Goal: Task Accomplishment & Management: Use online tool/utility

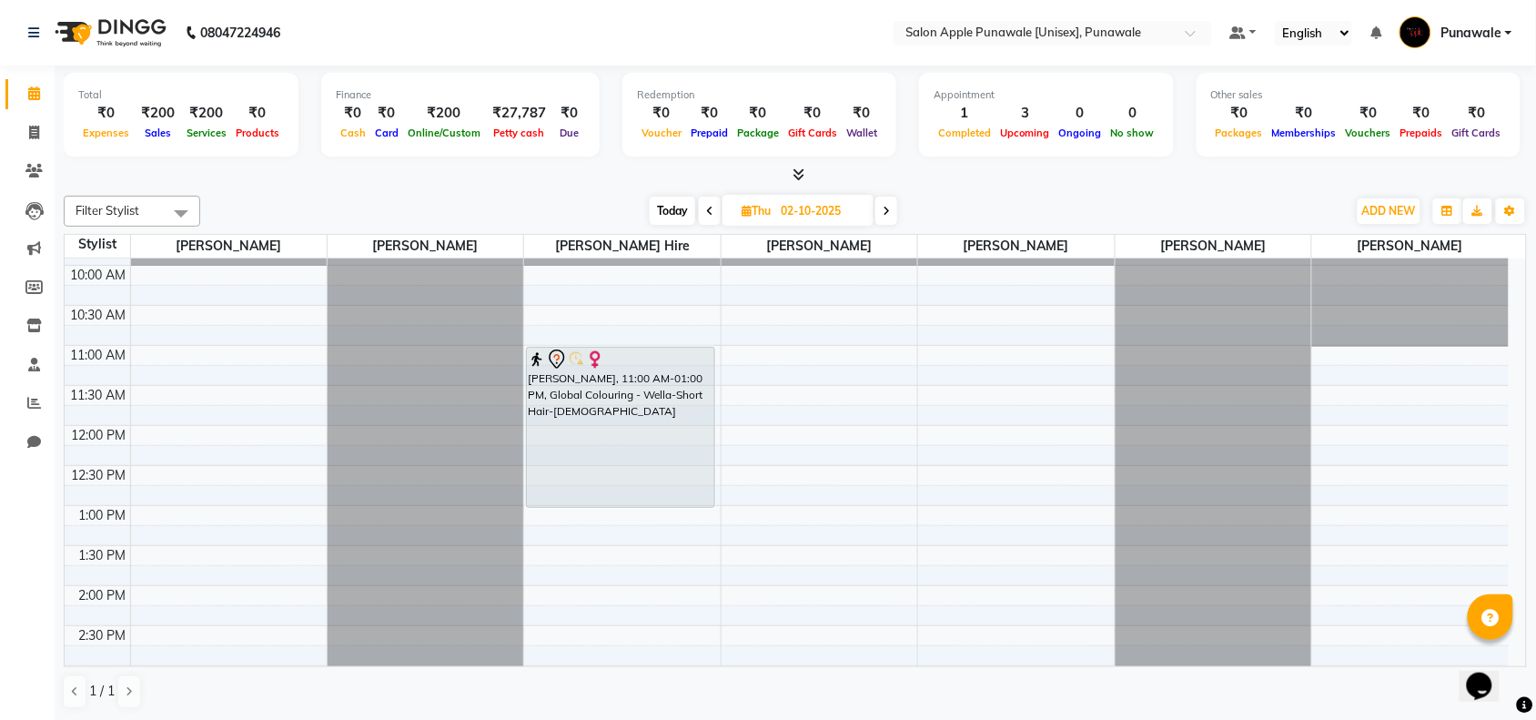
scroll to position [114, 0]
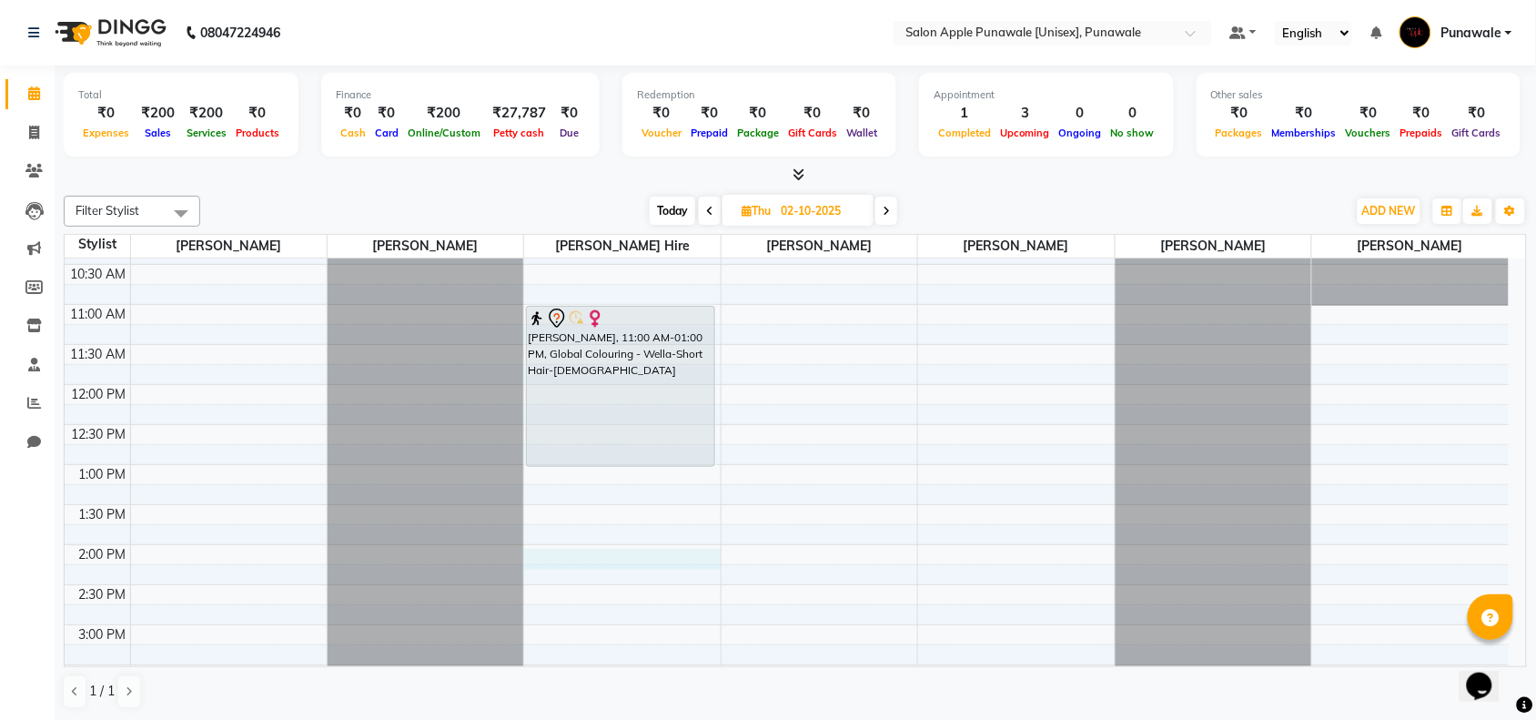
click at [551, 561] on div "9:00 AM 9:30 AM 10:00 AM 10:30 AM 11:00 AM 11:30 AM 12:00 PM 12:30 PM 1:00 PM 1…" at bounding box center [787, 705] width 1444 height 1120
select select "tentative"
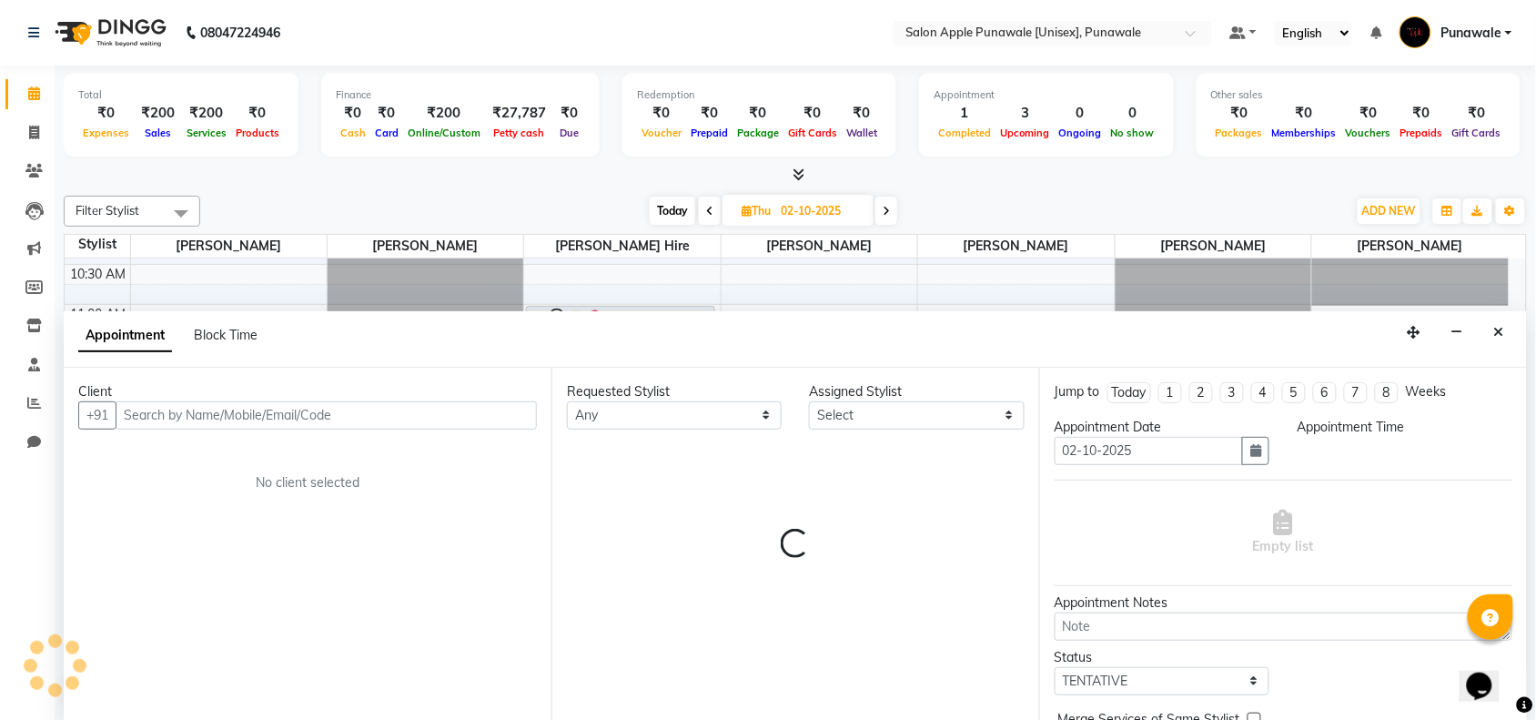
scroll to position [1, 0]
select select "840"
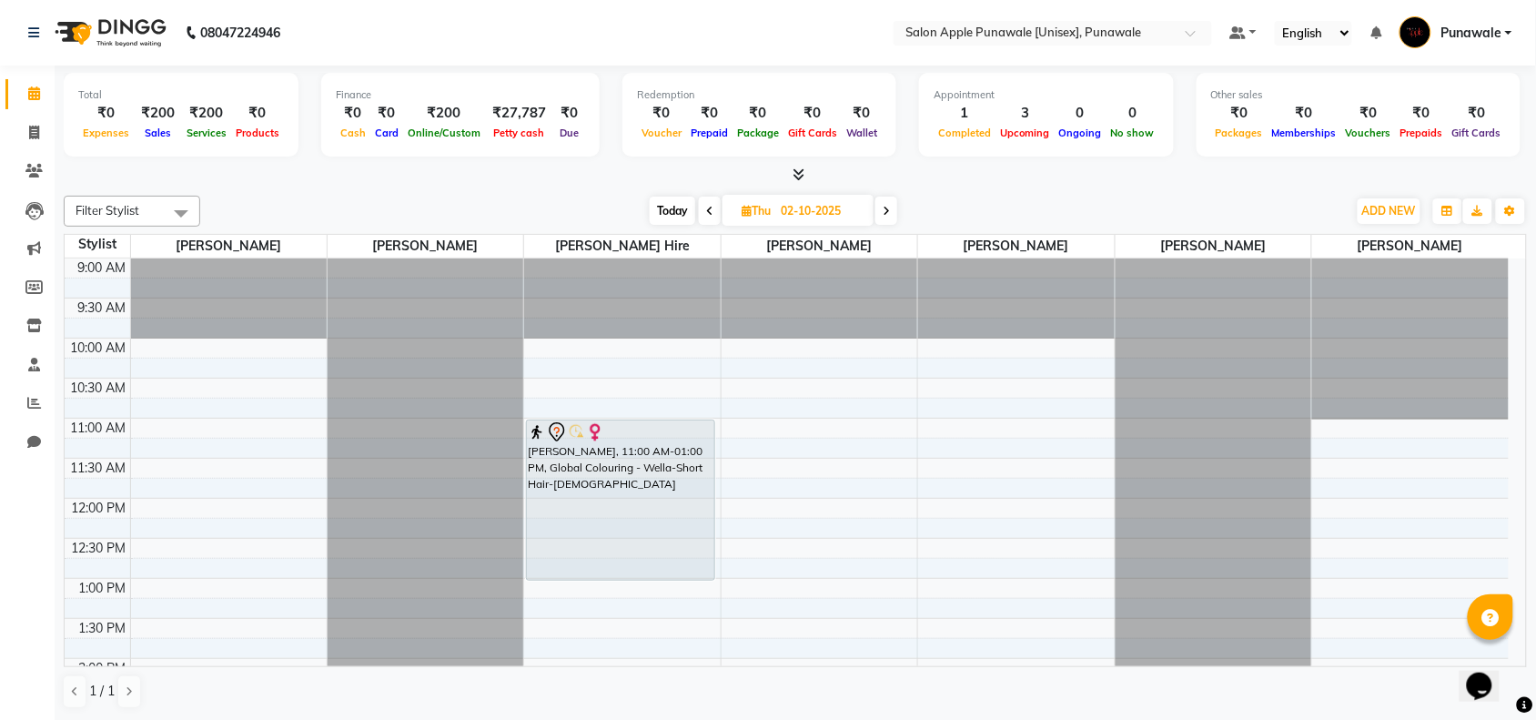
click at [710, 211] on icon at bounding box center [709, 211] width 7 height 11
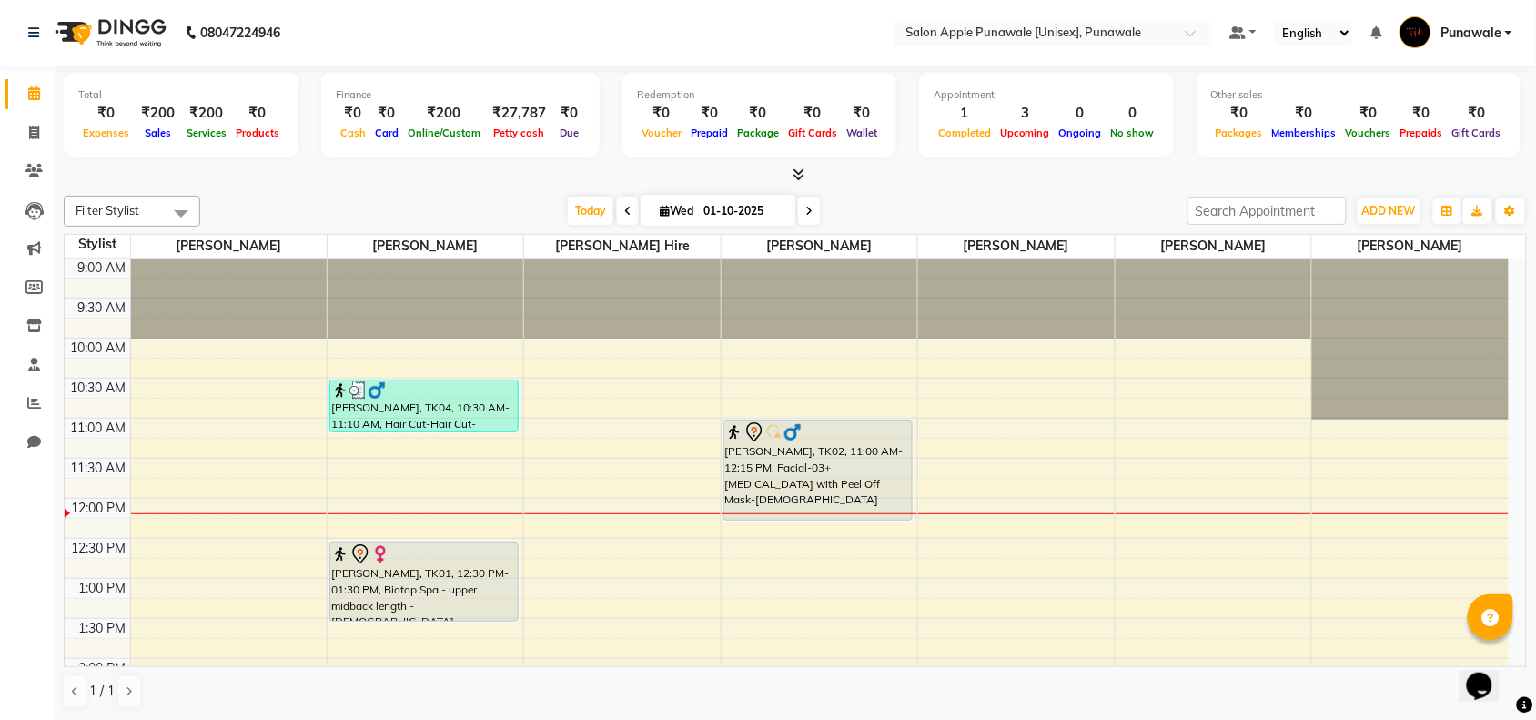
click at [806, 206] on icon at bounding box center [808, 211] width 7 height 11
type input "02-10-2025"
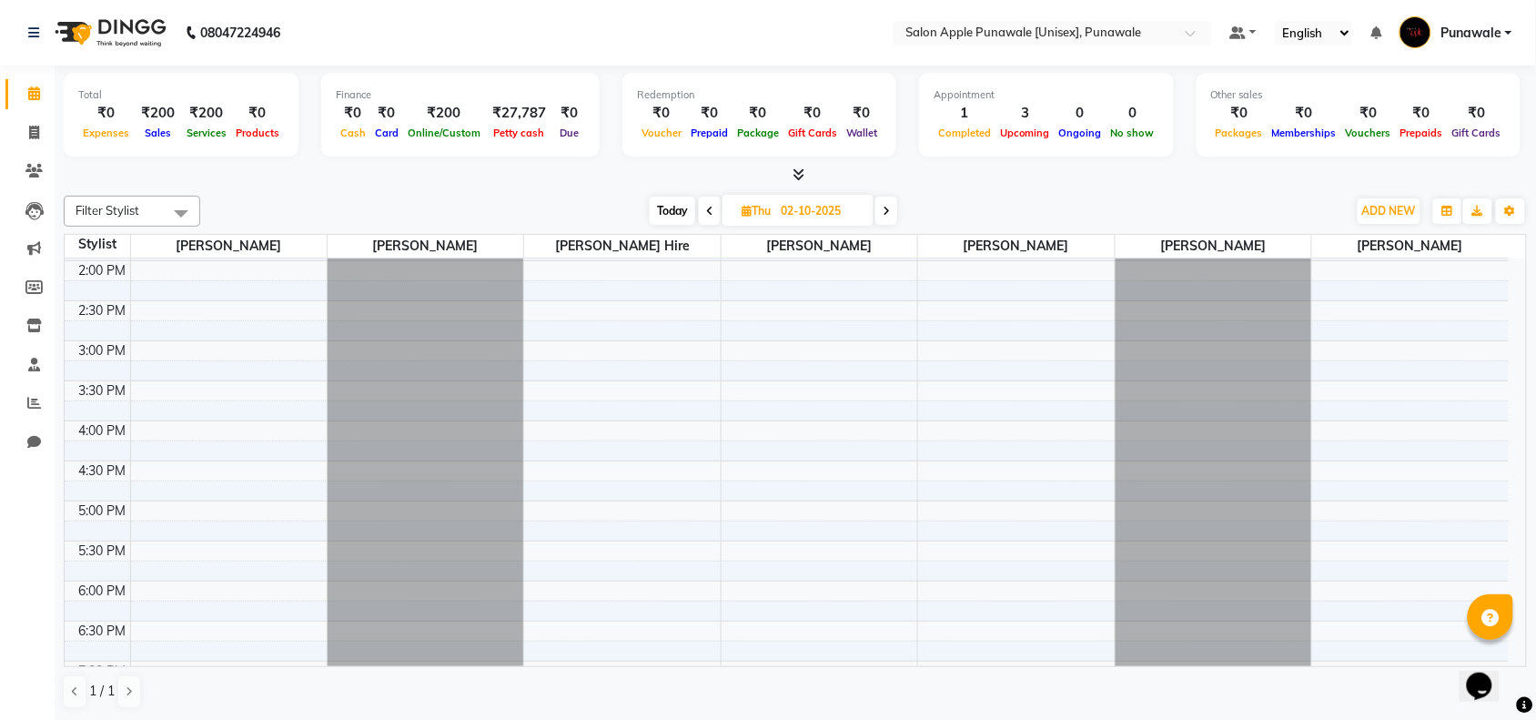
scroll to position [357, 0]
click at [578, 319] on div "9:00 AM 9:30 AM 10:00 AM 10:30 AM 11:00 AM 11:30 AM 12:00 PM 12:30 PM 1:00 PM 1…" at bounding box center [787, 462] width 1444 height 1120
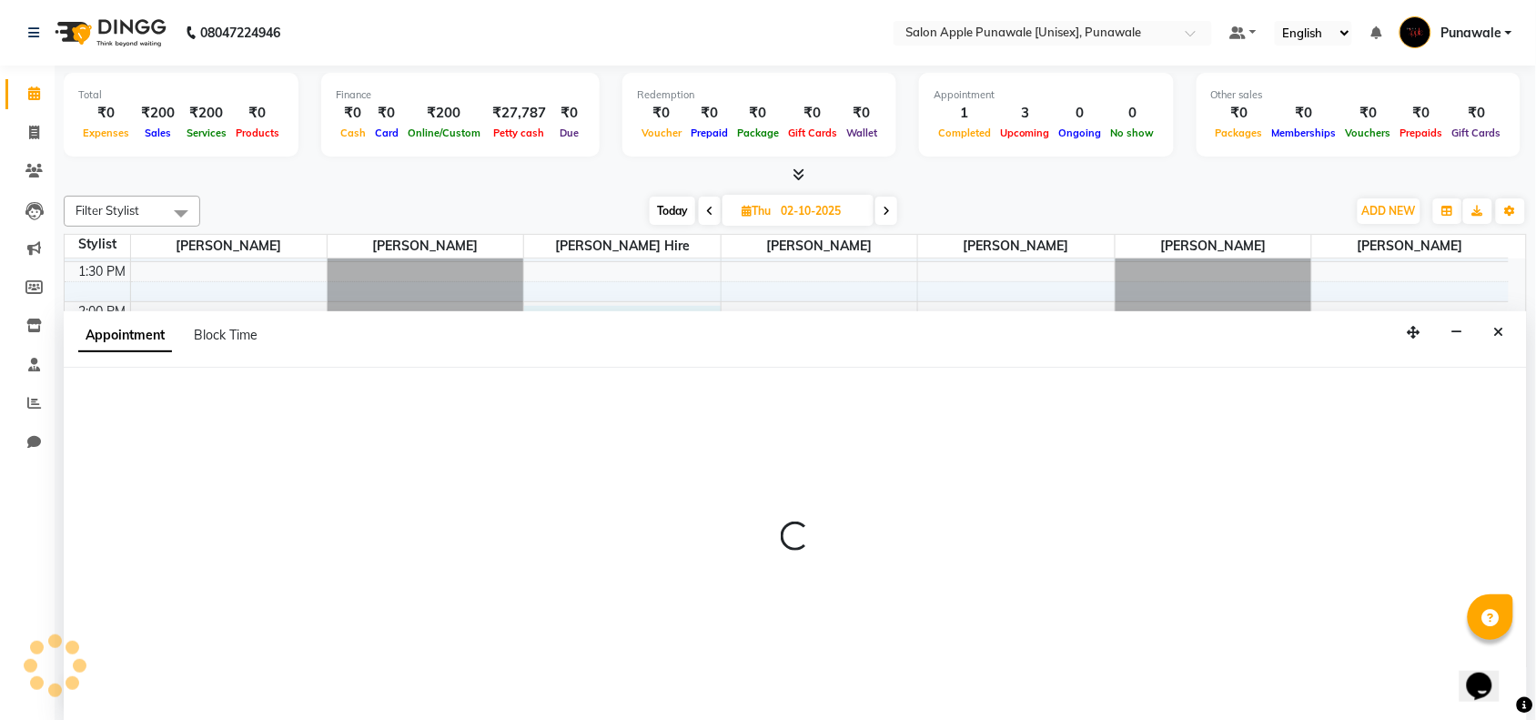
scroll to position [1, 0]
select select "840"
select select "tentative"
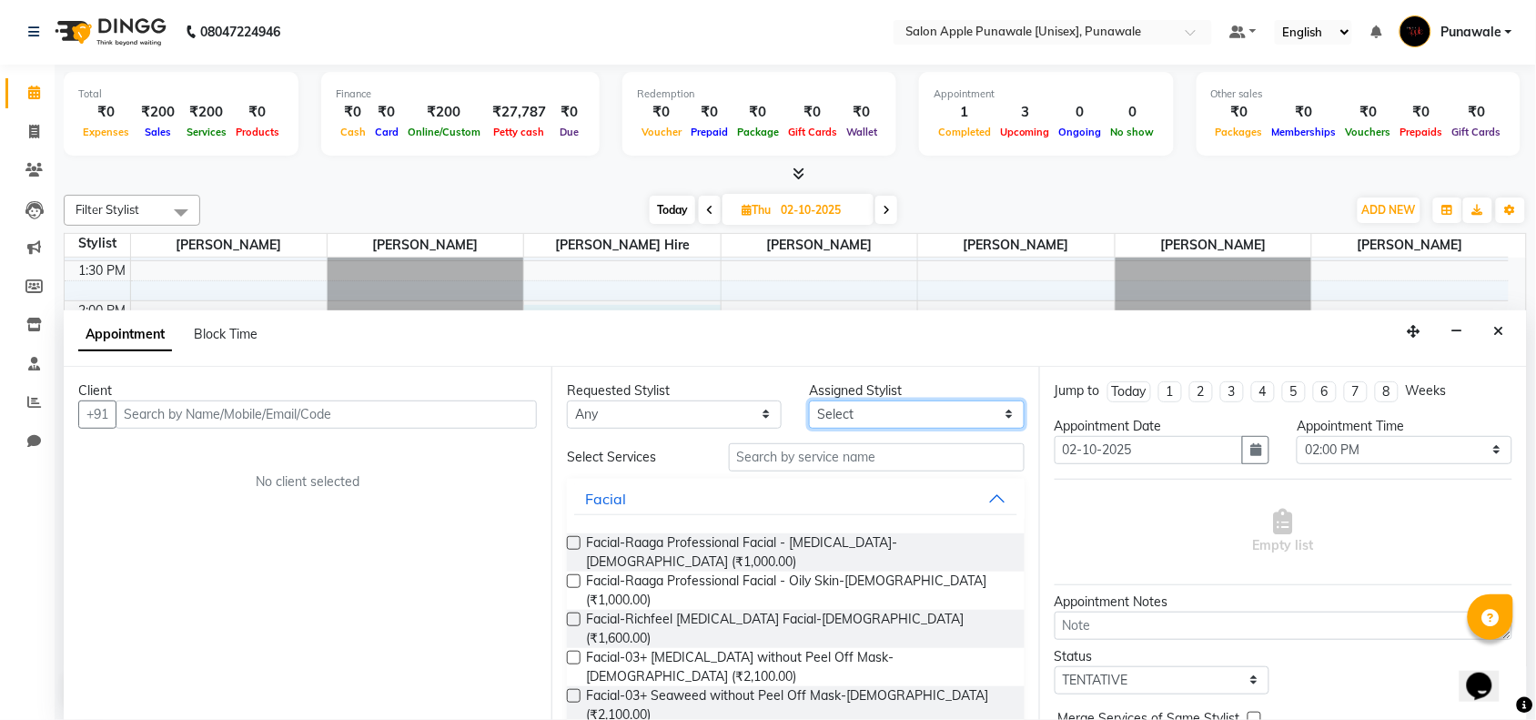
click at [869, 412] on select "Select [PERSON_NAME] Avi [PERSON_NAME] [PERSON_NAME] [PERSON_NAME] Jadhav [PERS…" at bounding box center [916, 414] width 215 height 28
click at [728, 298] on div "9:00 AM 9:30 AM 10:00 AM 10:30 AM 11:00 AM 11:30 AM 12:00 PM 12:30 PM 1:00 PM 1…" at bounding box center [787, 461] width 1444 height 1120
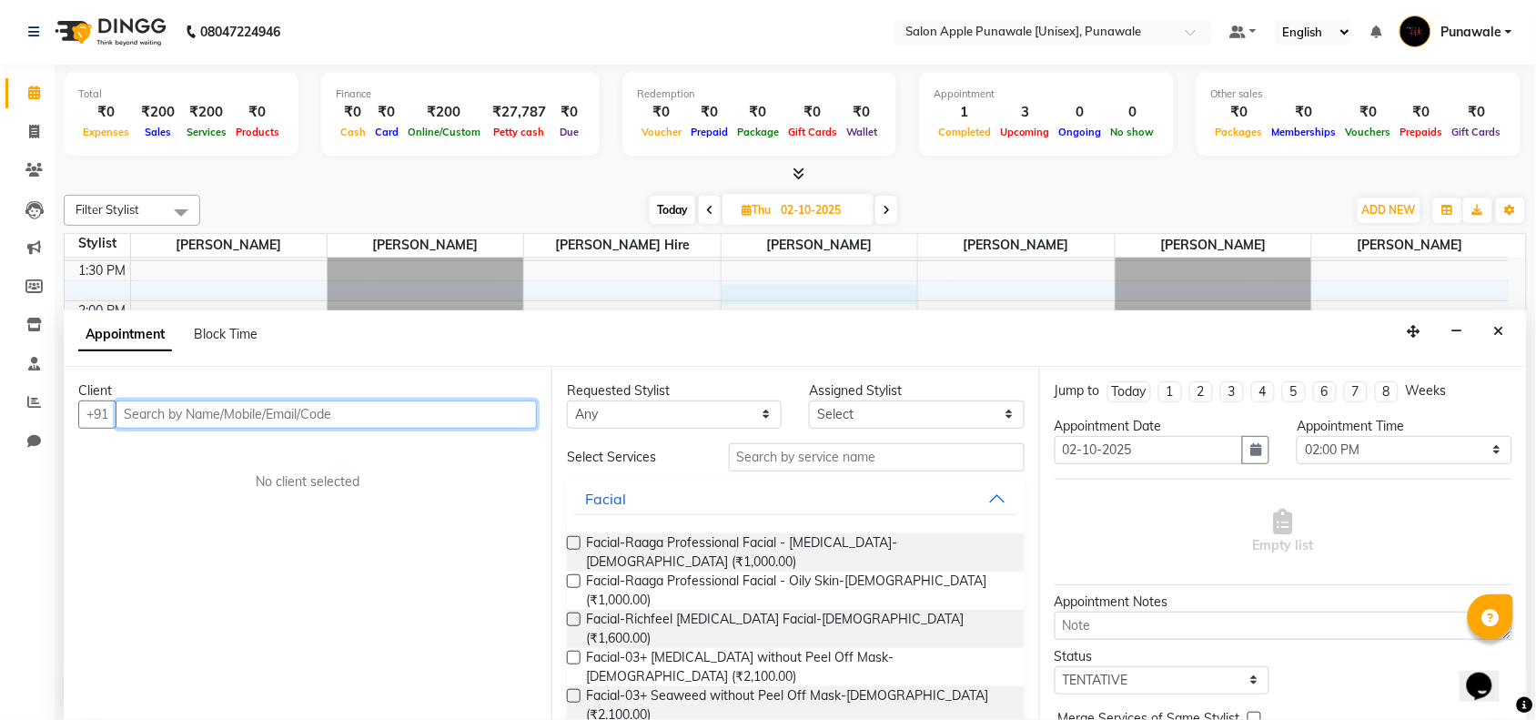
click at [341, 420] on input "text" at bounding box center [326, 414] width 421 height 28
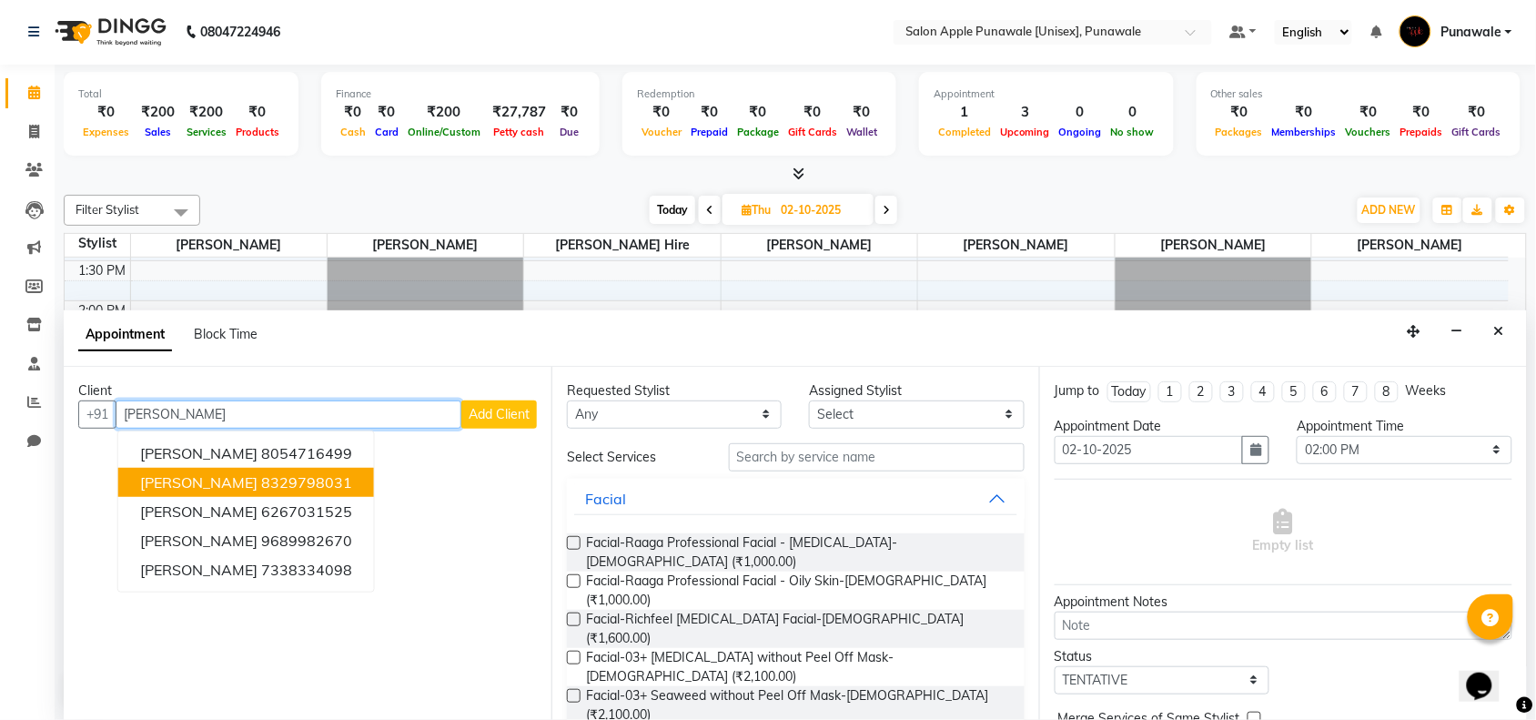
click at [261, 475] on ngb-highlight "8329798031" at bounding box center [306, 482] width 91 height 18
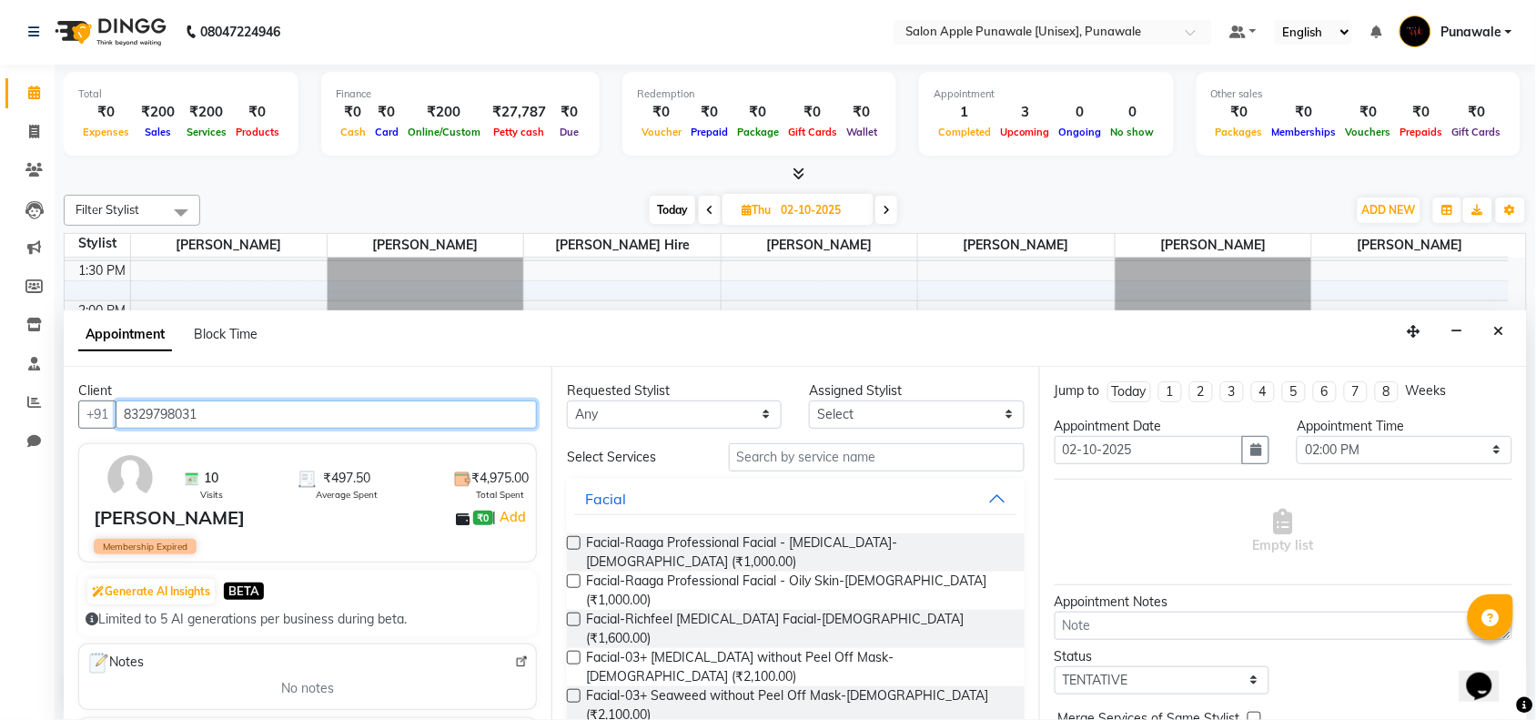
type input "8329798031"
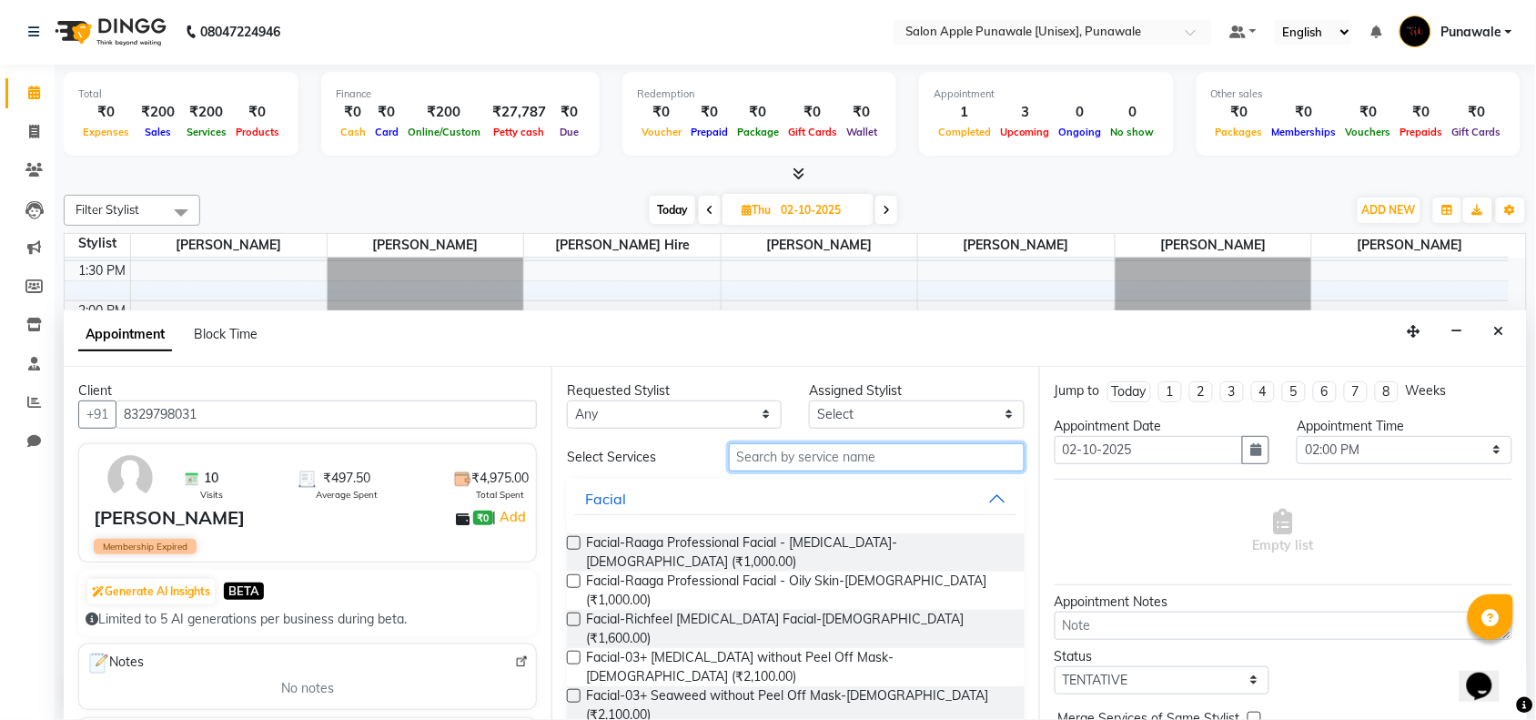
click at [851, 457] on input "text" at bounding box center [877, 457] width 296 height 28
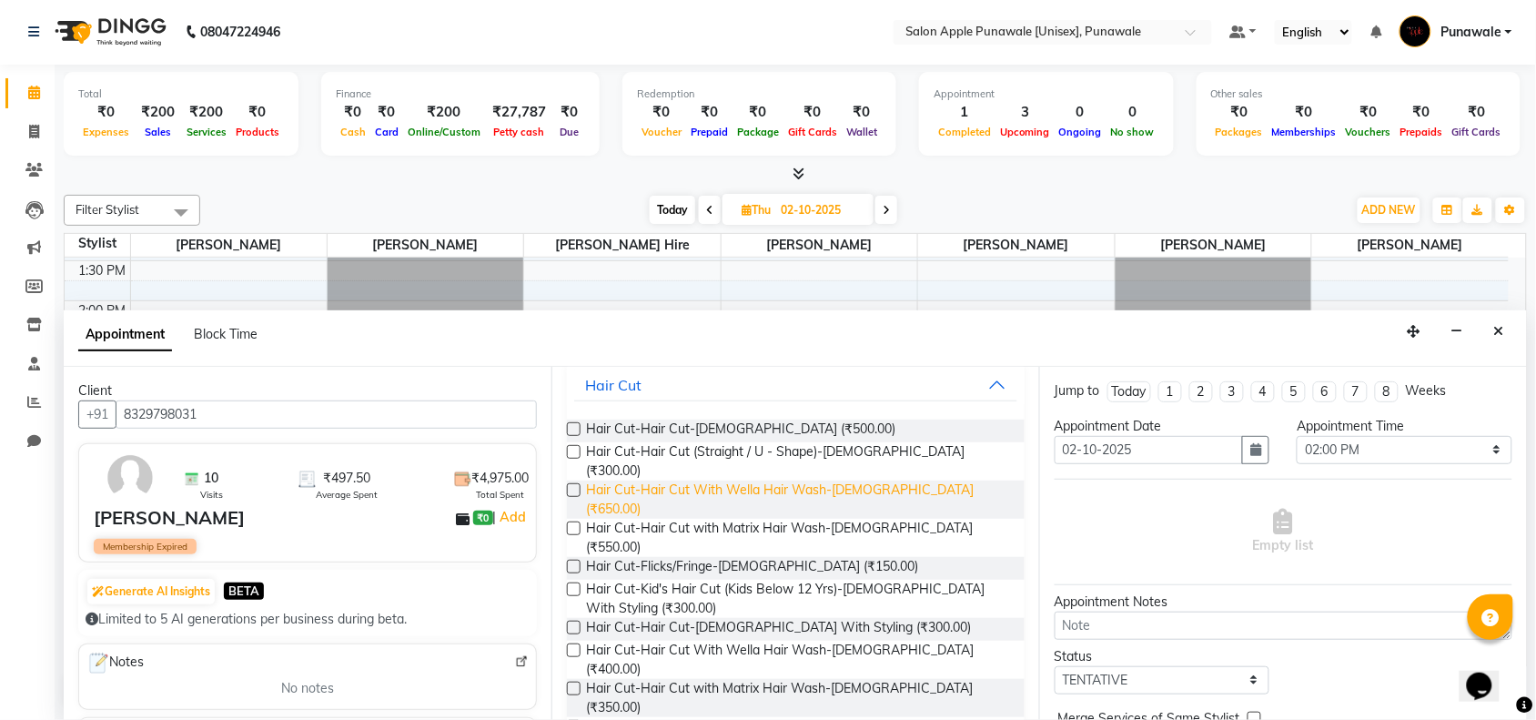
scroll to position [227, 0]
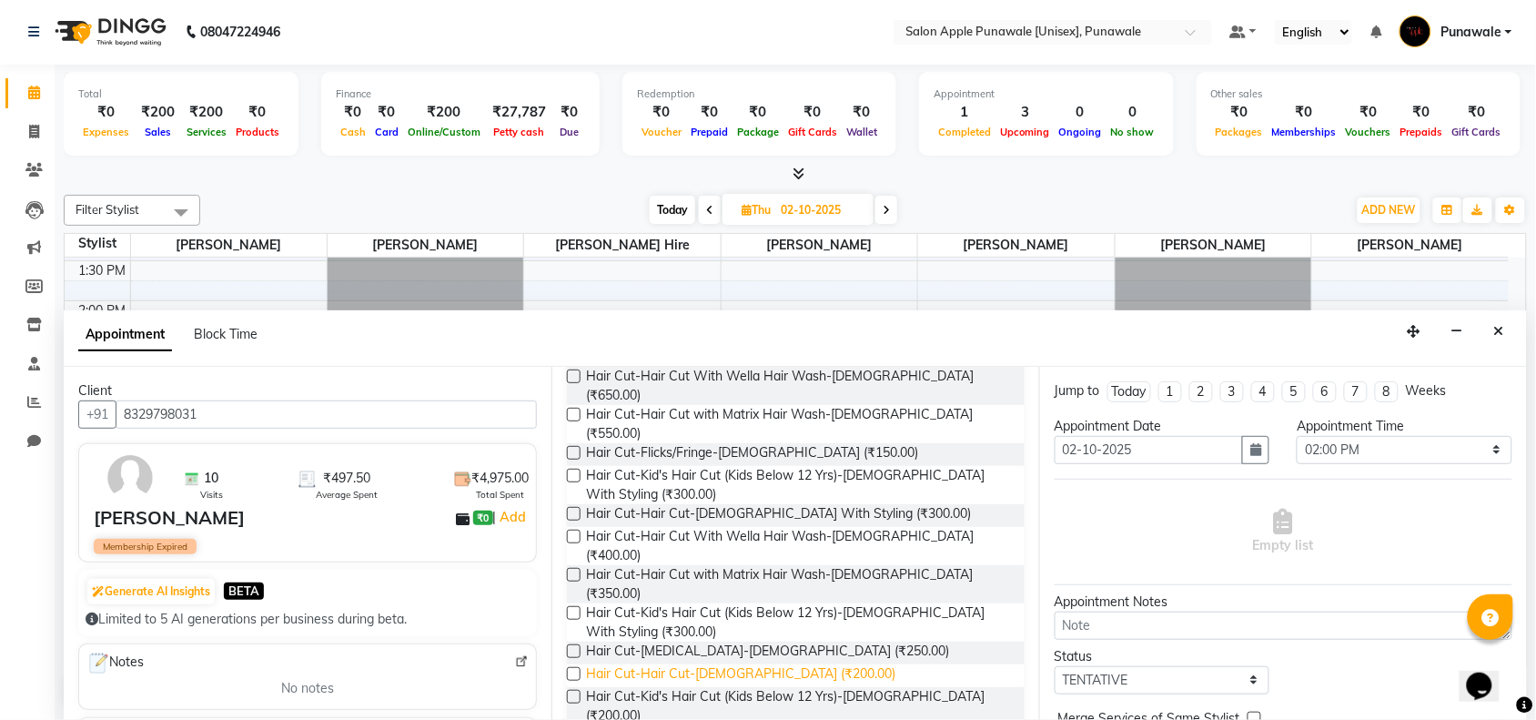
type input "hair cu"
click at [757, 664] on span "Hair Cut-Hair Cut-Male (₹200.00)" at bounding box center [740, 675] width 309 height 23
click at [756, 664] on span "Hair Cut-Hair Cut-Male (₹200.00)" at bounding box center [740, 675] width 309 height 23
click at [640, 664] on span "Hair Cut-Hair Cut-Male (₹200.00)" at bounding box center [740, 675] width 309 height 23
click at [576, 667] on label at bounding box center [574, 674] width 14 height 14
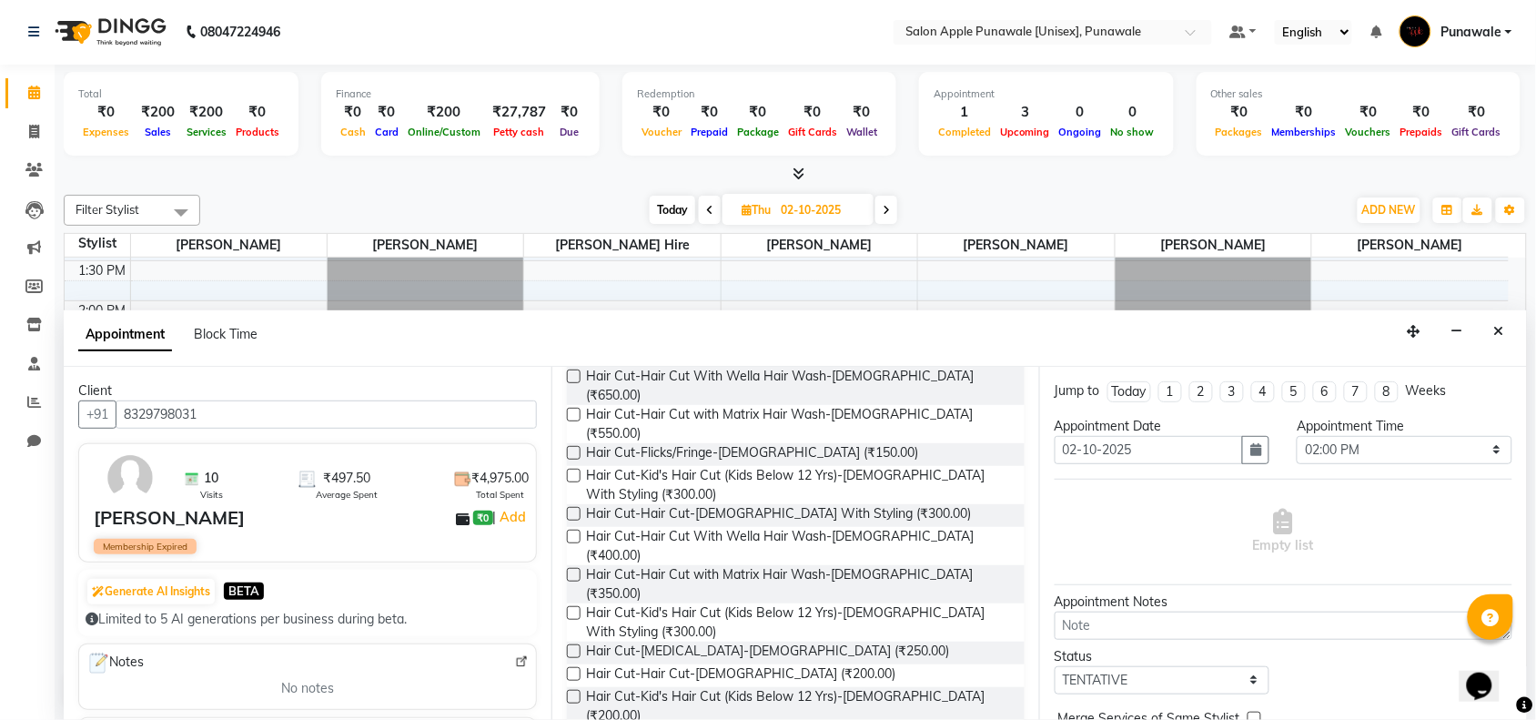
click at [576, 670] on input "checkbox" at bounding box center [573, 676] width 12 height 12
click at [620, 664] on span "Hair Cut-Hair Cut-Male (₹200.00)" at bounding box center [740, 675] width 309 height 23
checkbox input "false"
click at [1493, 335] on button "Close" at bounding box center [1499, 332] width 26 height 28
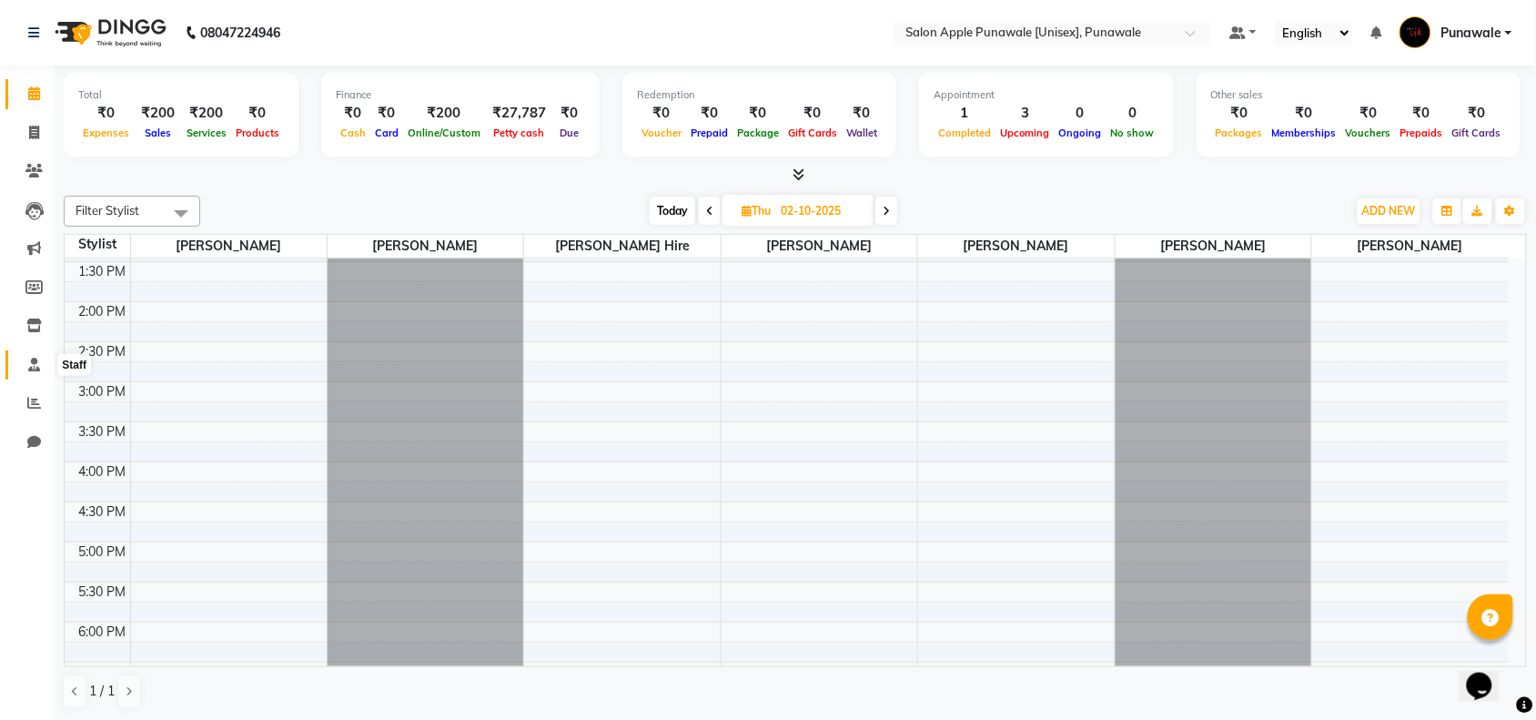
click at [32, 362] on icon at bounding box center [34, 365] width 12 height 14
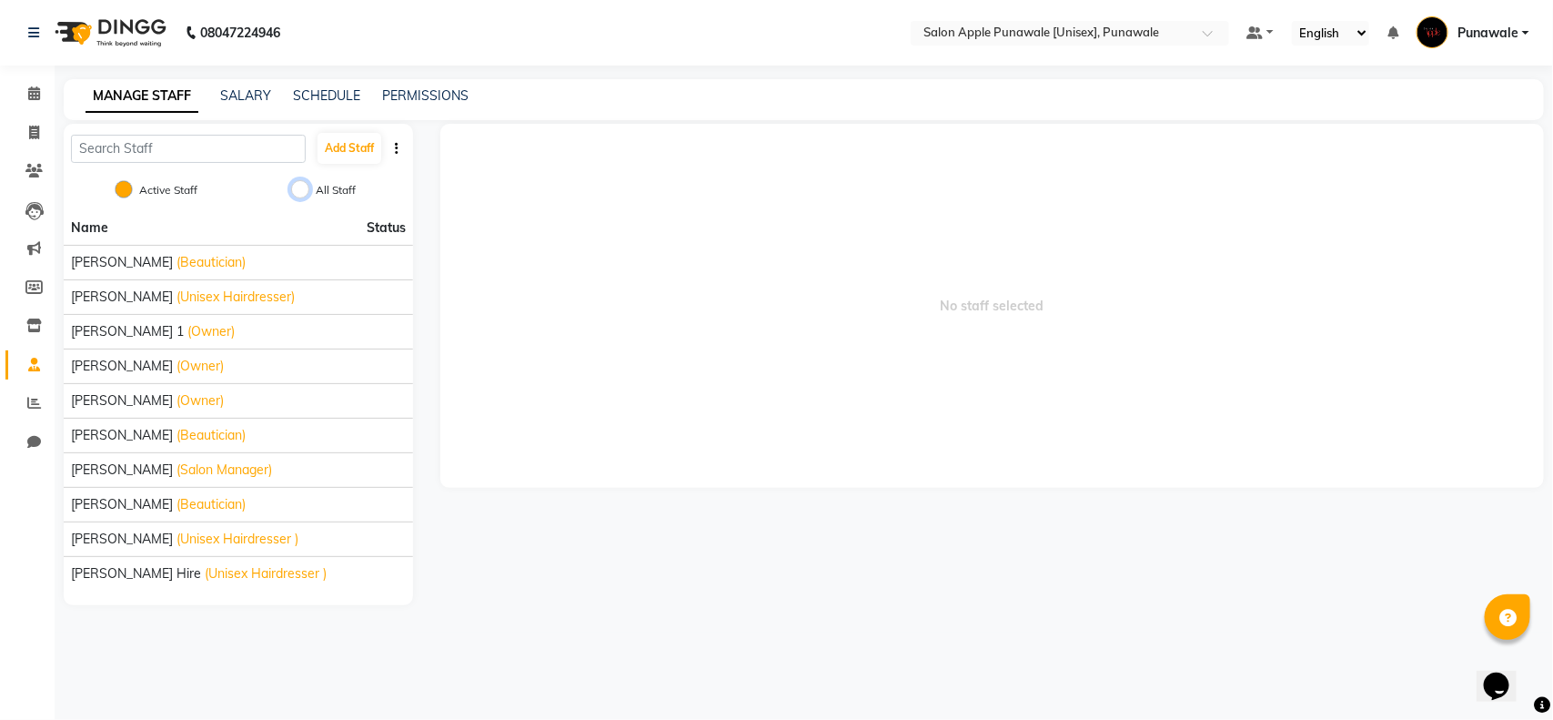
click at [308, 188] on input "All Staff" at bounding box center [300, 189] width 18 height 18
radio input "true"
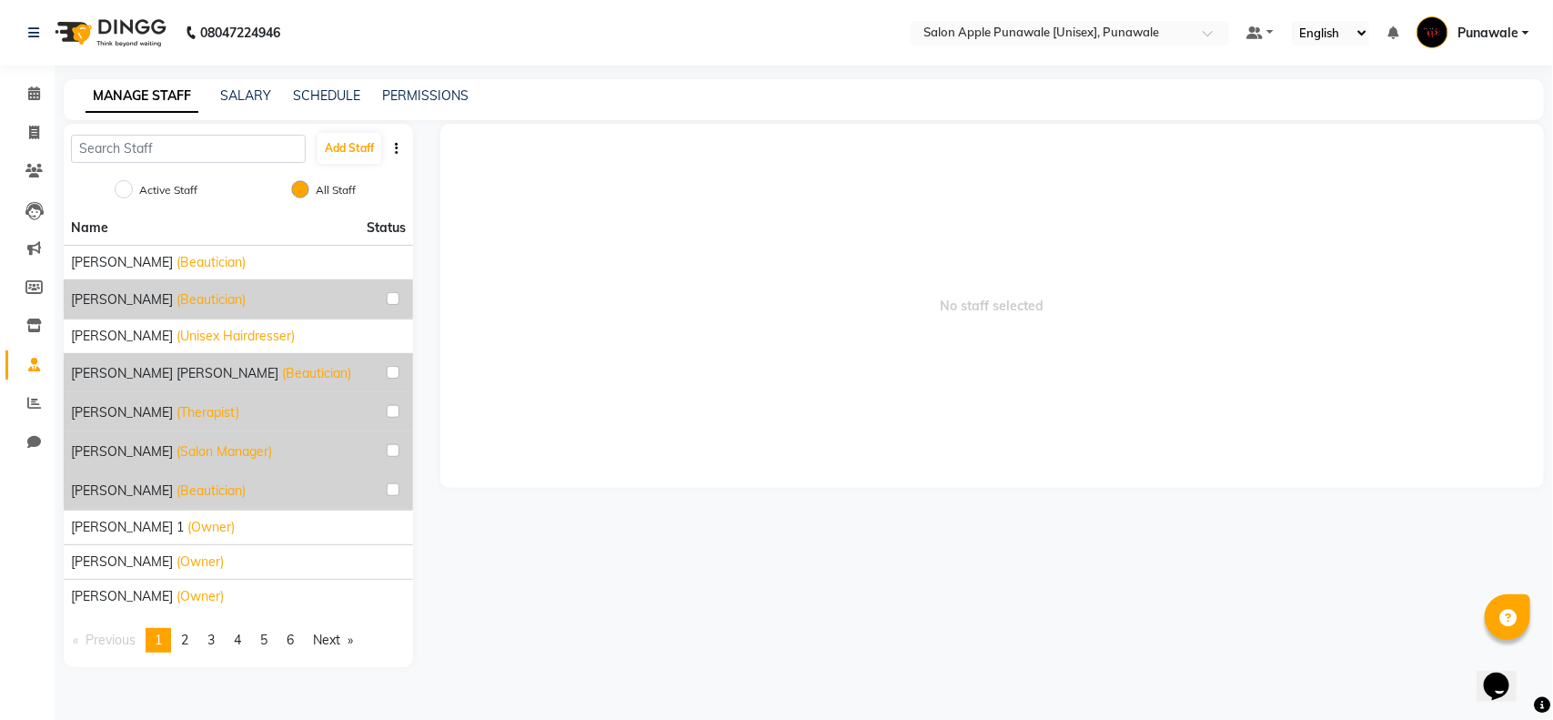
click at [124, 198] on div "Active Staff" at bounding box center [159, 191] width 76 height 22
click at [126, 187] on input "Active Staff" at bounding box center [124, 189] width 18 height 18
radio input "true"
radio input "false"
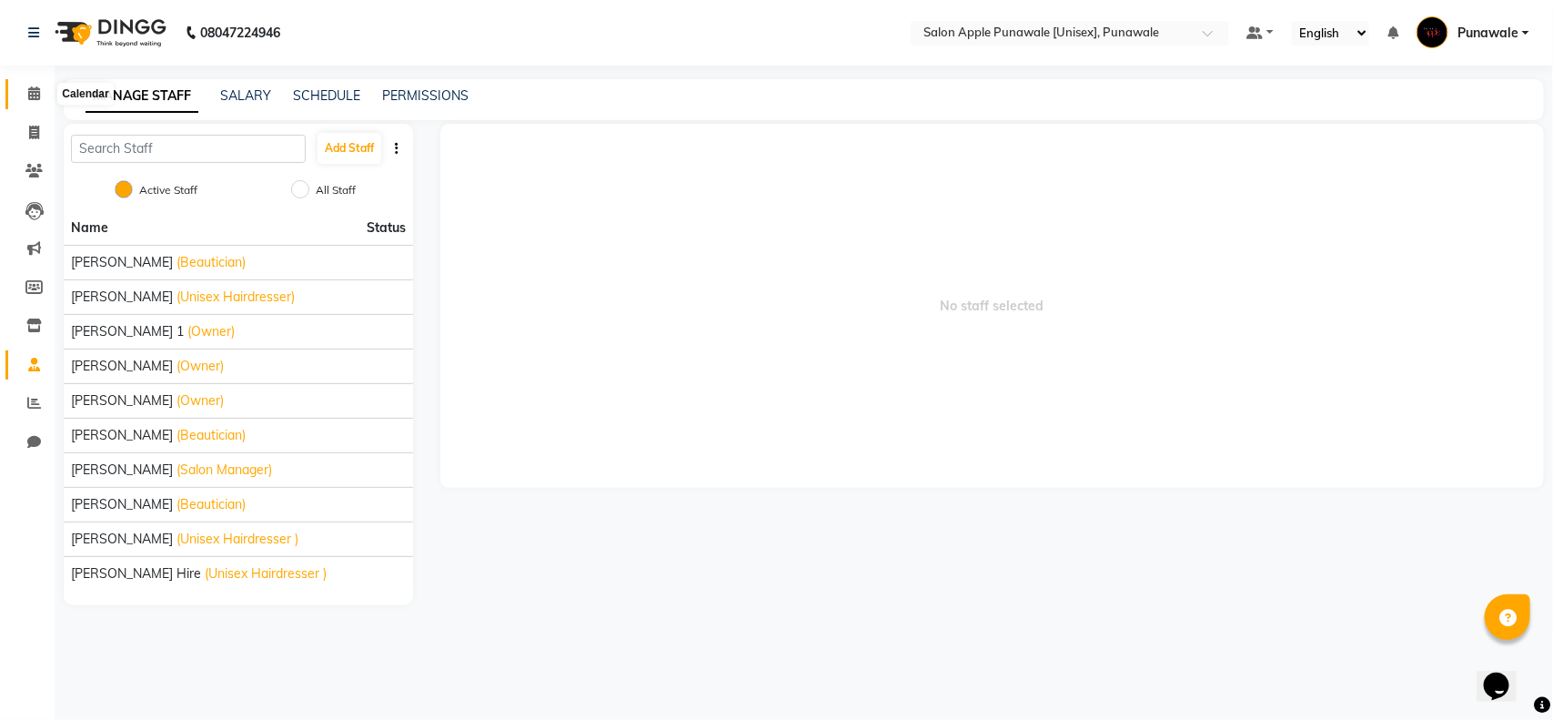
click at [30, 96] on icon at bounding box center [34, 93] width 12 height 14
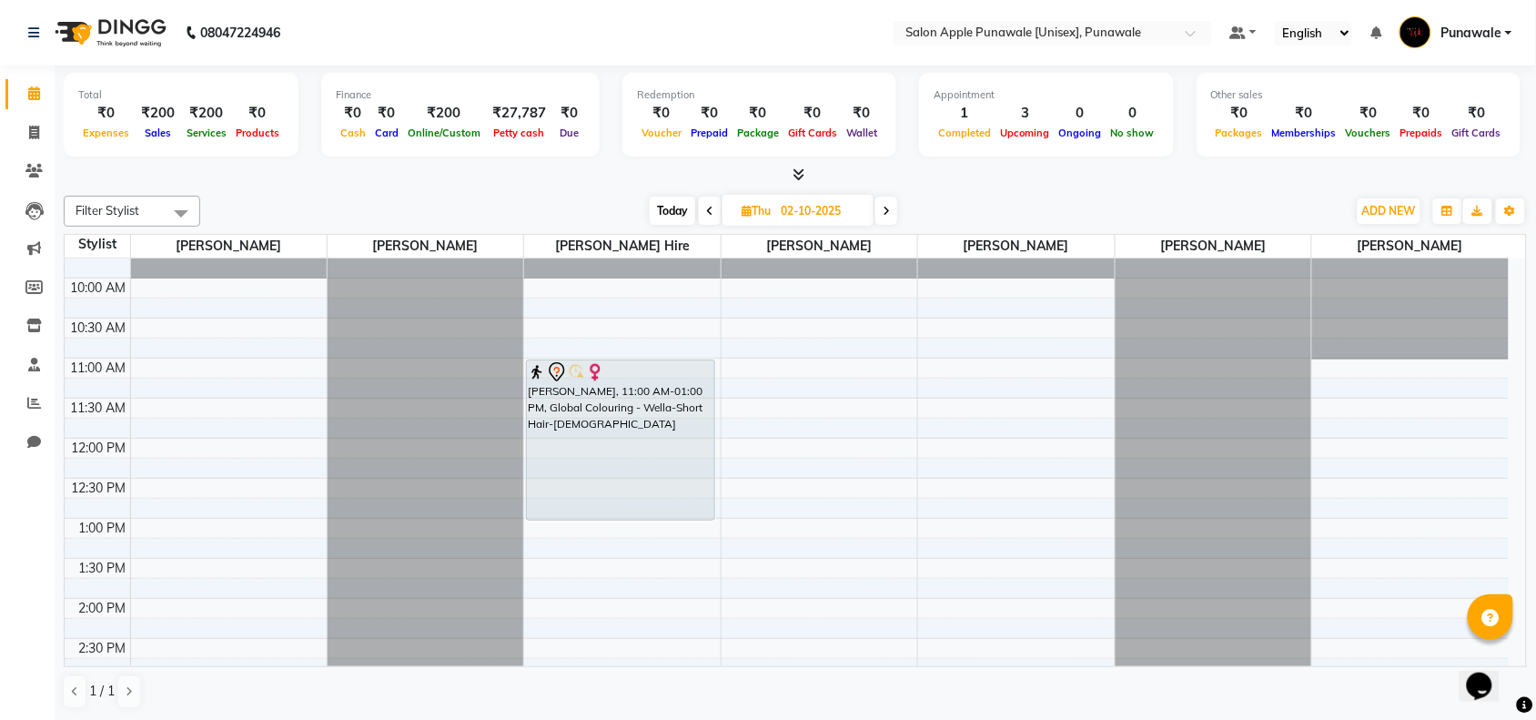
scroll to position [114, 0]
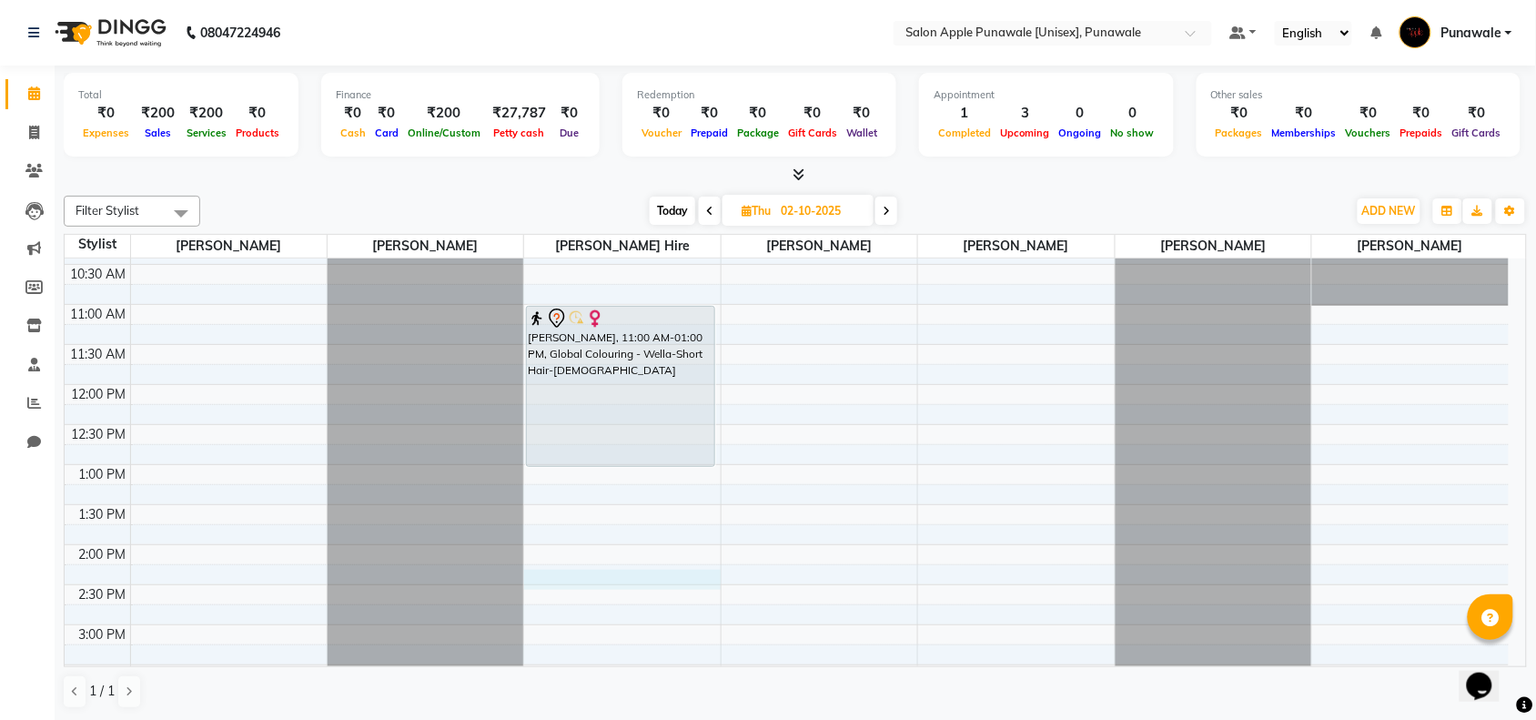
click at [564, 585] on div "9:00 AM 9:30 AM 10:00 AM 10:30 AM 11:00 AM 11:30 AM 12:00 PM 12:30 PM 1:00 PM 1…" at bounding box center [787, 705] width 1444 height 1120
select select "tentative"
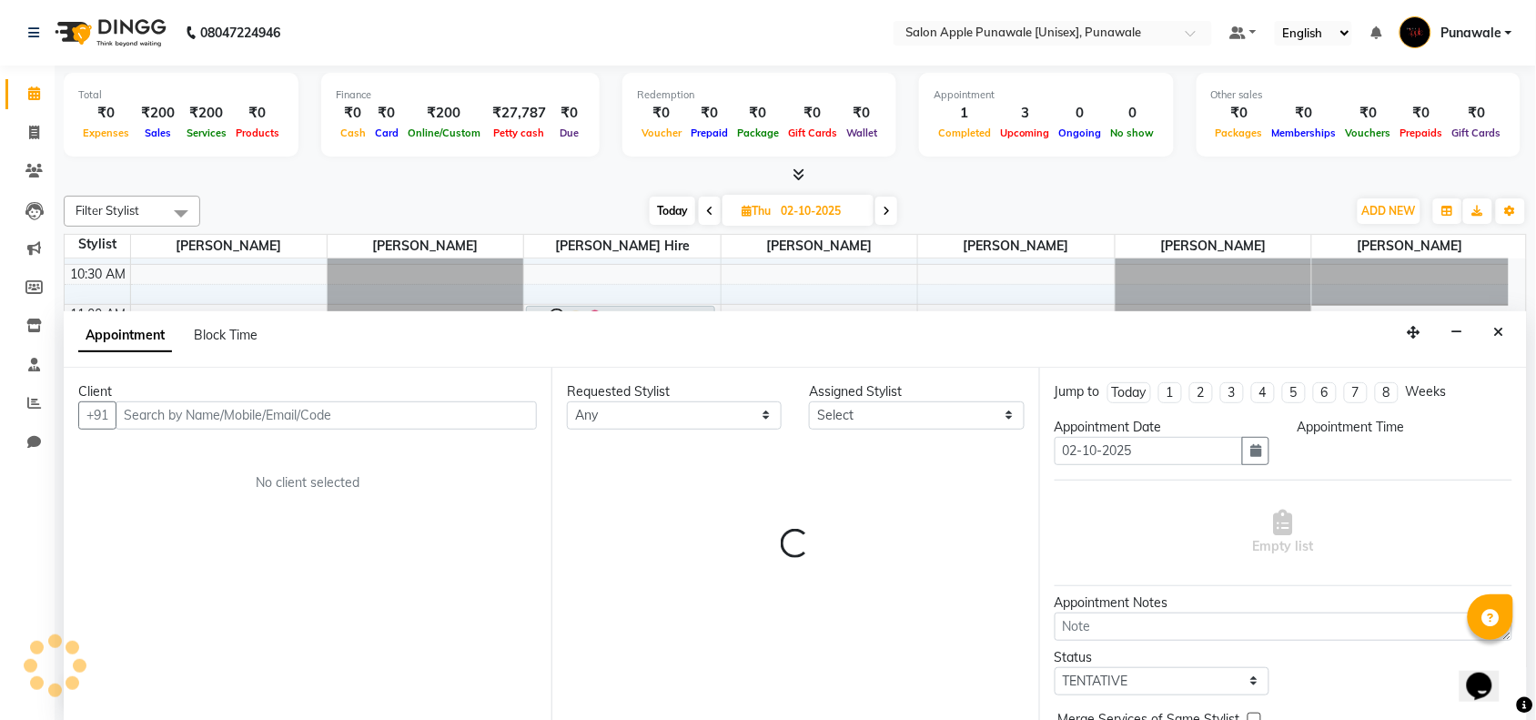
scroll to position [1, 0]
select select "855"
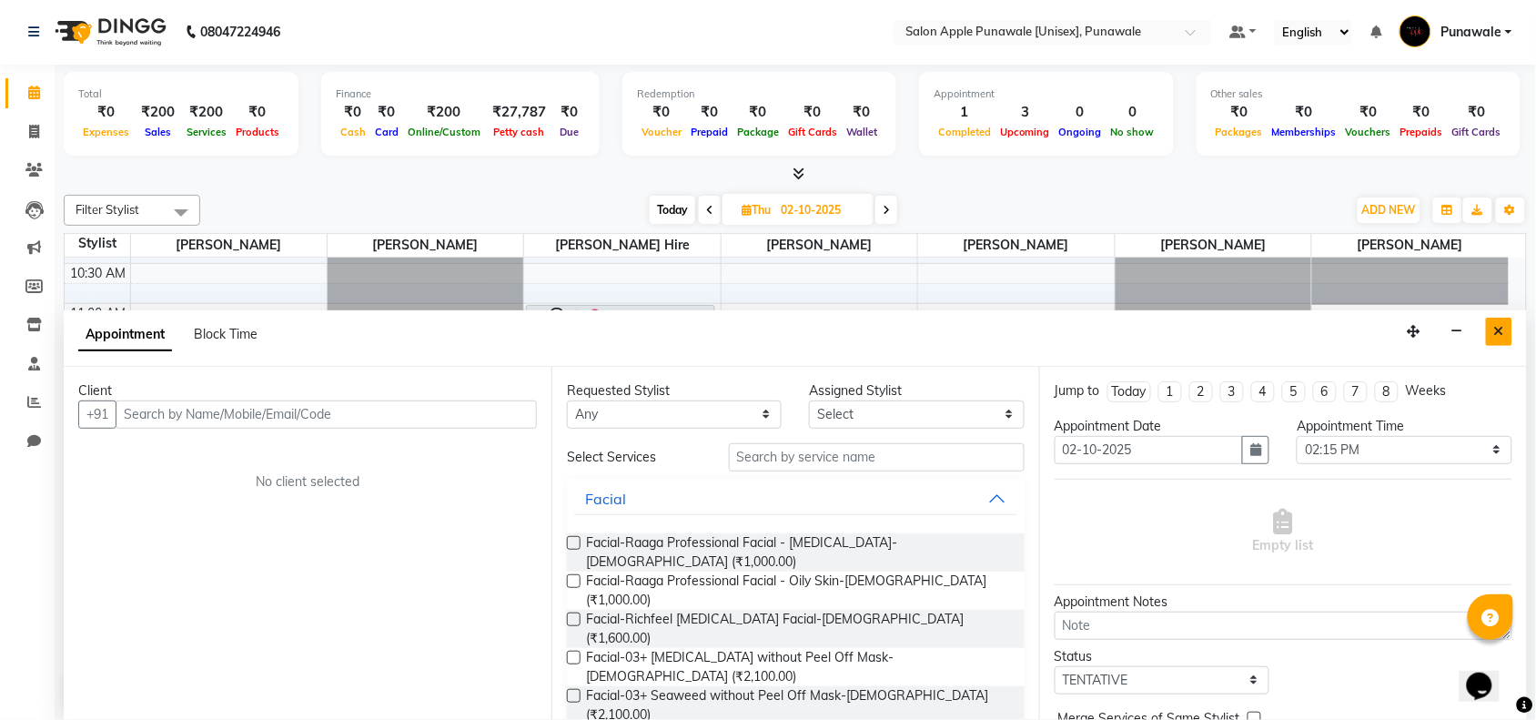
click at [1498, 328] on icon "Close" at bounding box center [1499, 331] width 10 height 13
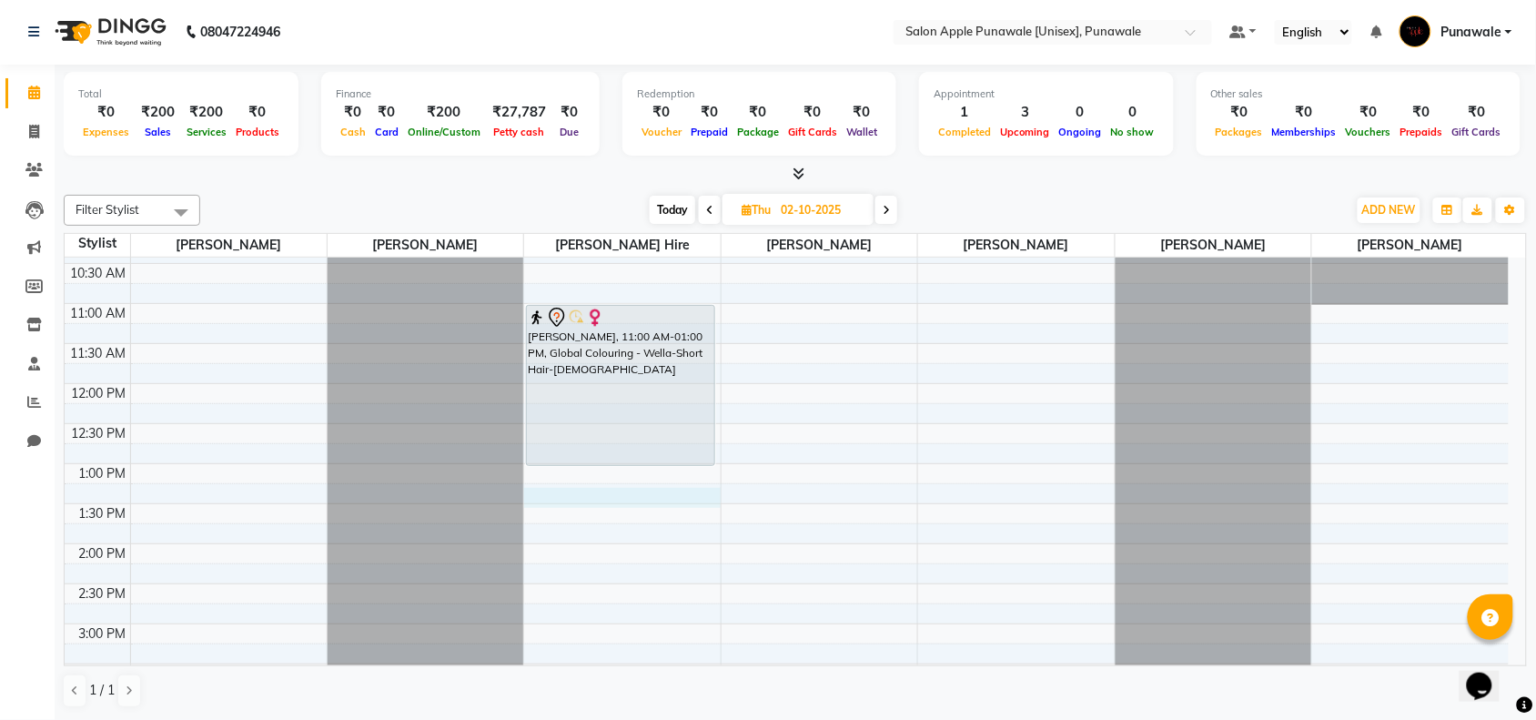
click at [561, 497] on div "9:00 AM 9:30 AM 10:00 AM 10:30 AM 11:00 AM 11:30 AM 12:00 PM 12:30 PM 1:00 PM 1…" at bounding box center [787, 704] width 1444 height 1120
select select "795"
select select "tentative"
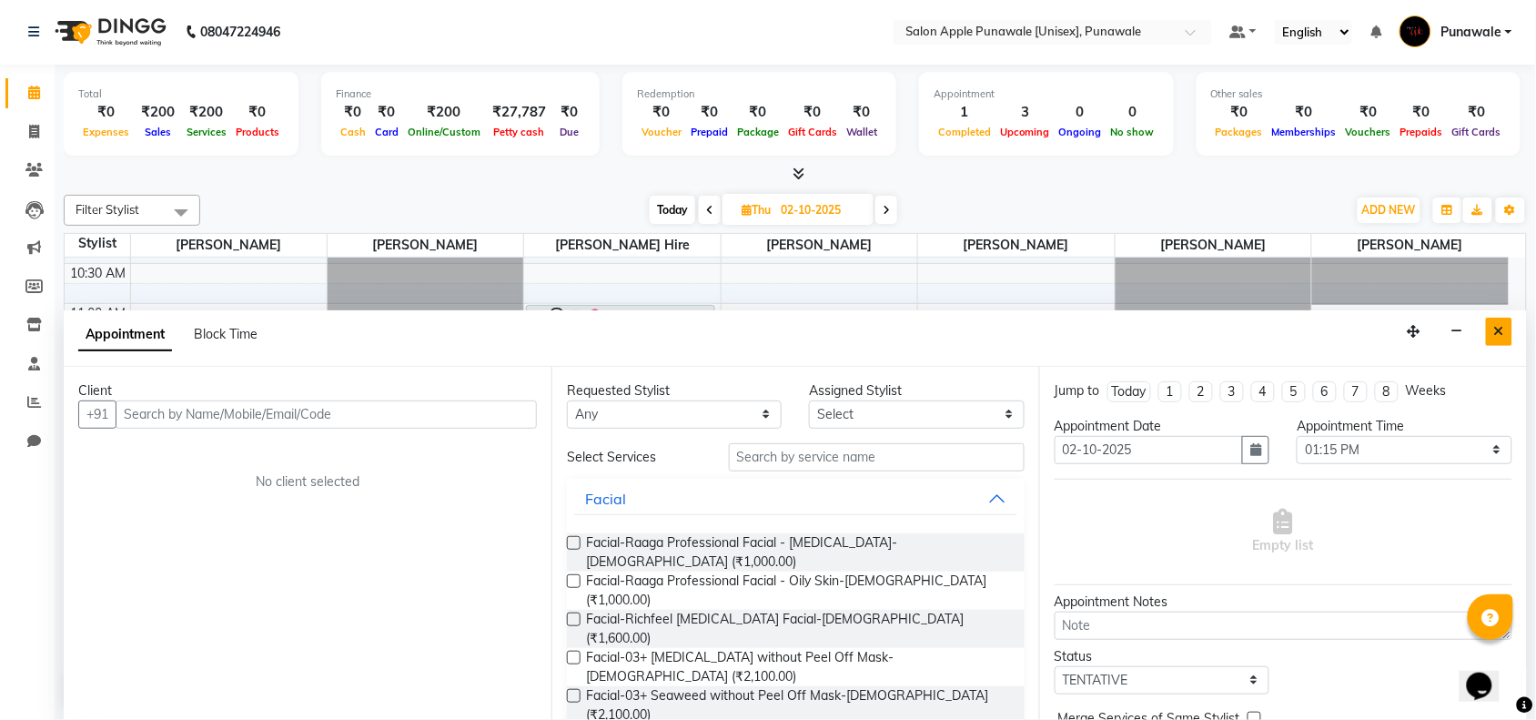
click at [1501, 328] on icon "Close" at bounding box center [1499, 331] width 10 height 13
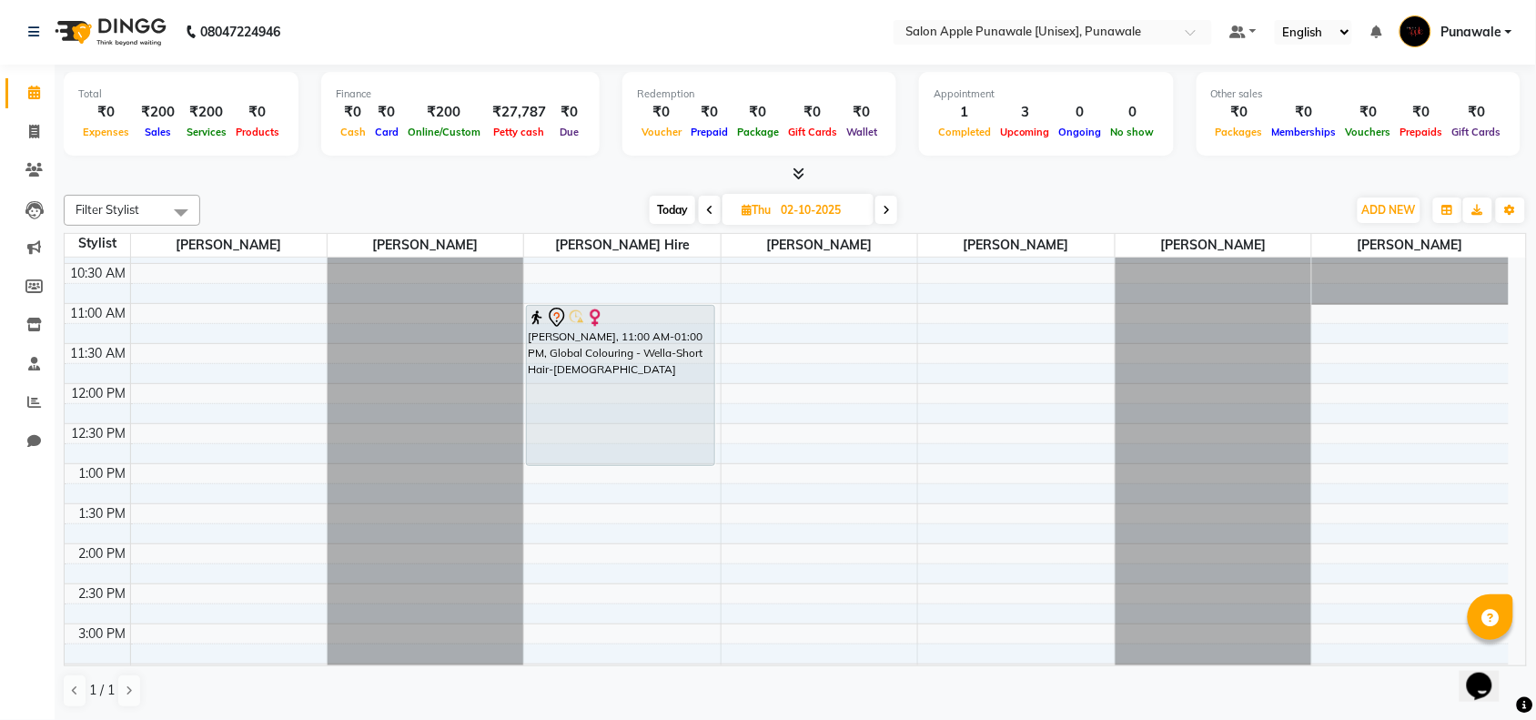
click at [662, 205] on span "Today" at bounding box center [672, 210] width 45 height 28
type input "01-10-2025"
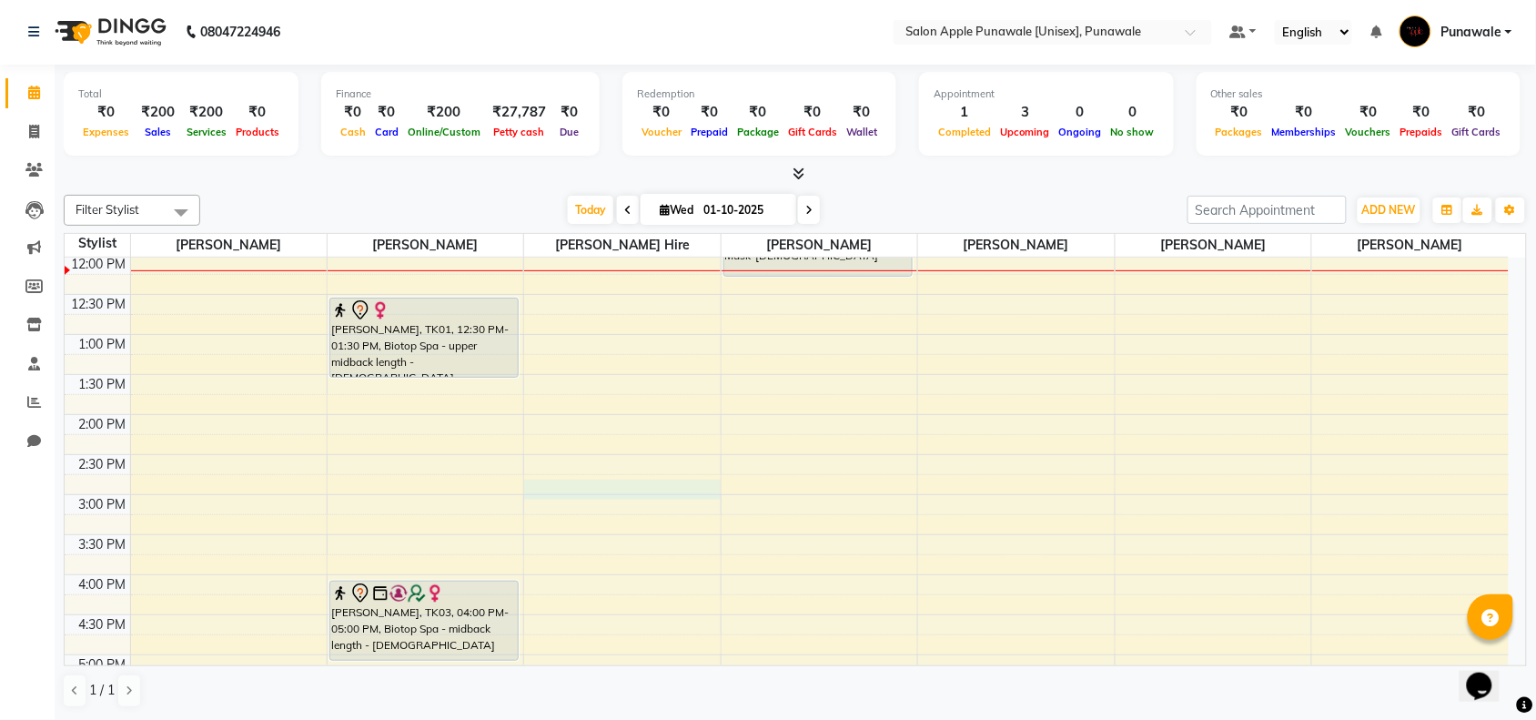
click at [597, 499] on div "9:00 AM 9:30 AM 10:00 AM 10:30 AM 11:00 AM 11:30 AM 12:00 PM 12:30 PM 1:00 PM 1…" at bounding box center [787, 575] width 1444 height 1120
select select "885"
select select "tentative"
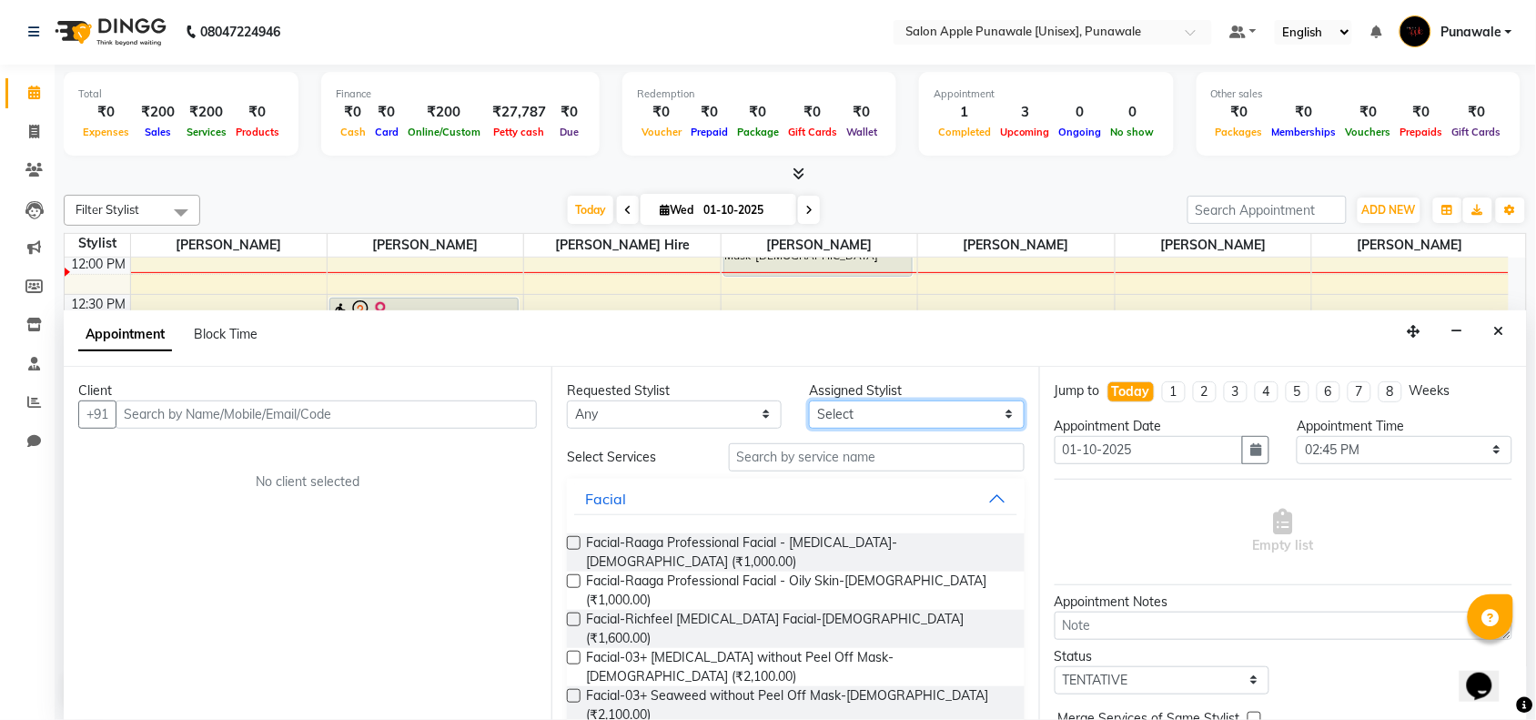
click at [887, 416] on select "Select Apurva deshmukh Avi Sonawane Pallavi Waghamare Shivani Purankar Sneha Ja…" at bounding box center [916, 414] width 215 height 28
click at [1499, 325] on icon "Close" at bounding box center [1499, 331] width 10 height 13
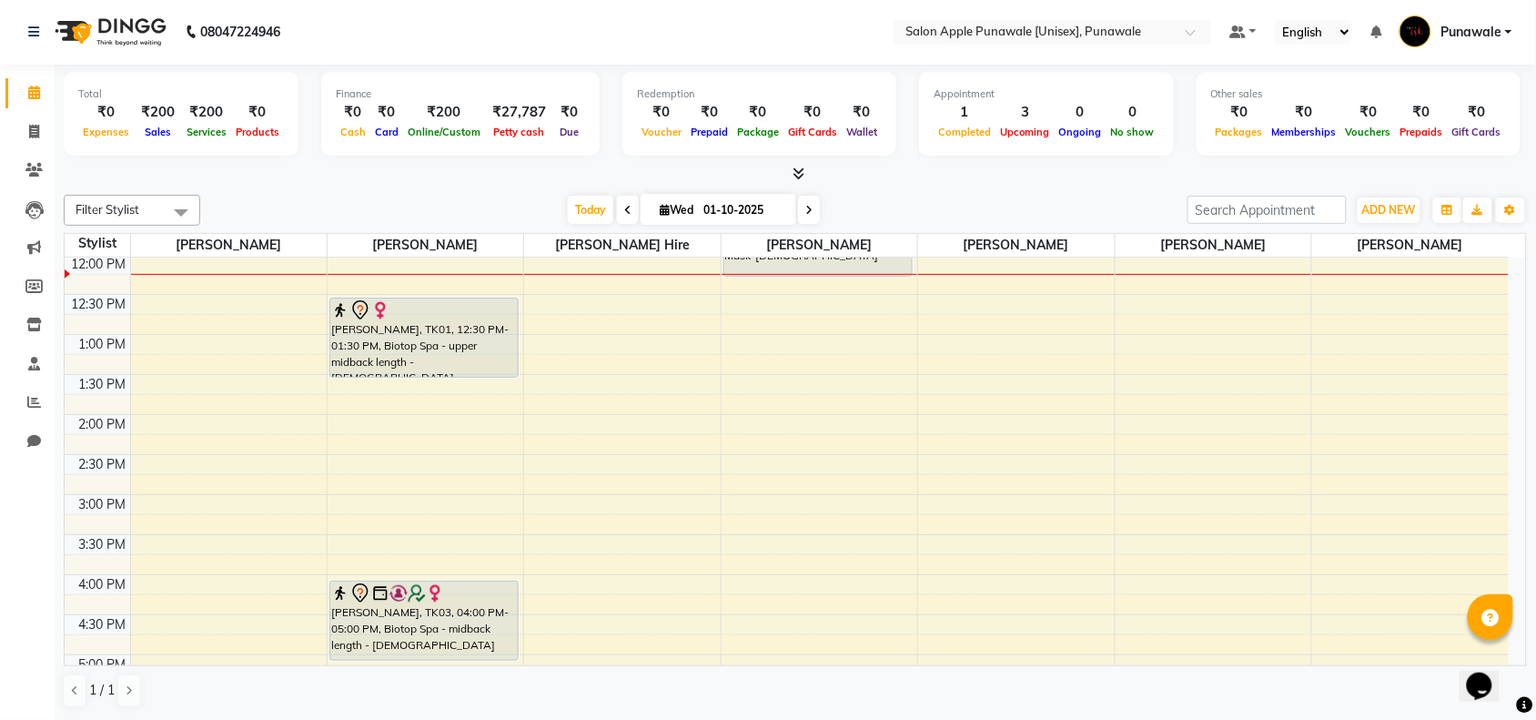
click at [808, 207] on icon at bounding box center [808, 210] width 7 height 11
type input "02-10-2025"
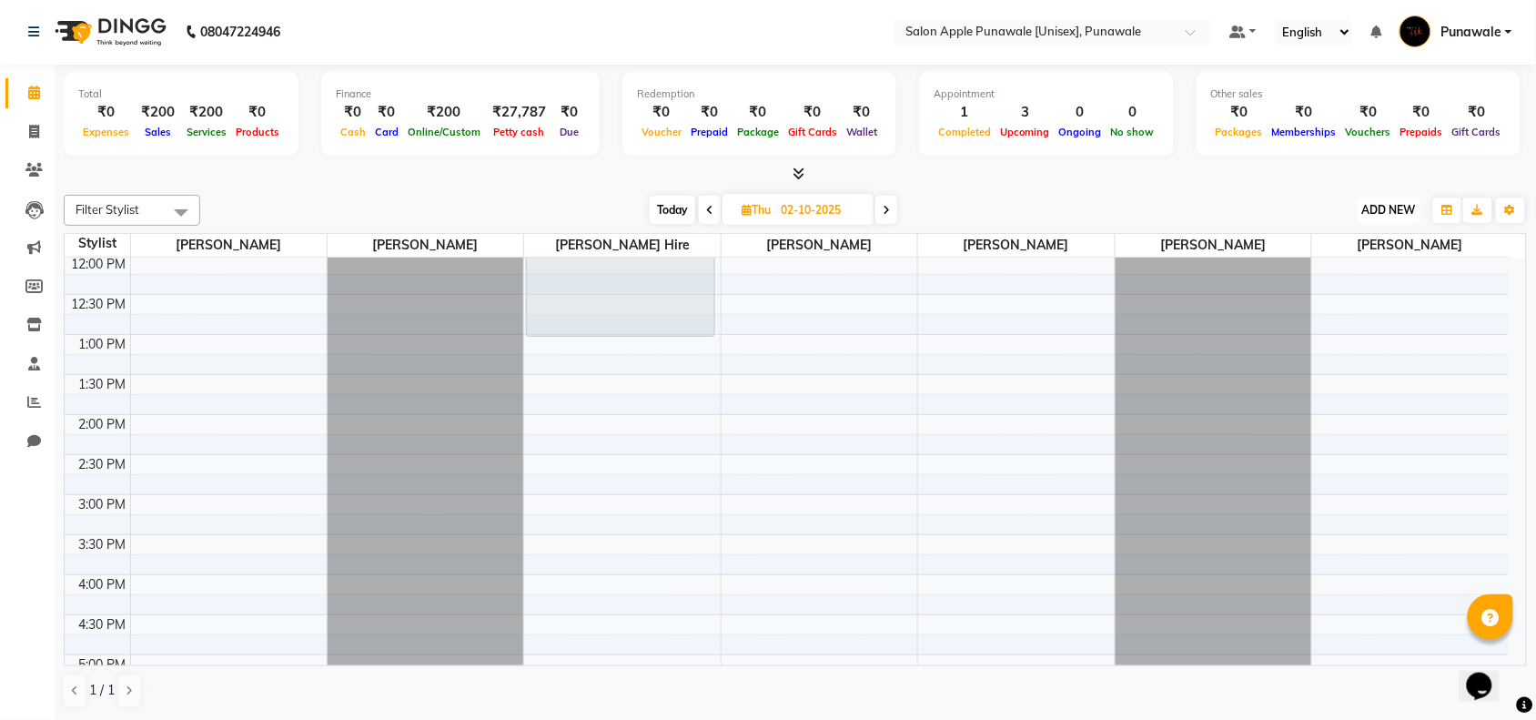
click at [1395, 200] on button "ADD NEW Toggle Dropdown" at bounding box center [1388, 209] width 63 height 25
click at [1516, 215] on icon "button" at bounding box center [1510, 210] width 11 height 11
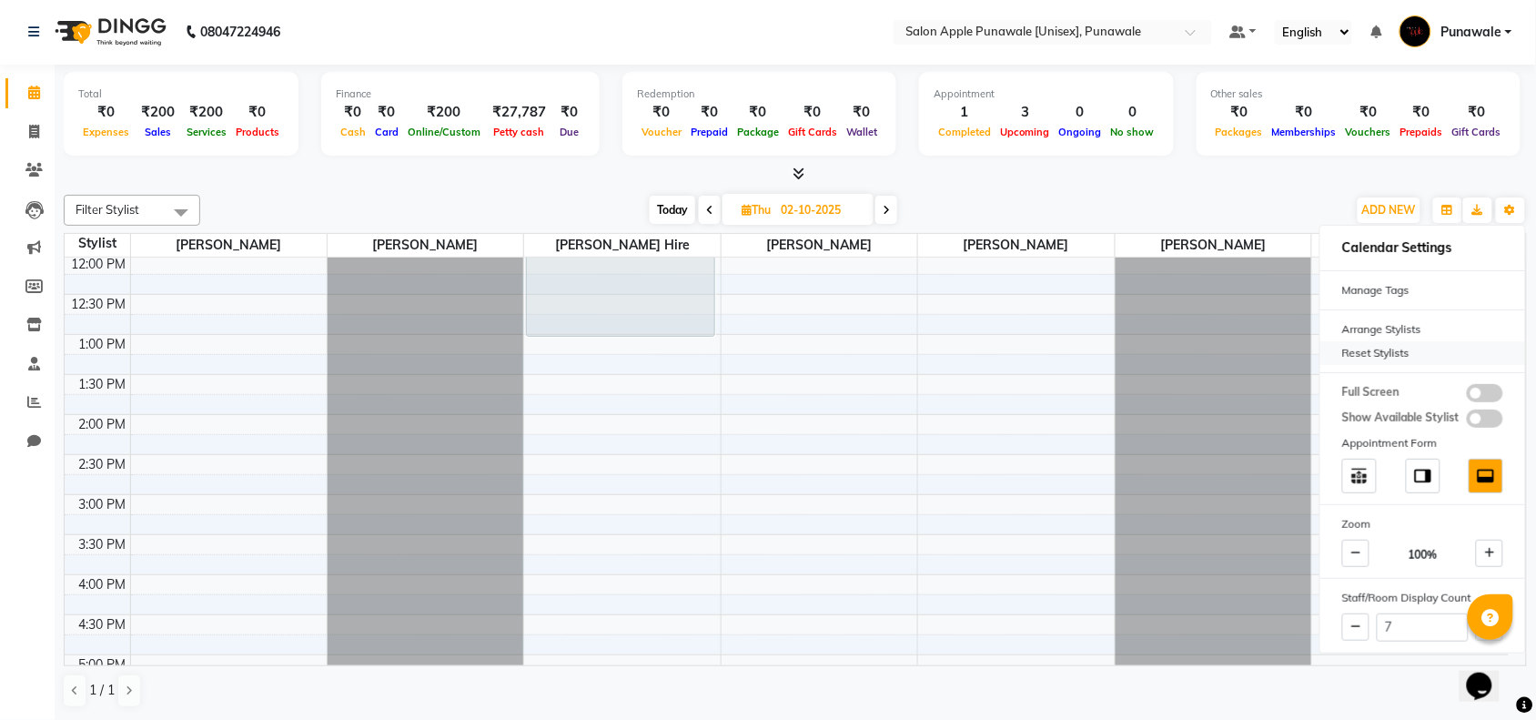
click at [1413, 352] on div "Reset Stylists" at bounding box center [1422, 353] width 205 height 24
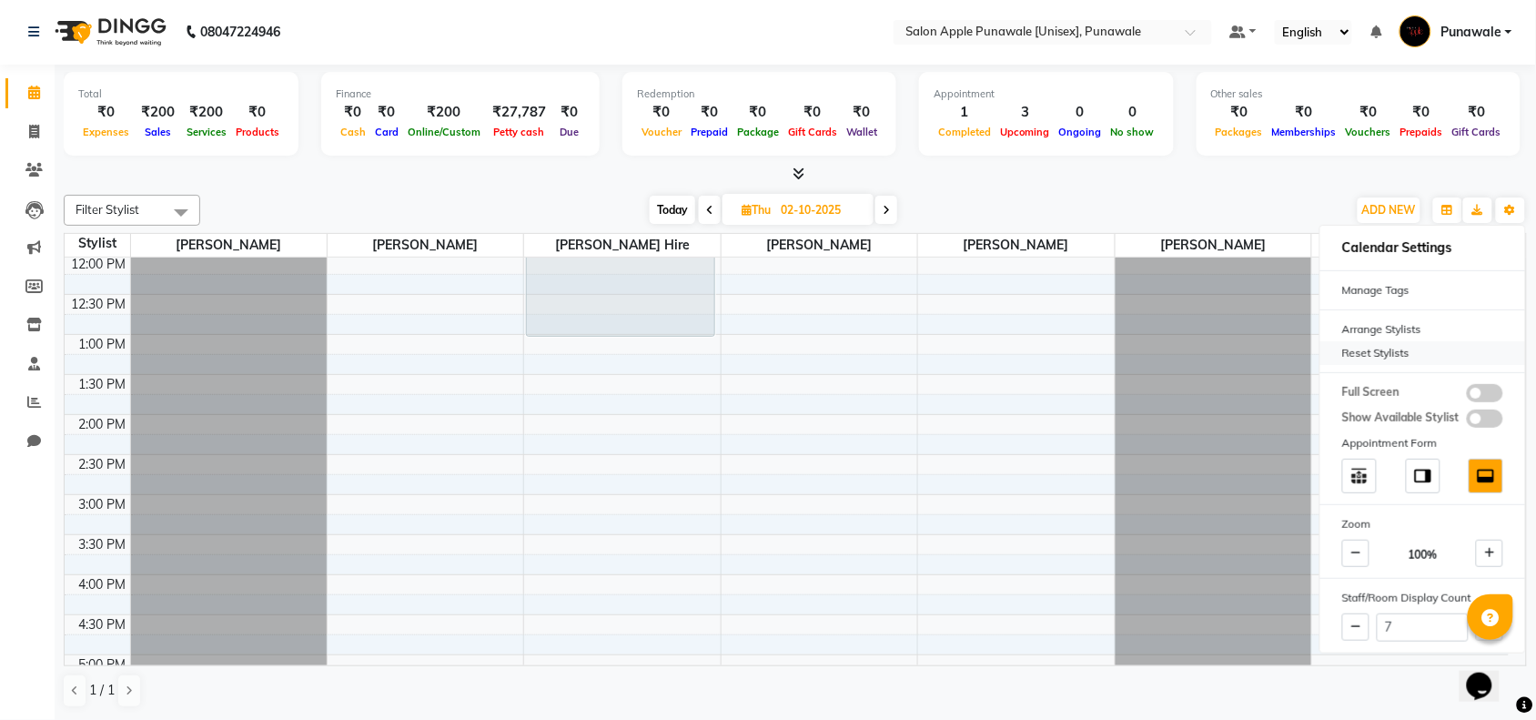
click at [1413, 352] on div "Reset Stylists" at bounding box center [1422, 353] width 205 height 24
click at [1422, 624] on input "7" at bounding box center [1423, 627] width 92 height 28
type input "8"
click at [1401, 351] on div "Reset Stylists" at bounding box center [1422, 353] width 205 height 24
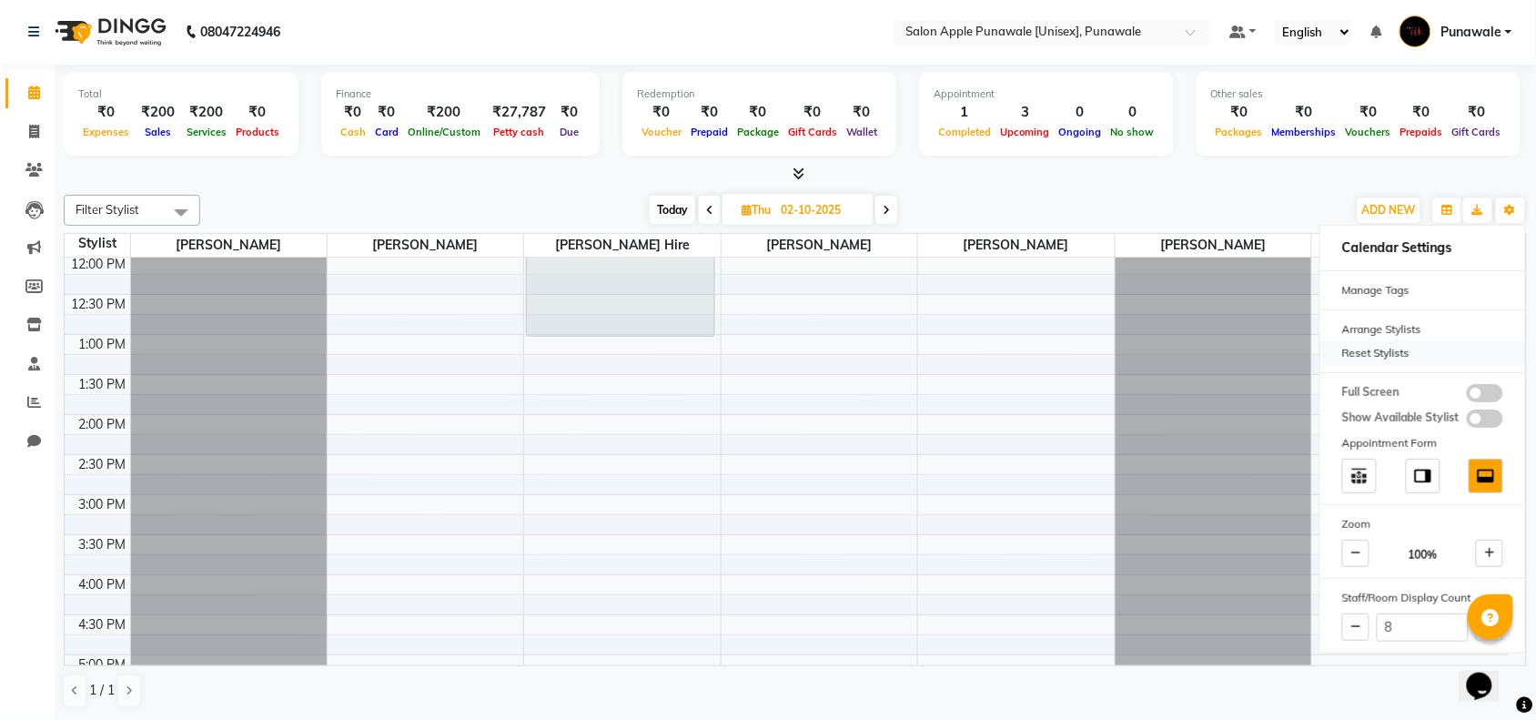
click at [1401, 351] on div "Reset Stylists" at bounding box center [1422, 353] width 205 height 24
click at [803, 491] on div "9:00 AM 9:30 AM 10:00 AM 10:30 AM 11:00 AM 11:30 AM 12:00 PM 12:30 PM 1:00 PM 1…" at bounding box center [787, 575] width 1444 height 1120
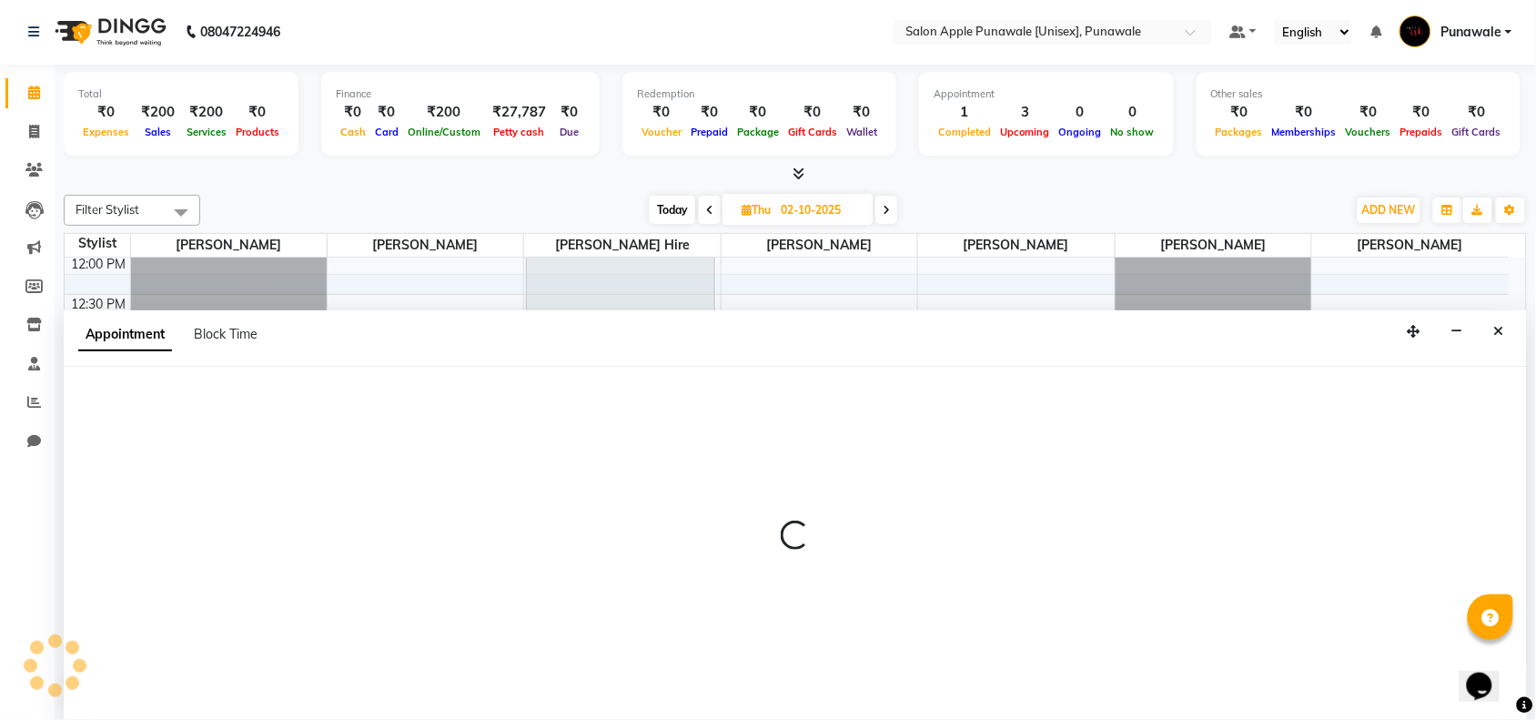
select select "84102"
select select "885"
select select "tentative"
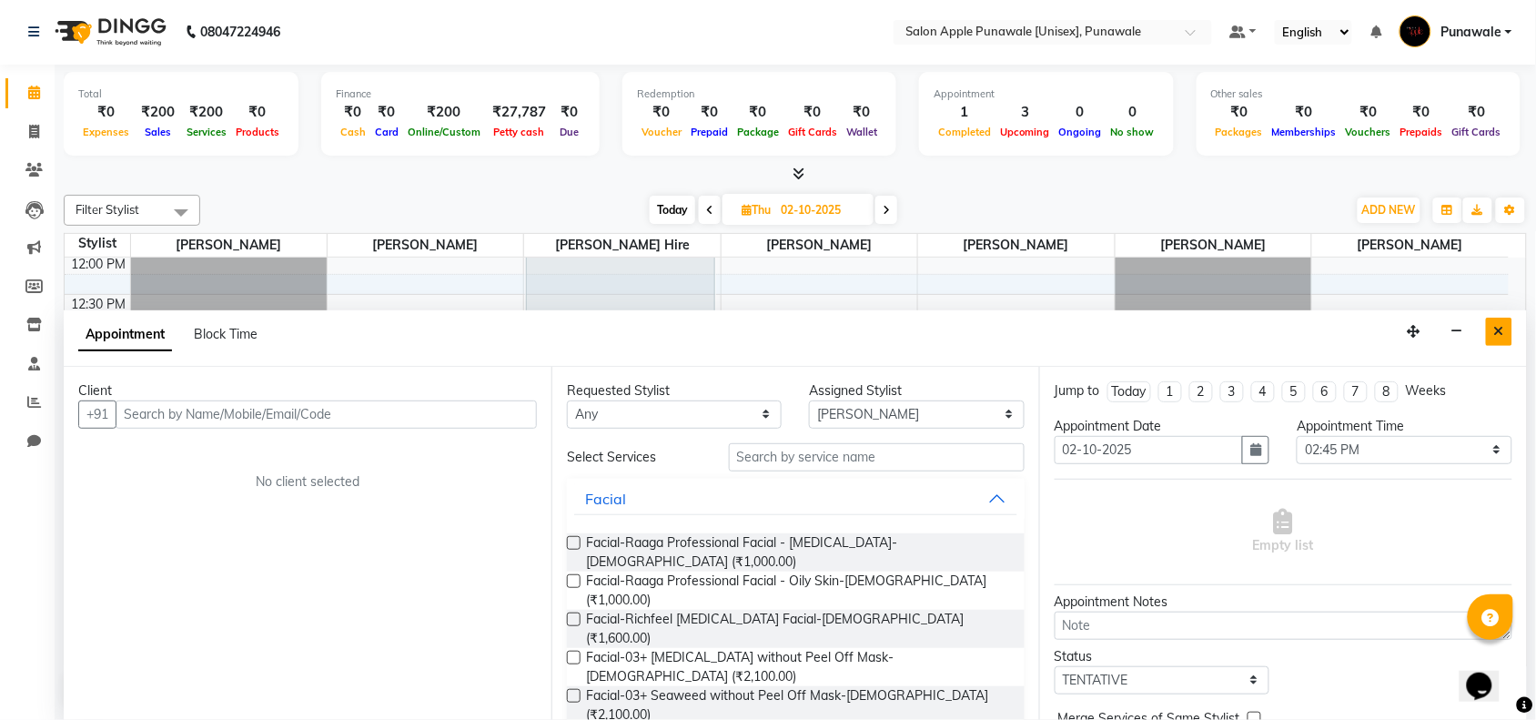
click at [1502, 337] on icon "Close" at bounding box center [1499, 331] width 10 height 13
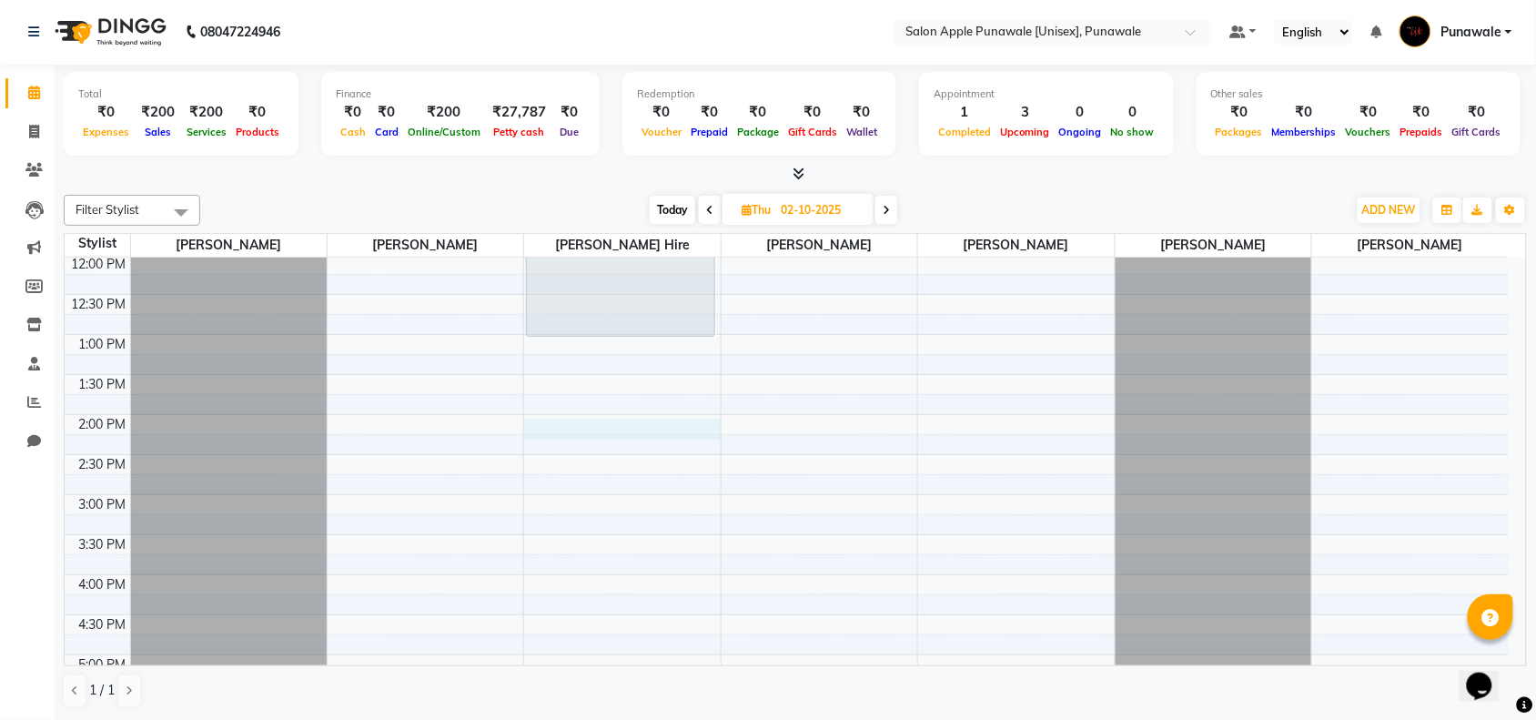
click at [544, 429] on div "9:00 AM 9:30 AM 10:00 AM 10:30 AM 11:00 AM 11:30 AM 12:00 PM 12:30 PM 1:00 PM 1…" at bounding box center [787, 575] width 1444 height 1120
select select "840"
select select "tentative"
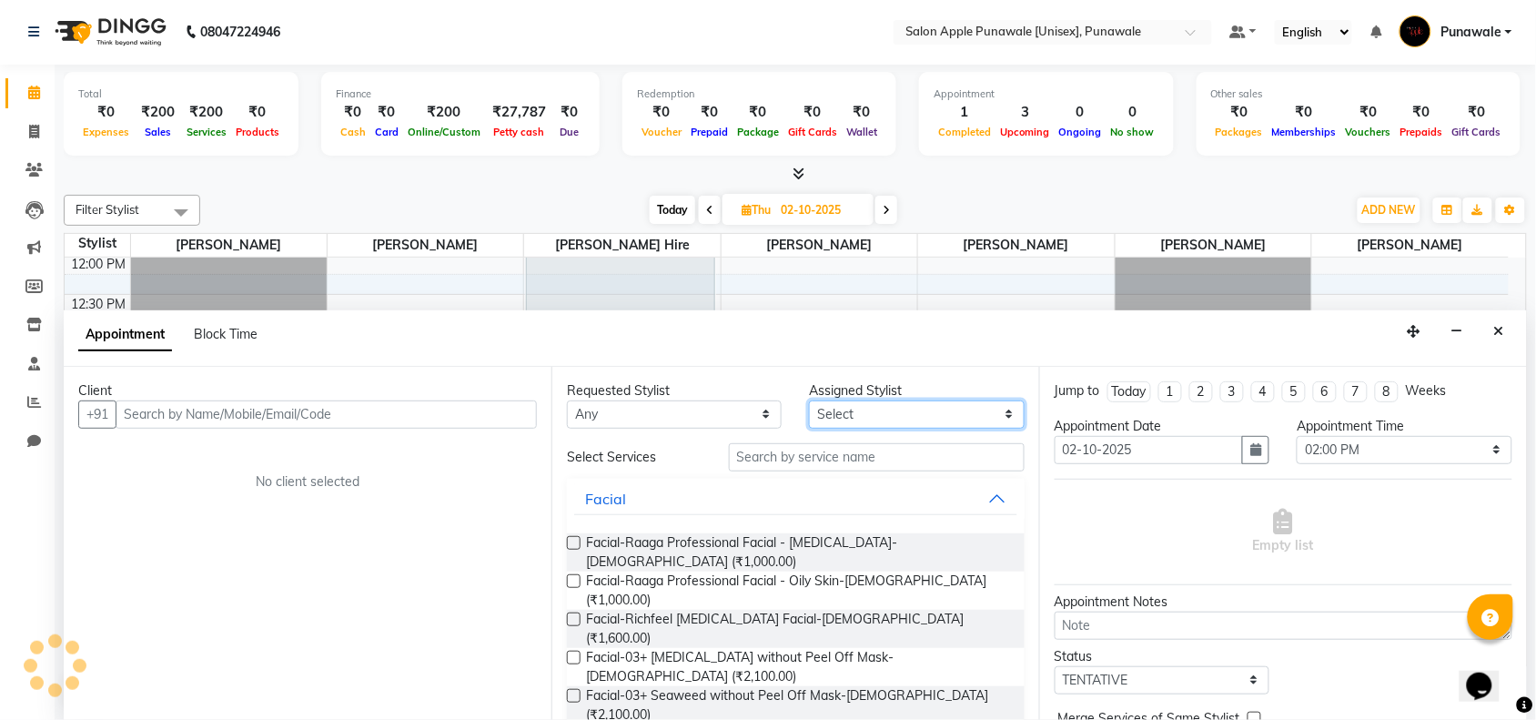
click at [866, 400] on select "Select Apurva deshmukh Avi Sonawane Pallavi Waghamare Shivani Purankar Sneha Ja…" at bounding box center [916, 414] width 215 height 28
click at [761, 292] on div "9:00 AM 9:30 AM 10:00 AM 10:30 AM 11:00 AM 11:30 AM 12:00 PM 12:30 PM 1:00 PM 1…" at bounding box center [787, 575] width 1444 height 1120
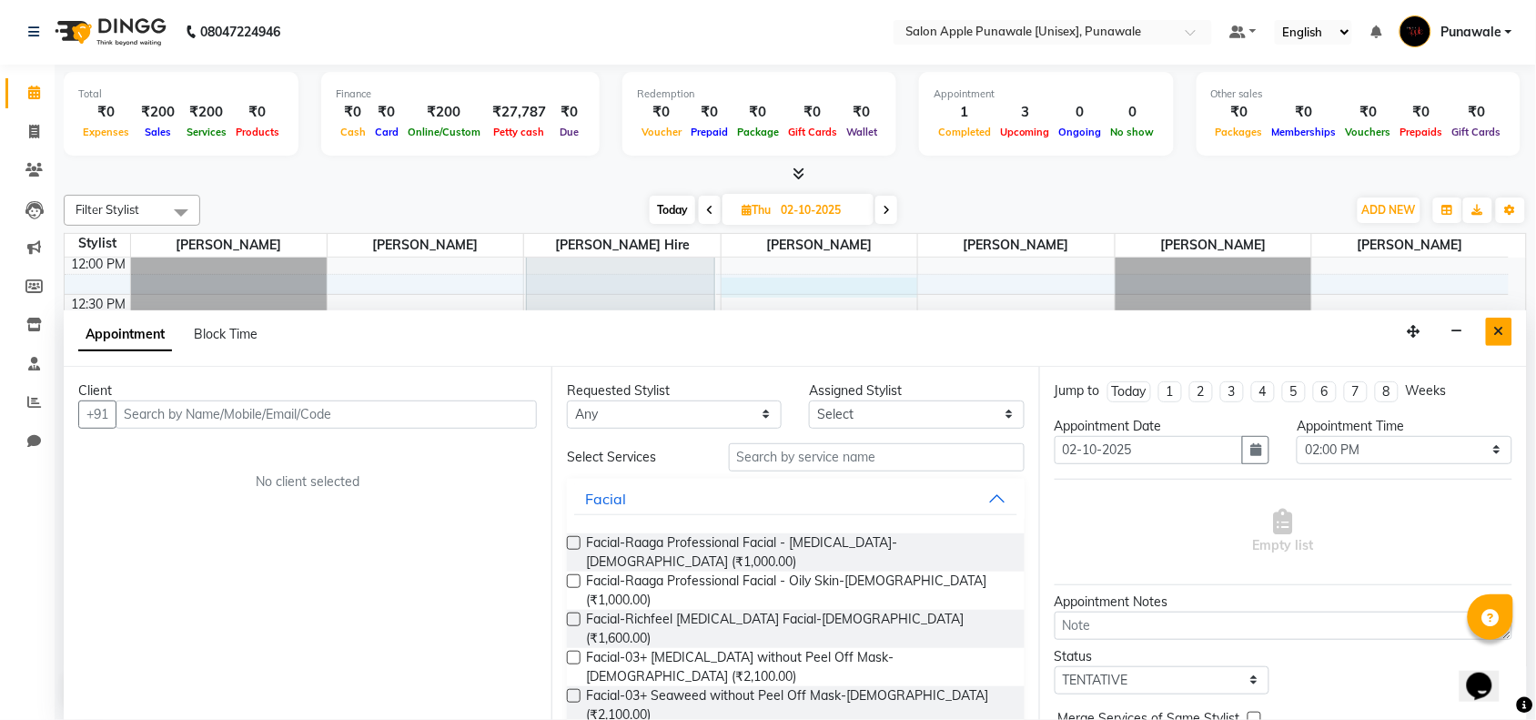
click at [1499, 333] on icon "Close" at bounding box center [1499, 331] width 10 height 13
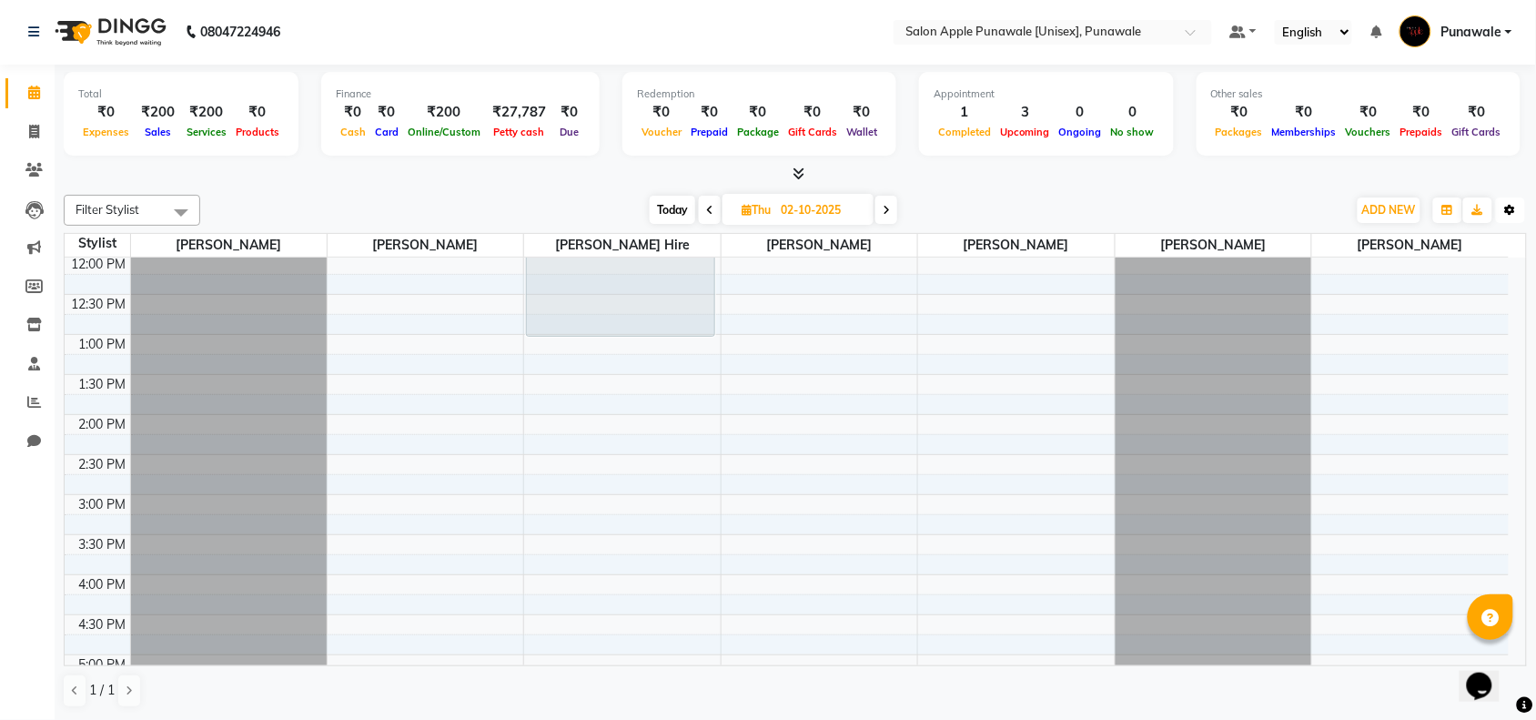
click at [1516, 211] on icon "button" at bounding box center [1510, 210] width 11 height 11
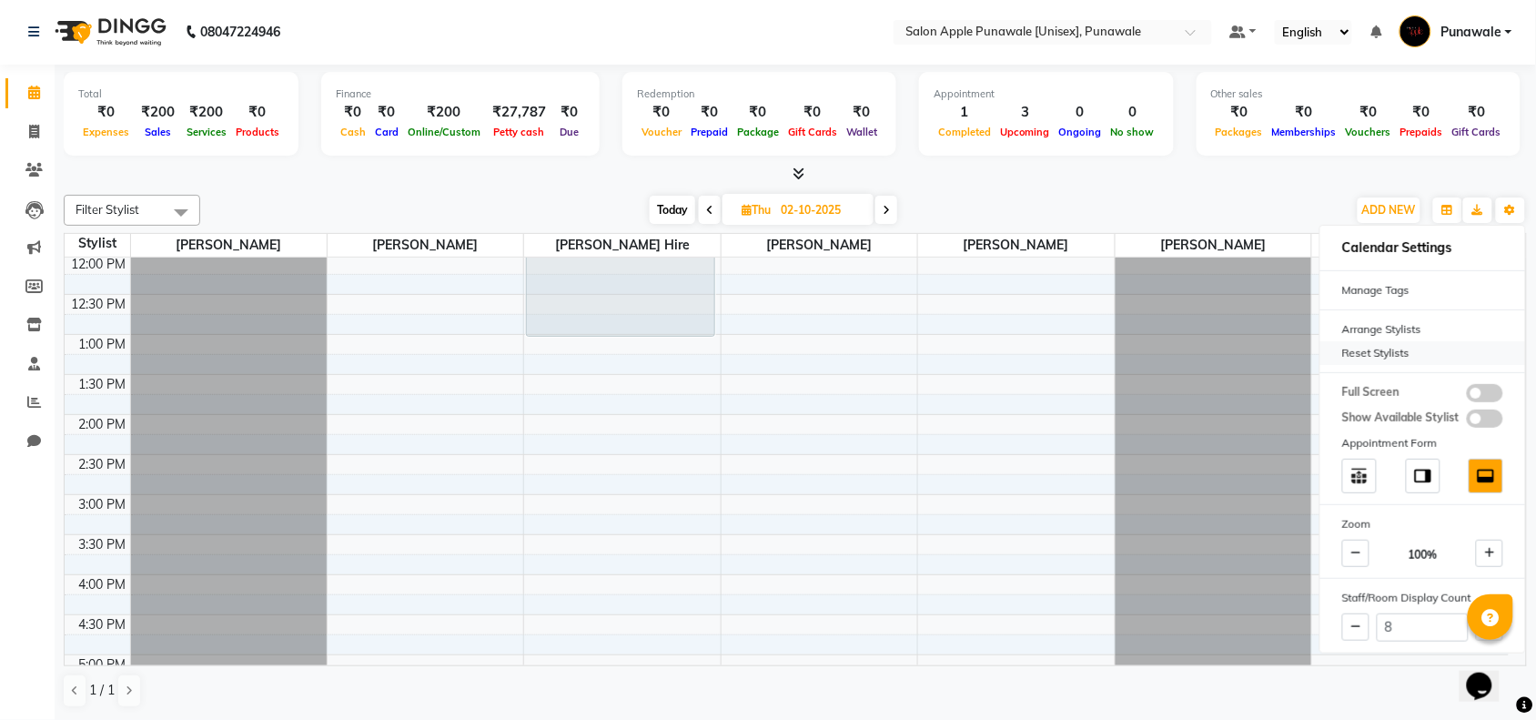
click at [1371, 353] on div "Reset Stylists" at bounding box center [1422, 353] width 205 height 24
click at [1372, 321] on div "Arrange Stylists" at bounding box center [1422, 330] width 205 height 24
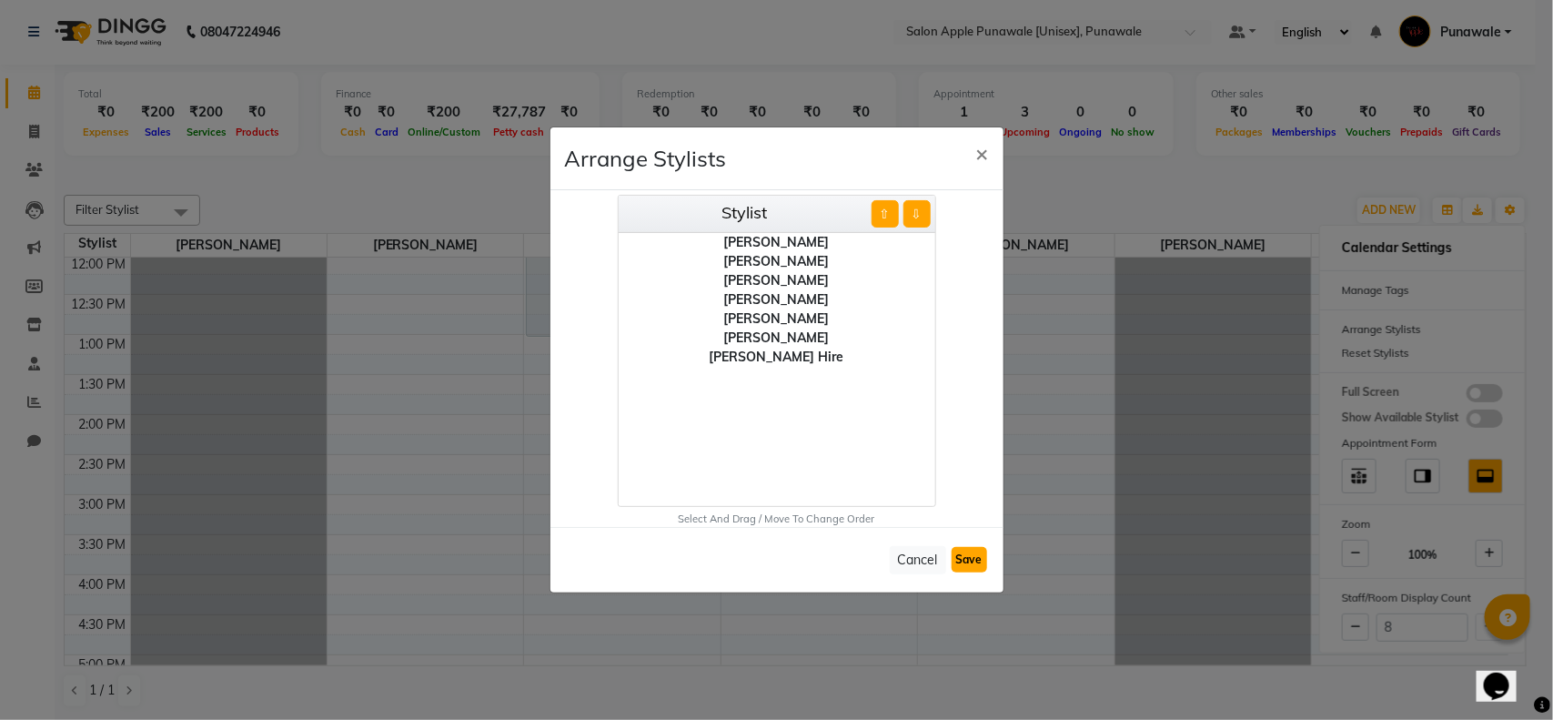
click at [969, 557] on button "Save" at bounding box center [969, 559] width 35 height 25
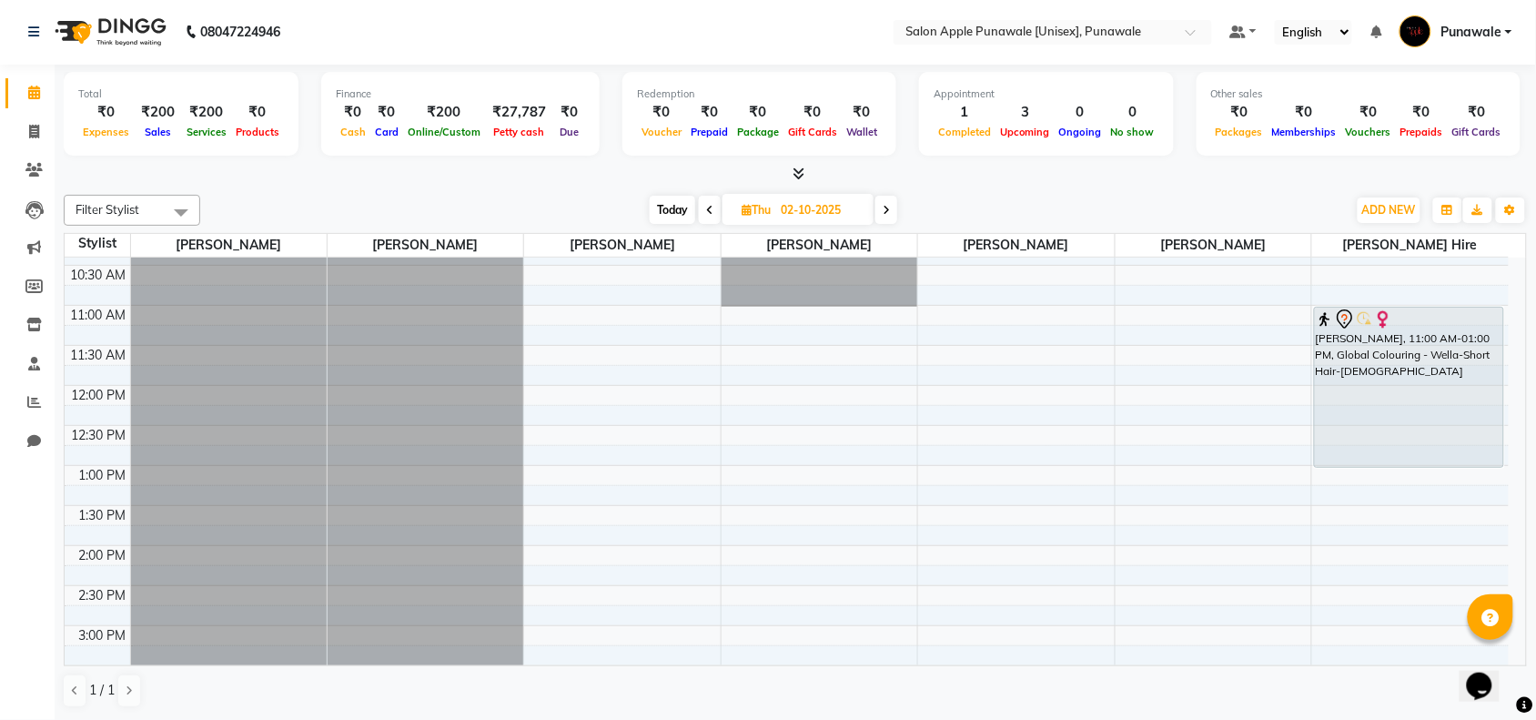
scroll to position [114, 0]
click at [1524, 211] on button "Toggle Dropdown" at bounding box center [1510, 209] width 29 height 25
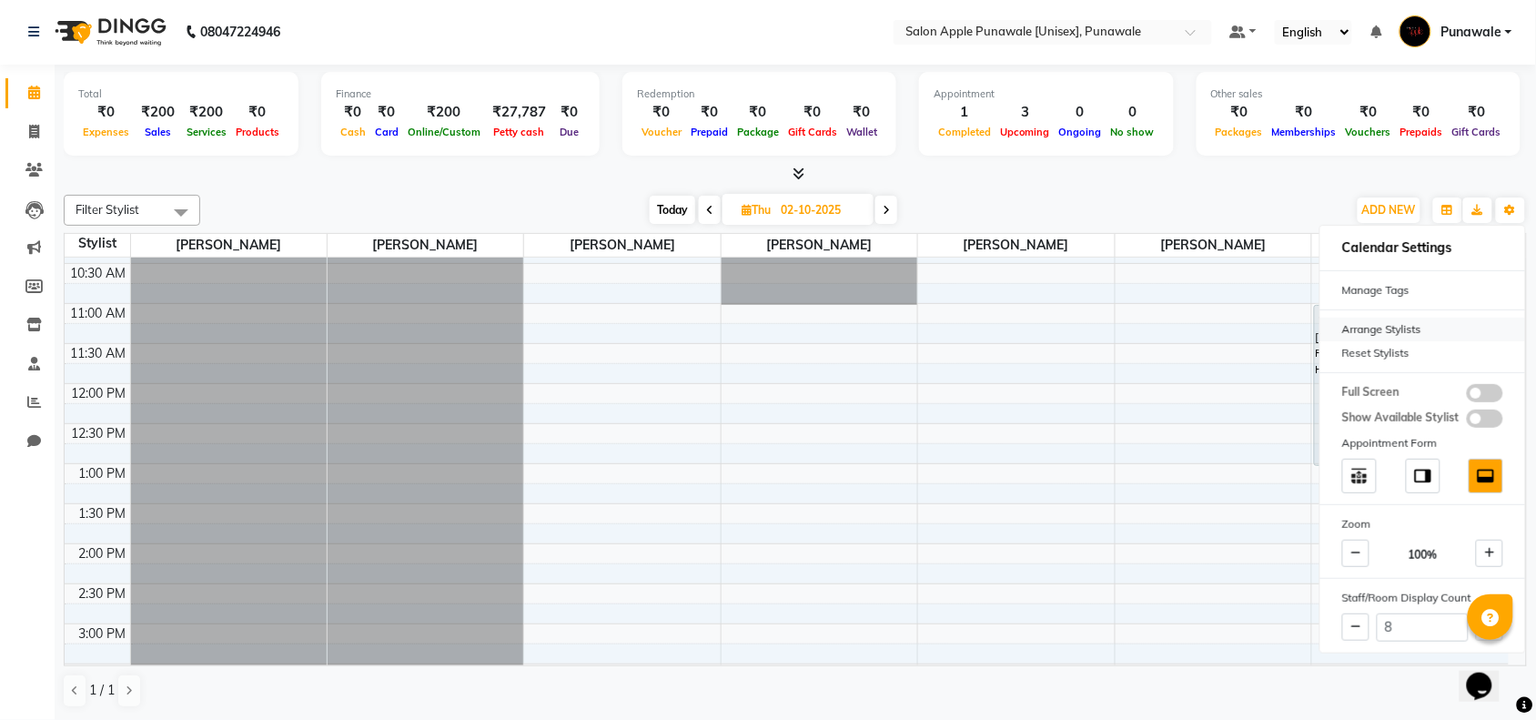
click at [1383, 329] on div "Arrange Stylists" at bounding box center [1422, 330] width 205 height 24
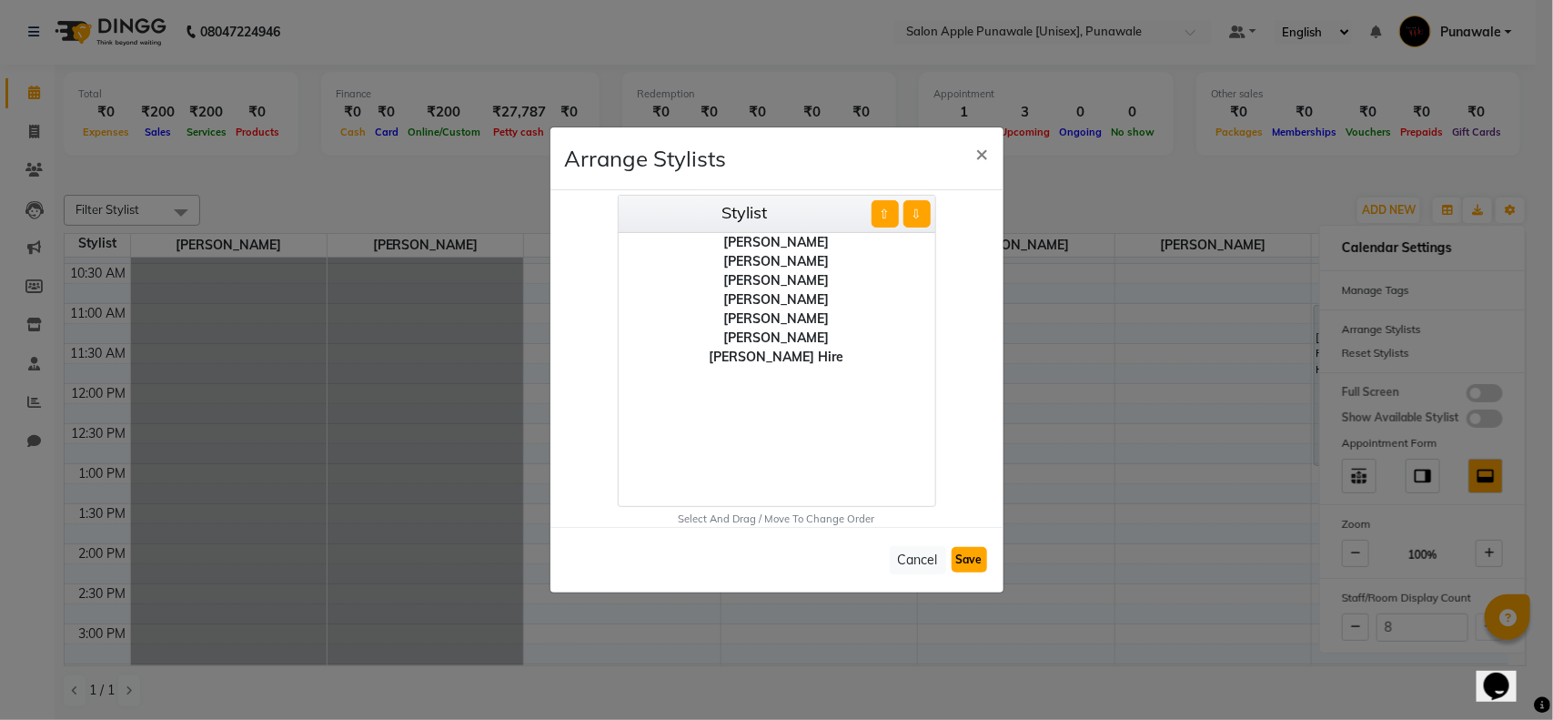
click at [964, 565] on button "Save" at bounding box center [969, 559] width 35 height 25
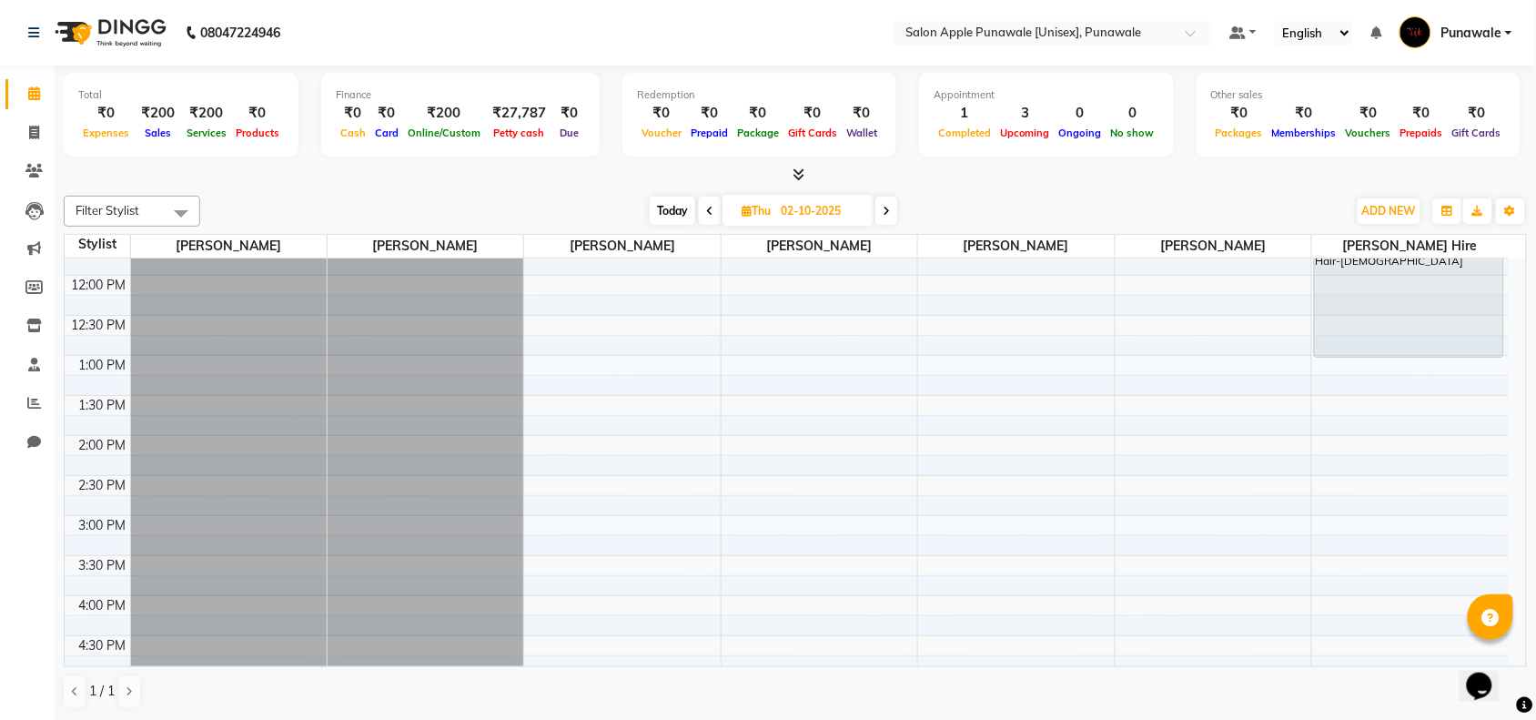
scroll to position [227, 0]
click at [1358, 453] on div "9:00 AM 9:30 AM 10:00 AM 10:30 AM 11:00 AM 11:30 AM 12:00 PM 12:30 PM 1:00 PM 1…" at bounding box center [787, 591] width 1444 height 1120
select select "tentative"
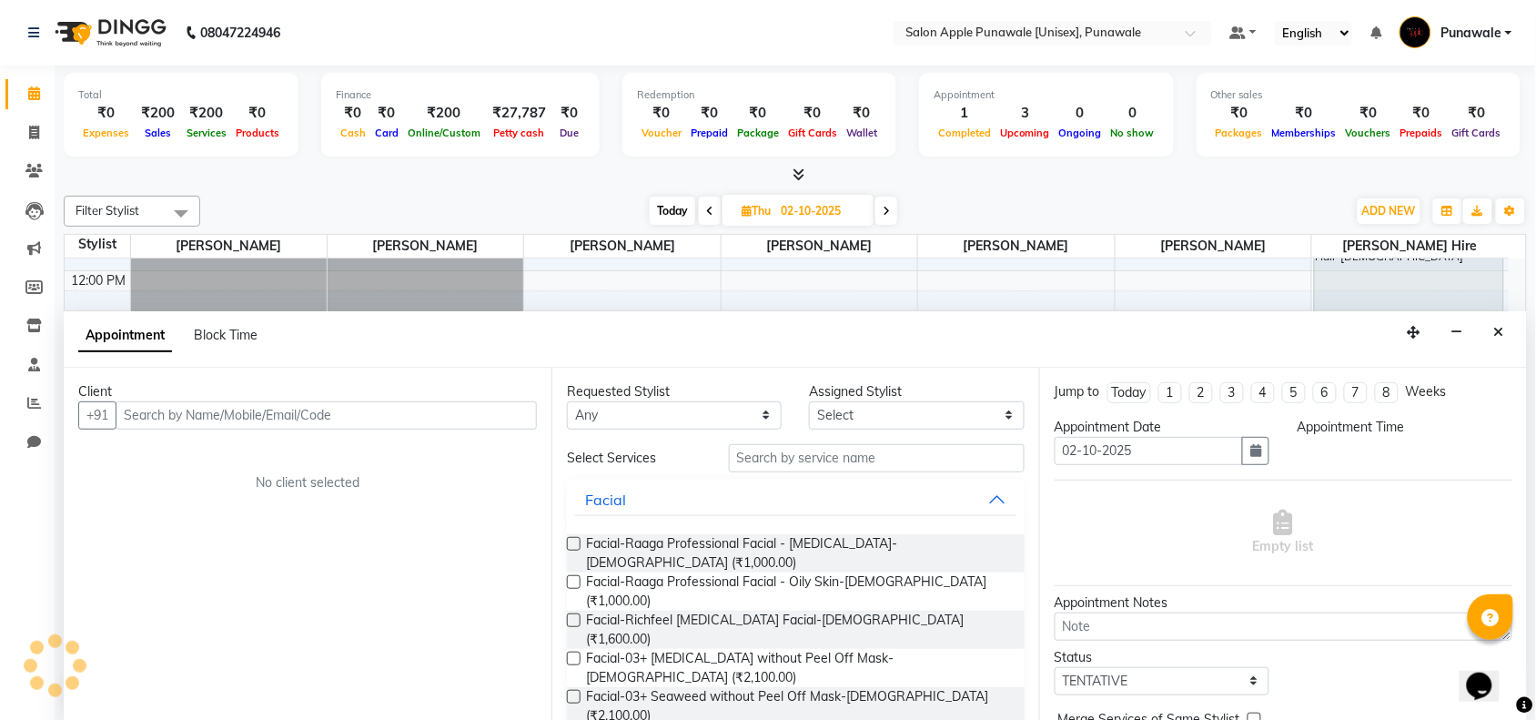
scroll to position [1, 0]
select select "840"
click at [1495, 338] on icon "Close" at bounding box center [1499, 331] width 10 height 13
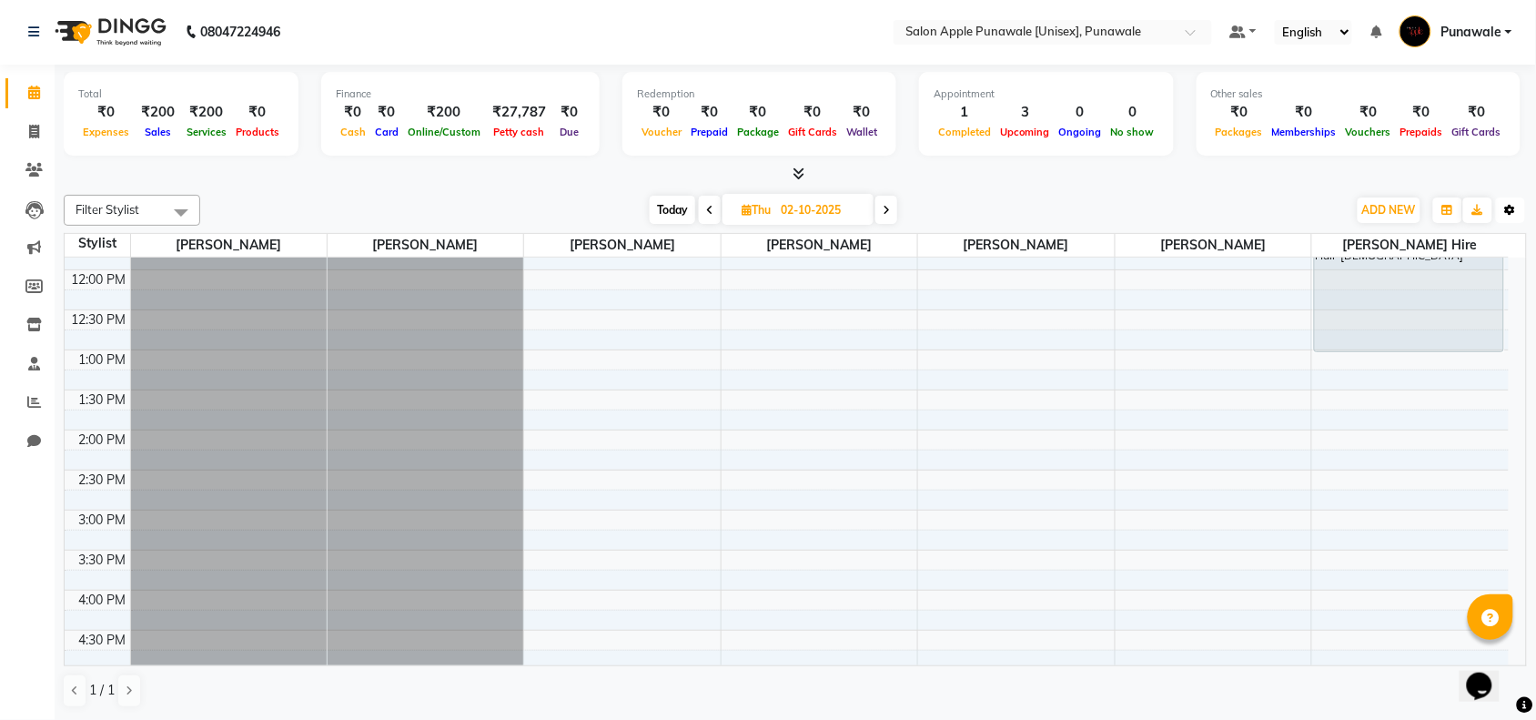
click at [1505, 209] on icon "button" at bounding box center [1510, 210] width 11 height 11
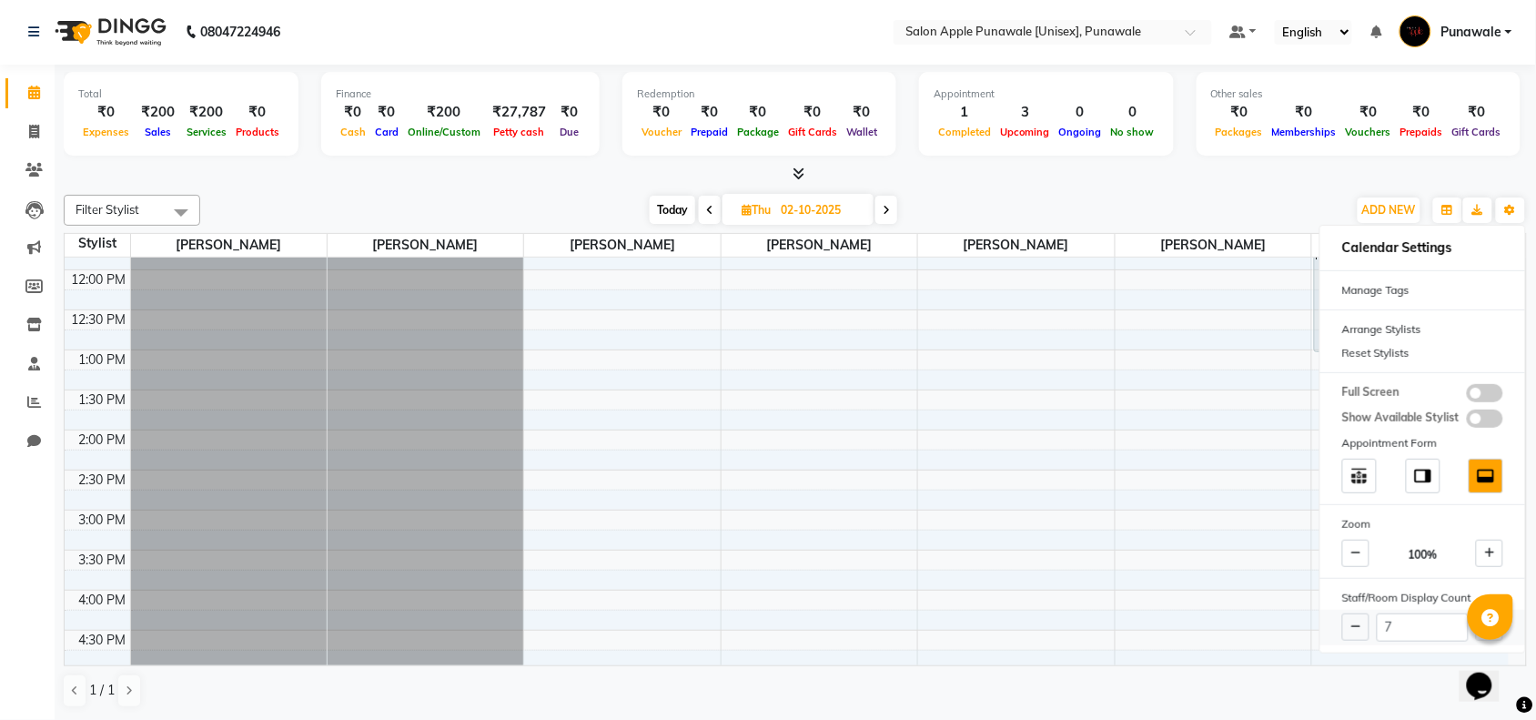
click at [1508, 632] on div "7" at bounding box center [1422, 627] width 205 height 35
click at [1278, 382] on div "9:00 AM 9:30 AM 10:00 AM 10:30 AM 11:00 AM 11:30 AM 12:00 PM 12:30 PM 1:00 PM 1…" at bounding box center [787, 590] width 1444 height 1120
select select "84102"
select select "795"
select select "tentative"
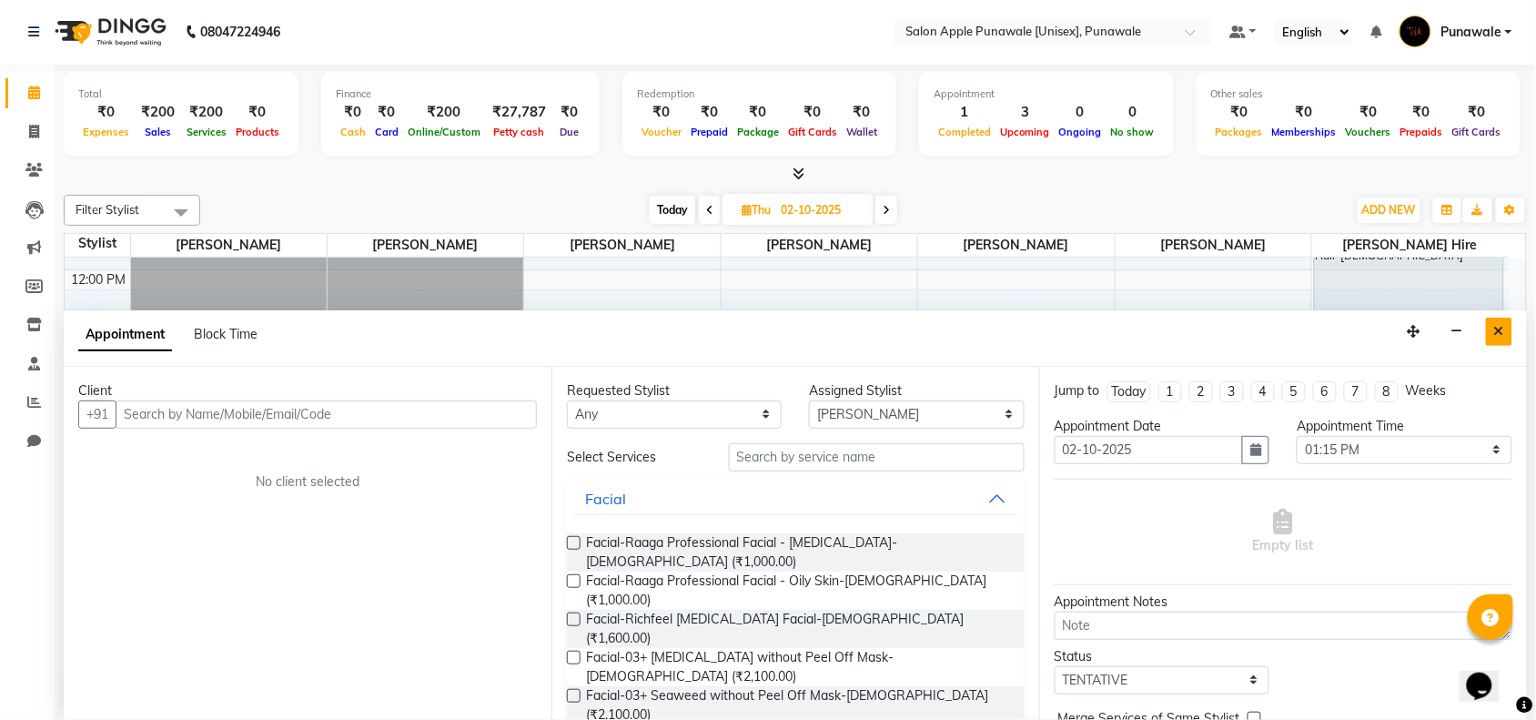
click at [1498, 332] on icon "Close" at bounding box center [1499, 331] width 10 height 13
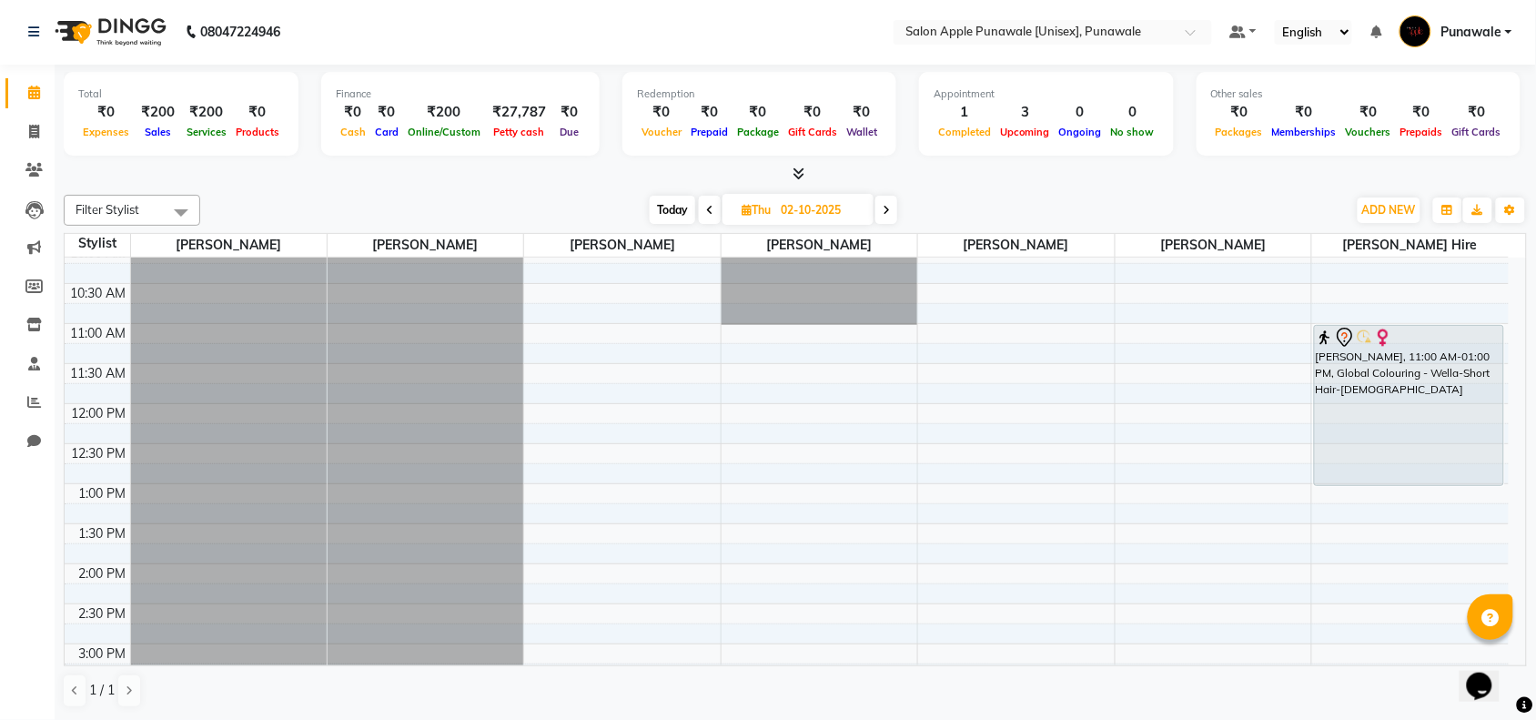
scroll to position [0, 0]
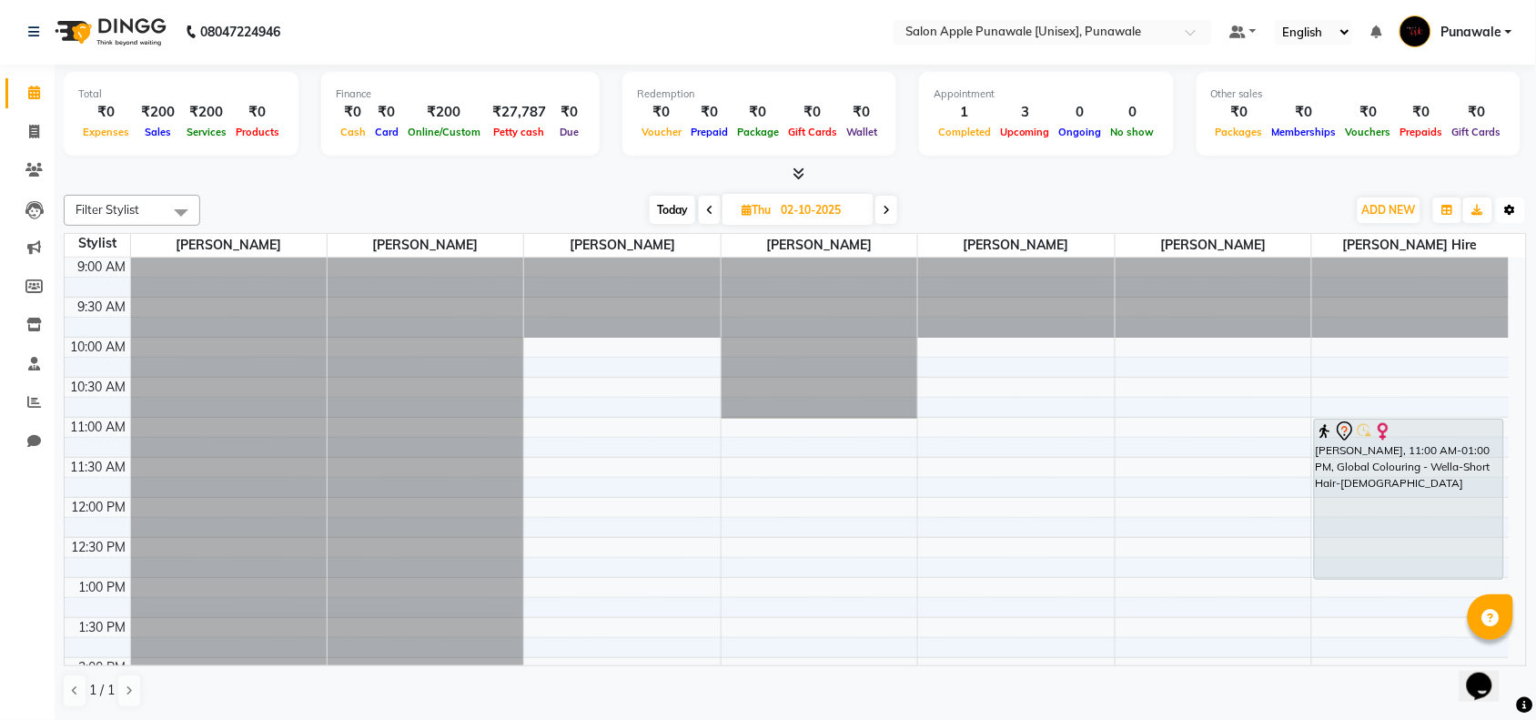
click at [1506, 212] on icon "button" at bounding box center [1510, 210] width 11 height 11
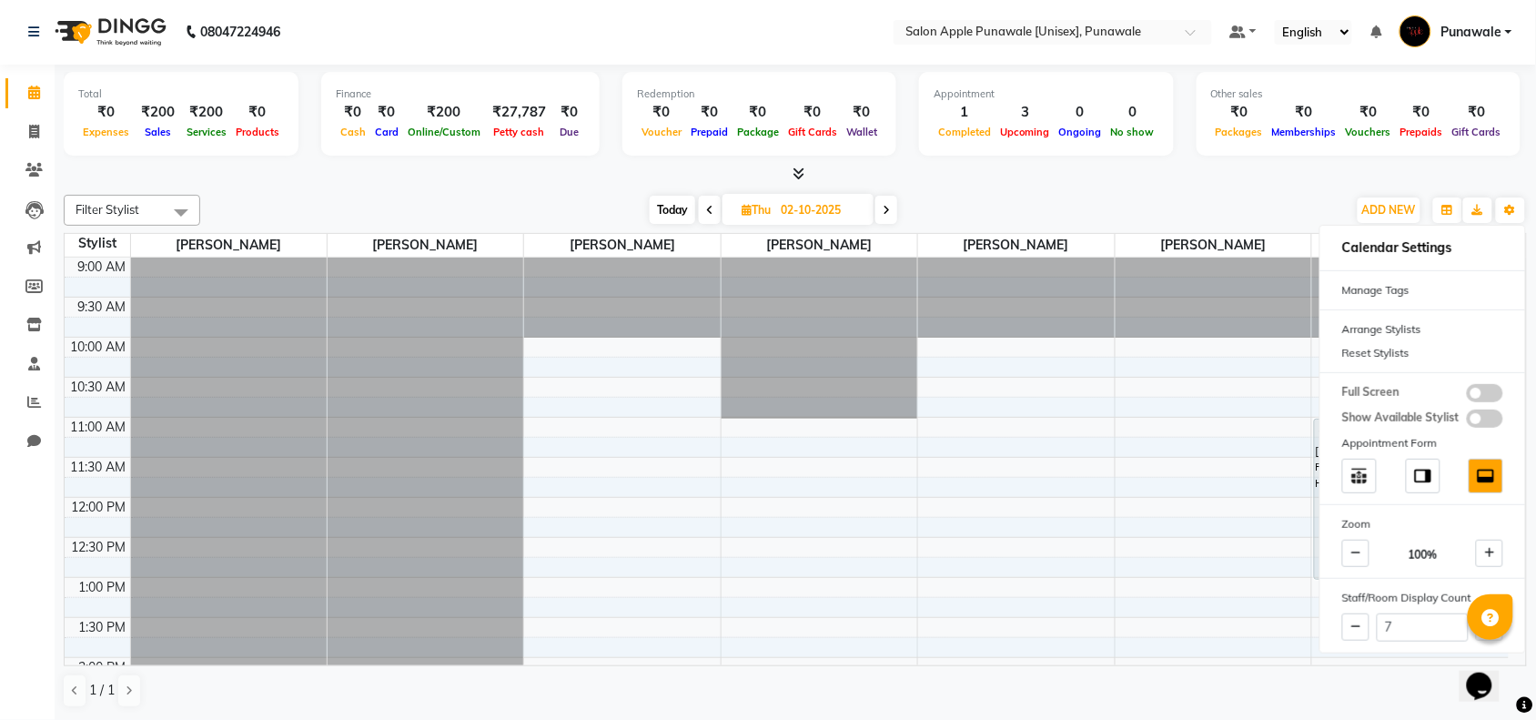
click at [706, 207] on icon at bounding box center [709, 210] width 7 height 11
type input "01-10-2025"
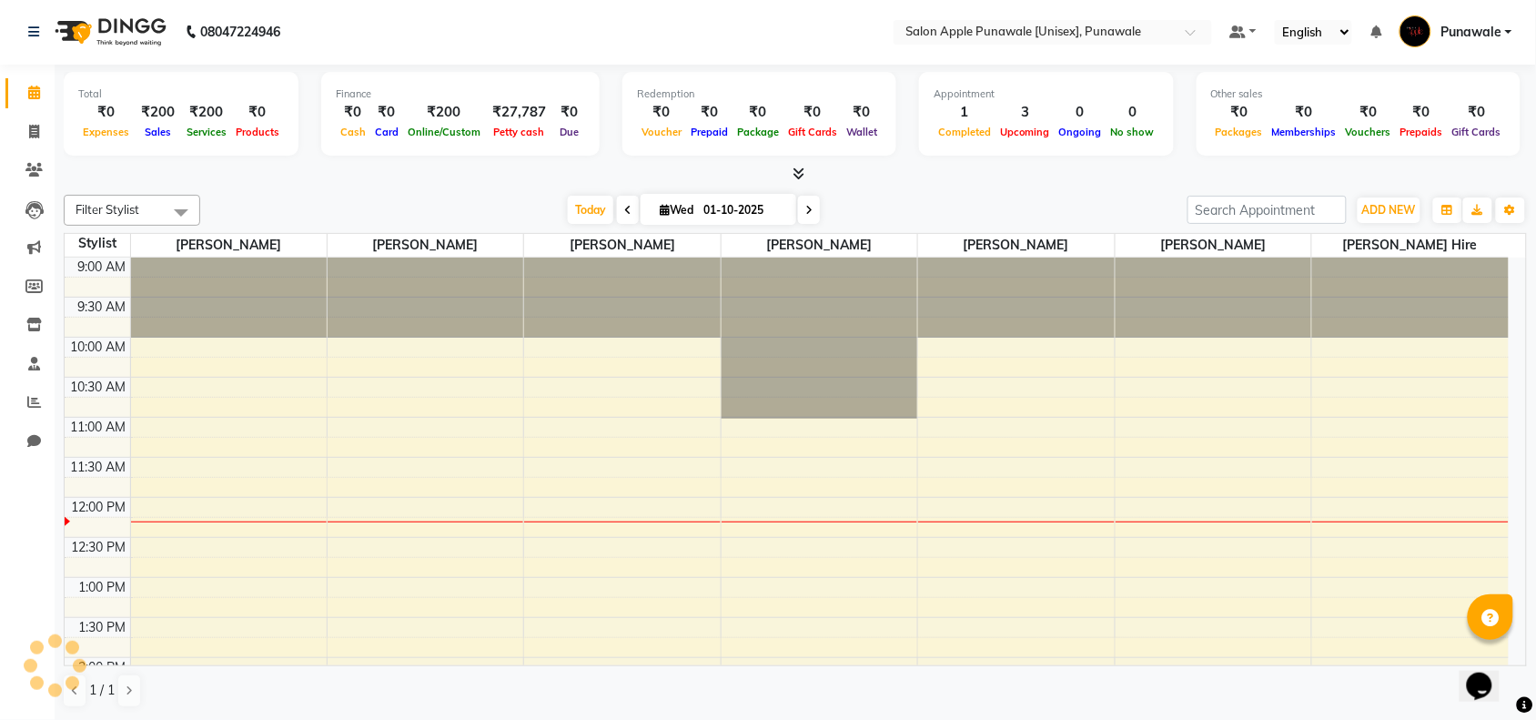
scroll to position [243, 0]
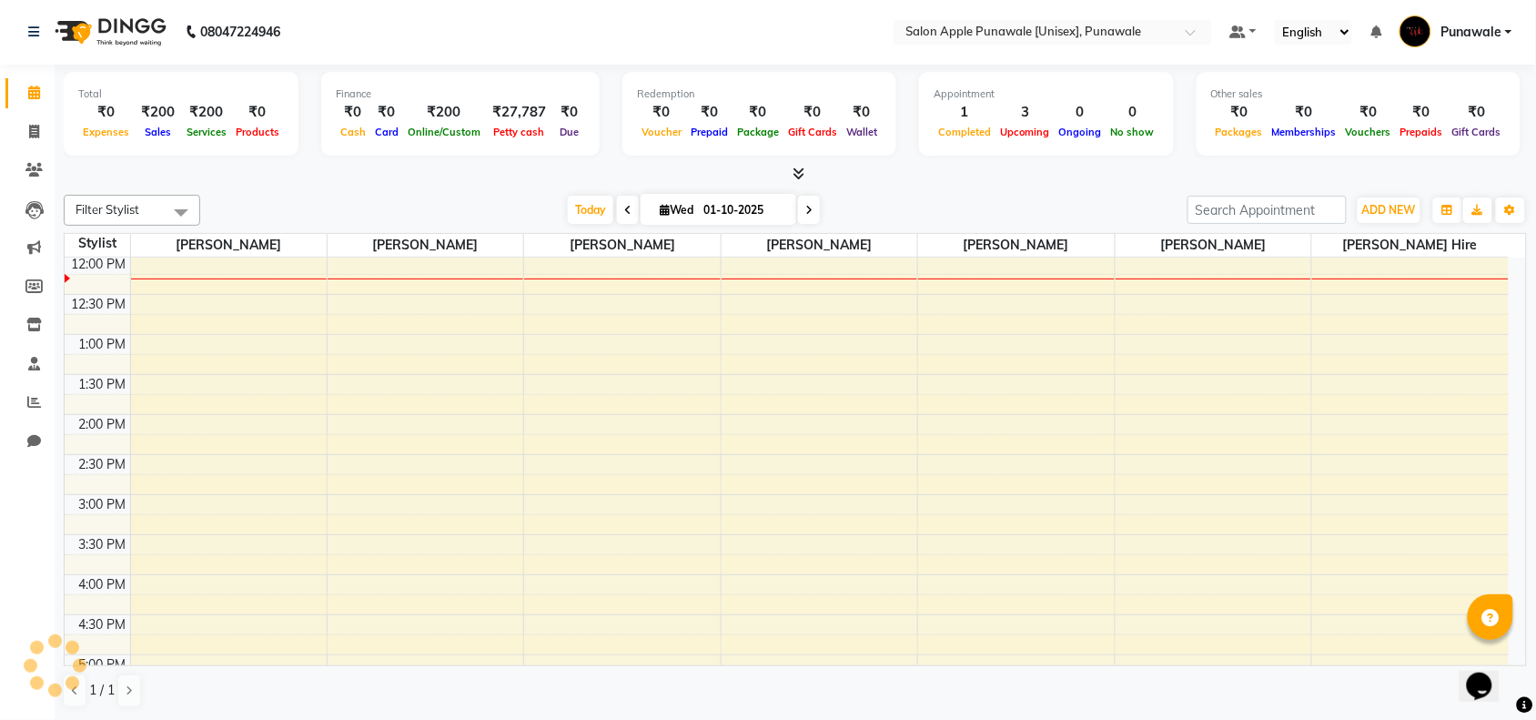
click at [706, 207] on input "01-10-2025" at bounding box center [743, 210] width 91 height 27
select select "10"
select select "2025"
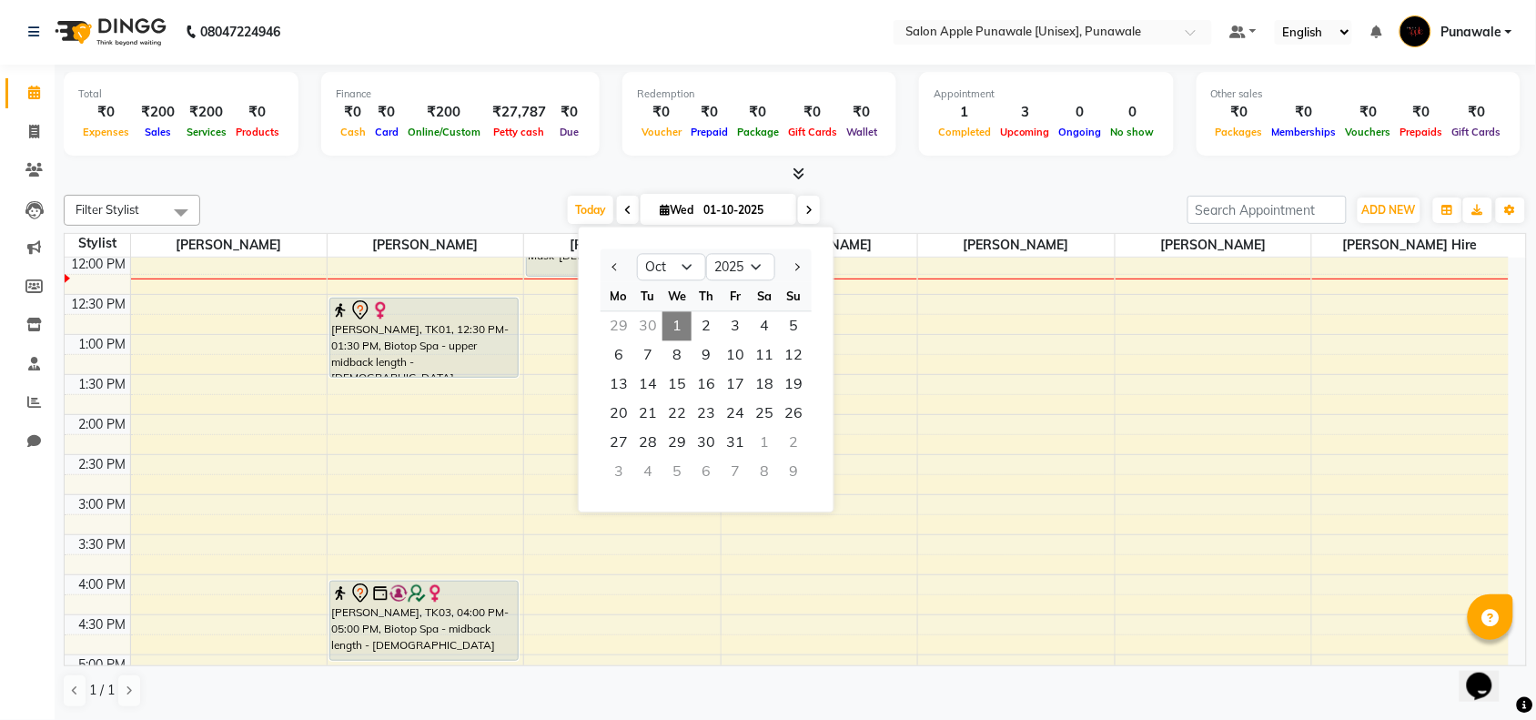
click at [624, 216] on icon at bounding box center [627, 210] width 7 height 11
type input "30-09-2025"
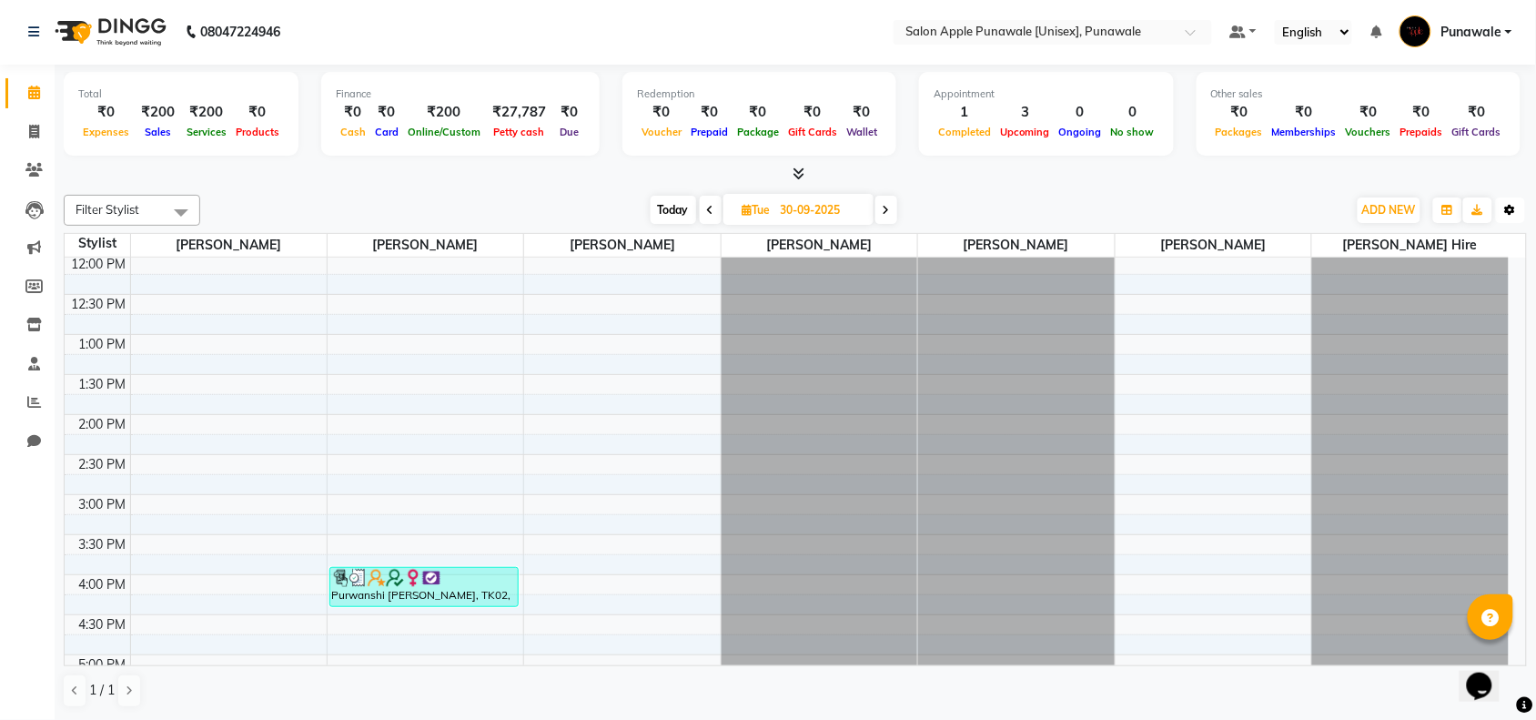
click at [1510, 210] on icon "button" at bounding box center [1510, 210] width 11 height 11
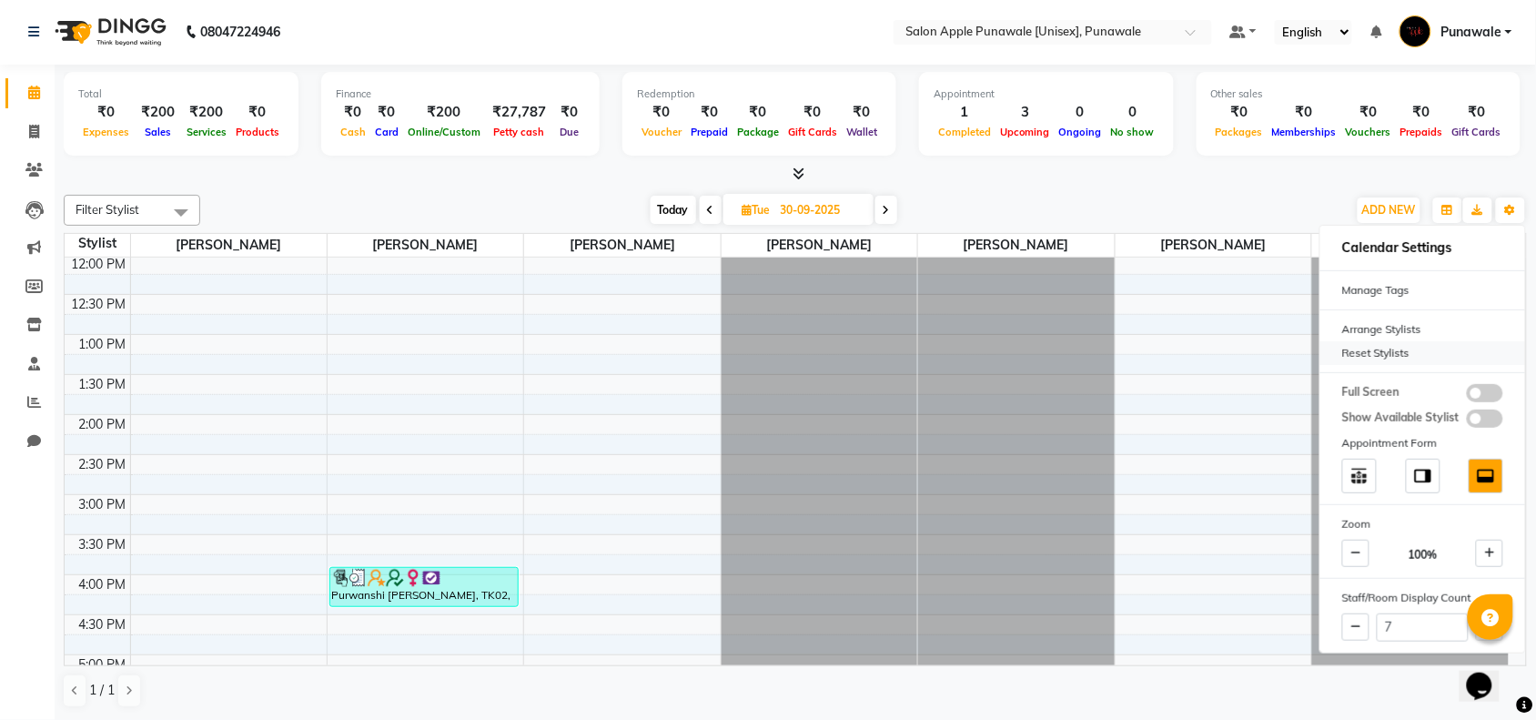
click at [1367, 360] on div "Reset Stylists" at bounding box center [1422, 353] width 205 height 24
type input "6"
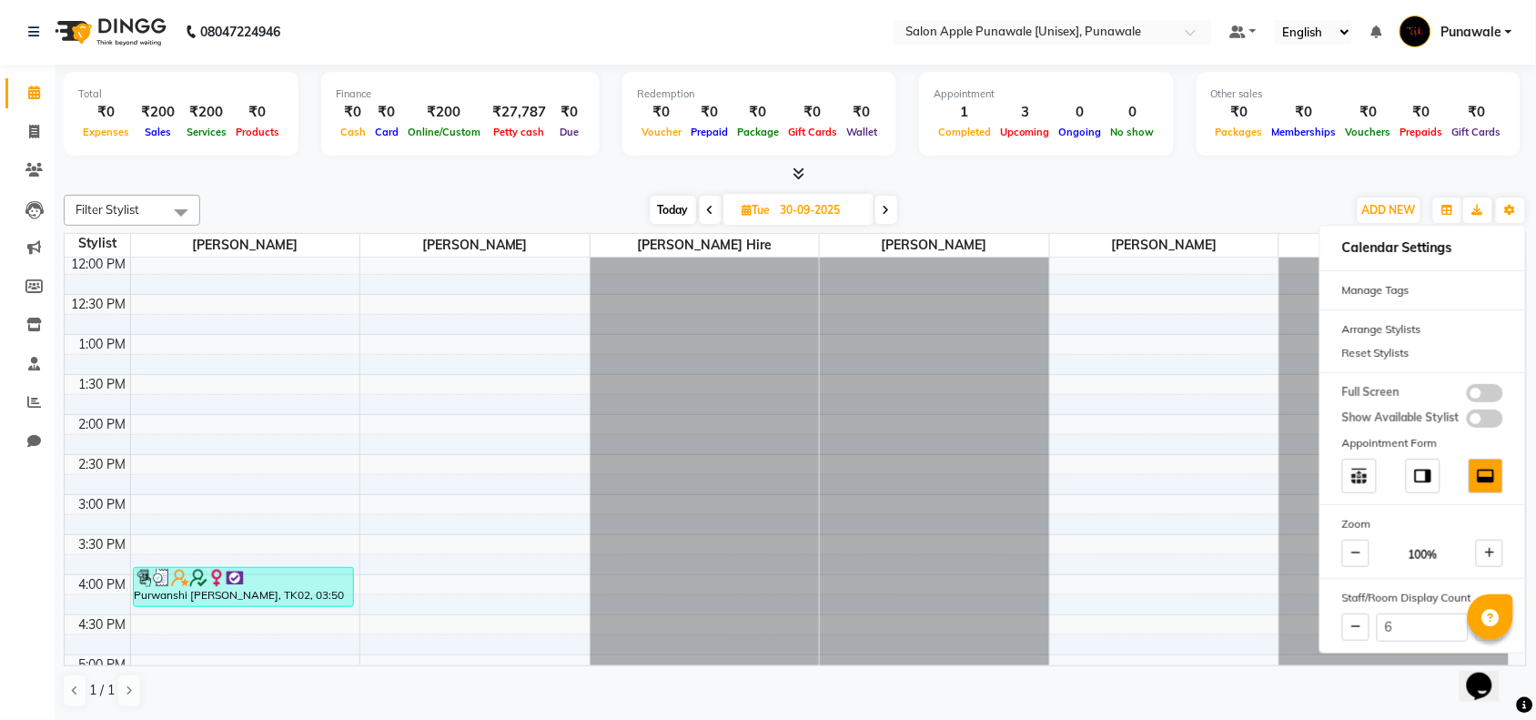
click at [888, 212] on icon at bounding box center [886, 210] width 7 height 11
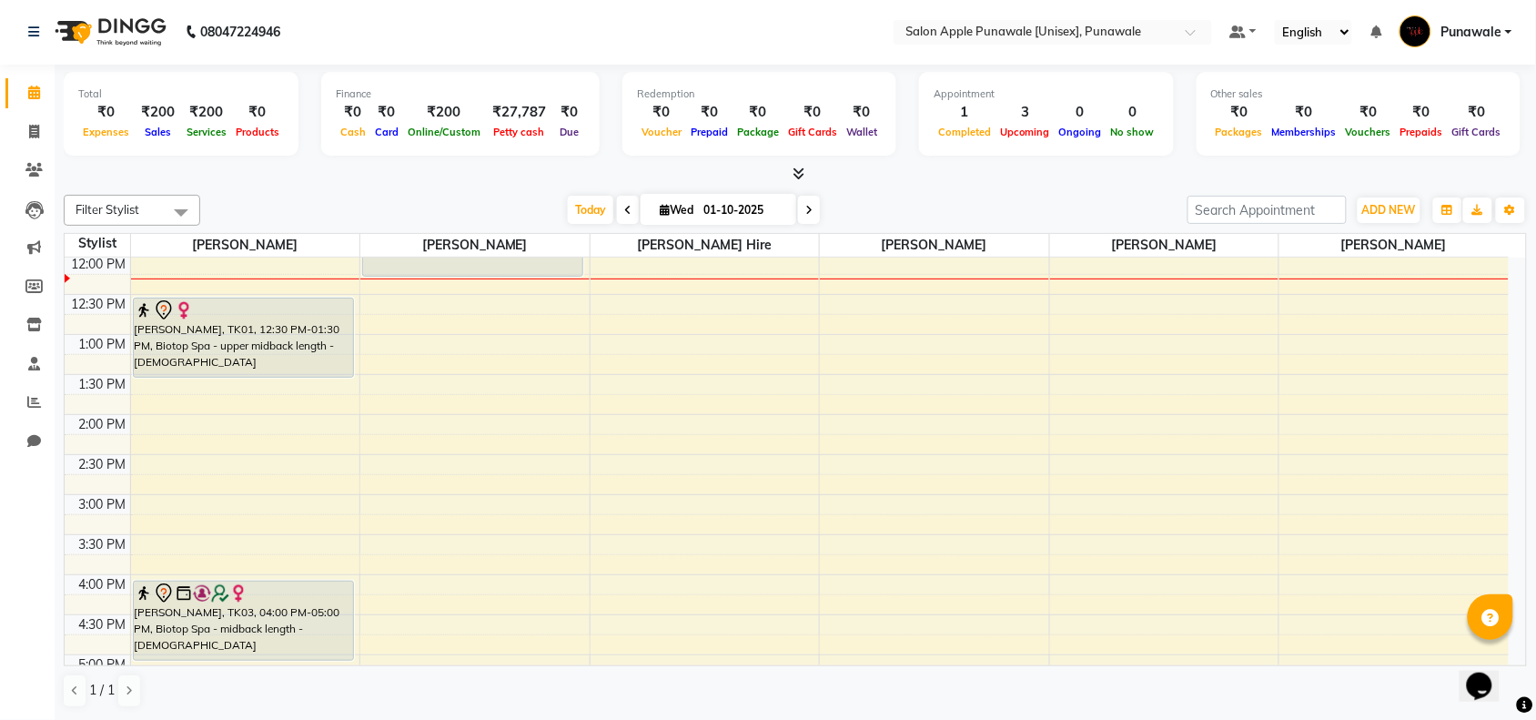
click at [812, 209] on span at bounding box center [809, 210] width 22 height 28
type input "02-10-2025"
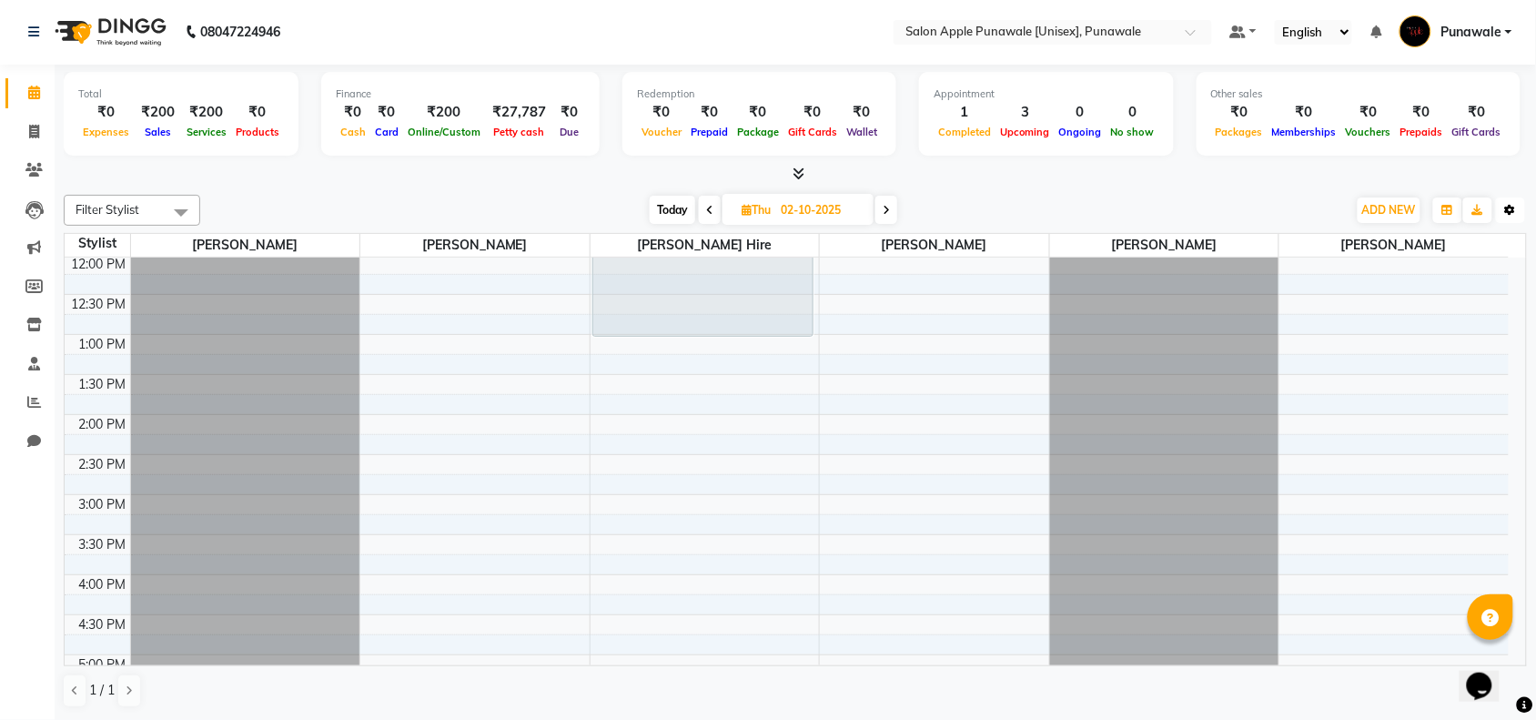
click at [1519, 205] on button "Toggle Dropdown" at bounding box center [1510, 209] width 29 height 25
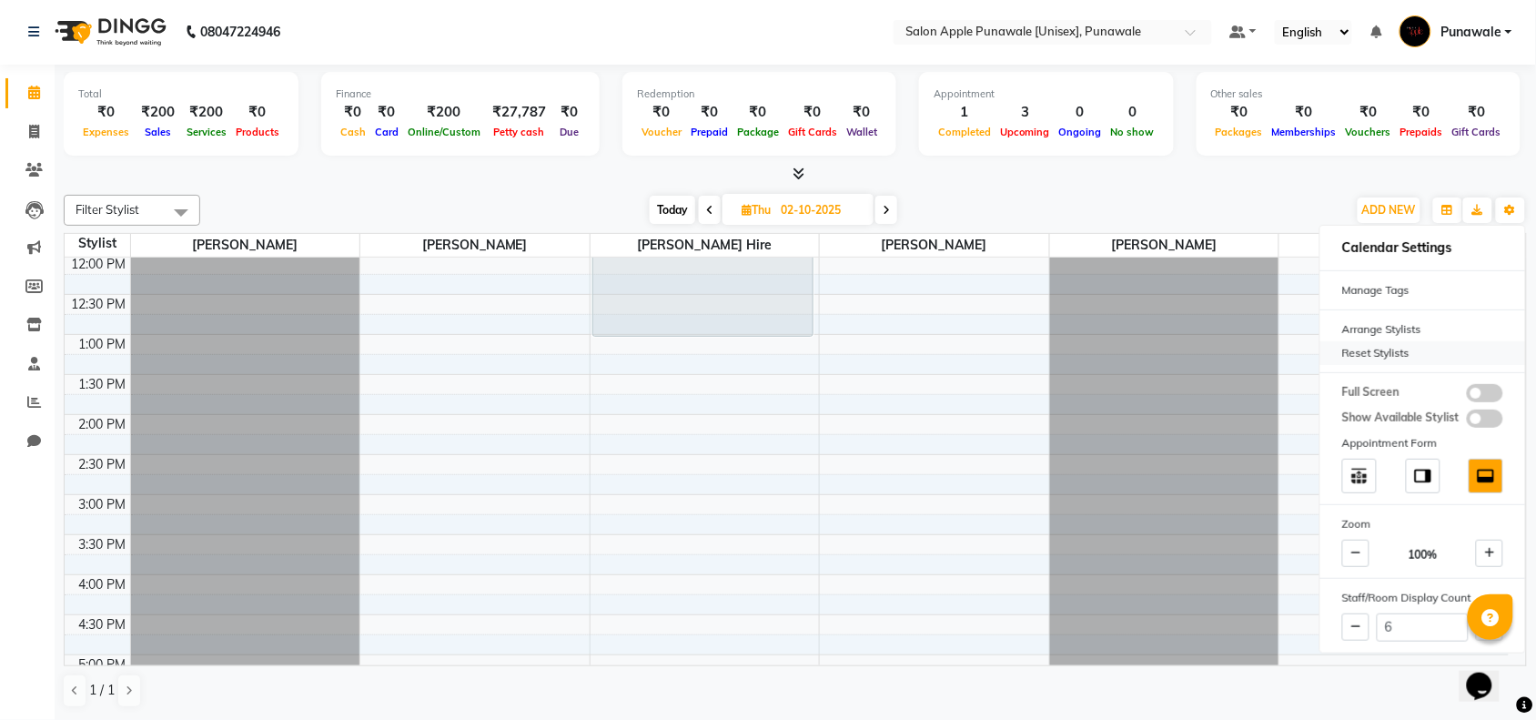
click at [1378, 357] on div "Reset Stylists" at bounding box center [1422, 353] width 205 height 24
click at [1412, 634] on input "6" at bounding box center [1423, 627] width 92 height 28
type input "7"
click at [984, 538] on div "9:00 AM 9:30 AM 10:00 AM 10:30 AM 11:00 AM 11:30 AM 12:00 PM 12:30 PM 1:00 PM 1…" at bounding box center [787, 575] width 1444 height 1120
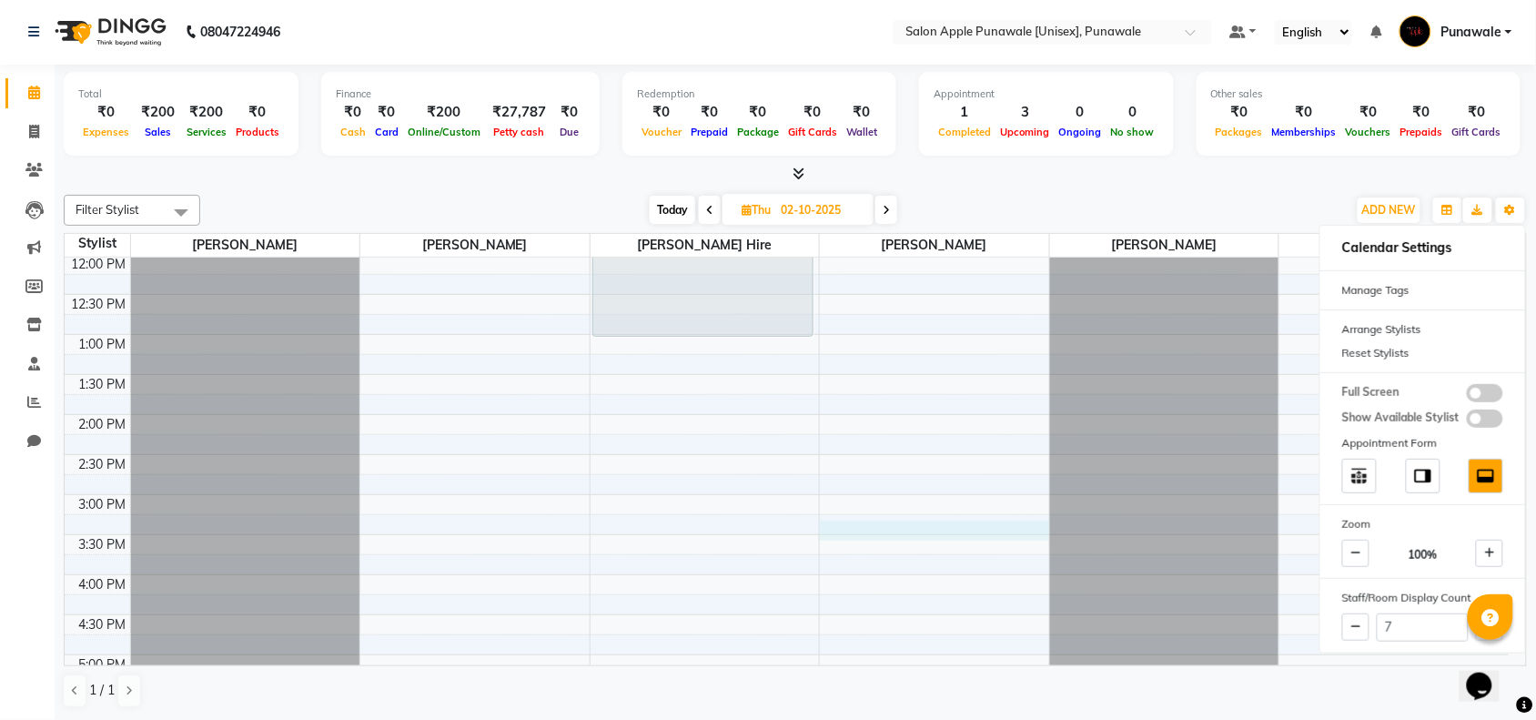
select select "85508"
select select "tentative"
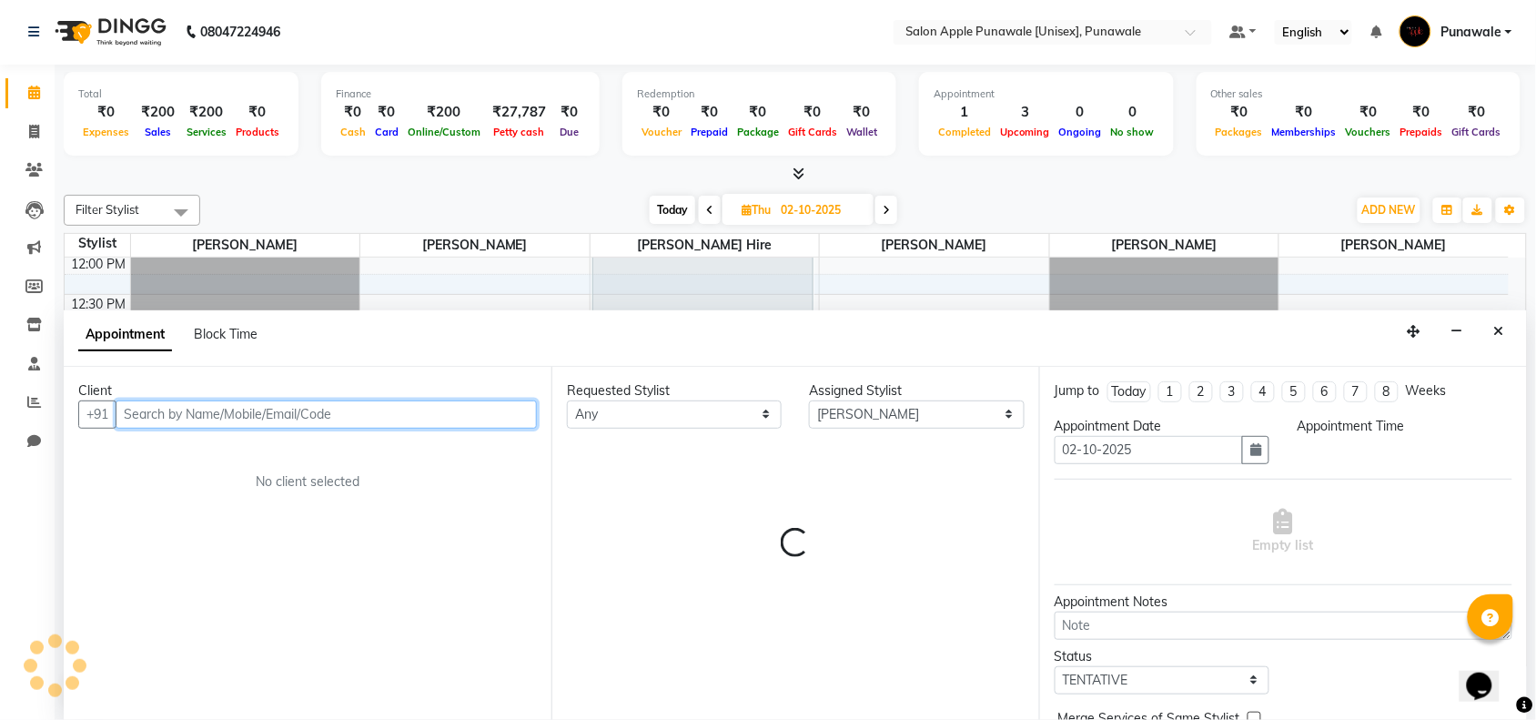
select select "915"
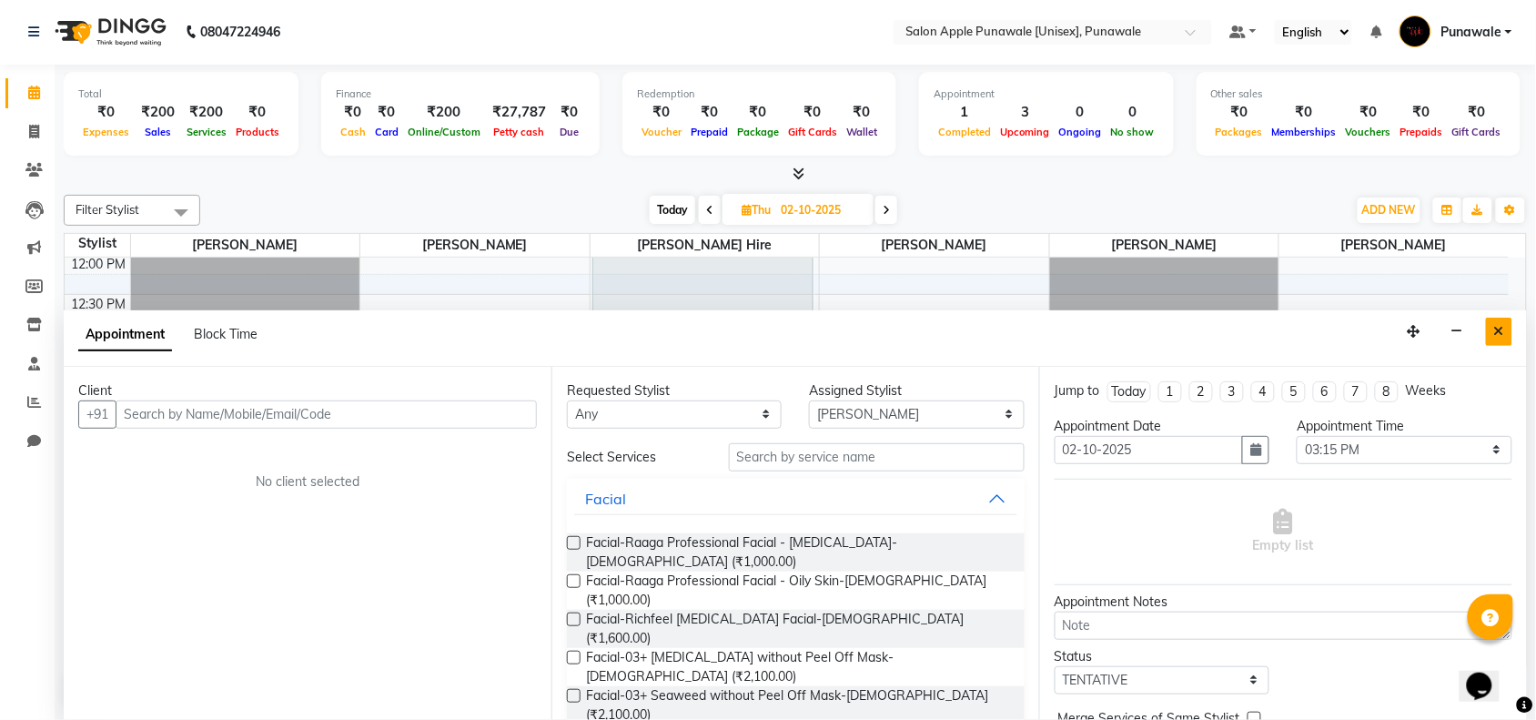
click at [1508, 330] on button "Close" at bounding box center [1499, 332] width 26 height 28
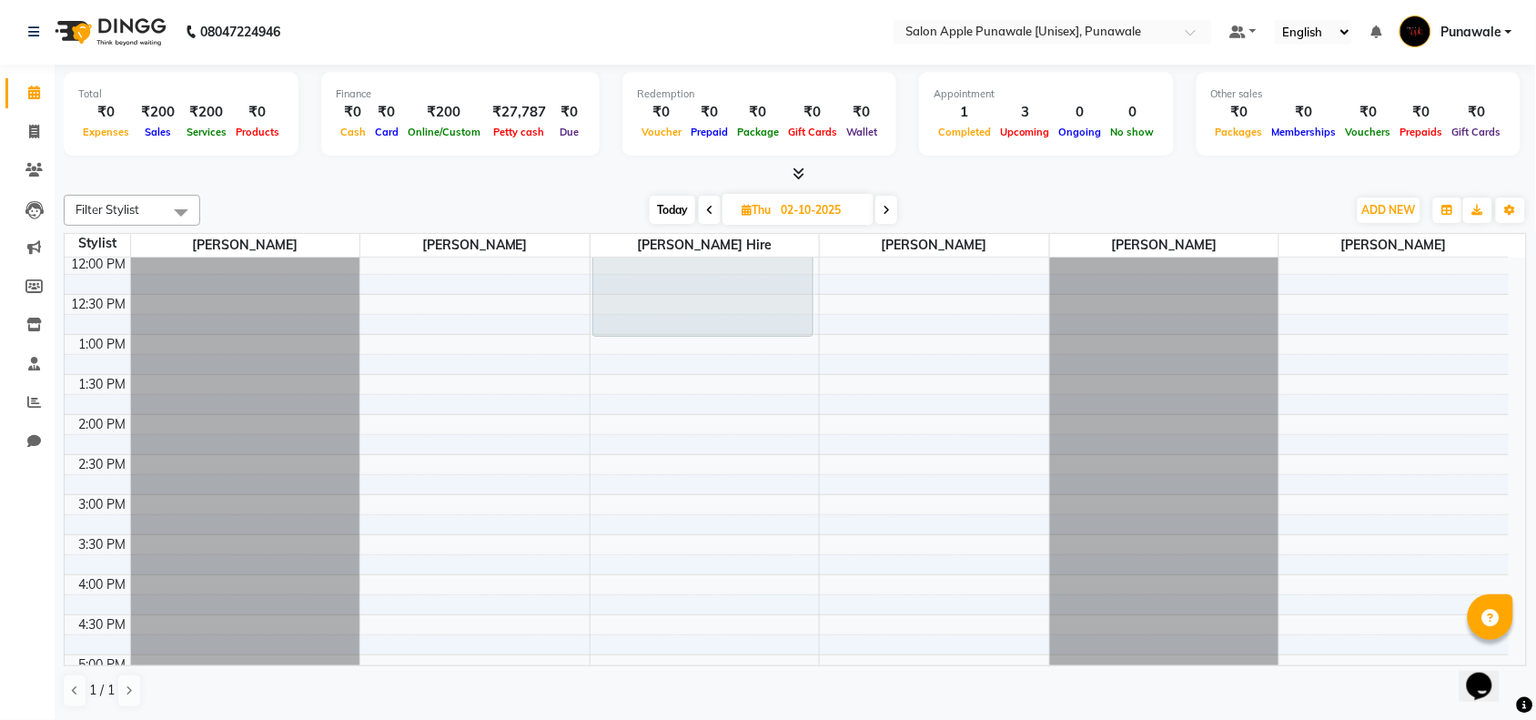
click at [651, 475] on div "9:00 AM 9:30 AM 10:00 AM 10:30 AM 11:00 AM 11:30 AM 12:00 PM 12:30 PM 1:00 PM 1…" at bounding box center [787, 575] width 1444 height 1120
select select "870"
select select "tentative"
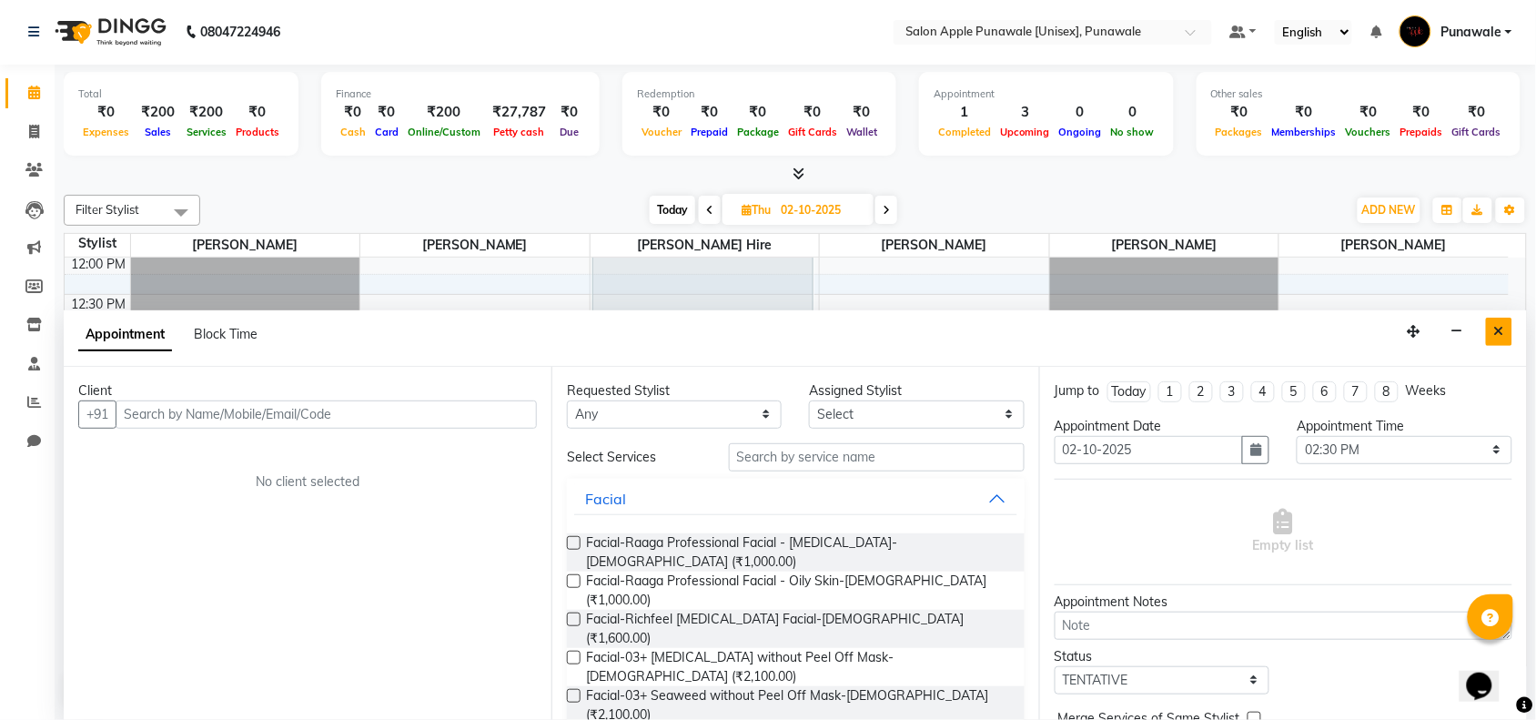
click at [1503, 325] on icon "Close" at bounding box center [1499, 331] width 10 height 13
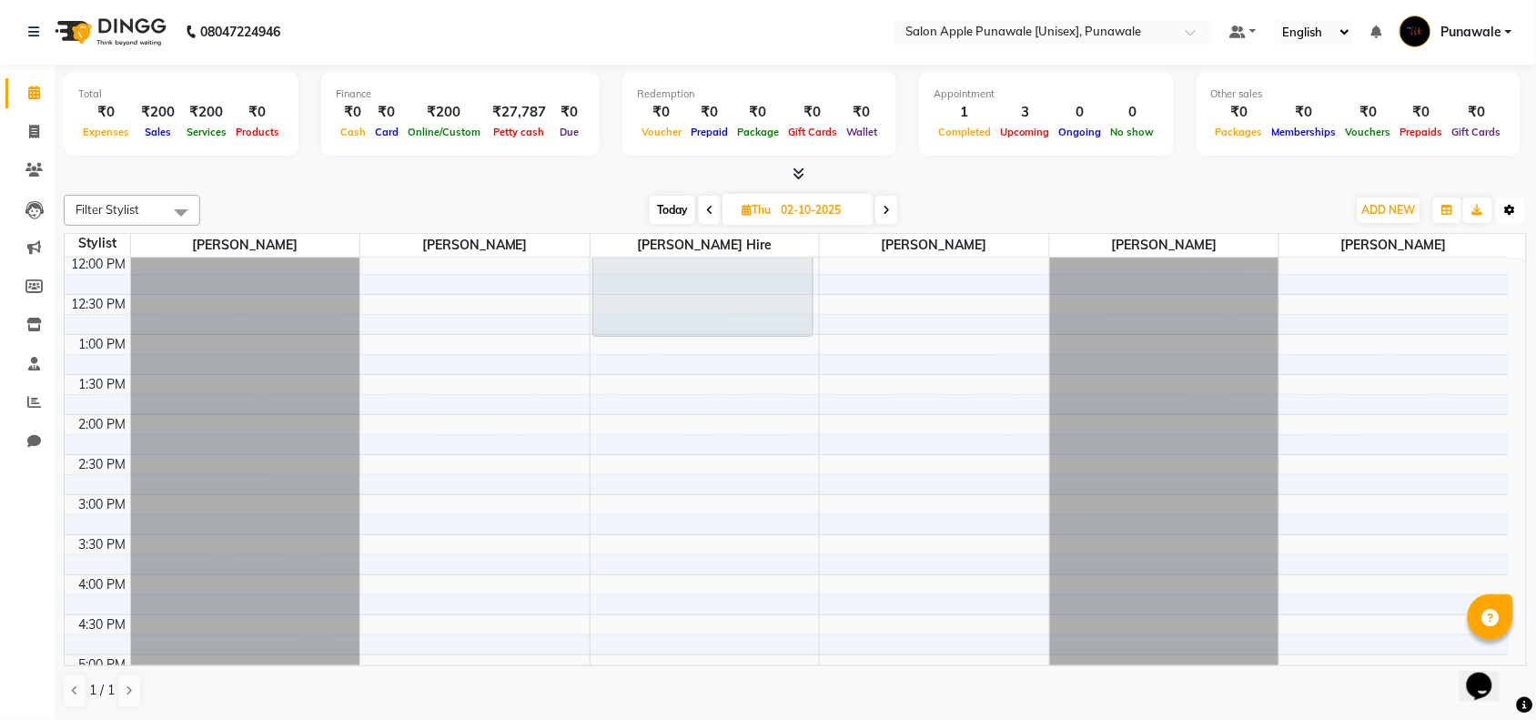
click at [1508, 210] on icon "button" at bounding box center [1510, 210] width 11 height 11
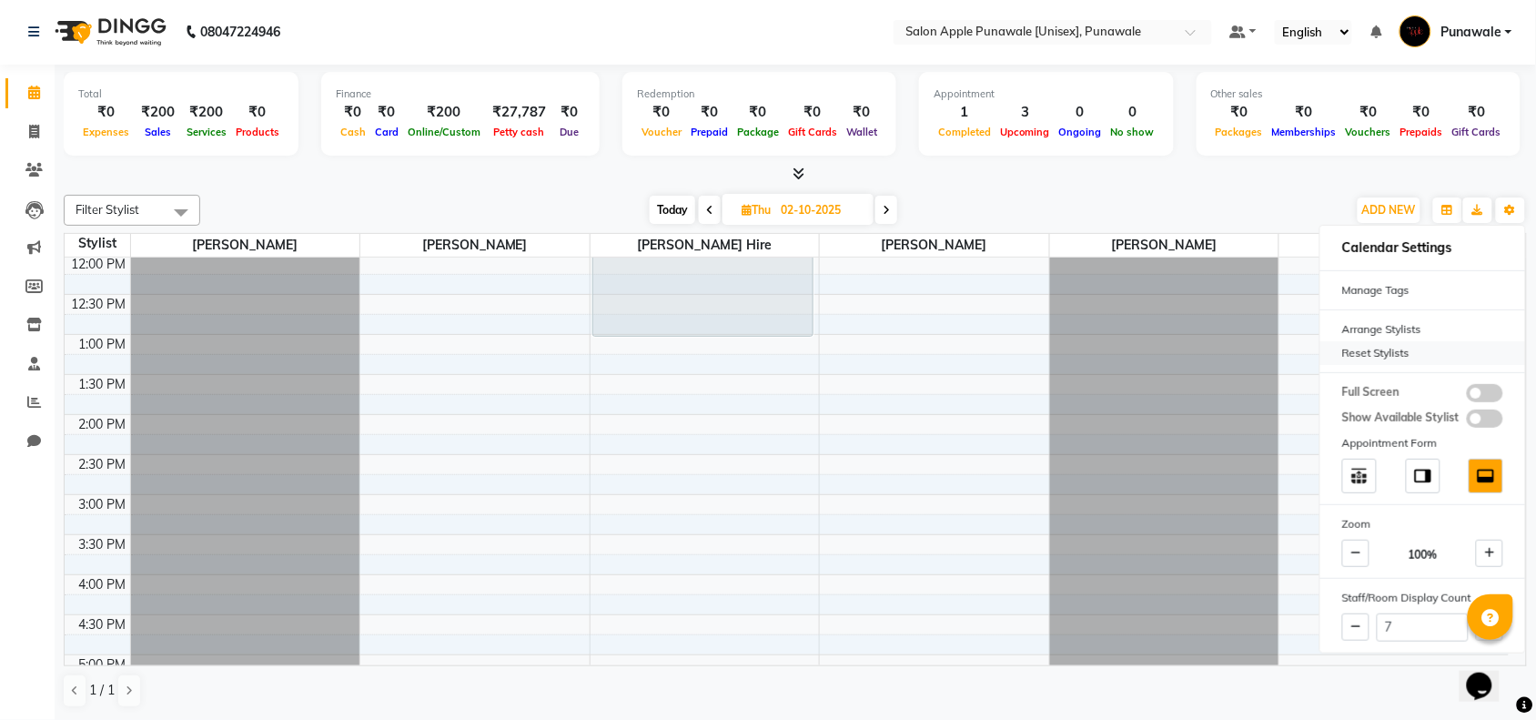
click at [1367, 355] on div "Reset Stylists" at bounding box center [1422, 353] width 205 height 24
click at [673, 414] on div "9:00 AM 9:30 AM 10:00 AM 10:30 AM 11:00 AM 11:30 AM 12:00 PM 12:30 PM 1:00 PM 1…" at bounding box center [787, 575] width 1444 height 1120
select select "825"
select select "tentative"
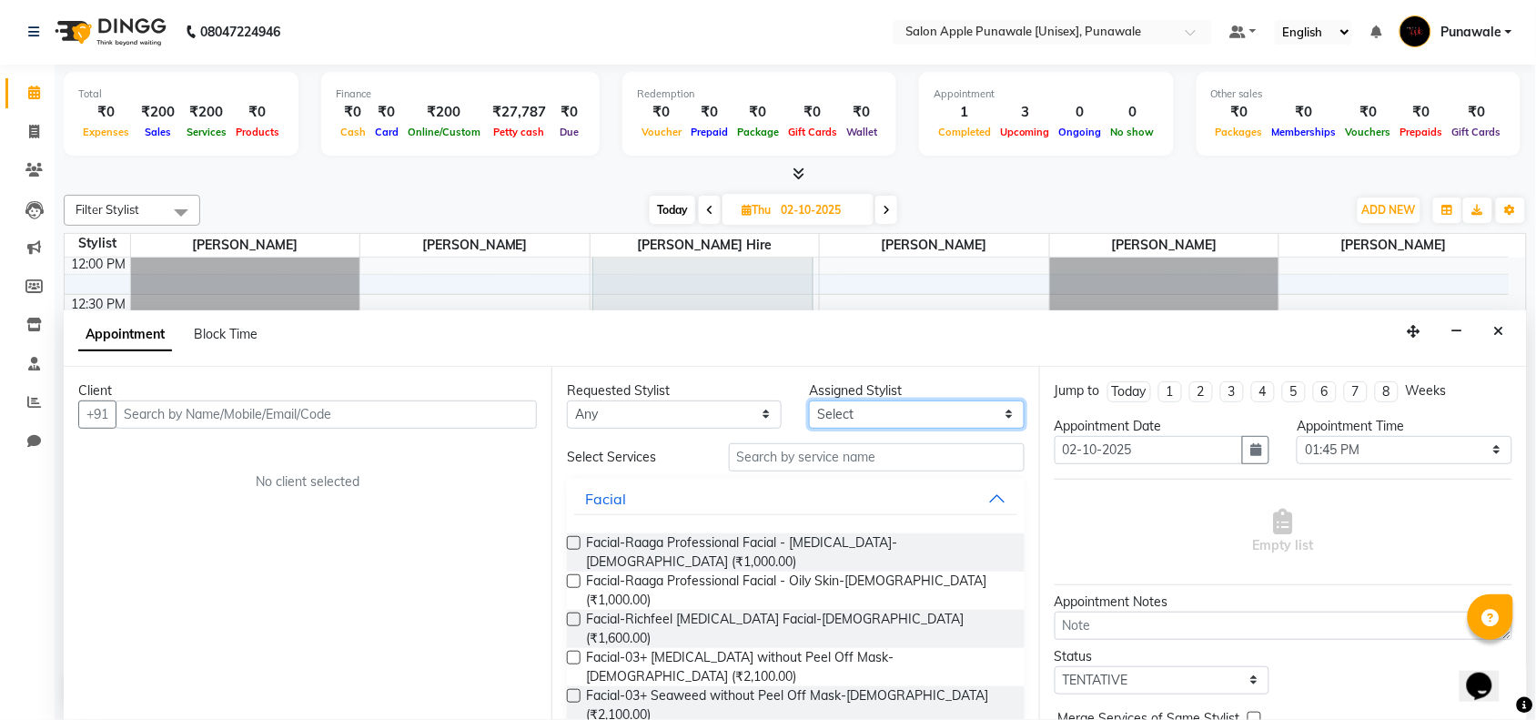
click at [888, 423] on select "Select Apurva deshmukh Avi Sonawane Pallavi Waghamare Shivani Purankar Sneha Ja…" at bounding box center [916, 414] width 215 height 28
click at [1506, 326] on button "Close" at bounding box center [1499, 332] width 26 height 28
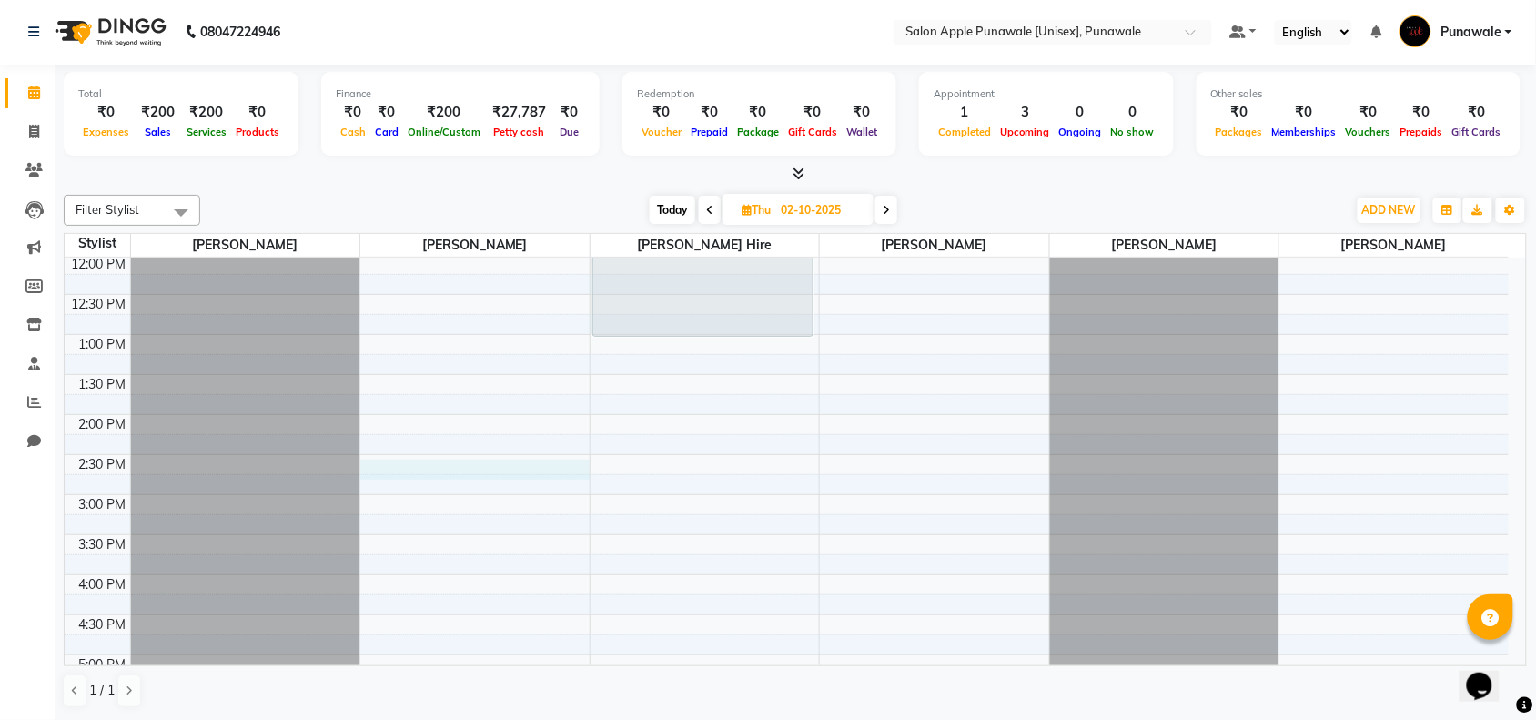
click at [523, 466] on div "9:00 AM 9:30 AM 10:00 AM 10:30 AM 11:00 AM 11:30 AM 12:00 PM 12:30 PM 1:00 PM 1…" at bounding box center [787, 575] width 1444 height 1120
select select "63297"
select select "870"
select select "tentative"
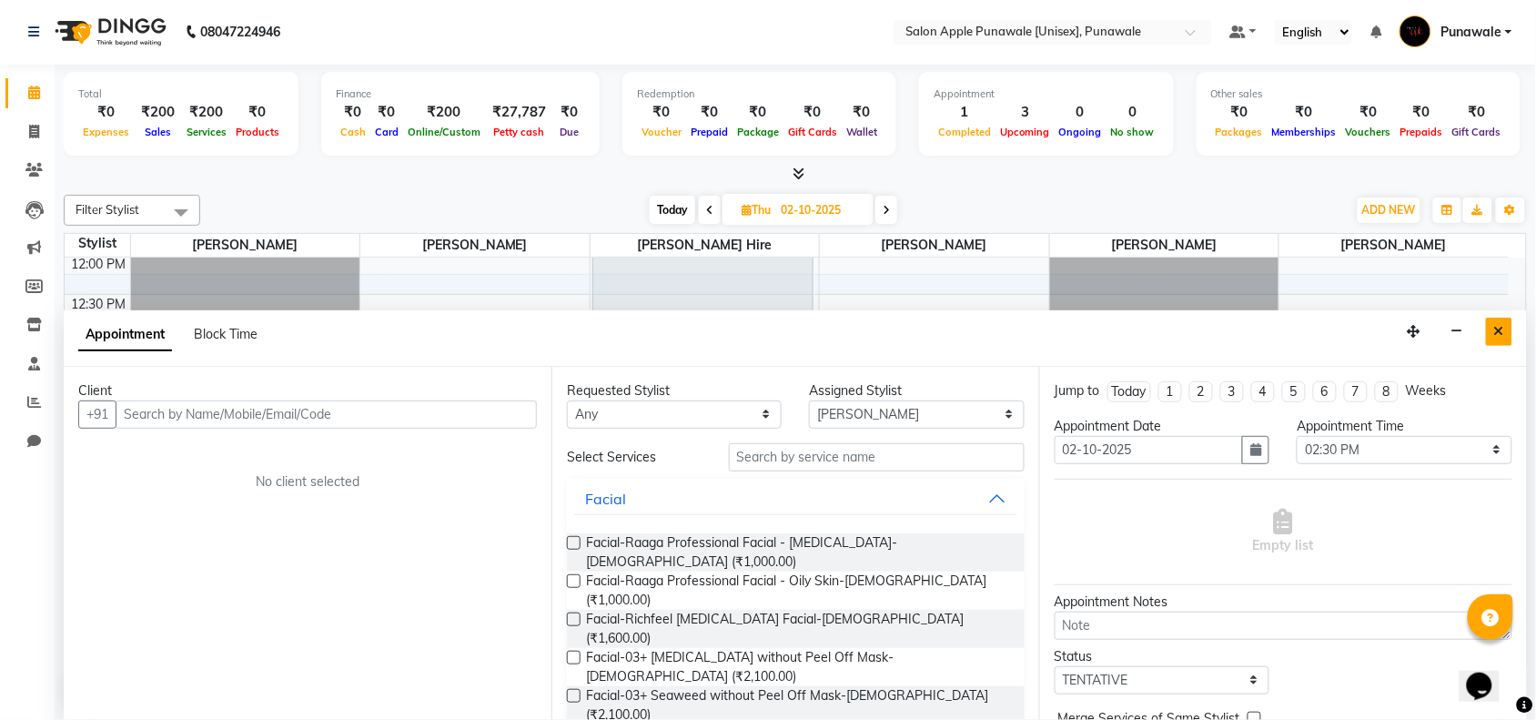
click at [1497, 333] on icon "Close" at bounding box center [1499, 331] width 10 height 13
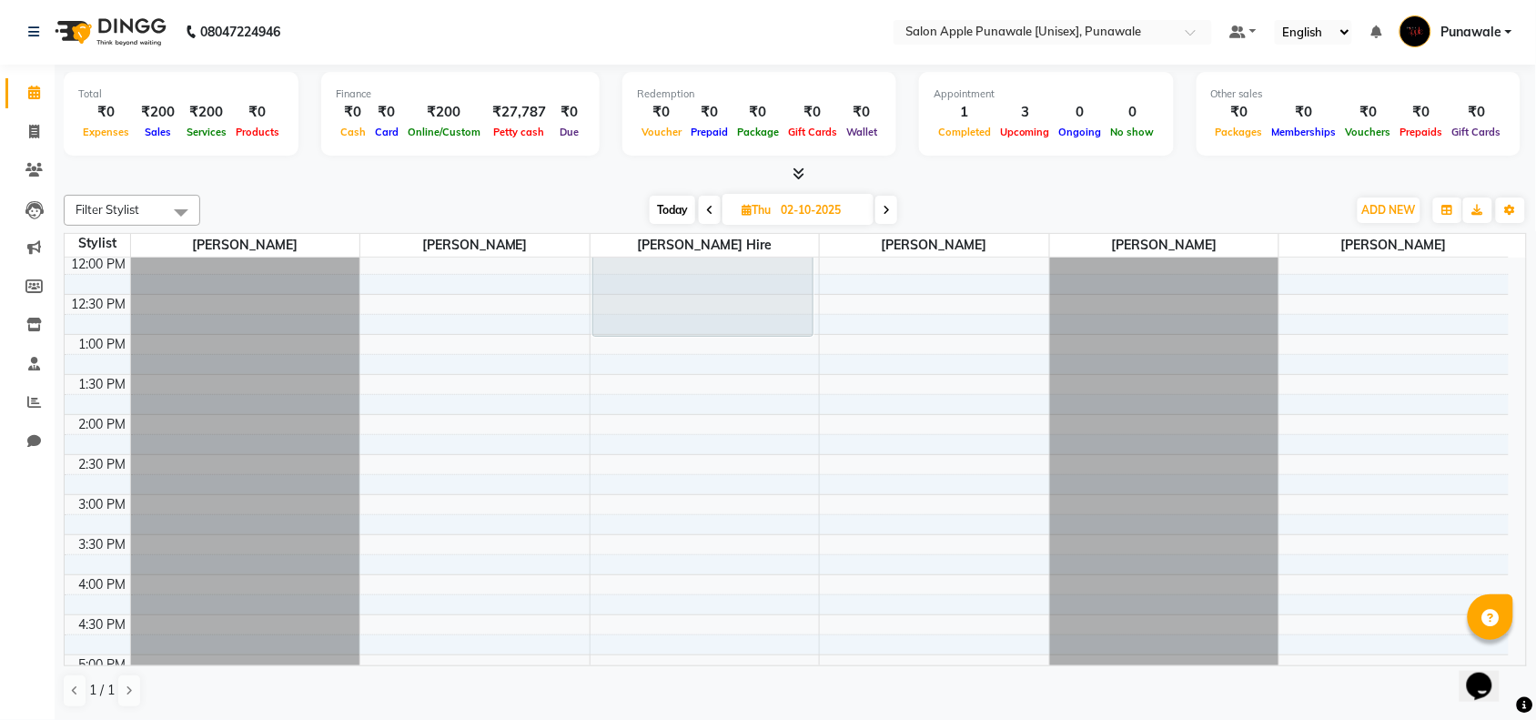
click at [847, 432] on div "9:00 AM 9:30 AM 10:00 AM 10:30 AM 11:00 AM 11:30 AM 12:00 PM 12:30 PM 1:00 PM 1…" at bounding box center [787, 575] width 1444 height 1120
select select "85508"
select select "tentative"
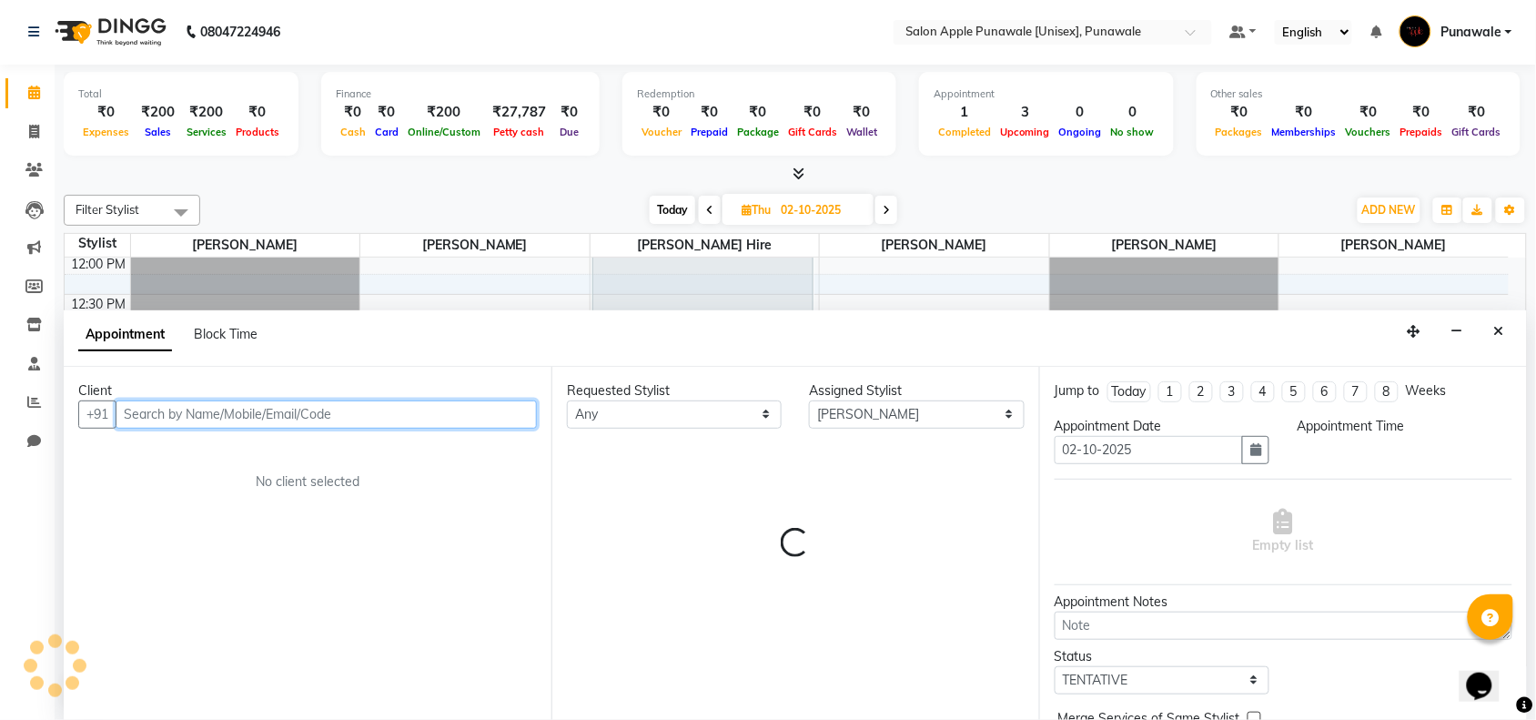
select select "840"
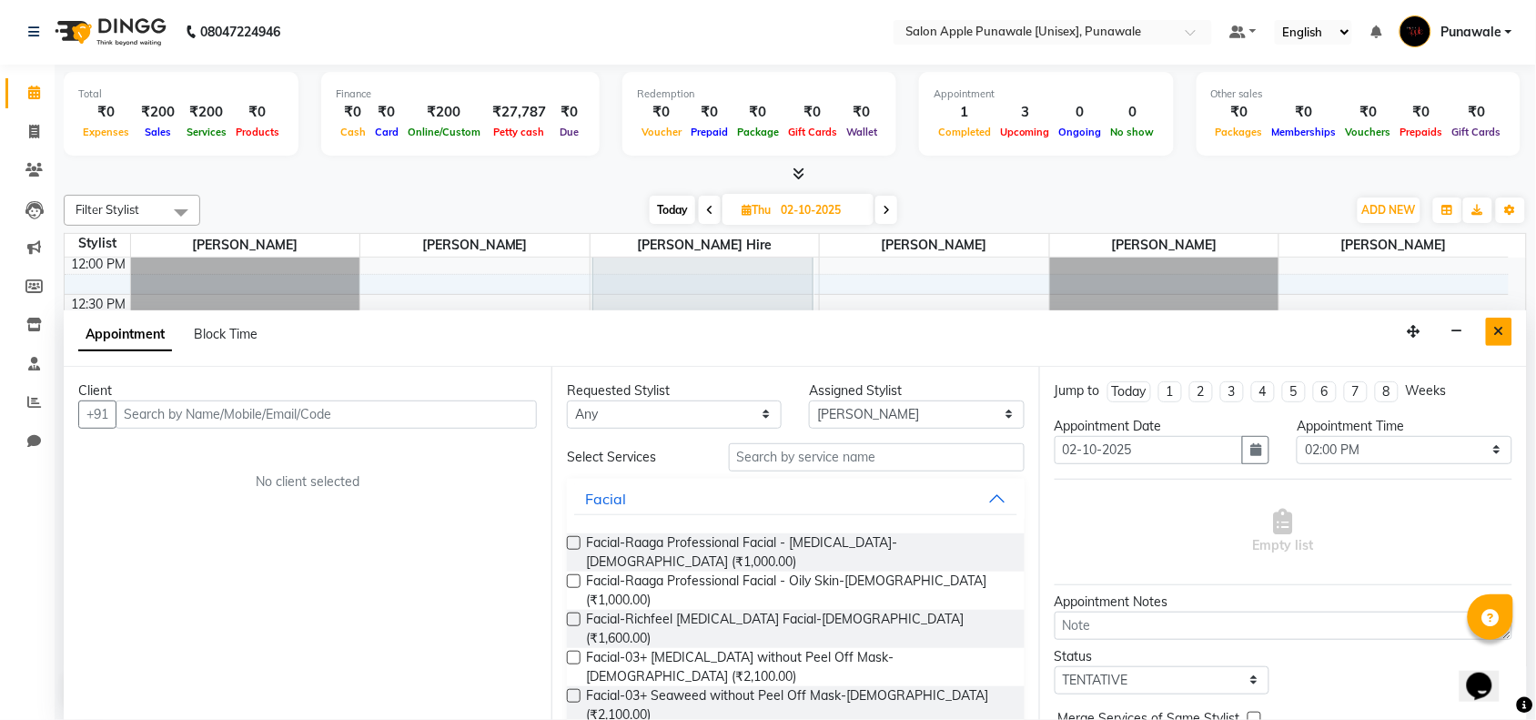
click at [1503, 325] on icon "Close" at bounding box center [1499, 331] width 10 height 13
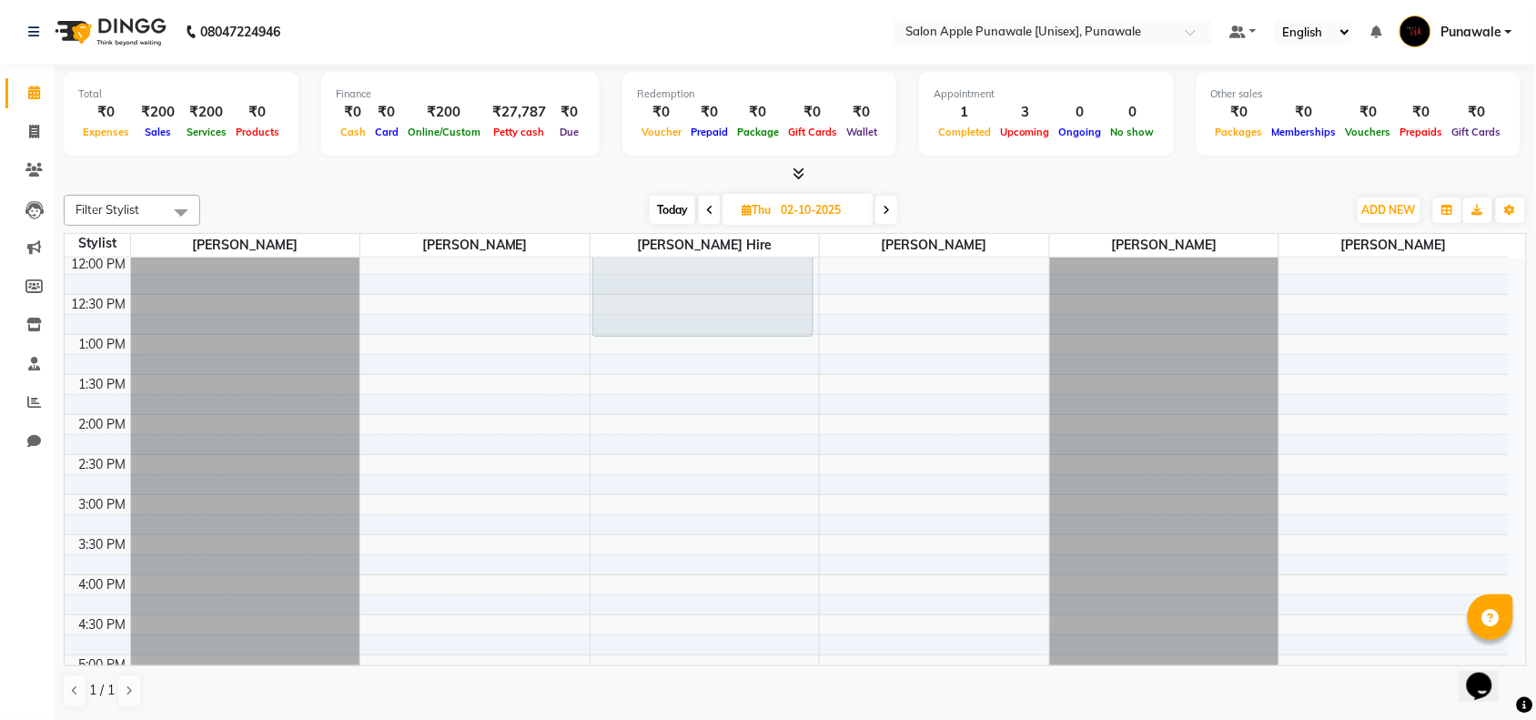
click at [439, 491] on div "9:00 AM 9:30 AM 10:00 AM 10:30 AM 11:00 AM 11:30 AM 12:00 PM 12:30 PM 1:00 PM 1…" at bounding box center [787, 575] width 1444 height 1120
select select "63297"
select select "885"
select select "tentative"
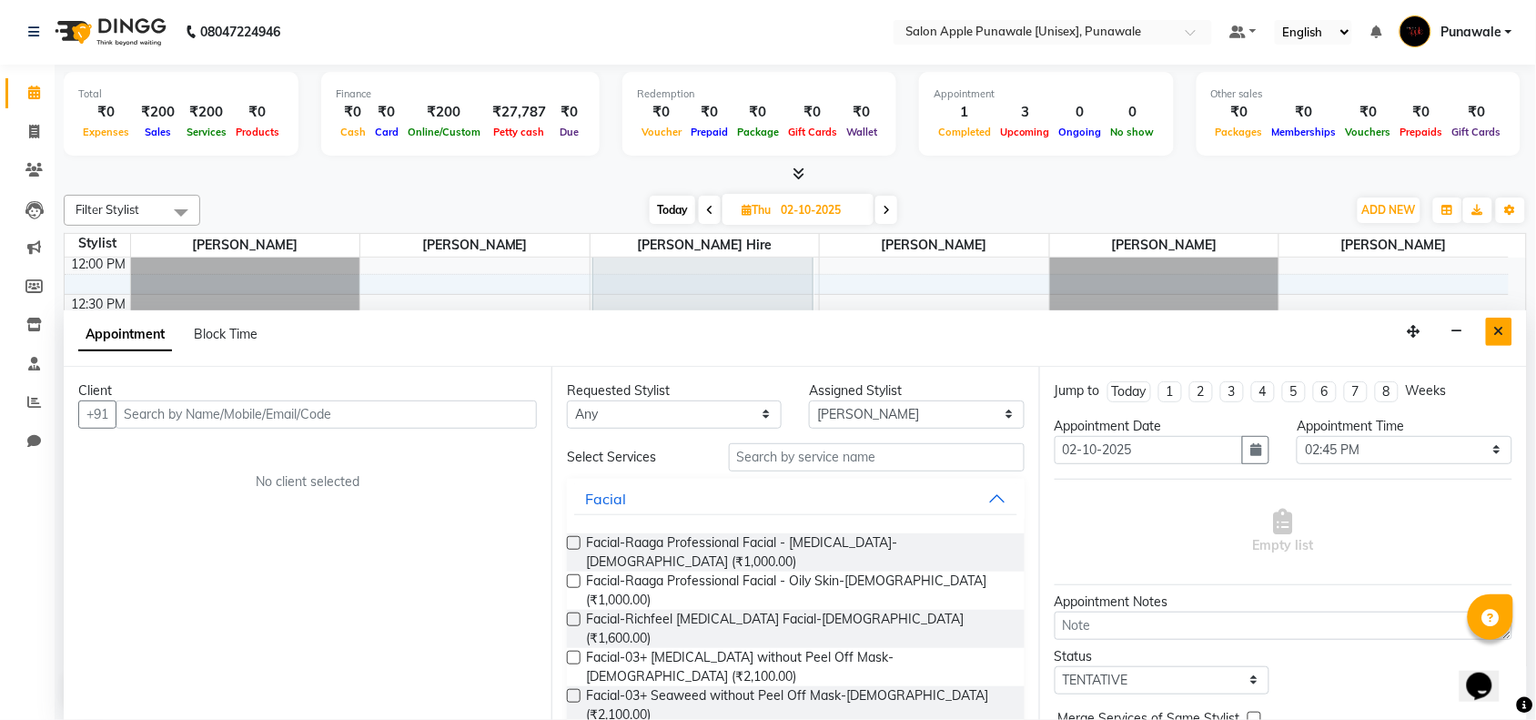
click at [1493, 326] on button "Close" at bounding box center [1499, 332] width 26 height 28
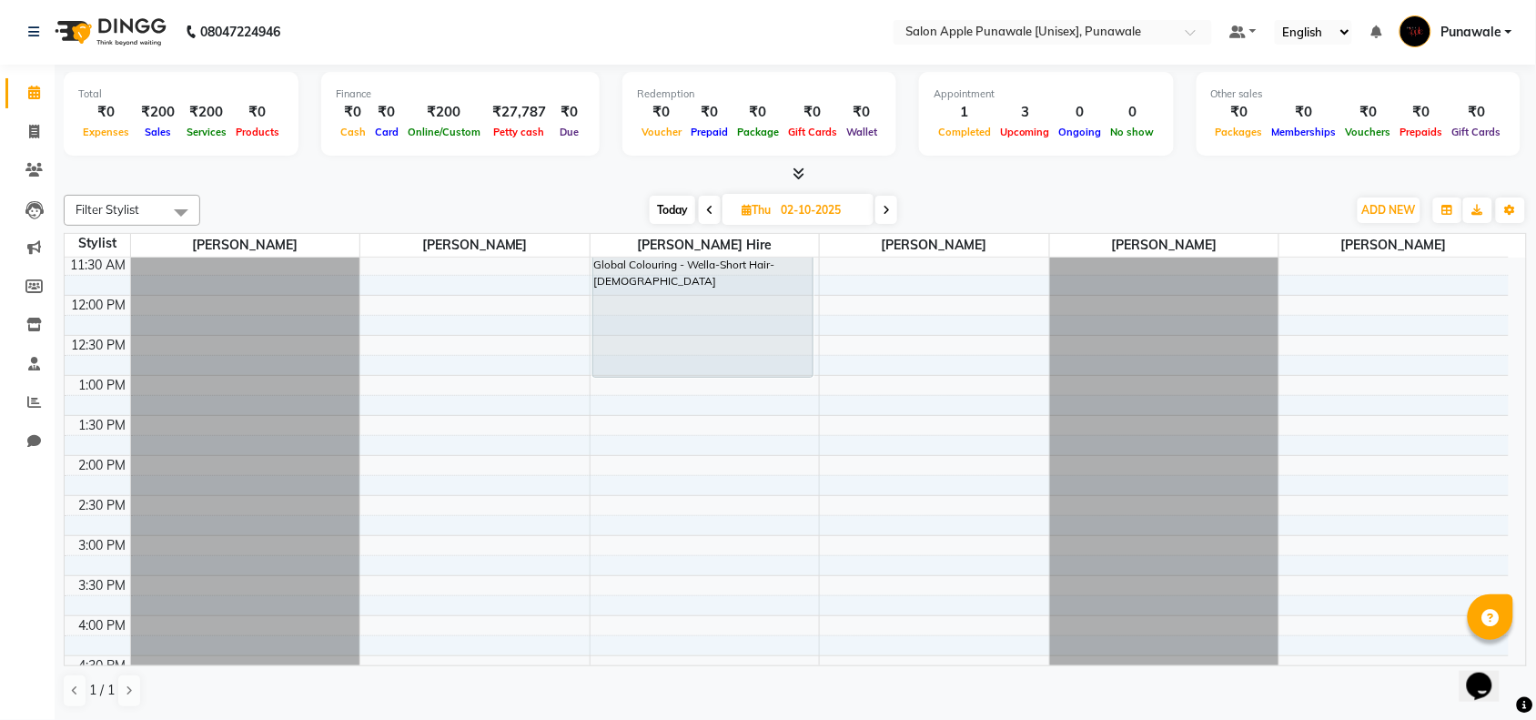
scroll to position [227, 0]
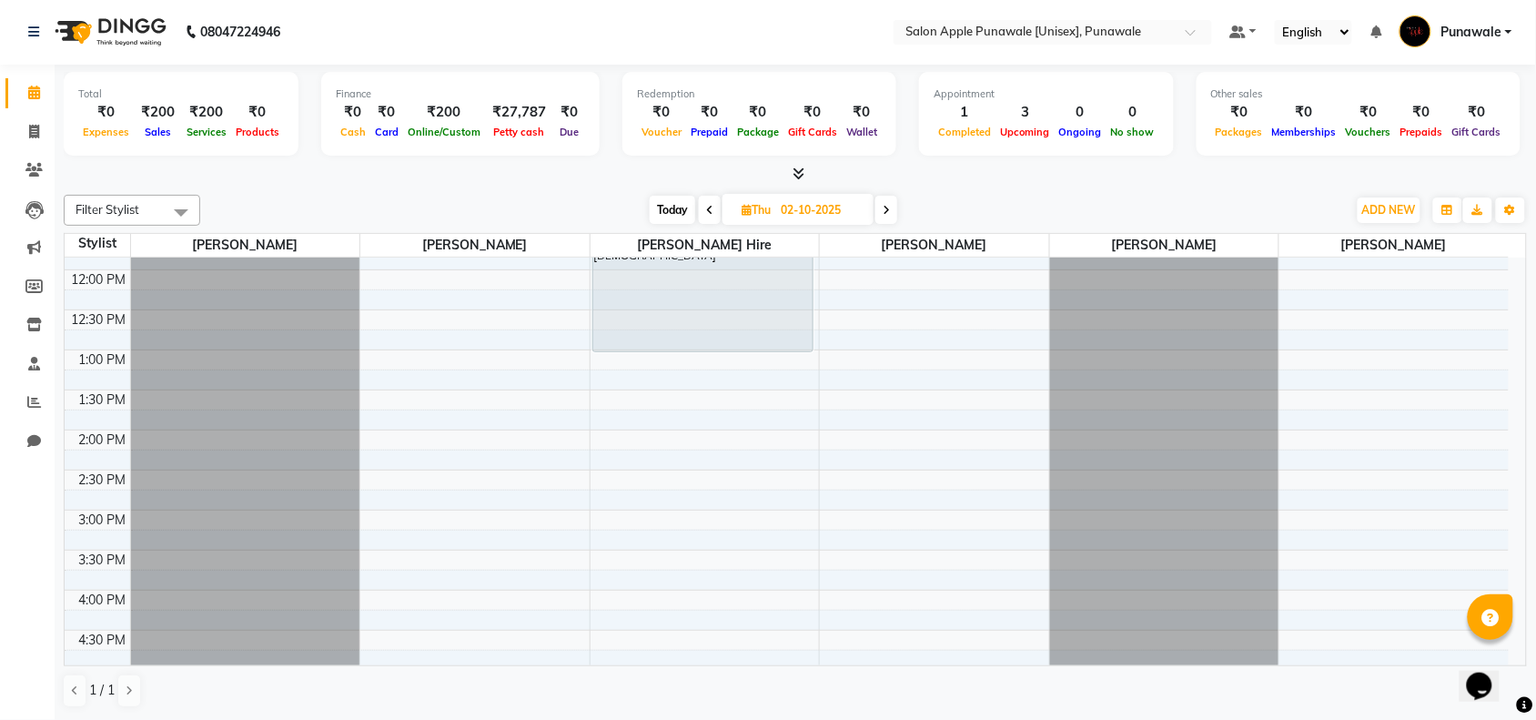
click at [1379, 417] on div "9:00 AM 9:30 AM 10:00 AM 10:30 AM 11:00 AM 11:30 AM 12:00 PM 12:30 PM 1:00 PM 1…" at bounding box center [787, 590] width 1444 height 1120
select select "92359"
select select "tentative"
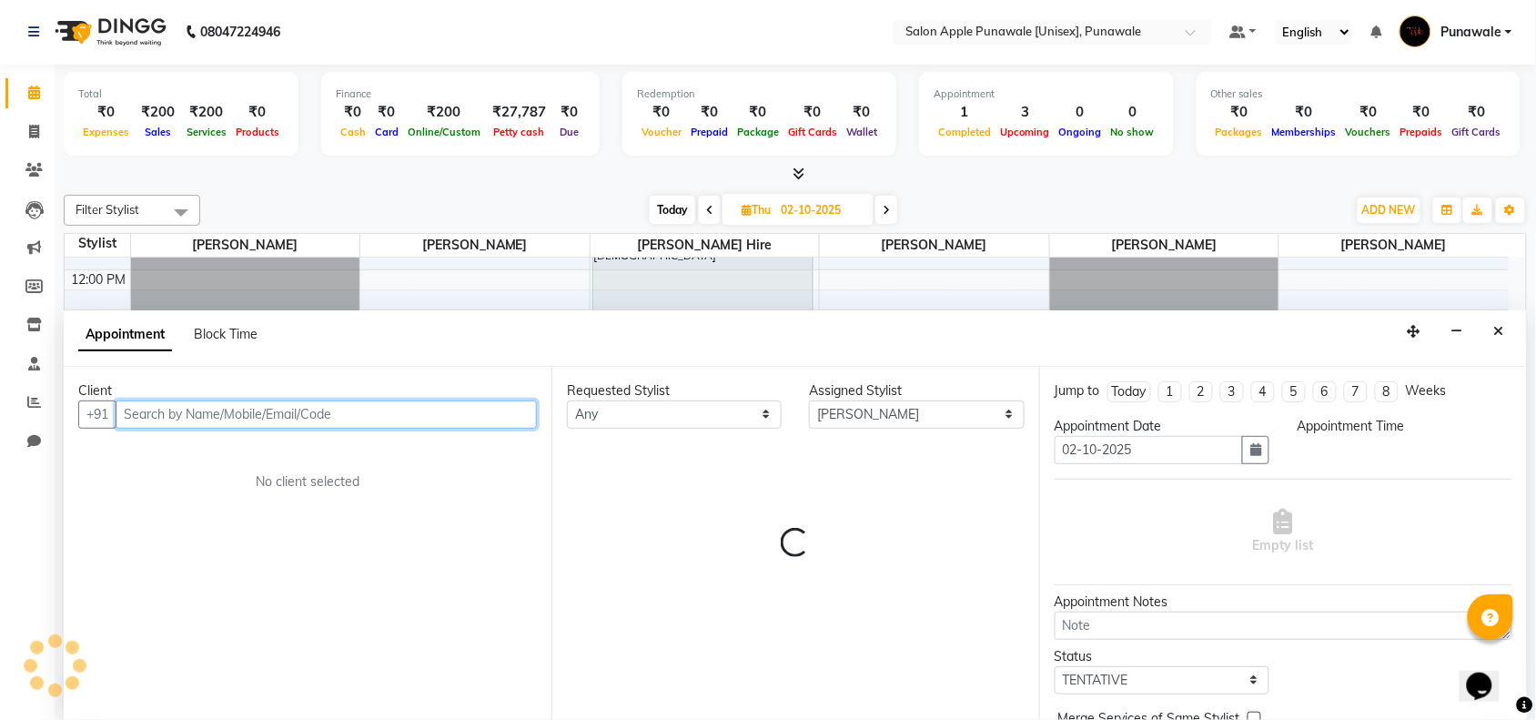
select select "825"
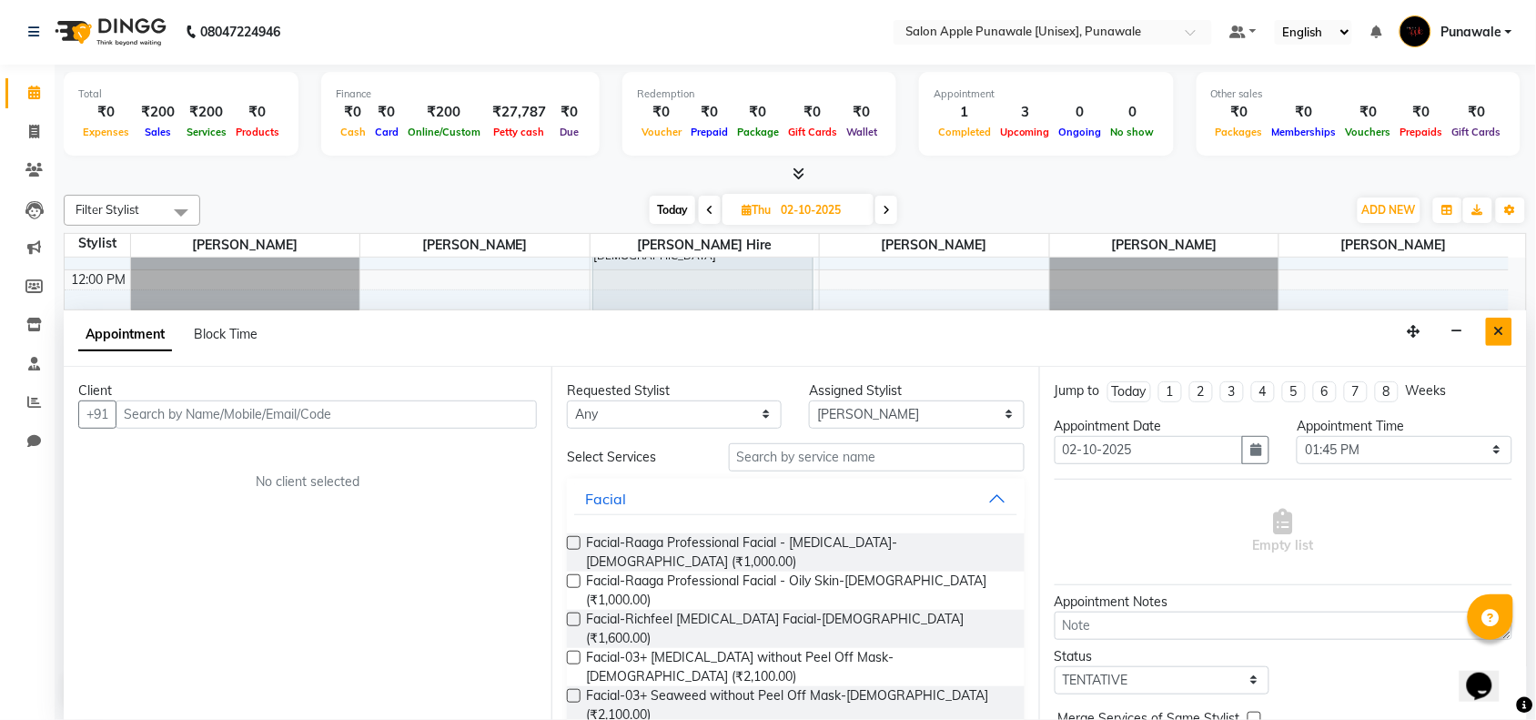
click at [1502, 329] on icon "Close" at bounding box center [1499, 331] width 10 height 13
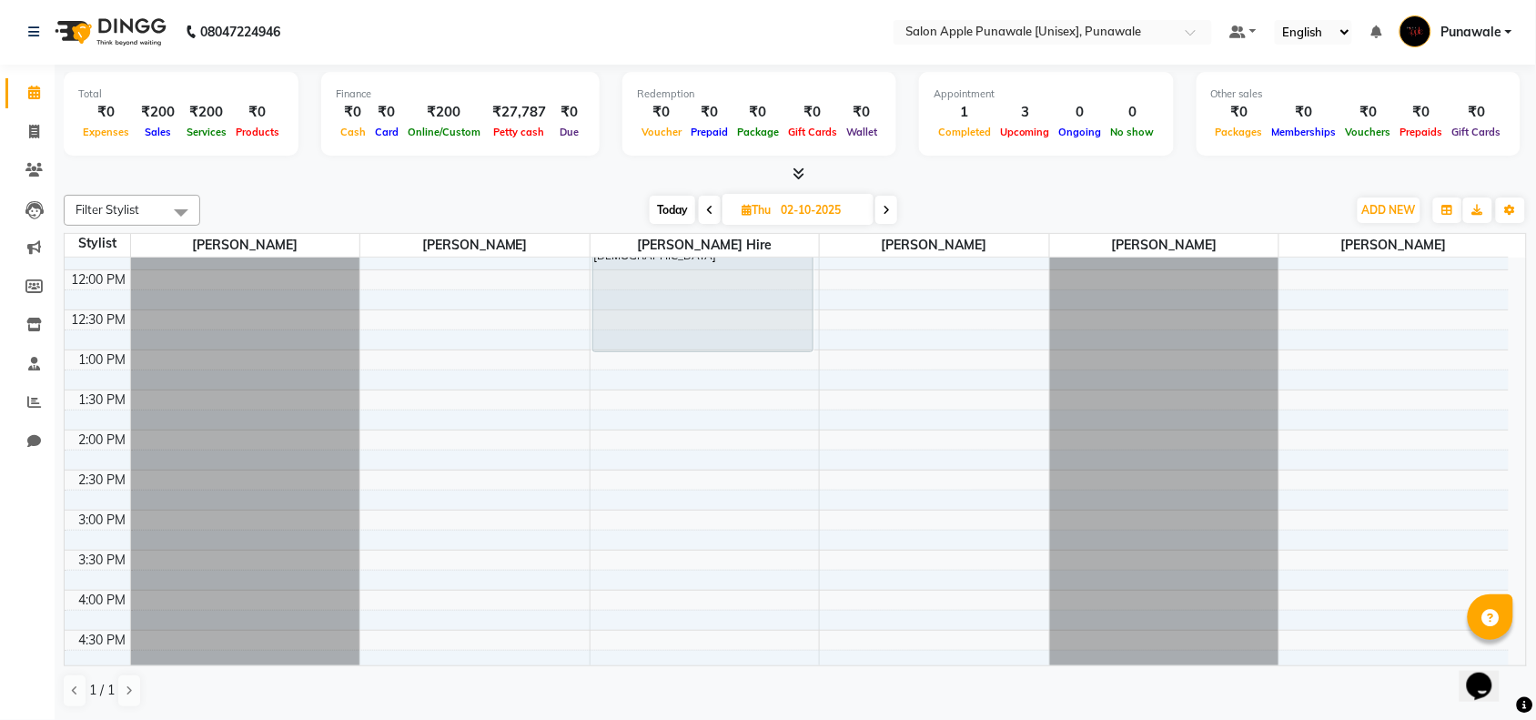
click at [619, 384] on div "9:00 AM 9:30 AM 10:00 AM 10:30 AM 11:00 AM 11:30 AM 12:00 PM 12:30 PM 1:00 PM 1…" at bounding box center [787, 590] width 1444 height 1120
select select "tentative"
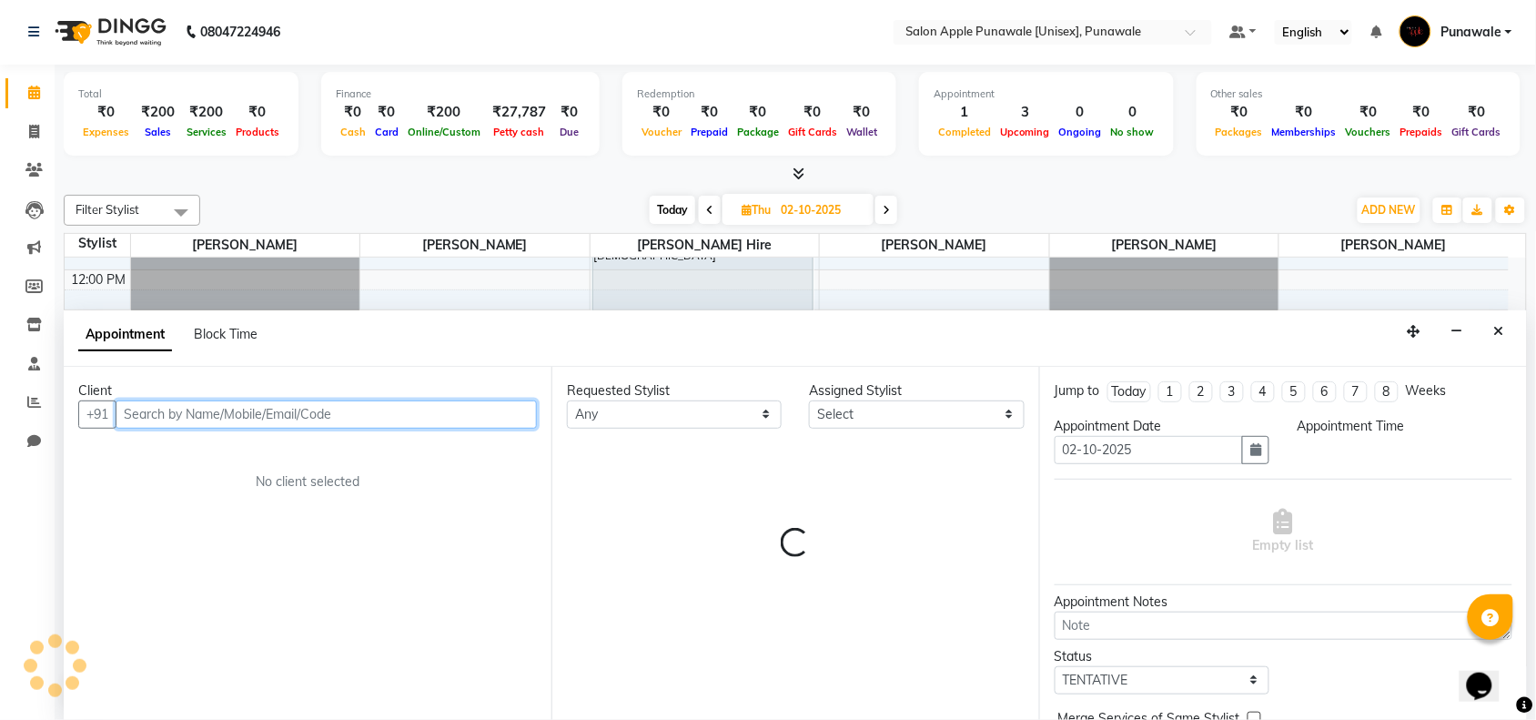
select select "795"
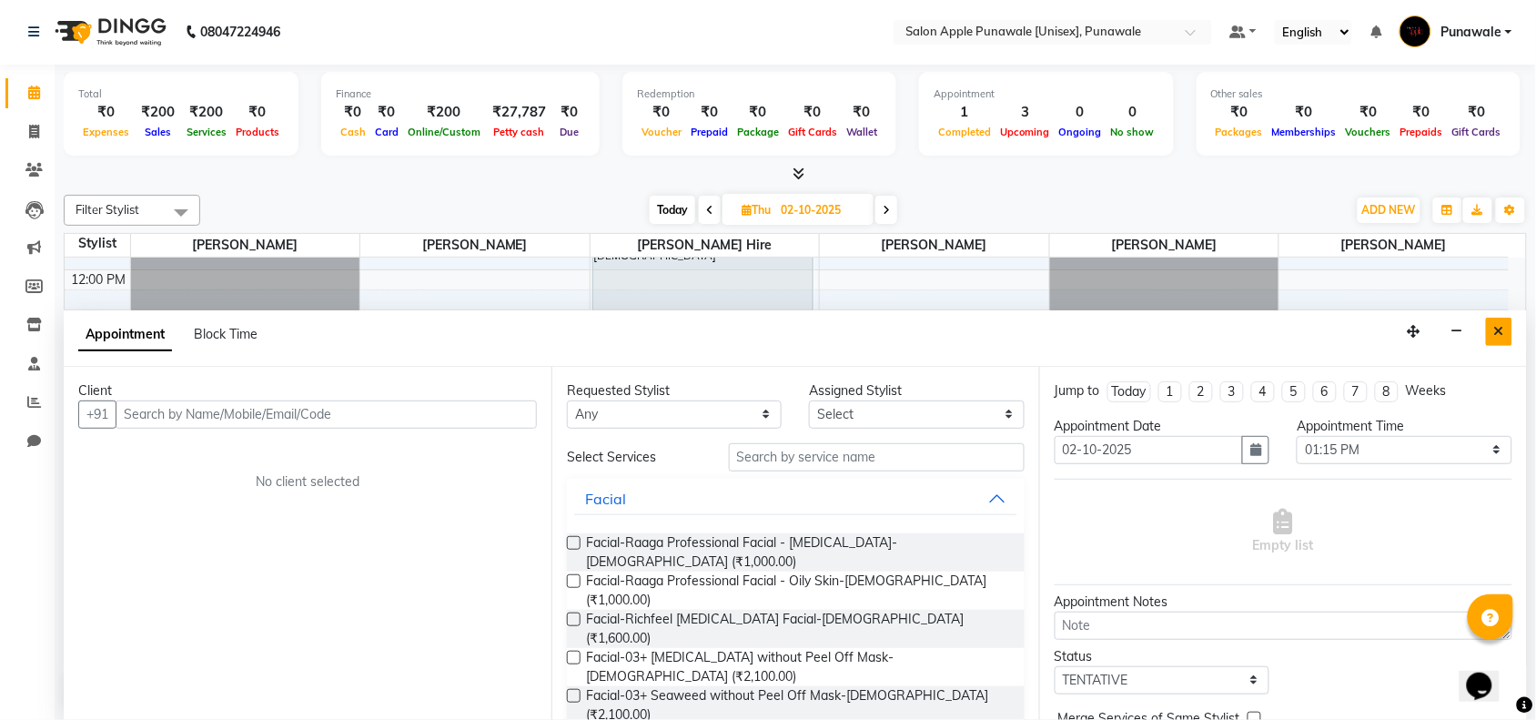
click at [1508, 337] on button "Close" at bounding box center [1499, 332] width 26 height 28
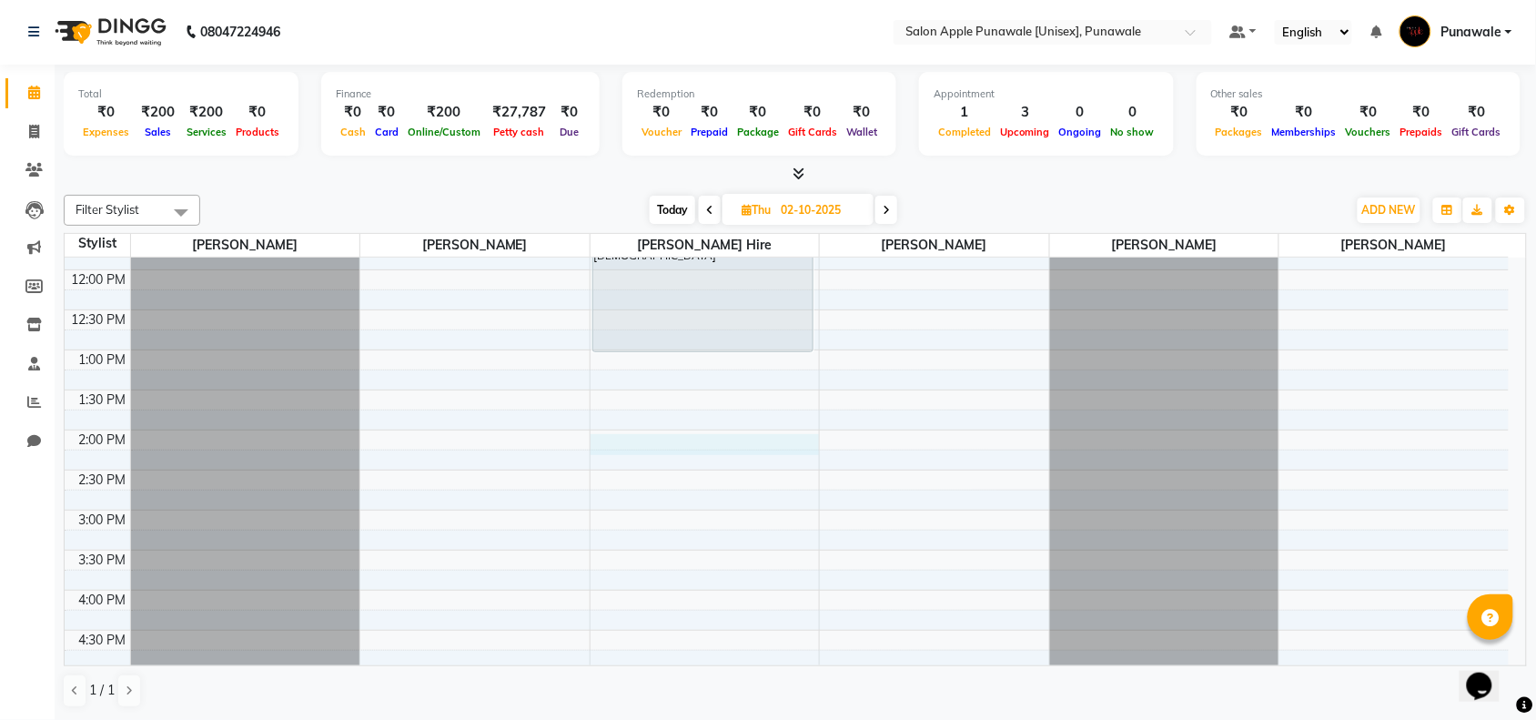
click at [658, 442] on div "9:00 AM 9:30 AM 10:00 AM 10:30 AM 11:00 AM 11:30 AM 12:00 PM 12:30 PM 1:00 PM 1…" at bounding box center [787, 590] width 1444 height 1120
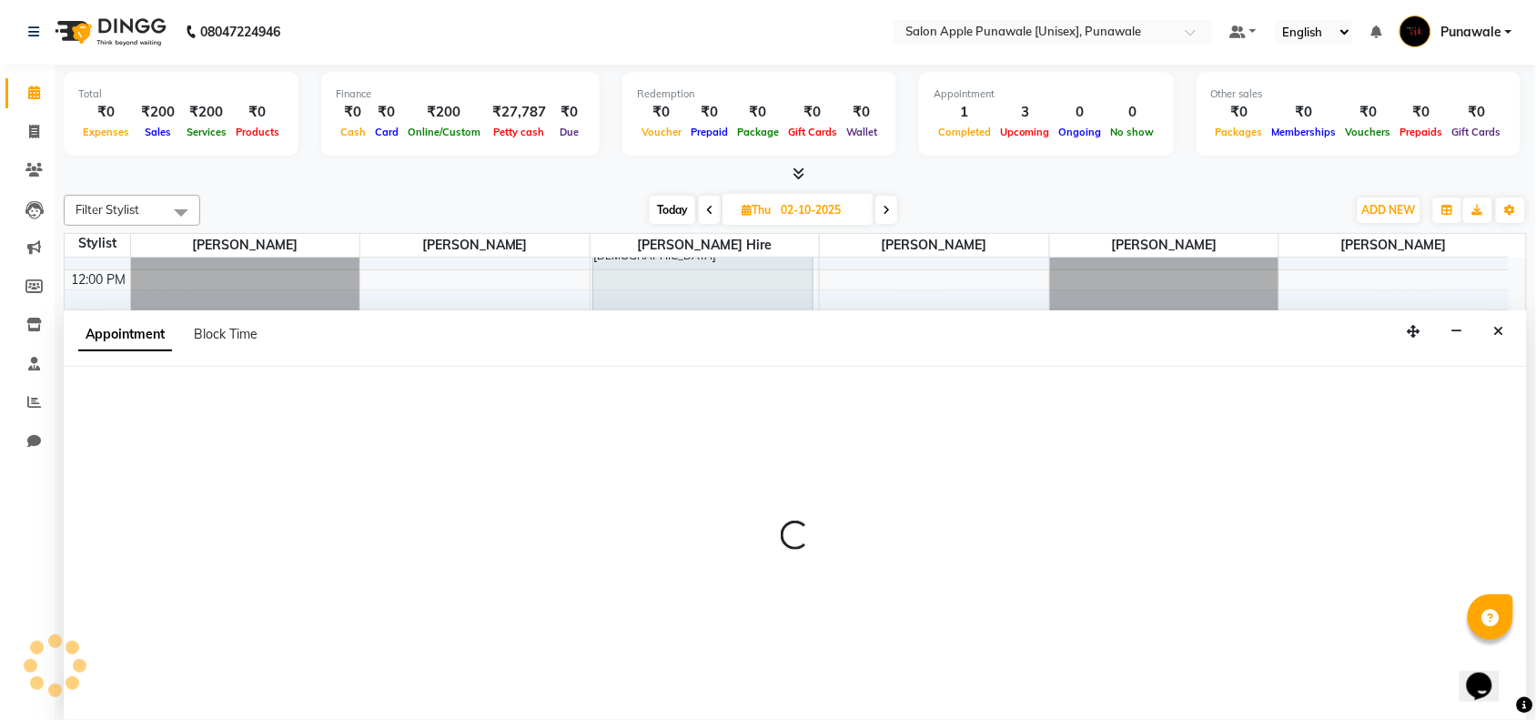
select select "840"
select select "tentative"
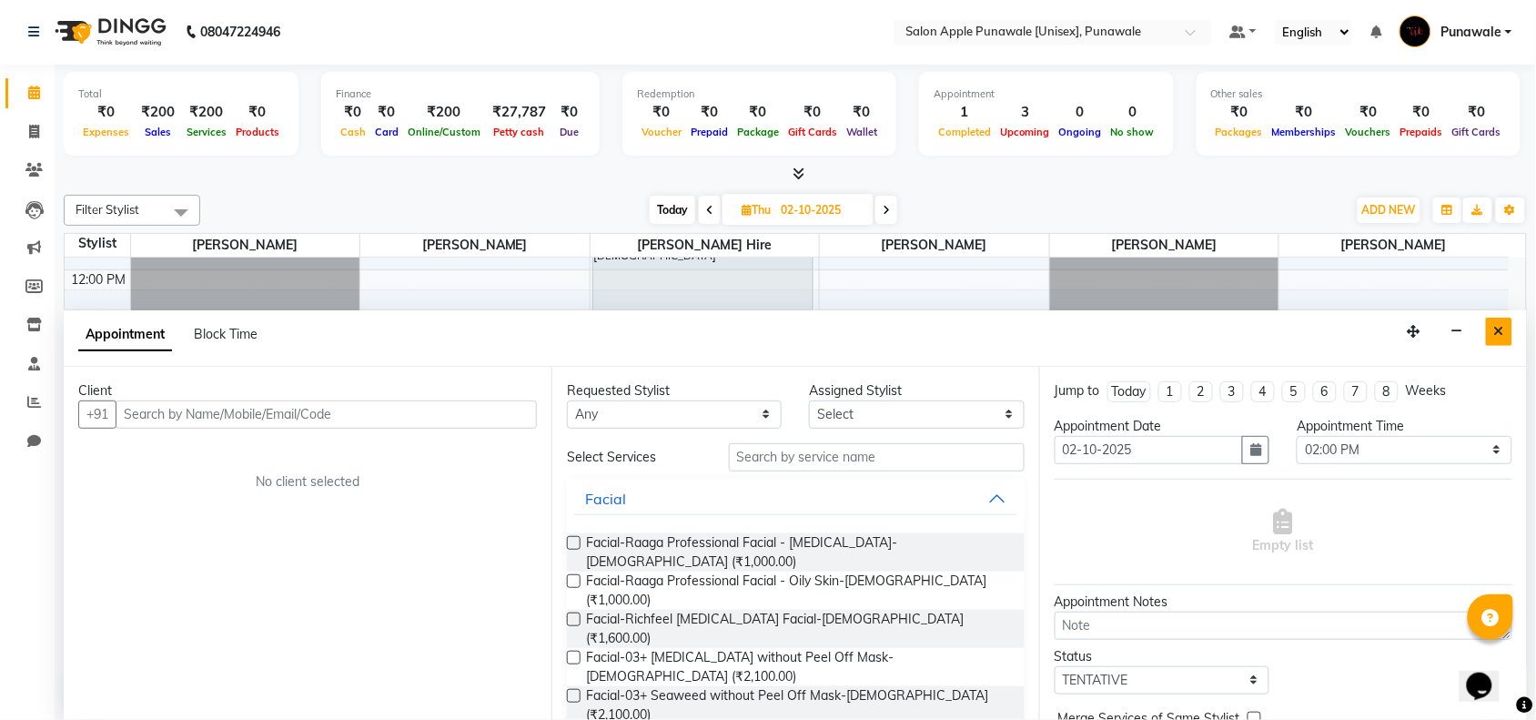
click at [1512, 326] on button "Close" at bounding box center [1499, 332] width 26 height 28
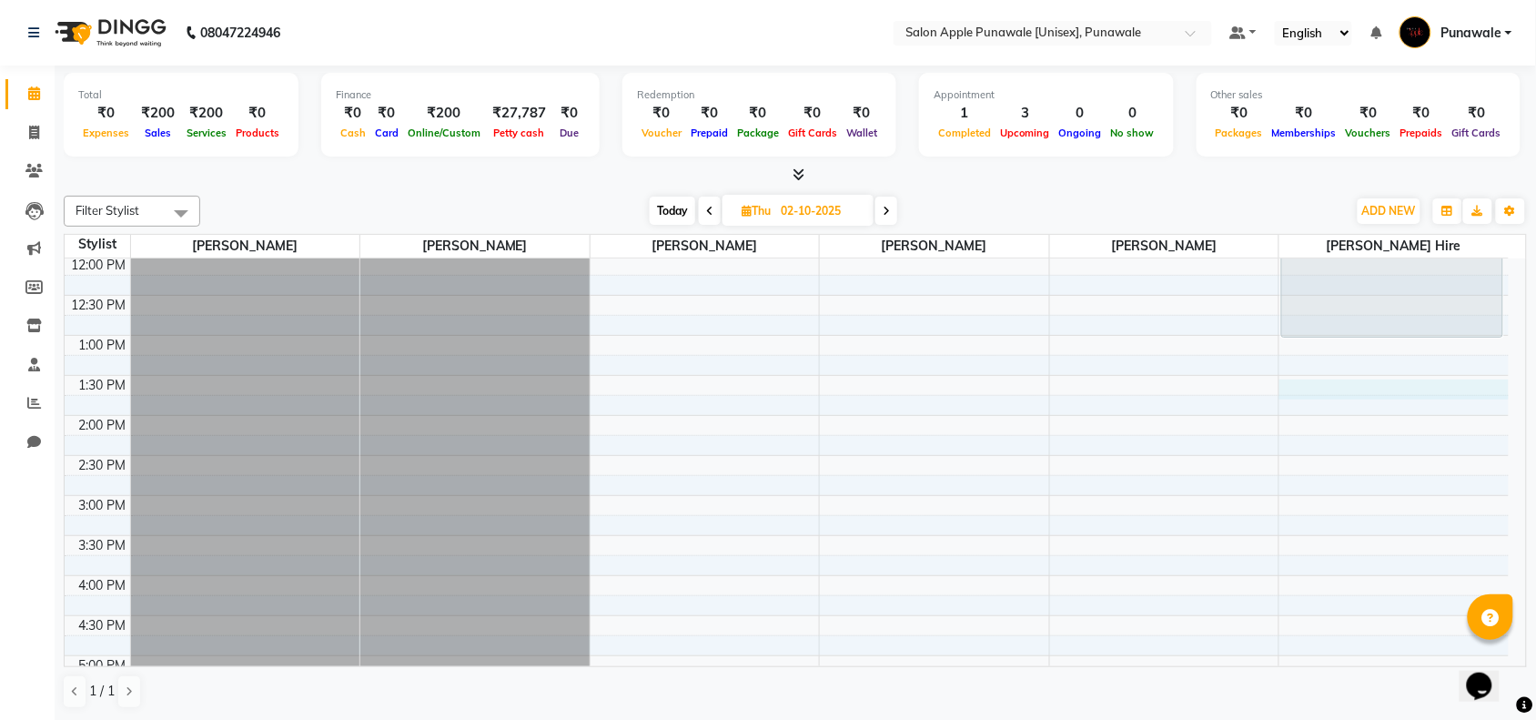
click at [1316, 396] on div "9:00 AM 9:30 AM 10:00 AM 10:30 AM 11:00 AM 11:30 AM 12:00 PM 12:30 PM 1:00 PM 1…" at bounding box center [787, 575] width 1444 height 1120
select select "tentative"
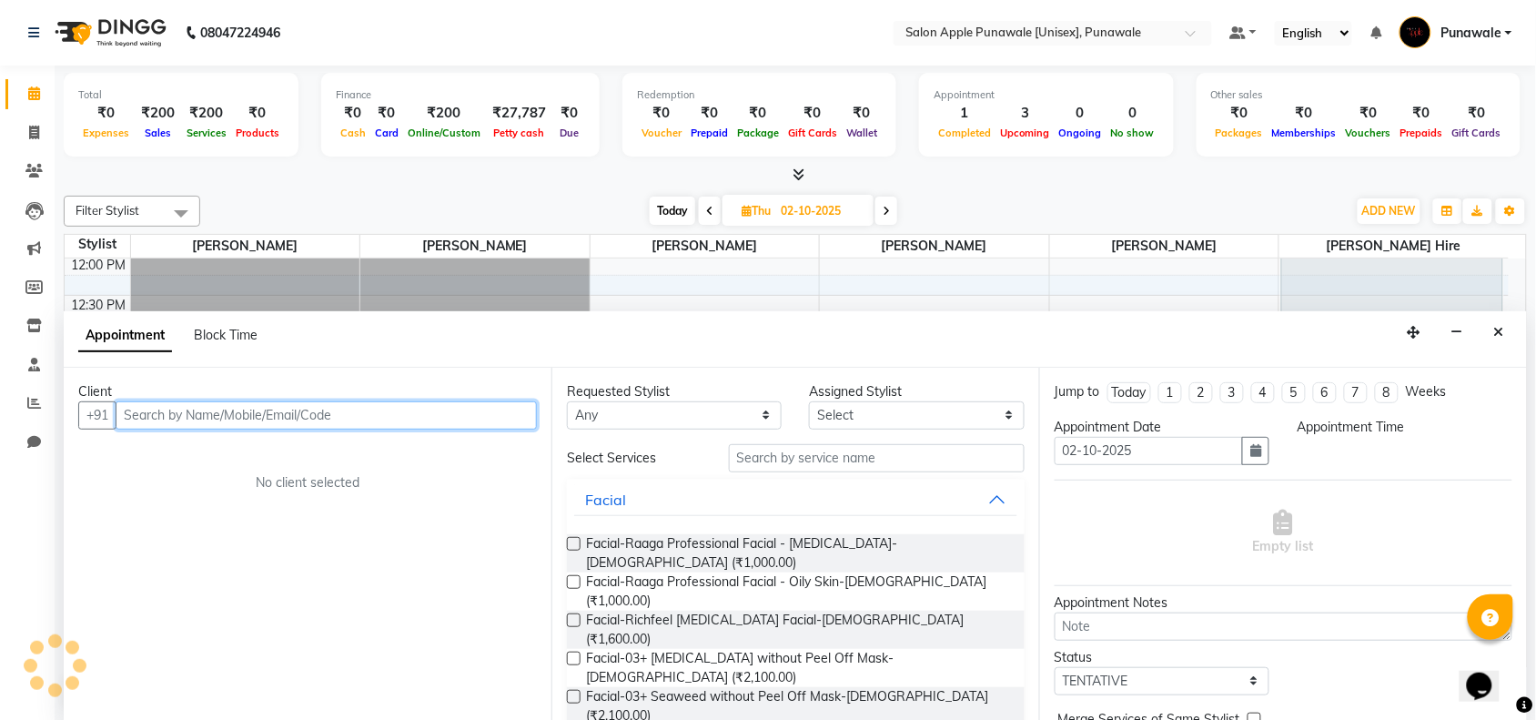
scroll to position [1, 0]
select select "810"
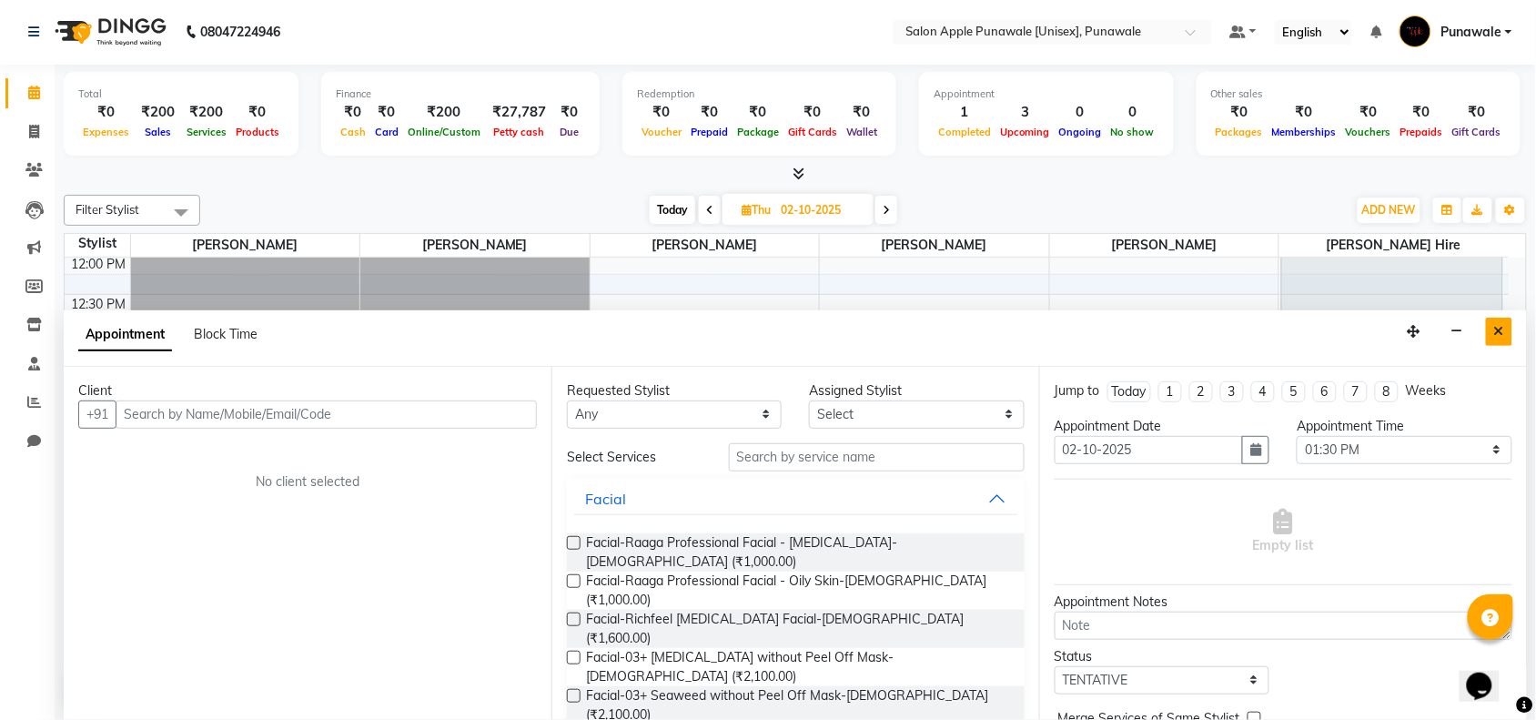
click at [1508, 328] on button "Close" at bounding box center [1499, 332] width 26 height 28
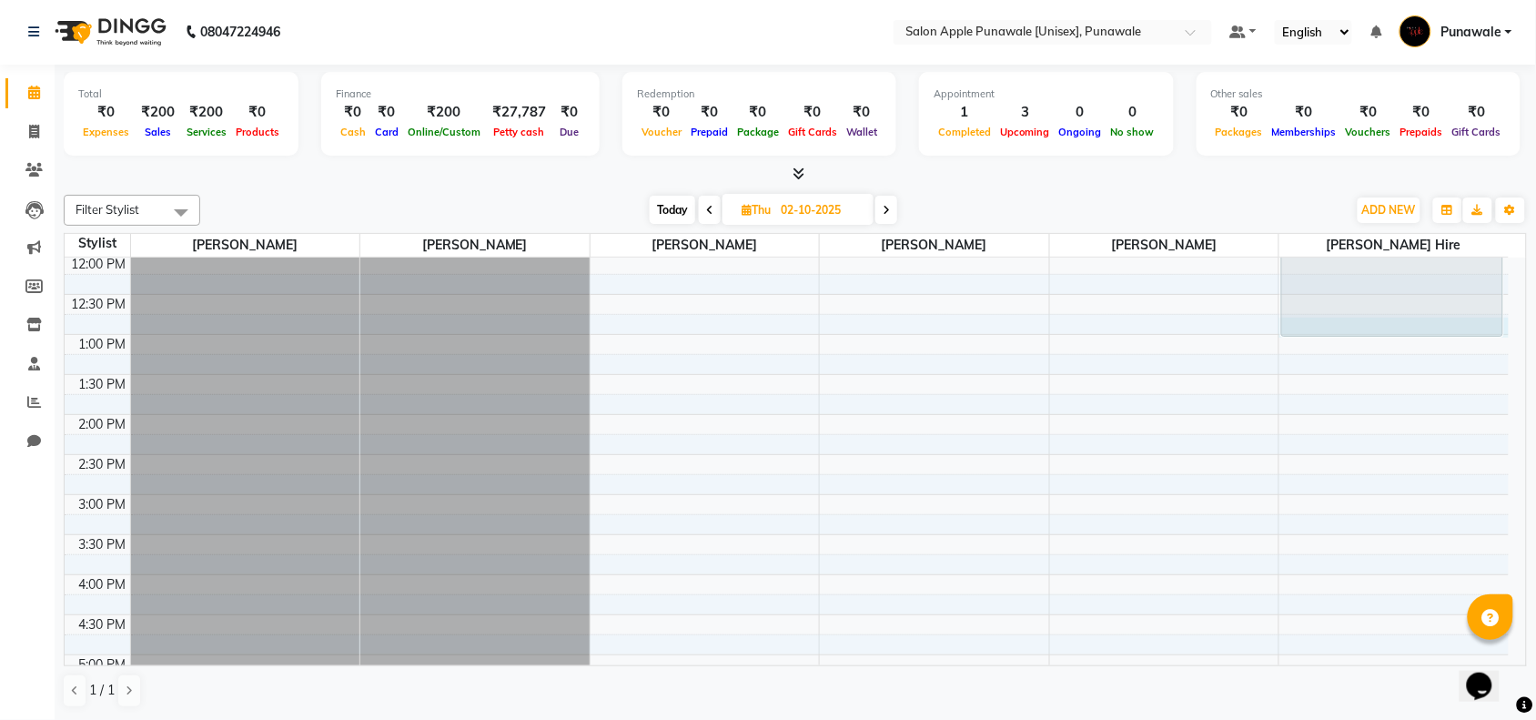
click at [1508, 328] on div "9:00 AM 9:30 AM 10:00 AM 10:30 AM 11:00 AM 11:30 AM 12:00 PM 12:30 PM 1:00 PM 1…" at bounding box center [787, 575] width 1444 height 1120
select select "tentative"
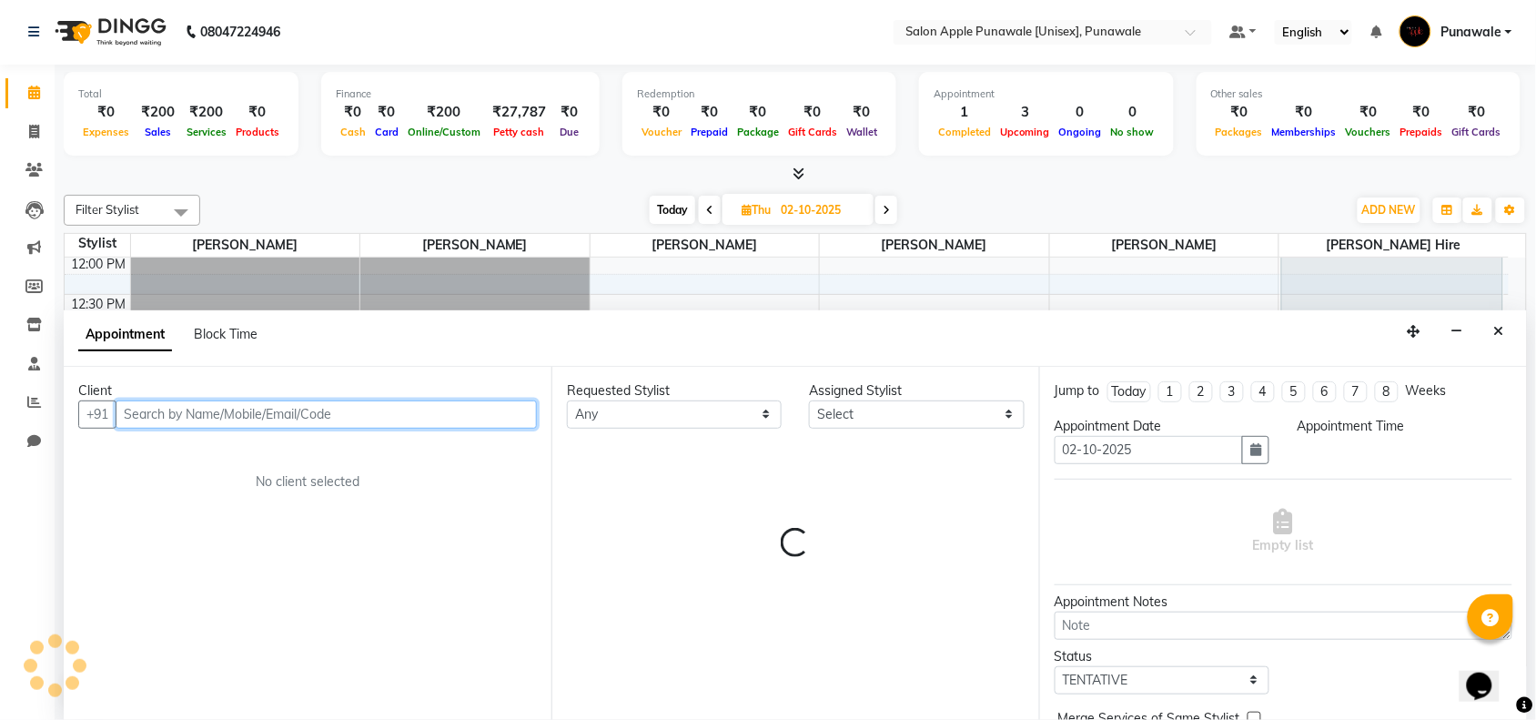
select select "765"
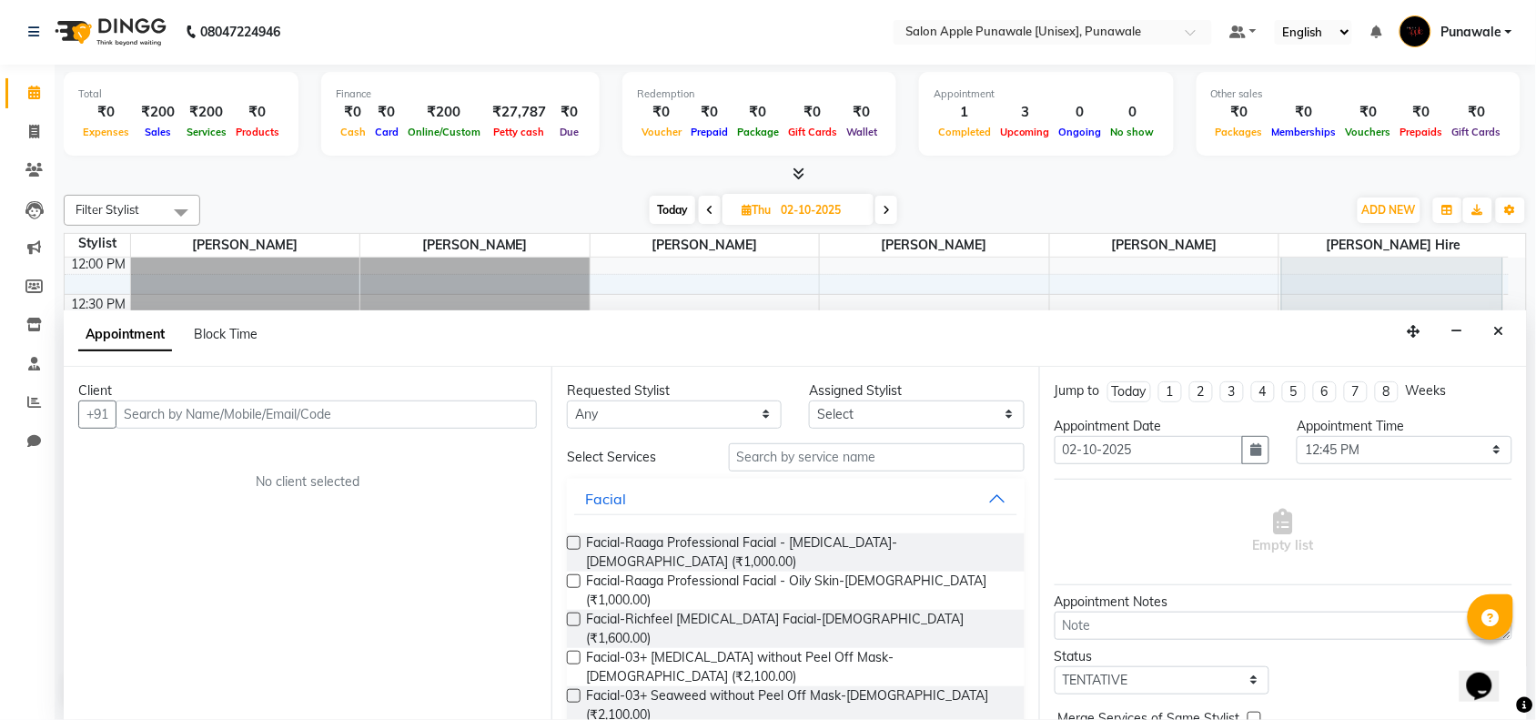
drag, startPoint x: 1508, startPoint y: 328, endPoint x: 988, endPoint y: 174, distance: 541.8
click at [988, 174] on div at bounding box center [795, 174] width 1463 height 19
click at [1506, 333] on button "Close" at bounding box center [1499, 332] width 26 height 28
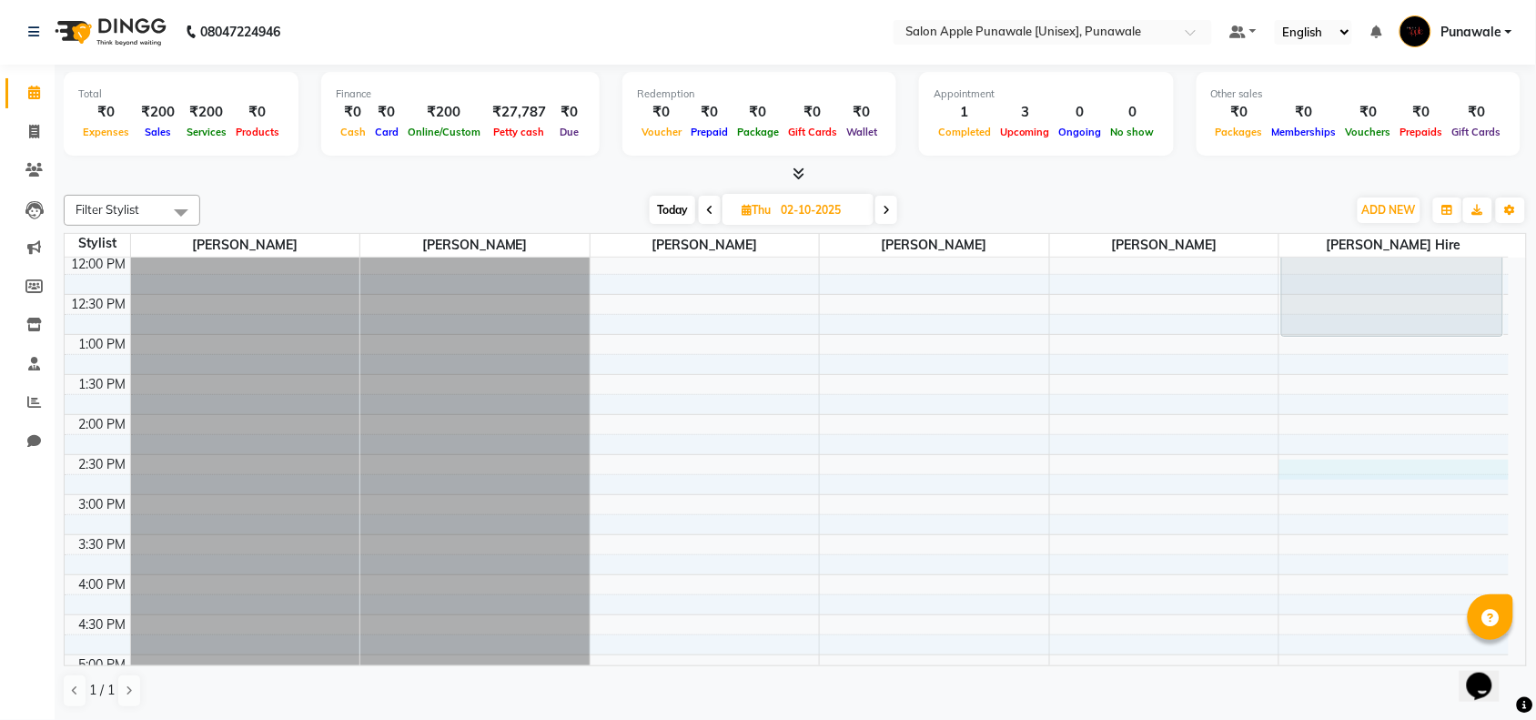
click at [1336, 466] on div "9:00 AM 9:30 AM 10:00 AM 10:30 AM 11:00 AM 11:30 AM 12:00 PM 12:30 PM 1:00 PM 1…" at bounding box center [787, 575] width 1444 height 1120
select select "870"
select select "tentative"
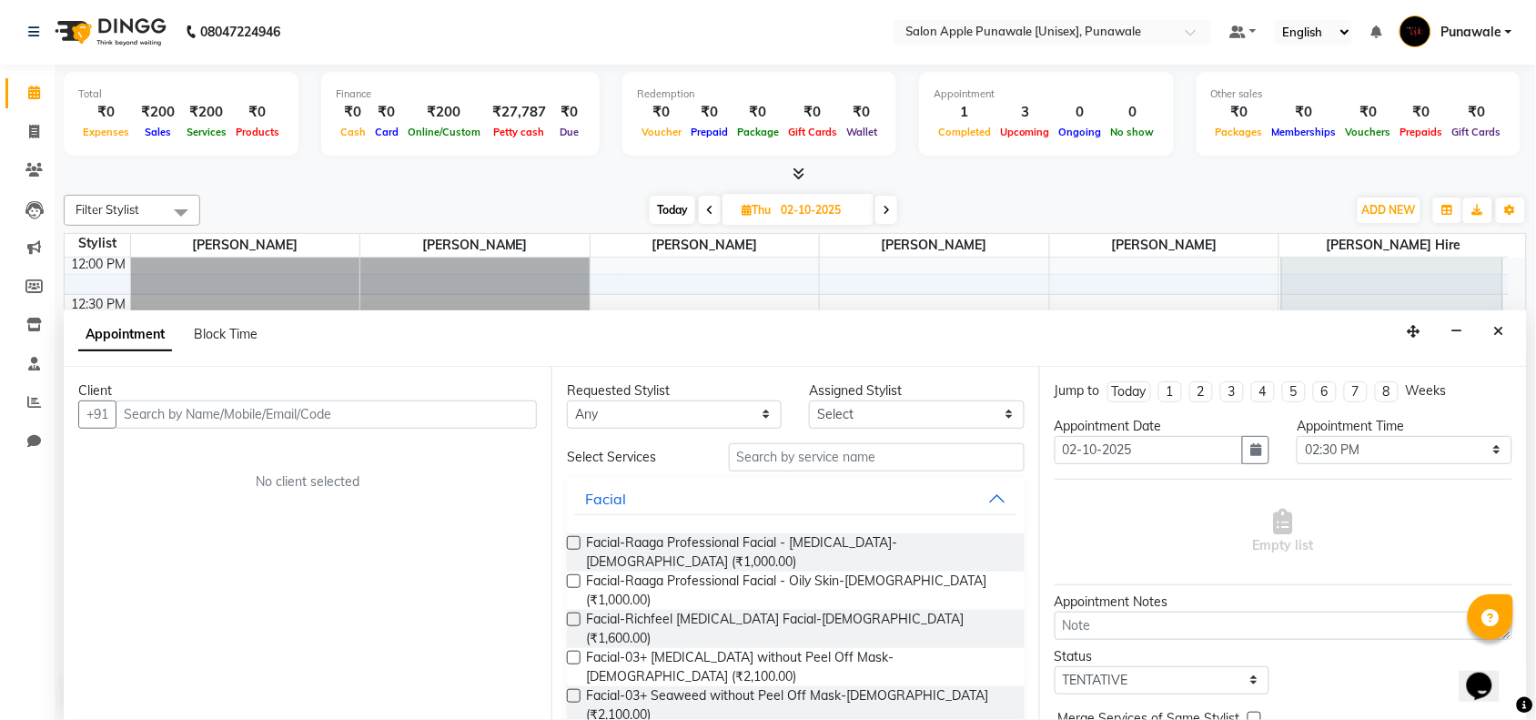
click at [1515, 314] on div "Appointment Block Time" at bounding box center [795, 338] width 1463 height 56
click at [1512, 328] on button "Close" at bounding box center [1499, 332] width 26 height 28
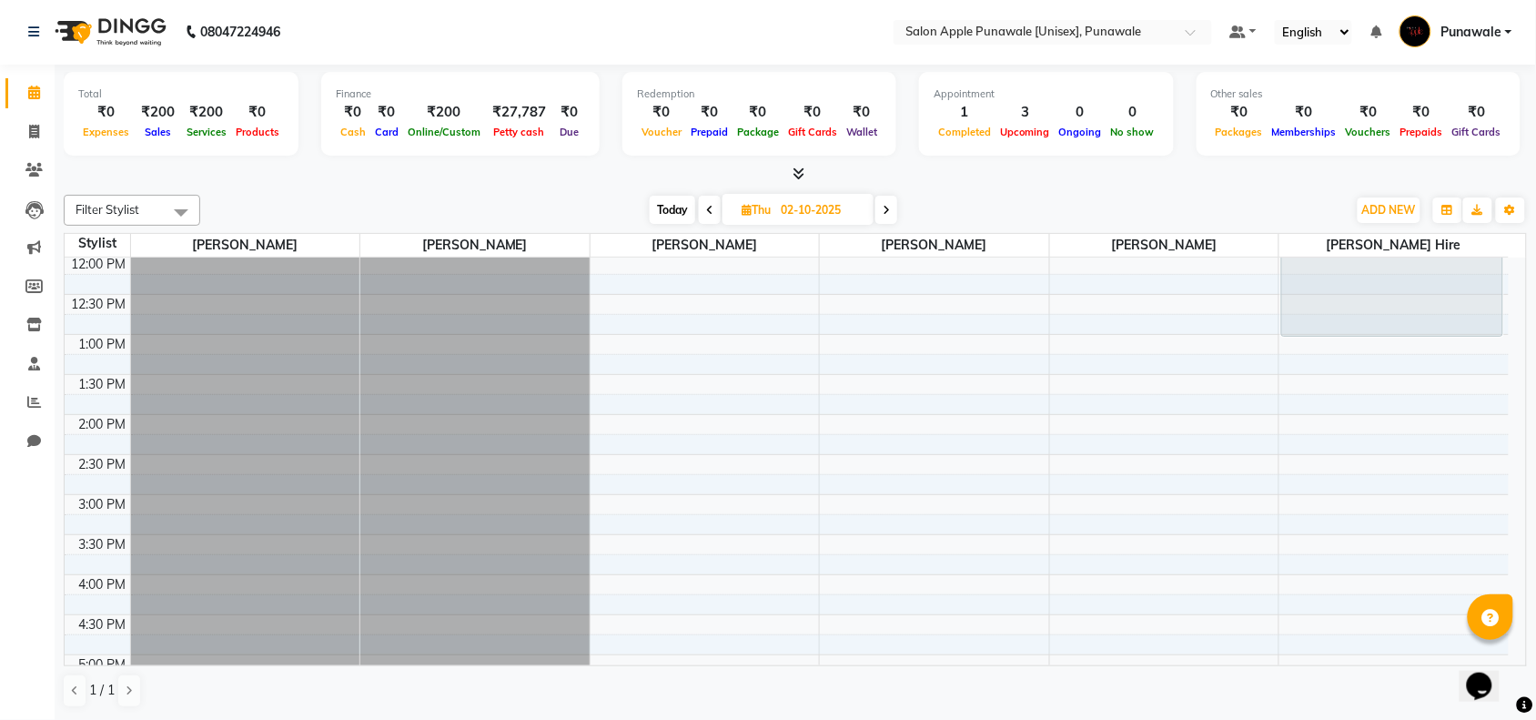
click at [671, 216] on span "Today" at bounding box center [672, 210] width 45 height 28
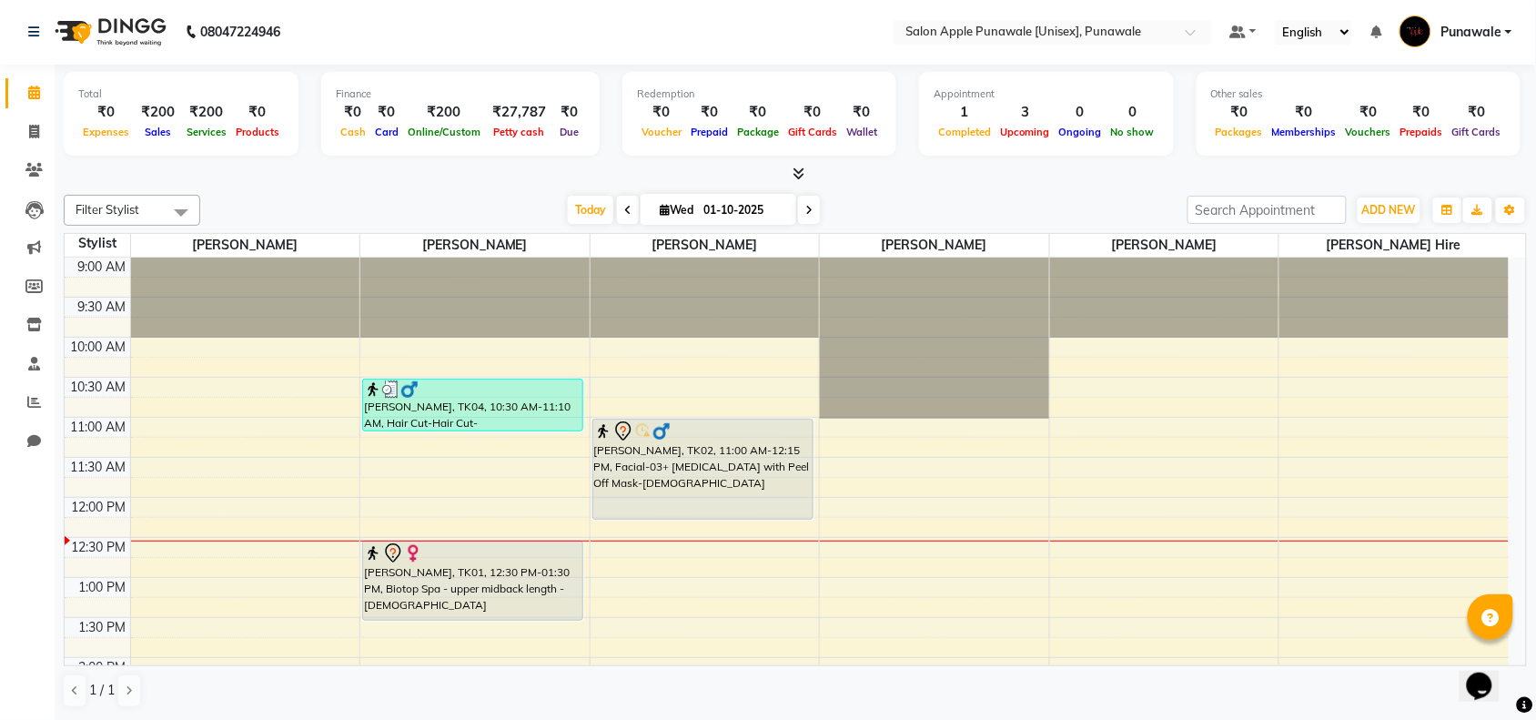
scroll to position [114, 0]
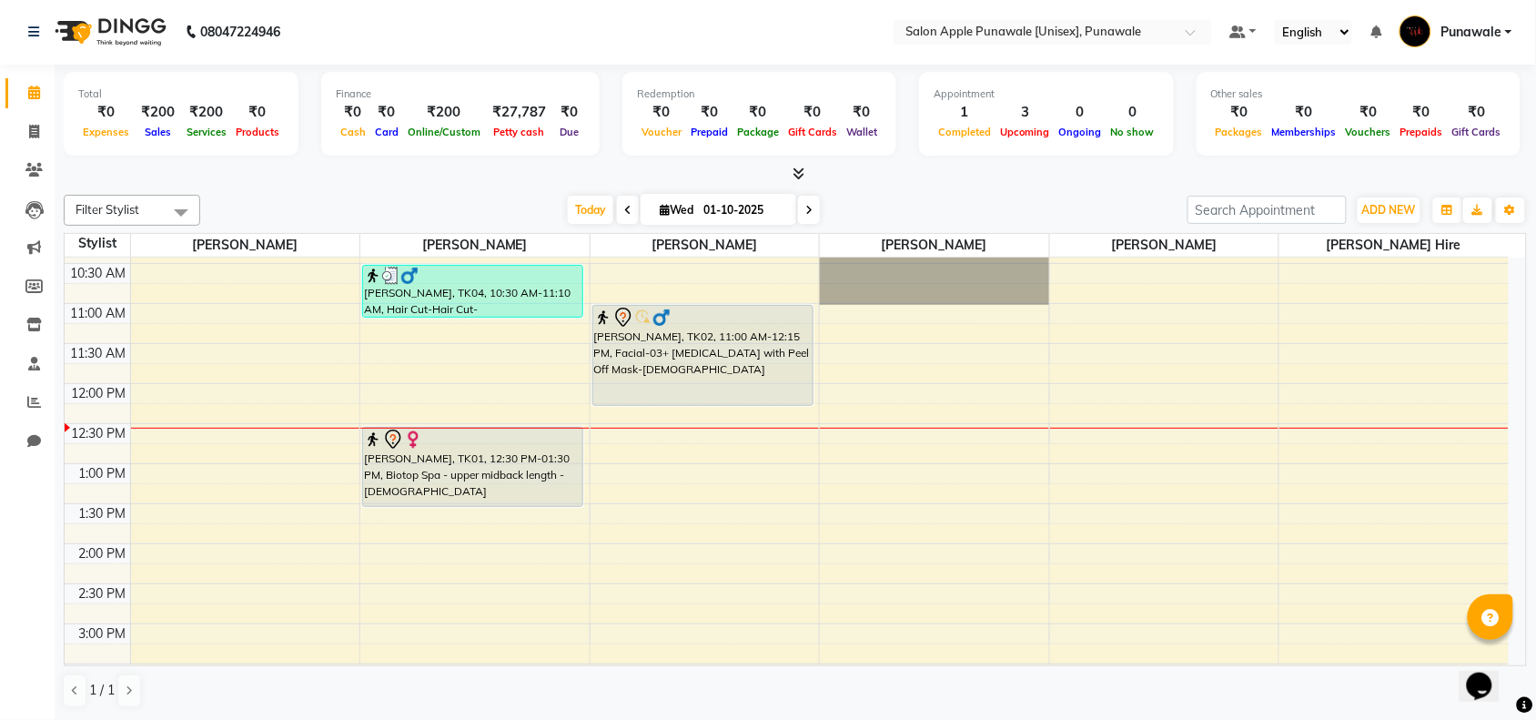
click at [802, 211] on span at bounding box center [809, 210] width 22 height 28
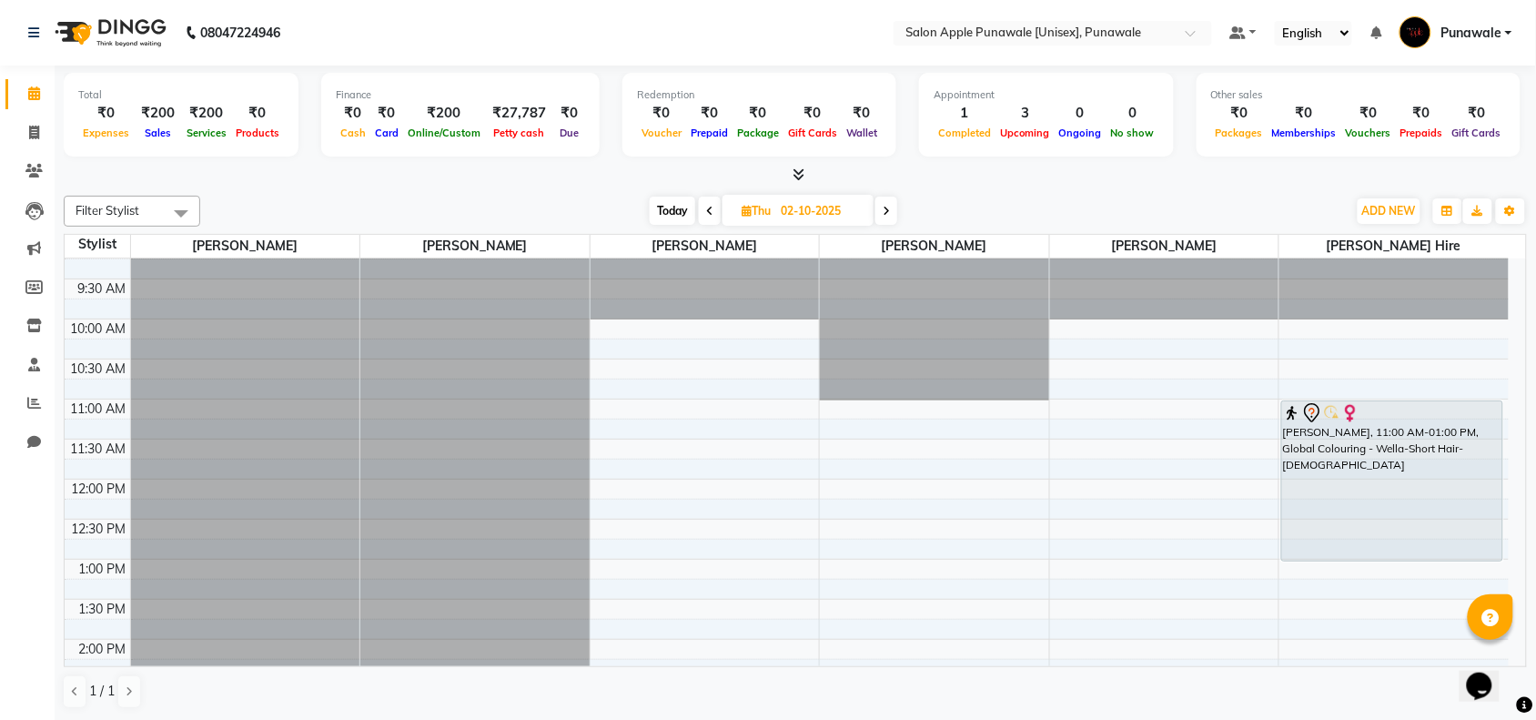
scroll to position [0, 0]
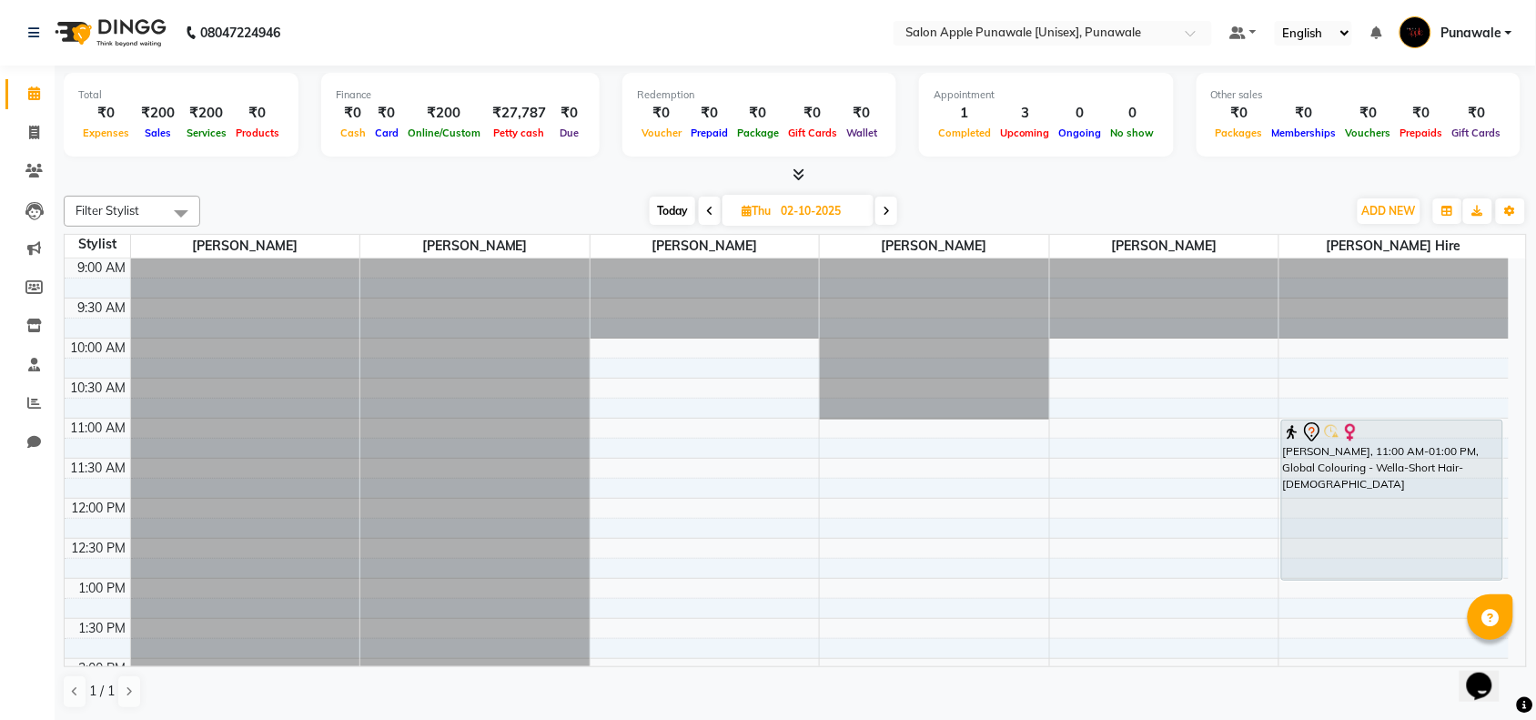
click at [680, 215] on span "Today" at bounding box center [672, 211] width 45 height 28
type input "01-10-2025"
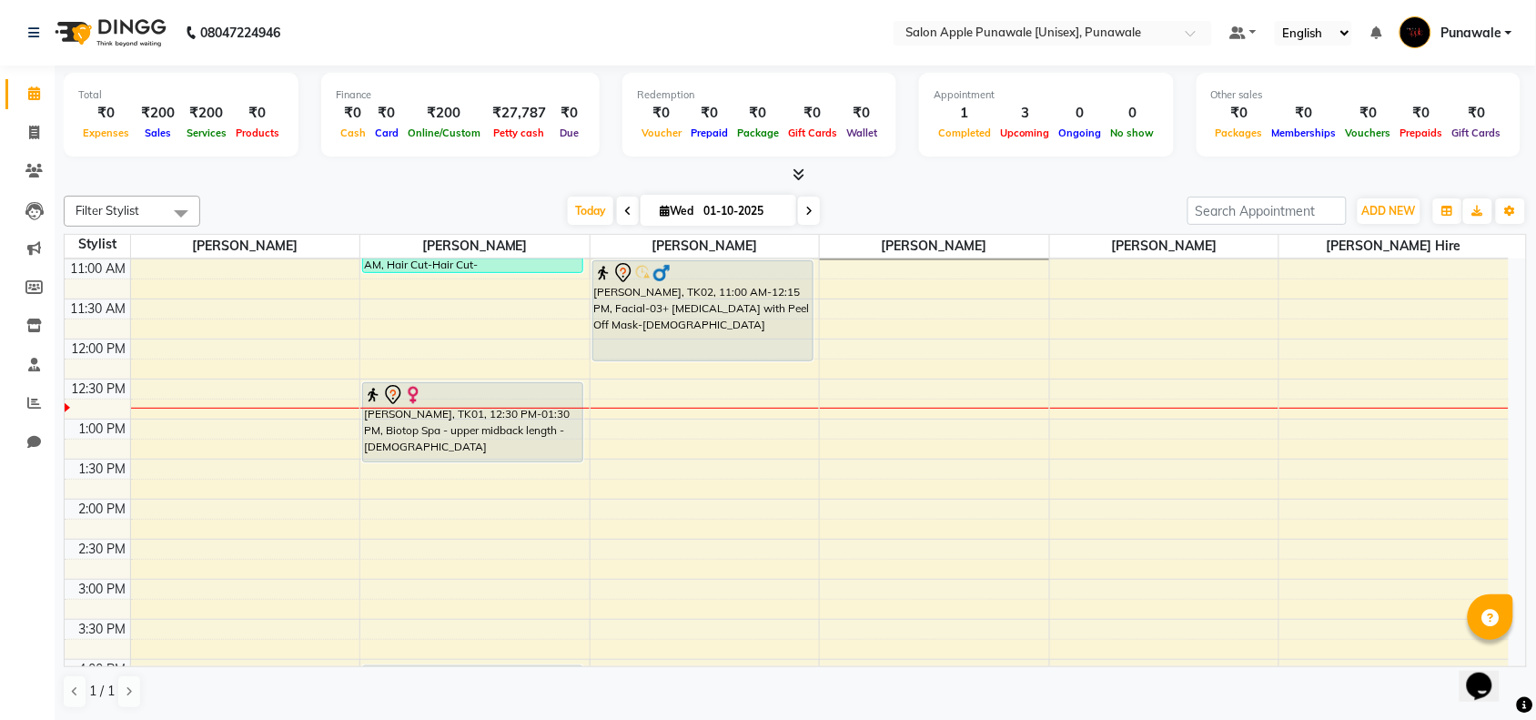
scroll to position [455, 0]
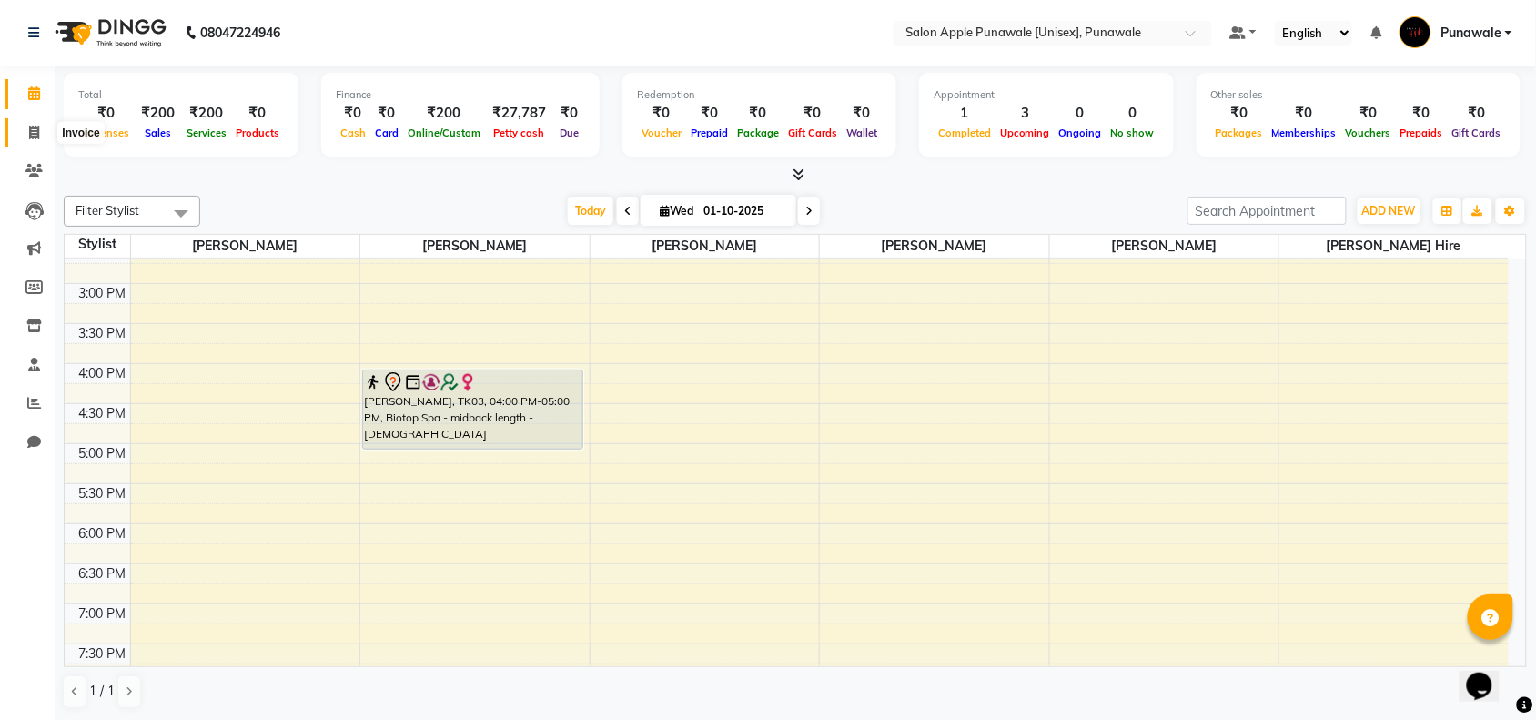
click at [41, 134] on span at bounding box center [34, 133] width 32 height 21
select select "service"
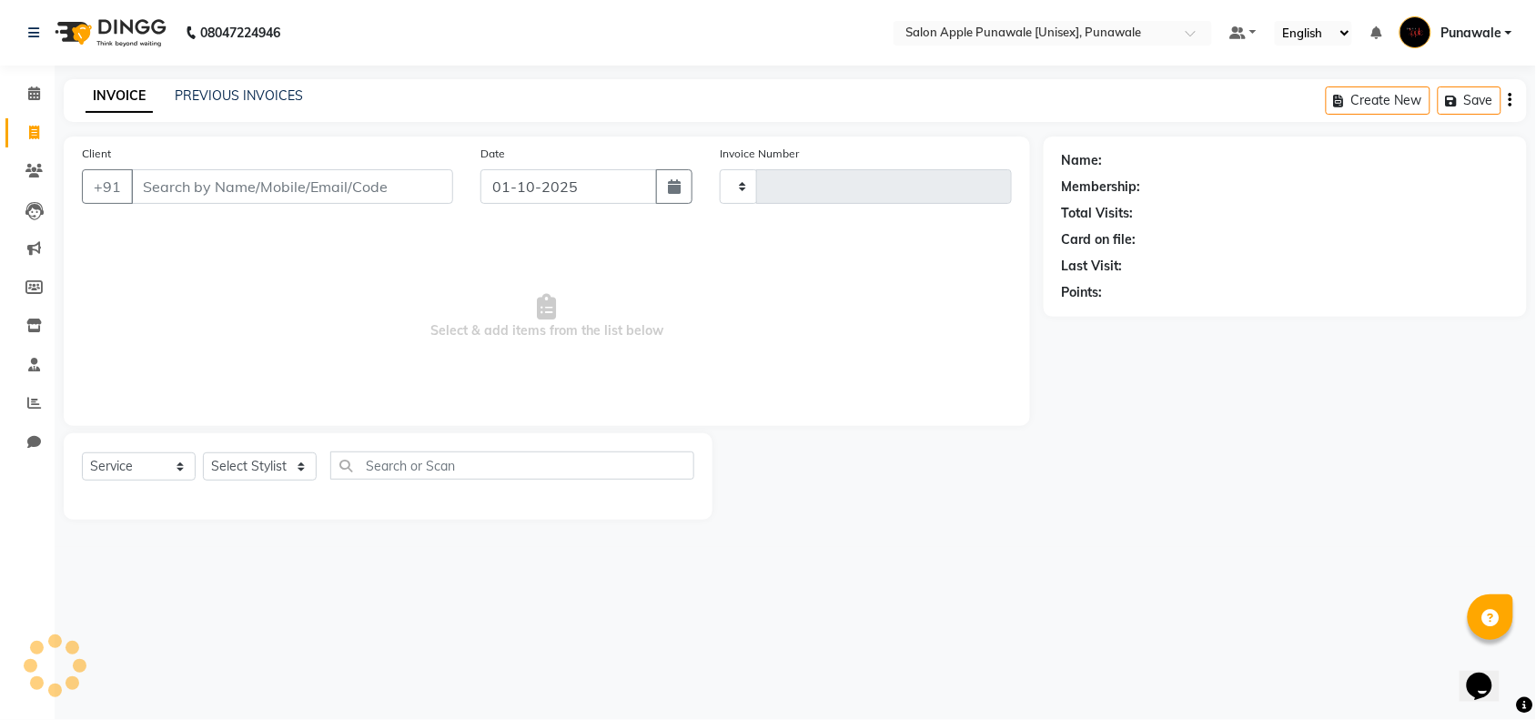
type input "2193"
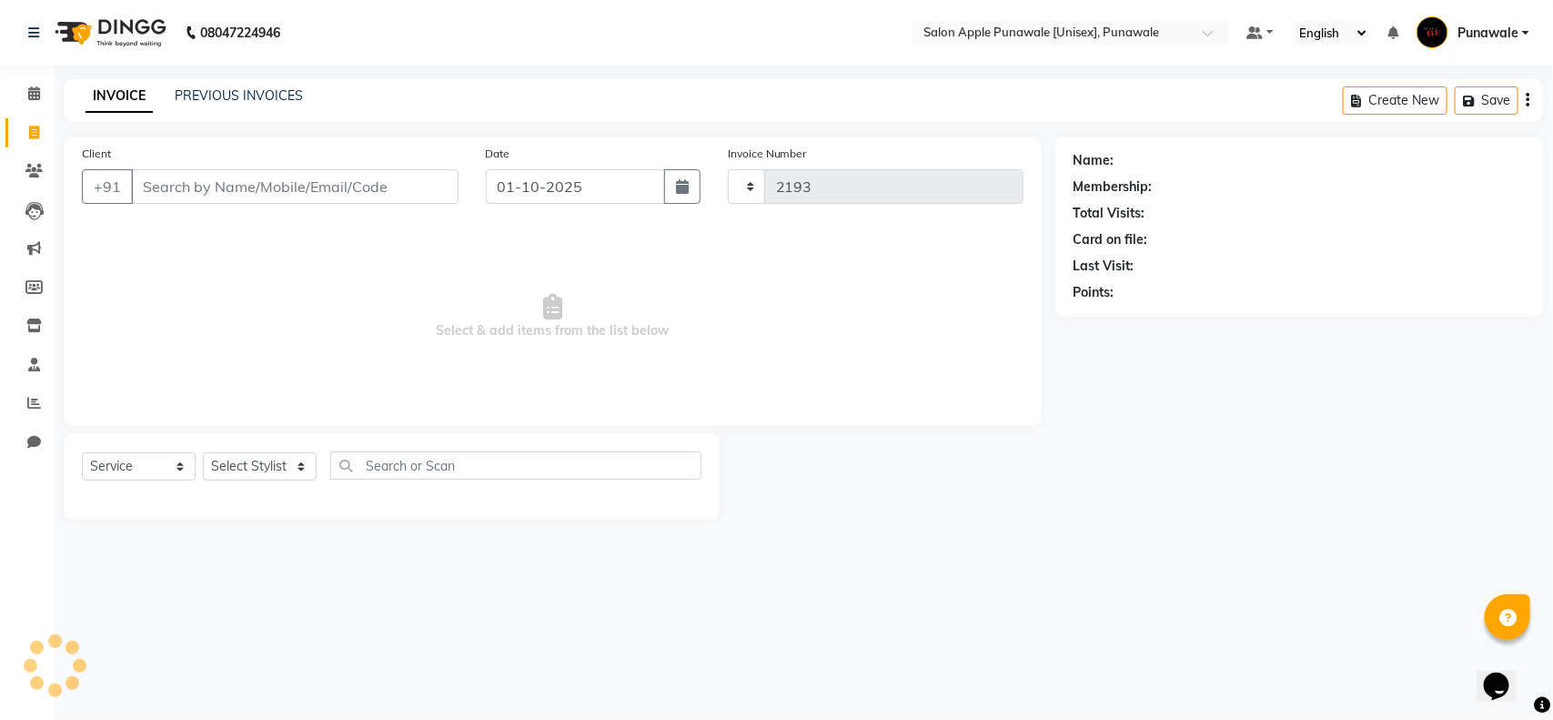
select select "5421"
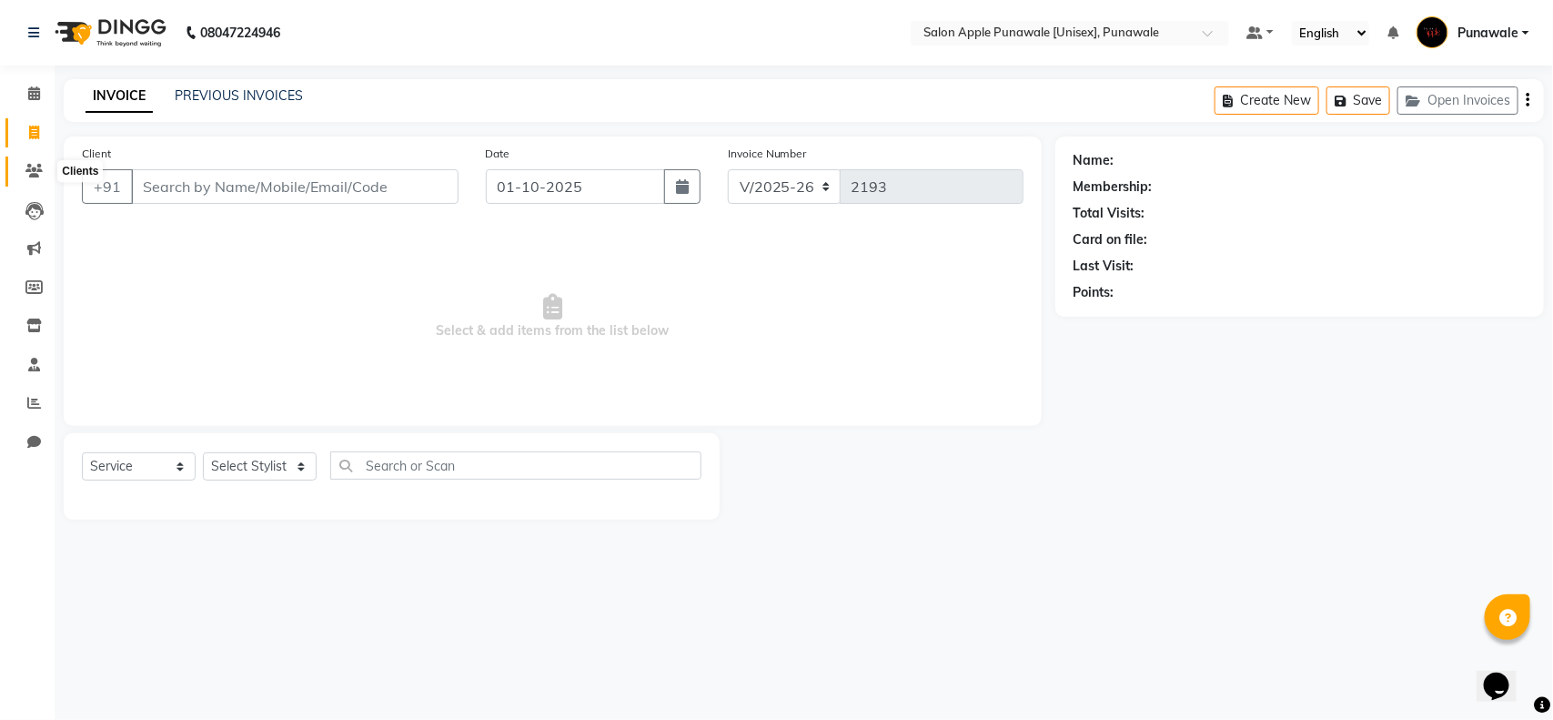
click at [27, 178] on span at bounding box center [34, 171] width 32 height 21
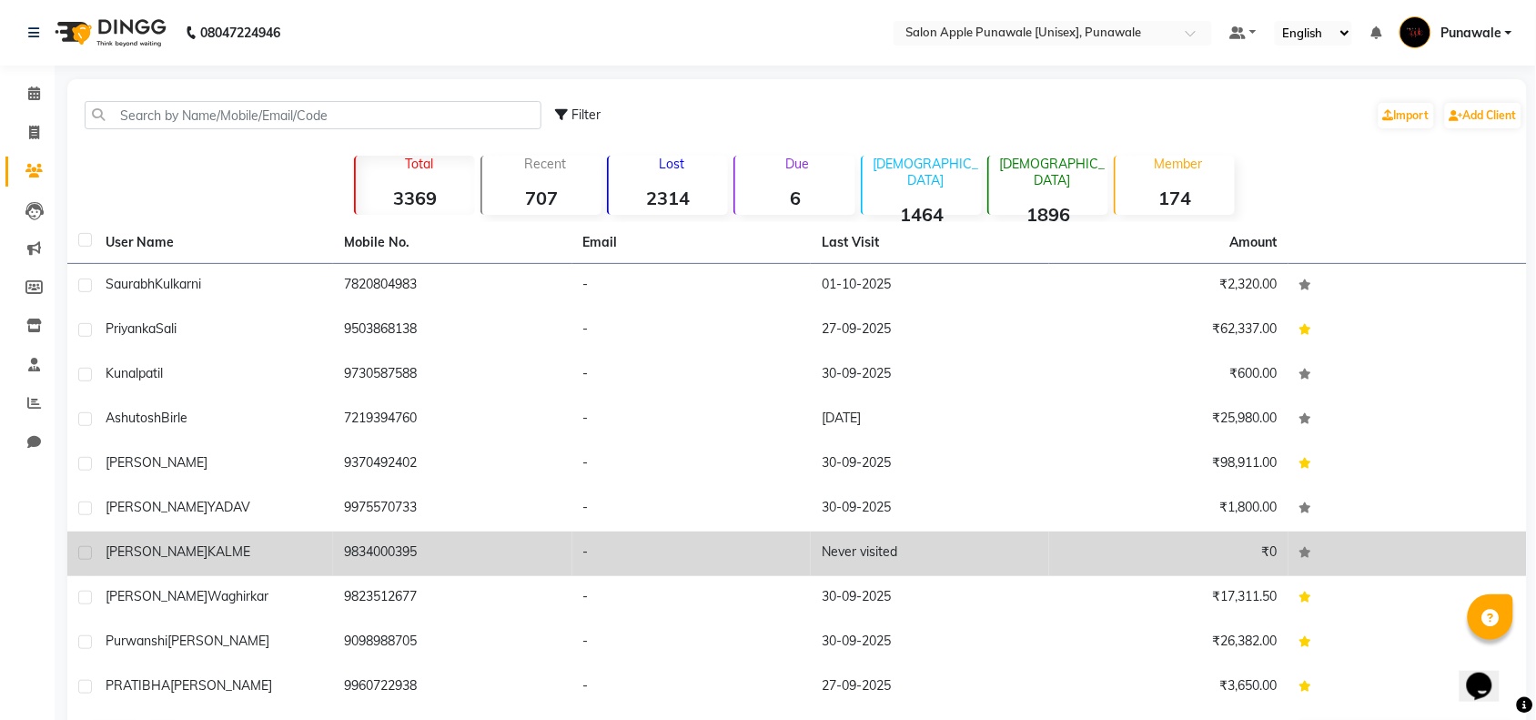
click at [216, 543] on div "KRUTIKA KALME" at bounding box center [214, 551] width 217 height 19
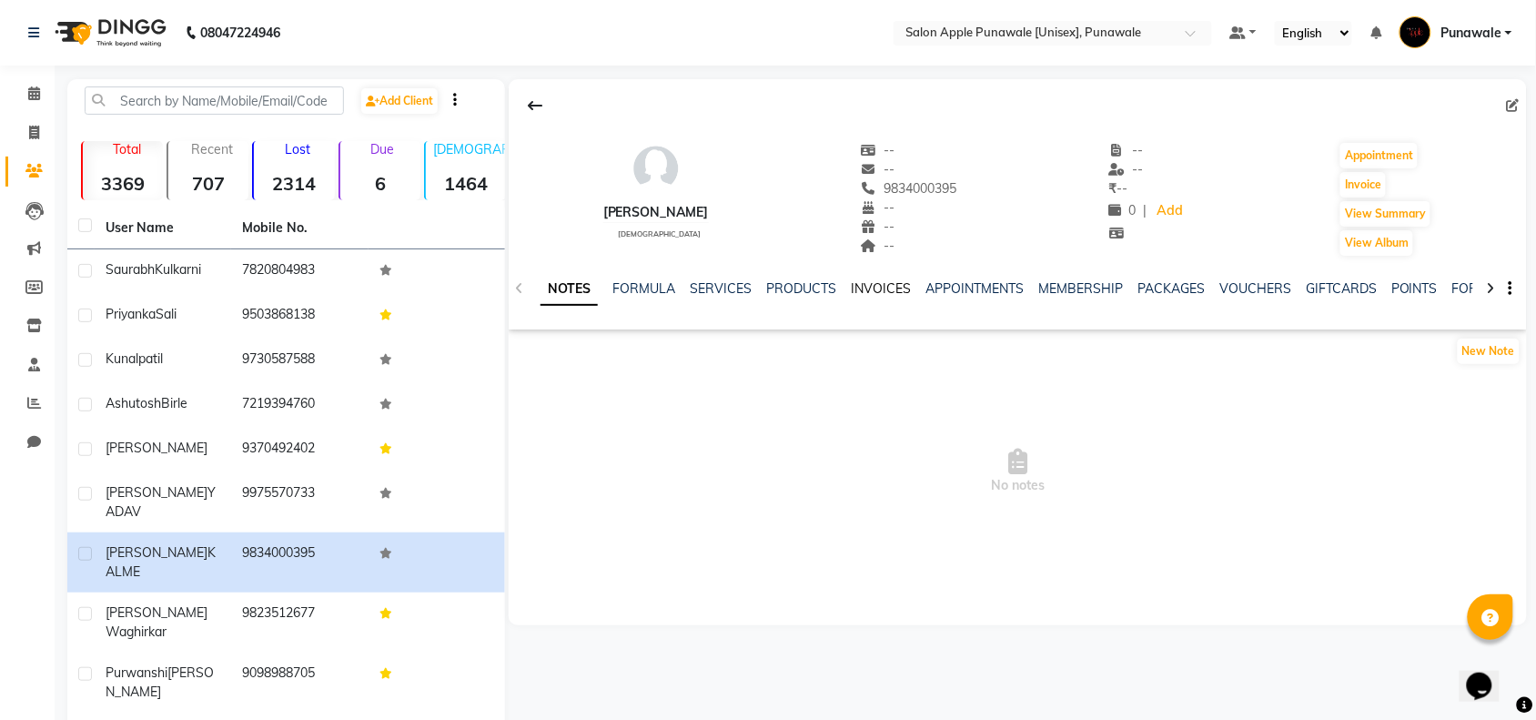
click at [869, 292] on link "INVOICES" at bounding box center [881, 288] width 60 height 16
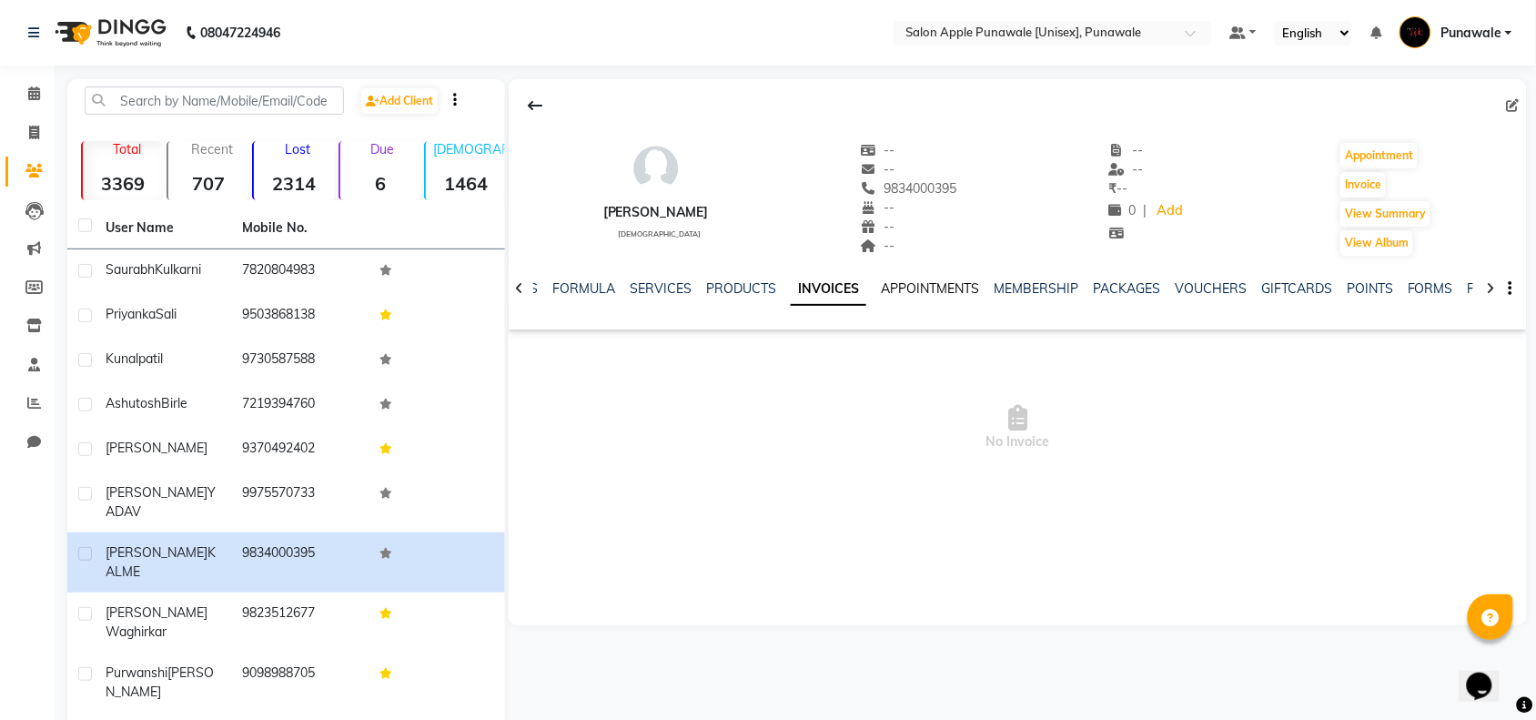
click at [925, 287] on link "APPOINTMENTS" at bounding box center [930, 288] width 98 height 16
click at [684, 292] on ul "NOTES FORMULA SERVICES PRODUCTS INVOICES APPOINTMENTS MEMBERSHIP PACKAGES VOUCH…" at bounding box center [1060, 288] width 1157 height 19
click at [691, 291] on link "PRODUCTS" at bounding box center [726, 288] width 70 height 16
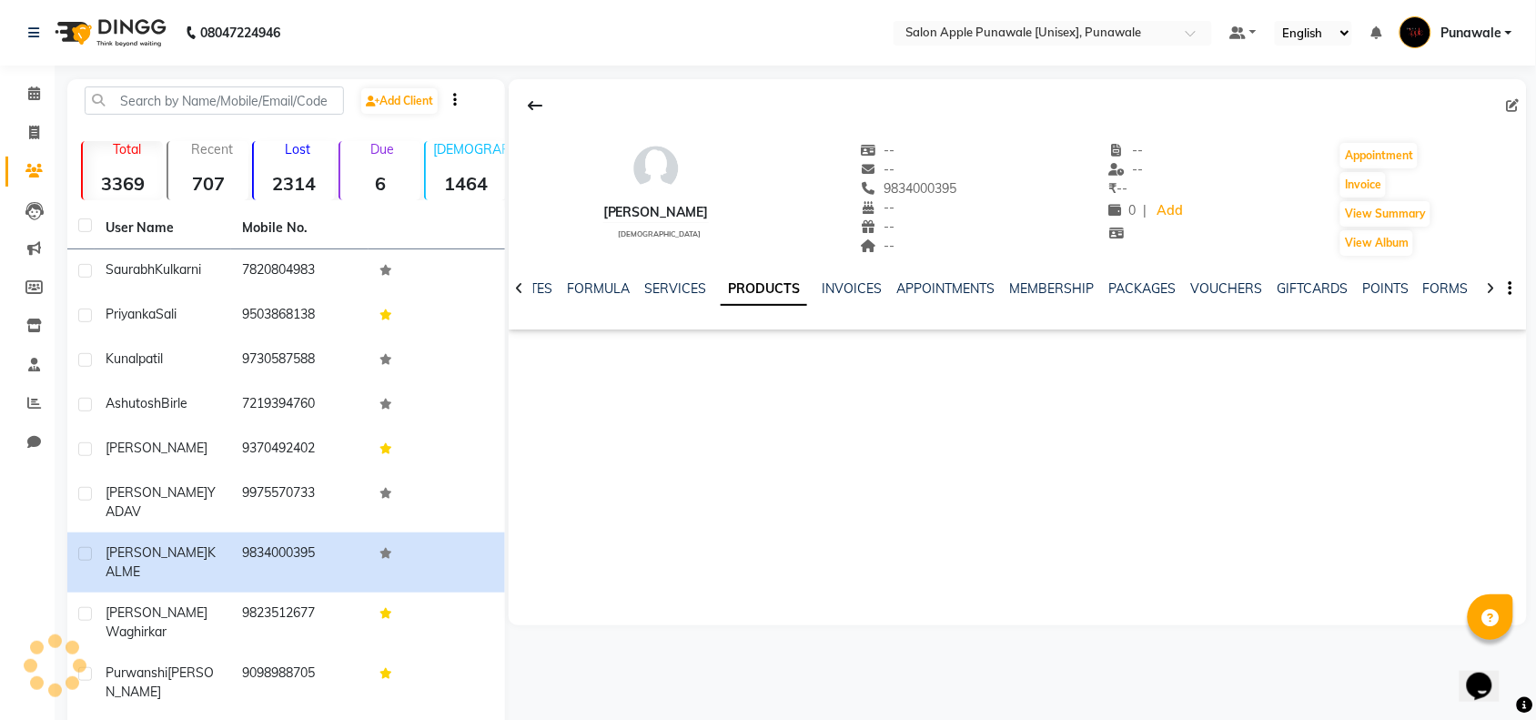
click at [664, 297] on div "SERVICES" at bounding box center [675, 288] width 62 height 19
click at [592, 289] on link "FORMULA" at bounding box center [598, 288] width 63 height 16
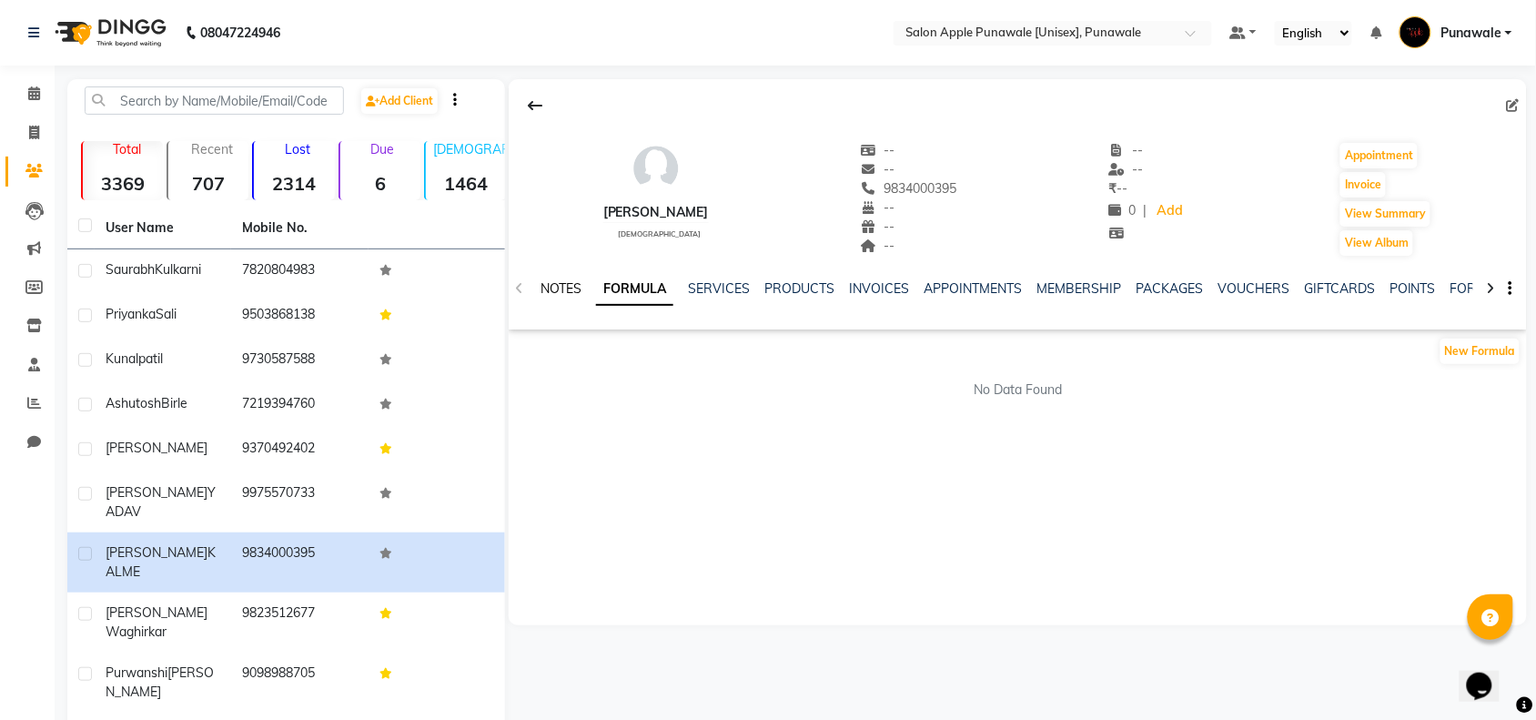
click at [575, 289] on link "NOTES" at bounding box center [560, 288] width 41 height 16
click at [25, 84] on span at bounding box center [34, 94] width 32 height 21
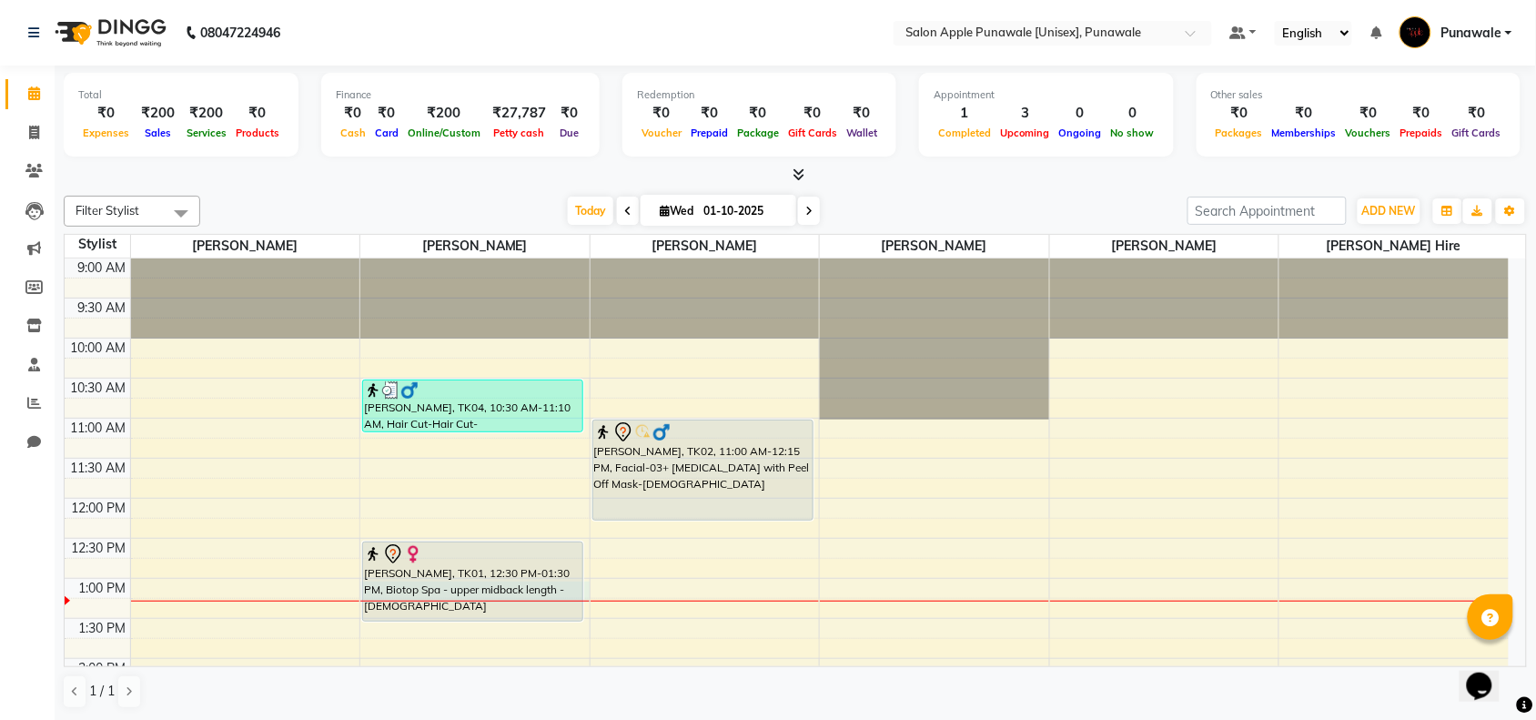
click at [458, 600] on div at bounding box center [474, 600] width 229 height 1
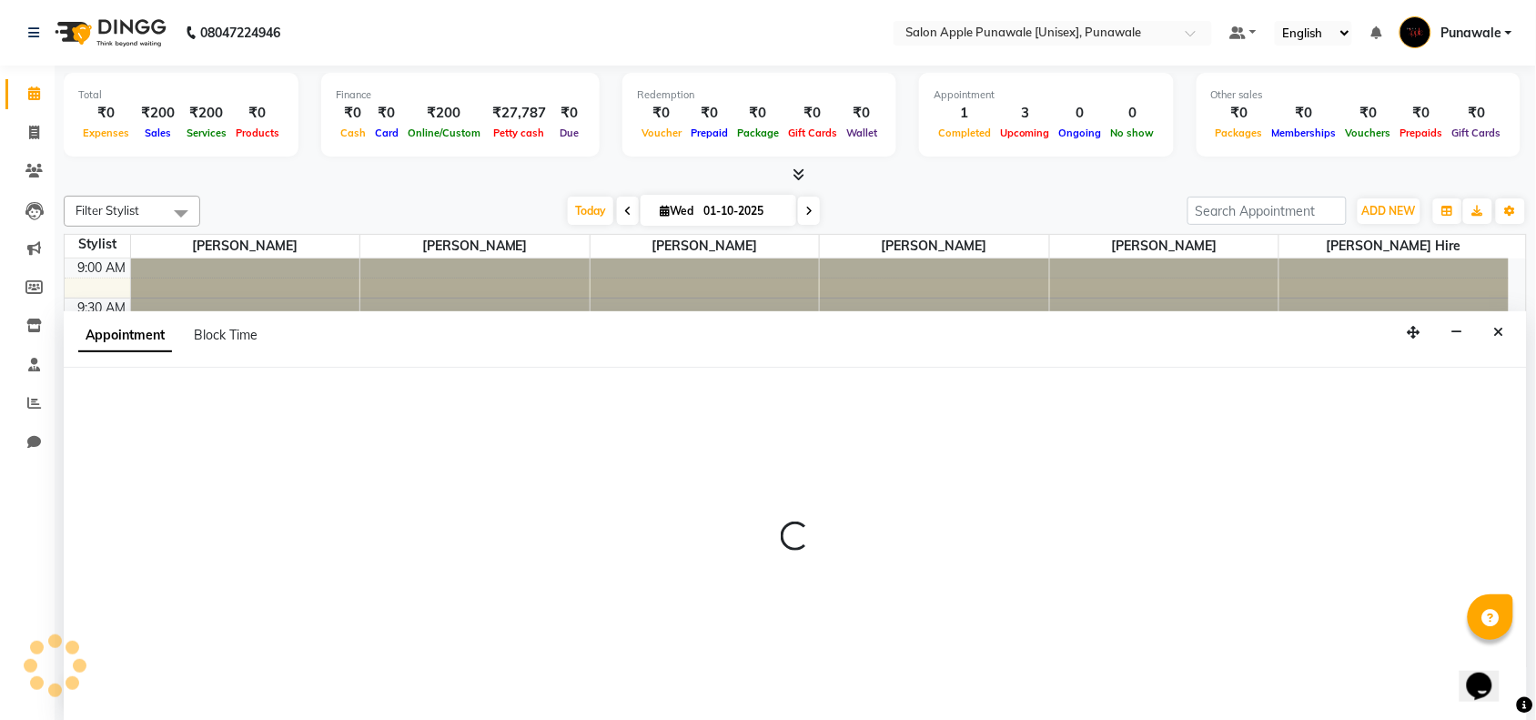
scroll to position [1, 0]
select select "54408"
select select "780"
select select "tentative"
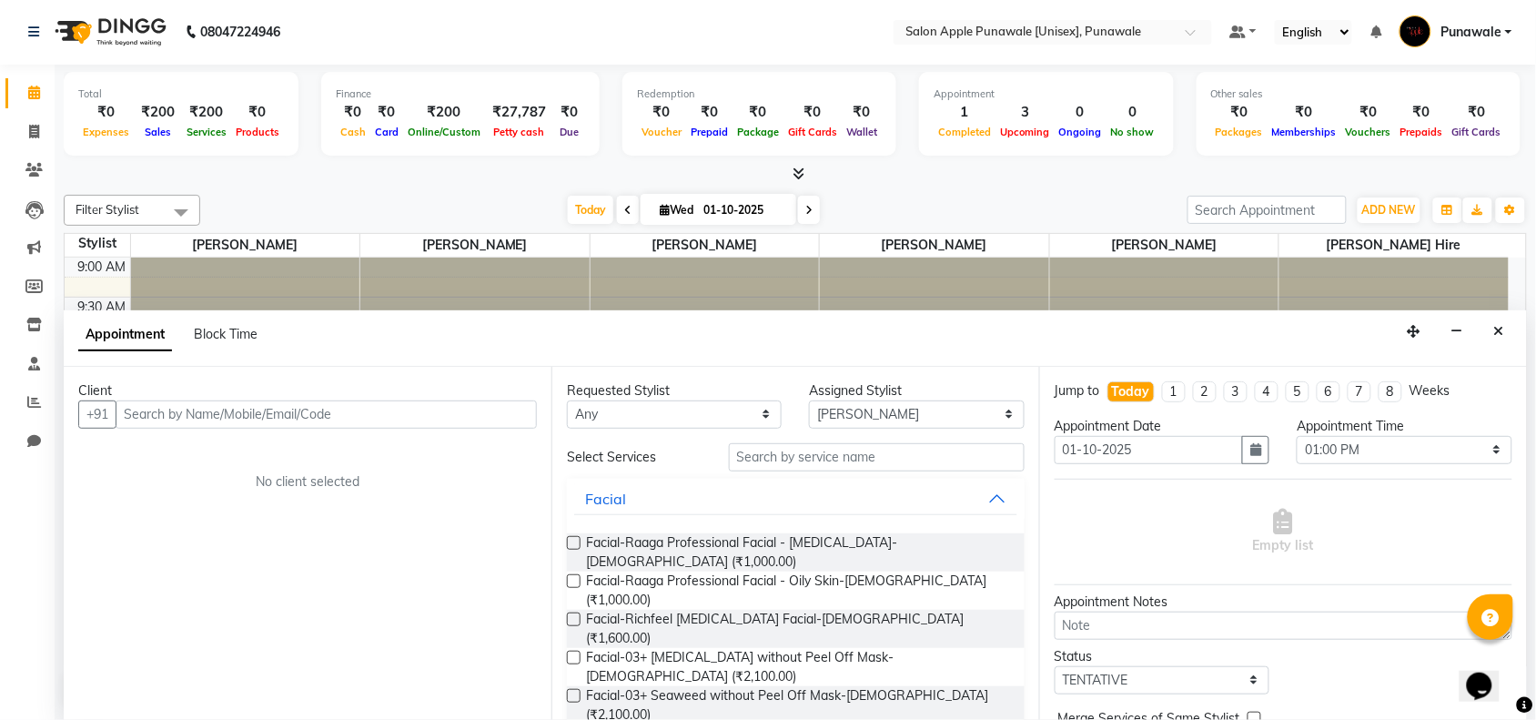
click at [914, 283] on div at bounding box center [934, 337] width 229 height 161
click at [1501, 334] on icon "Close" at bounding box center [1499, 331] width 10 height 13
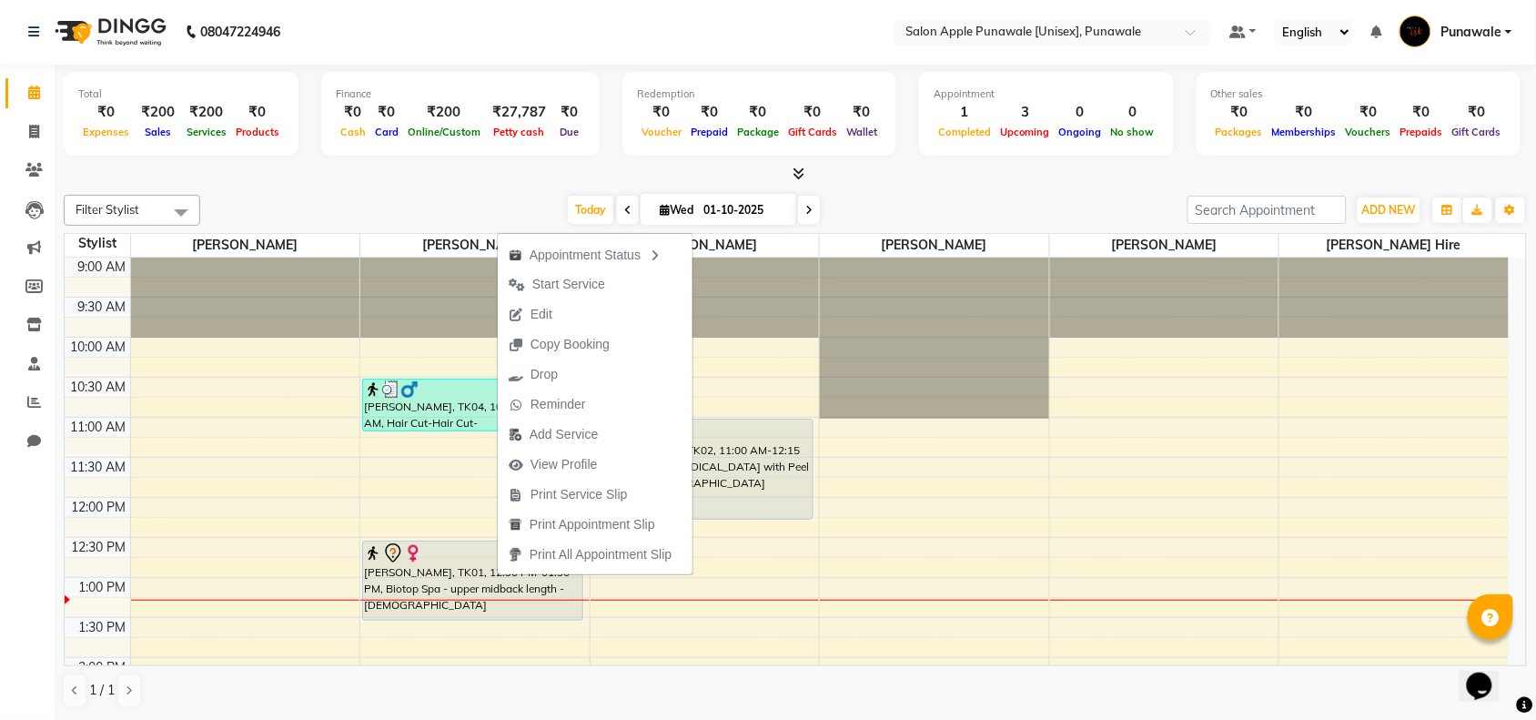
click at [888, 689] on div "1 / 1" at bounding box center [795, 690] width 1463 height 35
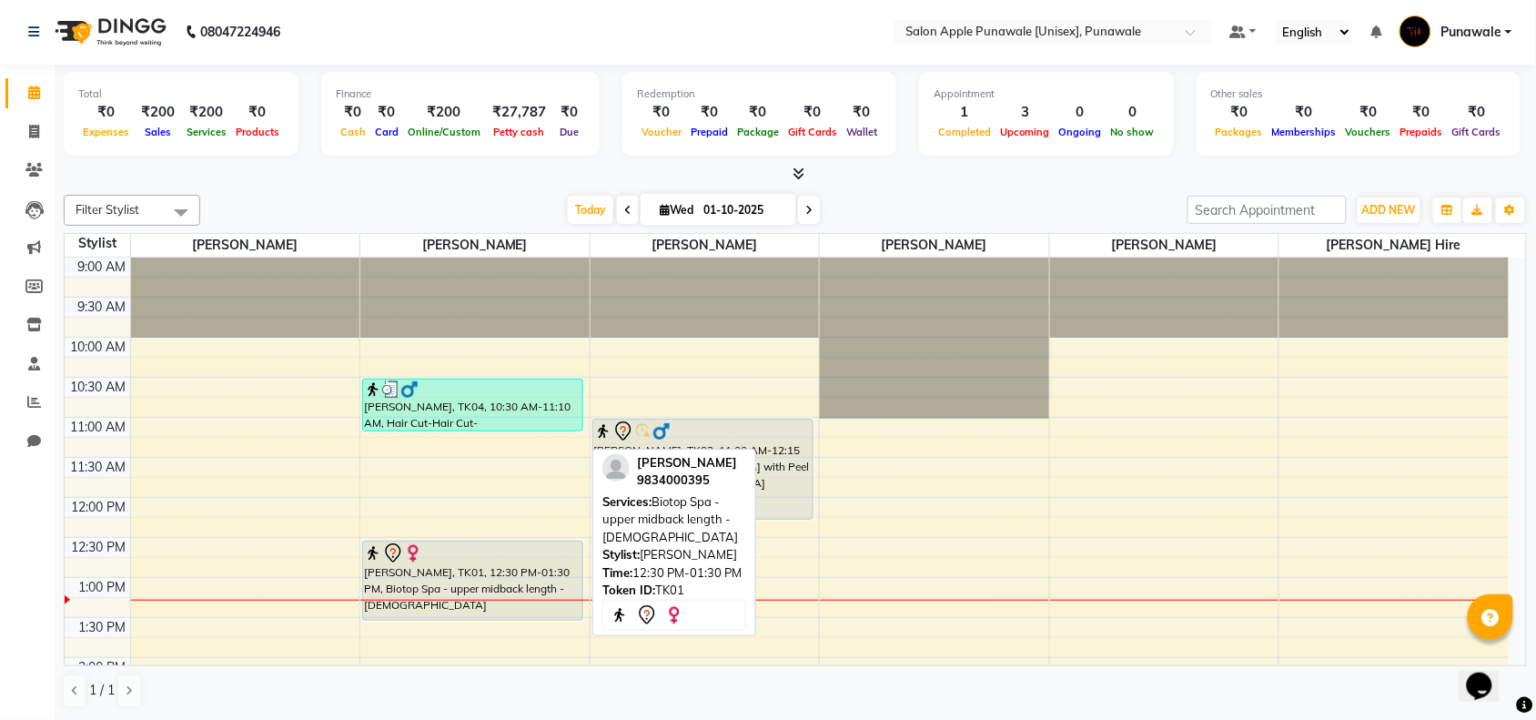
click at [428, 574] on div "[PERSON_NAME], TK01, 12:30 PM-01:30 PM, Biotop Spa - upper midback length - [DE…" at bounding box center [472, 580] width 219 height 78
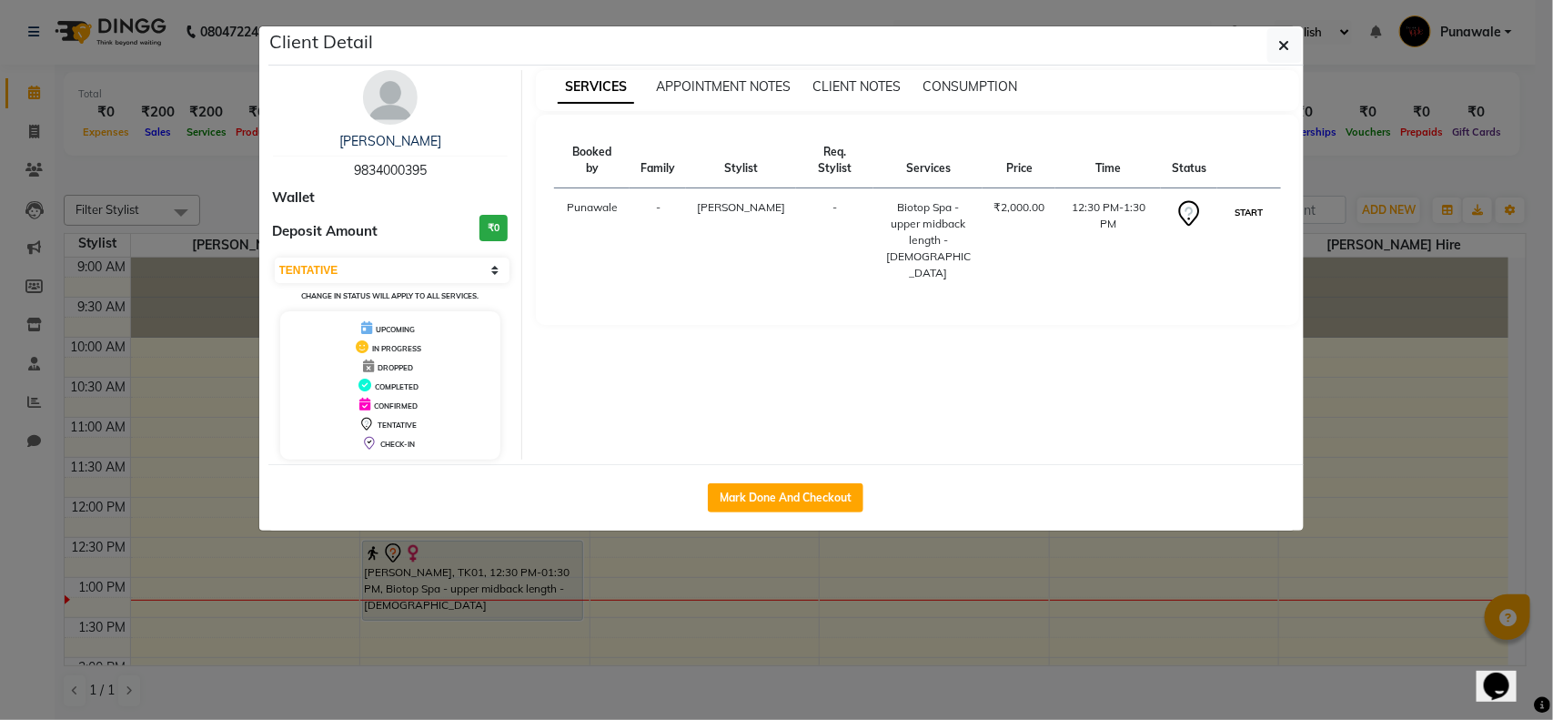
click at [1257, 201] on button "START" at bounding box center [1248, 212] width 37 height 23
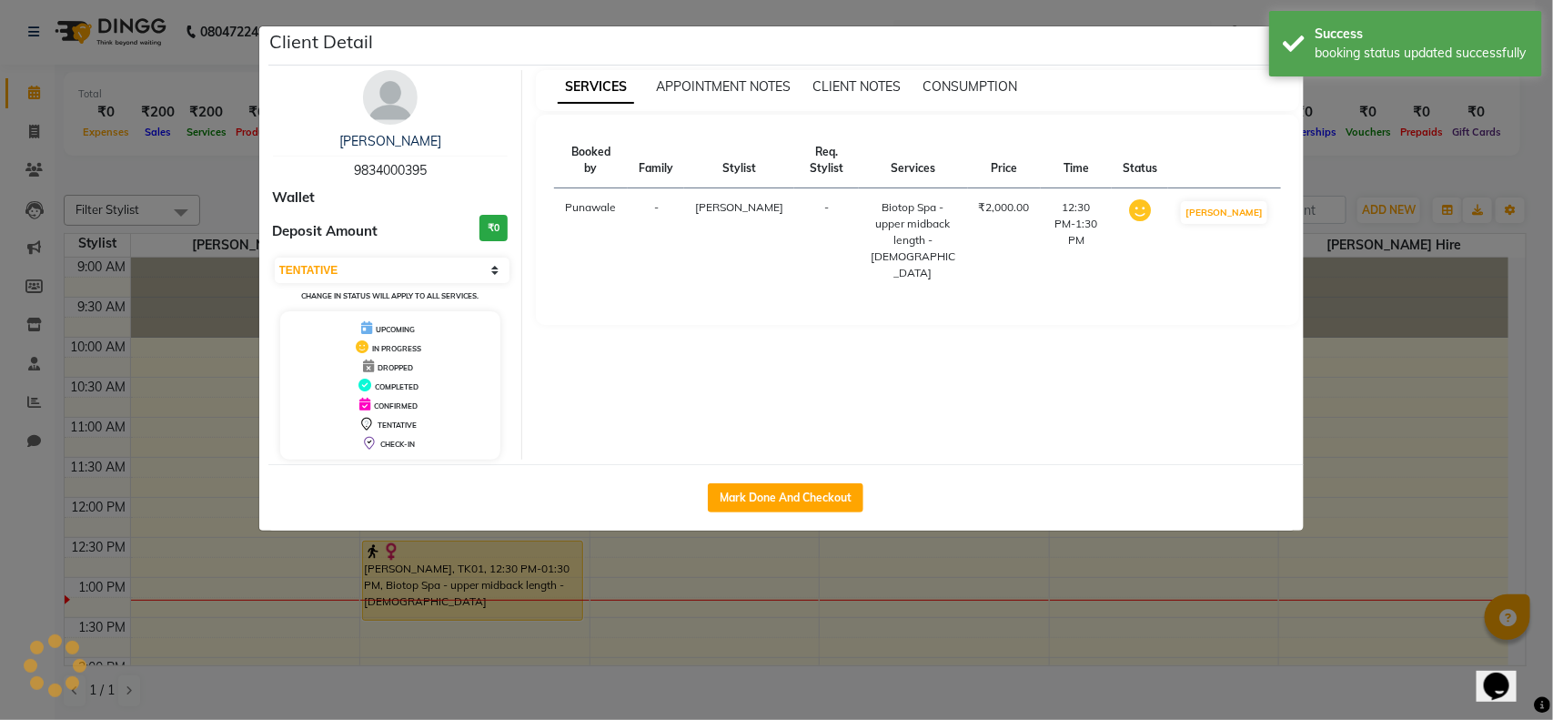
select select "1"
click at [1421, 426] on ngb-modal-window "Client Detail KRUTIKA KALME 9834000395 Wallet Deposit Amount ₹0 Select IN SERVI…" at bounding box center [776, 360] width 1553 height 720
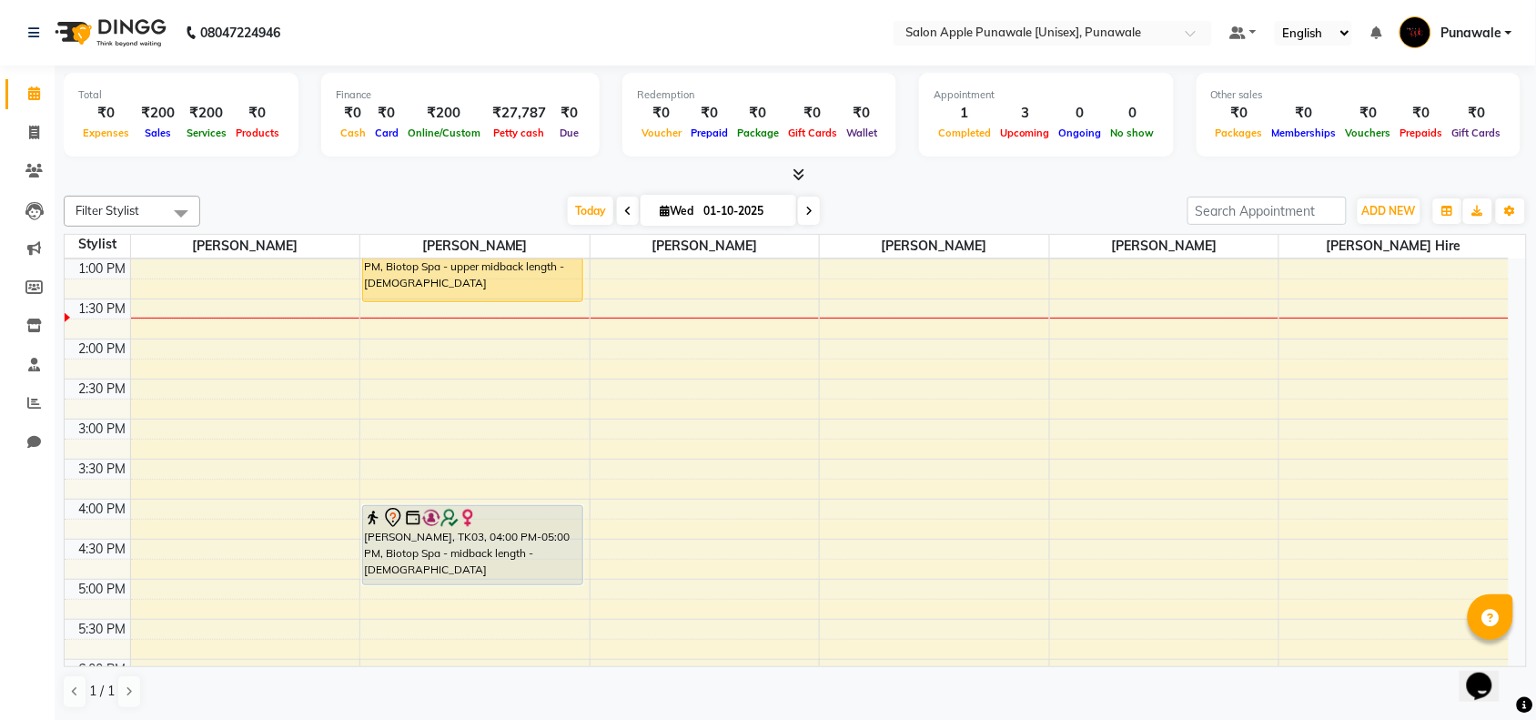
scroll to position [341, 0]
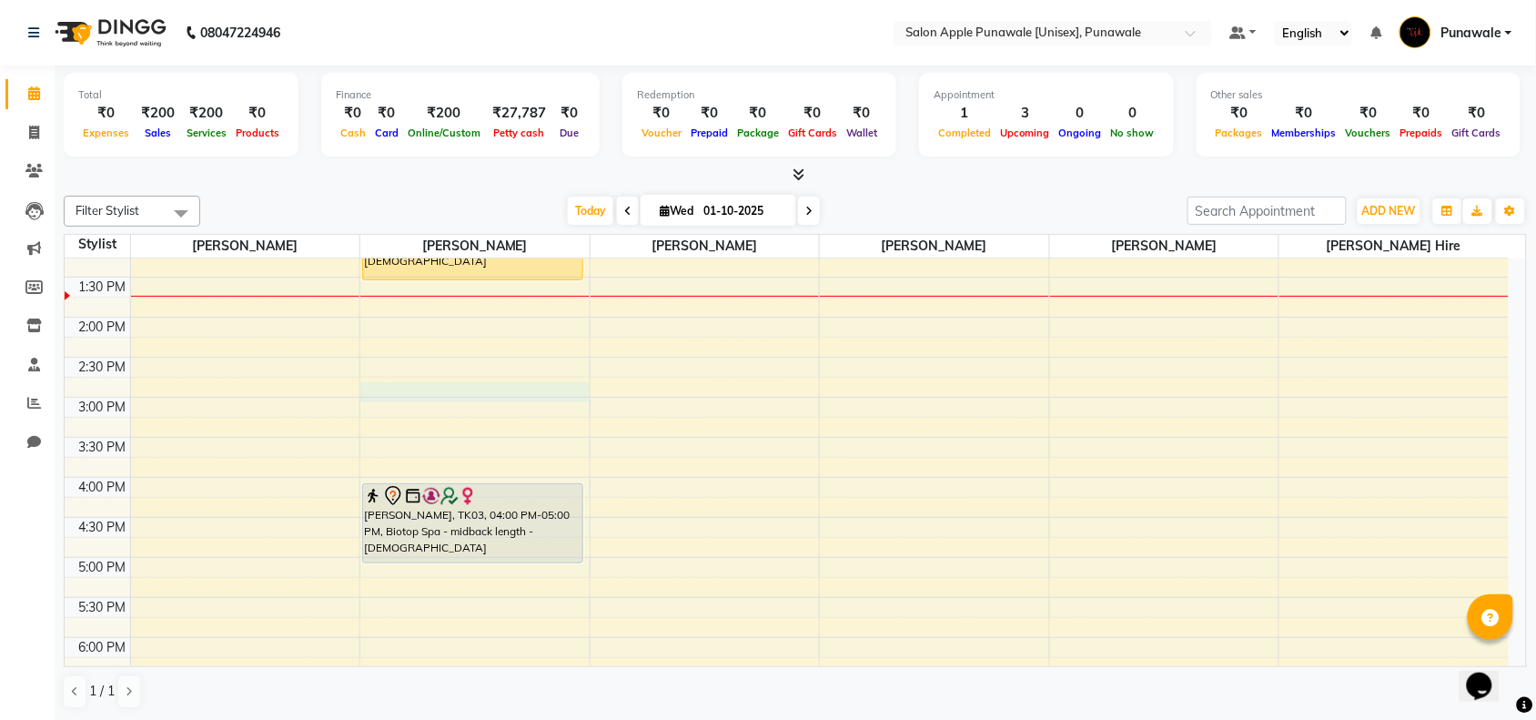
click at [442, 396] on div "9:00 AM 9:30 AM 10:00 AM 10:30 AM 11:00 AM 11:30 AM 12:00 PM 12:30 PM 1:00 PM 1…" at bounding box center [787, 477] width 1444 height 1120
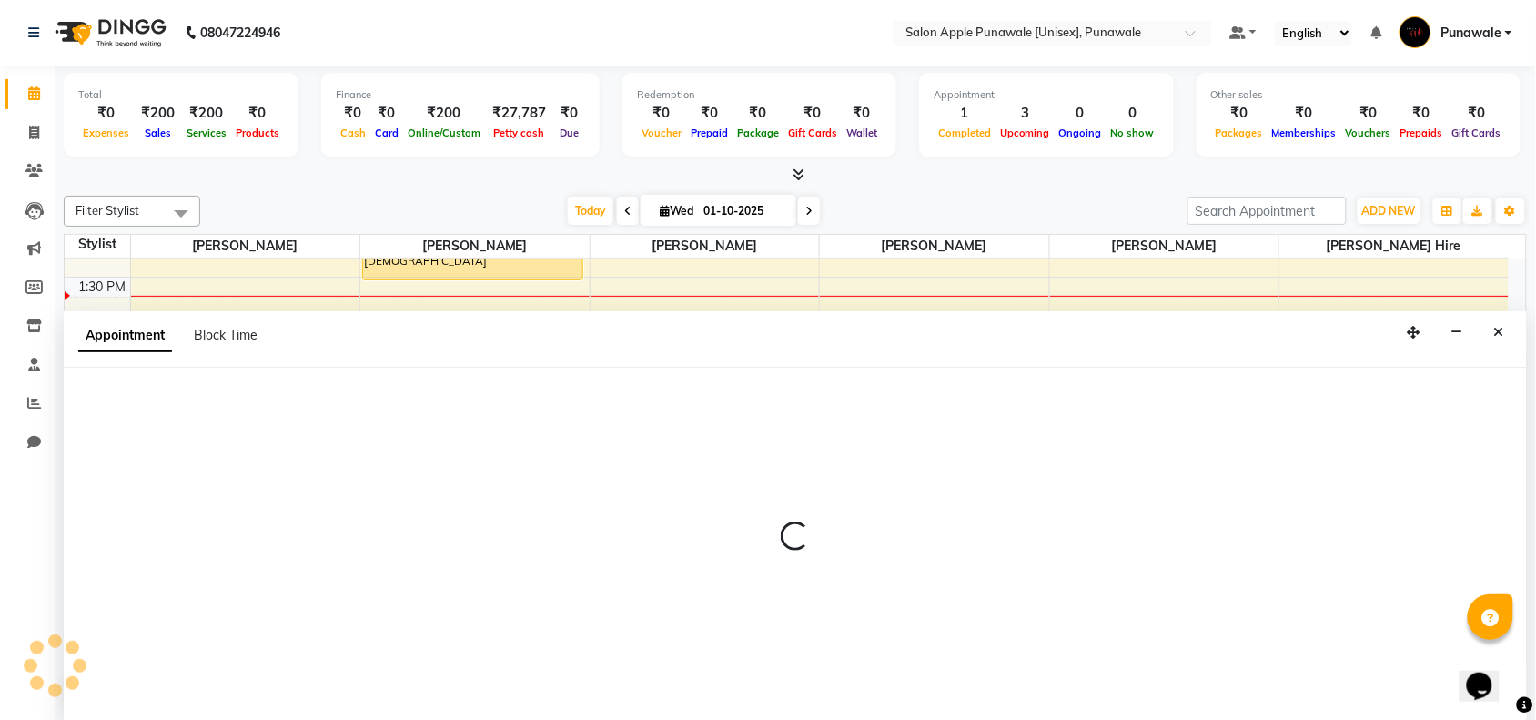
scroll to position [1, 0]
select select "54408"
select select "885"
select select "tentative"
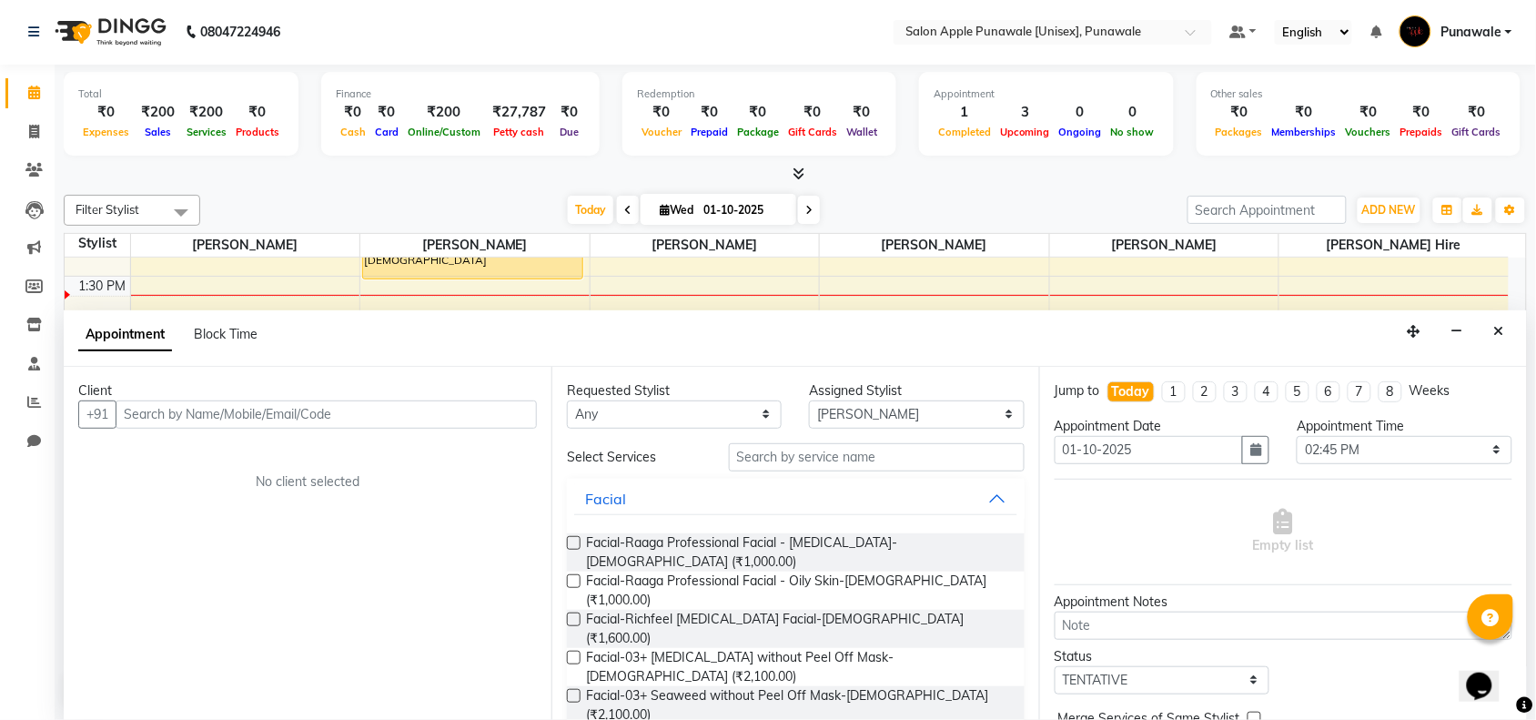
click at [325, 419] on input "text" at bounding box center [326, 414] width 421 height 28
type input "m"
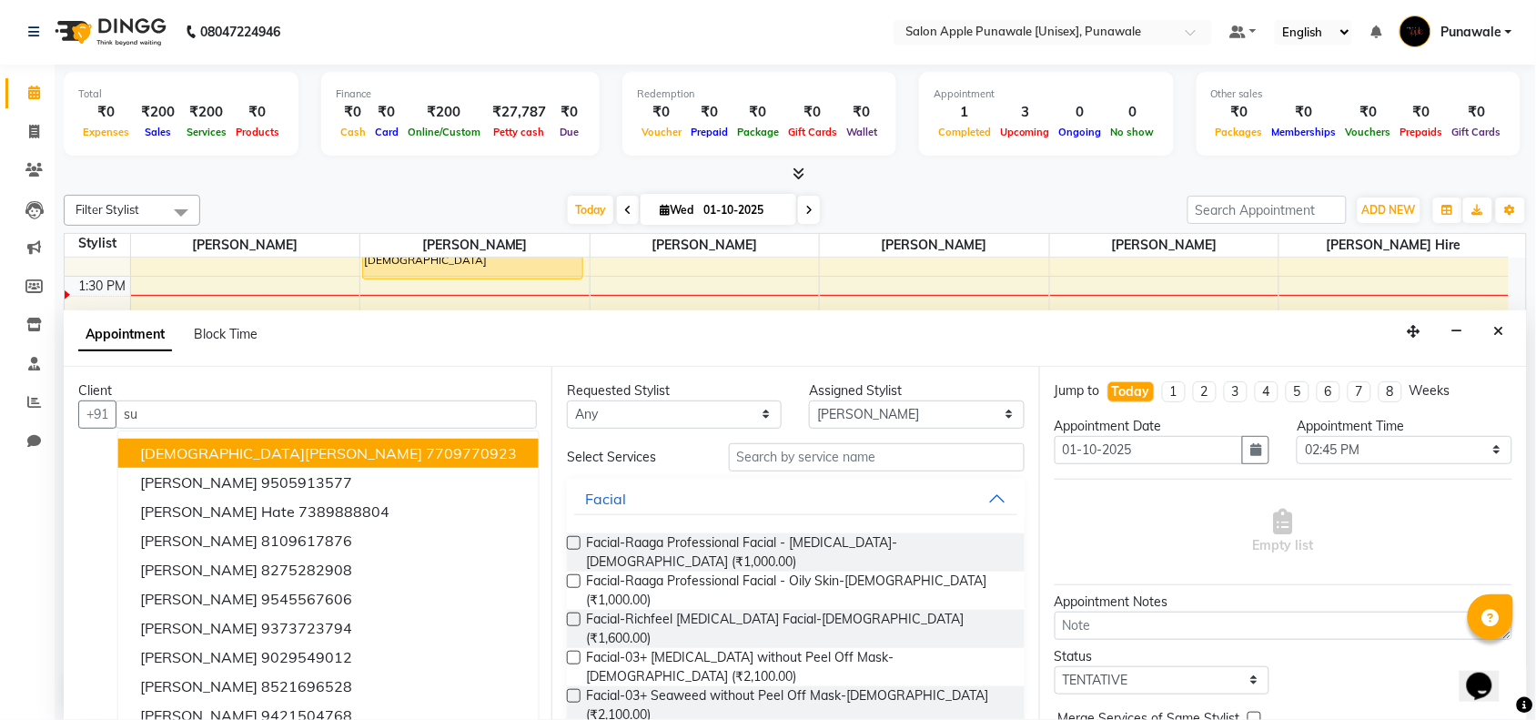
type input "s"
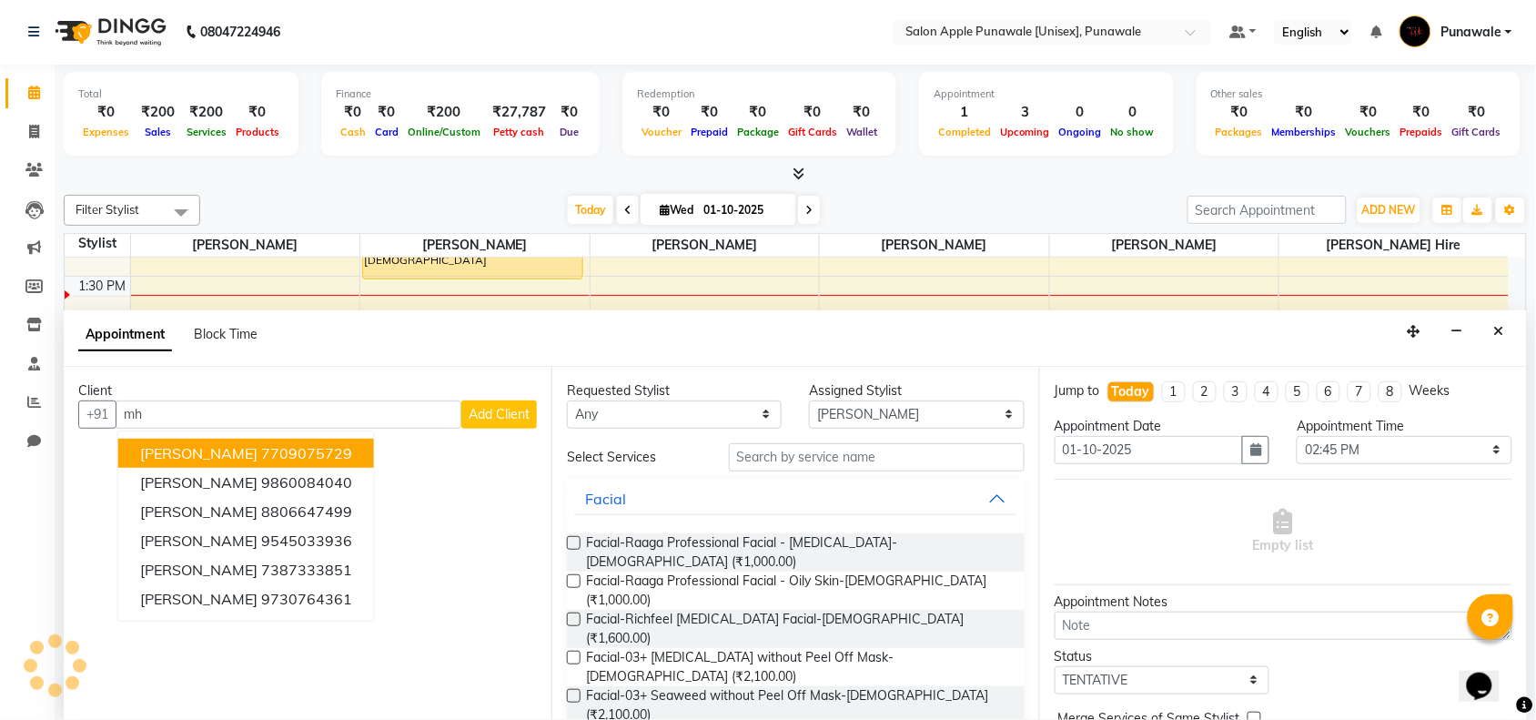
type input "m"
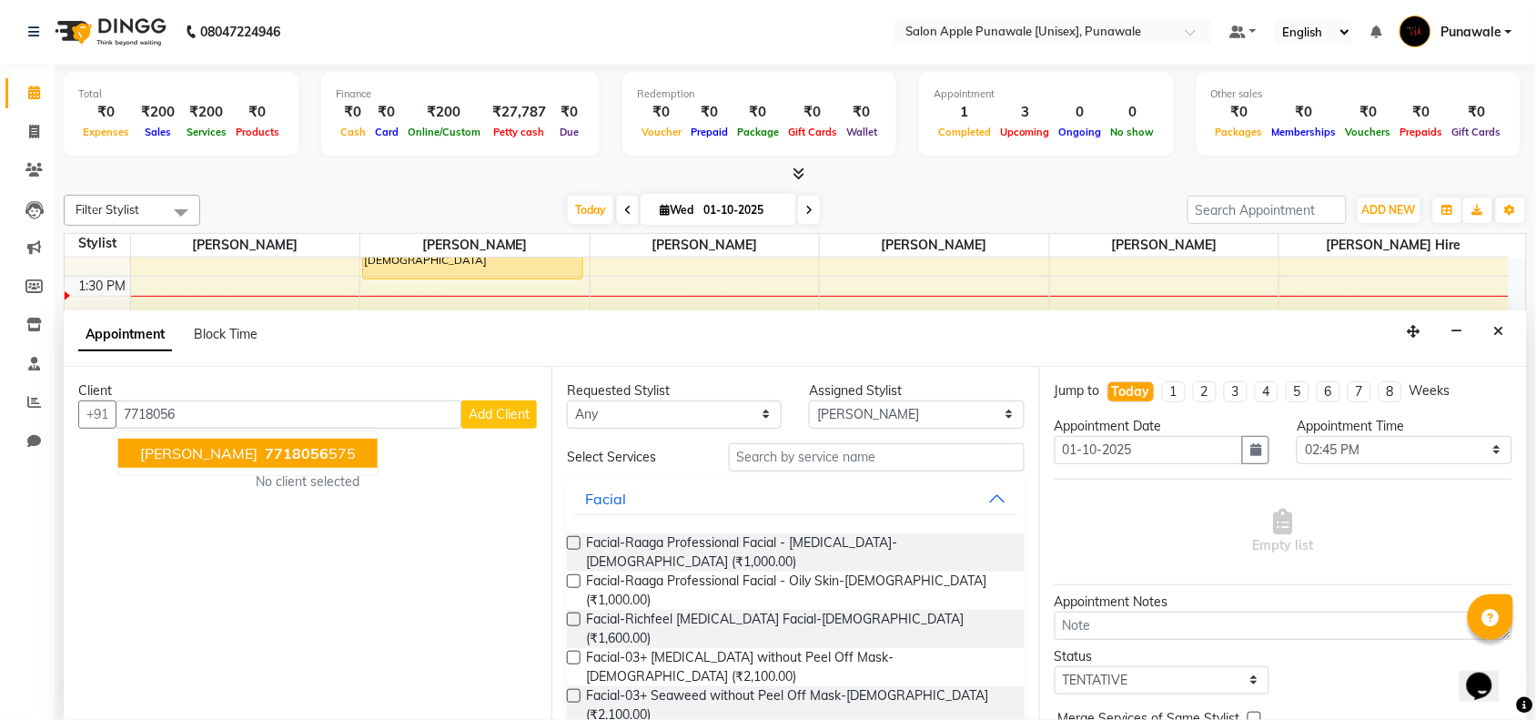
click at [212, 457] on span "Suvarna Mahadik" at bounding box center [198, 453] width 117 height 18
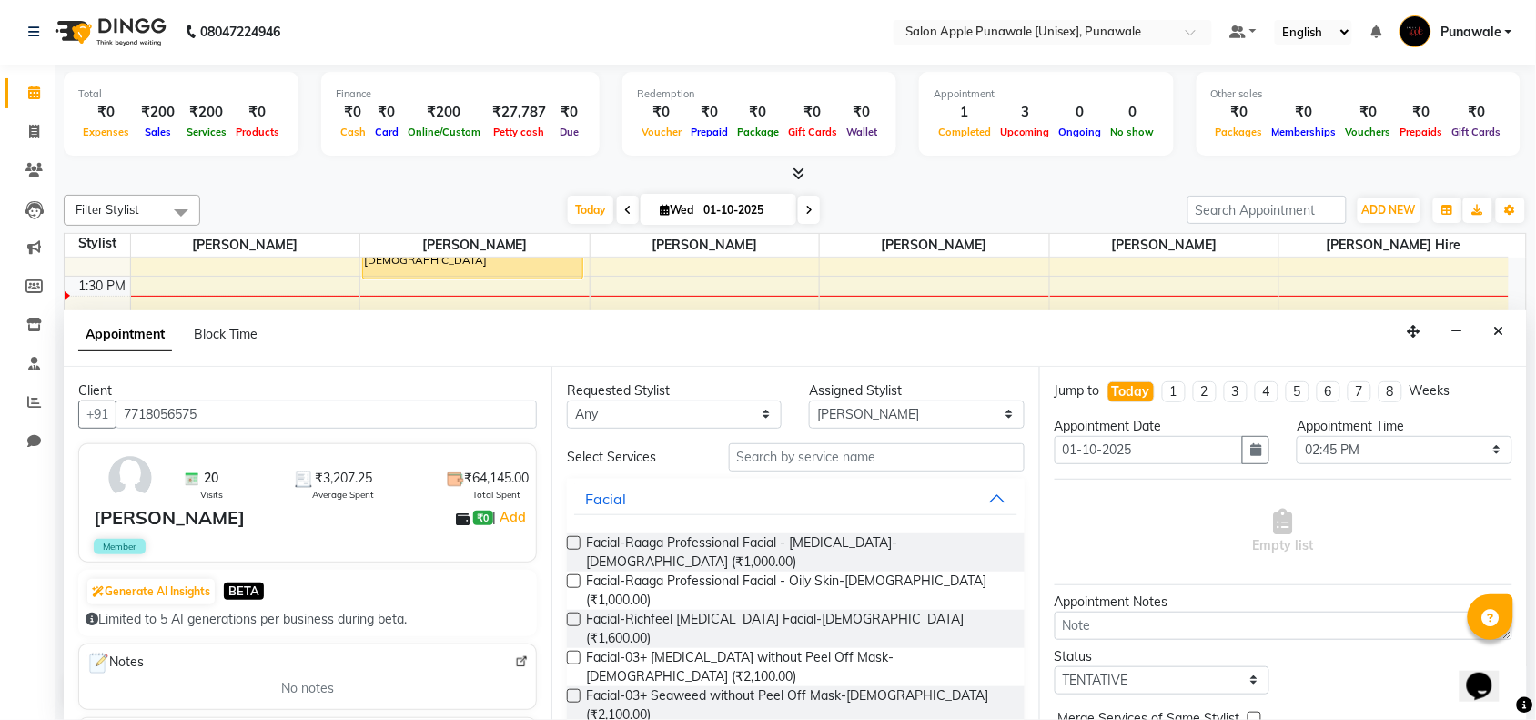
type input "7718056575"
click at [792, 466] on input "text" at bounding box center [877, 457] width 296 height 28
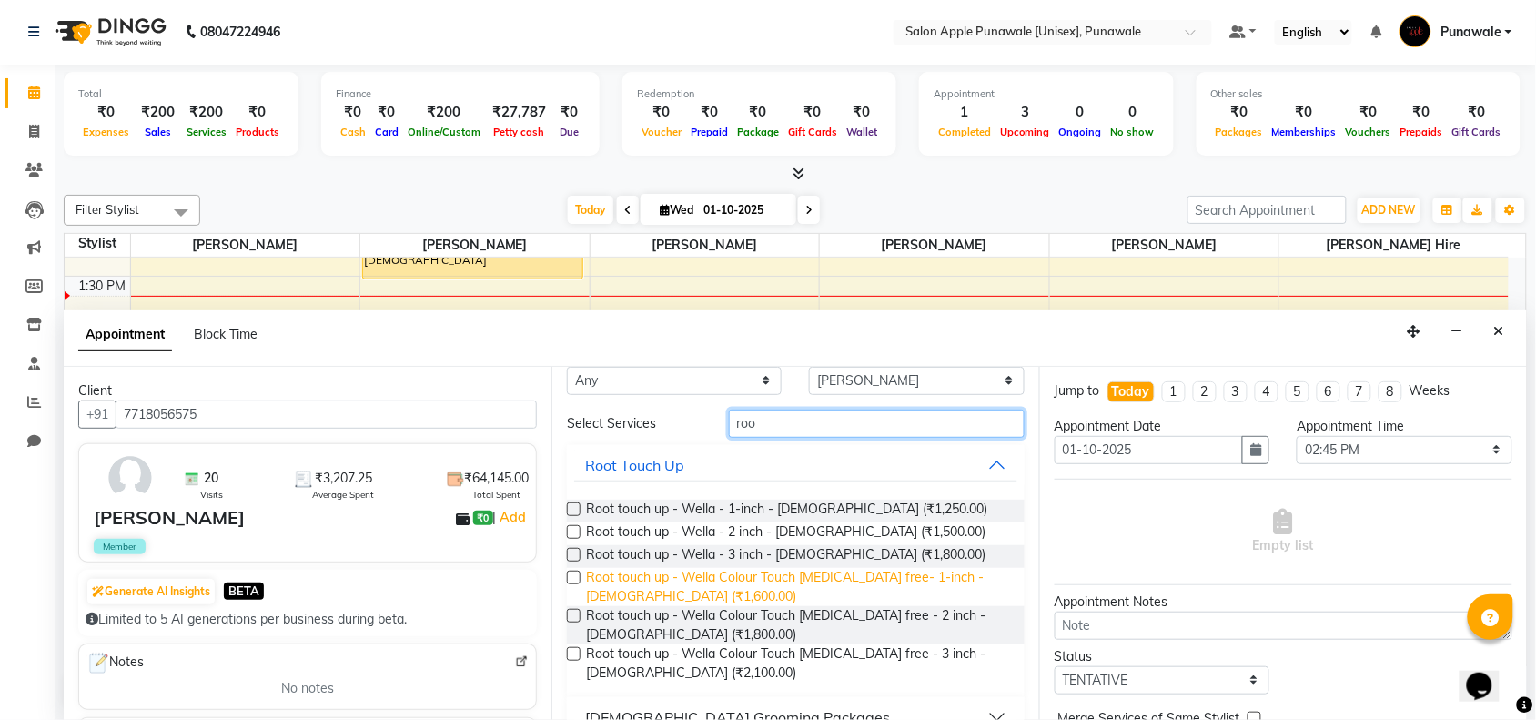
scroll to position [65, 0]
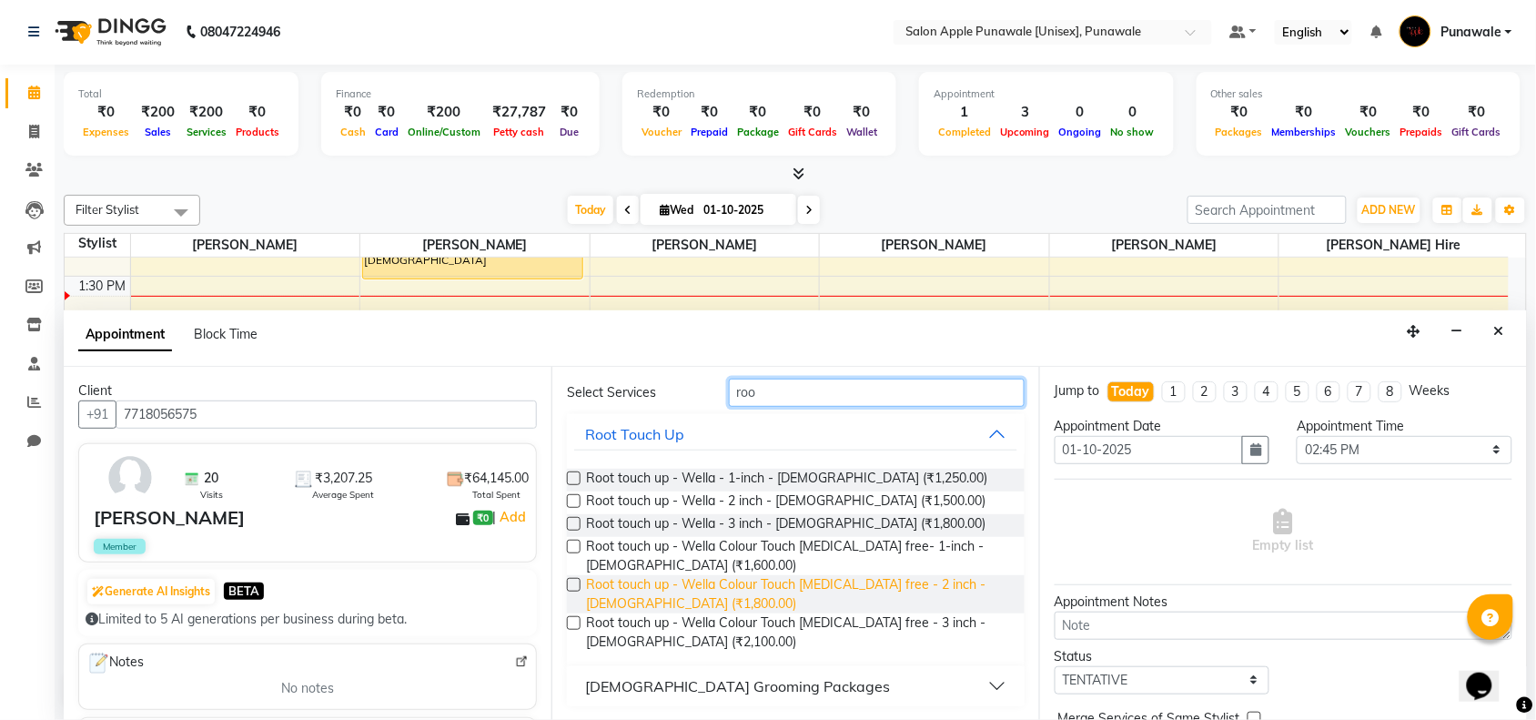
type input "roo"
click at [815, 588] on span "Root touch up - Wella Colour Touch Ammonia free - 2 inch - Female (₹1,800.00)" at bounding box center [798, 594] width 424 height 38
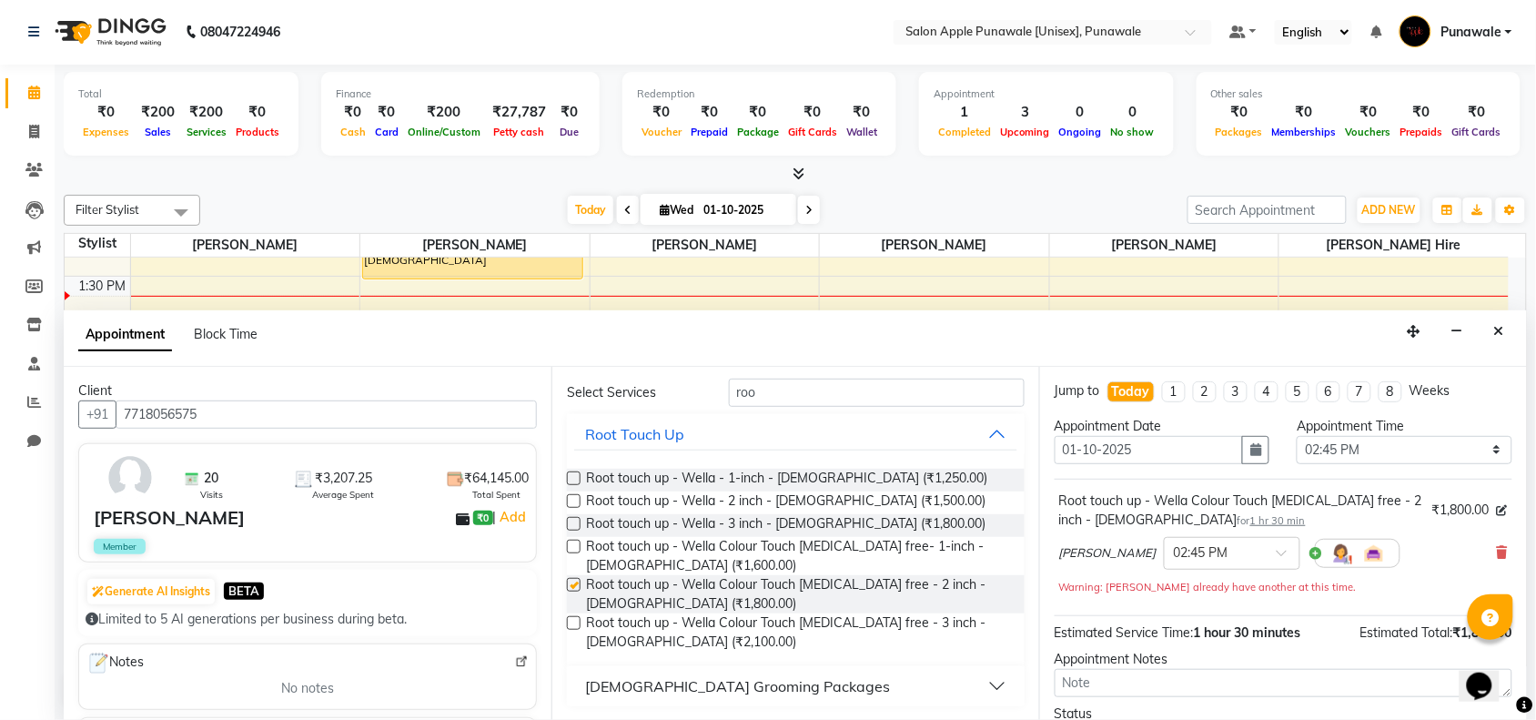
checkbox input "false"
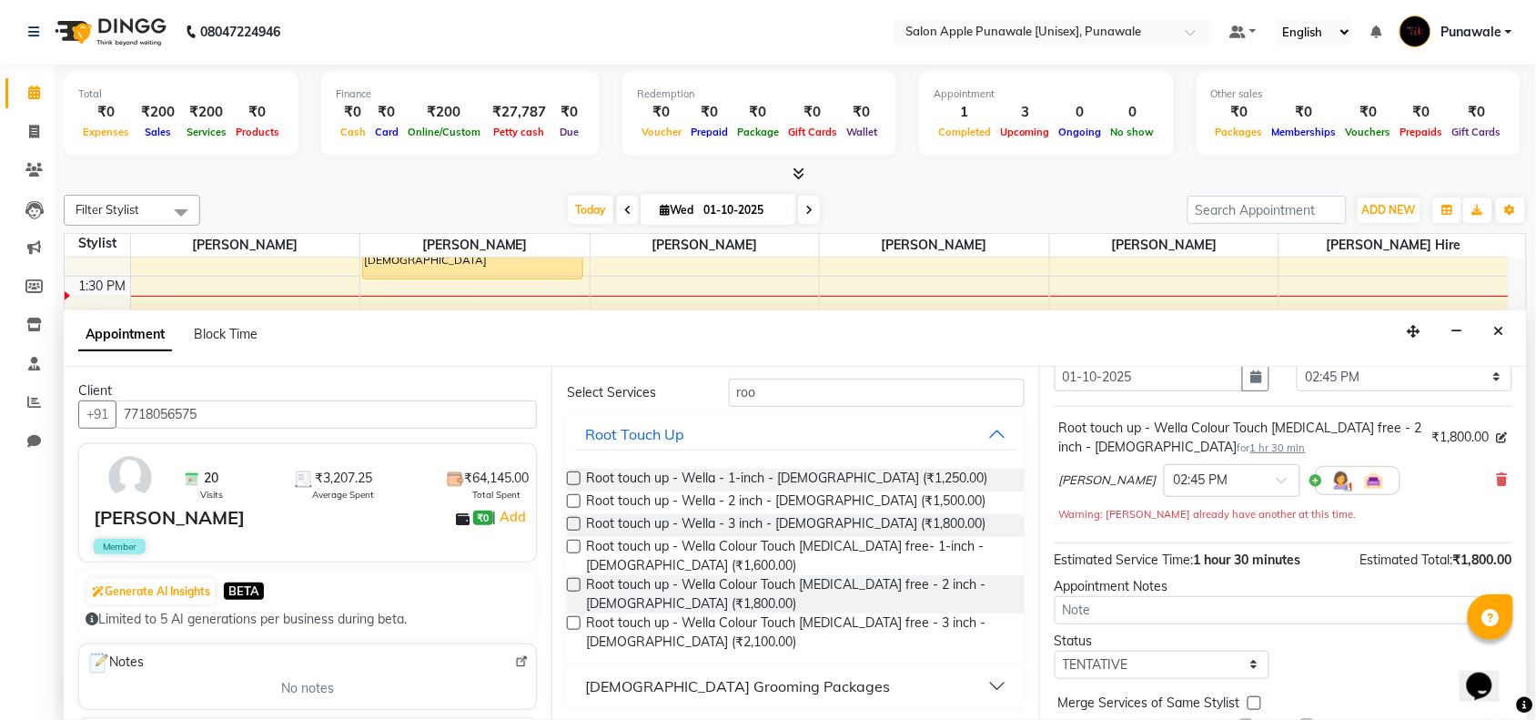
scroll to position [147, 0]
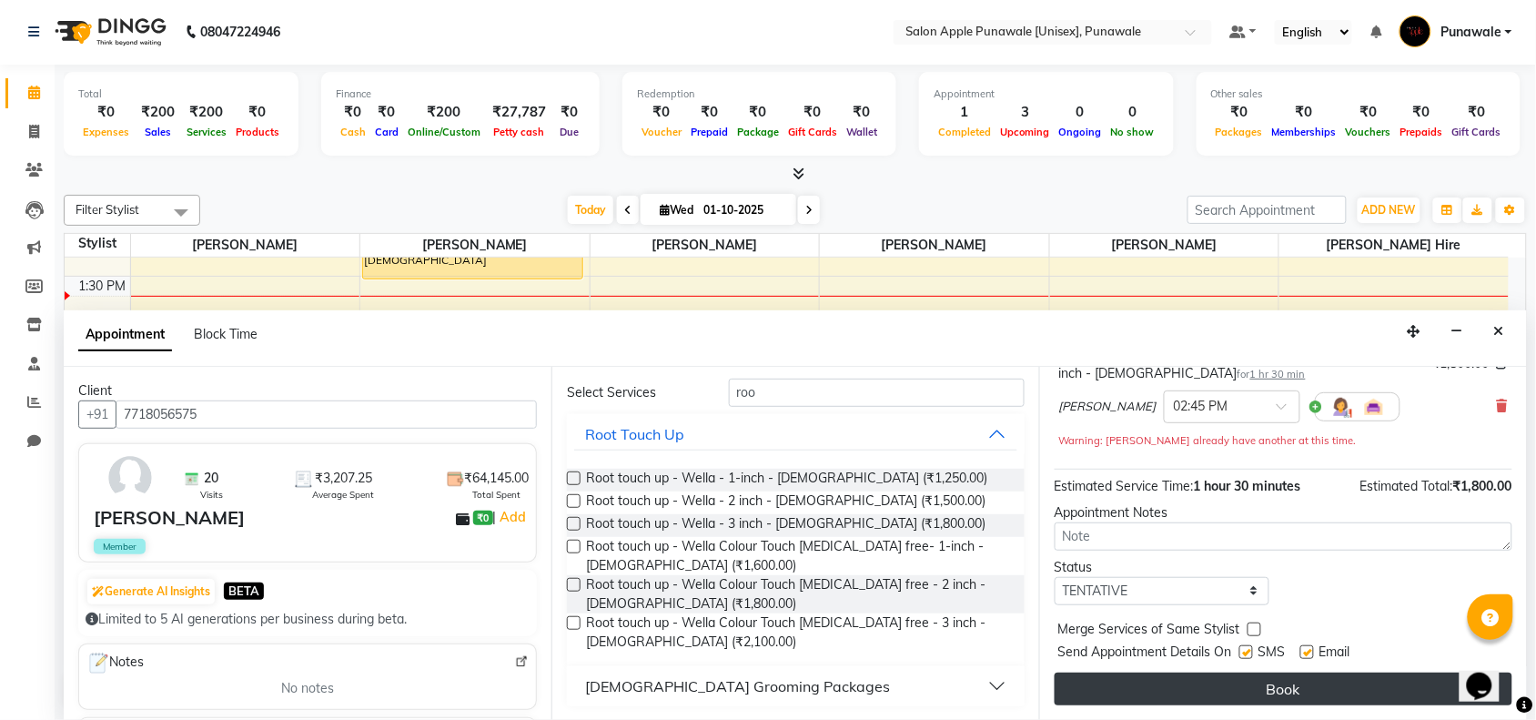
click at [1326, 692] on button "Book" at bounding box center [1283, 688] width 458 height 33
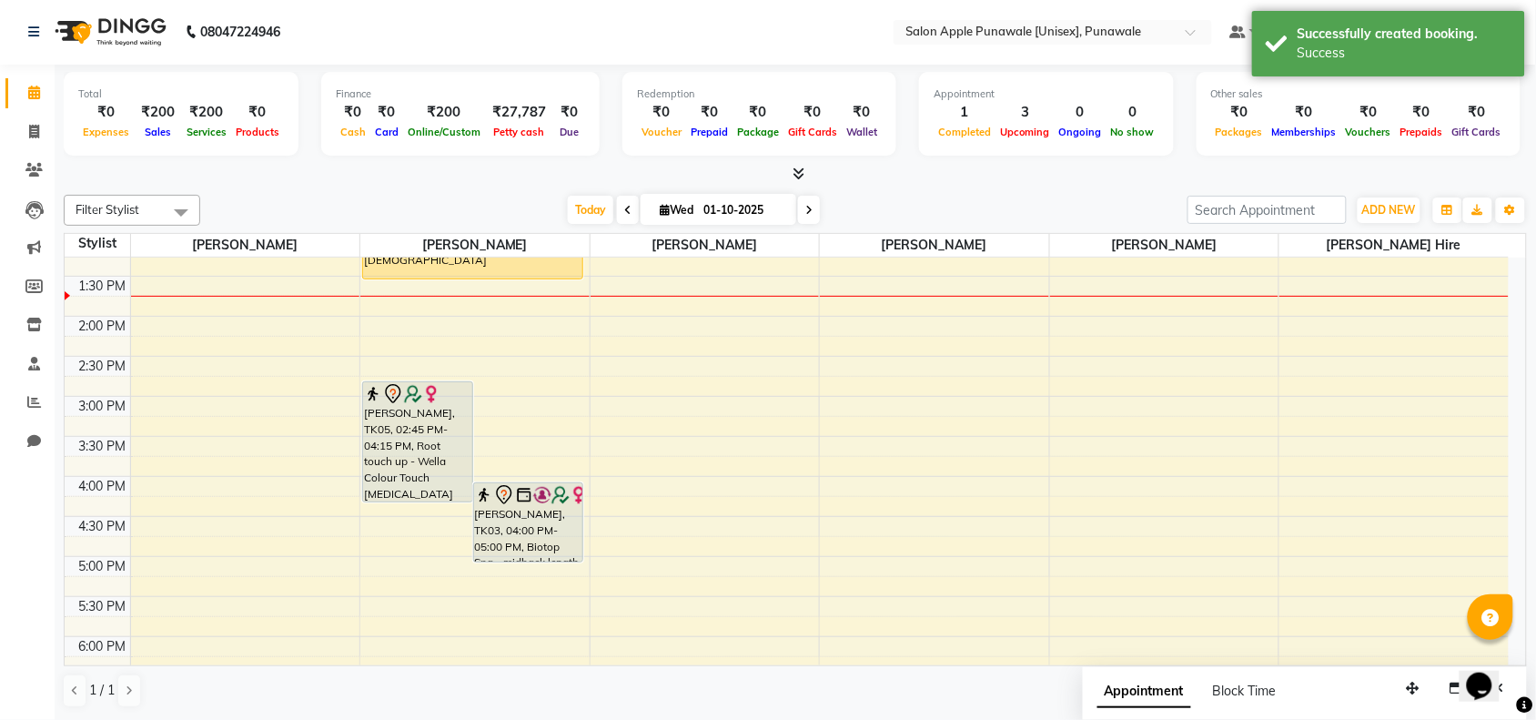
scroll to position [0, 0]
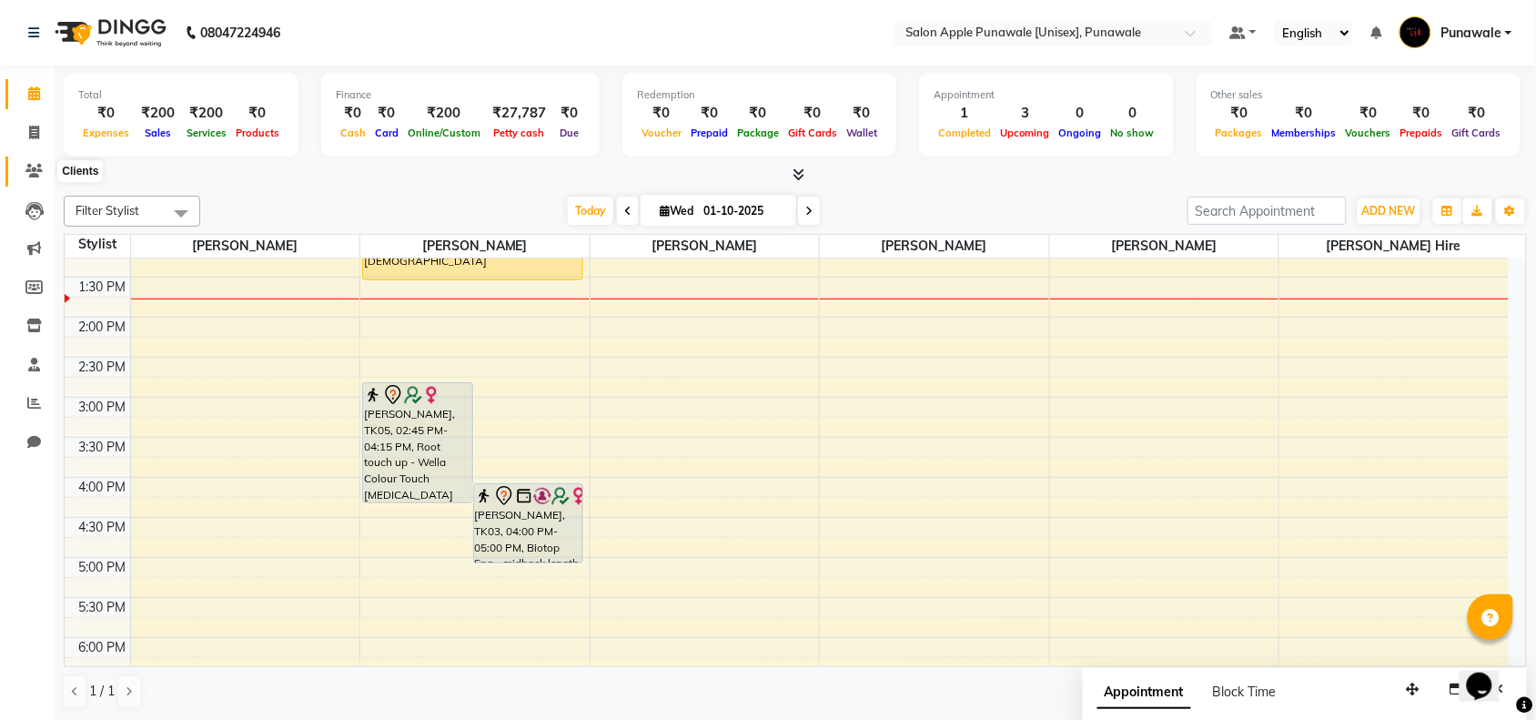
drag, startPoint x: 33, startPoint y: 166, endPoint x: 33, endPoint y: 177, distance: 11.8
click at [33, 166] on icon at bounding box center [33, 171] width 17 height 14
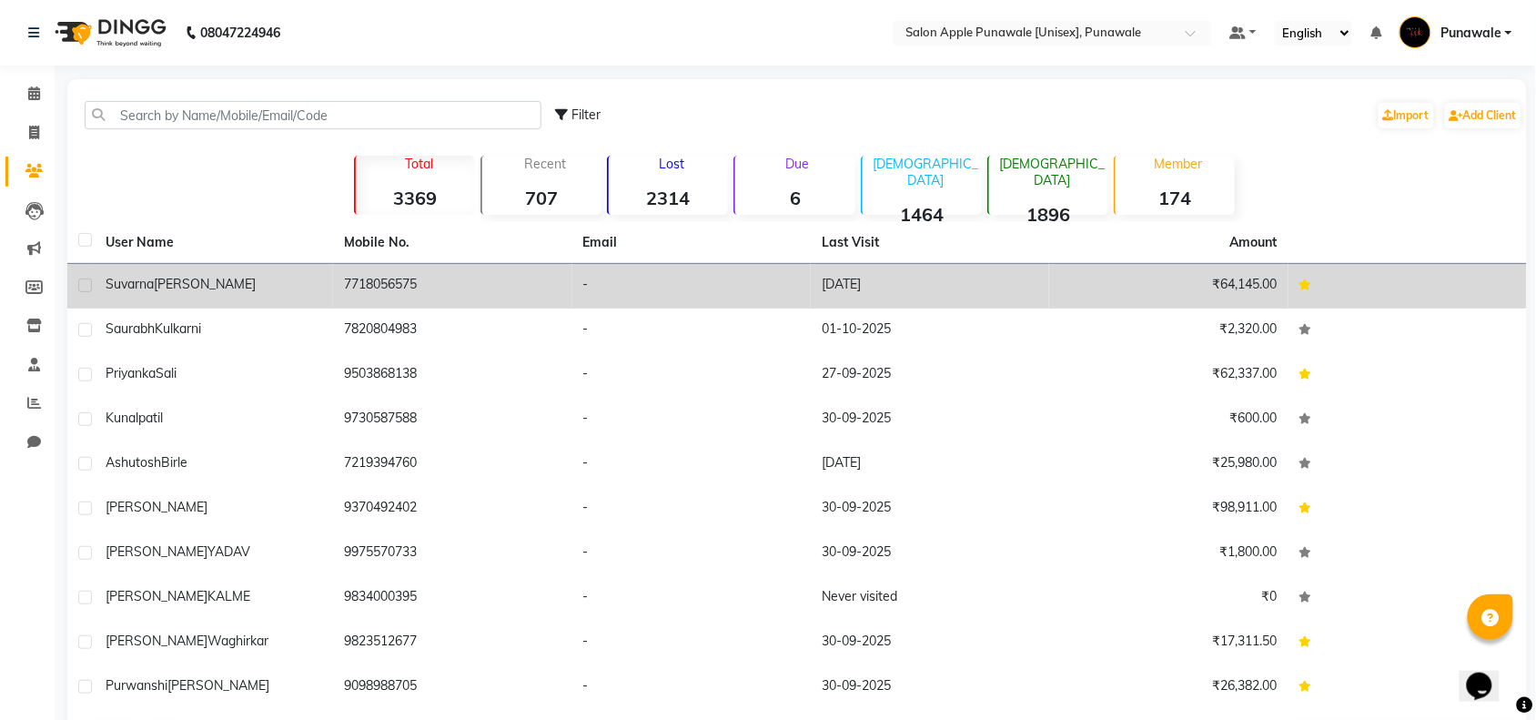
click at [385, 274] on td "7718056575" at bounding box center [452, 286] width 238 height 45
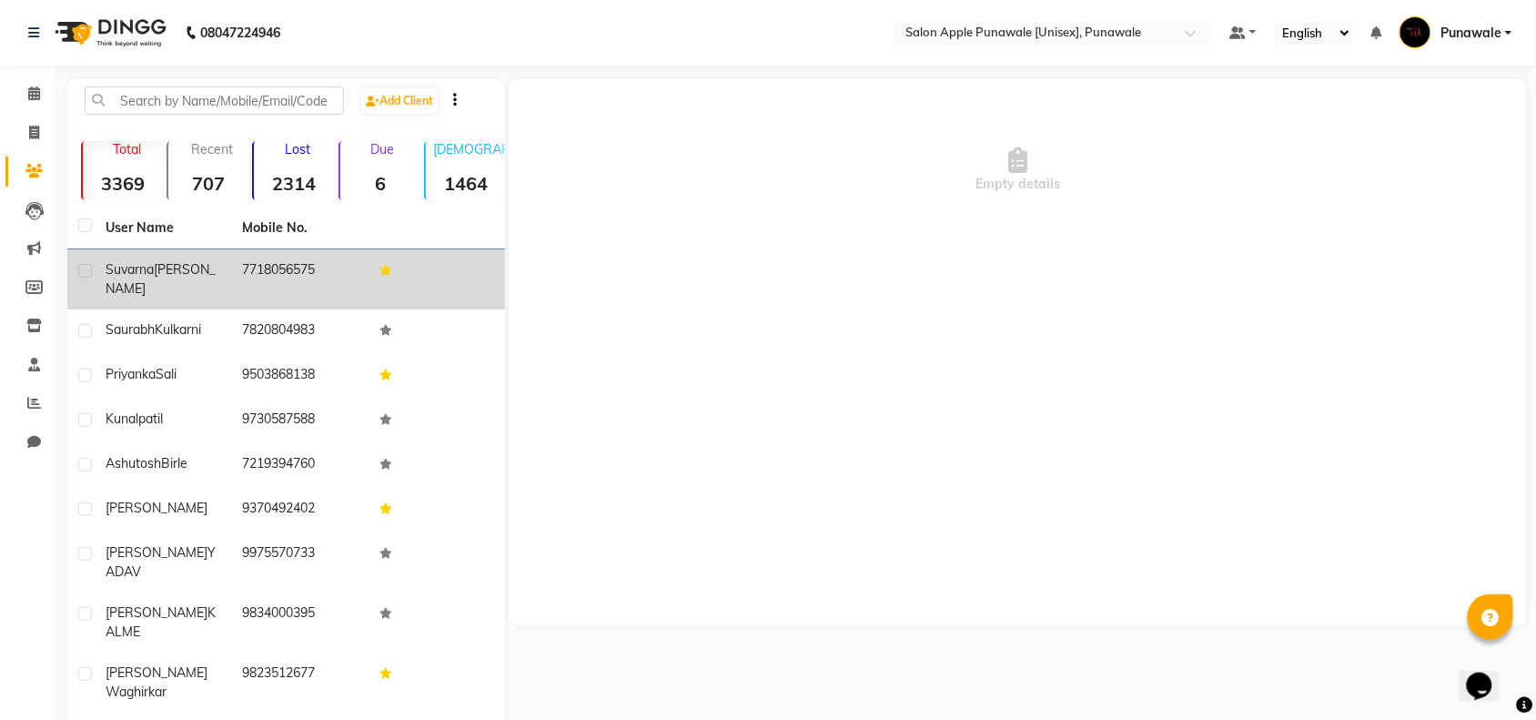
click at [385, 274] on icon at bounding box center [385, 270] width 13 height 11
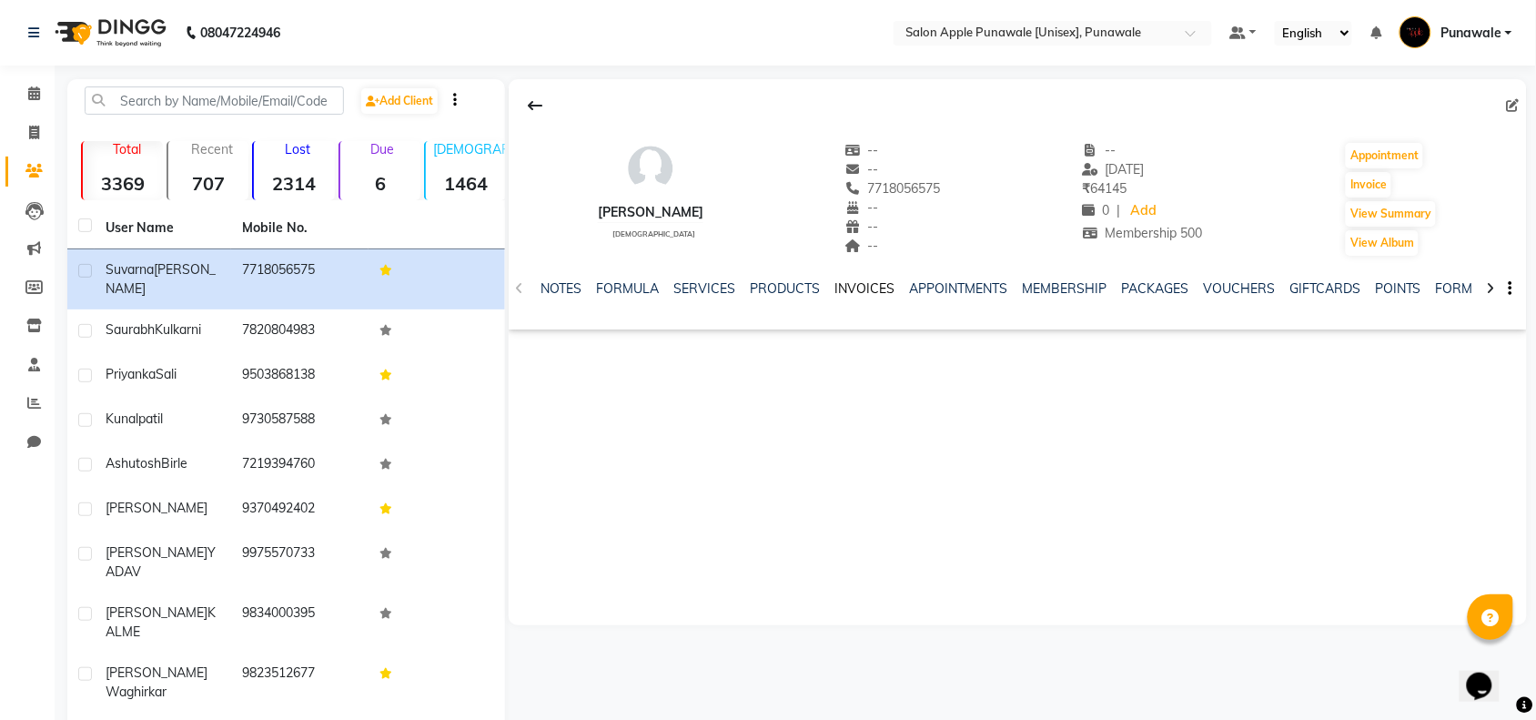
click at [869, 287] on link "INVOICES" at bounding box center [864, 288] width 60 height 16
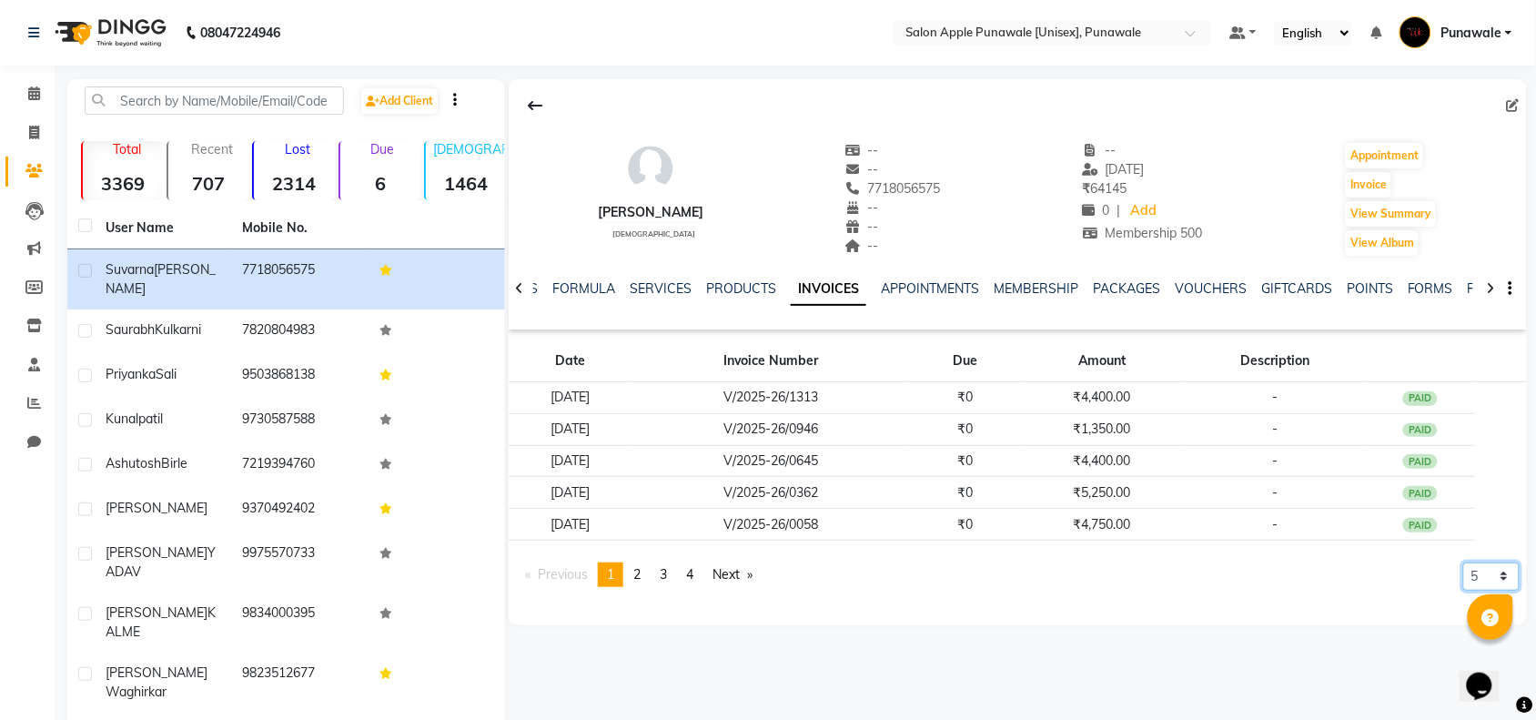
click at [1483, 579] on select "5 10 50 100 500" at bounding box center [1491, 576] width 56 height 28
click at [1463, 590] on select "5 10 50 100 500" at bounding box center [1491, 576] width 56 height 28
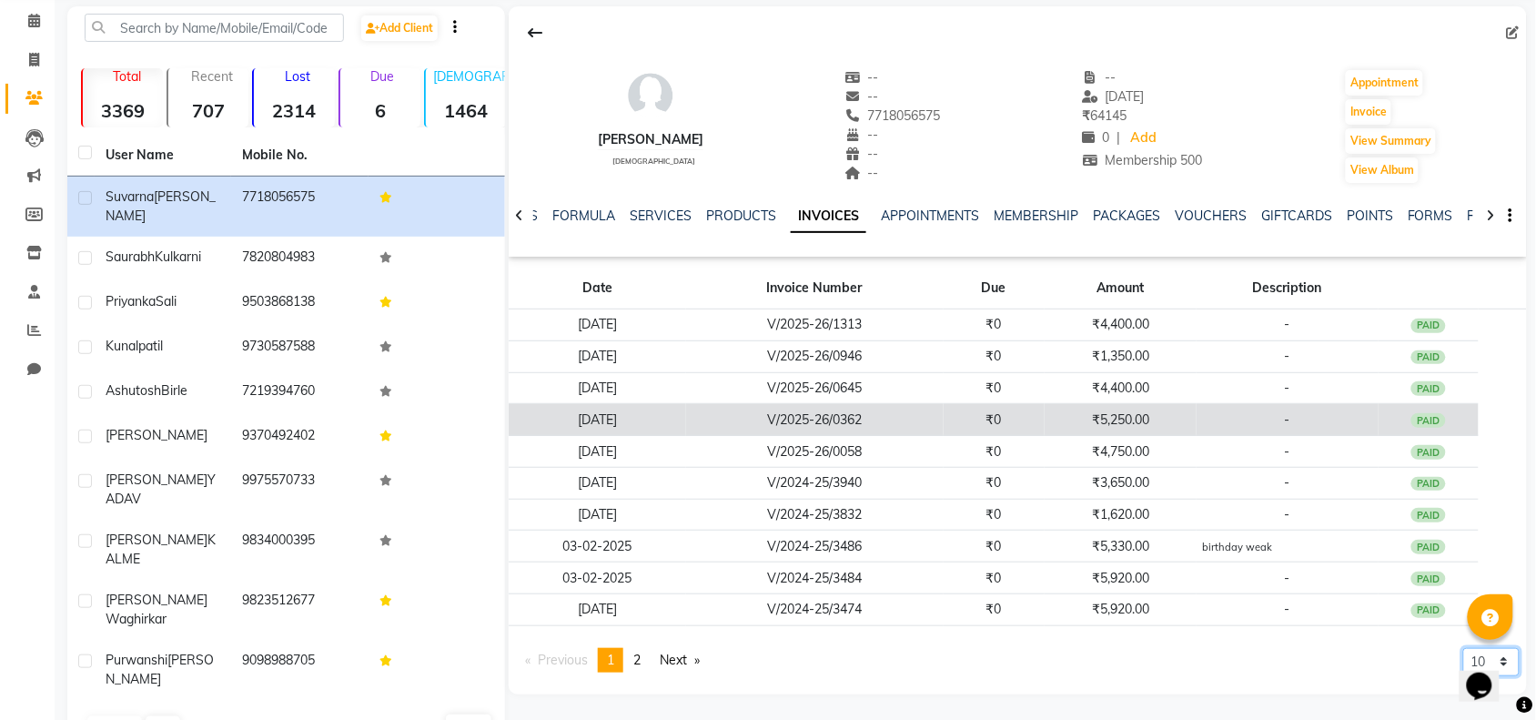
scroll to position [77, 0]
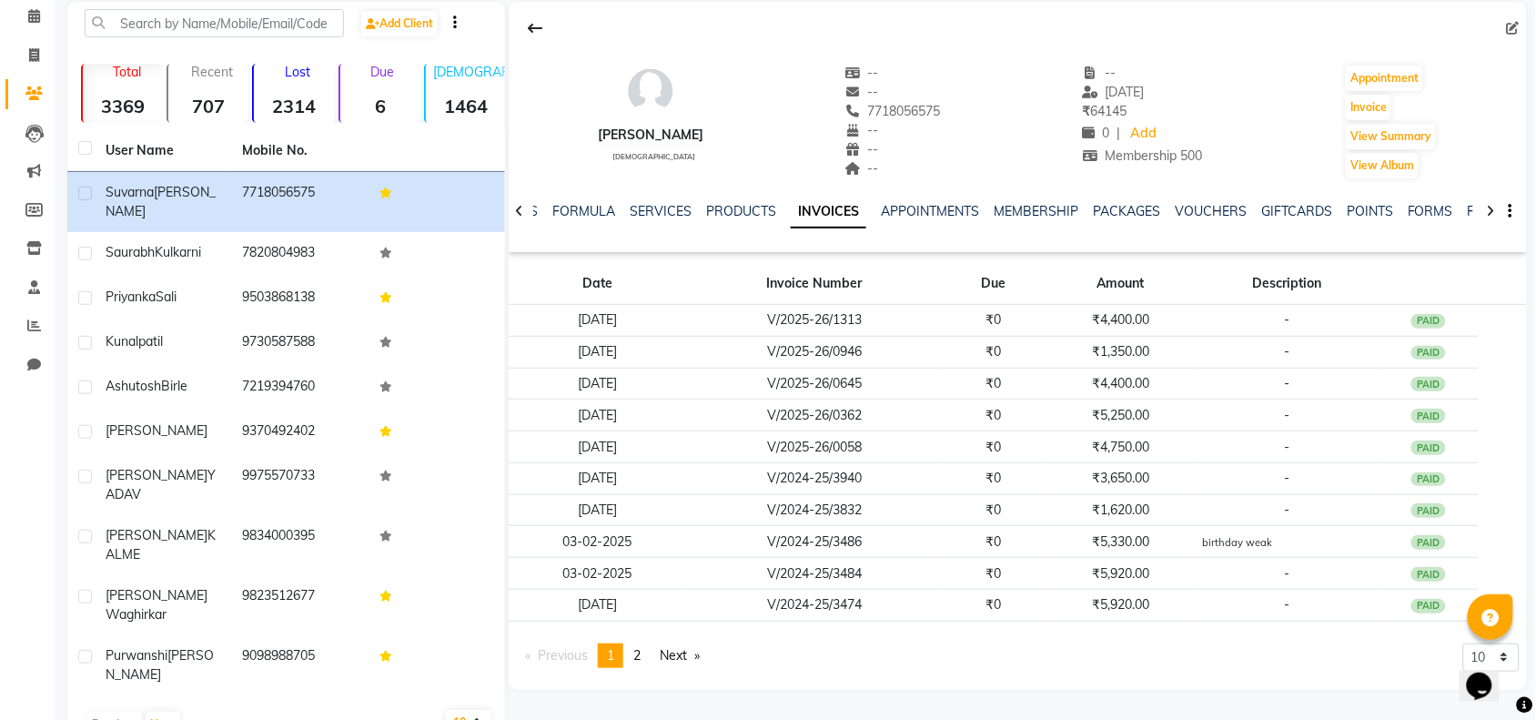
click at [1509, 653] on div "Opens Chat This icon Opens the chat window." at bounding box center [1488, 653] width 44 height 0
drag, startPoint x: 2965, startPoint y: 1290, endPoint x: 1505, endPoint y: 646, distance: 1596.0
select select "50"
click at [1463, 671] on select "5 10 50 100 500" at bounding box center [1491, 657] width 56 height 28
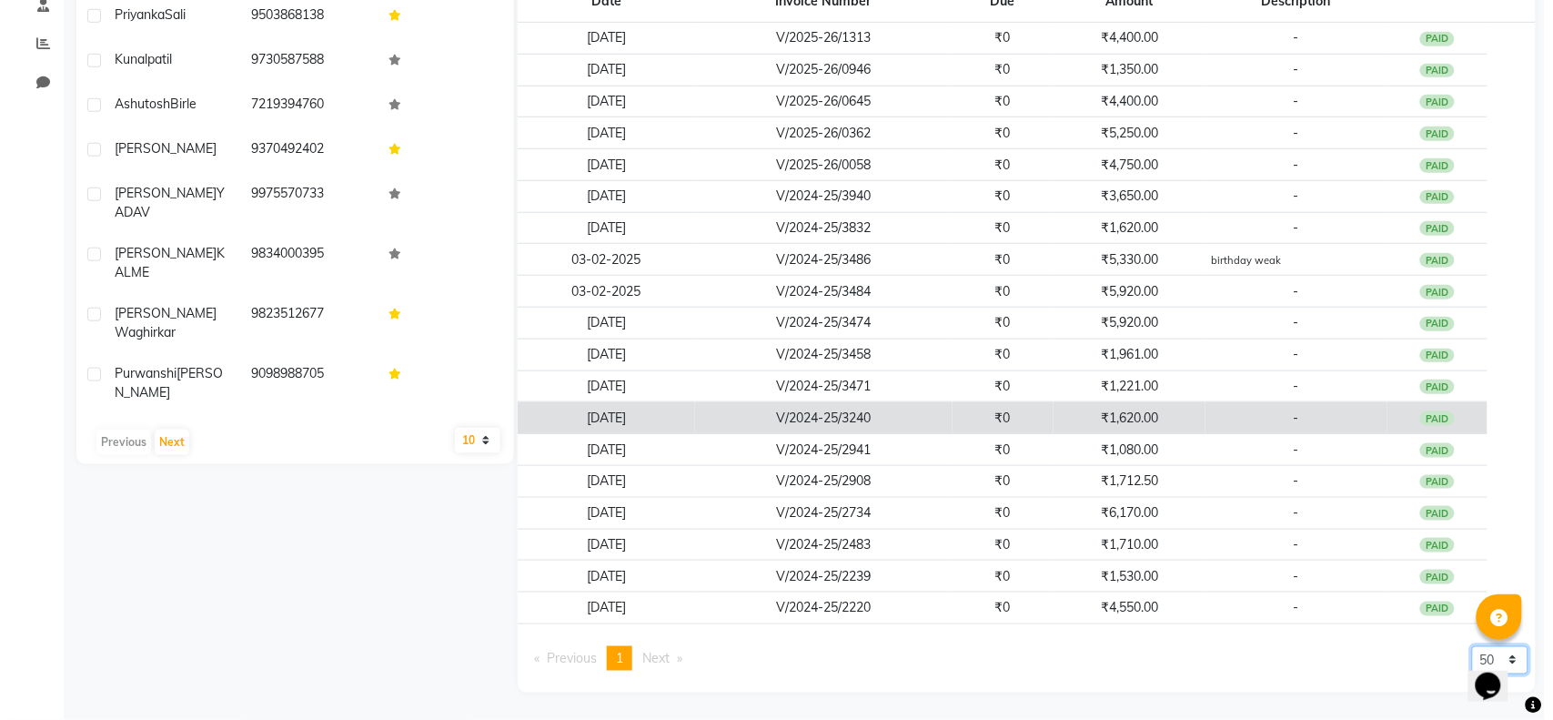
scroll to position [364, 0]
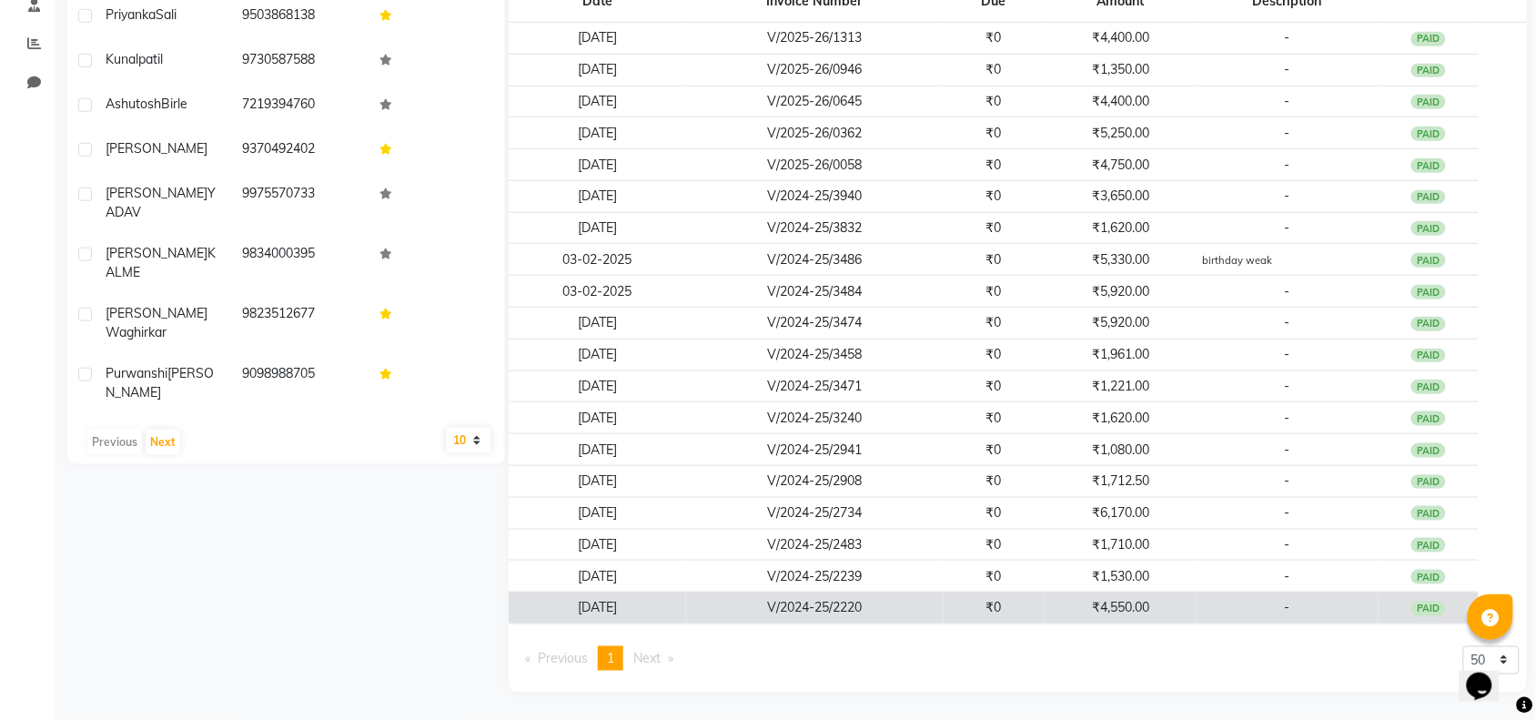
click at [1051, 598] on td "₹4,550.00" at bounding box center [1120, 608] width 152 height 32
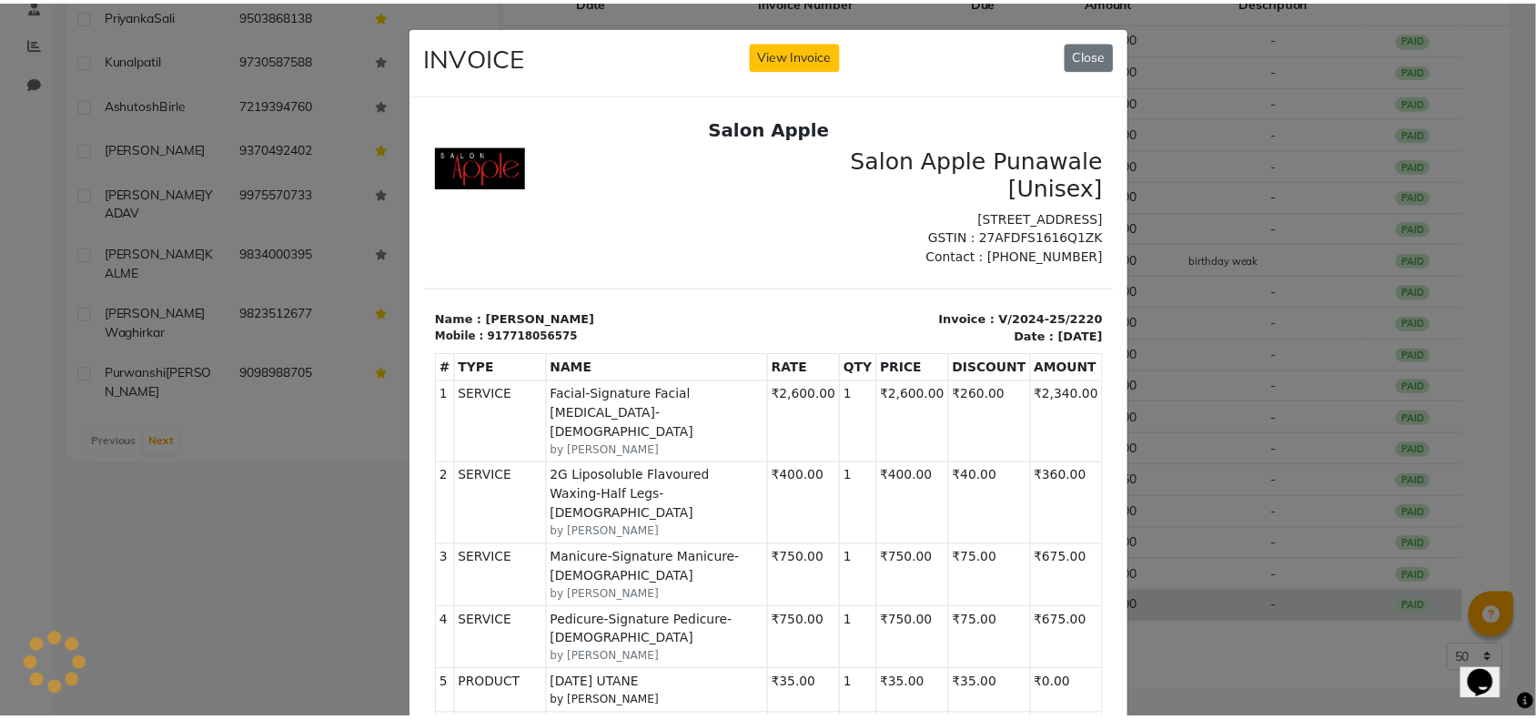
scroll to position [0, 0]
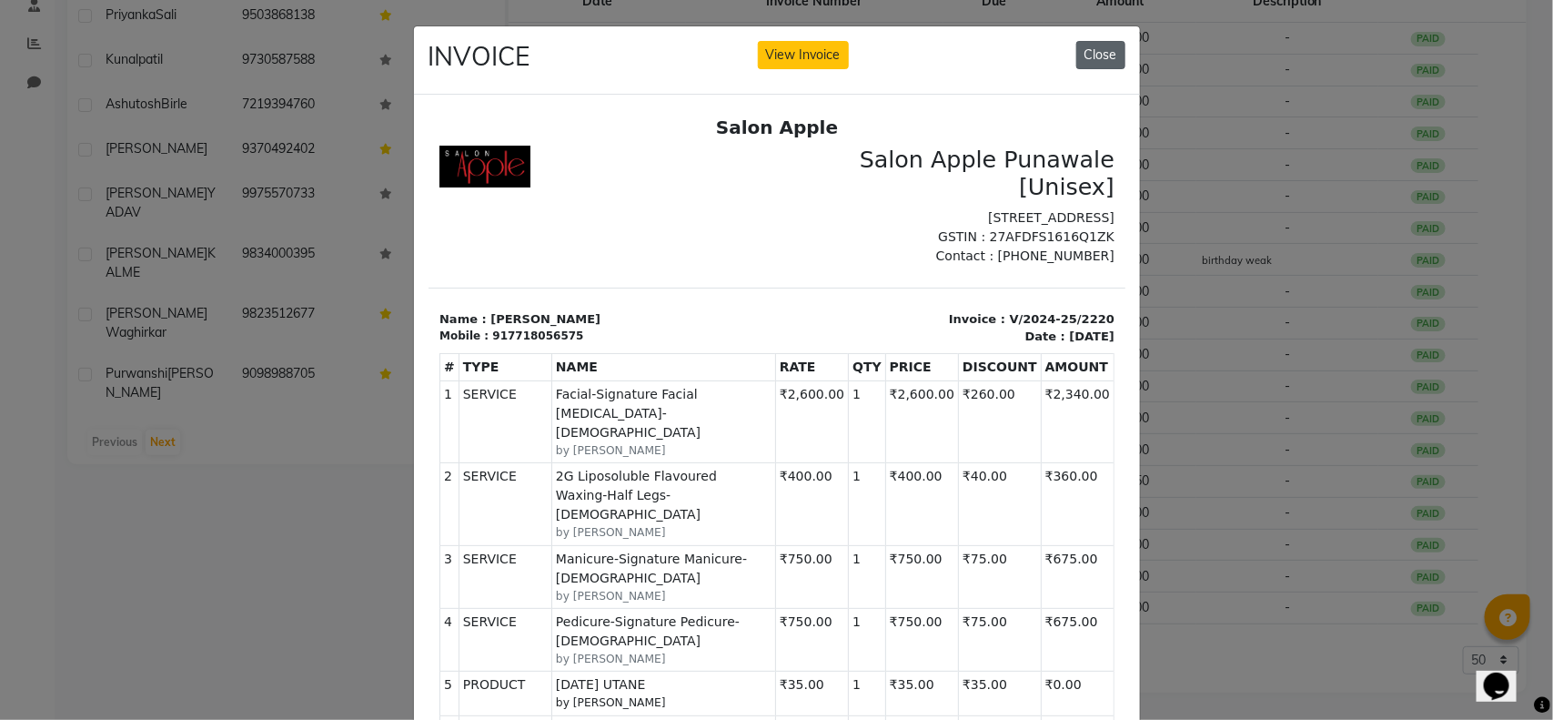
click at [1093, 42] on button "Close" at bounding box center [1100, 55] width 49 height 28
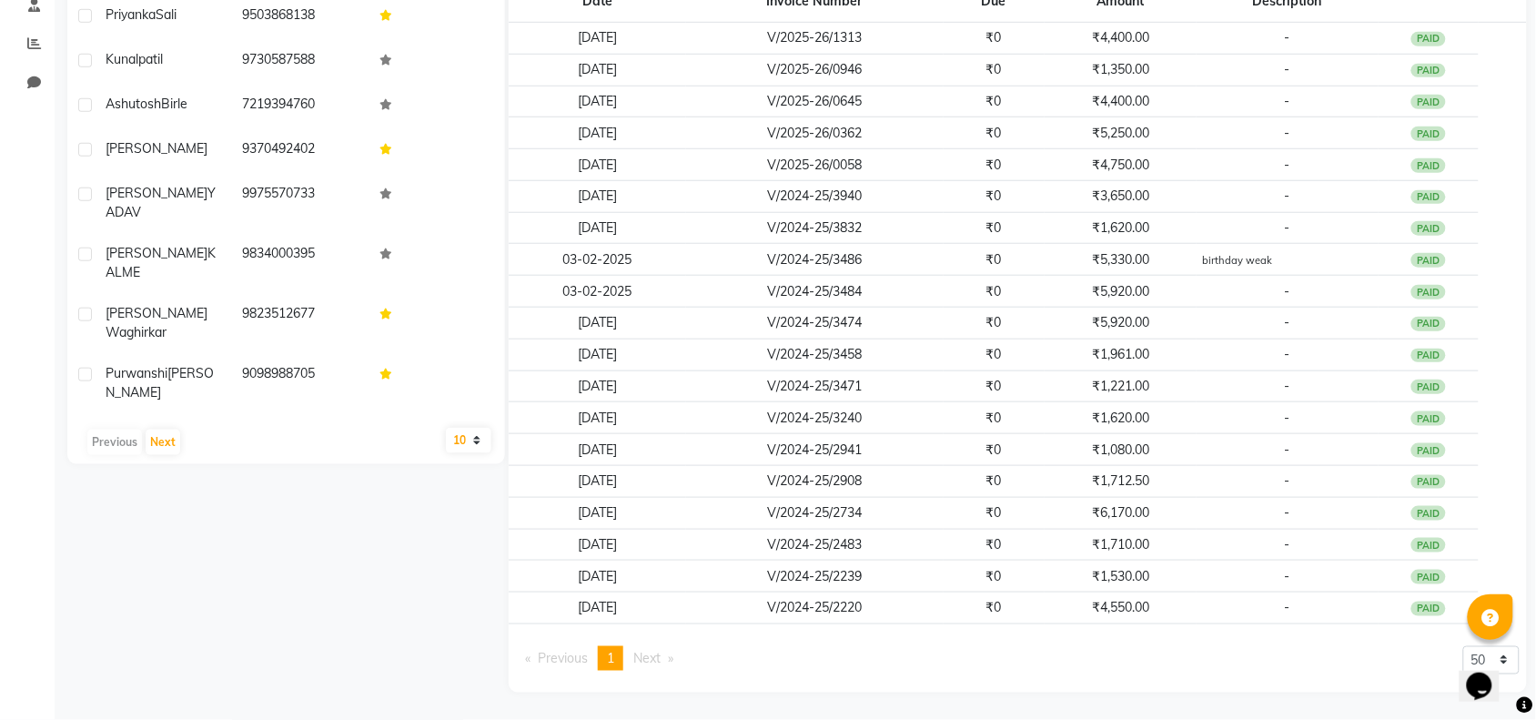
click at [1493, 671] on div "Opens Chat This icon Opens the chat window." at bounding box center [1478, 685] width 29 height 29
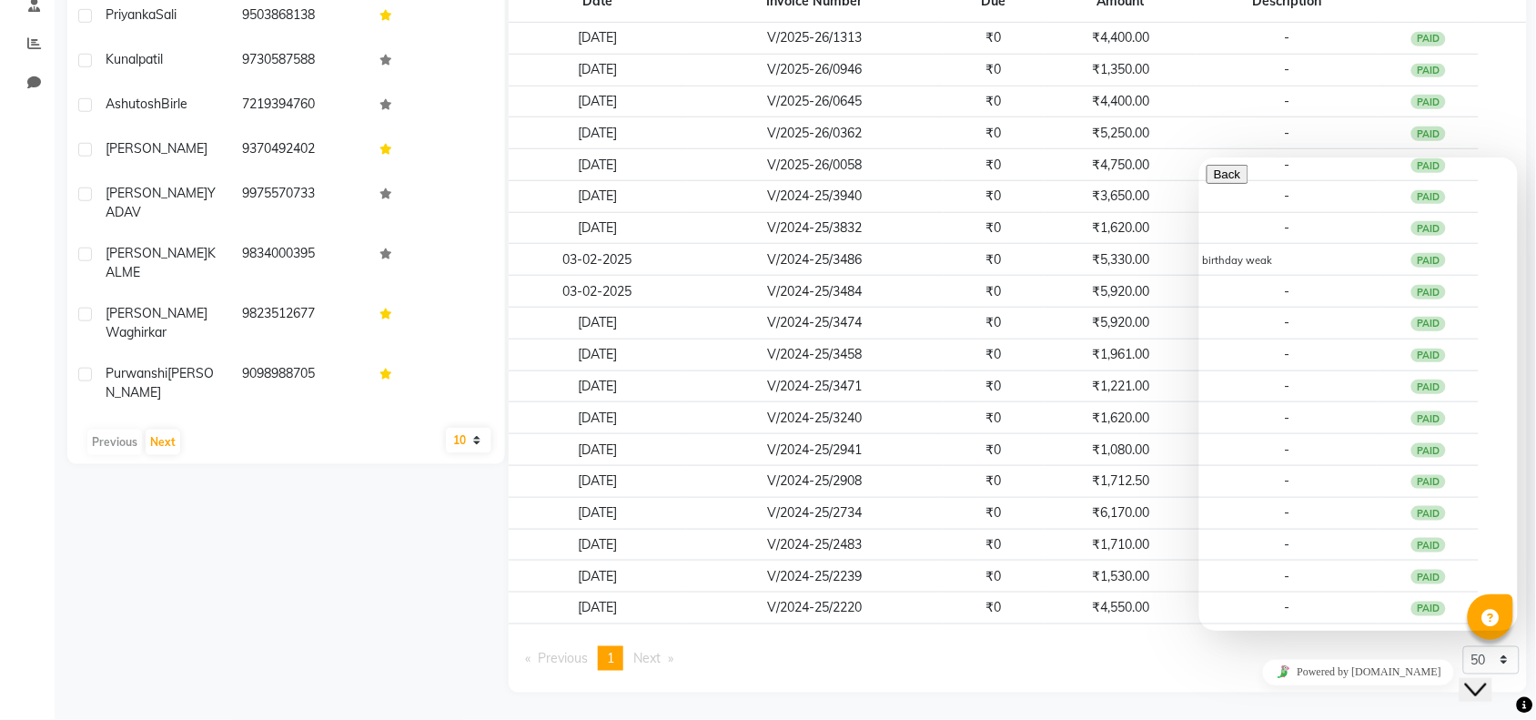
click at [1508, 653] on div "Close Chat This icon closes the chat window." at bounding box center [1488, 653] width 44 height 0
click at [1083, 678] on div "Previous page 1 / 1 You're on page 1 Next page 5 10 50 100 500" at bounding box center [1018, 665] width 1004 height 39
click at [1464, 682] on div "Close Chat This icon closes the chat window." at bounding box center [1475, 689] width 22 height 22
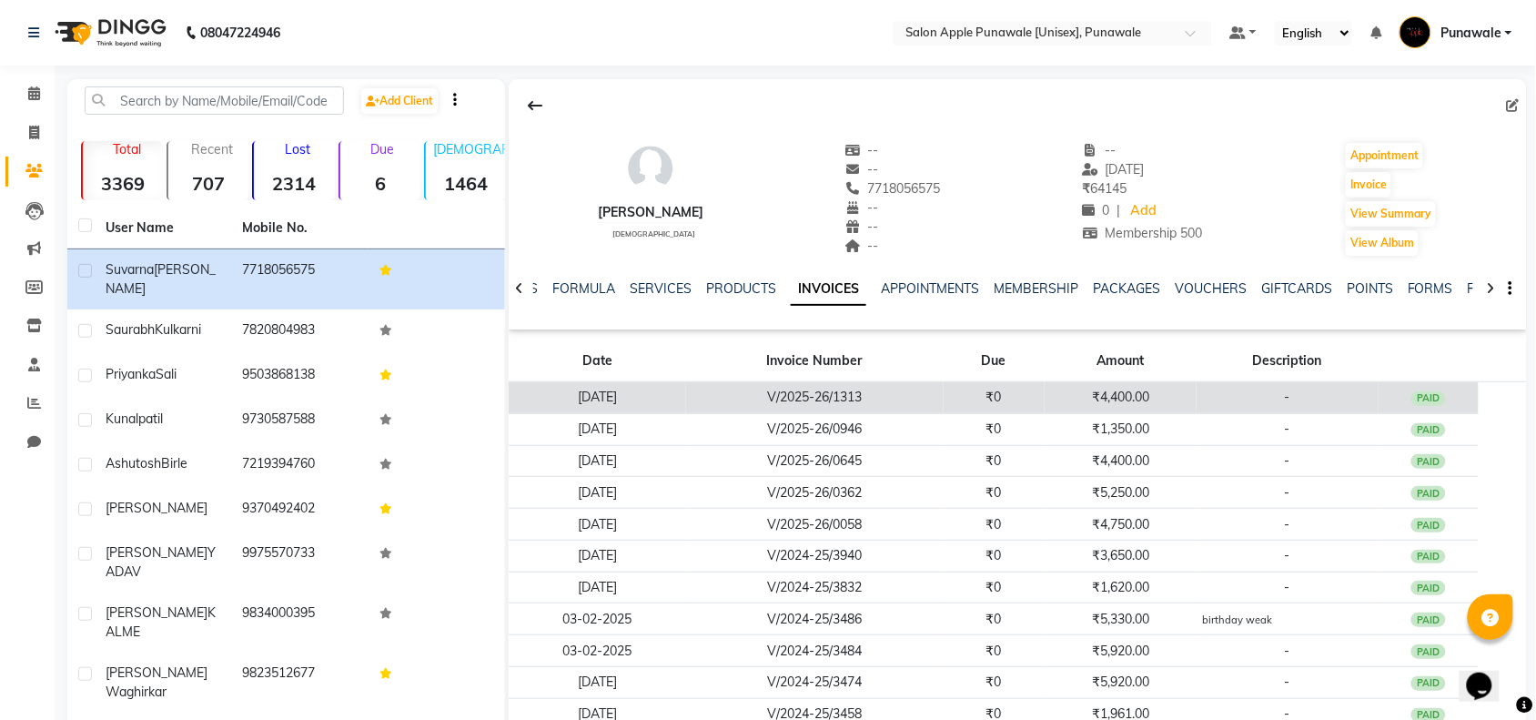
click at [1056, 398] on td "₹4,400.00" at bounding box center [1120, 398] width 152 height 32
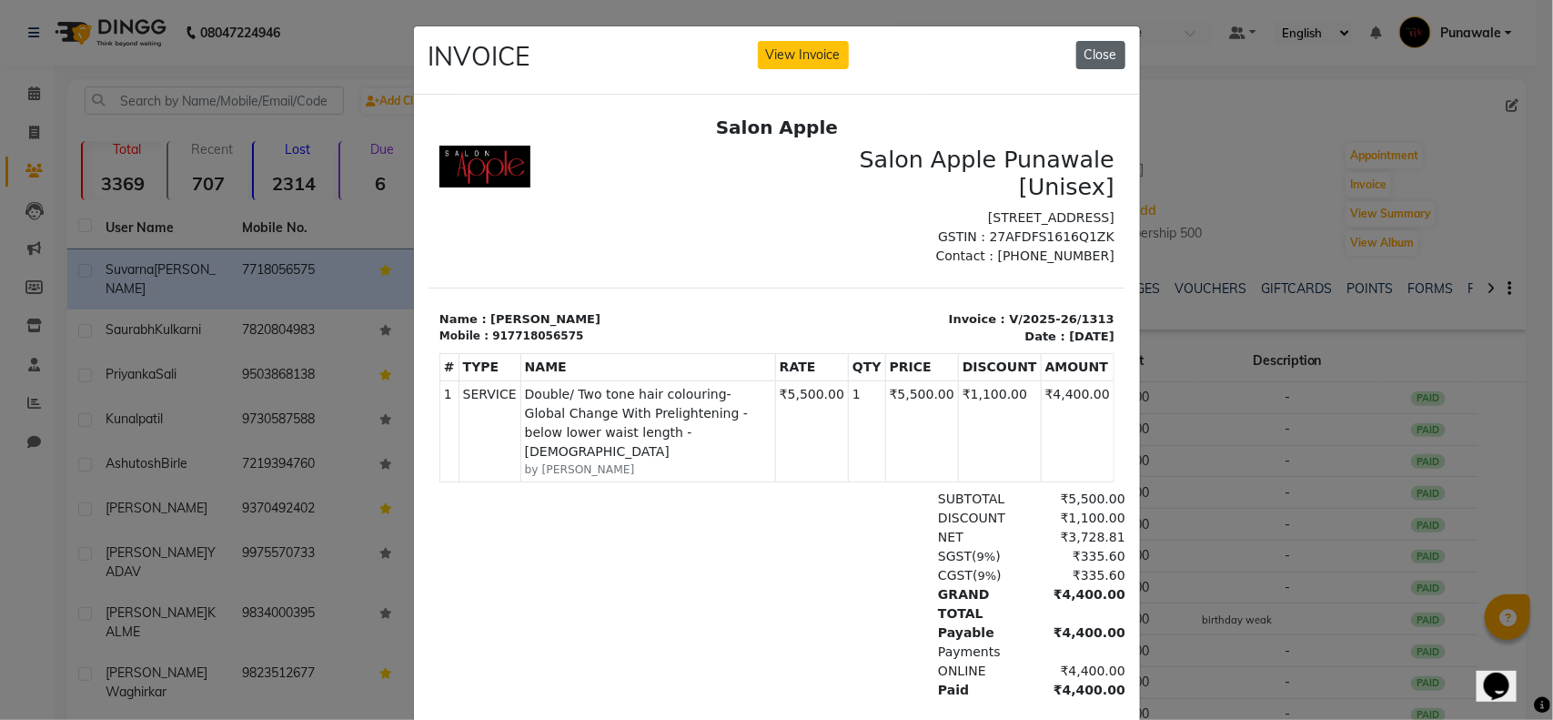
click at [1084, 51] on button "Close" at bounding box center [1100, 55] width 49 height 28
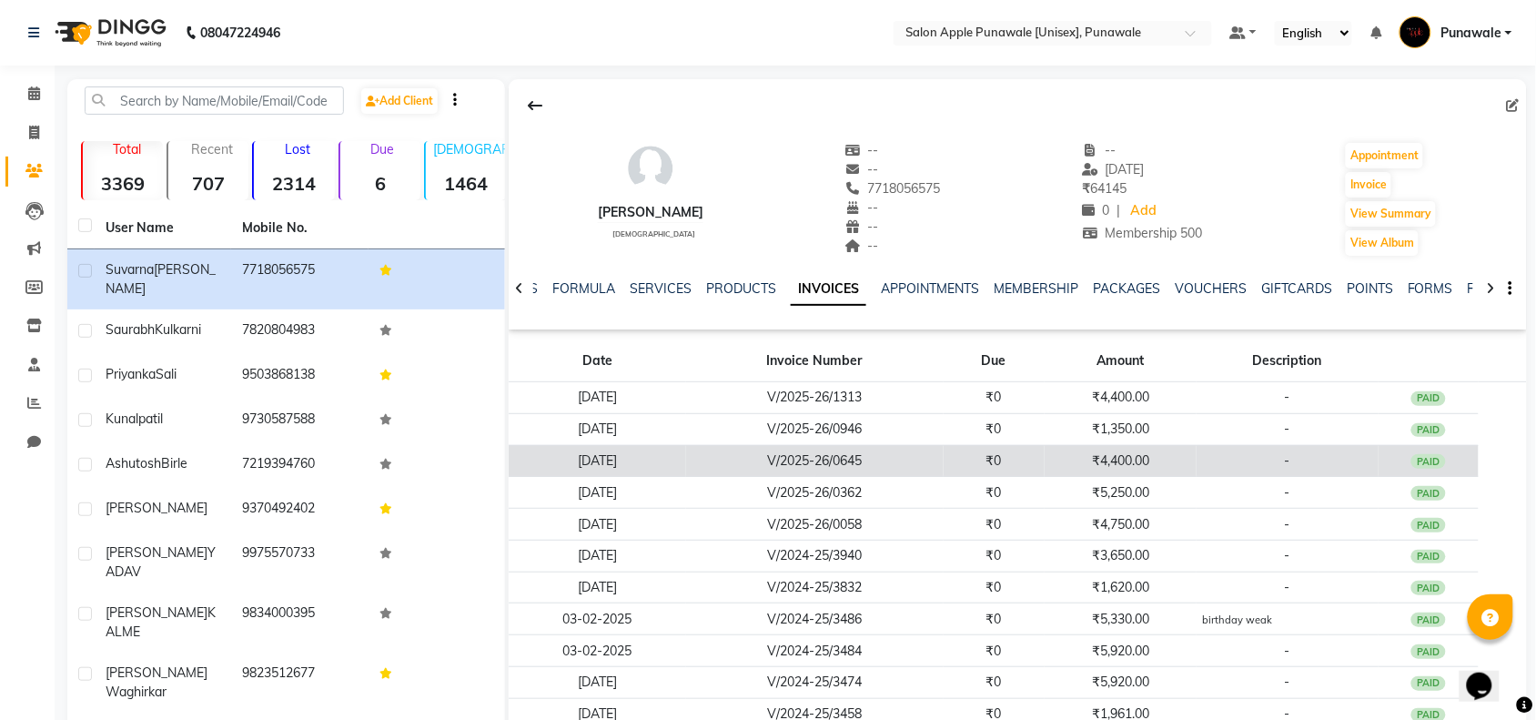
click at [1062, 453] on td "₹4,400.00" at bounding box center [1120, 461] width 152 height 32
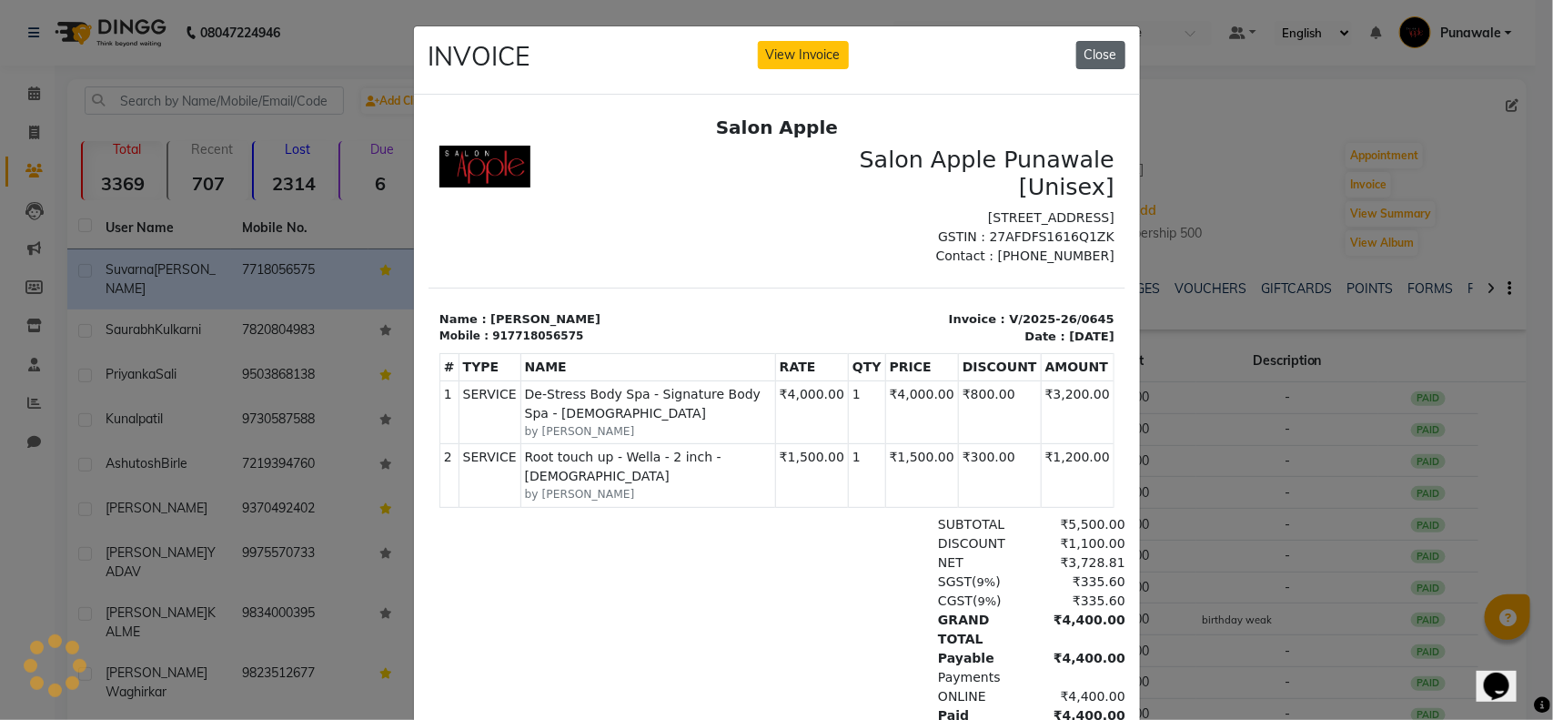
click at [1084, 59] on button "Close" at bounding box center [1100, 55] width 49 height 28
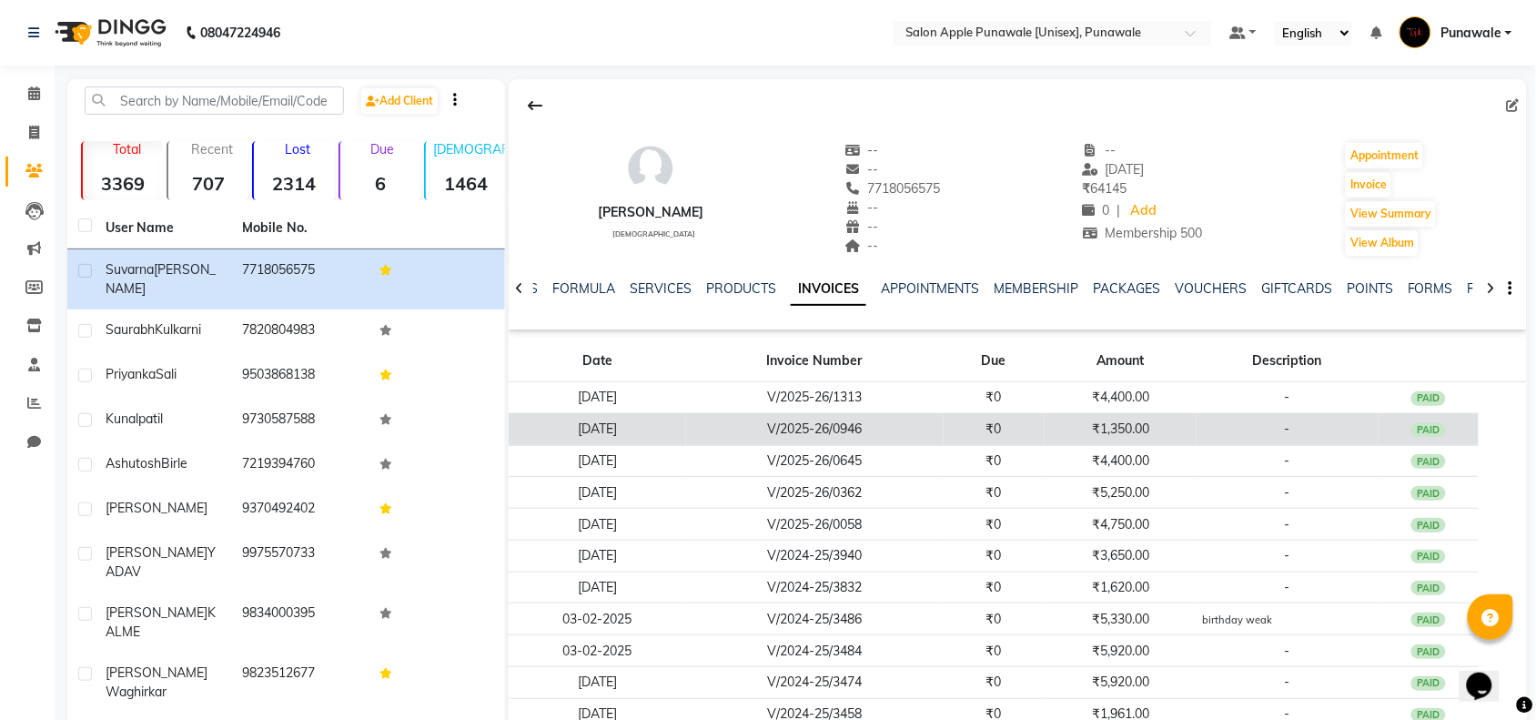
click at [1064, 433] on td "₹1,350.00" at bounding box center [1120, 429] width 152 height 32
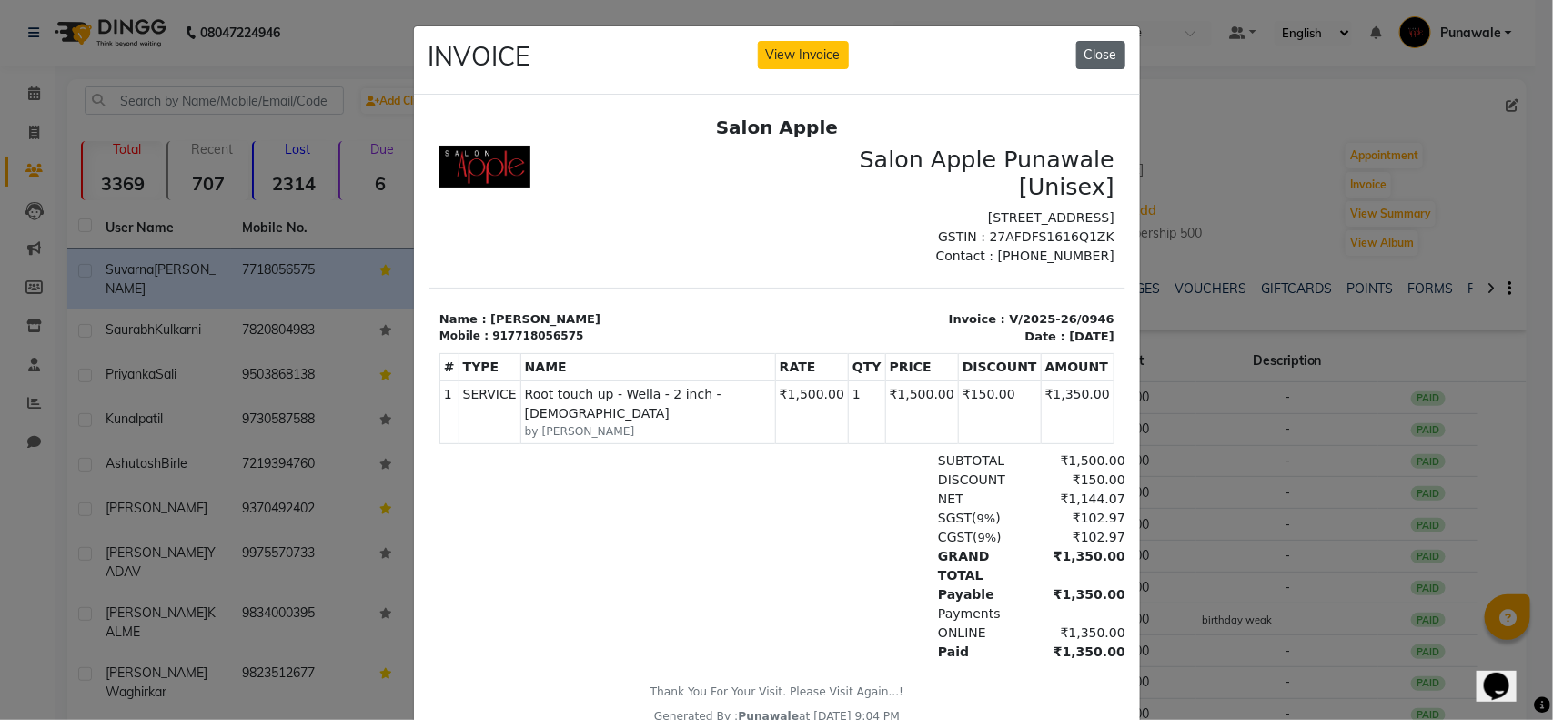
click at [1098, 55] on button "Close" at bounding box center [1100, 55] width 49 height 28
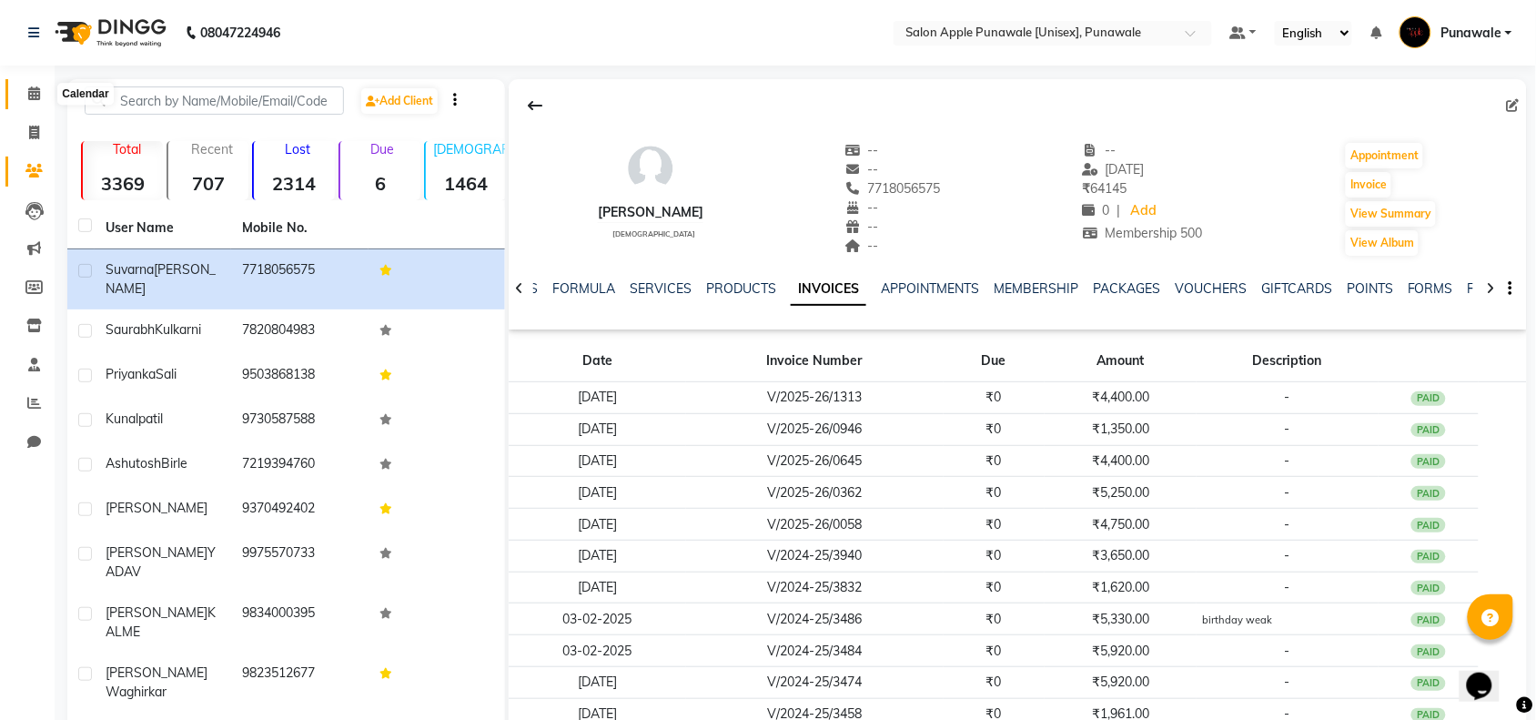
drag, startPoint x: 25, startPoint y: 98, endPoint x: 25, endPoint y: 114, distance: 15.5
click at [25, 98] on span at bounding box center [34, 94] width 32 height 21
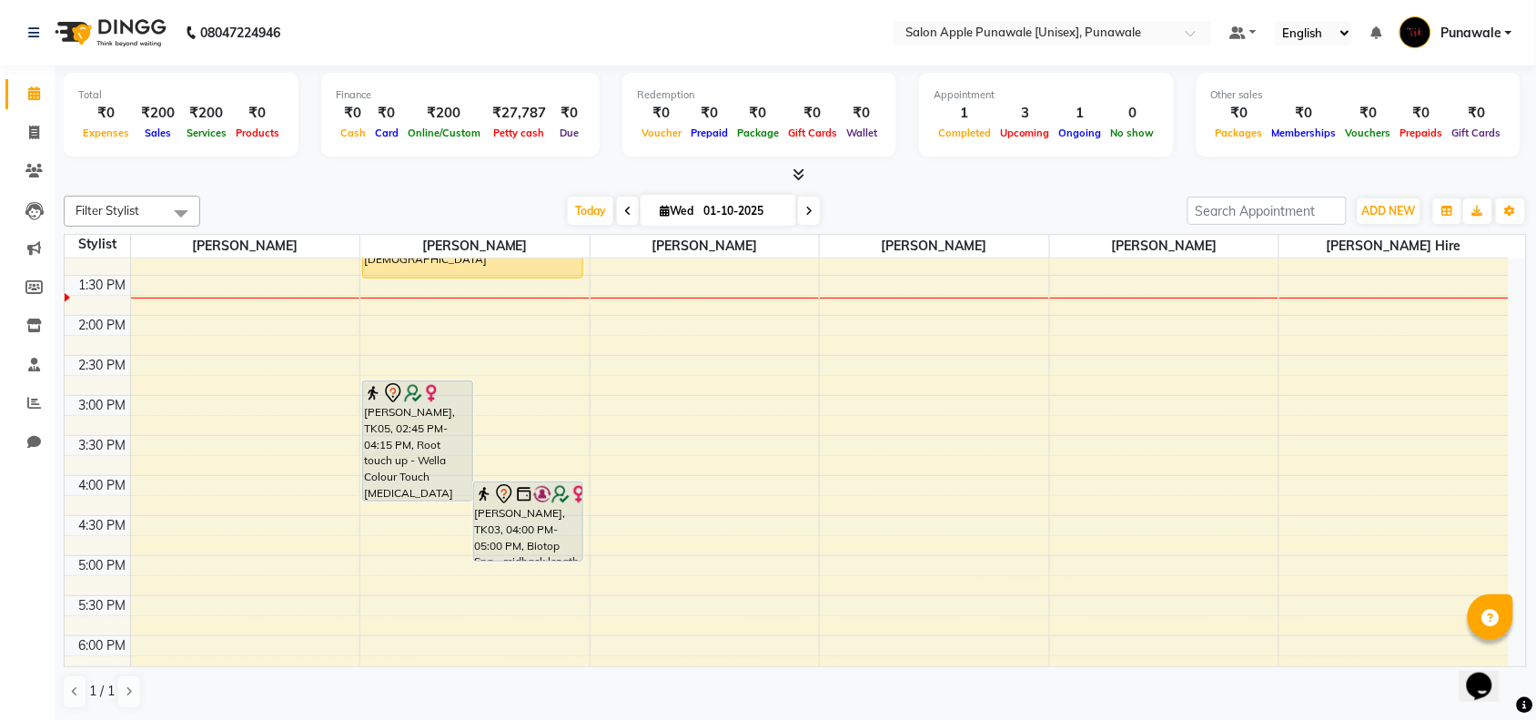
scroll to position [341, 0]
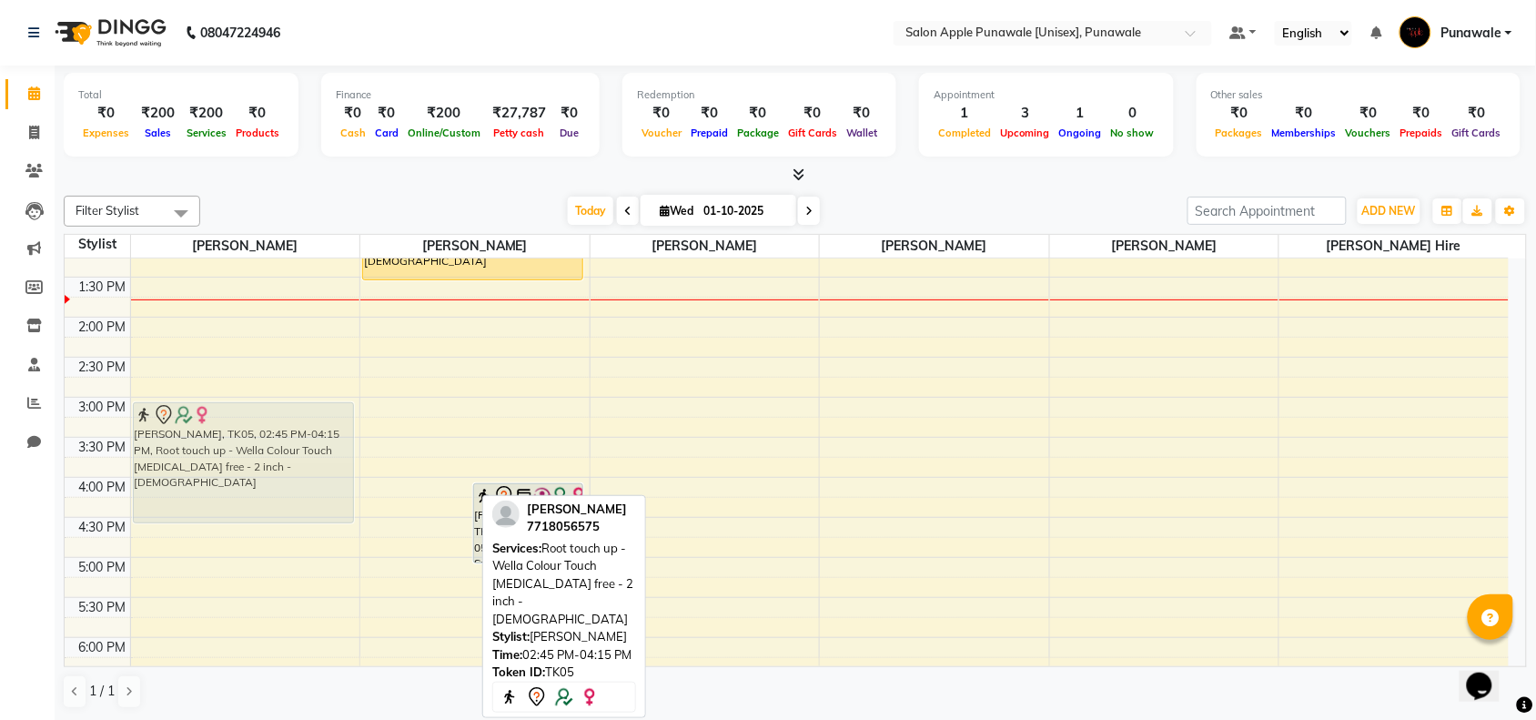
drag, startPoint x: 382, startPoint y: 444, endPoint x: 303, endPoint y: 464, distance: 81.6
click at [303, 464] on tr "Suvarna Mahadik, TK05, 02:45 PM-04:15 PM, Root touch up - Wella Colour Touch Am…" at bounding box center [787, 477] width 1444 height 1120
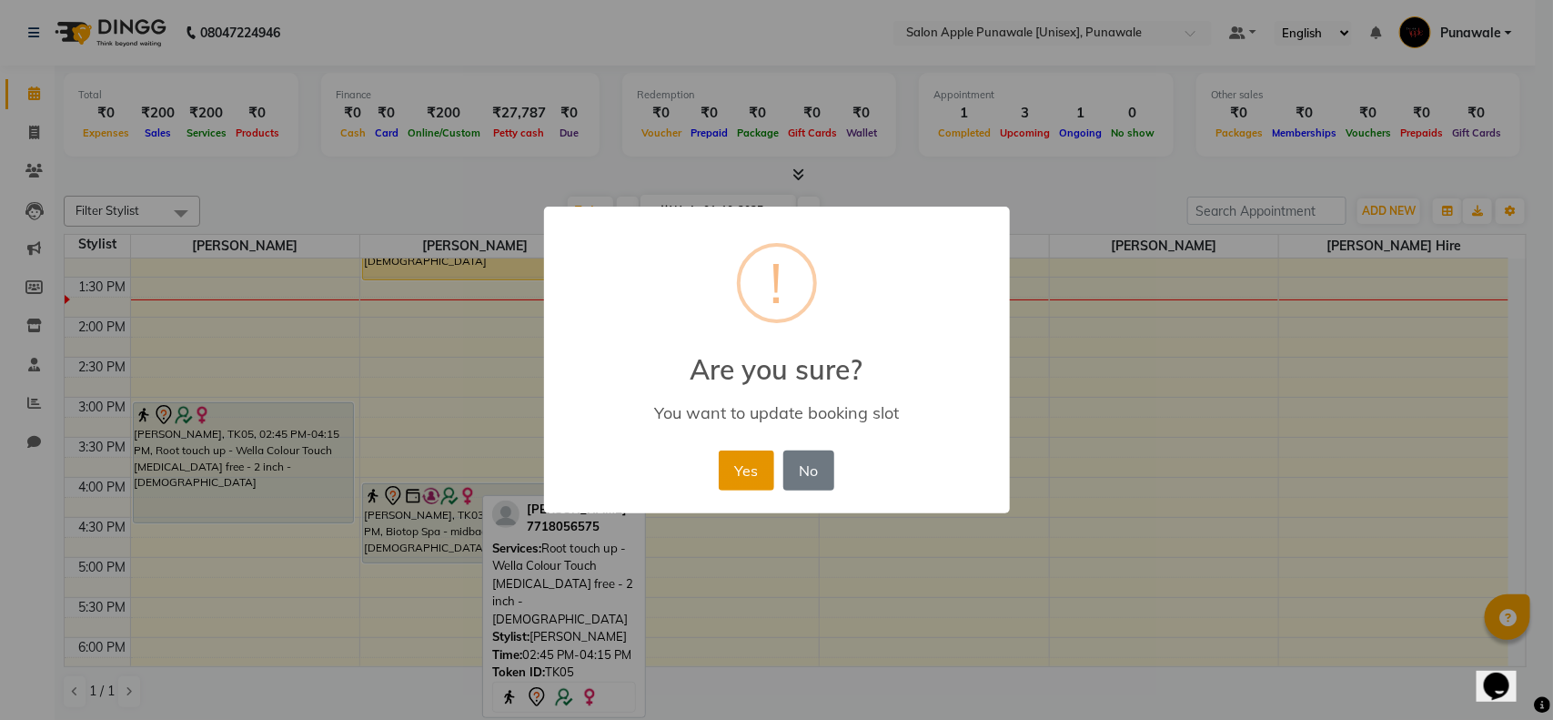
click at [723, 462] on button "Yes" at bounding box center [746, 470] width 55 height 40
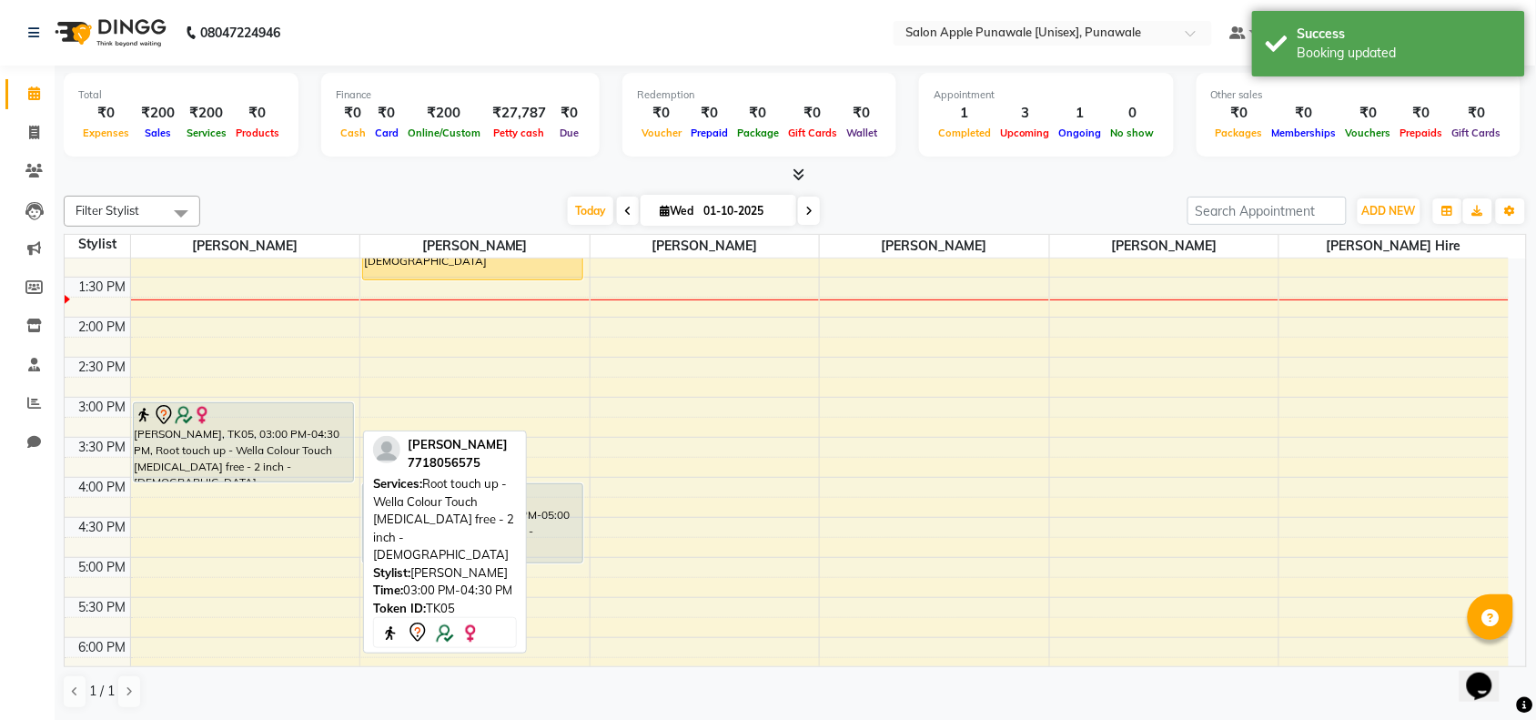
drag, startPoint x: 164, startPoint y: 525, endPoint x: 169, endPoint y: 487, distance: 38.6
click at [169, 487] on div "9:00 AM 9:30 AM 10:00 AM 10:30 AM 11:00 AM 11:30 AM 12:00 PM 12:30 PM 1:00 PM 1…" at bounding box center [787, 477] width 1444 height 1120
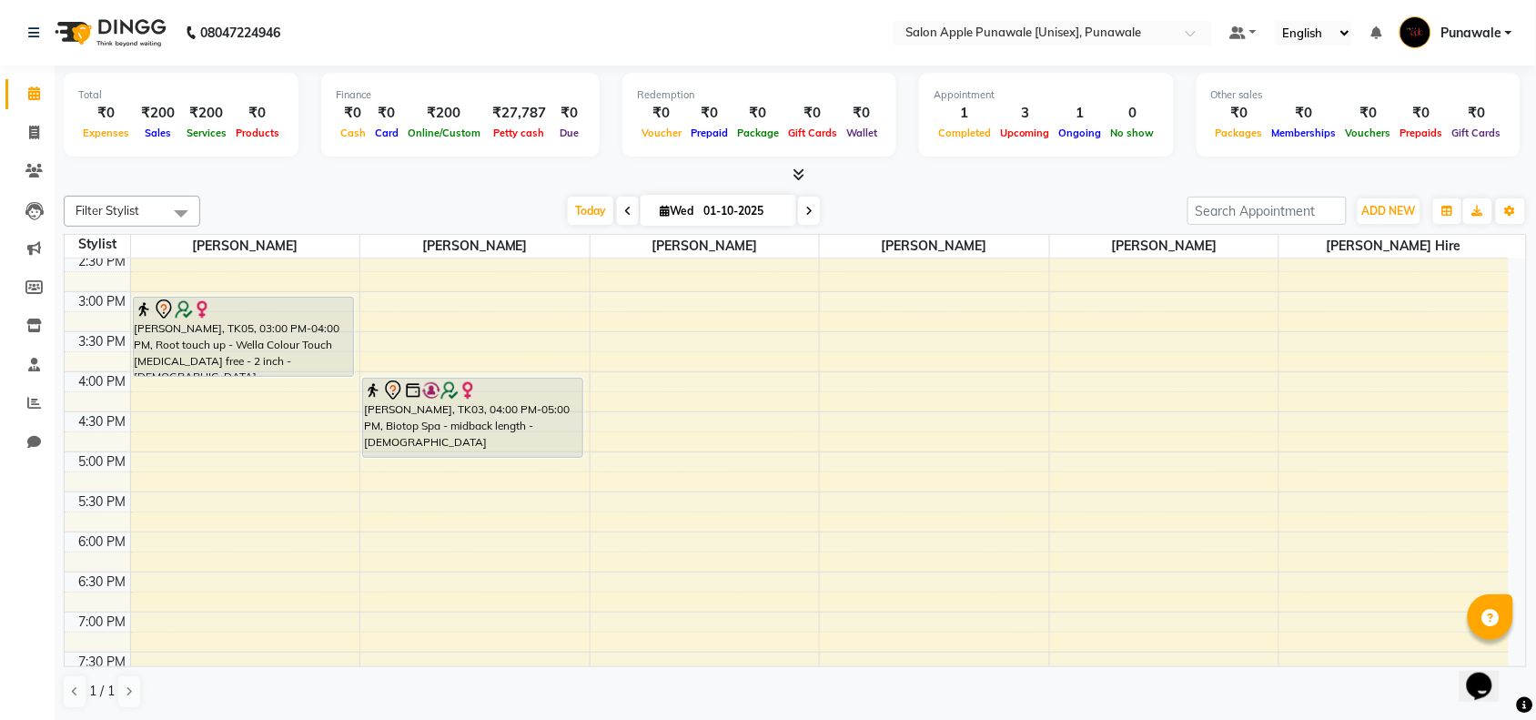
scroll to position [157, 0]
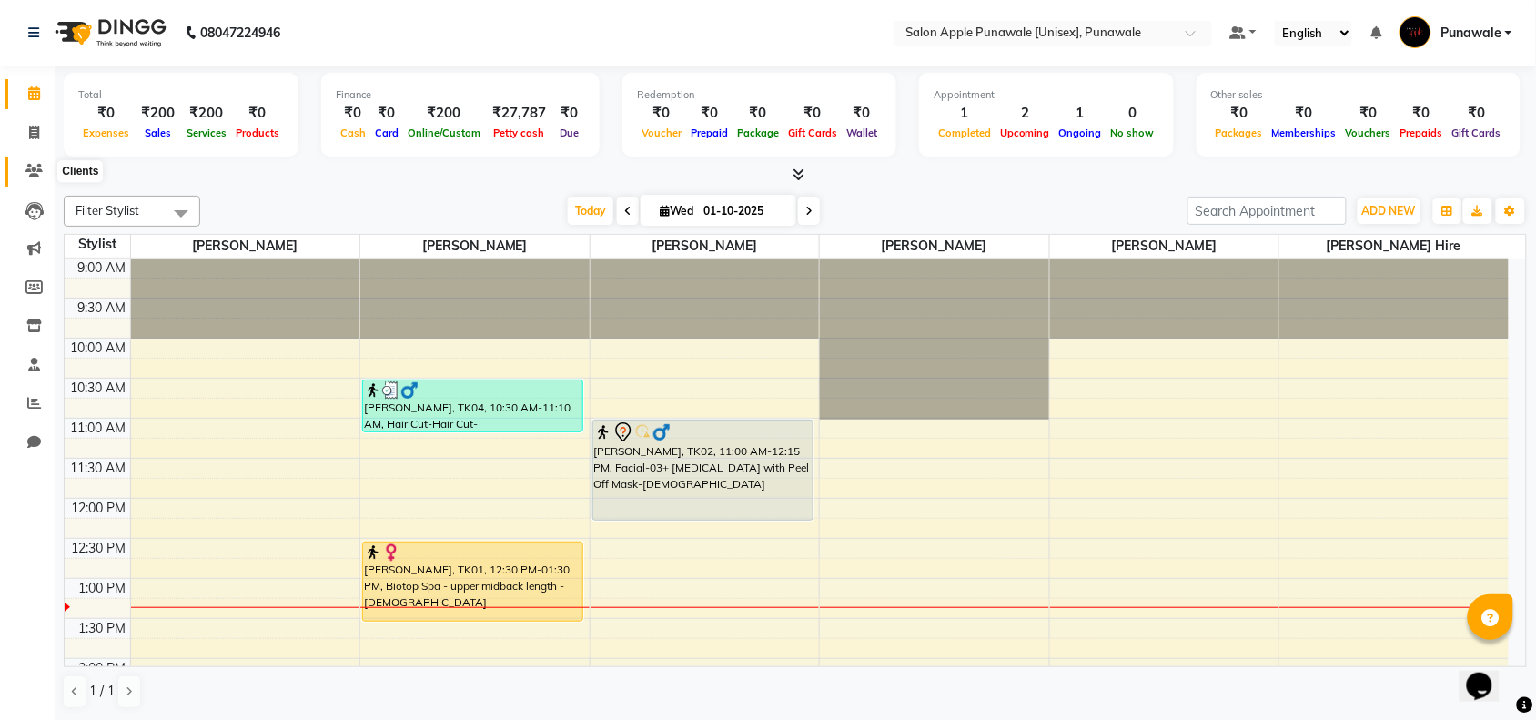
click at [28, 164] on icon at bounding box center [33, 171] width 17 height 14
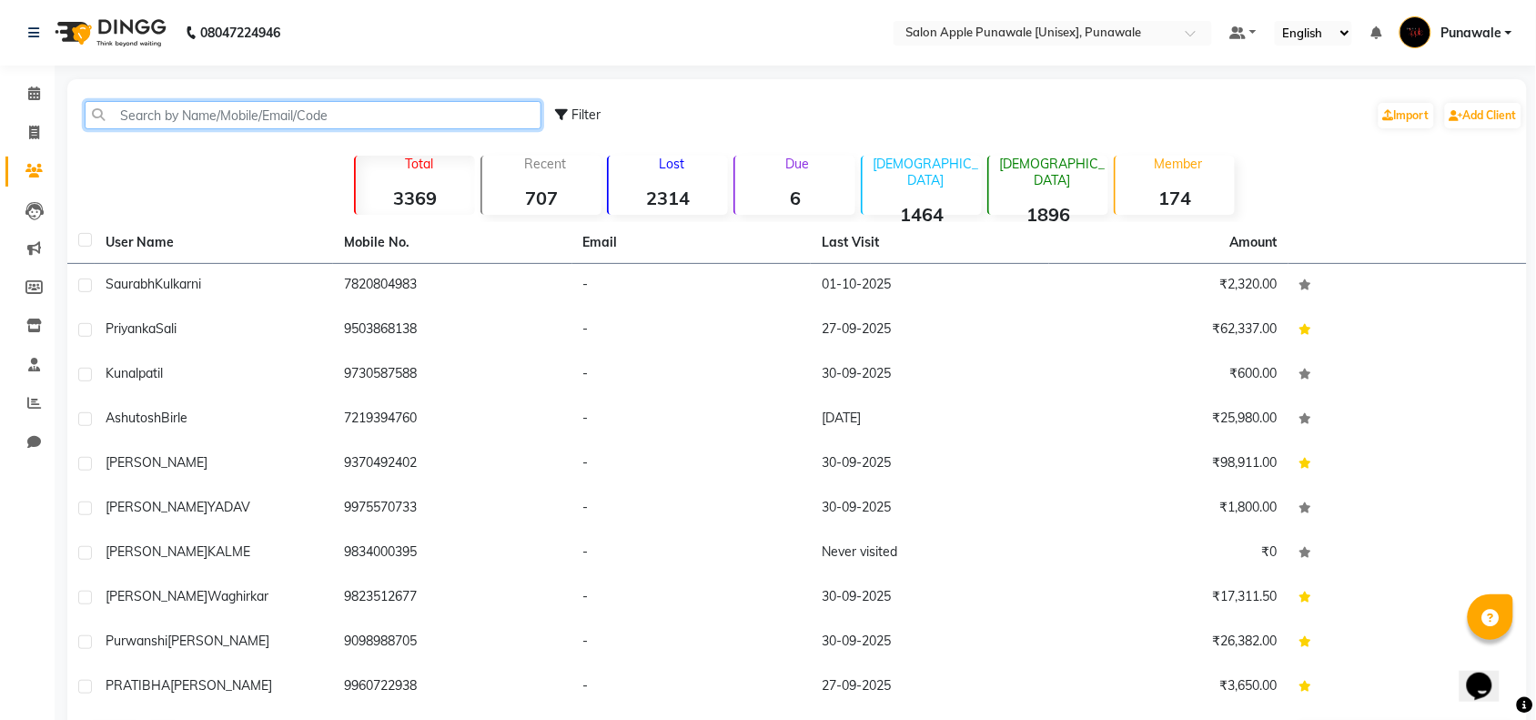
click at [211, 115] on input "text" at bounding box center [313, 115] width 457 height 28
paste input "9619643046"
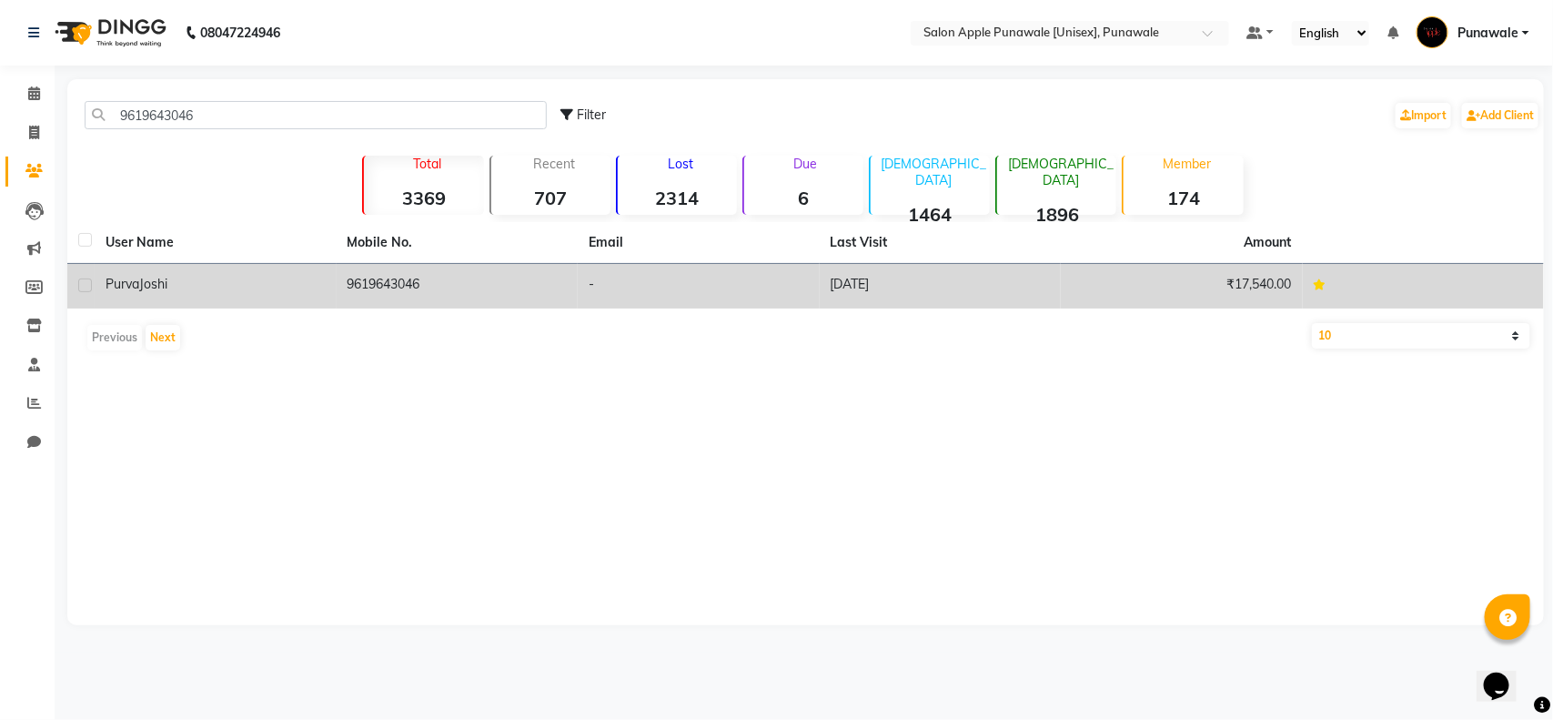
click at [197, 294] on td "[PERSON_NAME]" at bounding box center [216, 286] width 242 height 45
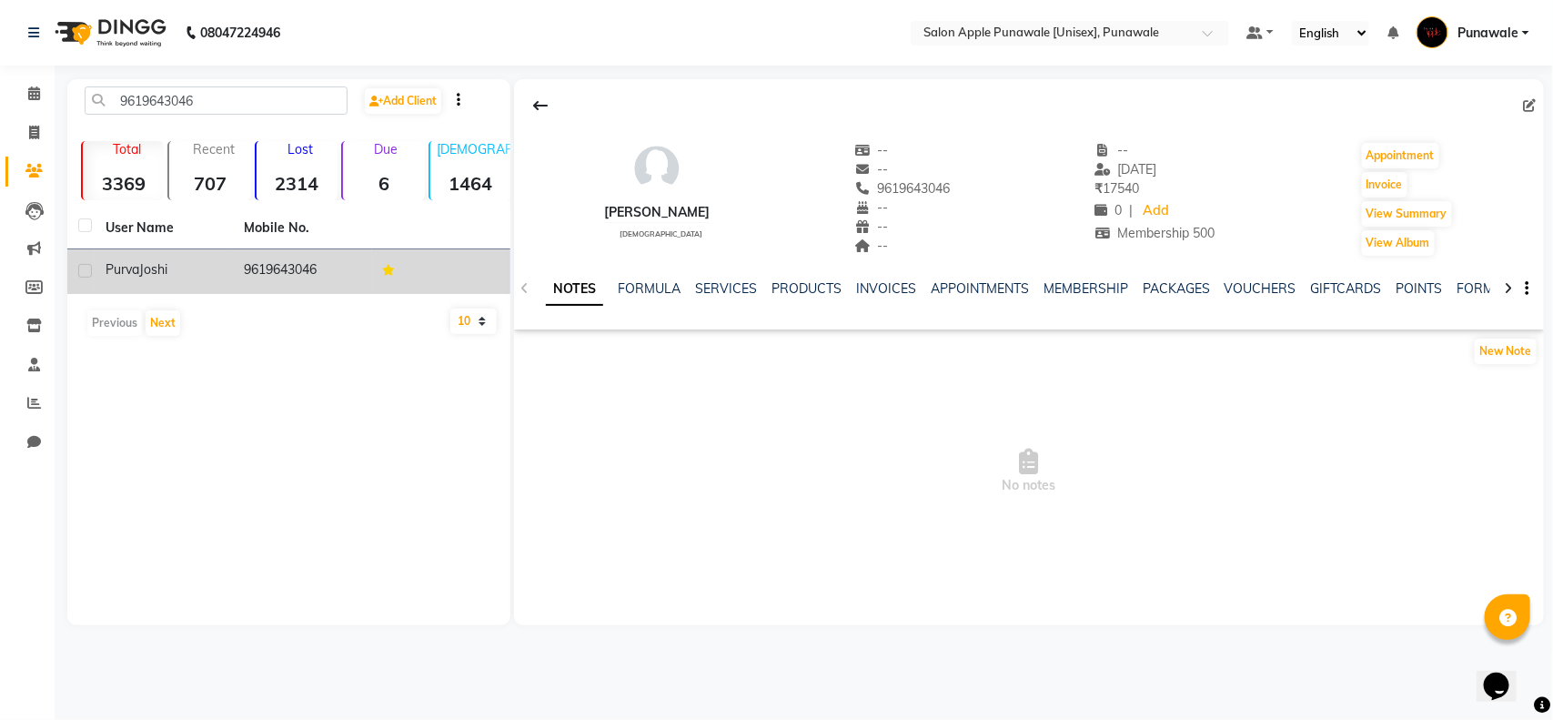
click at [364, 283] on td "9619643046" at bounding box center [302, 271] width 138 height 45
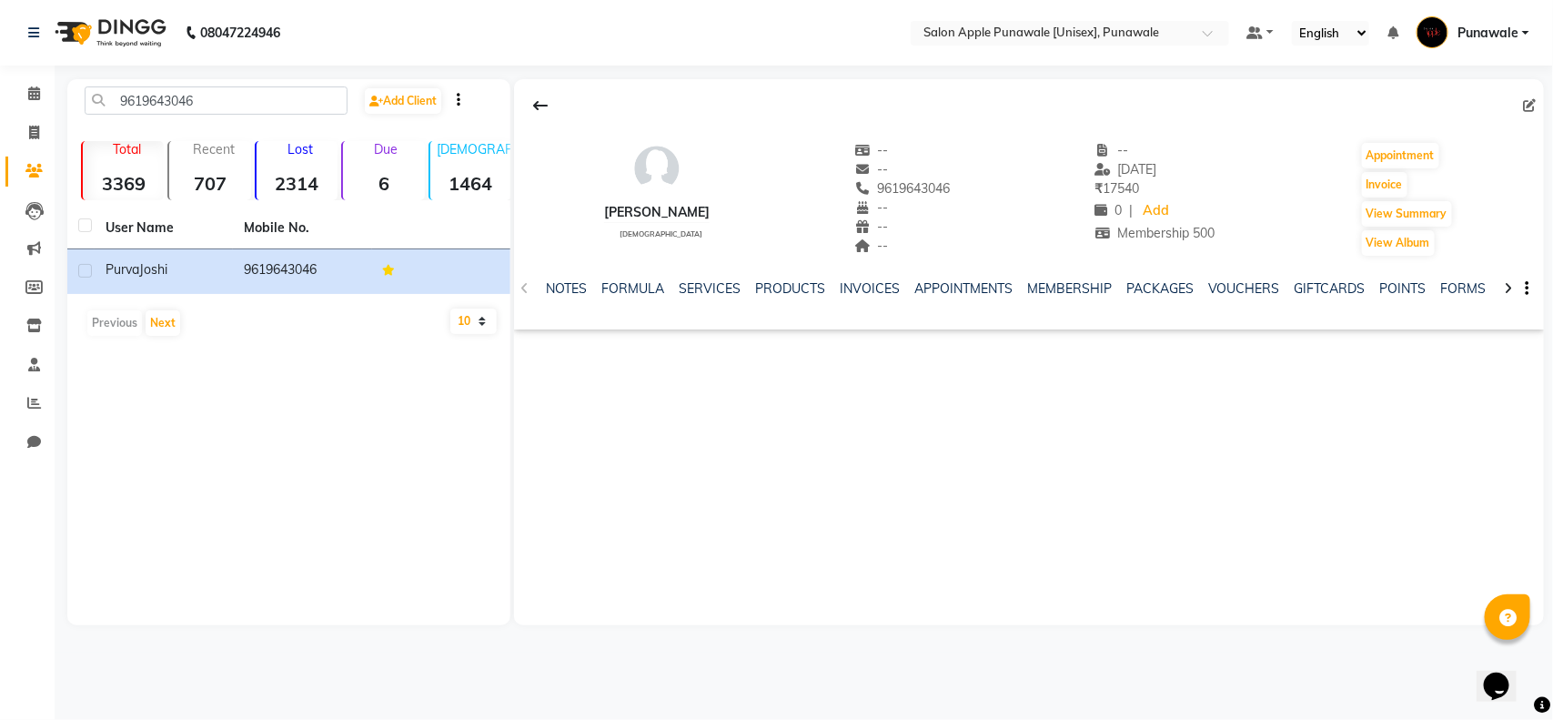
click at [887, 301] on div "NOTES FORMULA SERVICES PRODUCTS INVOICES APPOINTMENTS MEMBERSHIP PACKAGES VOUCH…" at bounding box center [1007, 296] width 923 height 34
click at [885, 298] on div "NOTES FORMULA SERVICES PRODUCTS INVOICES APPOINTMENTS MEMBERSHIP PACKAGES VOUCH…" at bounding box center [1007, 296] width 923 height 34
click at [873, 285] on link "INVOICES" at bounding box center [870, 288] width 60 height 16
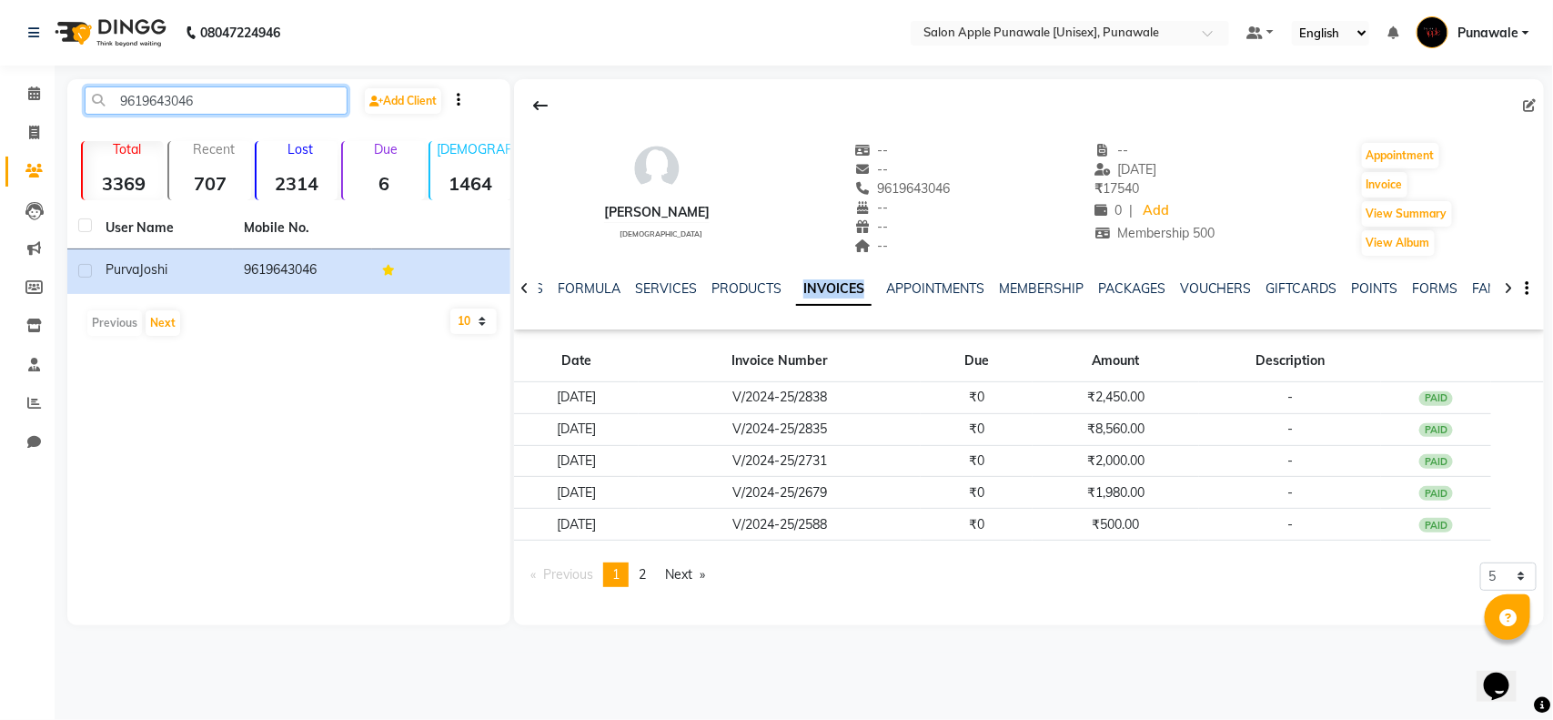
click at [169, 102] on input "9619643046" at bounding box center [216, 100] width 263 height 28
paste input "8999645535"
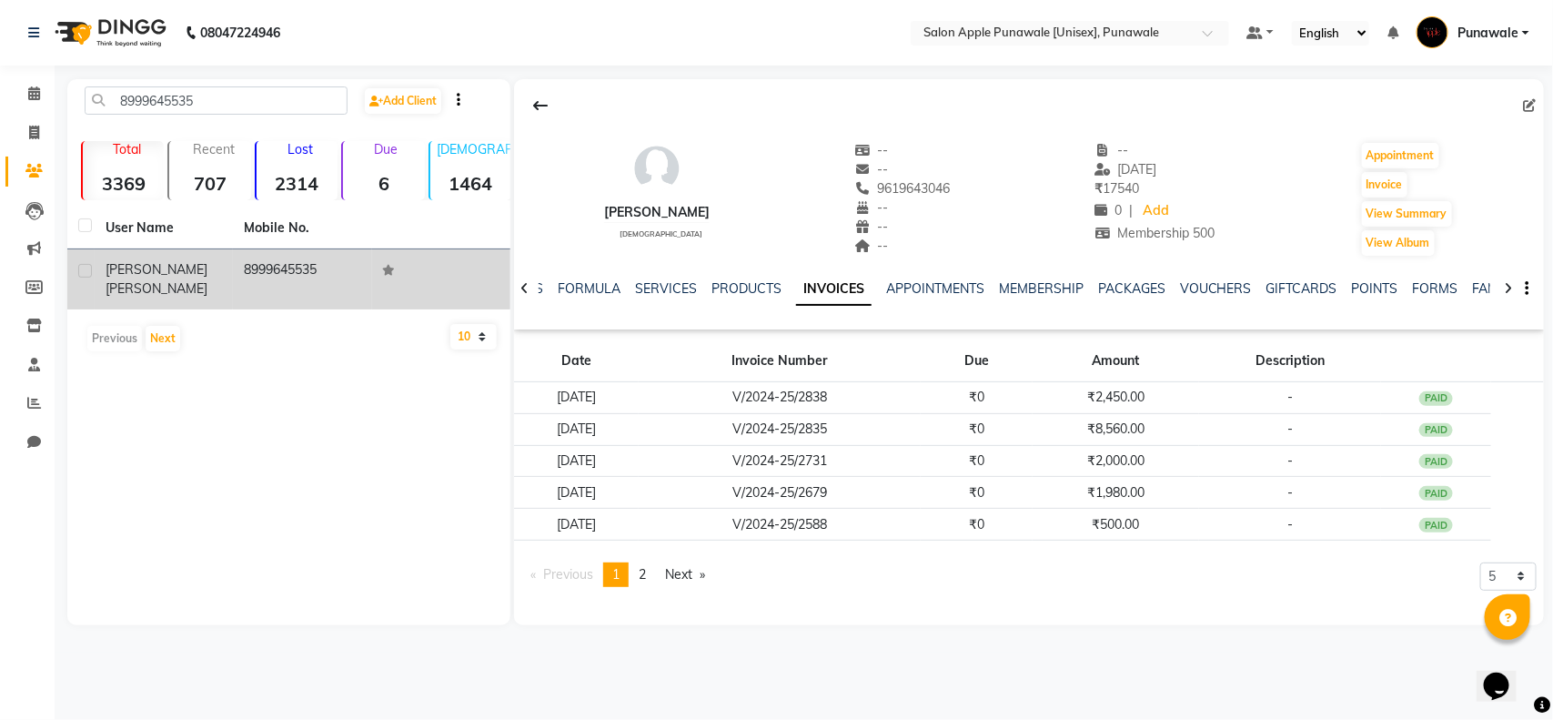
click at [250, 275] on td "8999645535" at bounding box center [302, 279] width 138 height 60
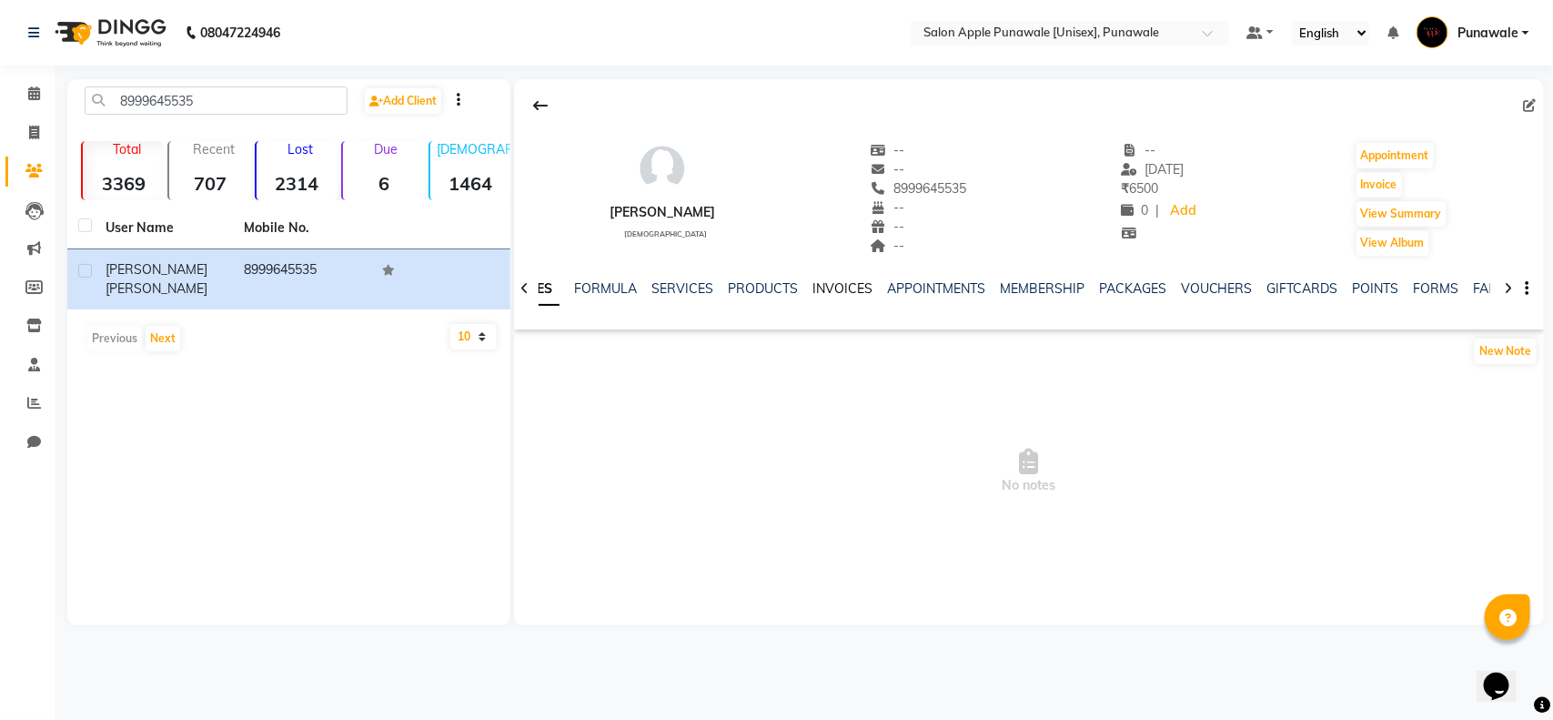
click at [831, 284] on link "INVOICES" at bounding box center [842, 288] width 60 height 16
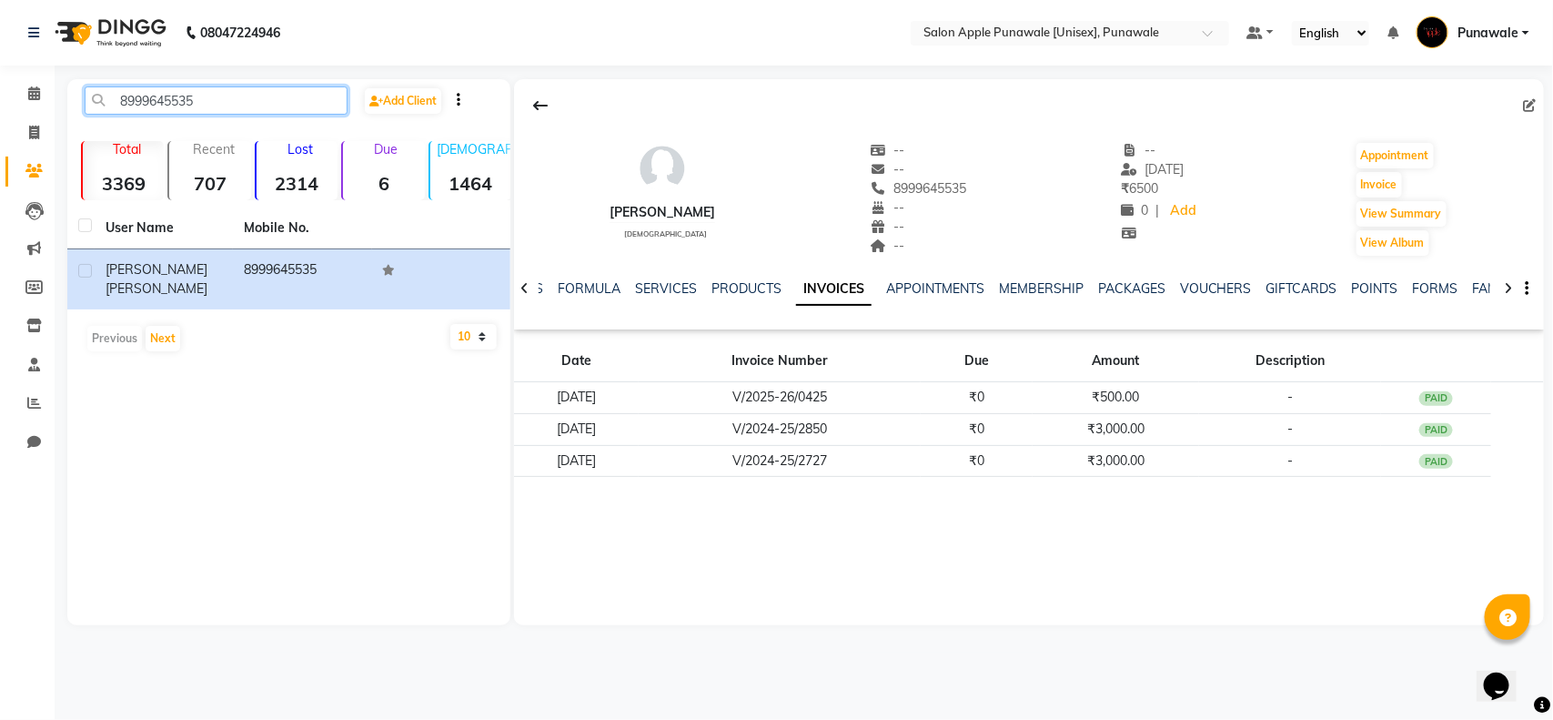
click at [192, 103] on input "8999645535" at bounding box center [216, 100] width 263 height 28
paste input "779826985"
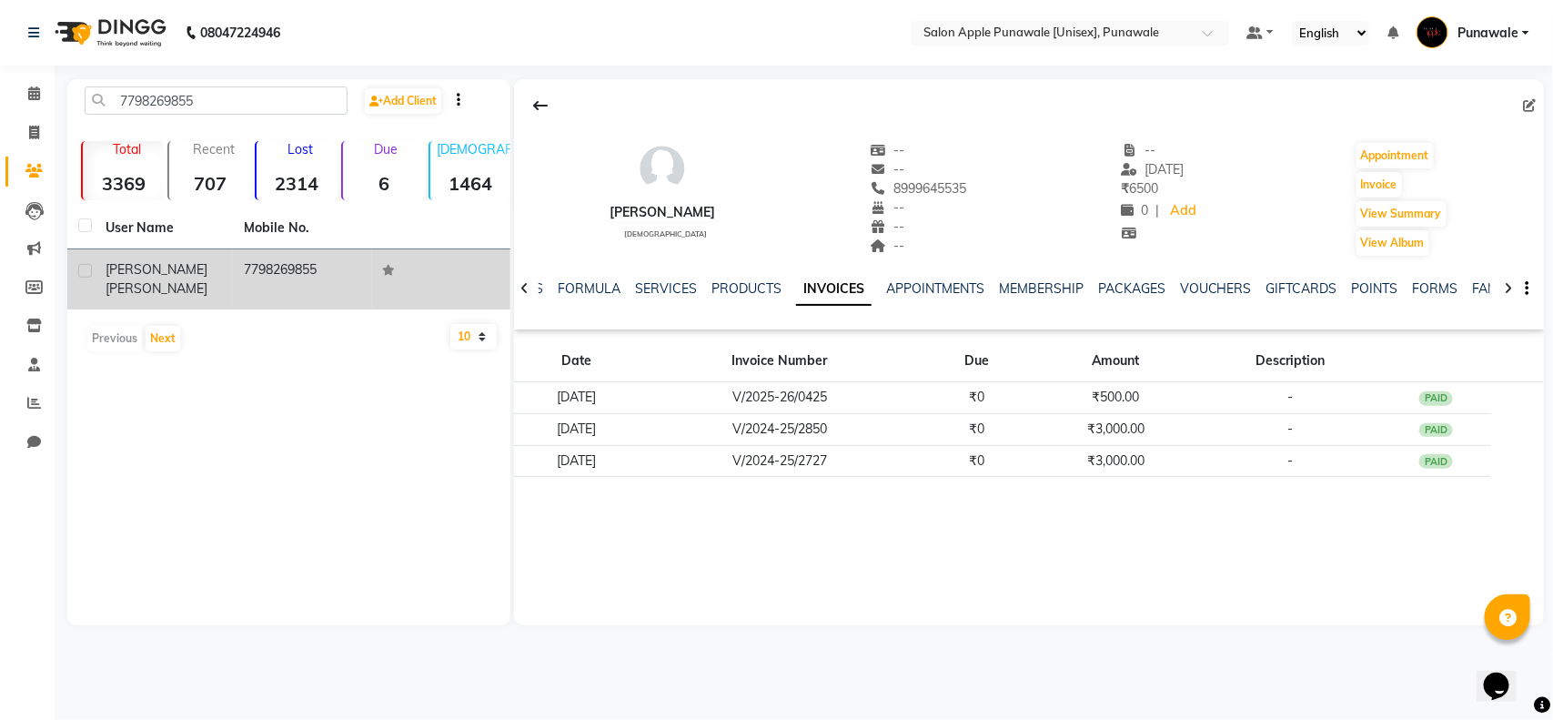
click at [242, 267] on td "7798269855" at bounding box center [302, 279] width 138 height 60
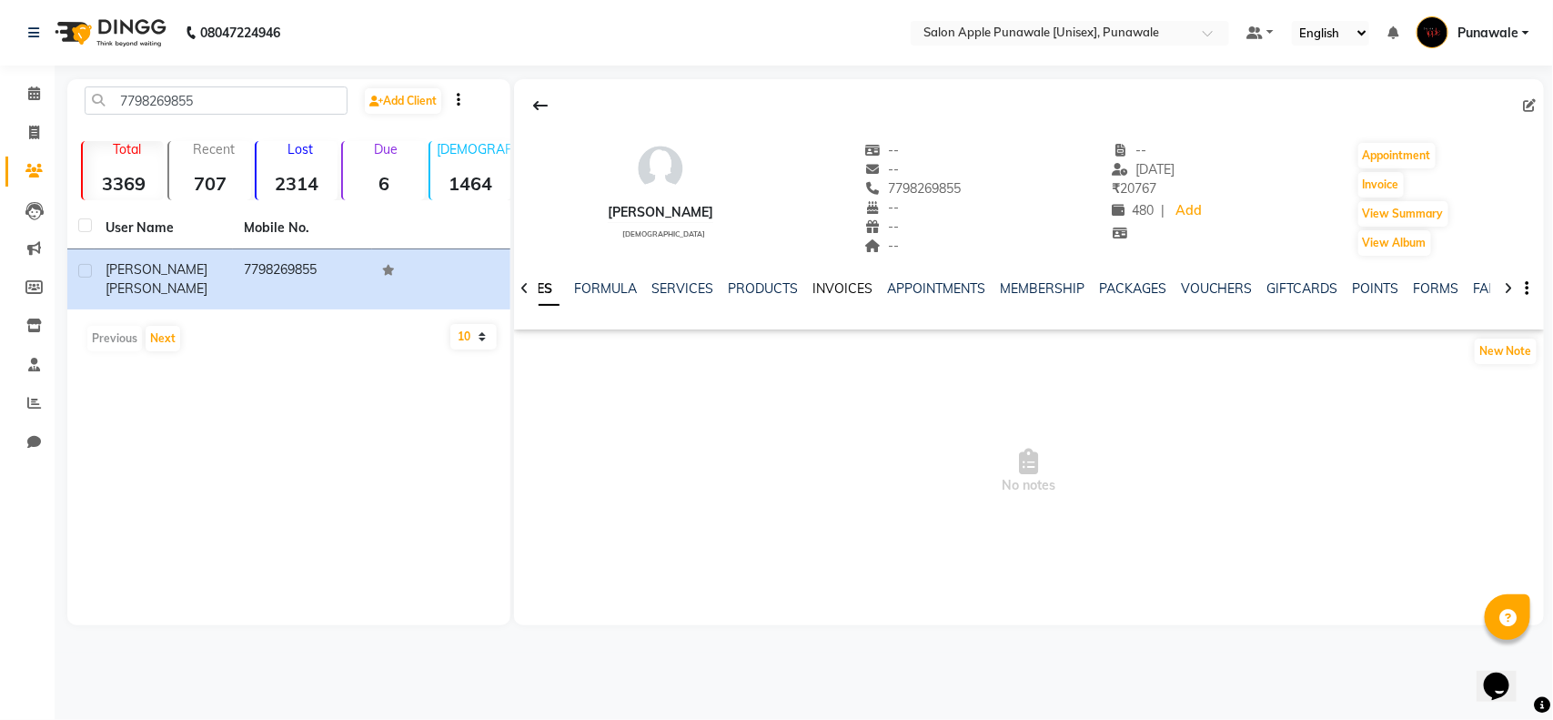
click at [820, 293] on link "INVOICES" at bounding box center [842, 288] width 60 height 16
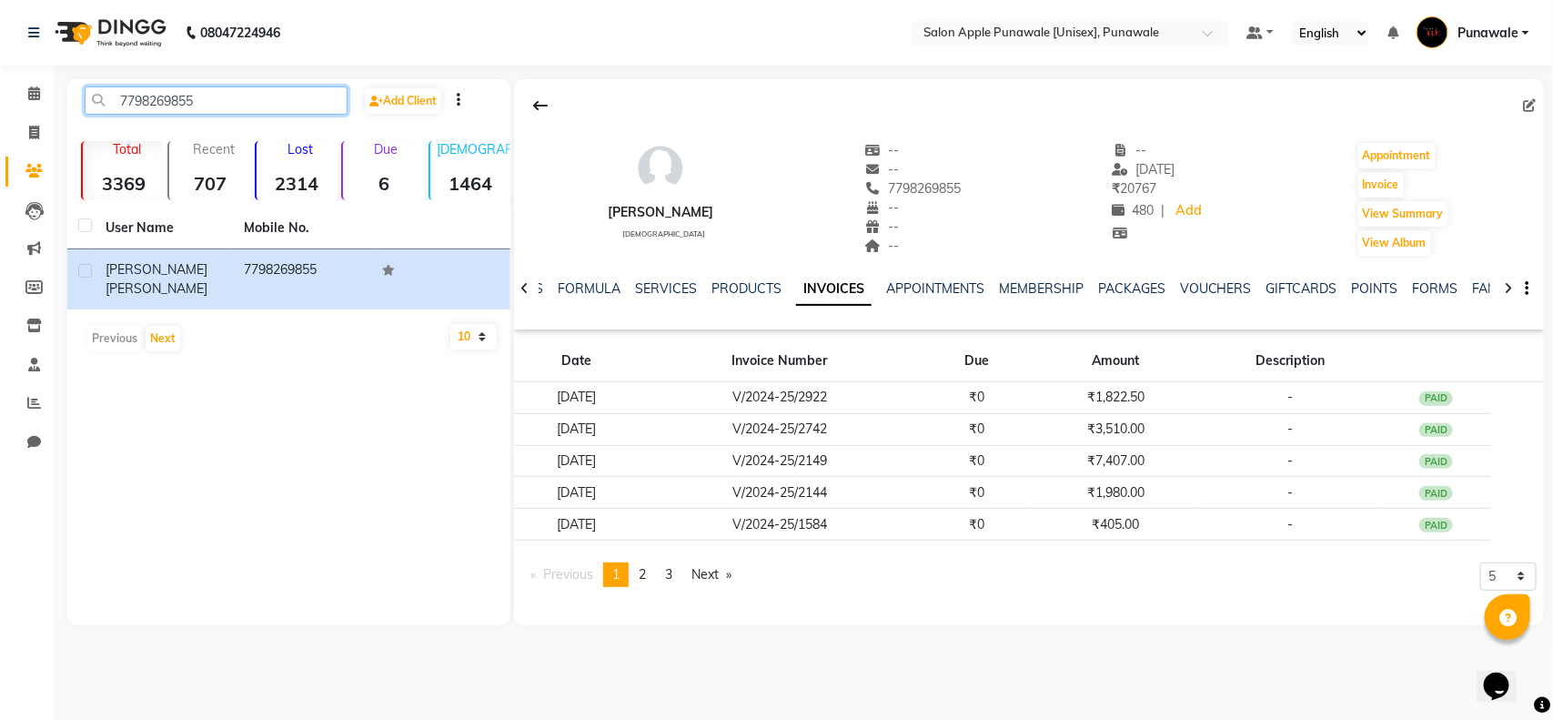
click at [230, 98] on input "7798269855" at bounding box center [216, 100] width 263 height 28
paste input "8605161967"
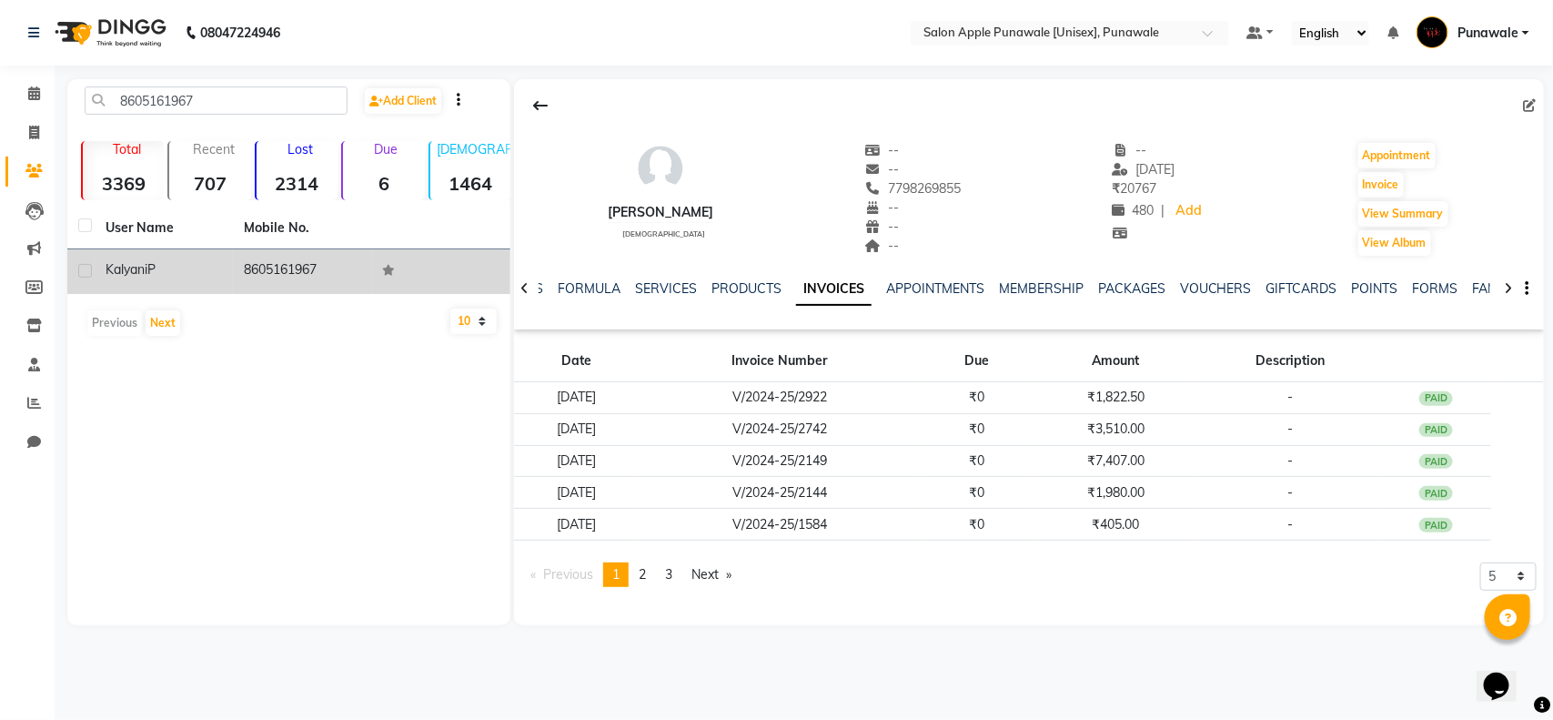
click at [221, 265] on div "Kalyani P" at bounding box center [164, 269] width 116 height 19
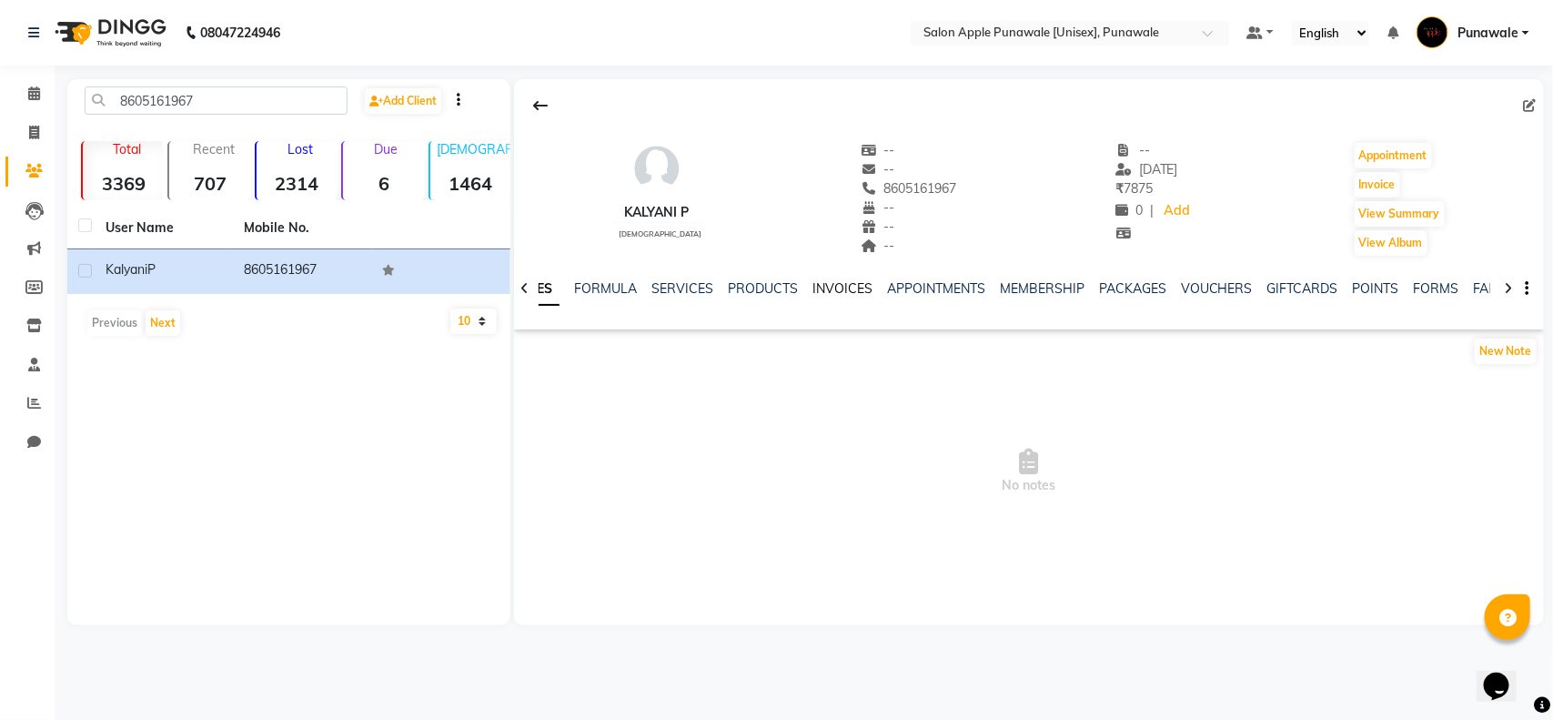
click at [840, 280] on link "INVOICES" at bounding box center [842, 288] width 60 height 16
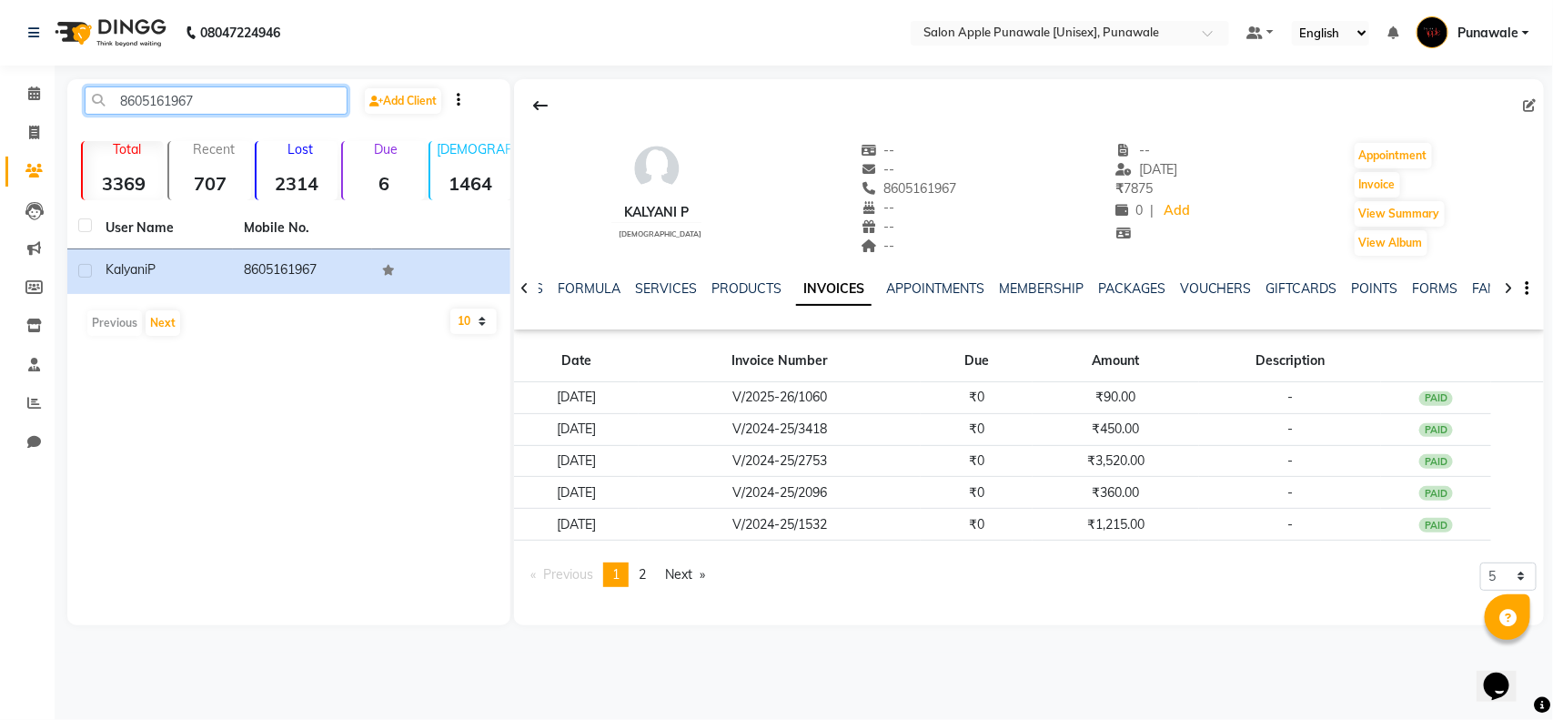
click at [97, 96] on input "8605161967" at bounding box center [216, 100] width 263 height 28
click at [132, 97] on input "8605161967" at bounding box center [216, 100] width 263 height 28
paste input "125842568"
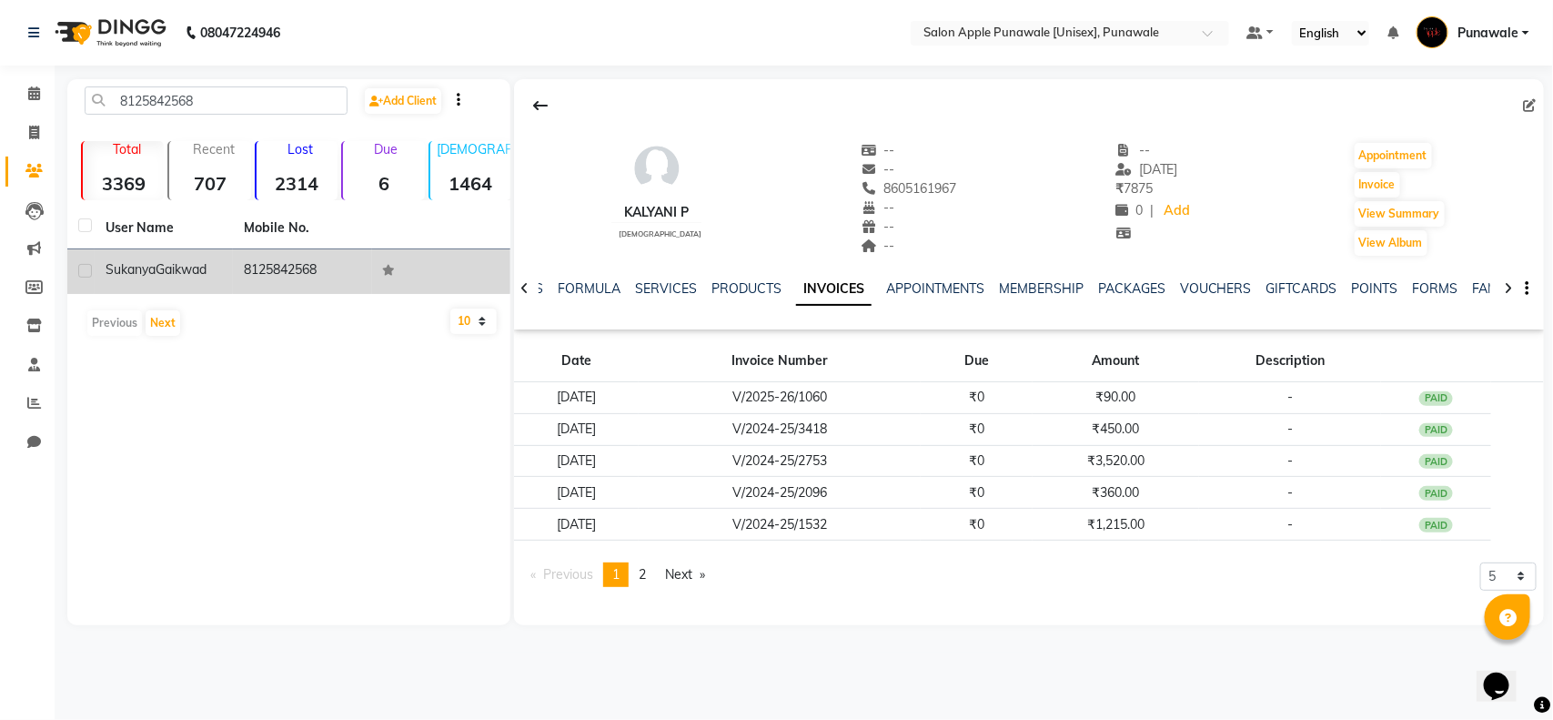
click at [198, 261] on span "Gaikwad" at bounding box center [181, 269] width 51 height 16
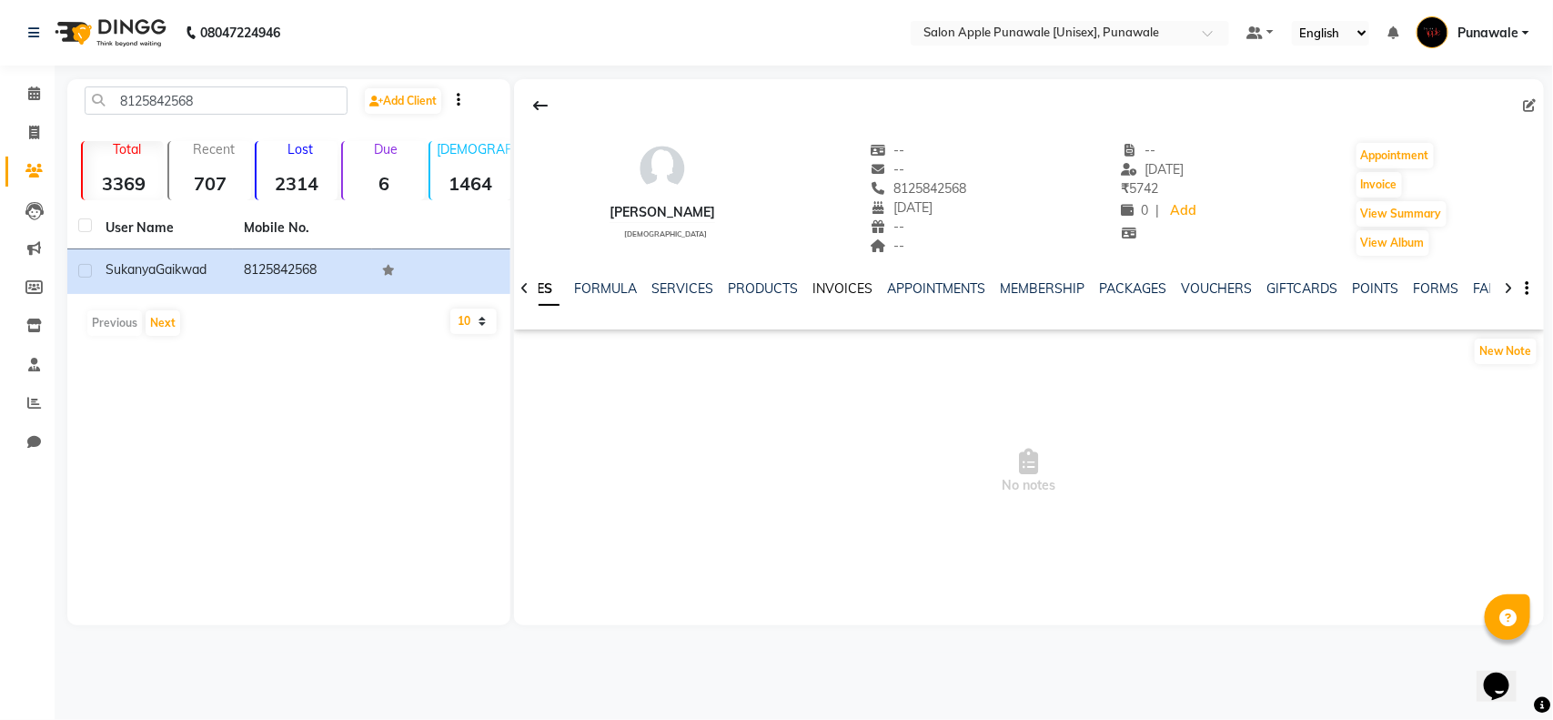
click at [821, 287] on link "INVOICES" at bounding box center [842, 288] width 60 height 16
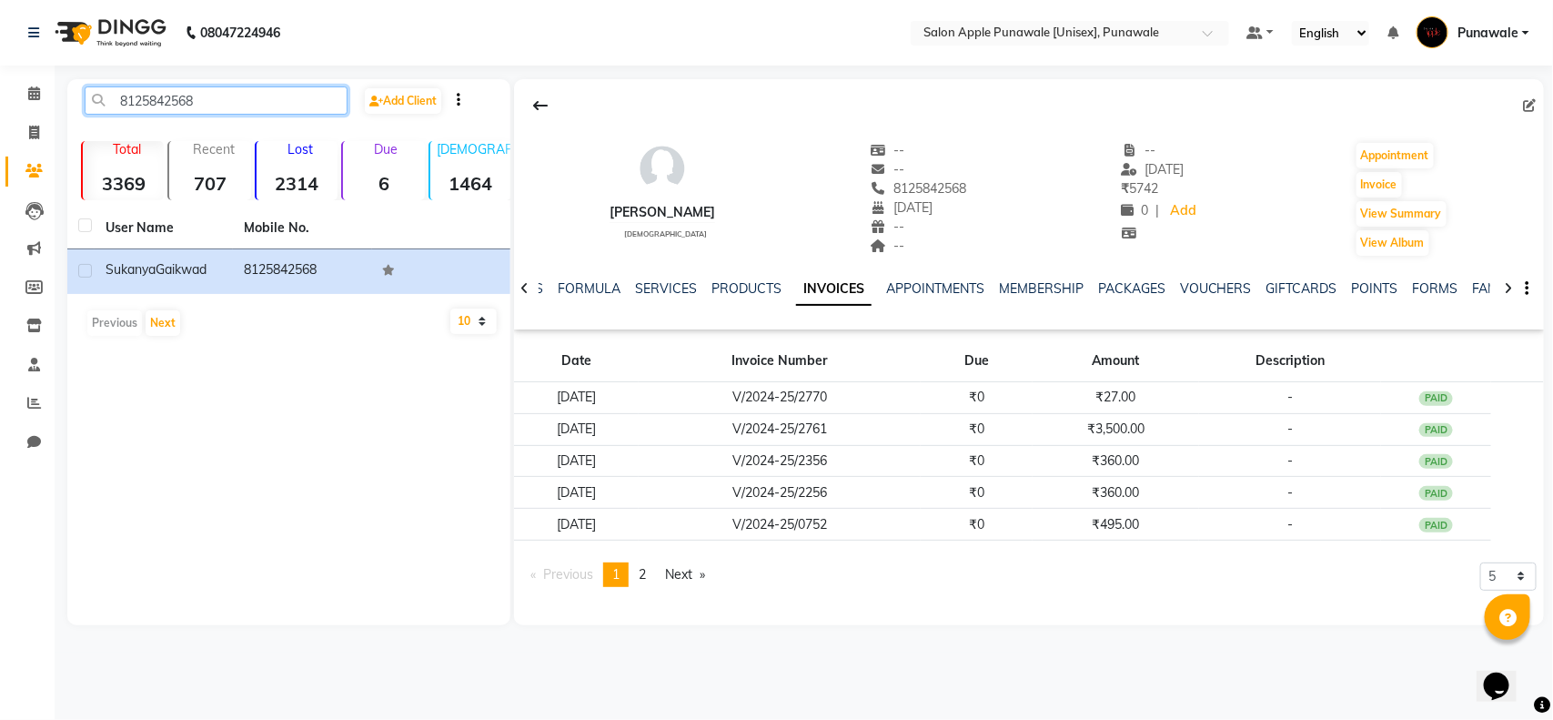
click at [187, 97] on input "8125842568" at bounding box center [216, 100] width 263 height 28
paste input "9899601052"
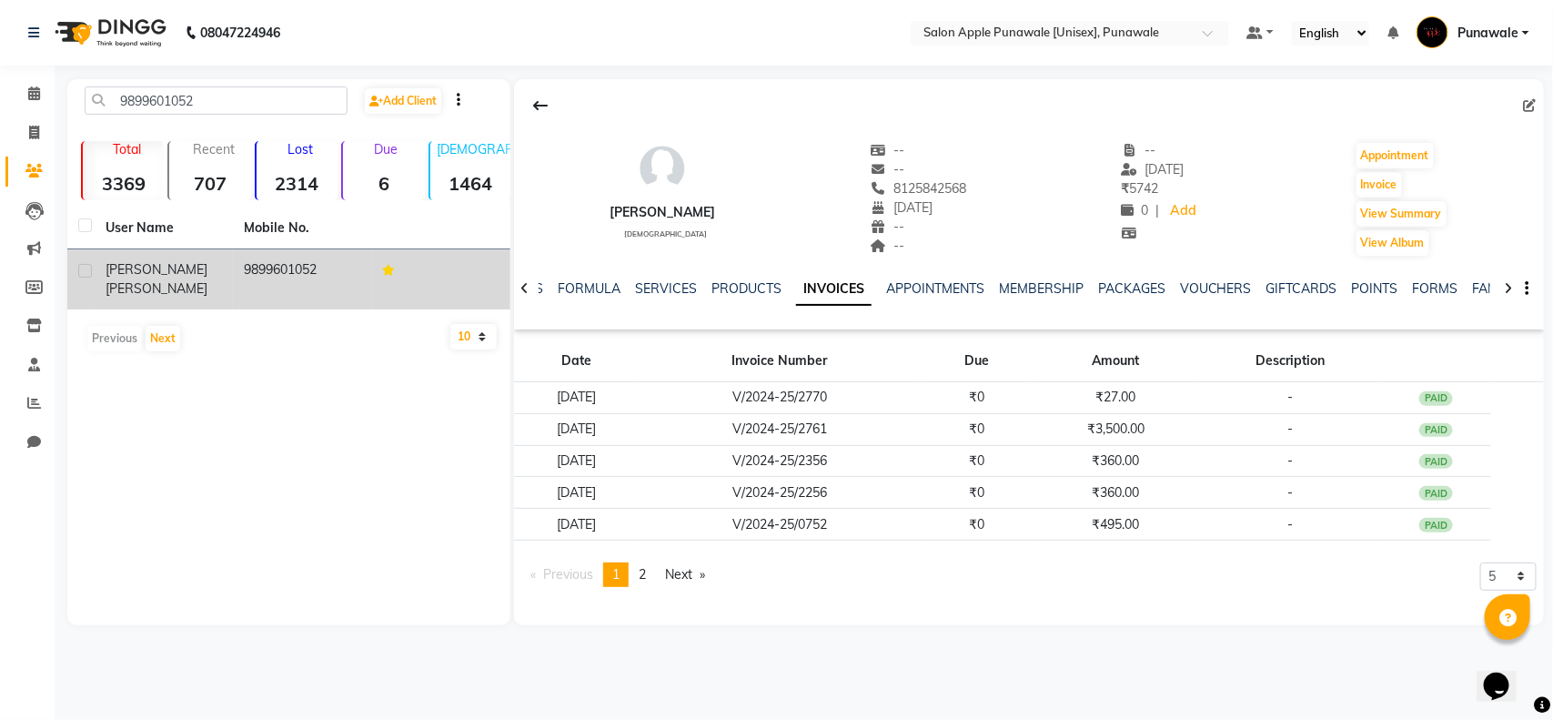
click at [242, 274] on td "9899601052" at bounding box center [302, 279] width 138 height 60
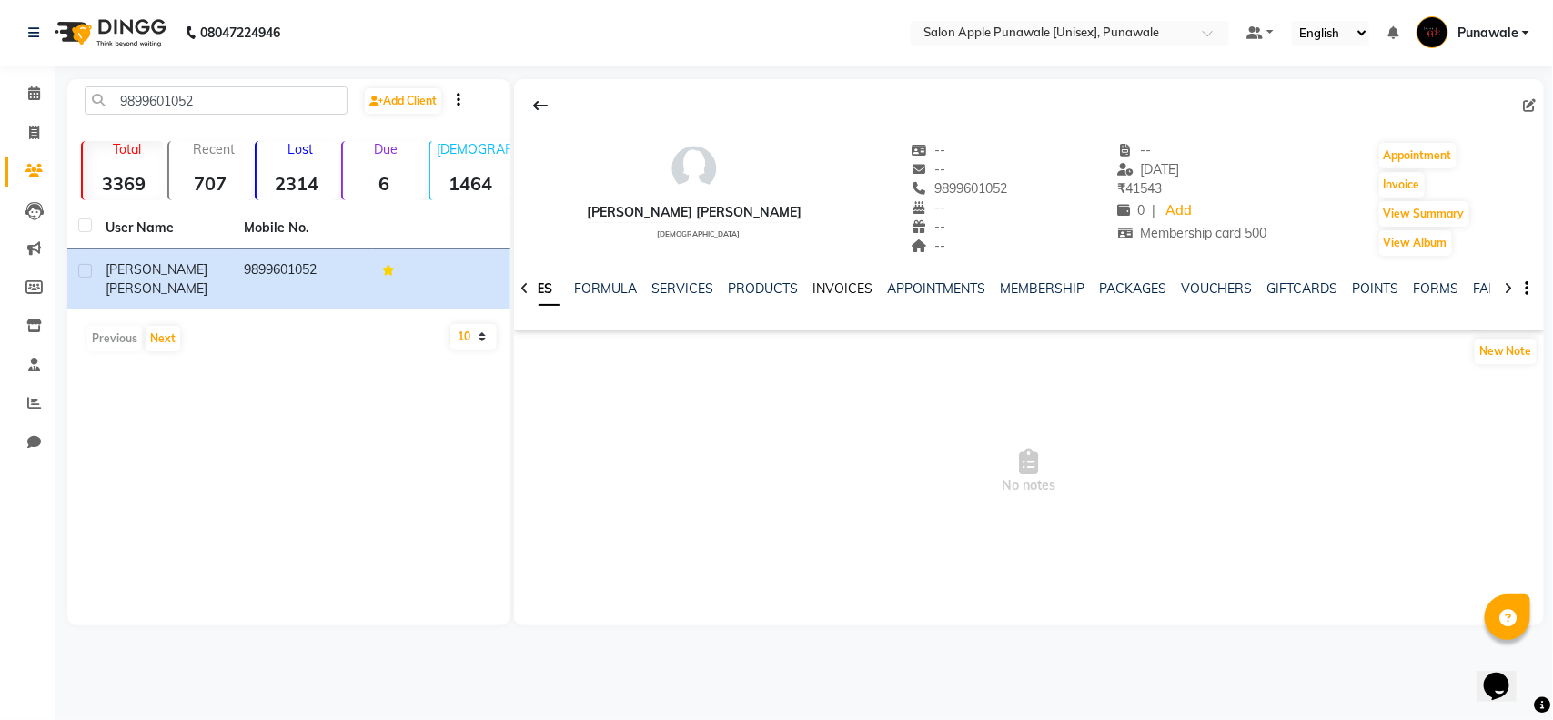
click at [829, 280] on link "INVOICES" at bounding box center [842, 288] width 60 height 16
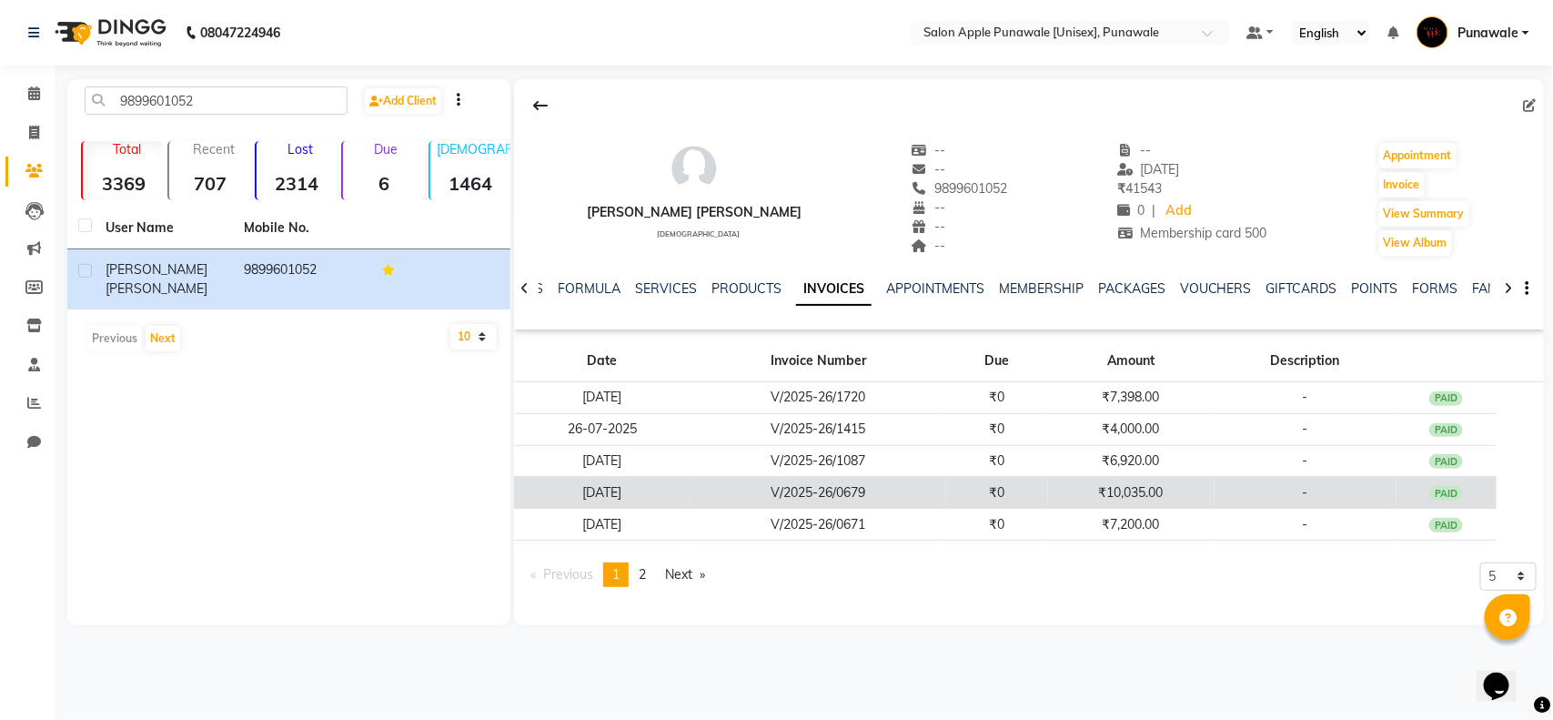
click at [861, 493] on td "V/2025-26/0679" at bounding box center [819, 493] width 257 height 32
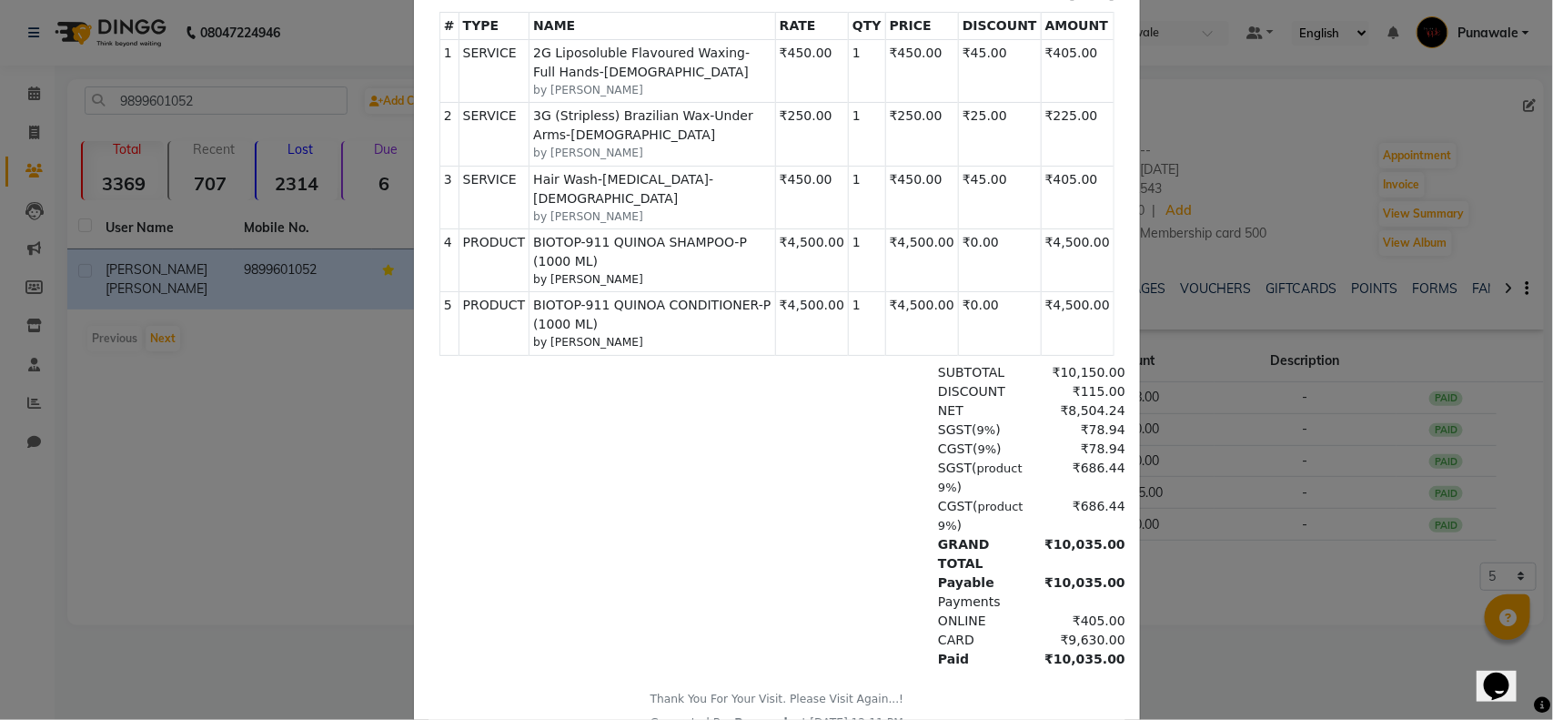
click at [1306, 126] on ngb-modal-window "INVOICE View Invoice Close" at bounding box center [776, 360] width 1553 height 720
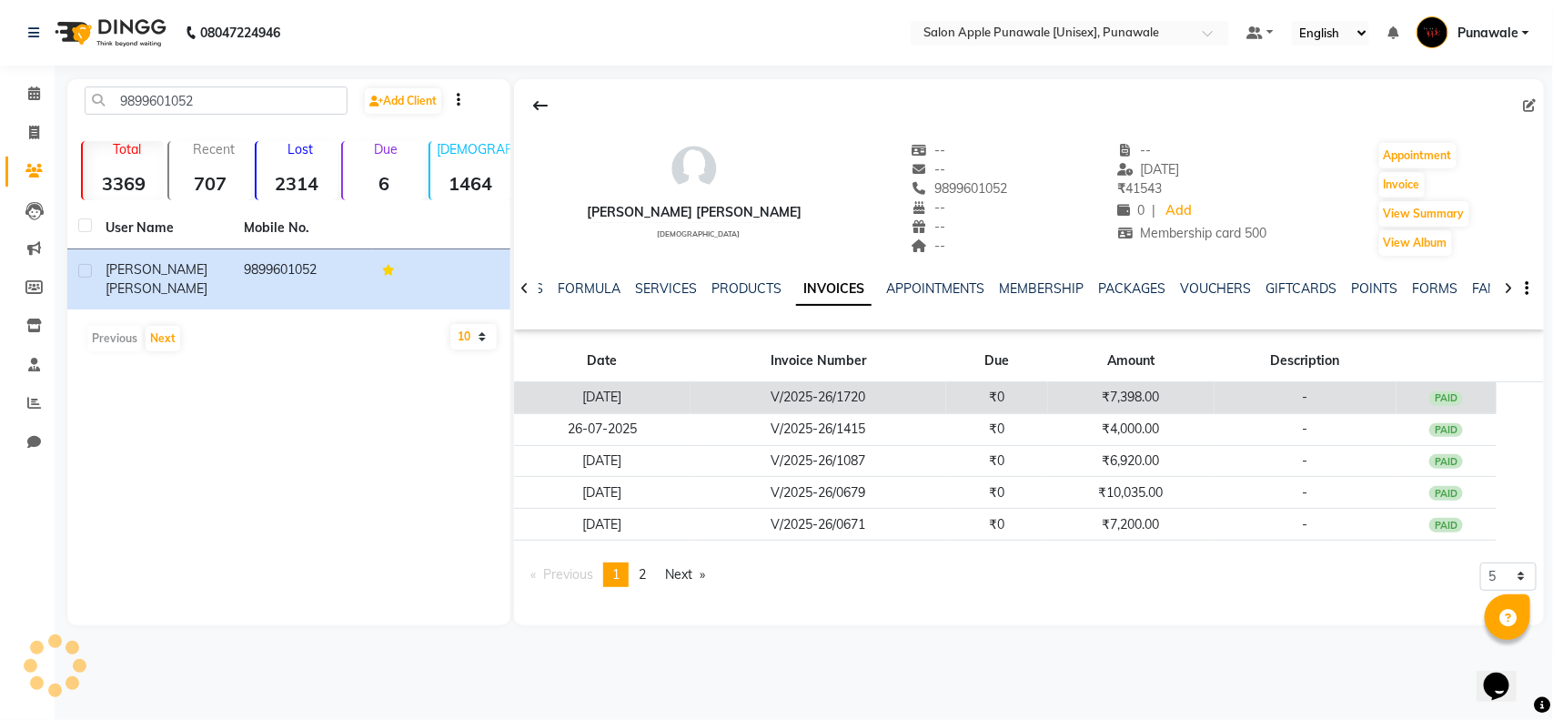
click at [1121, 406] on td "₹7,398.00" at bounding box center [1131, 398] width 166 height 32
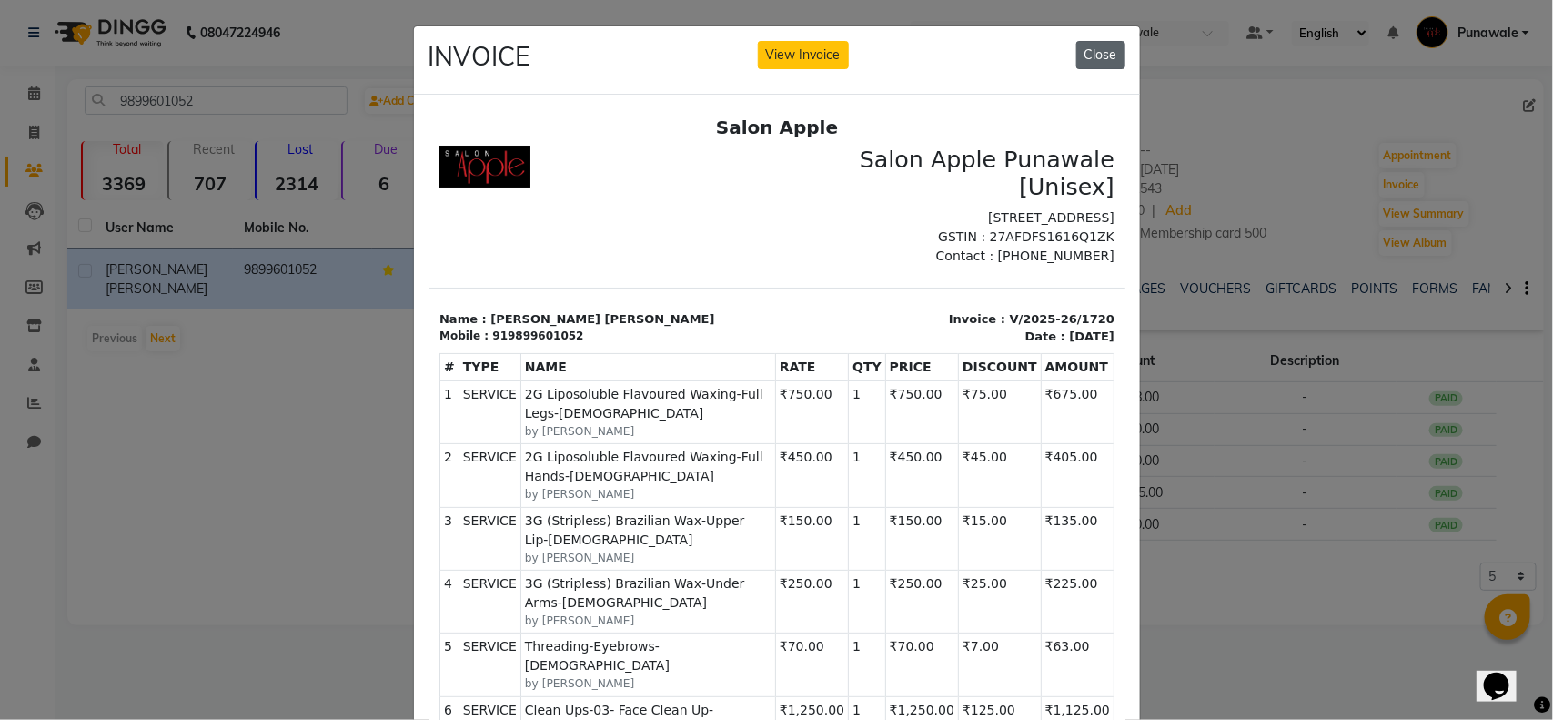
click at [1097, 48] on button "Close" at bounding box center [1100, 55] width 49 height 28
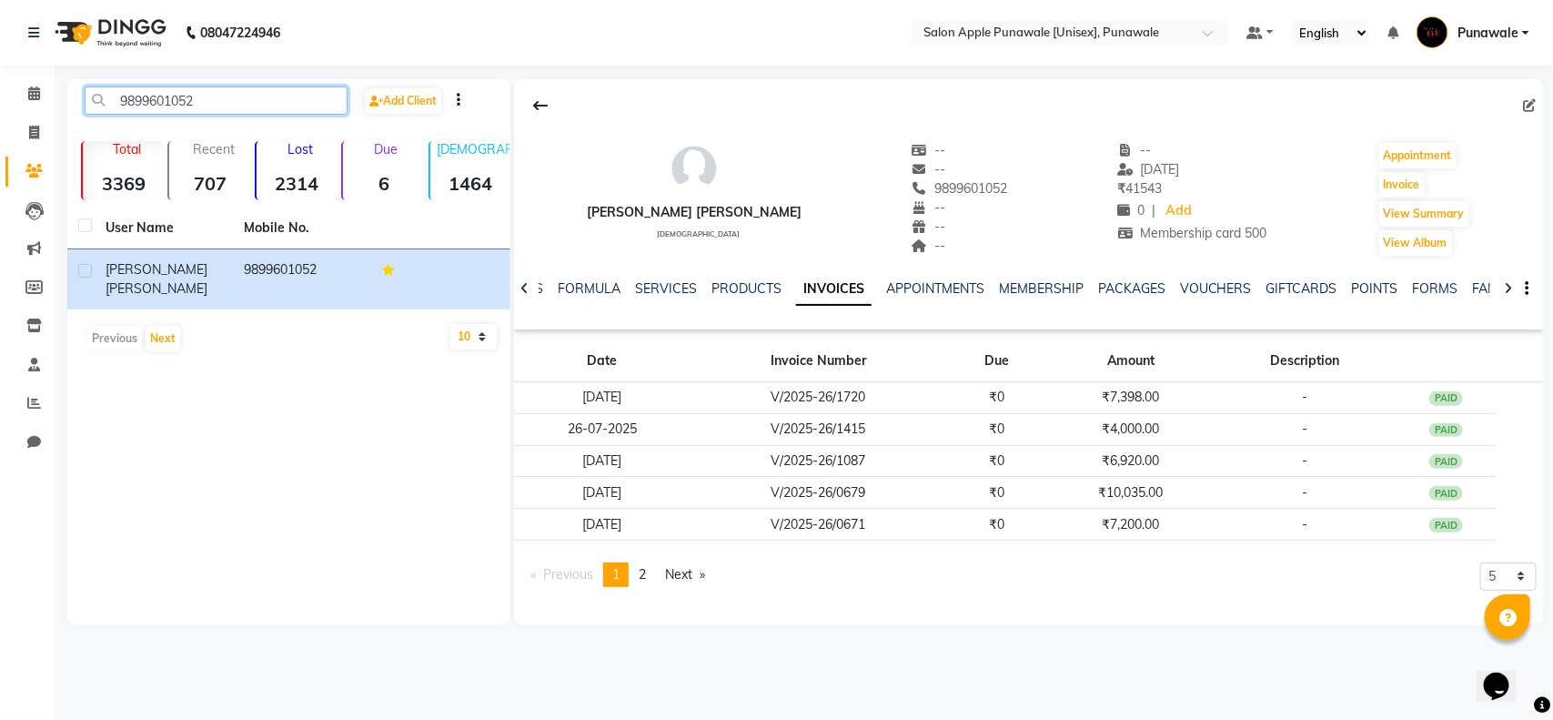
click at [235, 102] on input "9899601052" at bounding box center [216, 100] width 263 height 28
paste input "8584062417"
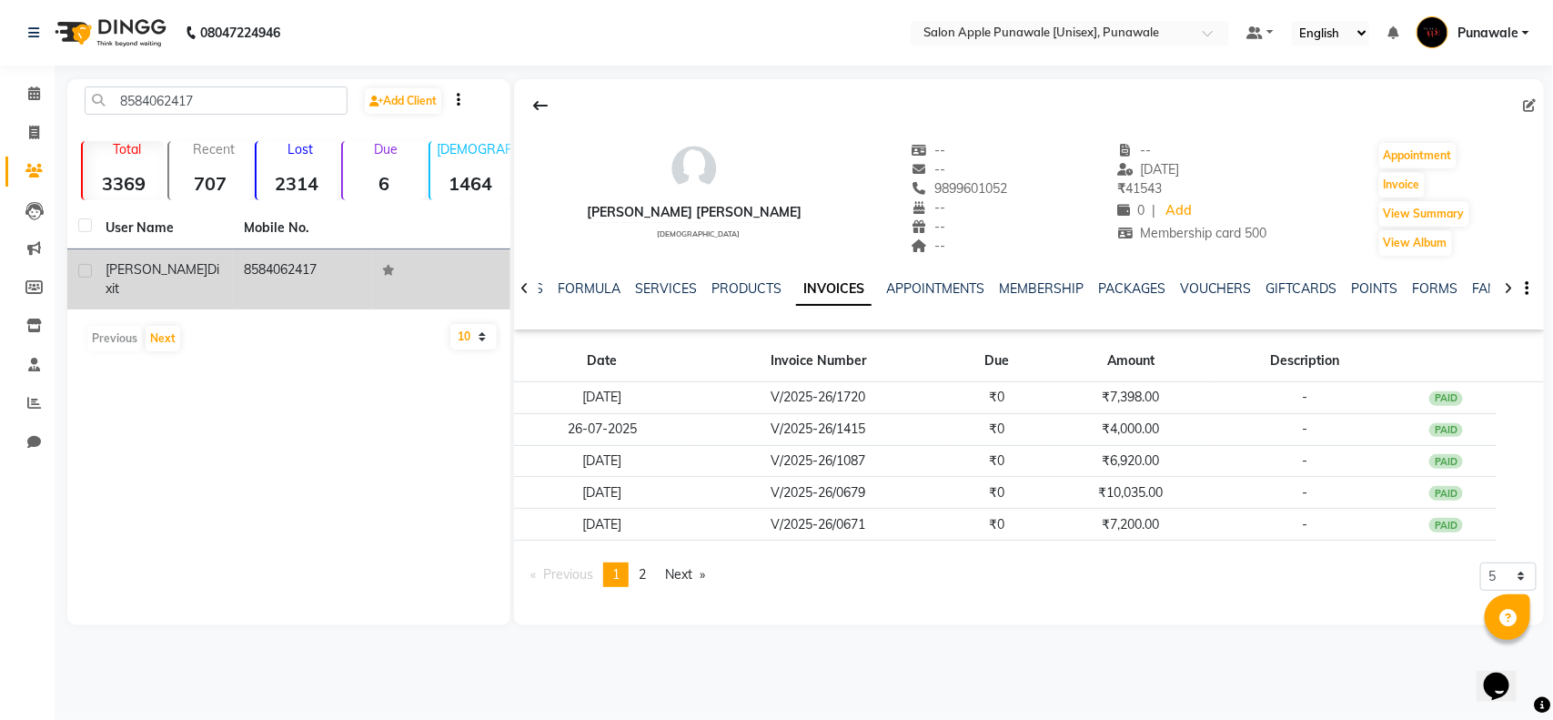
click at [250, 268] on td "8584062417" at bounding box center [302, 279] width 138 height 60
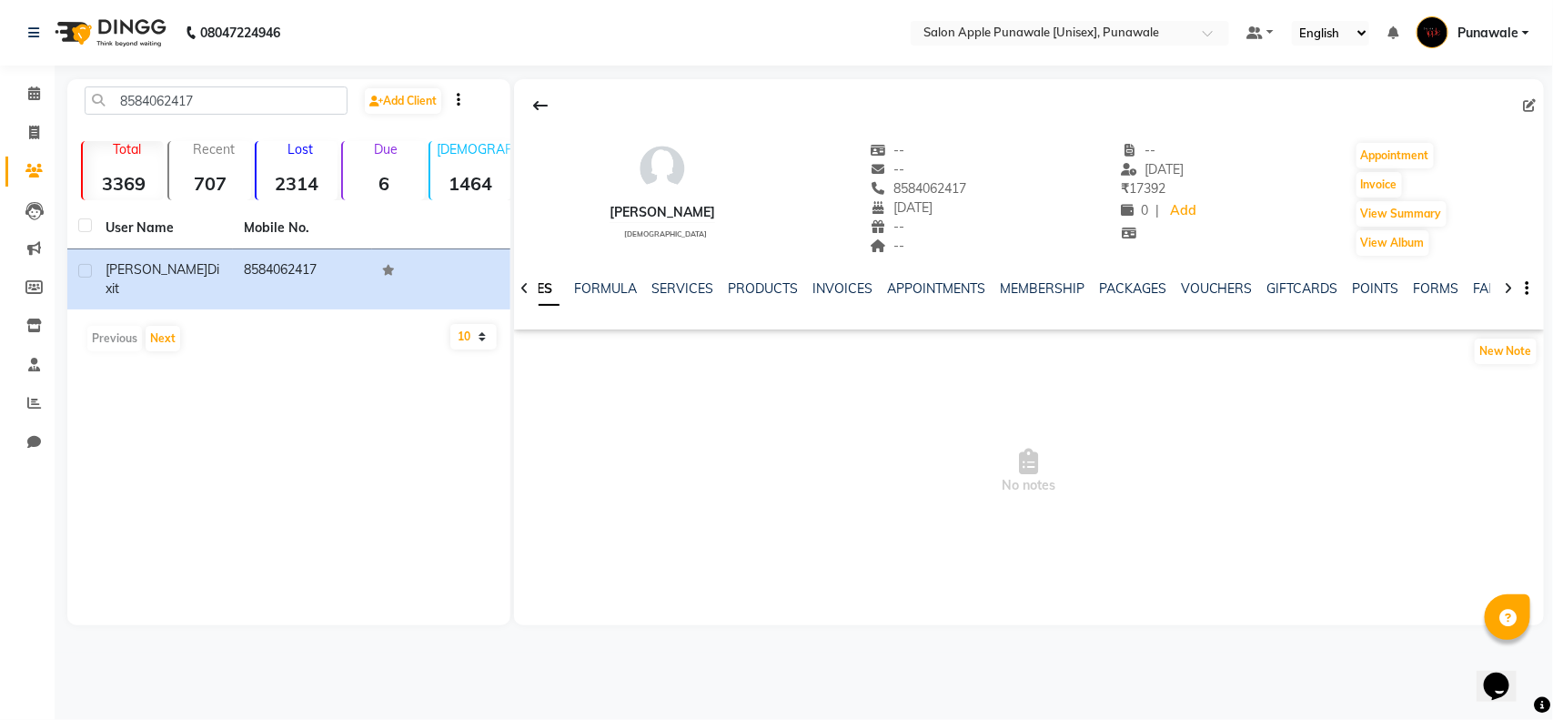
click at [825, 279] on div "INVOICES" at bounding box center [842, 288] width 60 height 19
click at [832, 288] on link "INVOICES" at bounding box center [842, 288] width 60 height 16
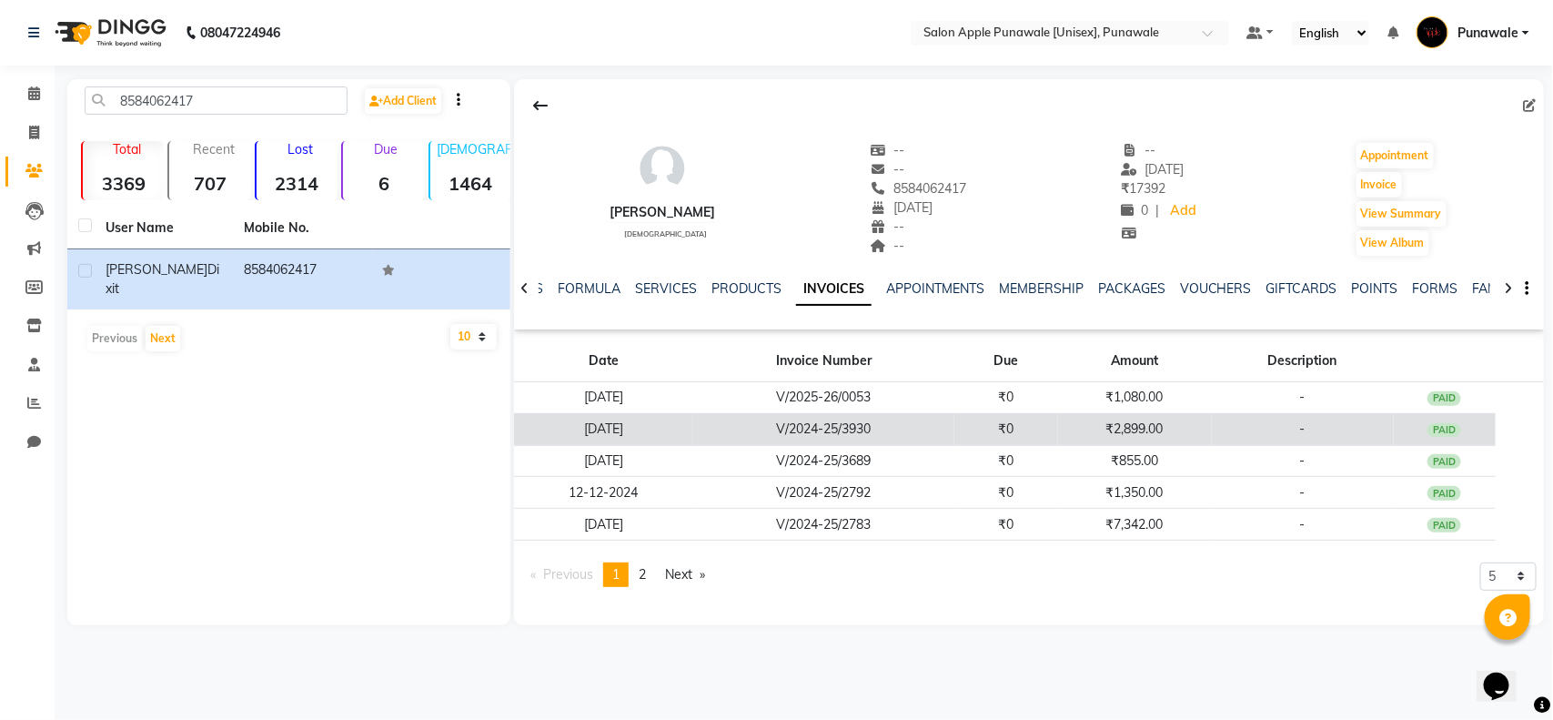
click at [1121, 426] on td "₹2,899.00" at bounding box center [1135, 429] width 154 height 32
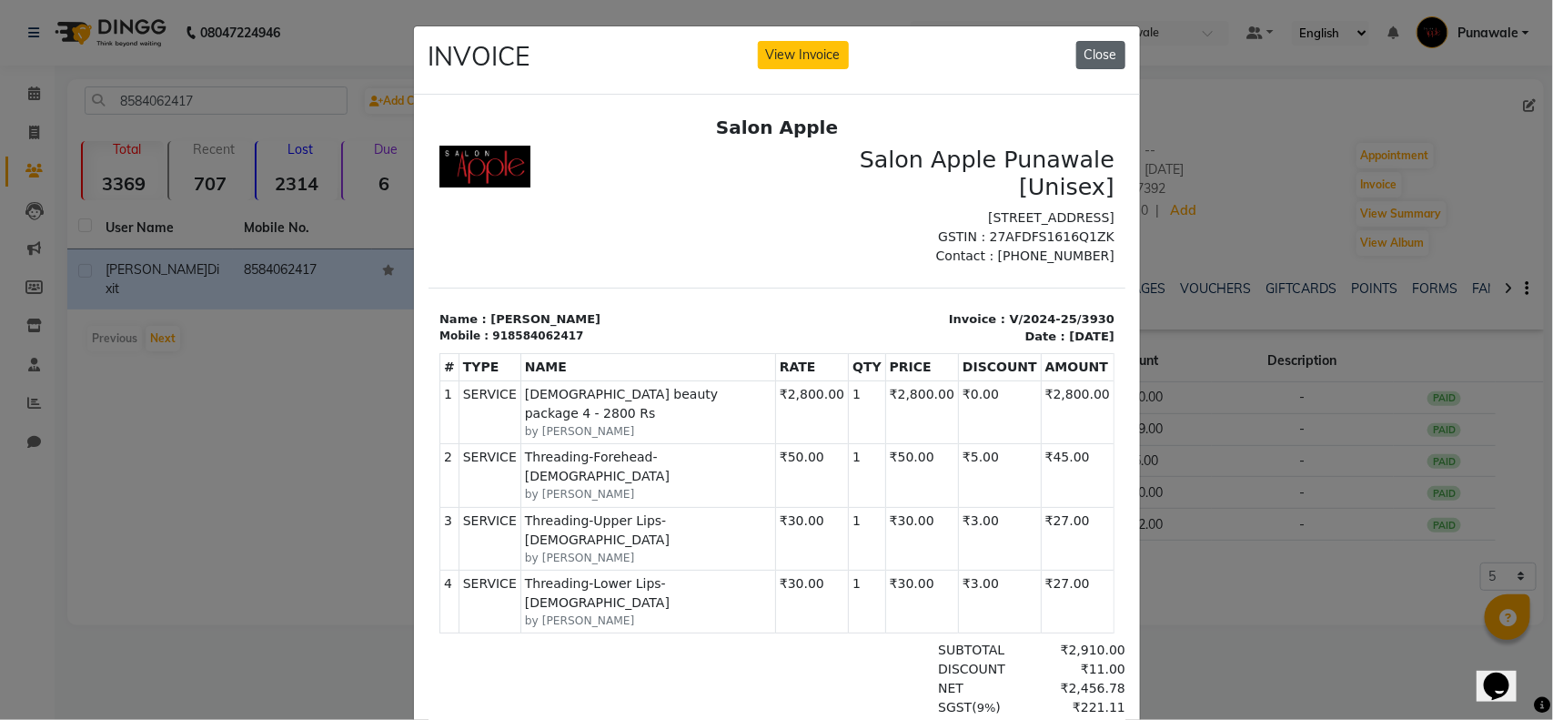
click at [1084, 51] on button "Close" at bounding box center [1100, 55] width 49 height 28
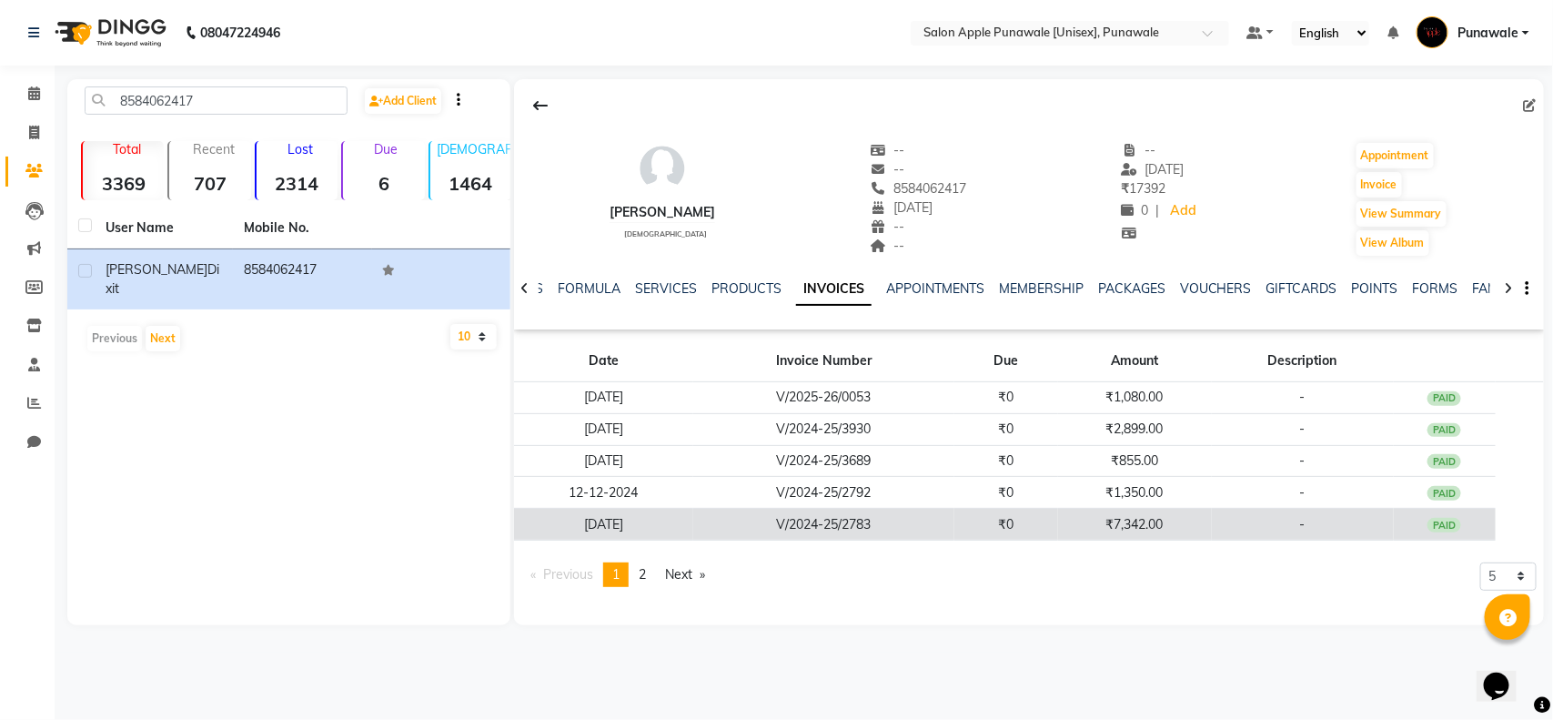
click at [1162, 524] on td "₹7,342.00" at bounding box center [1135, 525] width 154 height 32
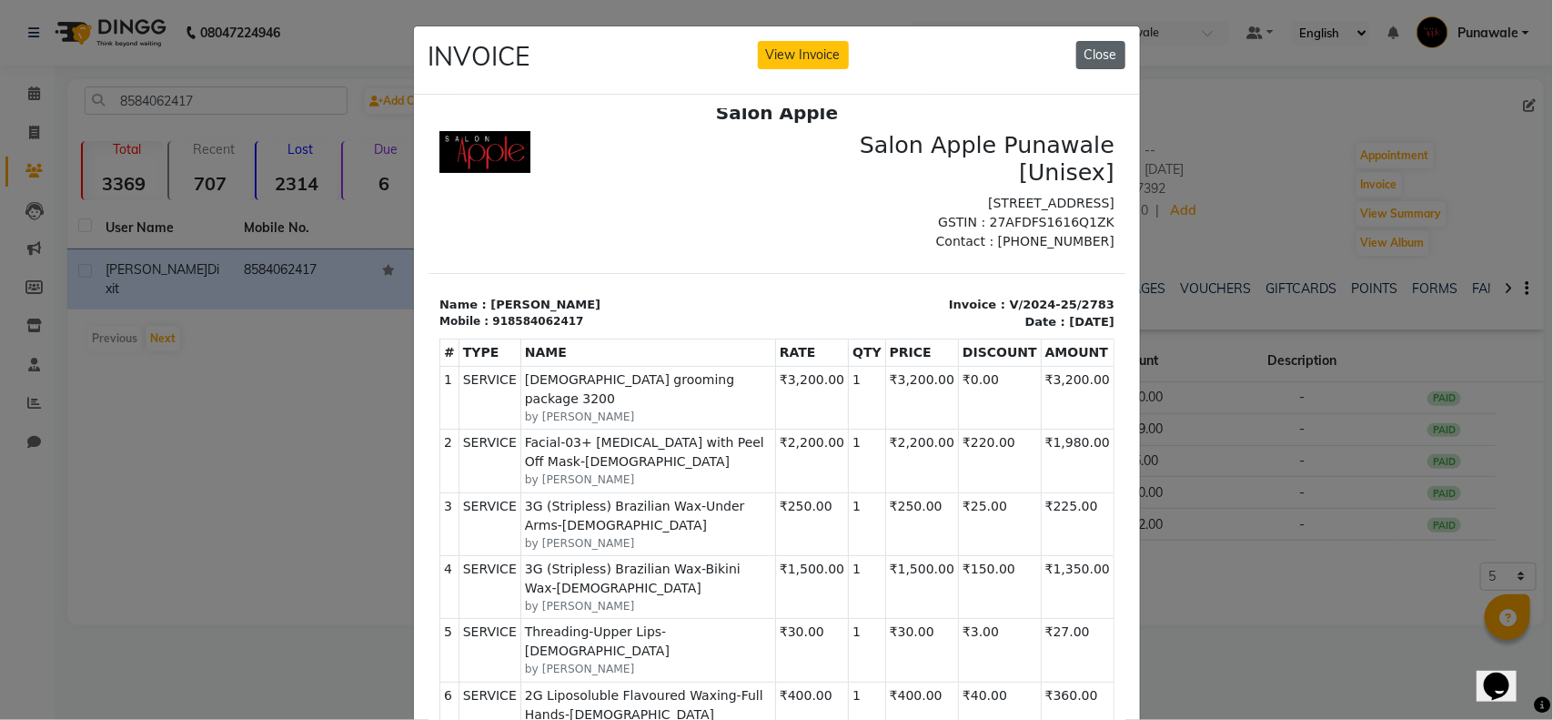
click at [1106, 55] on button "Close" at bounding box center [1100, 55] width 49 height 28
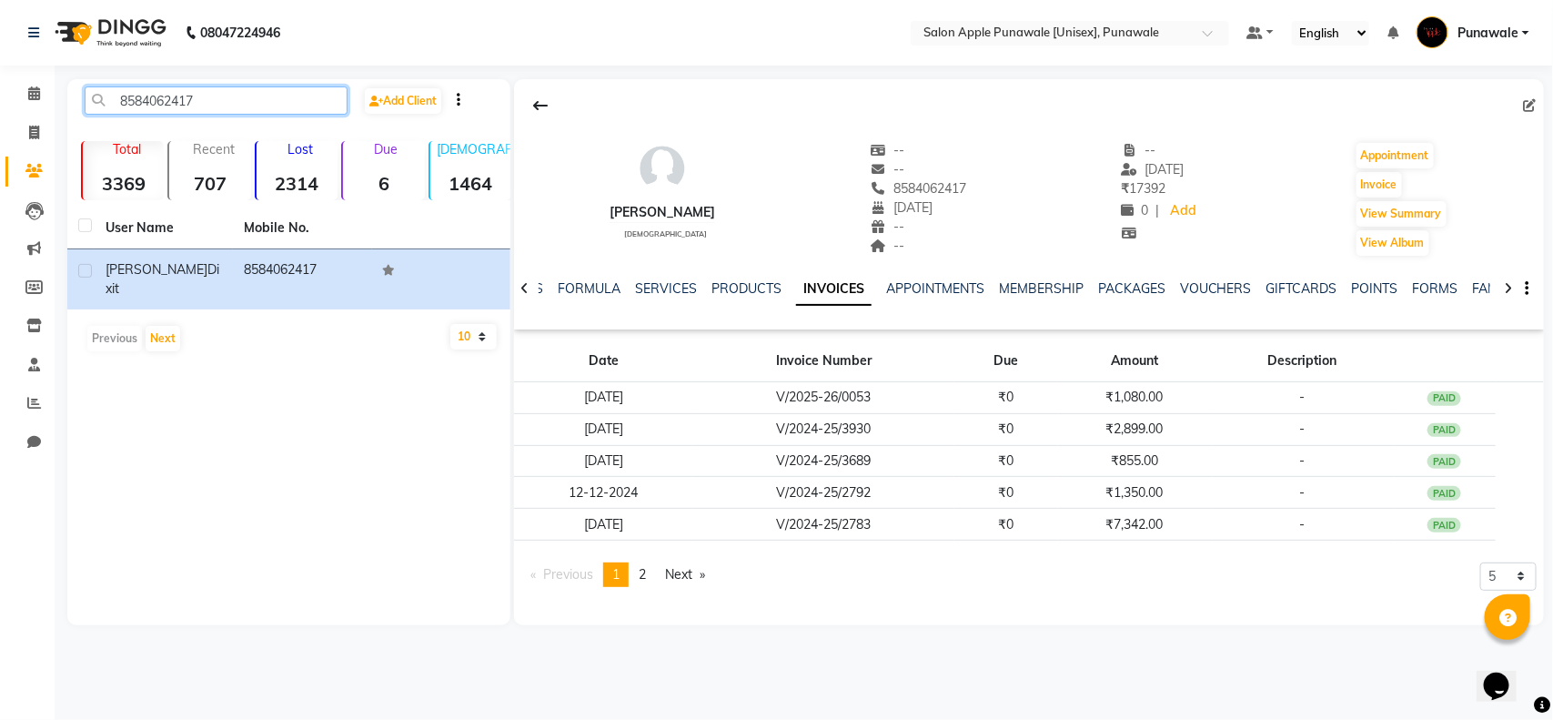
click at [239, 105] on input "8584062417" at bounding box center [216, 100] width 263 height 28
paste input "9479904699"
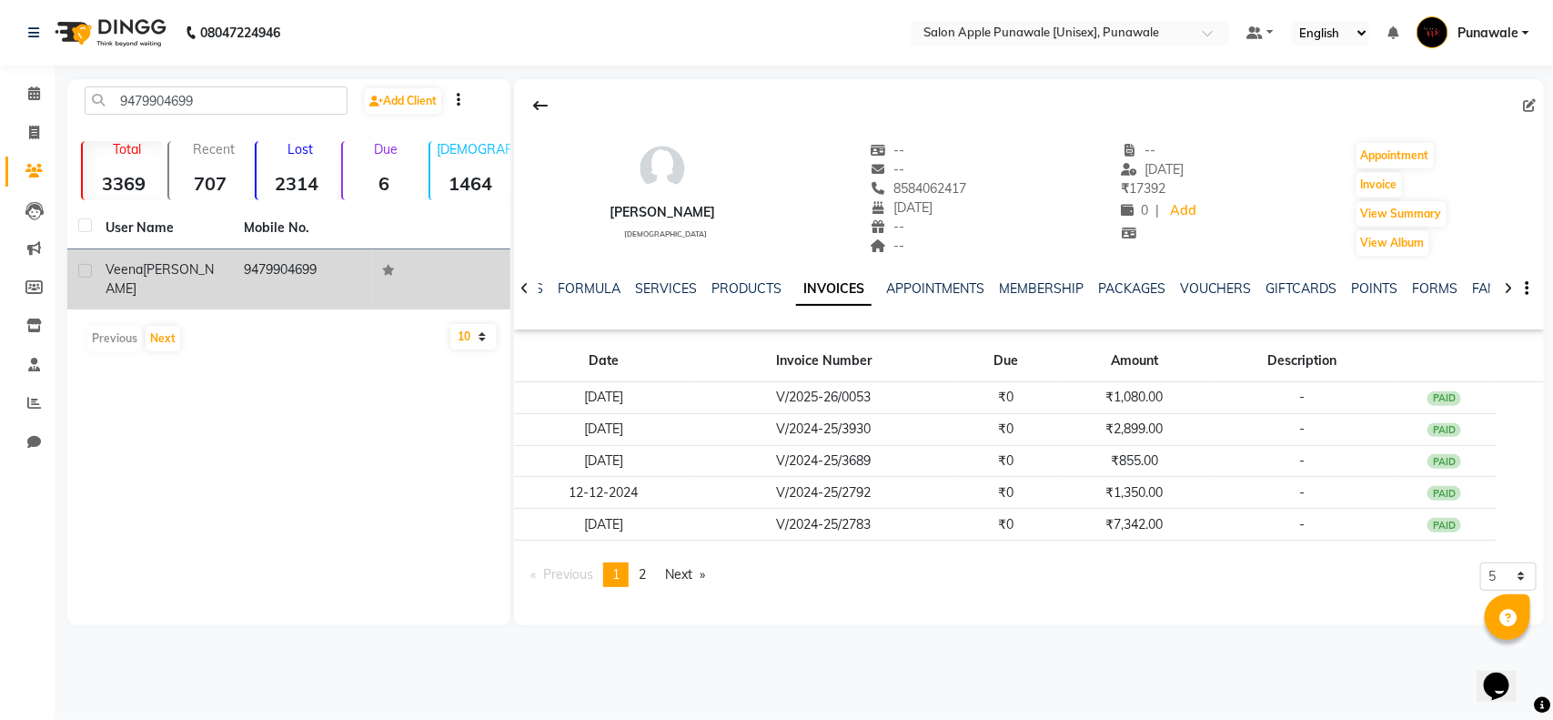
click at [298, 287] on td "9479904699" at bounding box center [302, 279] width 138 height 60
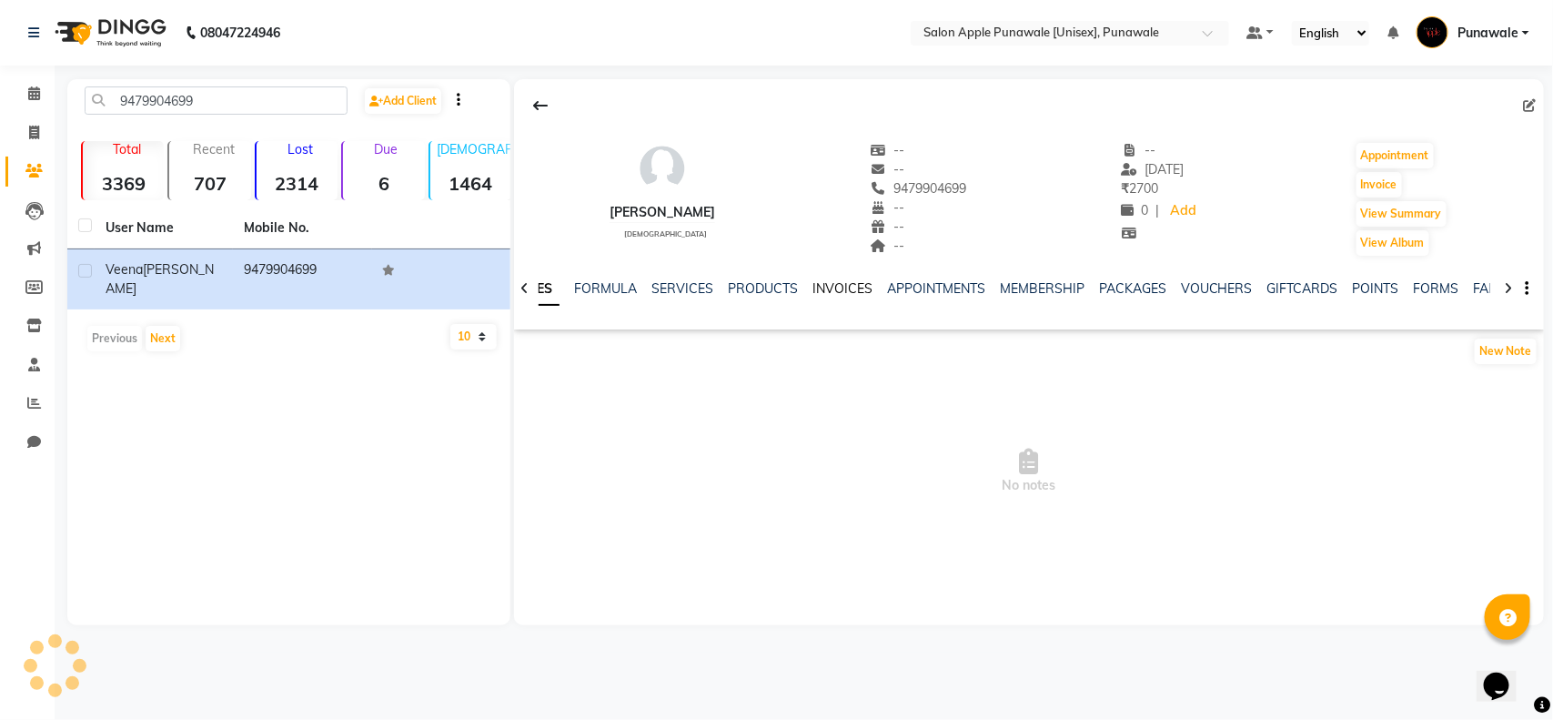
click at [820, 289] on link "INVOICES" at bounding box center [842, 288] width 60 height 16
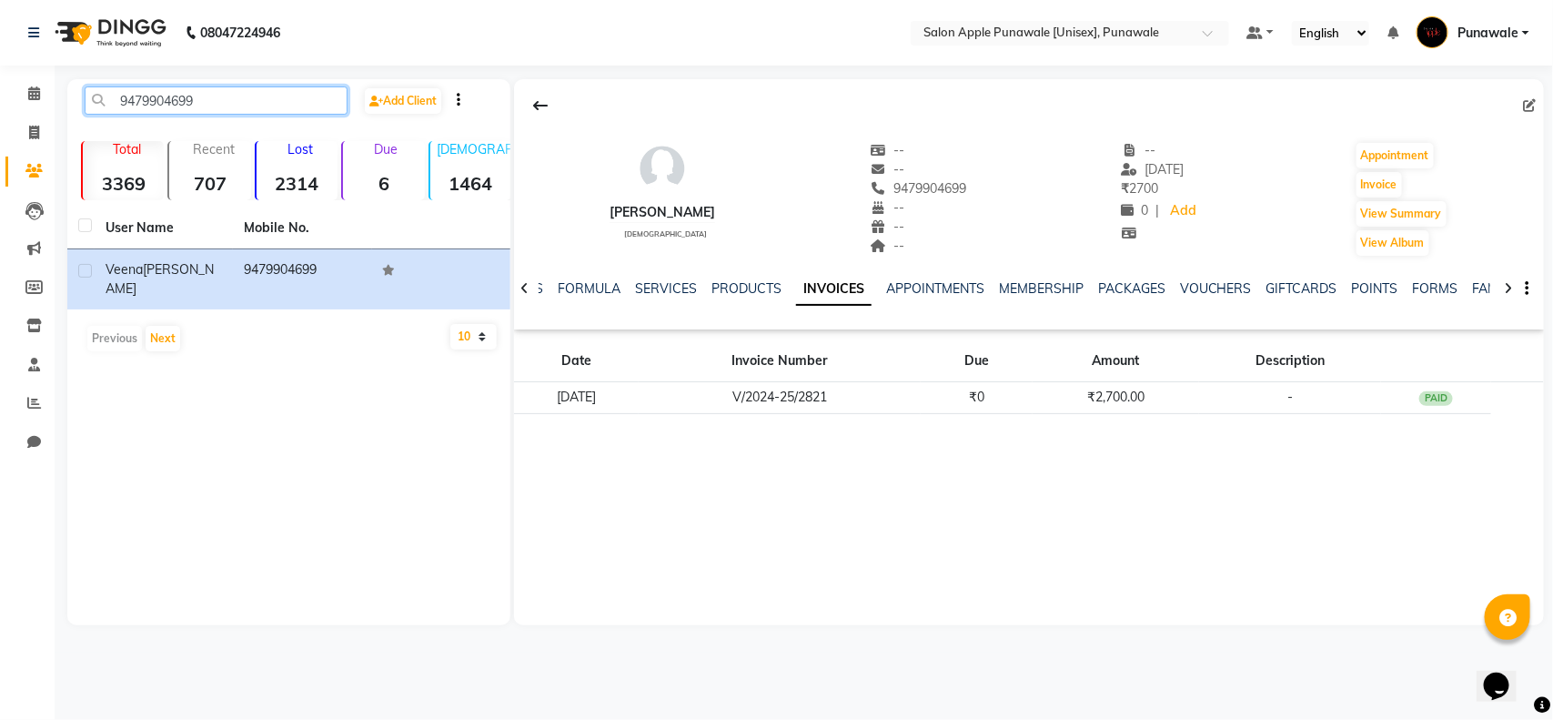
click at [148, 102] on input "9479904699" at bounding box center [216, 100] width 263 height 28
paste input "741143940"
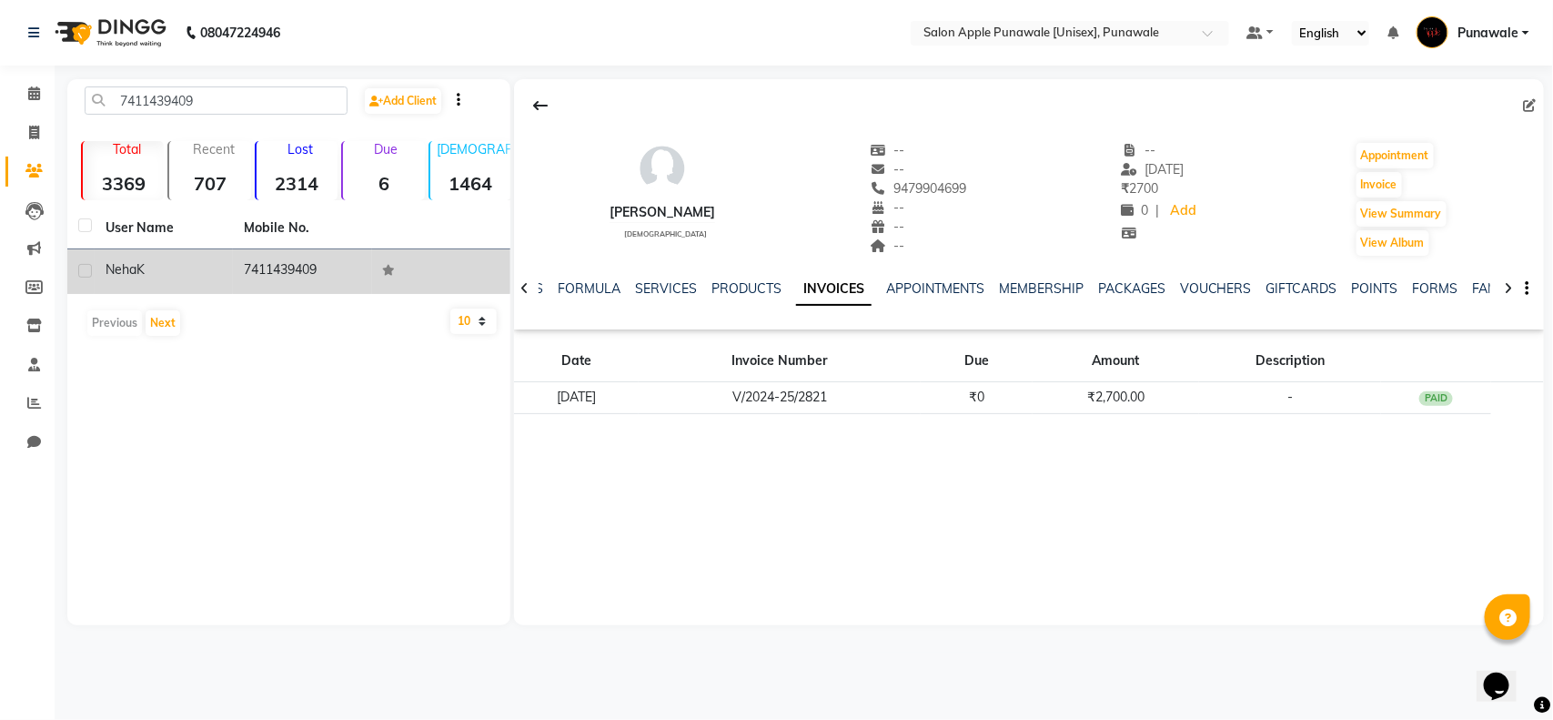
click at [273, 276] on td "7411439409" at bounding box center [302, 271] width 138 height 45
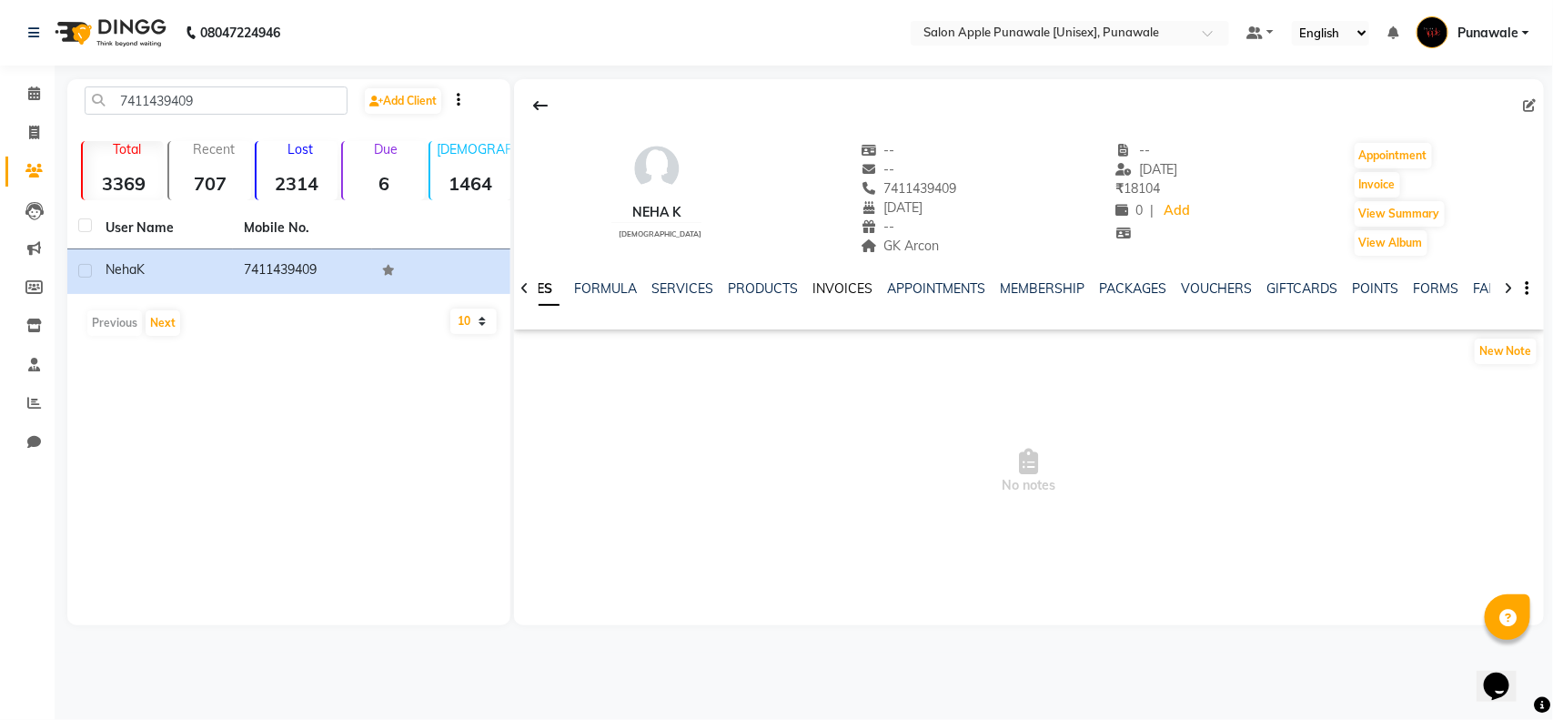
click at [824, 292] on link "INVOICES" at bounding box center [842, 288] width 60 height 16
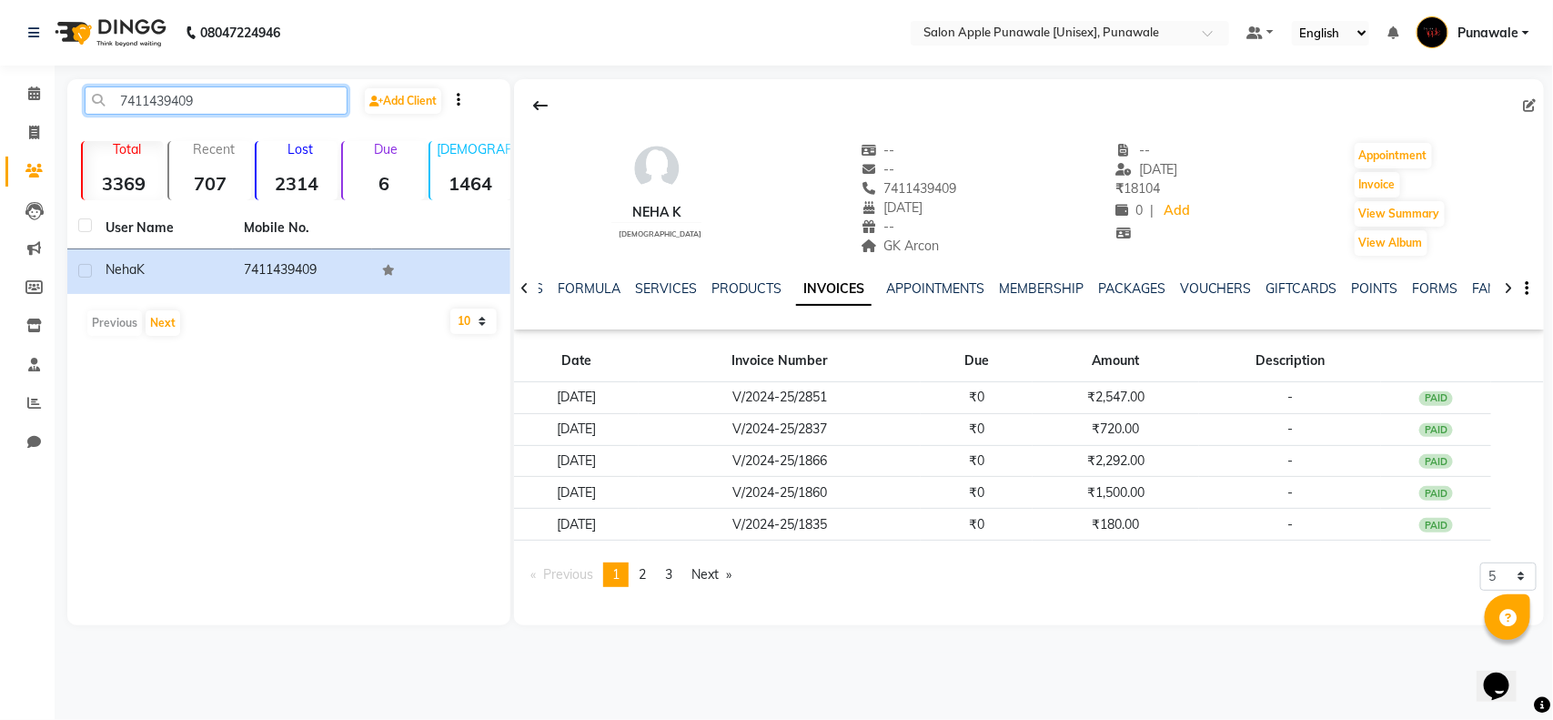
click at [171, 102] on input "7411439409" at bounding box center [216, 100] width 263 height 28
paste input "000502595"
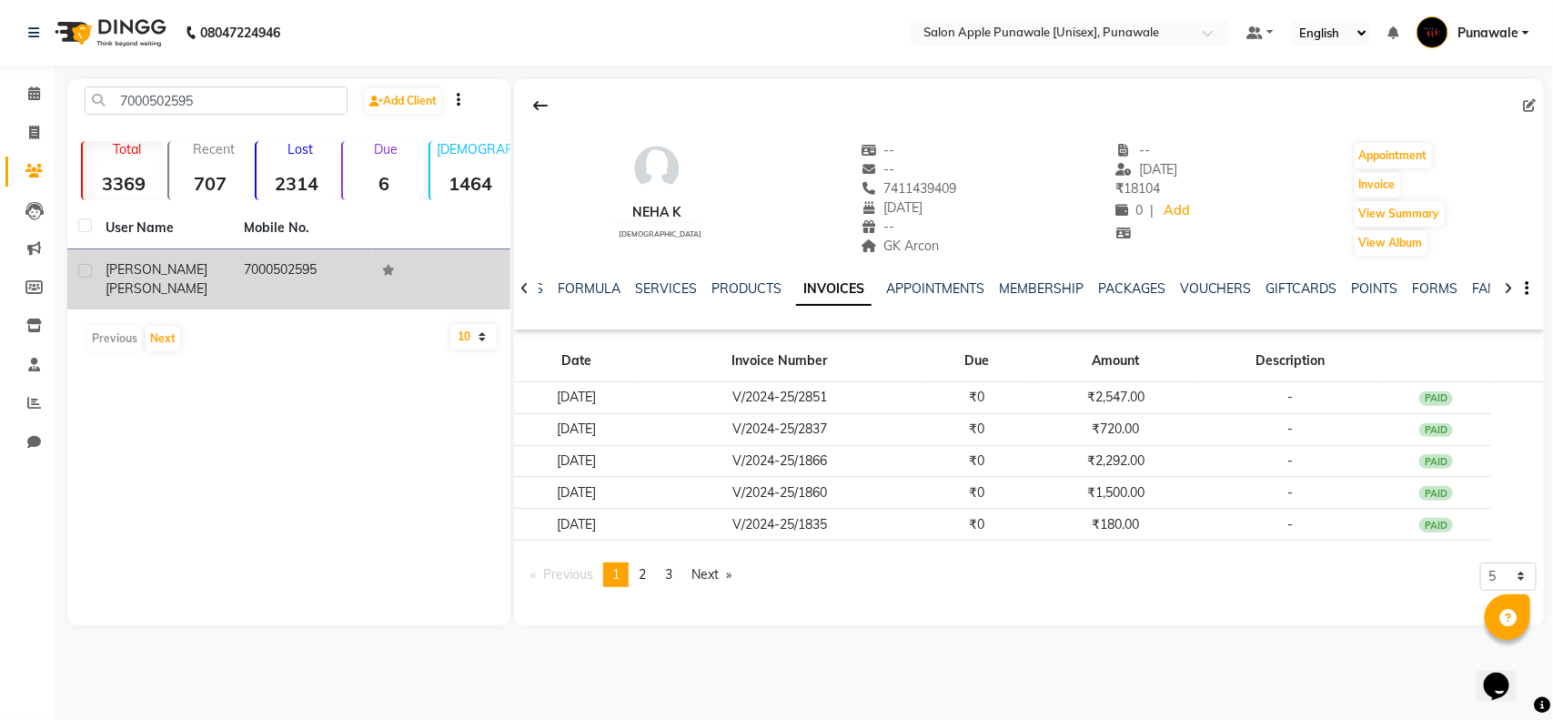
click at [243, 282] on td "7000502595" at bounding box center [302, 279] width 138 height 60
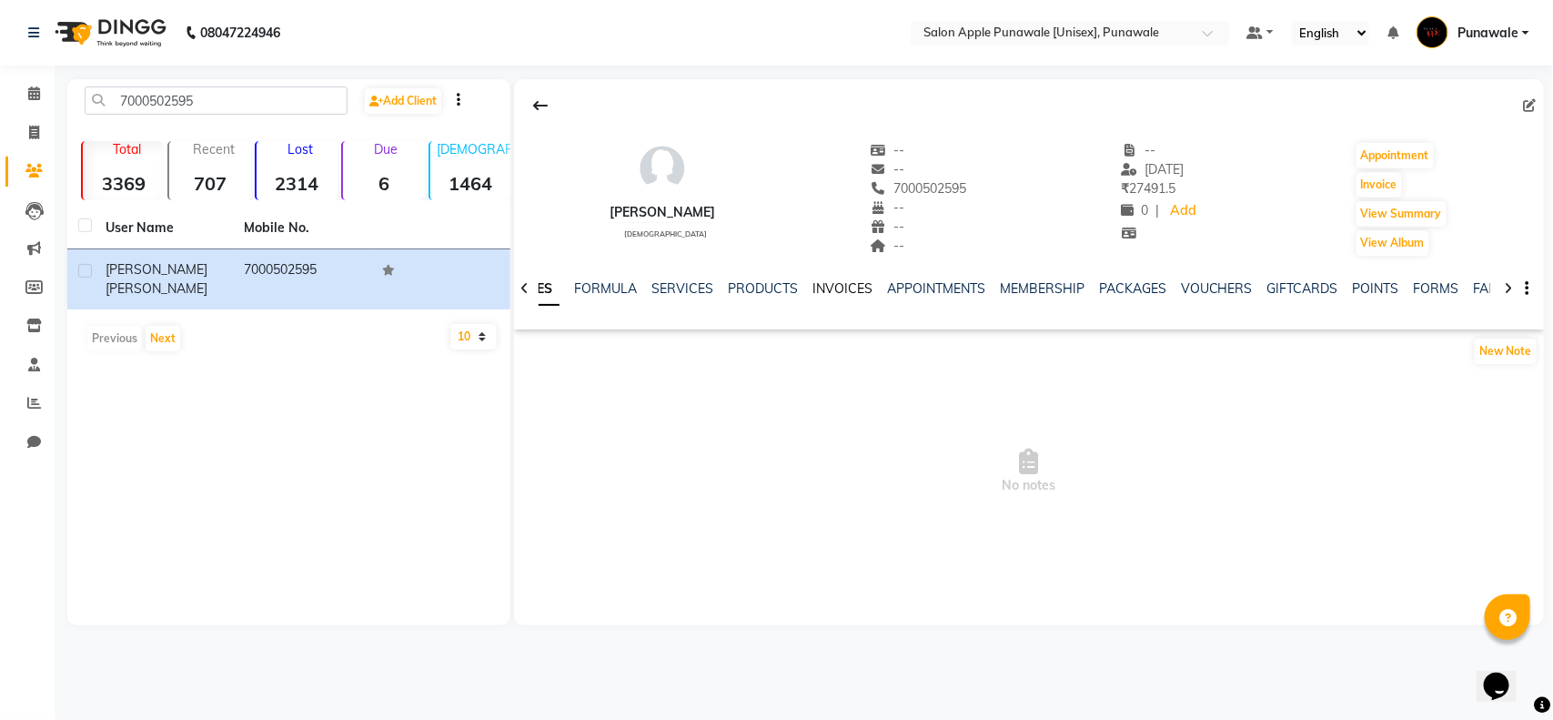
click at [812, 289] on link "INVOICES" at bounding box center [842, 288] width 60 height 16
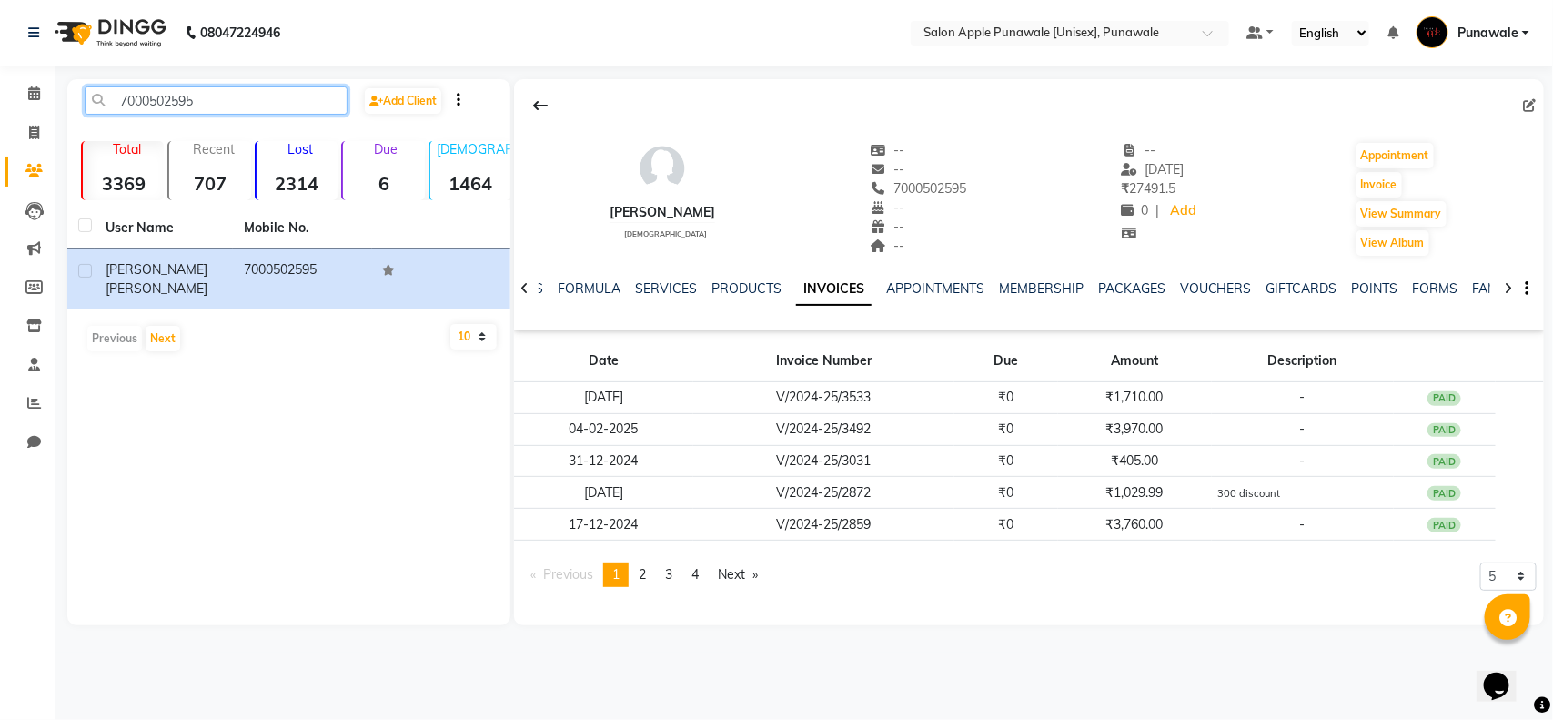
click at [170, 102] on input "7000502595" at bounding box center [216, 100] width 263 height 28
paste input "9604557648"
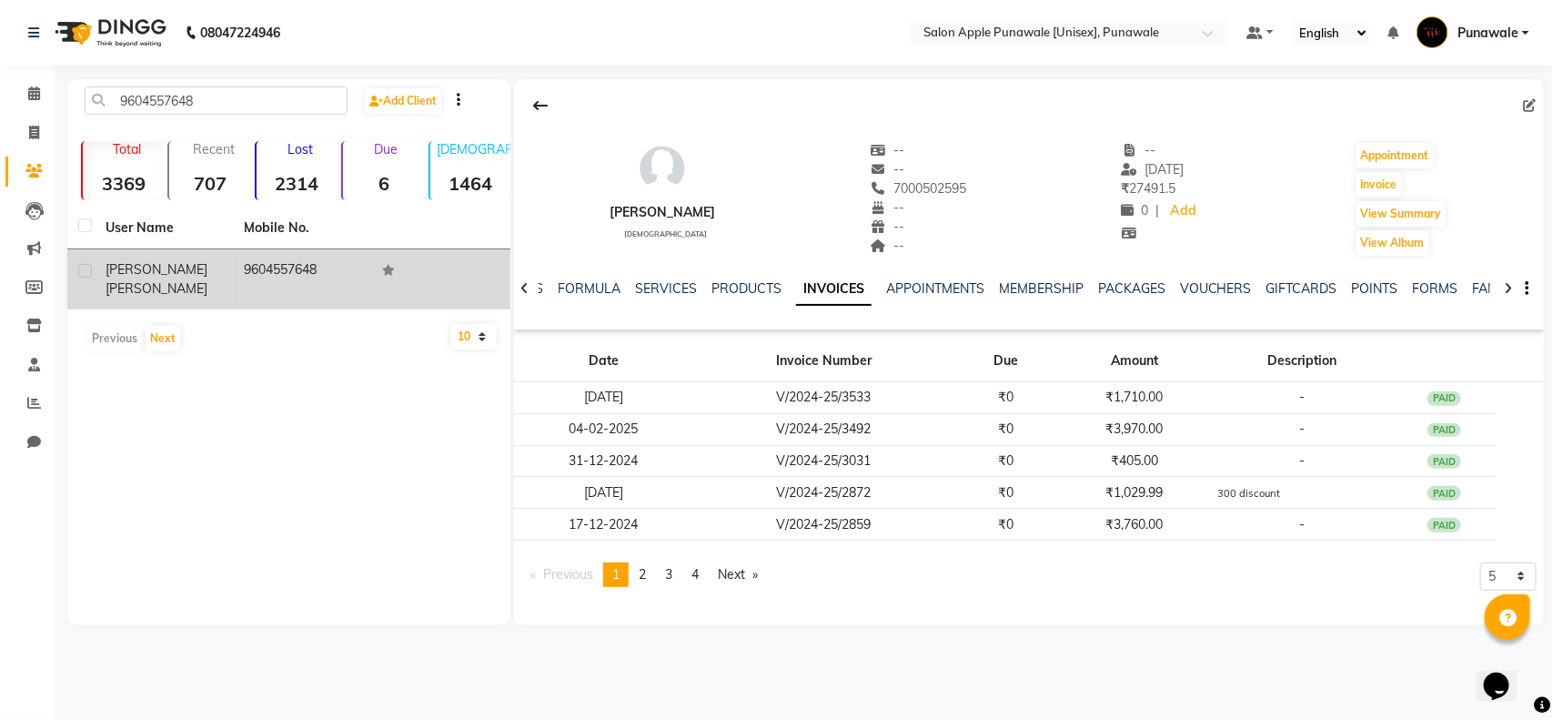
click at [148, 265] on span "BHAGYASHRI" at bounding box center [157, 269] width 102 height 16
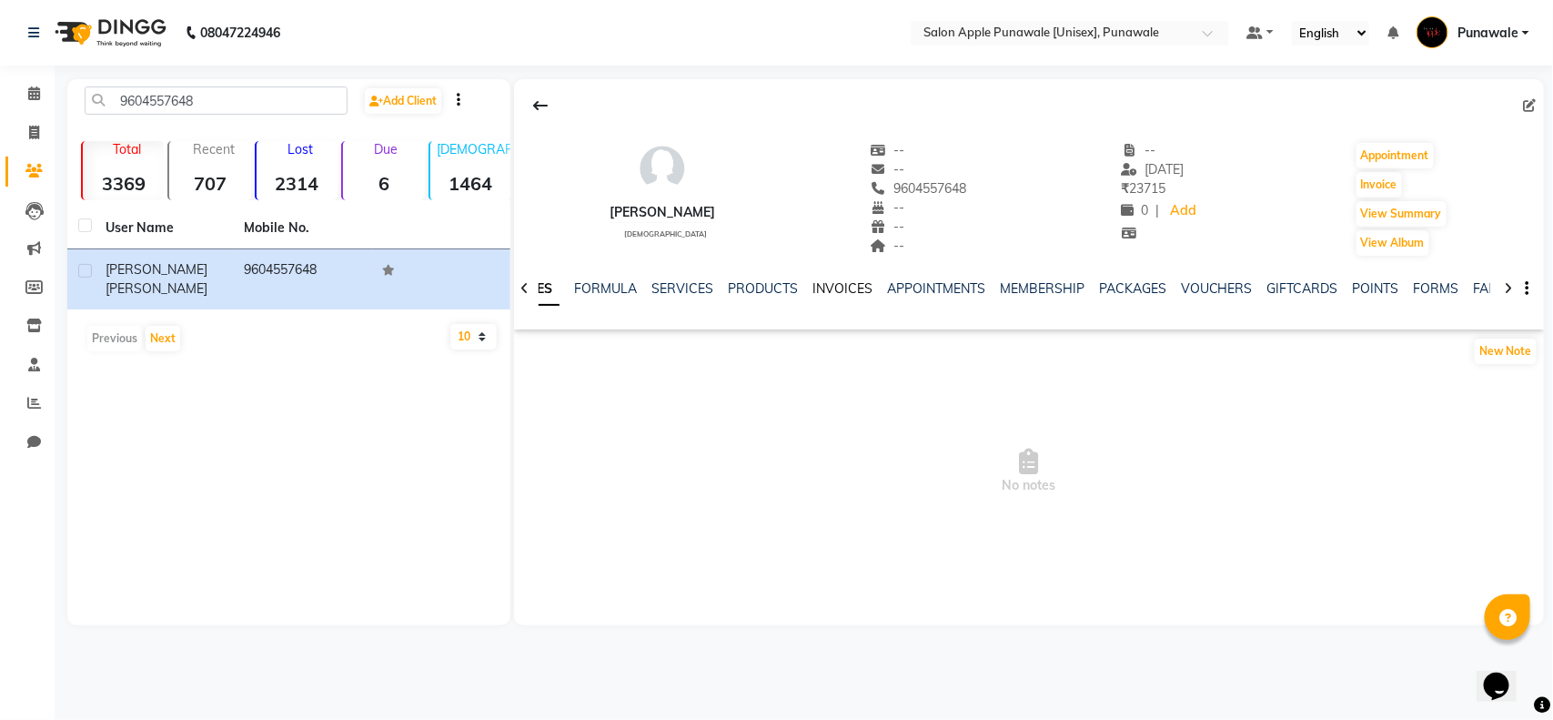
click at [823, 280] on link "INVOICES" at bounding box center [842, 288] width 60 height 16
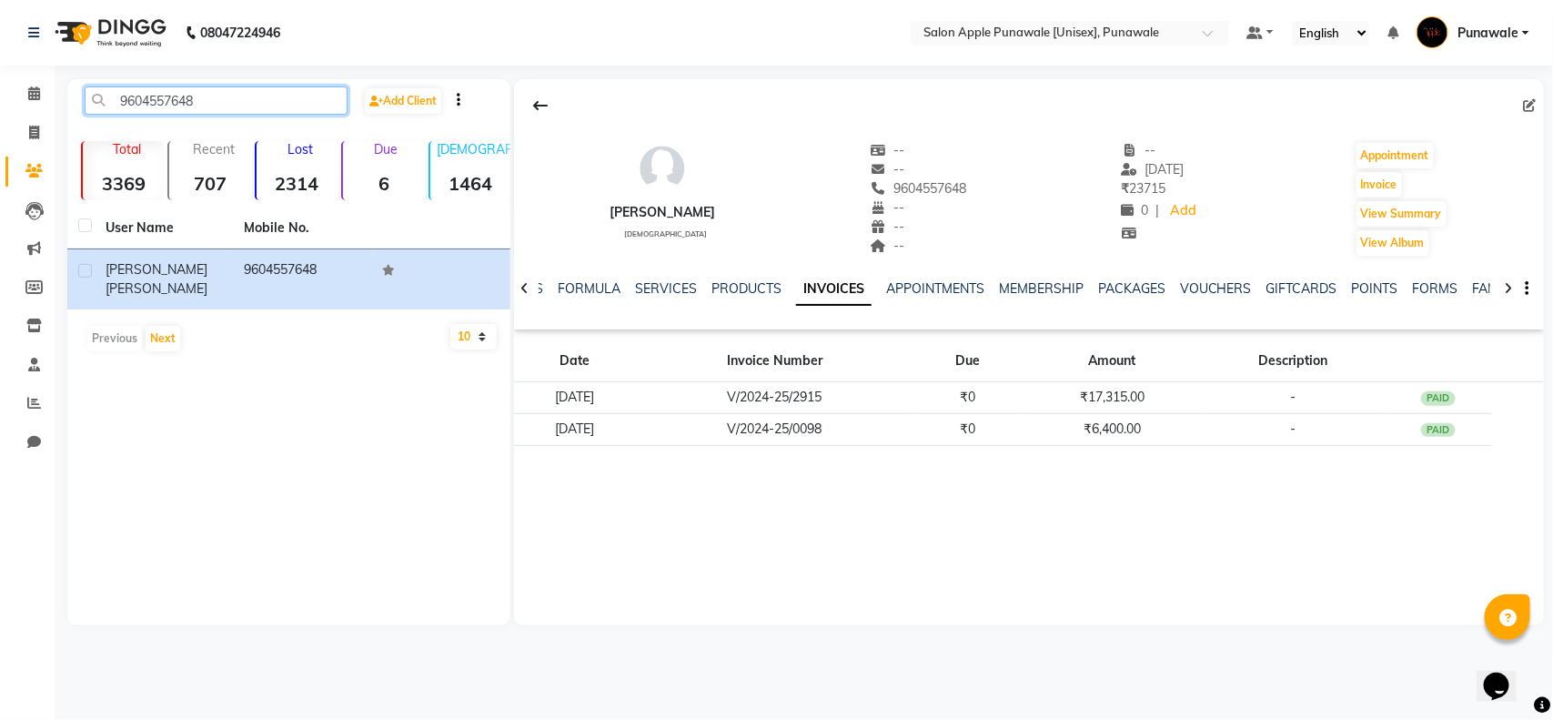
click at [207, 92] on input "9604557648" at bounding box center [216, 100] width 263 height 28
paste input "892863635"
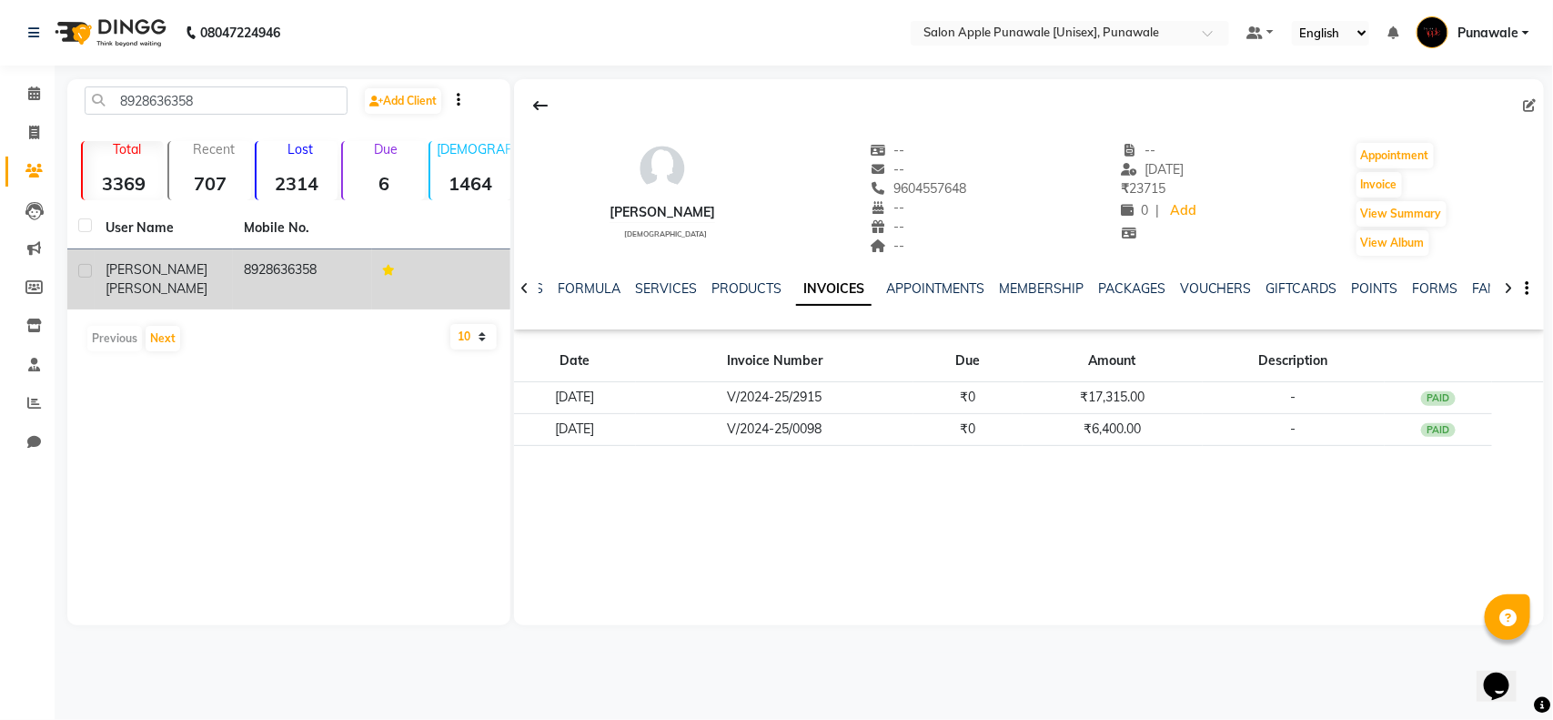
click at [259, 275] on td "8928636358" at bounding box center [302, 279] width 138 height 60
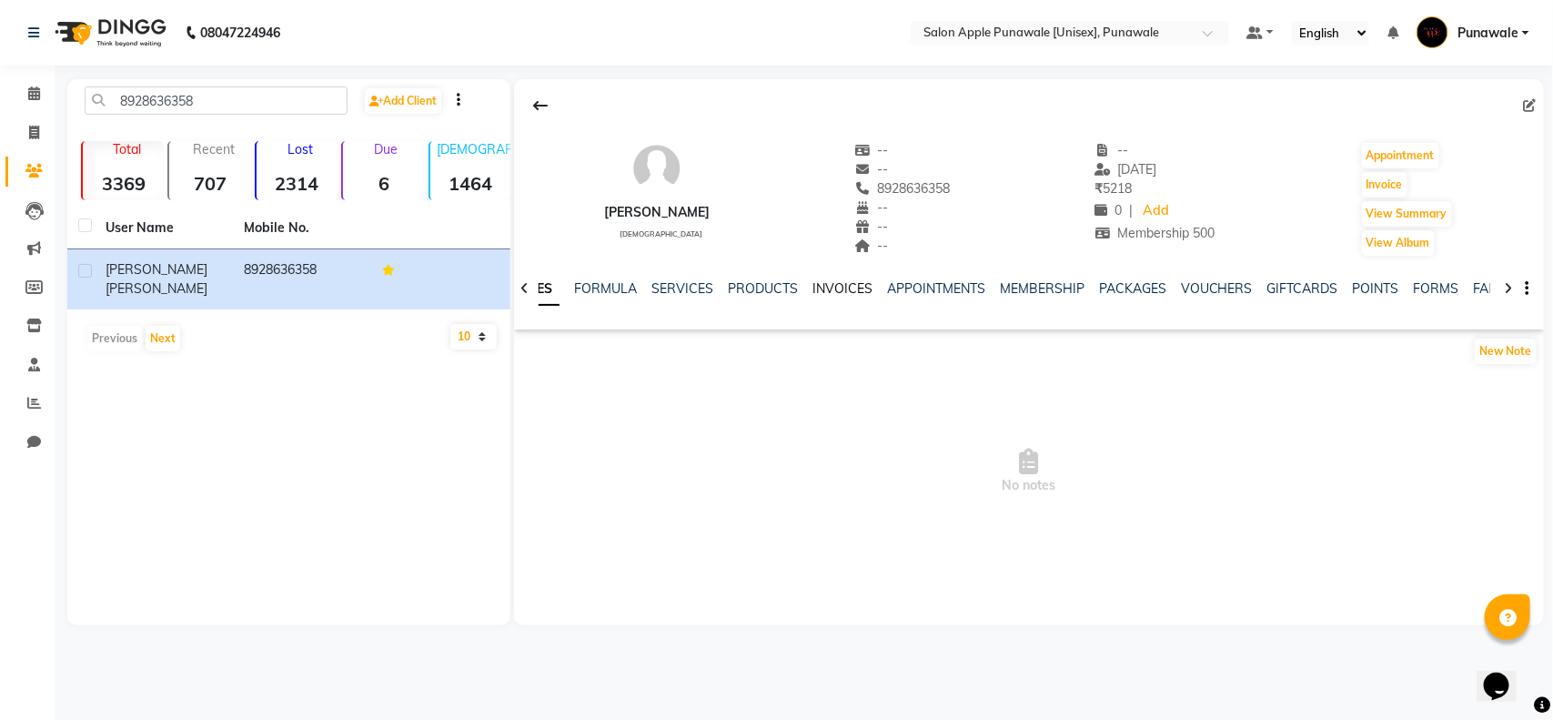
click at [843, 287] on link "INVOICES" at bounding box center [842, 288] width 60 height 16
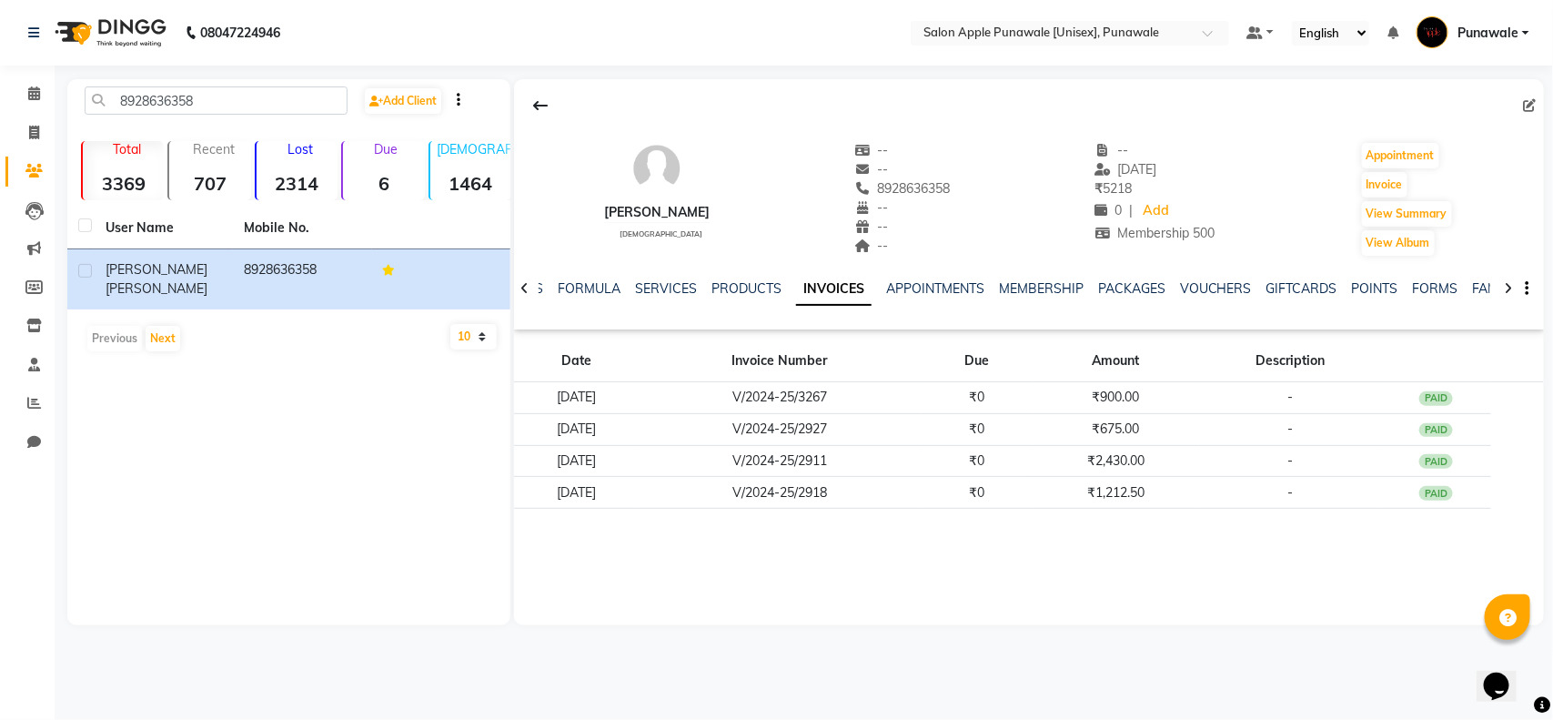
click at [673, 544] on div "Nivedita Koshti male -- -- 8928636358 -- -- -- -- 18-01-2025 ₹ 5218 0 | Add Mem…" at bounding box center [1029, 352] width 1030 height 546
click at [189, 96] on input "8928636358" at bounding box center [216, 100] width 263 height 28
paste input "9673993265"
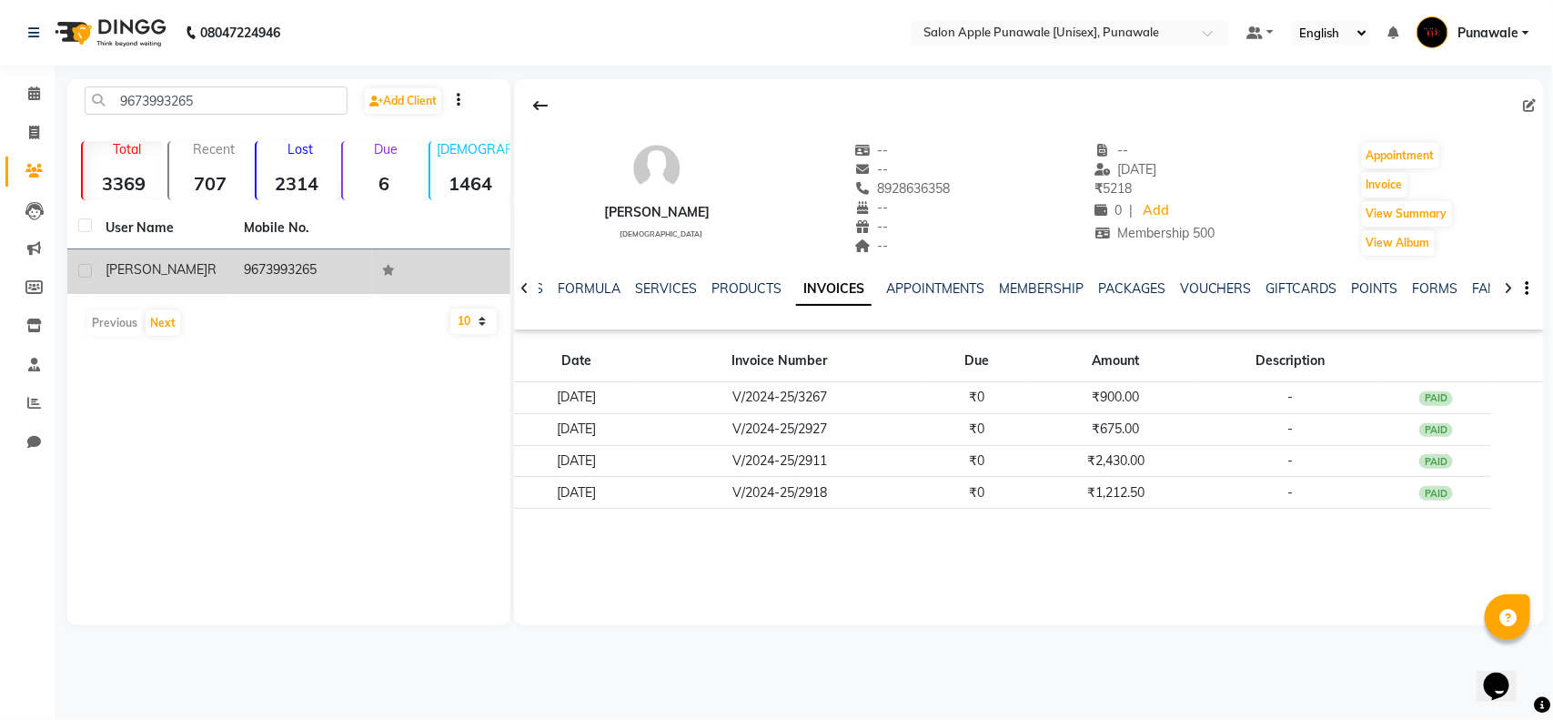
click at [255, 268] on td "9673993265" at bounding box center [302, 271] width 138 height 45
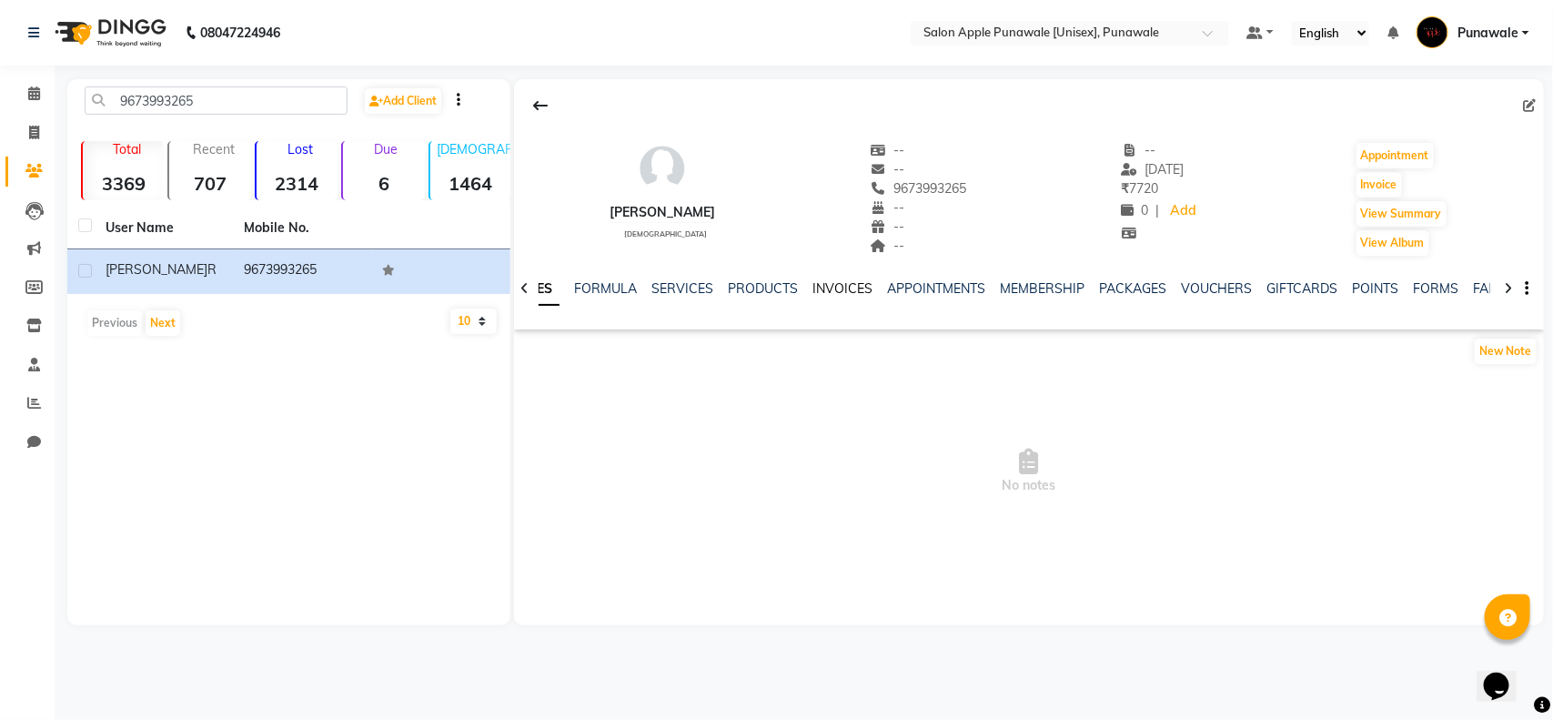
click at [823, 283] on link "INVOICES" at bounding box center [842, 288] width 60 height 16
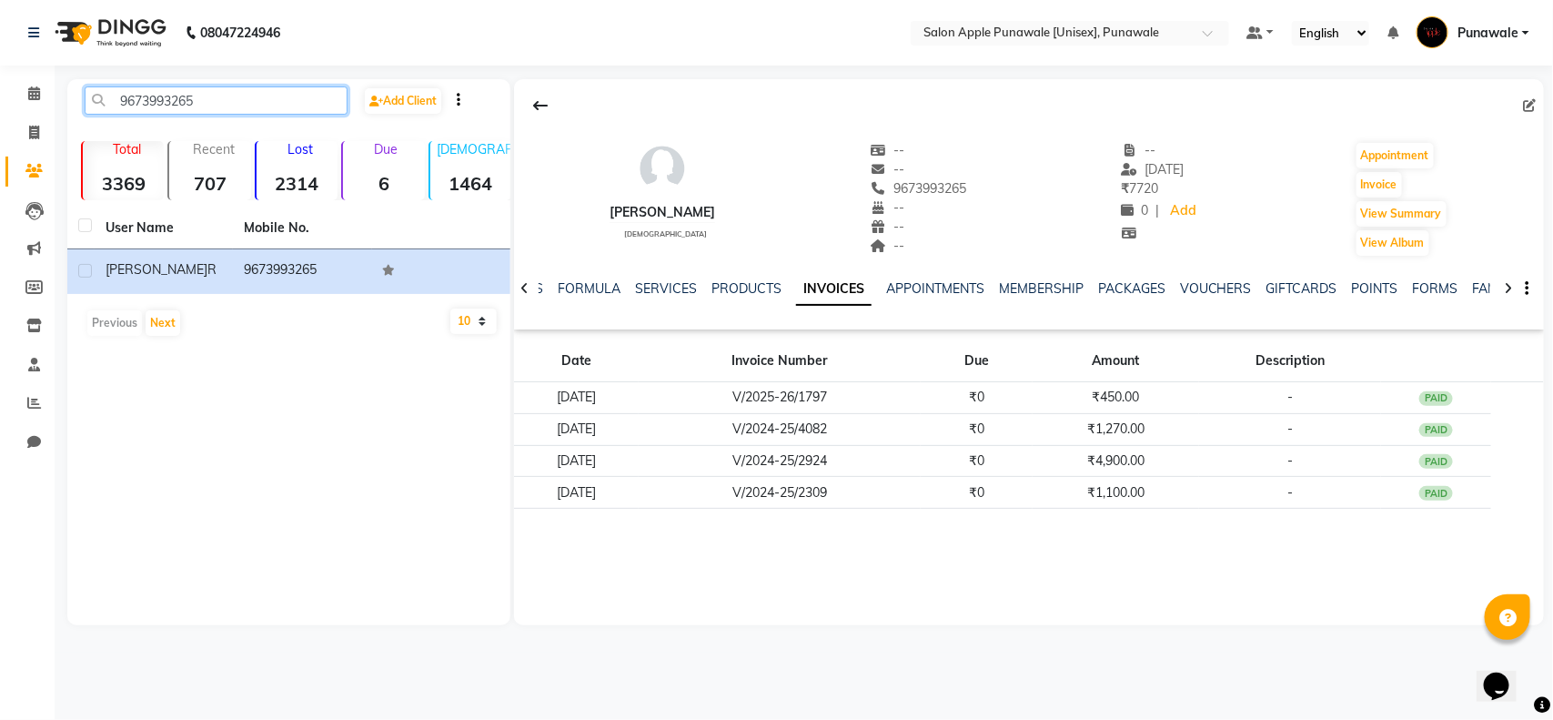
click at [219, 93] on input "9673993265" at bounding box center [216, 100] width 263 height 28
click at [219, 94] on input "9673993265" at bounding box center [216, 100] width 263 height 28
paste input "8554856421"
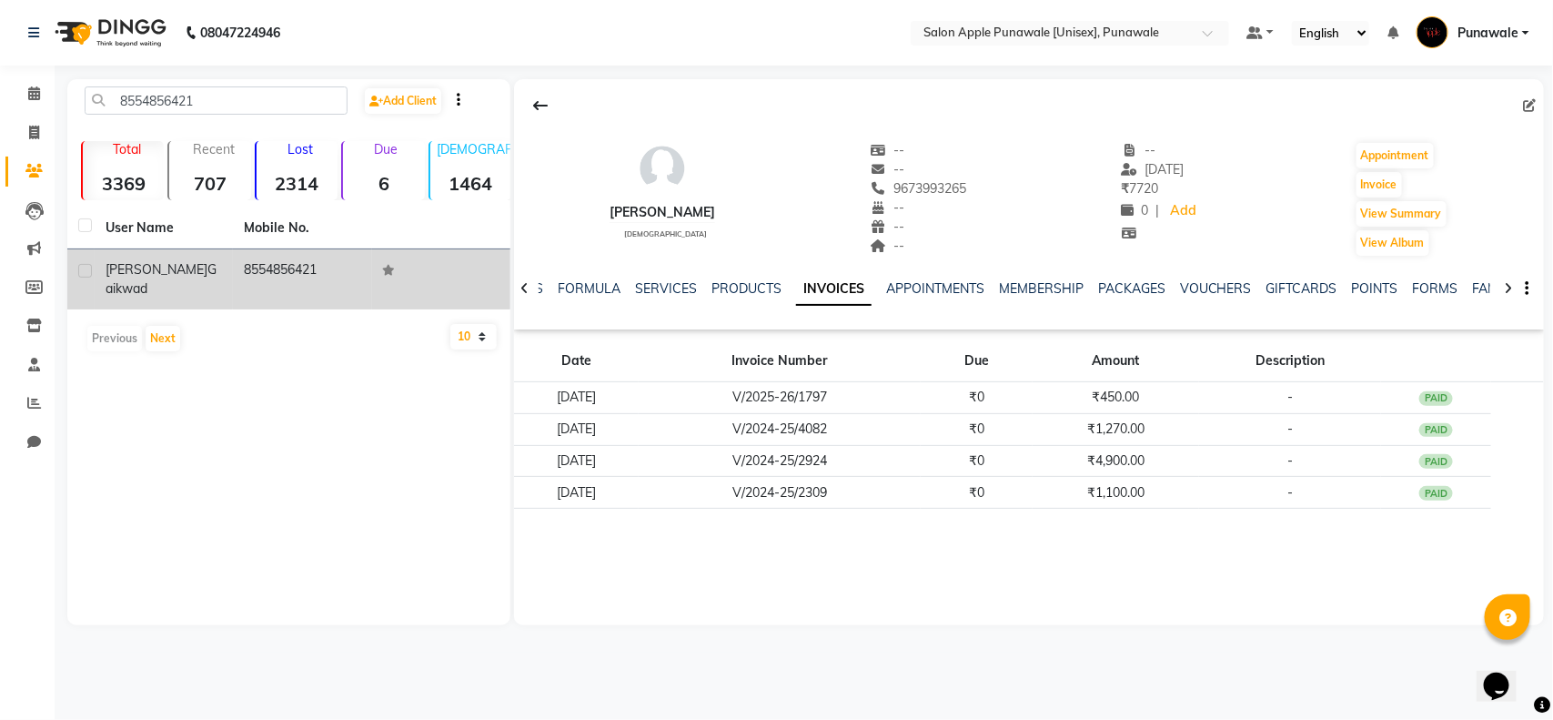
click at [183, 278] on div "Rutuja Gaikwad" at bounding box center [164, 279] width 116 height 38
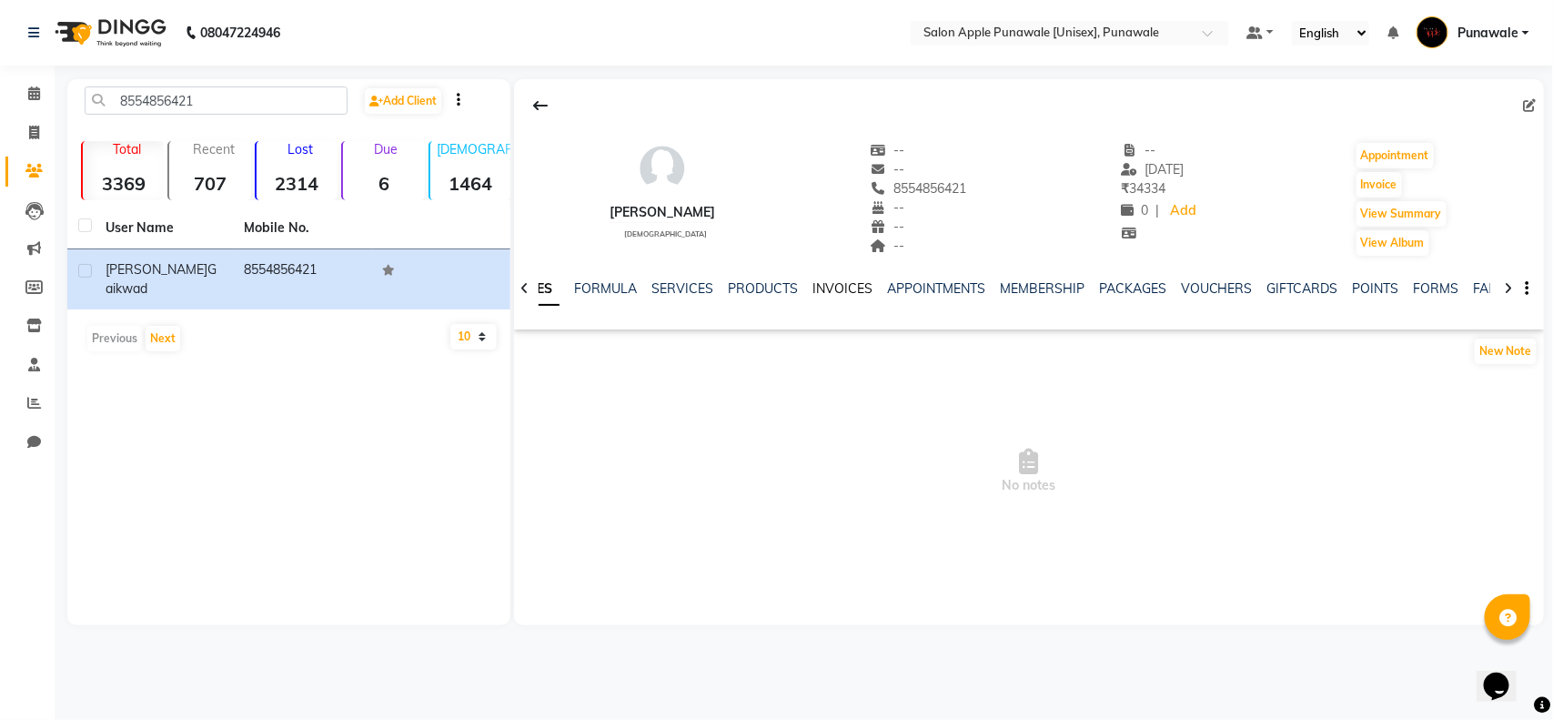
click at [839, 284] on link "INVOICES" at bounding box center [842, 288] width 60 height 16
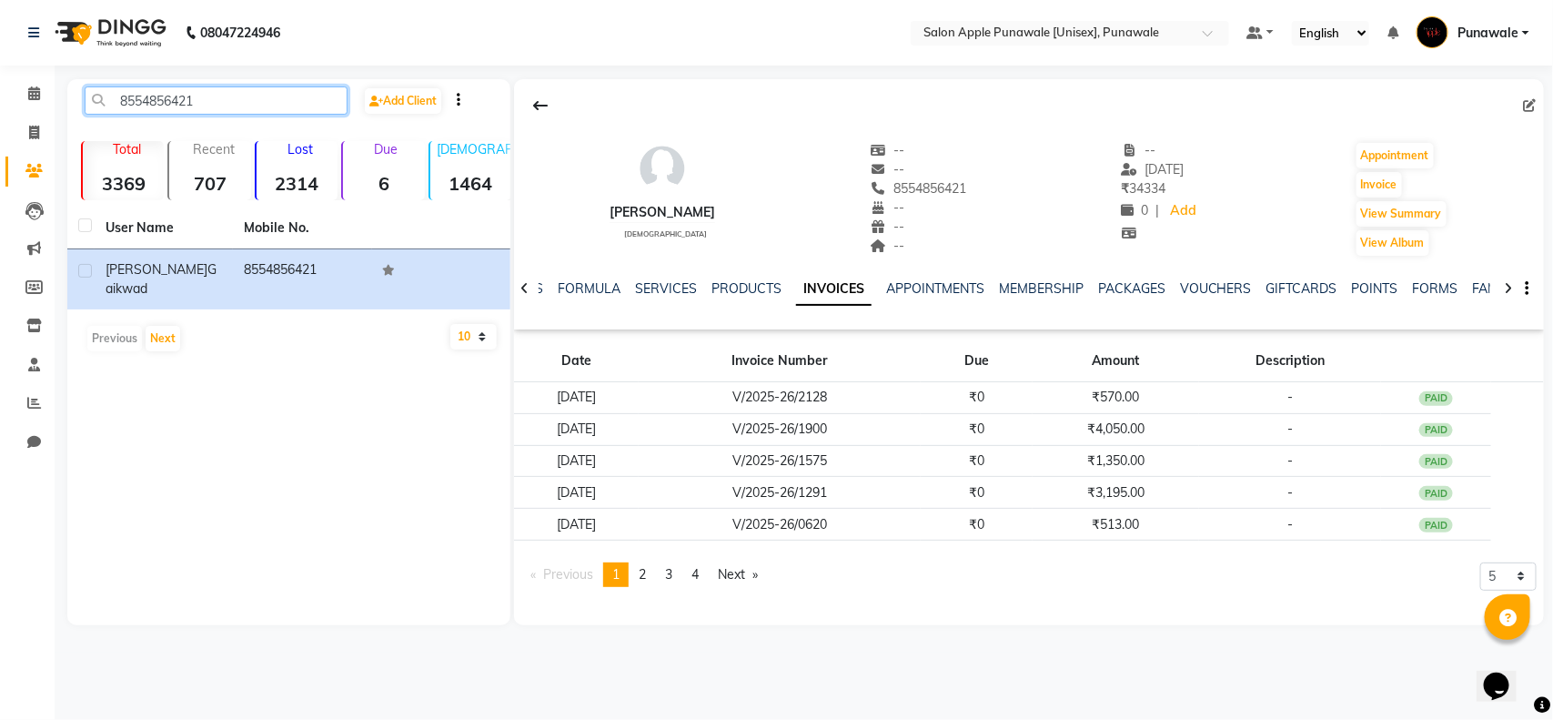
click at [279, 87] on input "8554856421" at bounding box center [216, 100] width 263 height 28
paste input "9834523189"
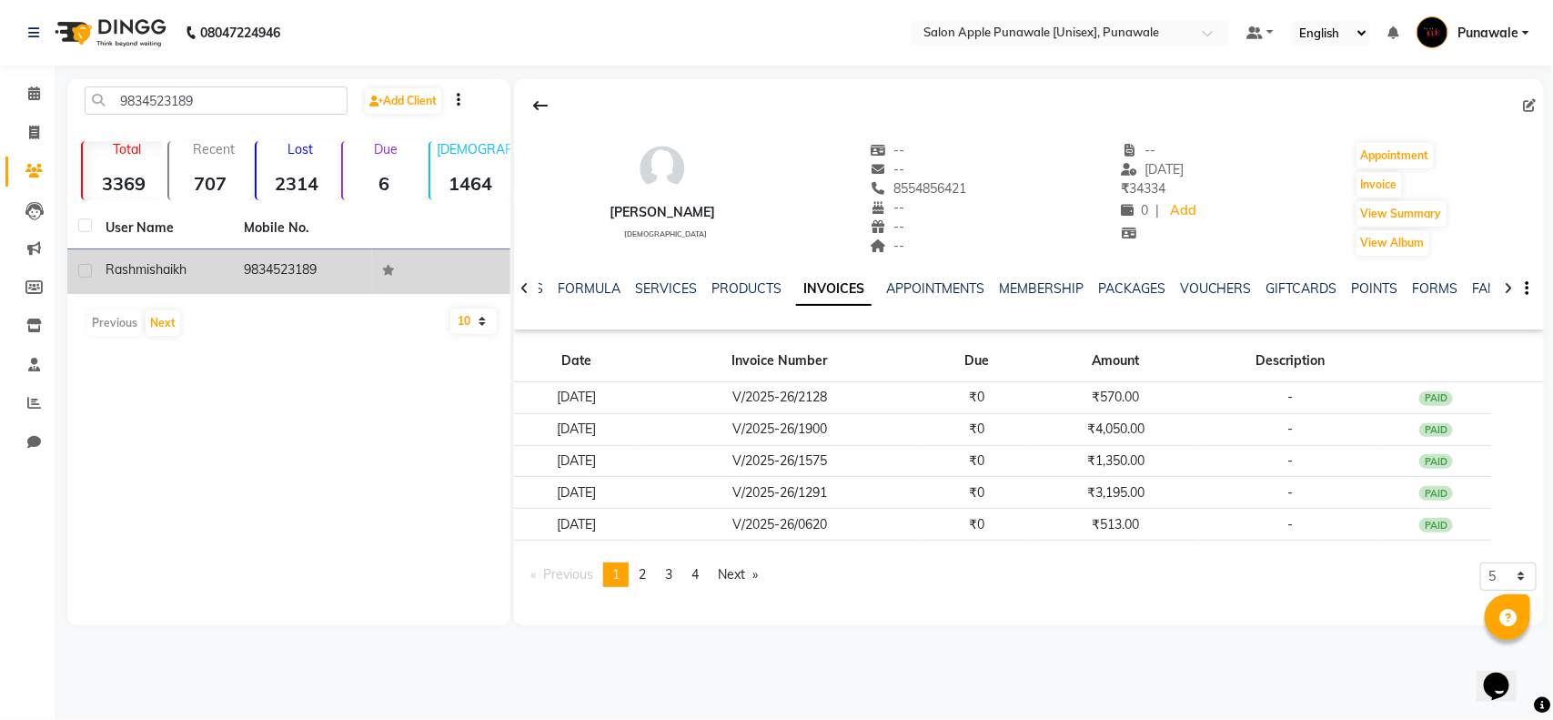
click at [283, 275] on td "9834523189" at bounding box center [302, 271] width 138 height 45
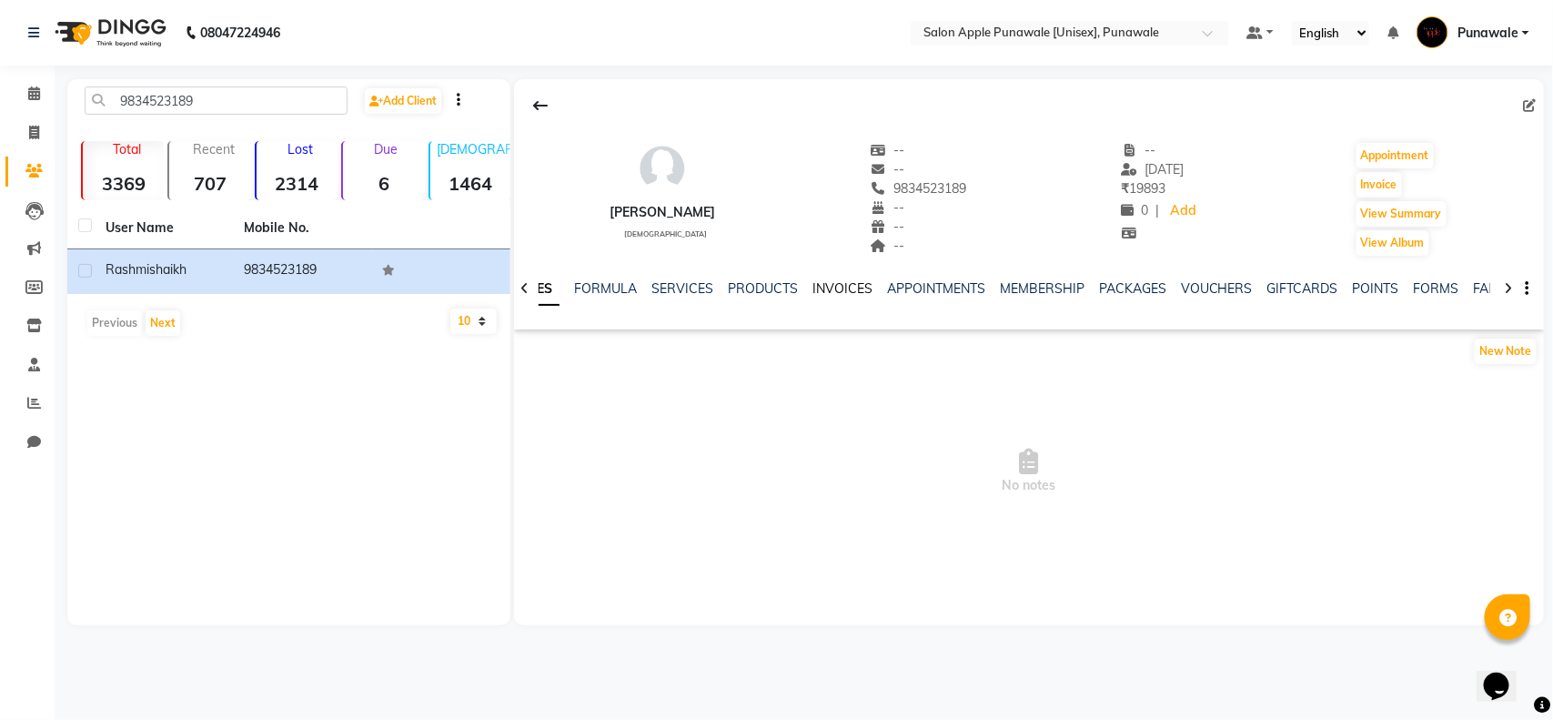
click at [829, 280] on link "INVOICES" at bounding box center [842, 288] width 60 height 16
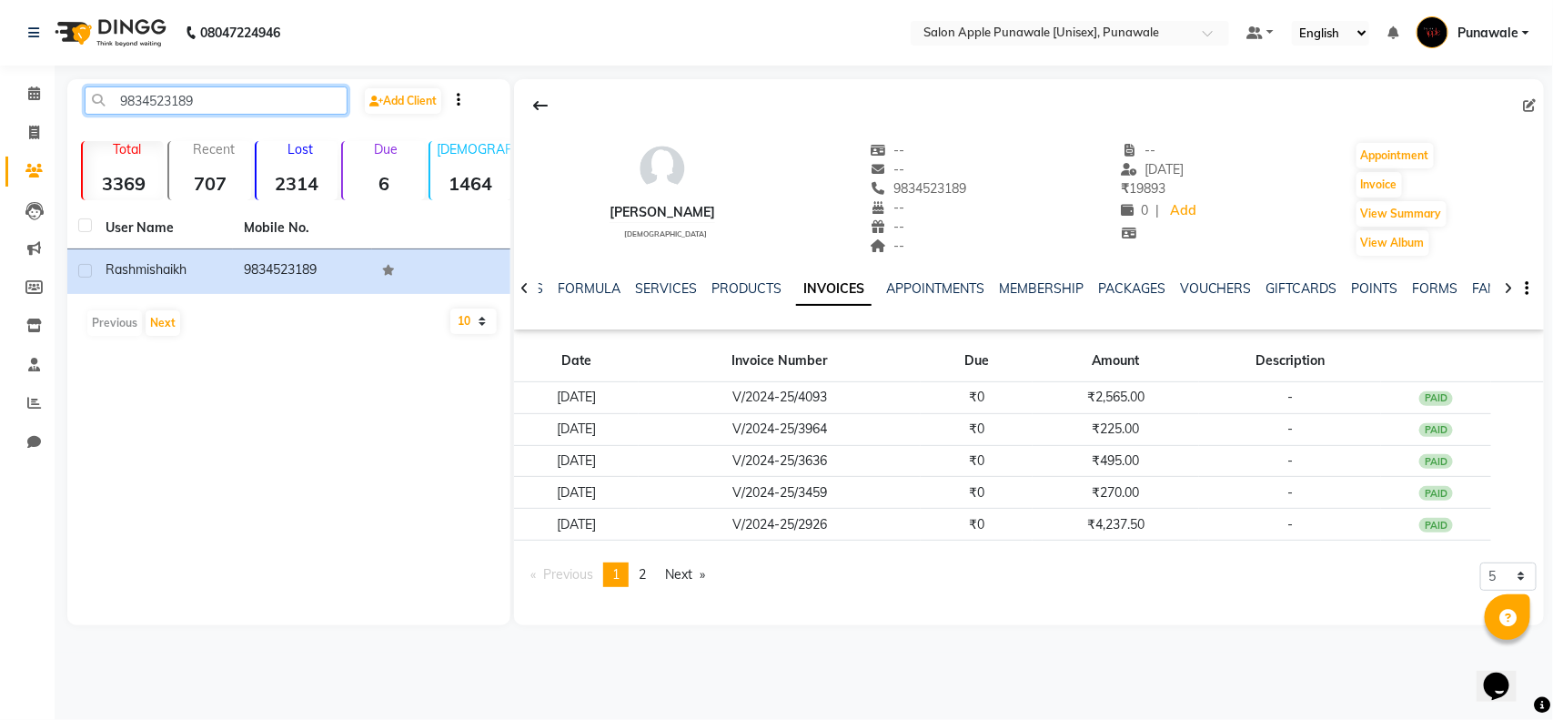
click at [198, 100] on input "9834523189" at bounding box center [216, 100] width 263 height 28
paste input "8928636358"
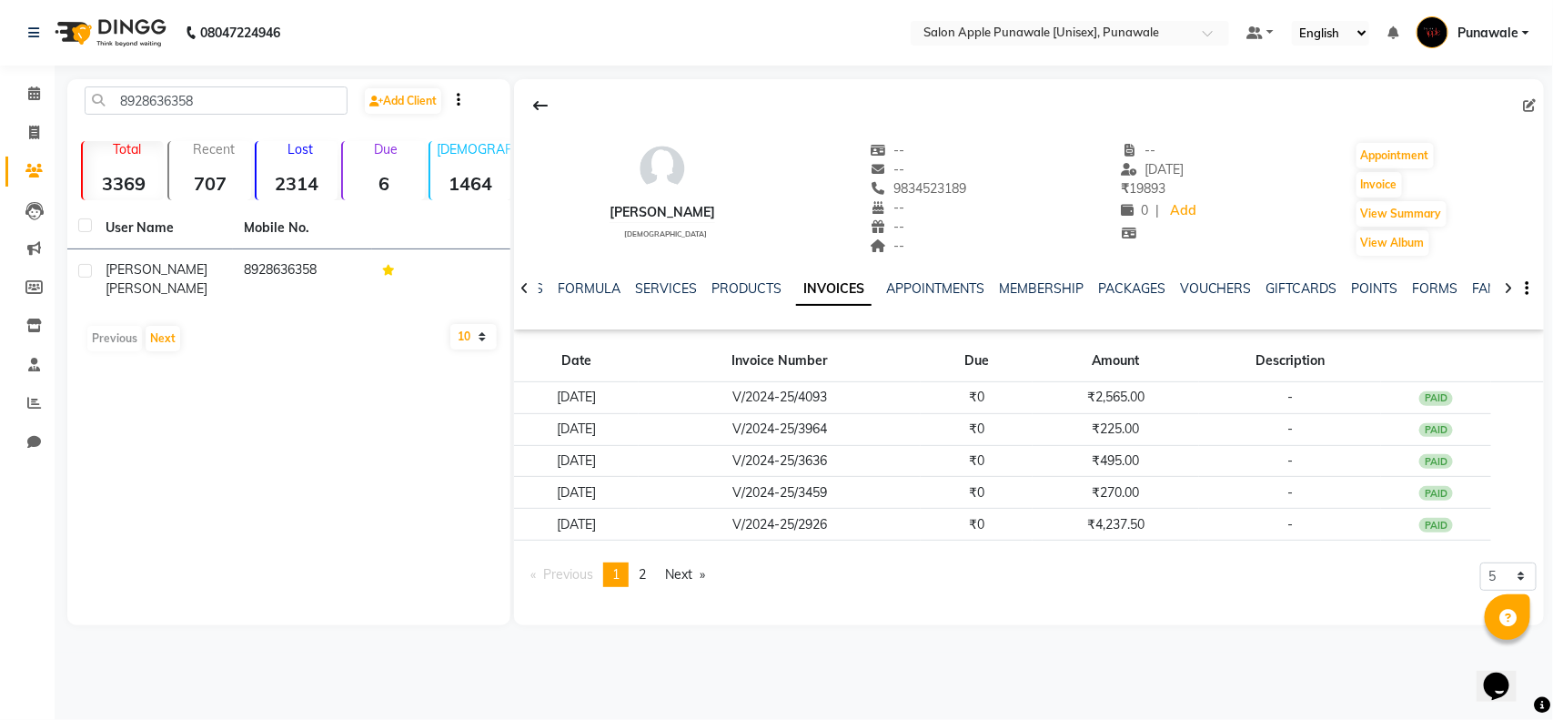
click at [293, 294] on div "User Name Mobile No. Nivedita Koshti 8928636358 Previous Next 10 50 100" at bounding box center [288, 283] width 443 height 153
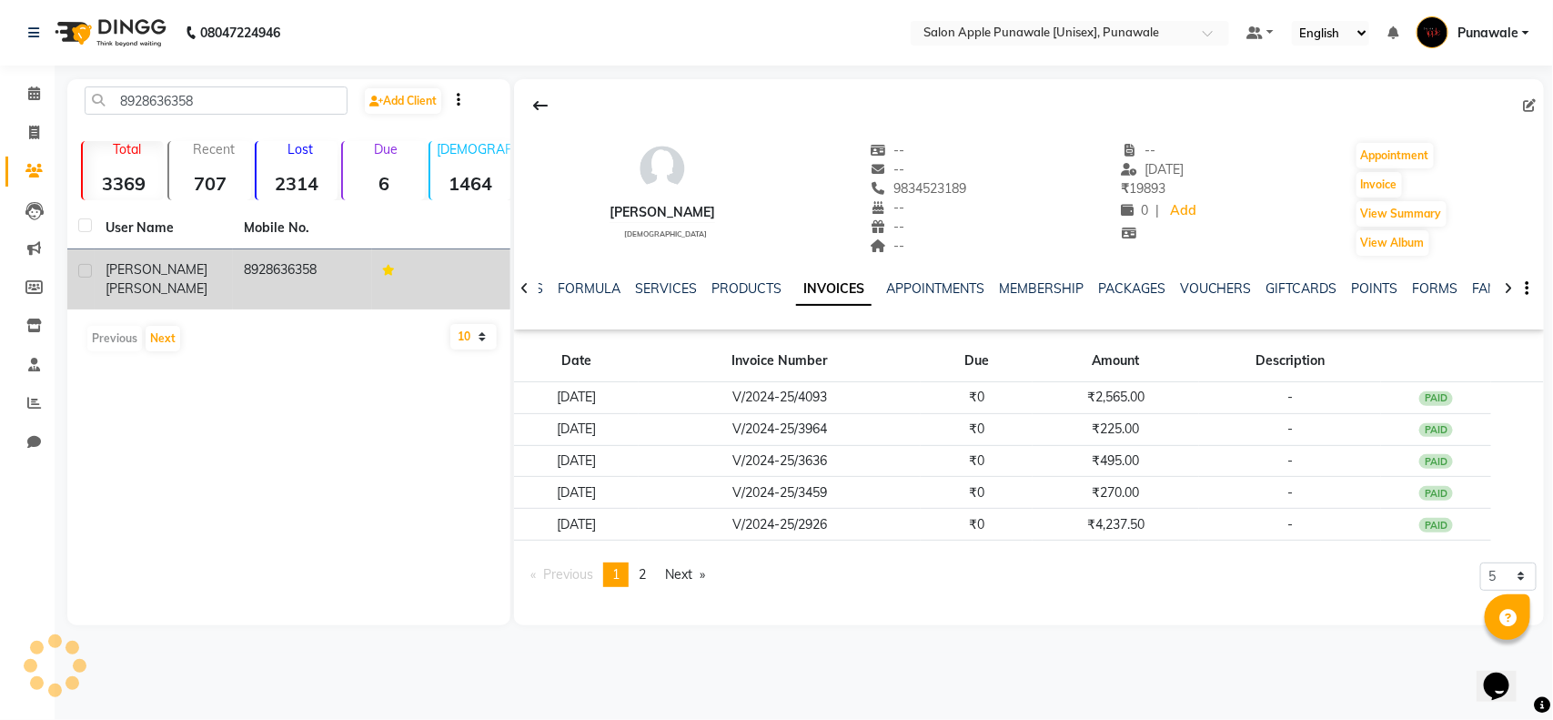
click at [297, 282] on td "8928636358" at bounding box center [302, 279] width 138 height 60
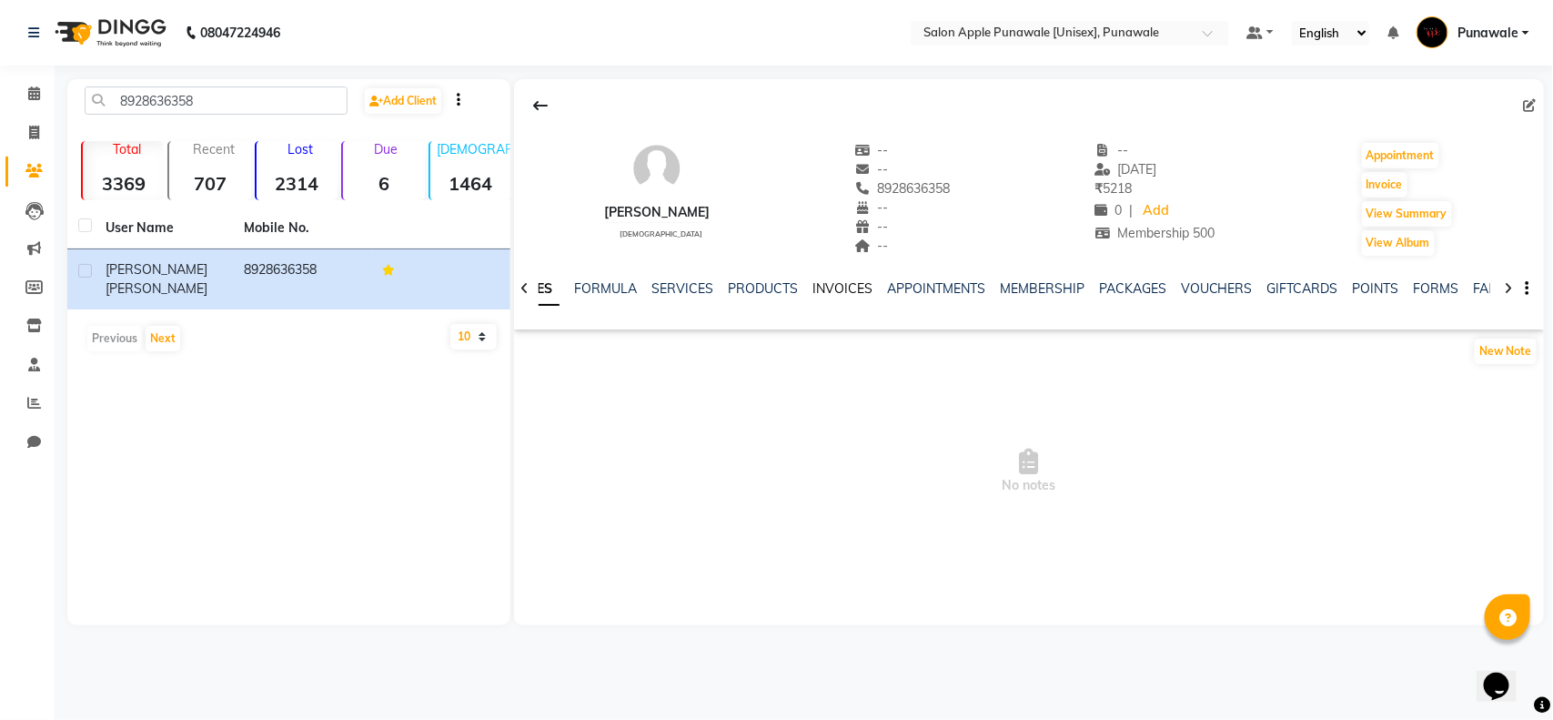
click at [834, 289] on link "INVOICES" at bounding box center [842, 288] width 60 height 16
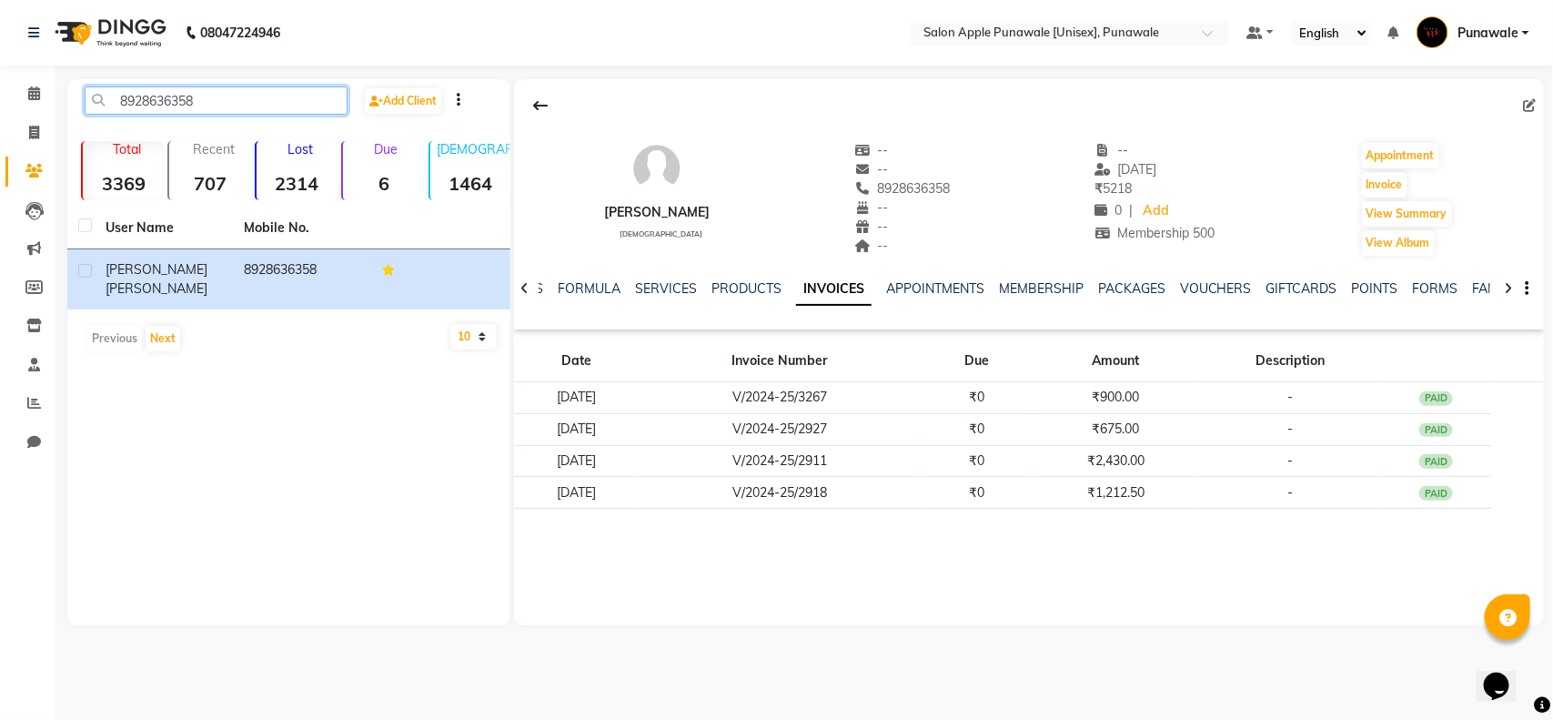
click at [212, 103] on input "8928636358" at bounding box center [216, 100] width 263 height 28
paste input "9503009519"
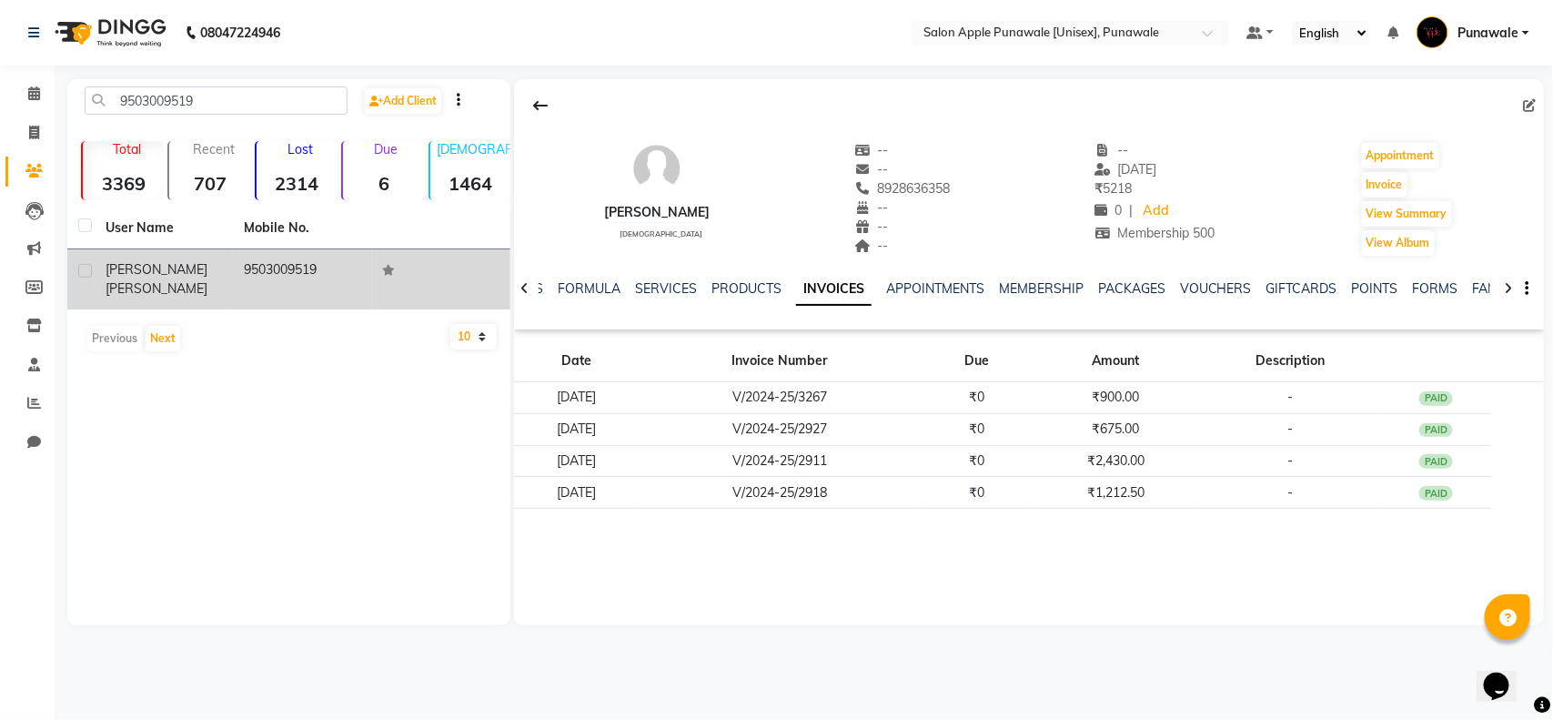
click at [203, 268] on div "ROSHANI RAWOOL" at bounding box center [164, 279] width 116 height 38
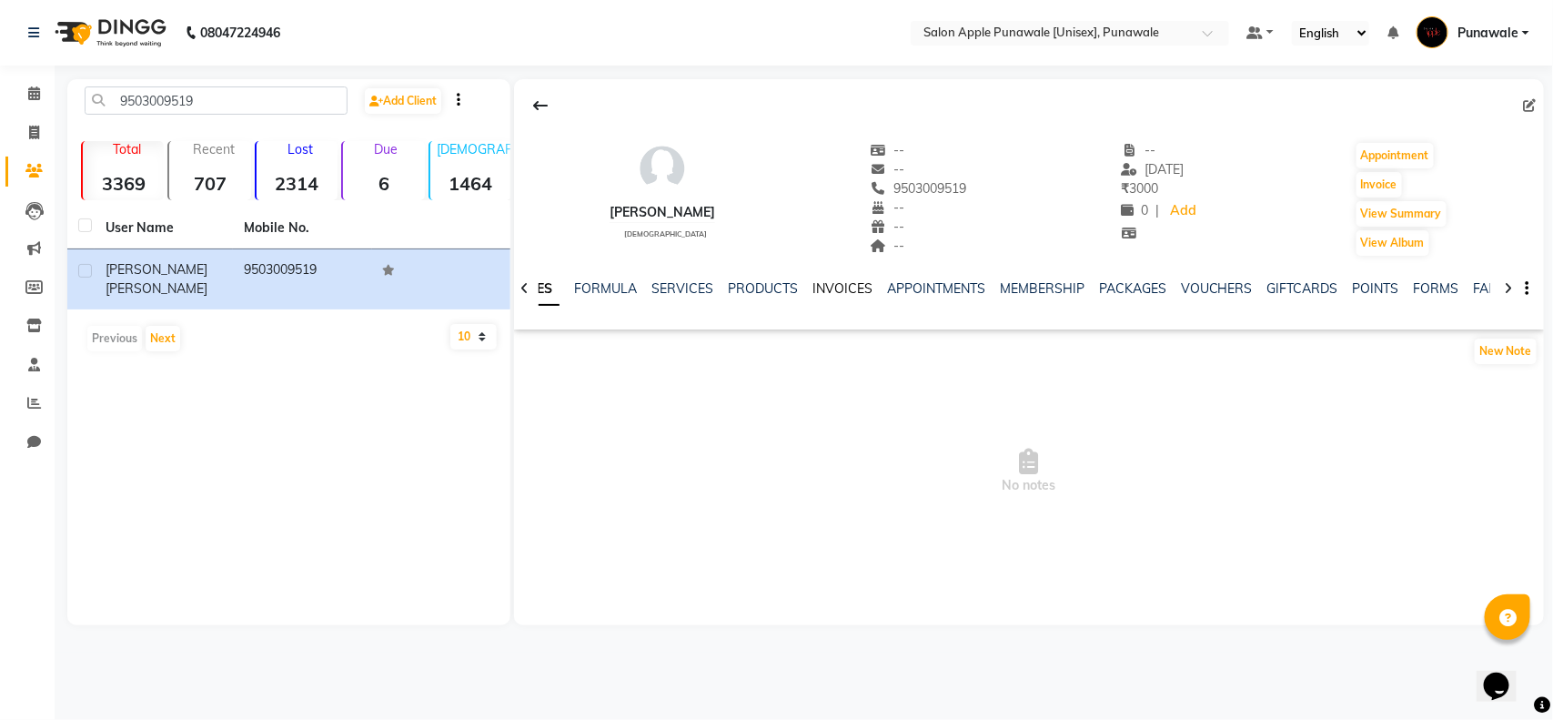
click at [826, 287] on link "INVOICES" at bounding box center [842, 288] width 60 height 16
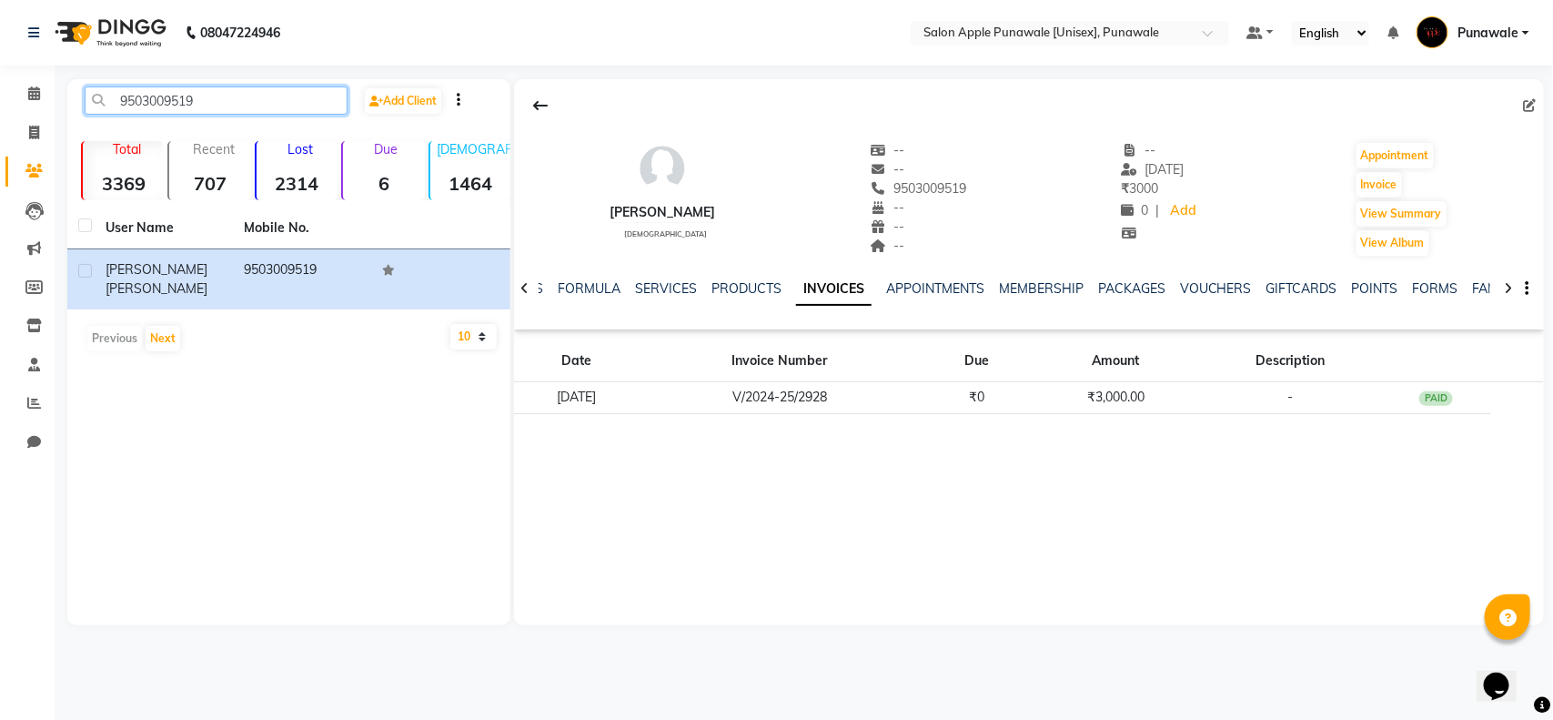
click at [216, 98] on input "9503009519" at bounding box center [216, 100] width 263 height 28
paste input "8087770930"
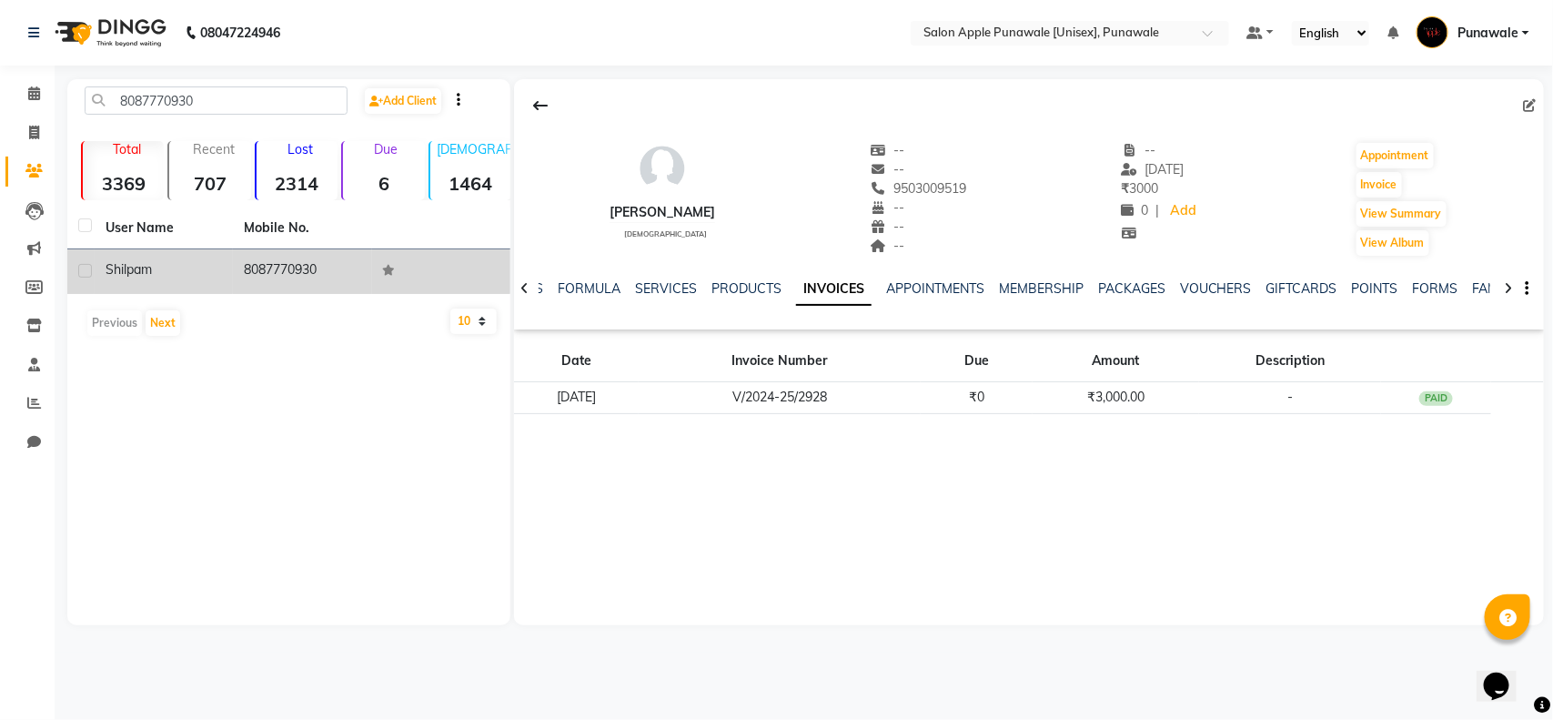
click at [155, 282] on td "shilpa m" at bounding box center [164, 271] width 138 height 45
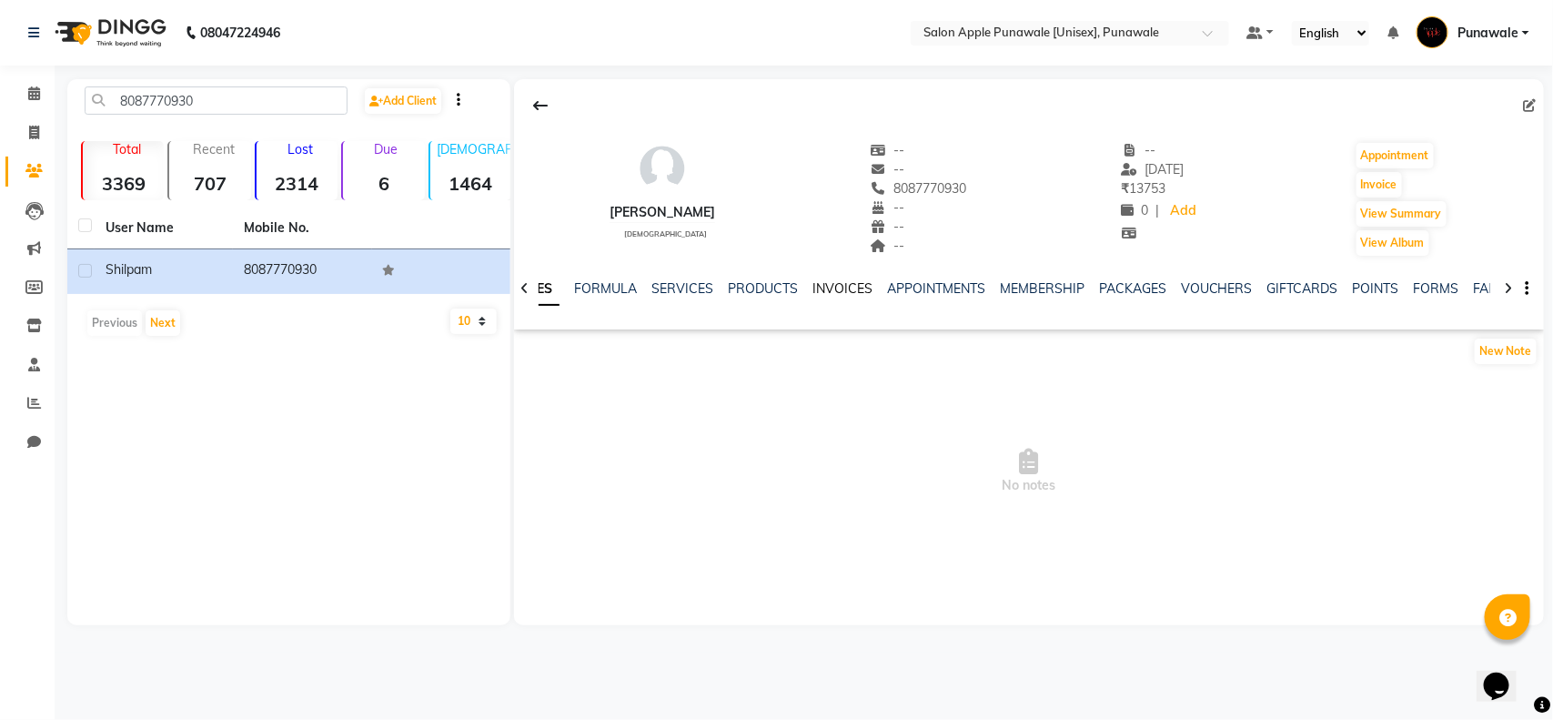
click at [838, 292] on link "INVOICES" at bounding box center [842, 288] width 60 height 16
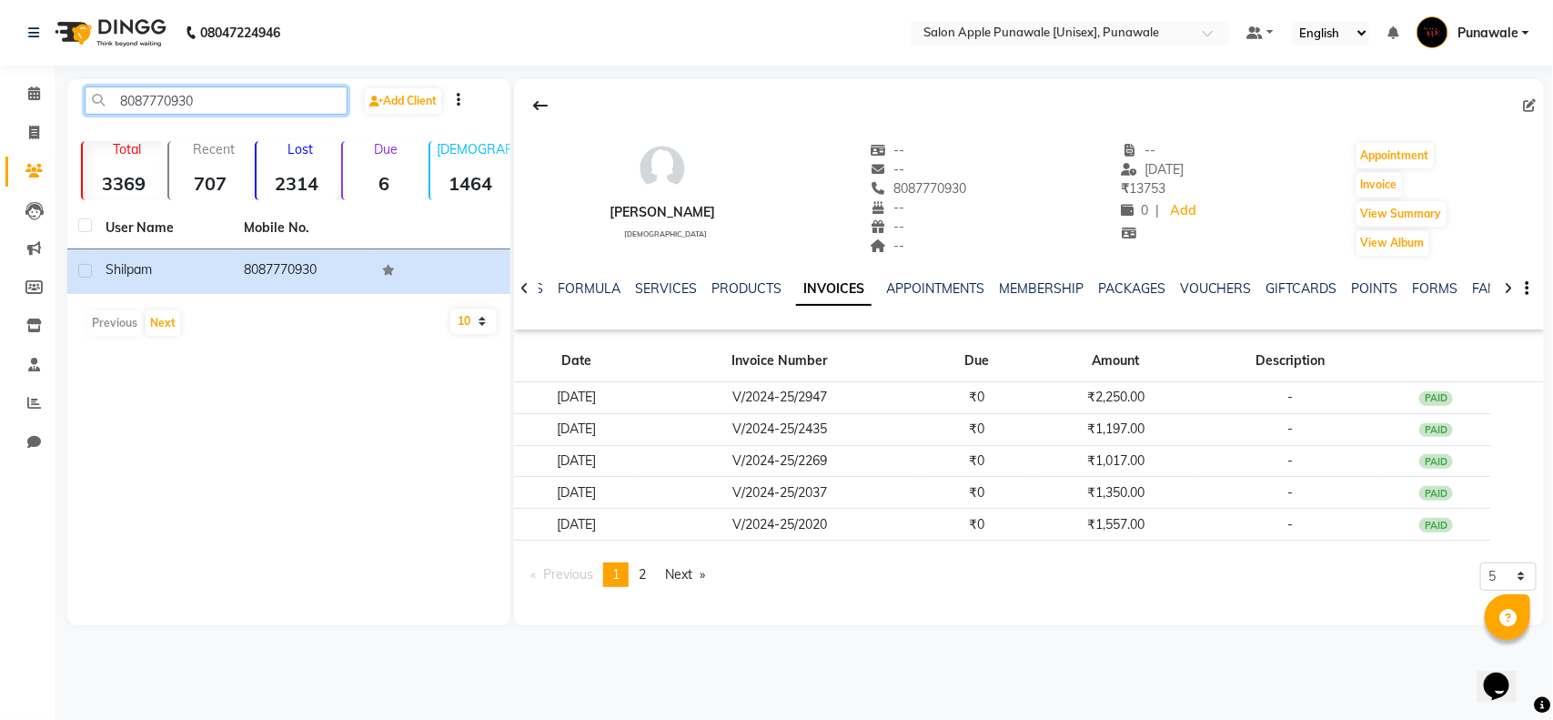
click at [280, 112] on input "8087770930" at bounding box center [216, 100] width 263 height 28
paste input "770950276"
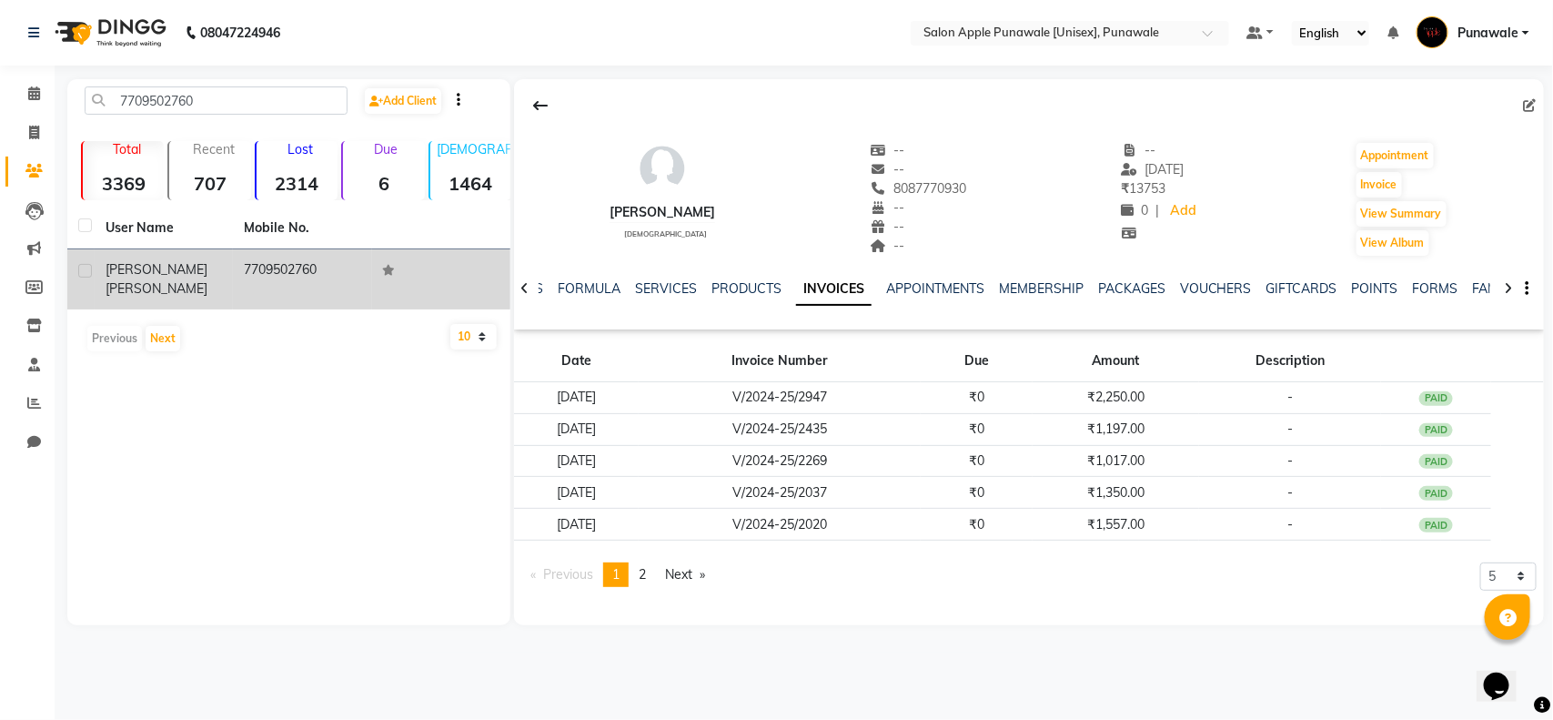
click at [288, 291] on td "7709502760" at bounding box center [302, 279] width 138 height 60
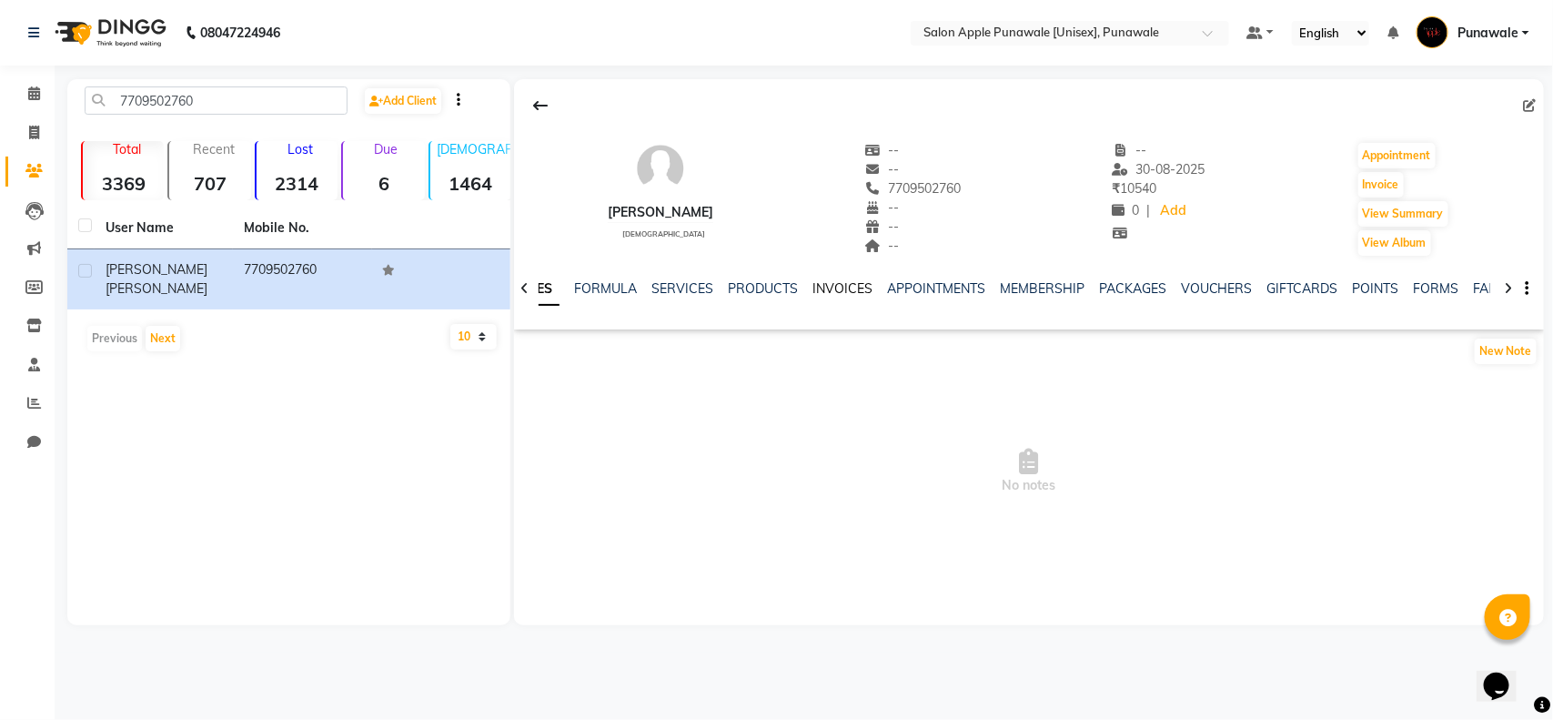
click at [838, 291] on link "INVOICES" at bounding box center [842, 288] width 60 height 16
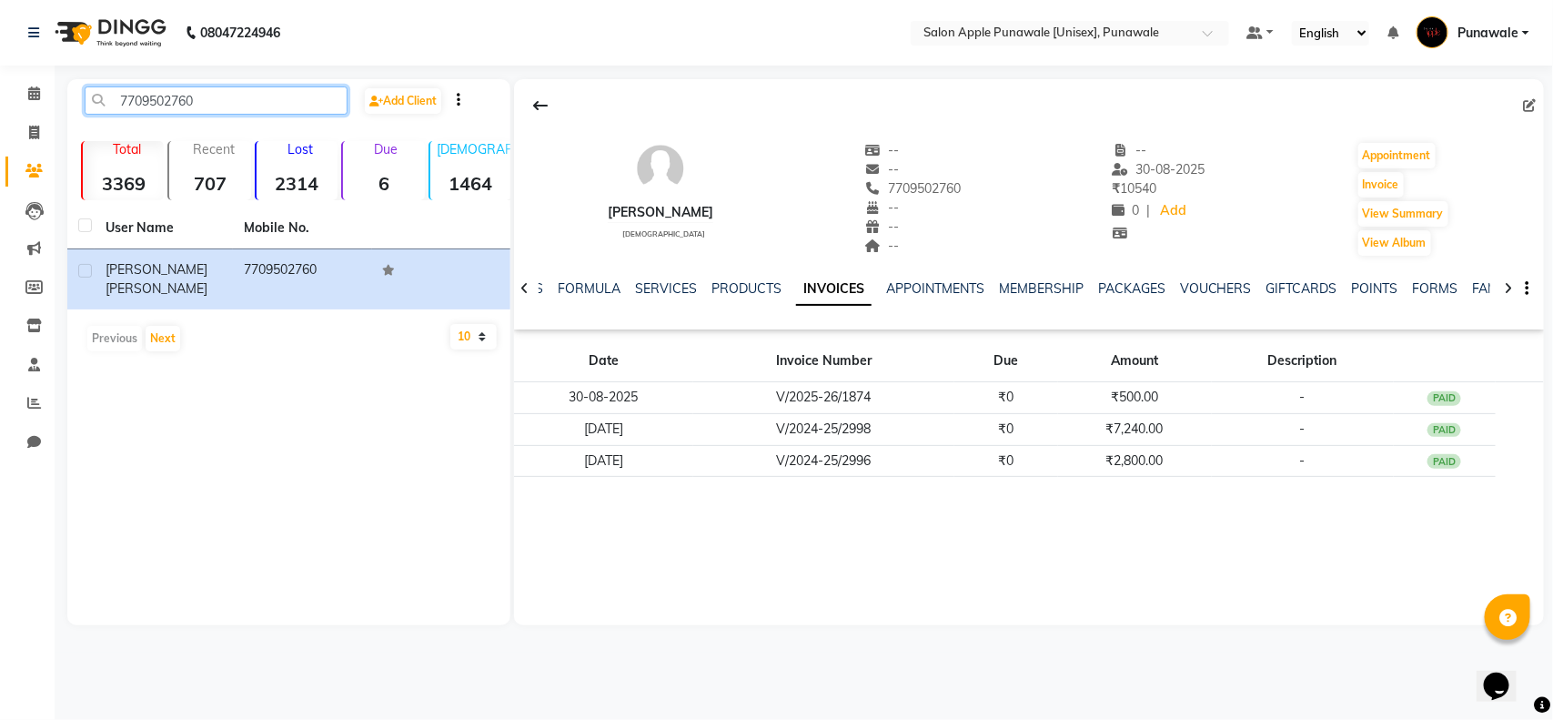
click at [211, 100] on input "7709502760" at bounding box center [216, 100] width 263 height 28
paste input "9168202869"
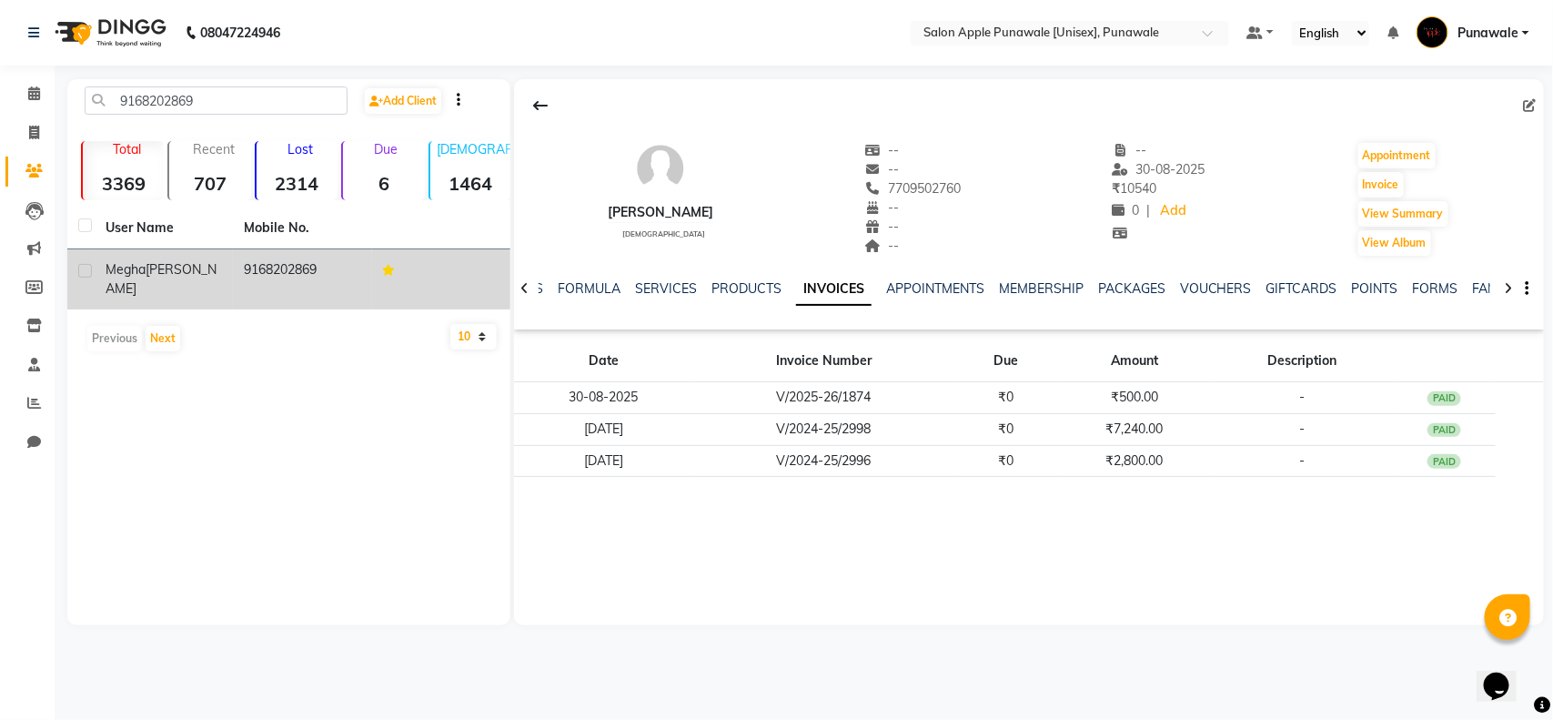
click at [210, 273] on div "Megha Mahajan" at bounding box center [164, 279] width 116 height 38
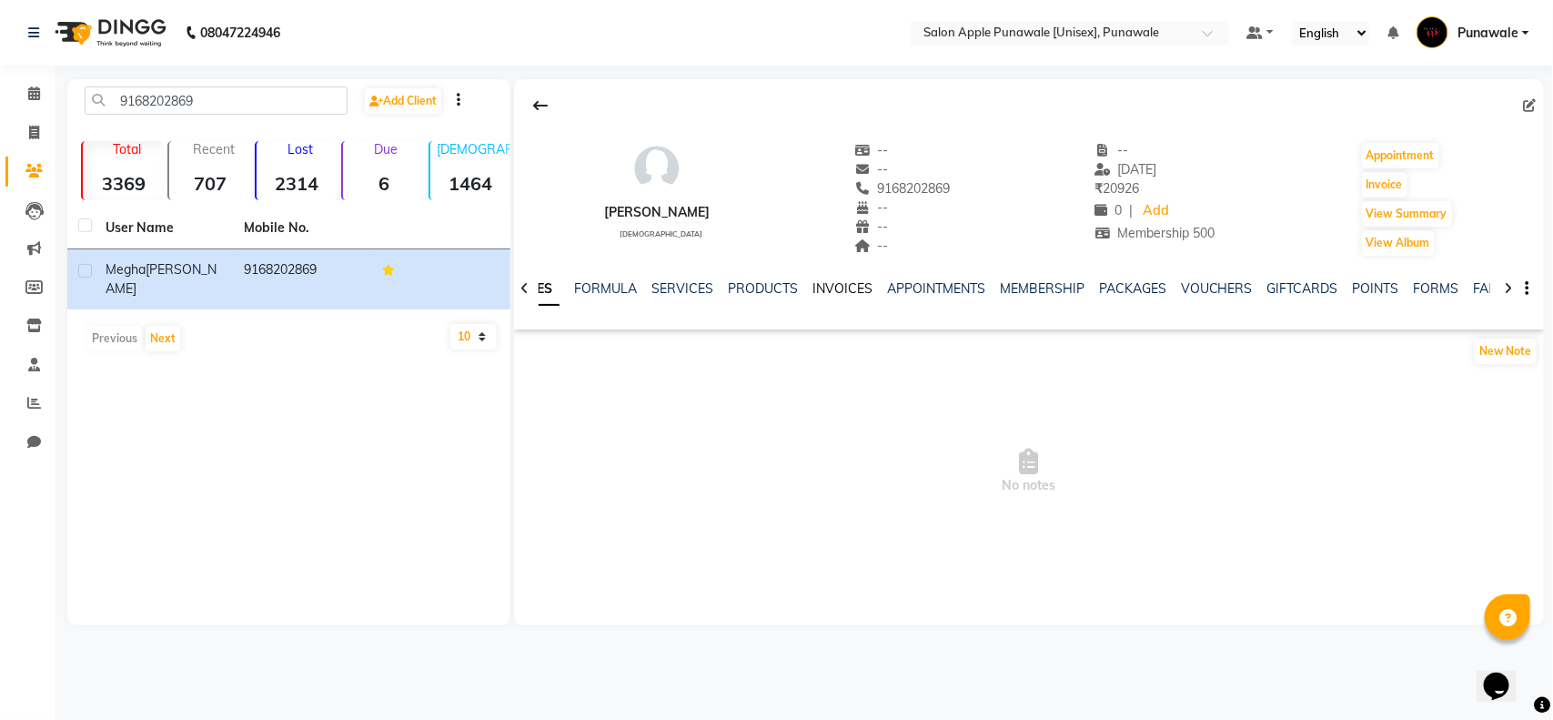
click at [831, 284] on link "INVOICES" at bounding box center [842, 288] width 60 height 16
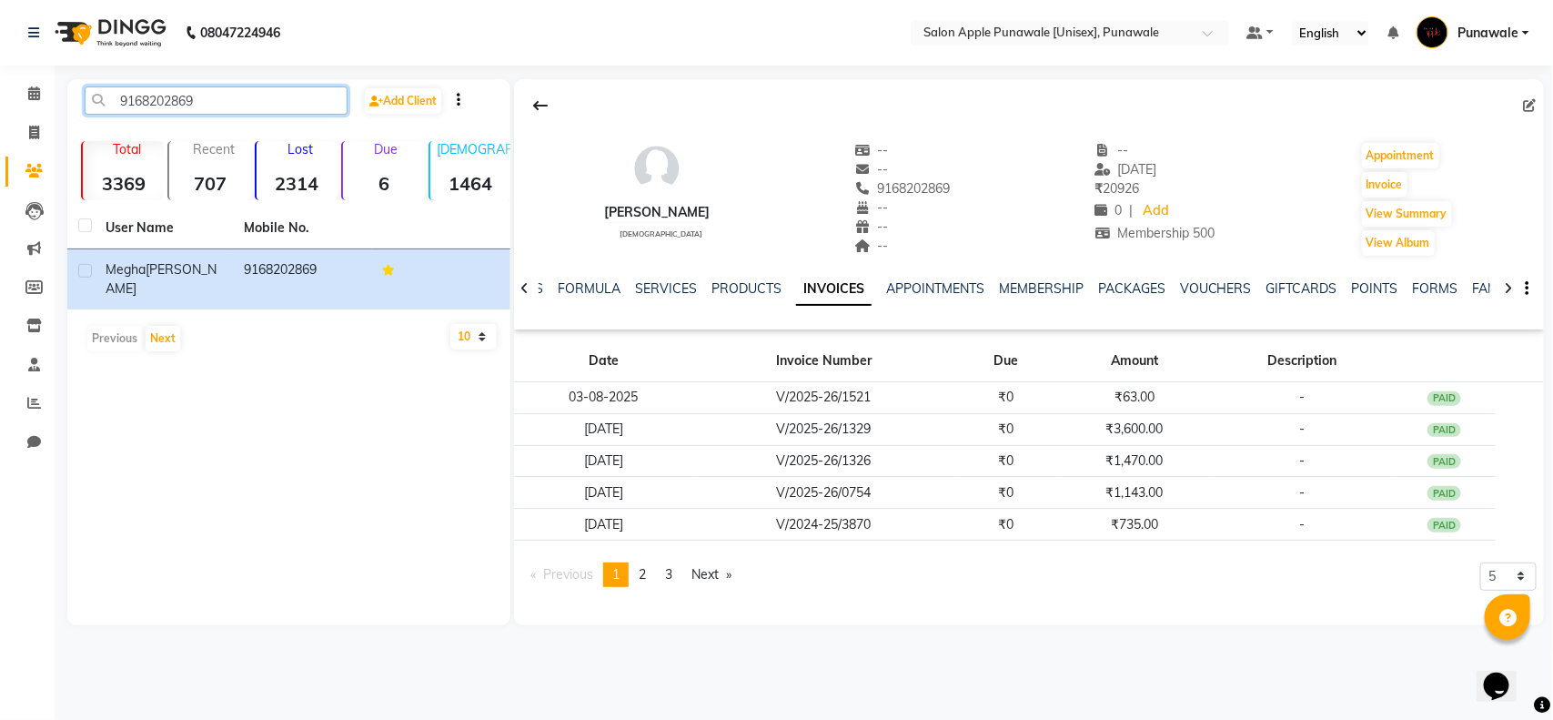
click at [192, 96] on input "9168202869" at bounding box center [216, 100] width 263 height 28
paste input "730794344"
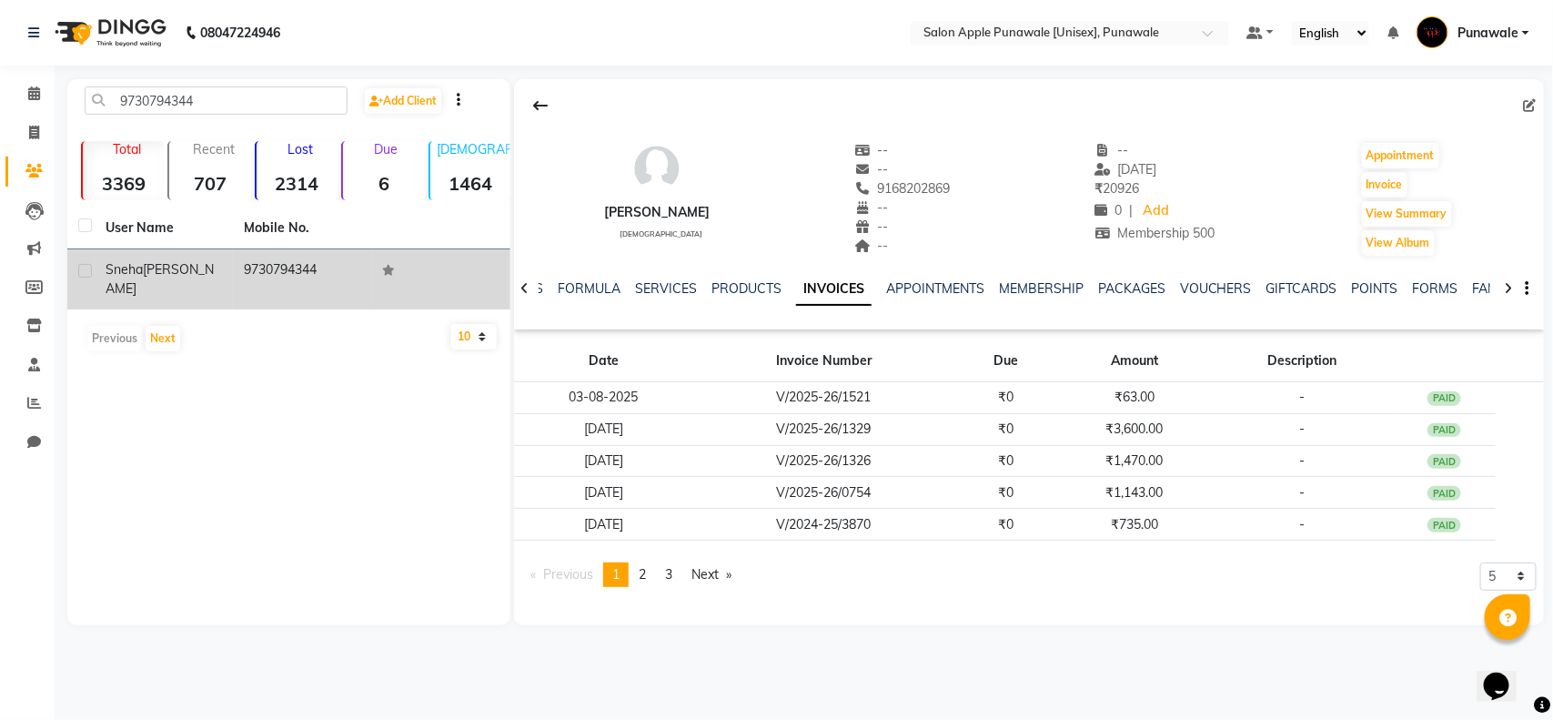
click at [287, 265] on td "9730794344" at bounding box center [302, 279] width 138 height 60
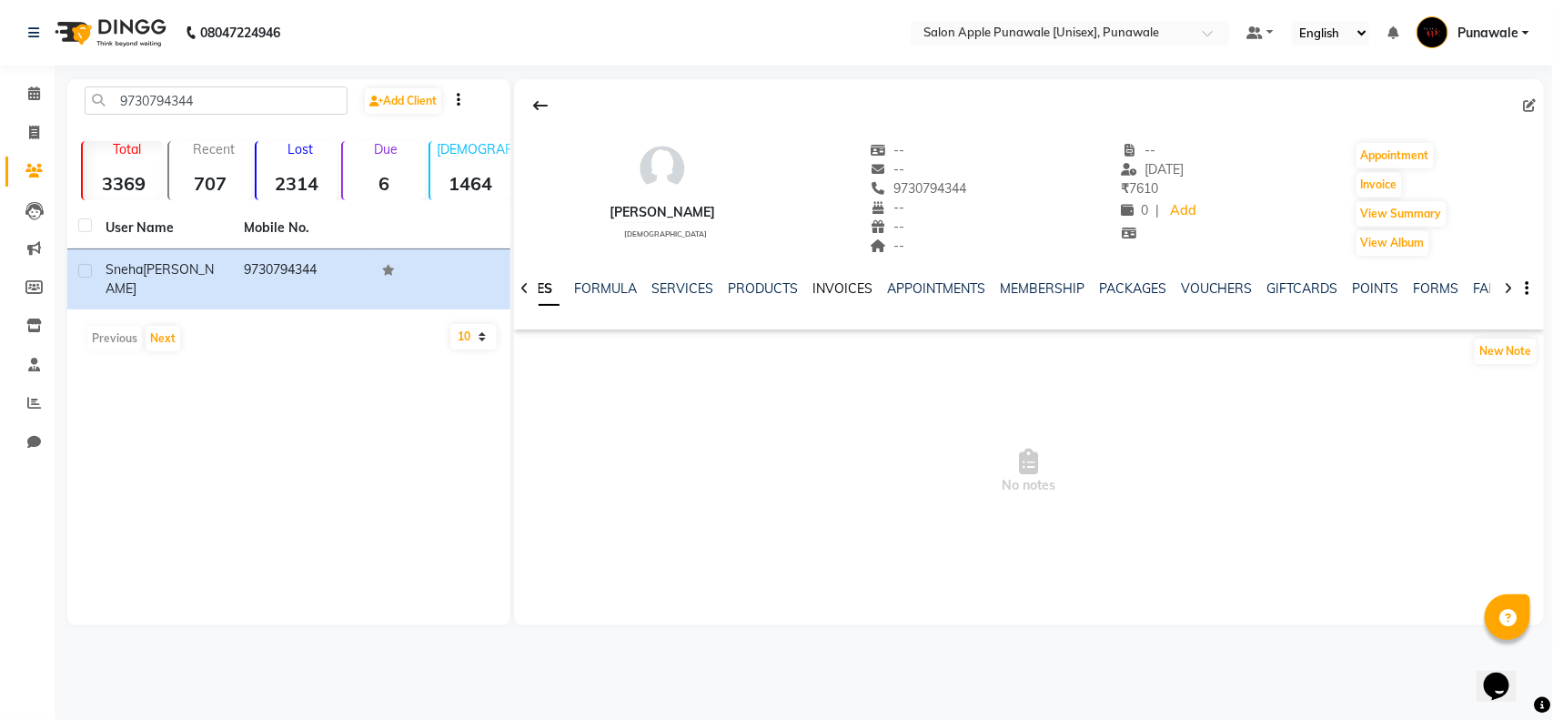
click at [821, 296] on link "INVOICES" at bounding box center [842, 288] width 60 height 16
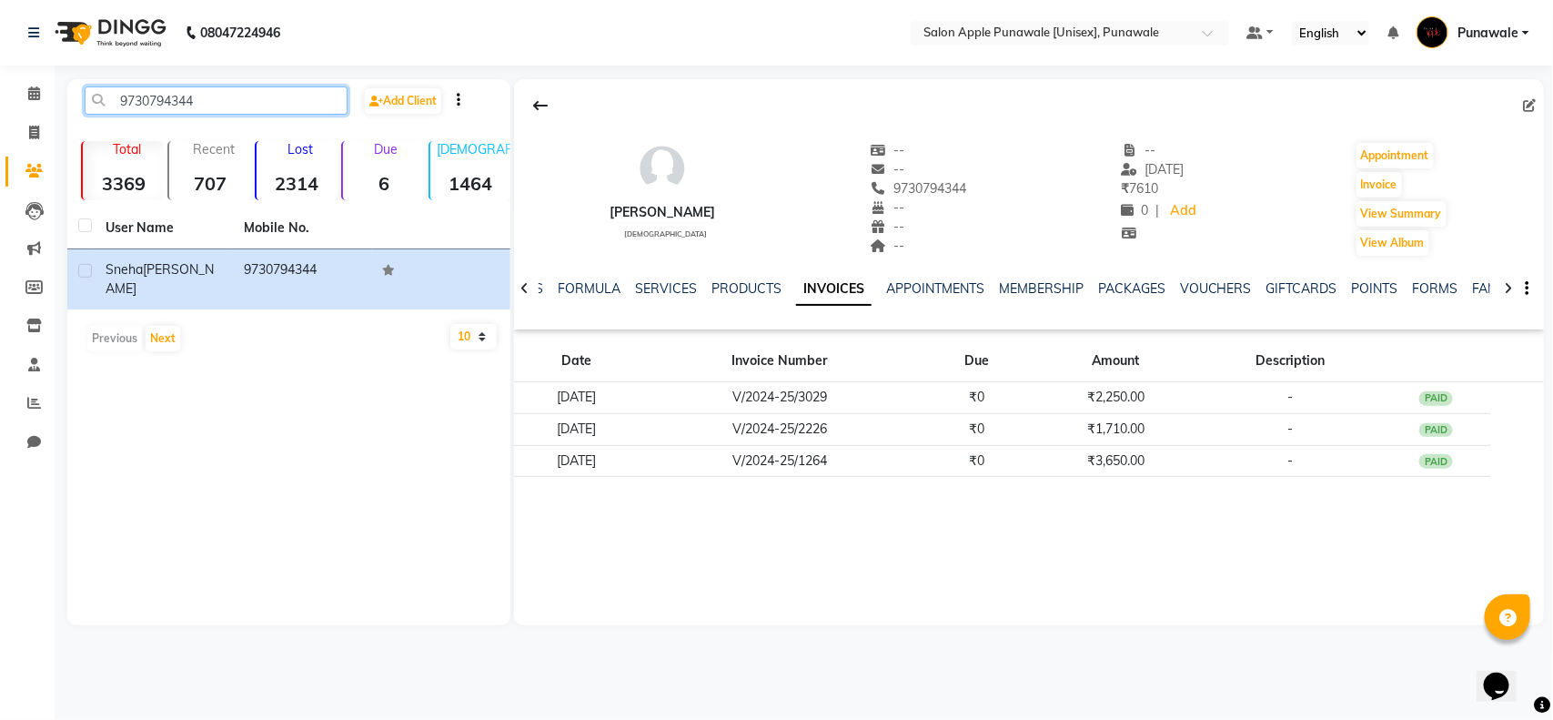
click at [260, 102] on input "9730794344" at bounding box center [216, 100] width 263 height 28
paste input "890858939"
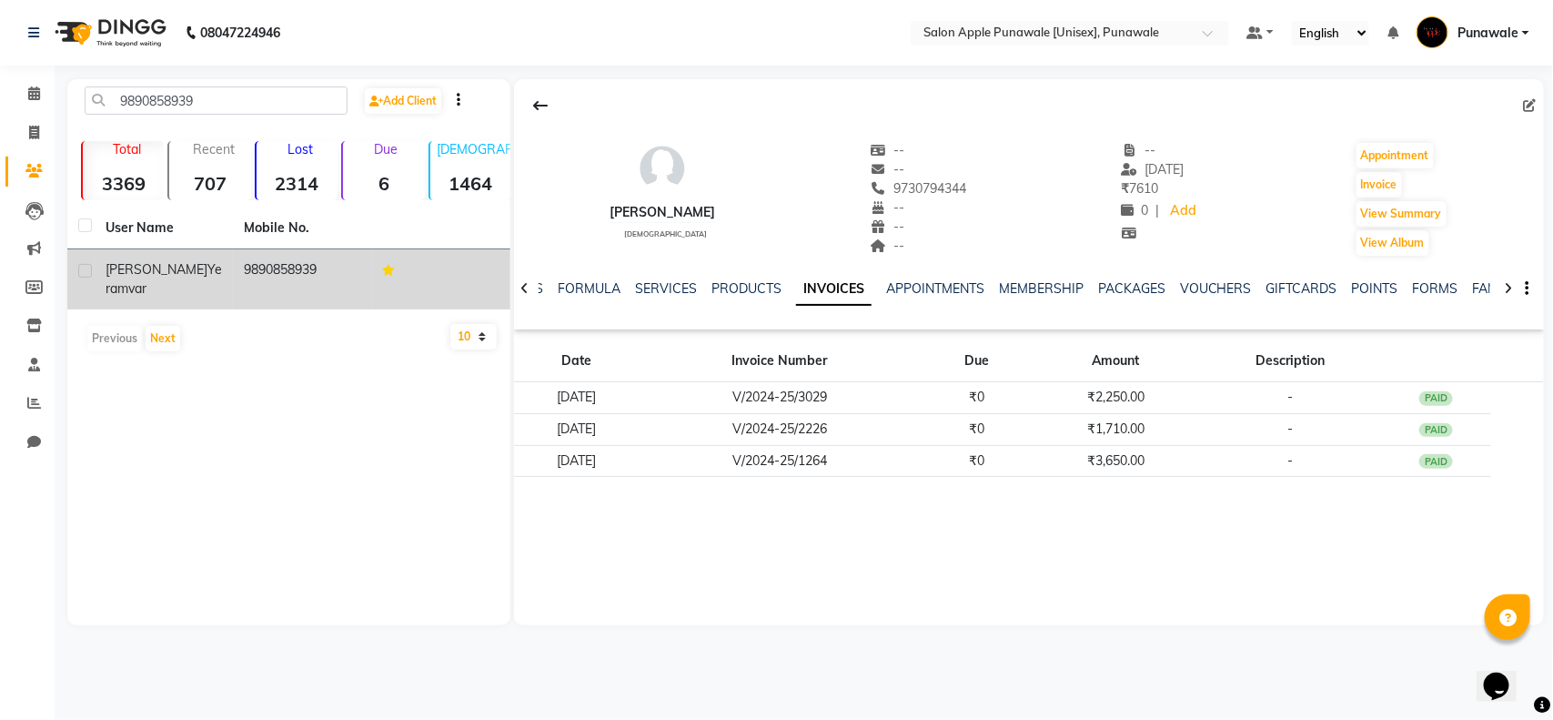
click at [262, 283] on td "9890858939" at bounding box center [302, 279] width 138 height 60
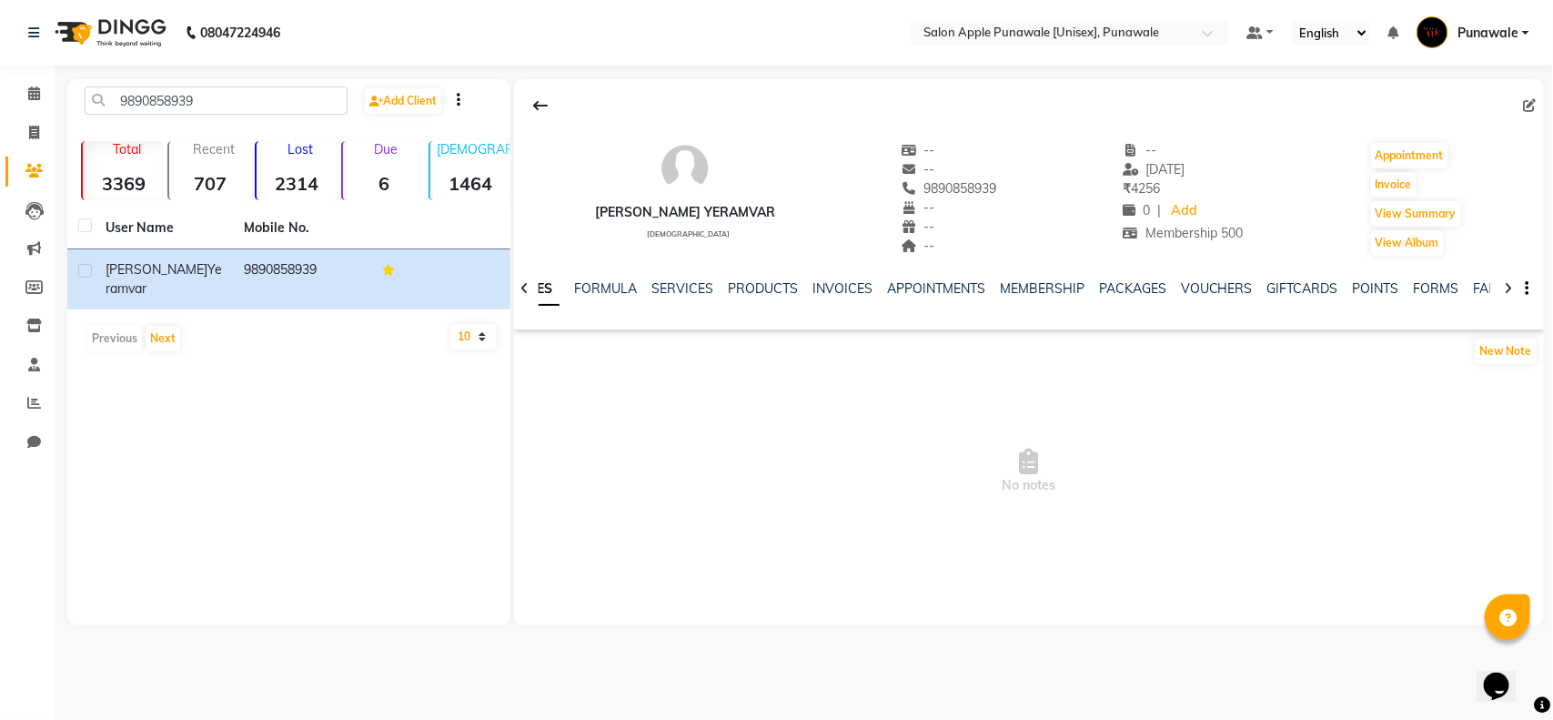
click at [798, 297] on ul "NOTES FORMULA SERVICES PRODUCTS INVOICES APPOINTMENTS MEMBERSHIP PACKAGES VOUCH…" at bounding box center [1079, 288] width 1155 height 19
click at [828, 287] on link "INVOICES" at bounding box center [842, 288] width 60 height 16
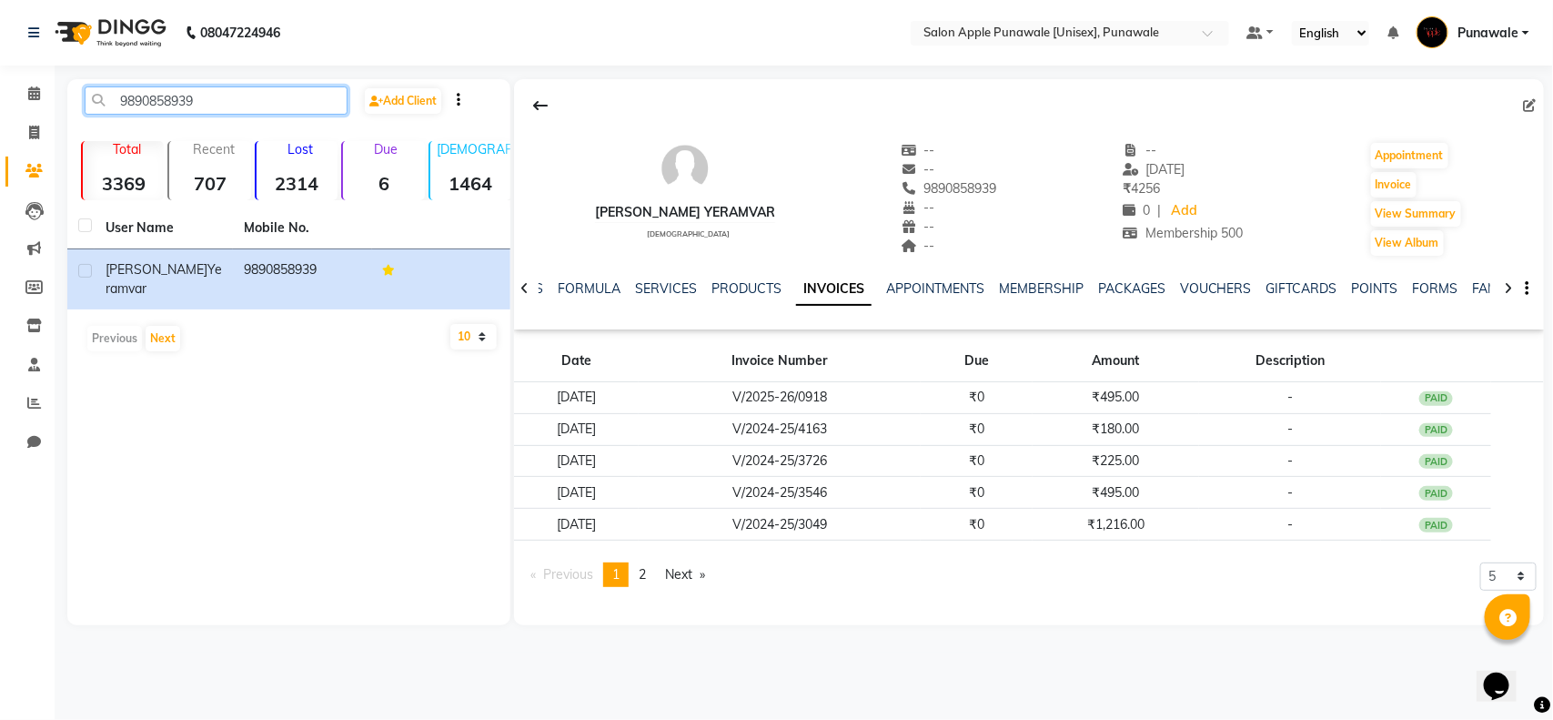
click at [247, 114] on input "9890858939" at bounding box center [216, 100] width 263 height 28
click at [247, 107] on input "9890858939" at bounding box center [216, 100] width 263 height 28
click at [229, 107] on input "9890858939" at bounding box center [216, 100] width 263 height 28
paste input "8983244598"
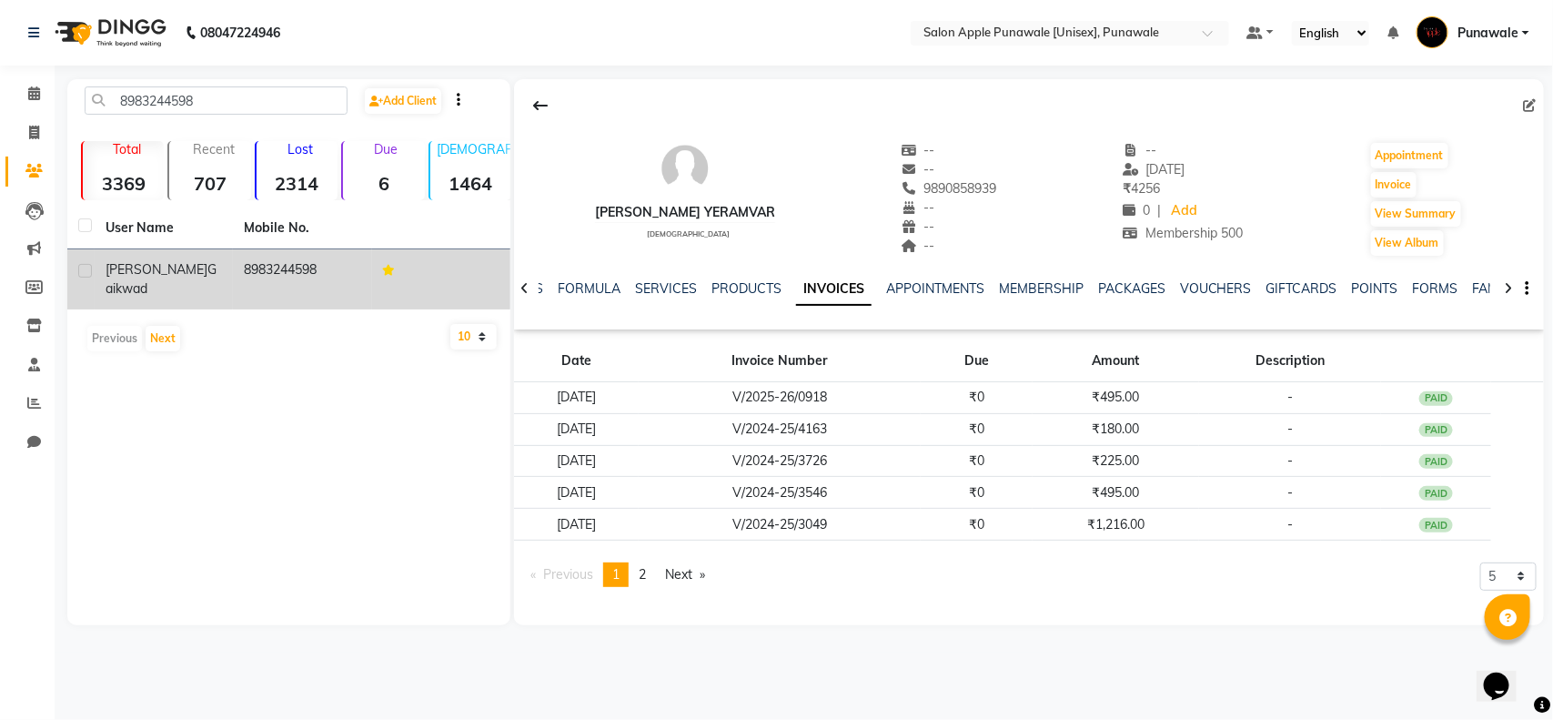
click at [228, 268] on td "Mayuri Gaikwad" at bounding box center [164, 279] width 138 height 60
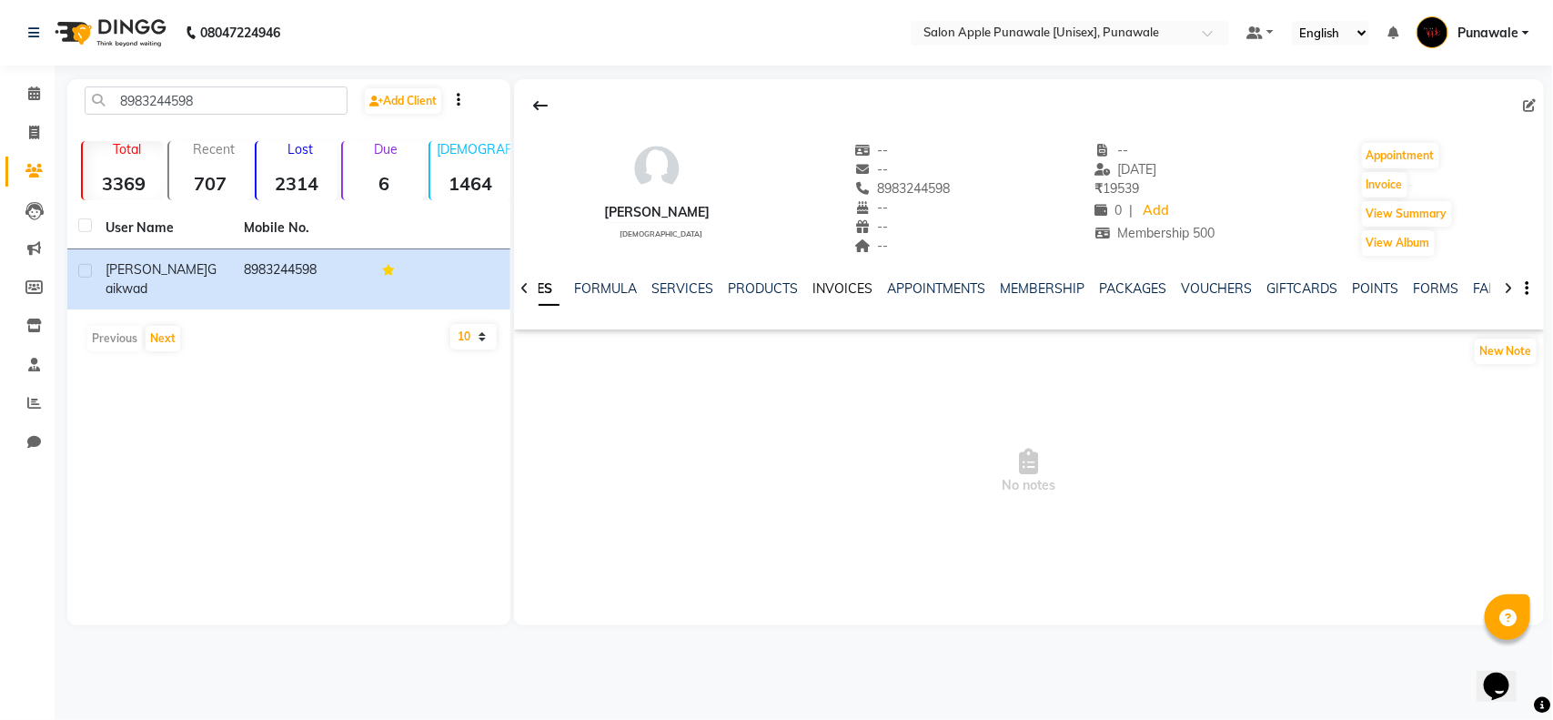
click at [825, 287] on link "INVOICES" at bounding box center [842, 288] width 60 height 16
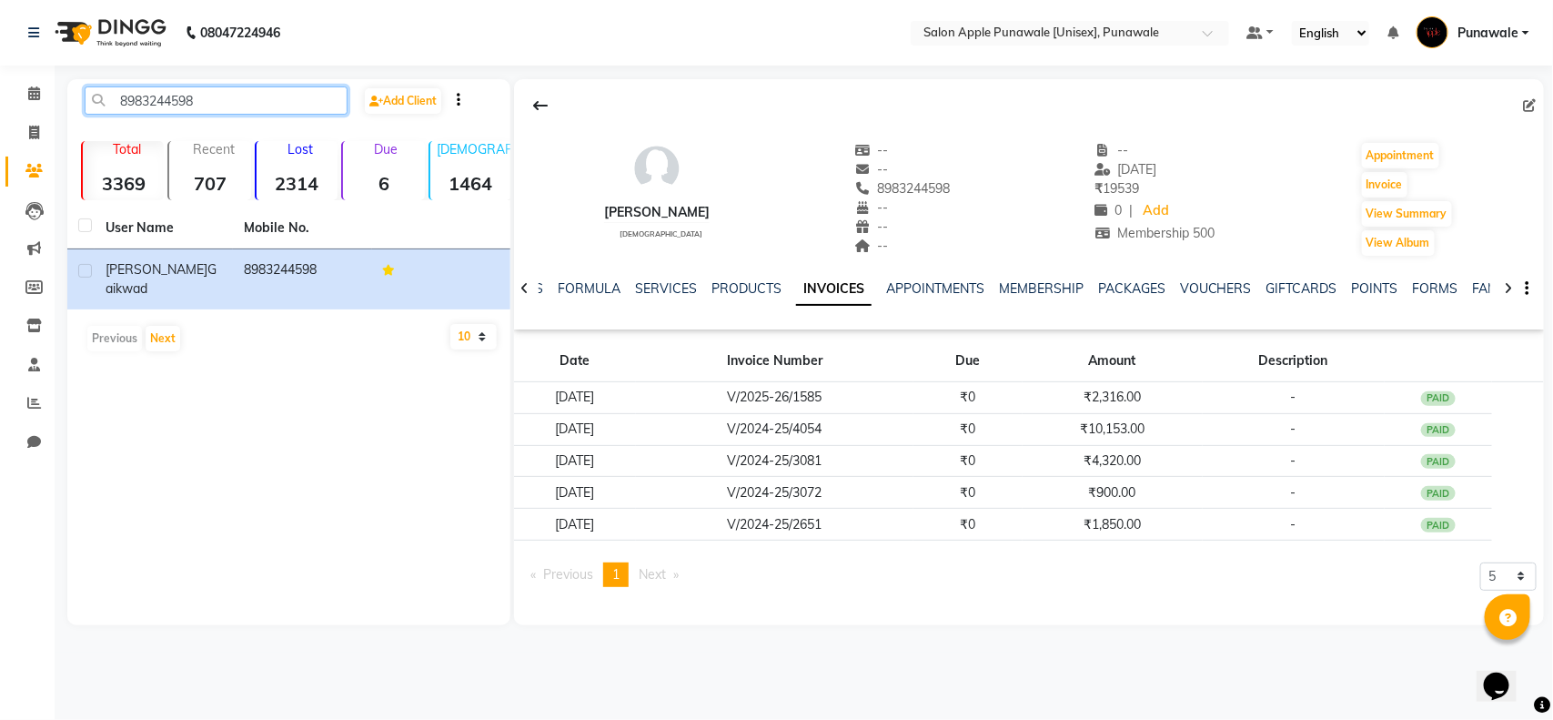
click at [209, 112] on input "8983244598" at bounding box center [216, 100] width 263 height 28
paste input "9370930966"
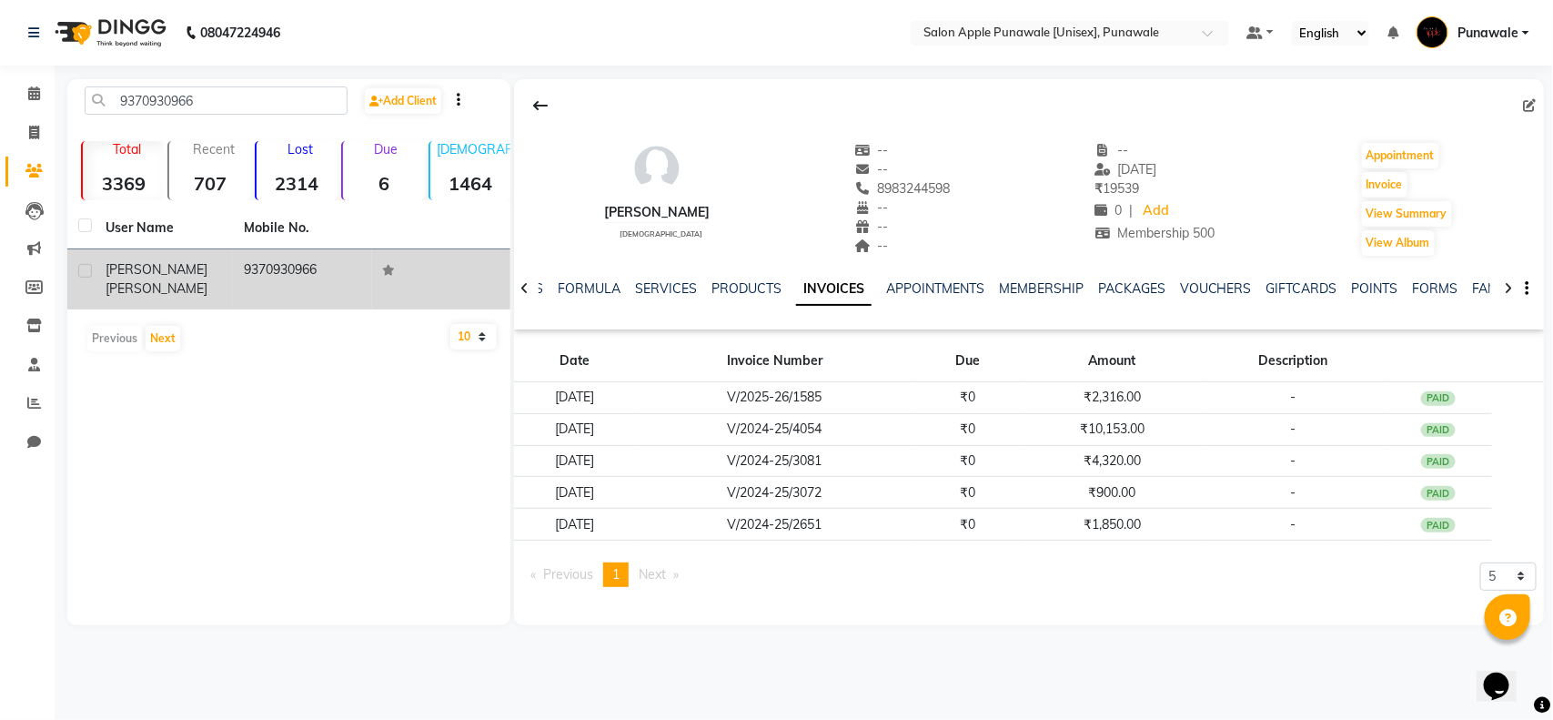
click at [239, 265] on td "9370930966" at bounding box center [302, 279] width 138 height 60
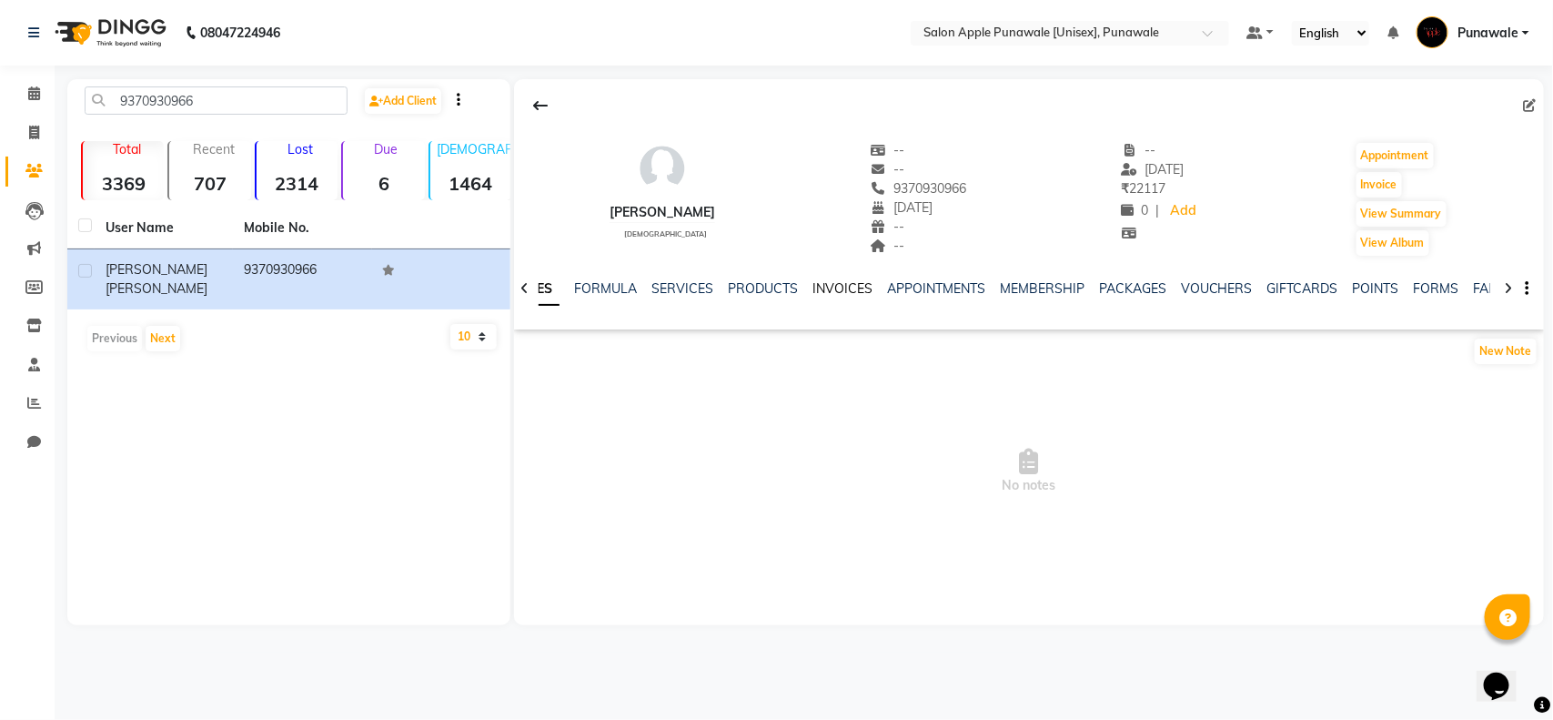
click at [825, 288] on link "INVOICES" at bounding box center [842, 288] width 60 height 16
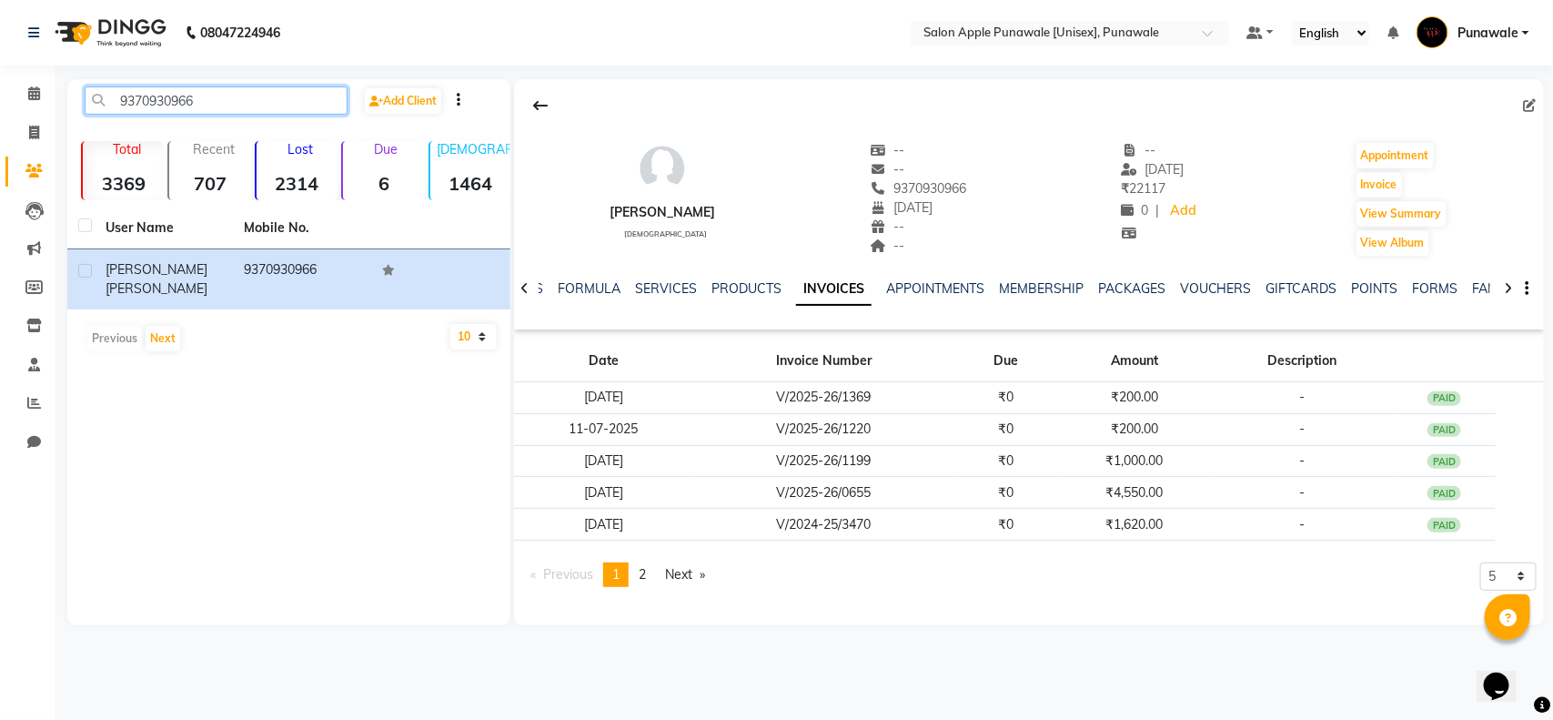
click at [202, 101] on input "9370930966" at bounding box center [216, 100] width 263 height 28
paste input "052971910"
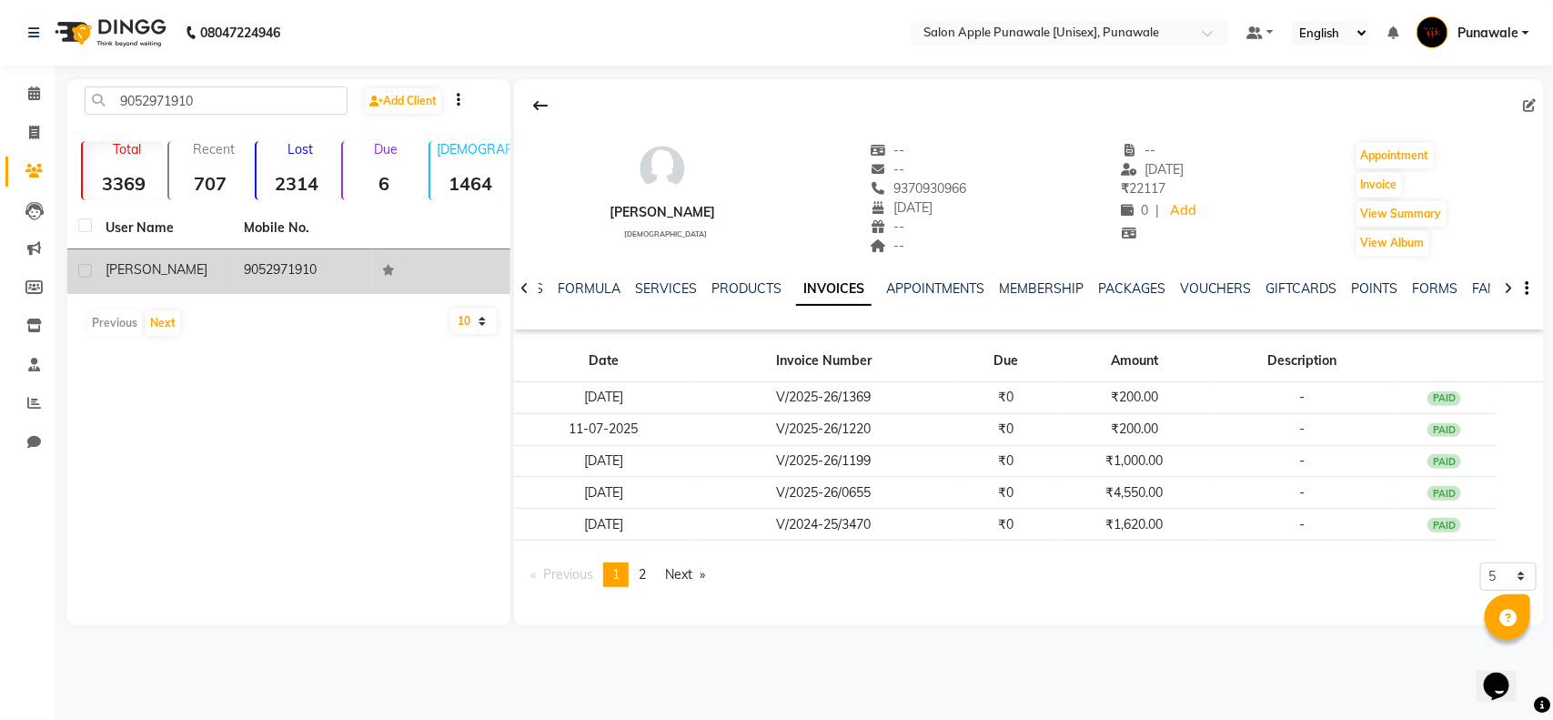
click at [203, 264] on div "soumya" at bounding box center [164, 269] width 116 height 19
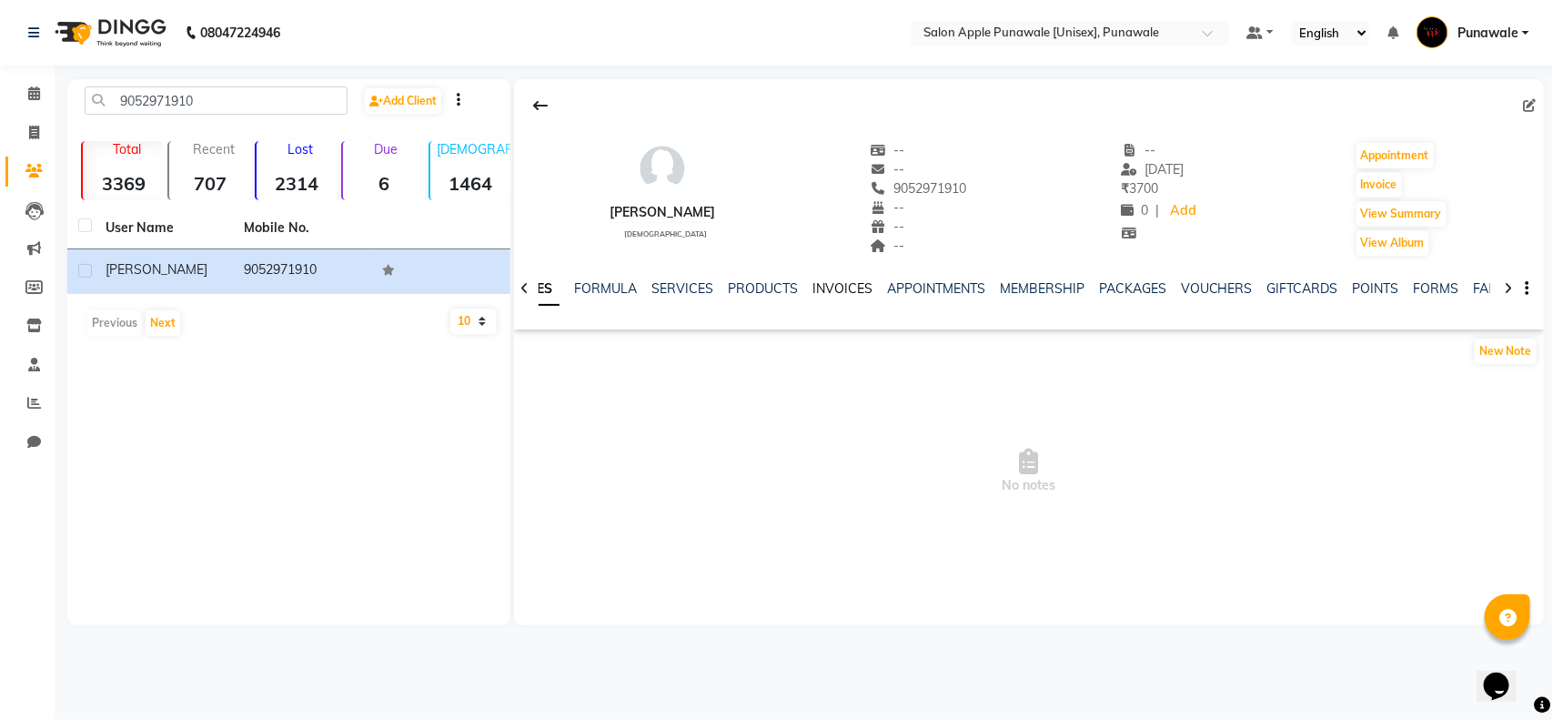
click at [835, 292] on link "INVOICES" at bounding box center [842, 288] width 60 height 16
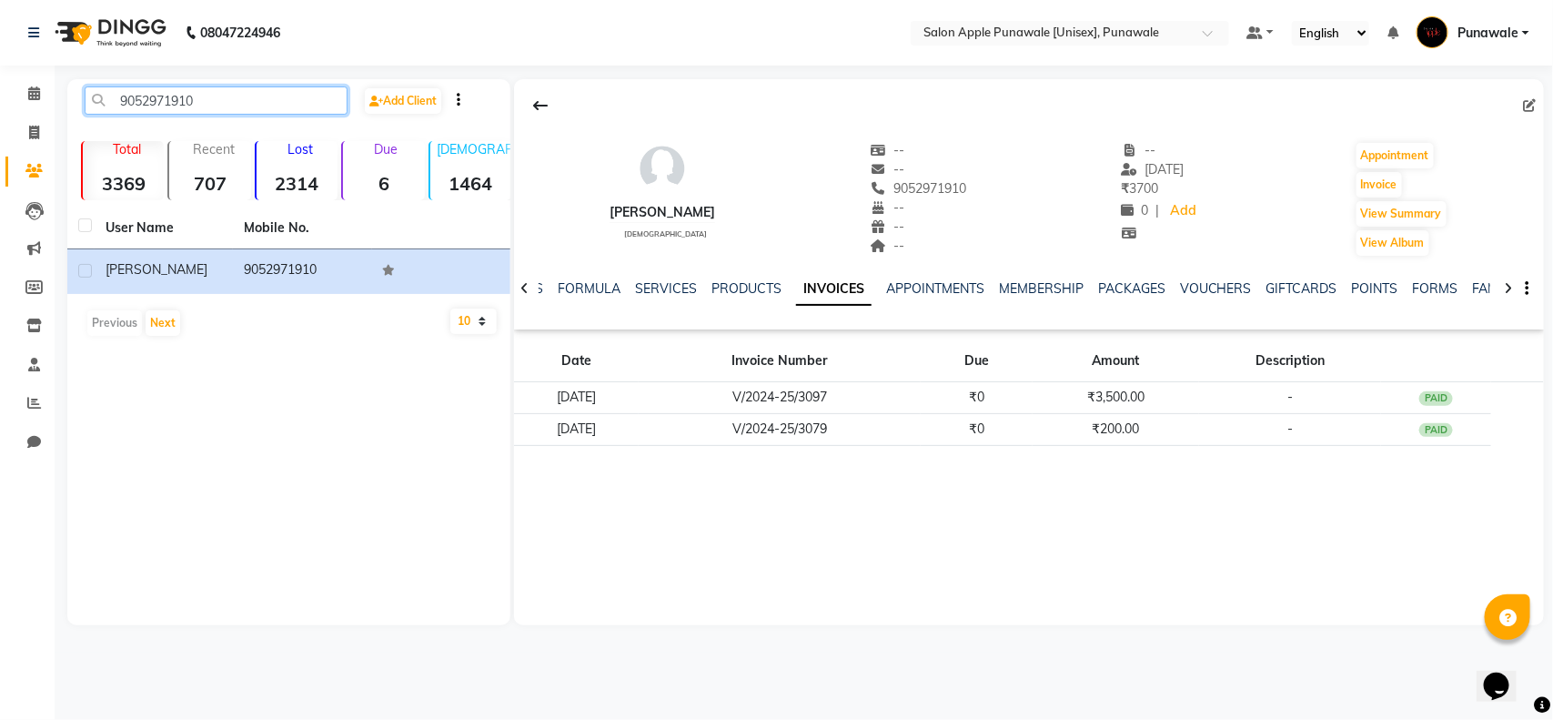
click at [192, 96] on input "9052971910" at bounding box center [216, 100] width 263 height 28
paste input "322112299"
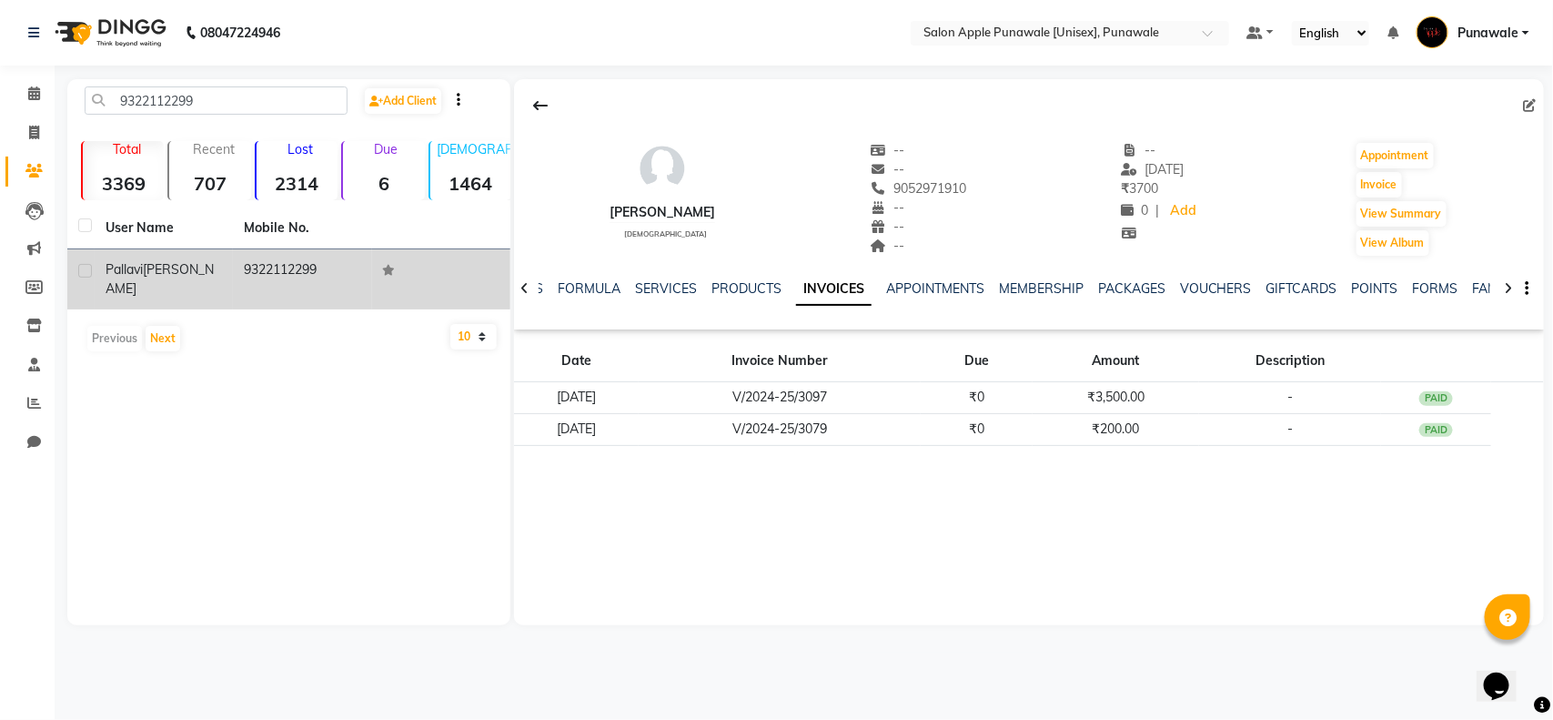
click at [223, 278] on td "Pallavi Wagh" at bounding box center [164, 279] width 138 height 60
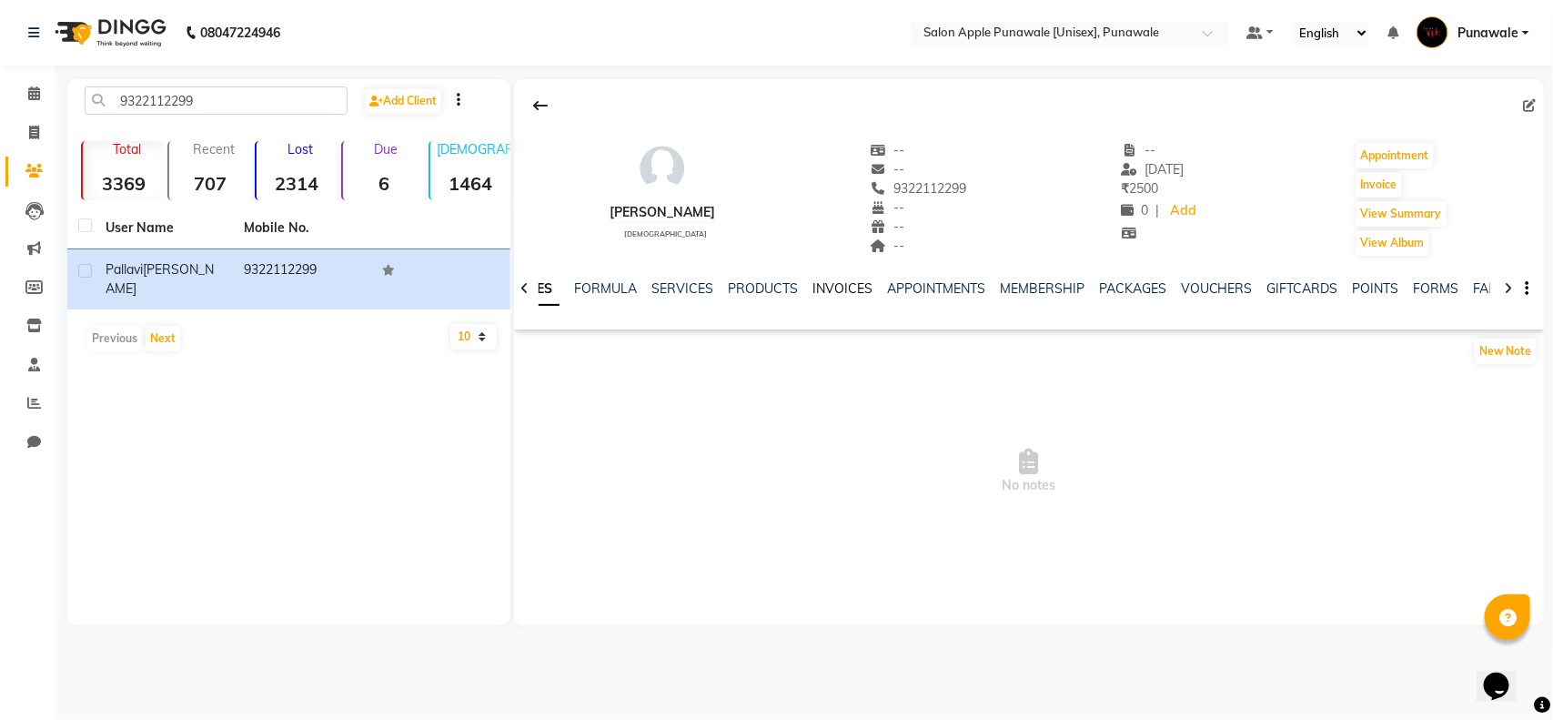
click at [843, 289] on link "INVOICES" at bounding box center [842, 288] width 60 height 16
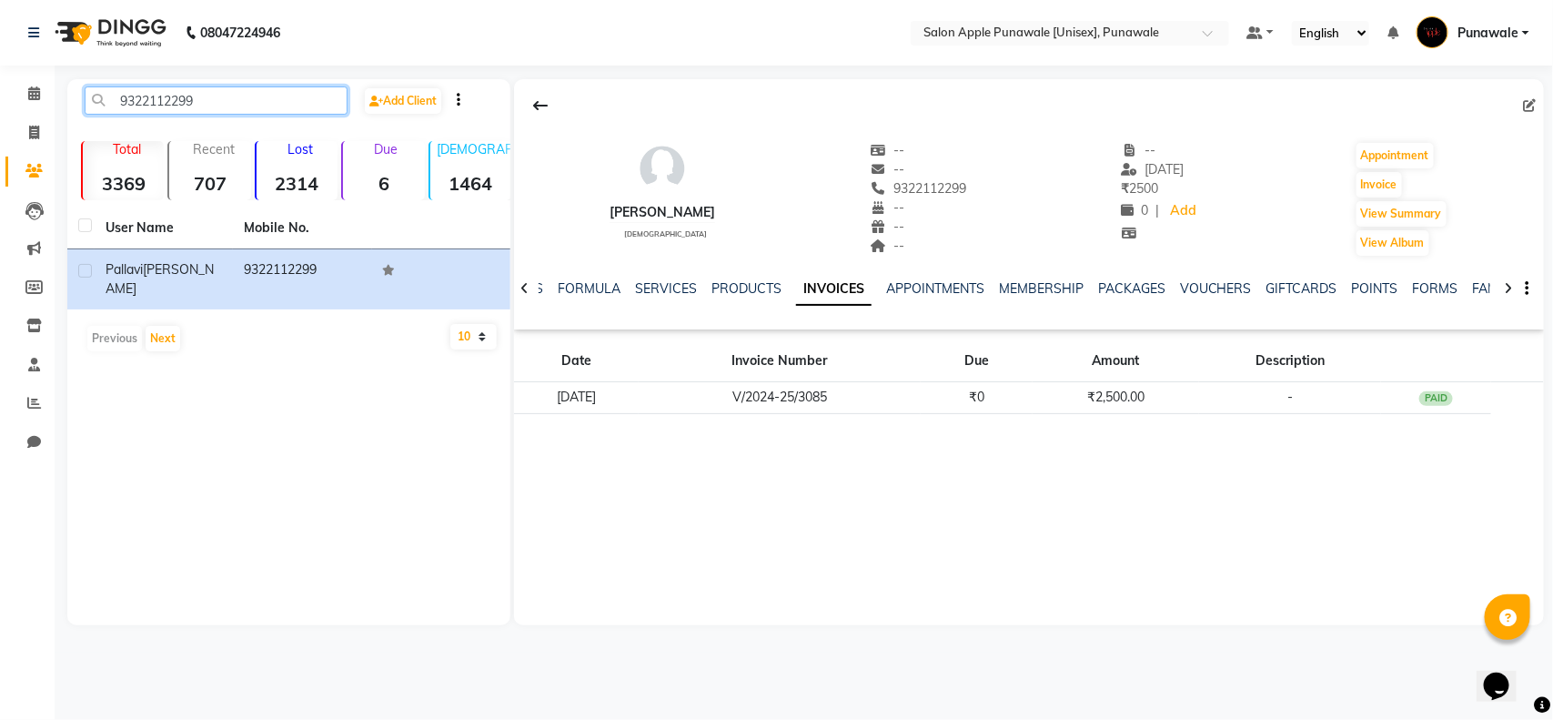
click at [187, 98] on input "9322112299" at bounding box center [216, 100] width 263 height 28
paste input "7972939250"
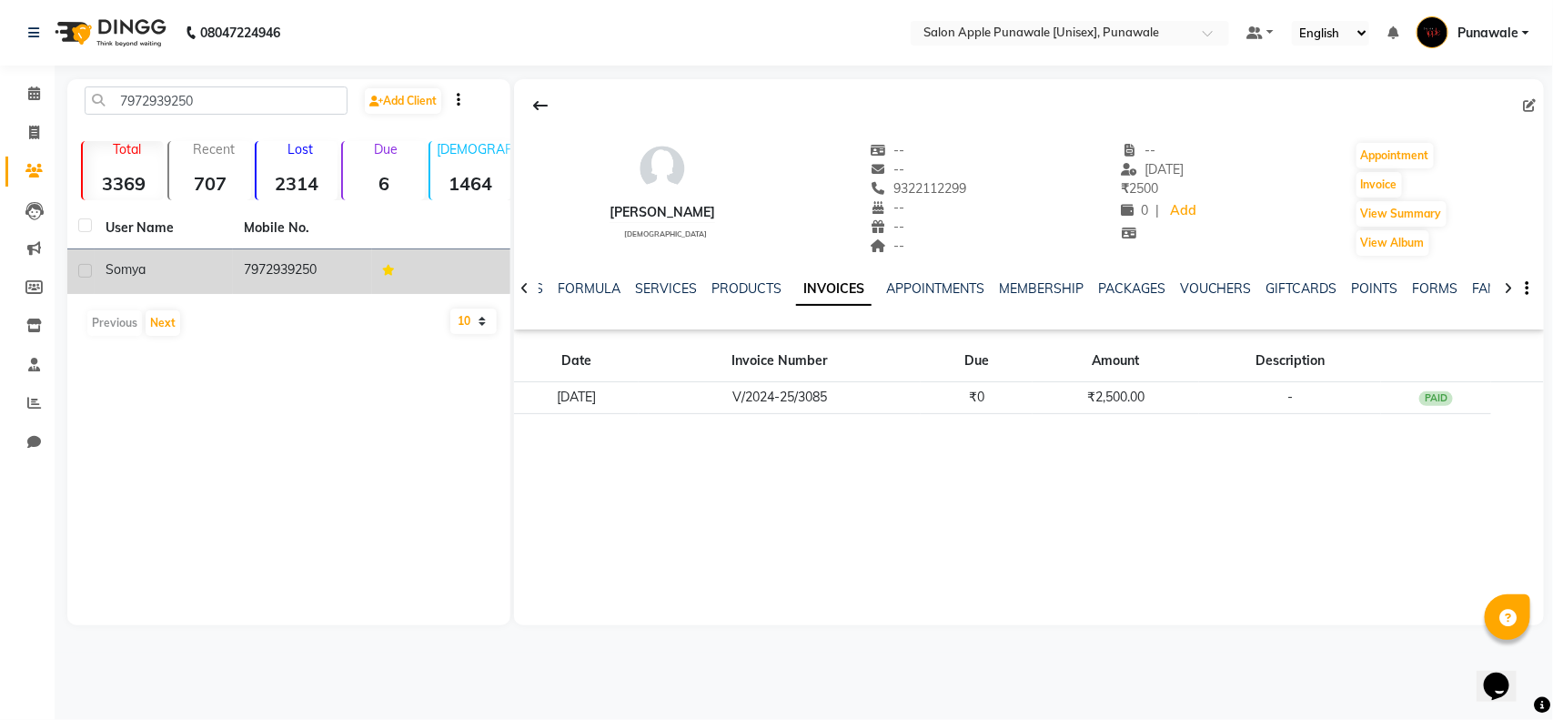
click at [291, 266] on td "7972939250" at bounding box center [302, 271] width 138 height 45
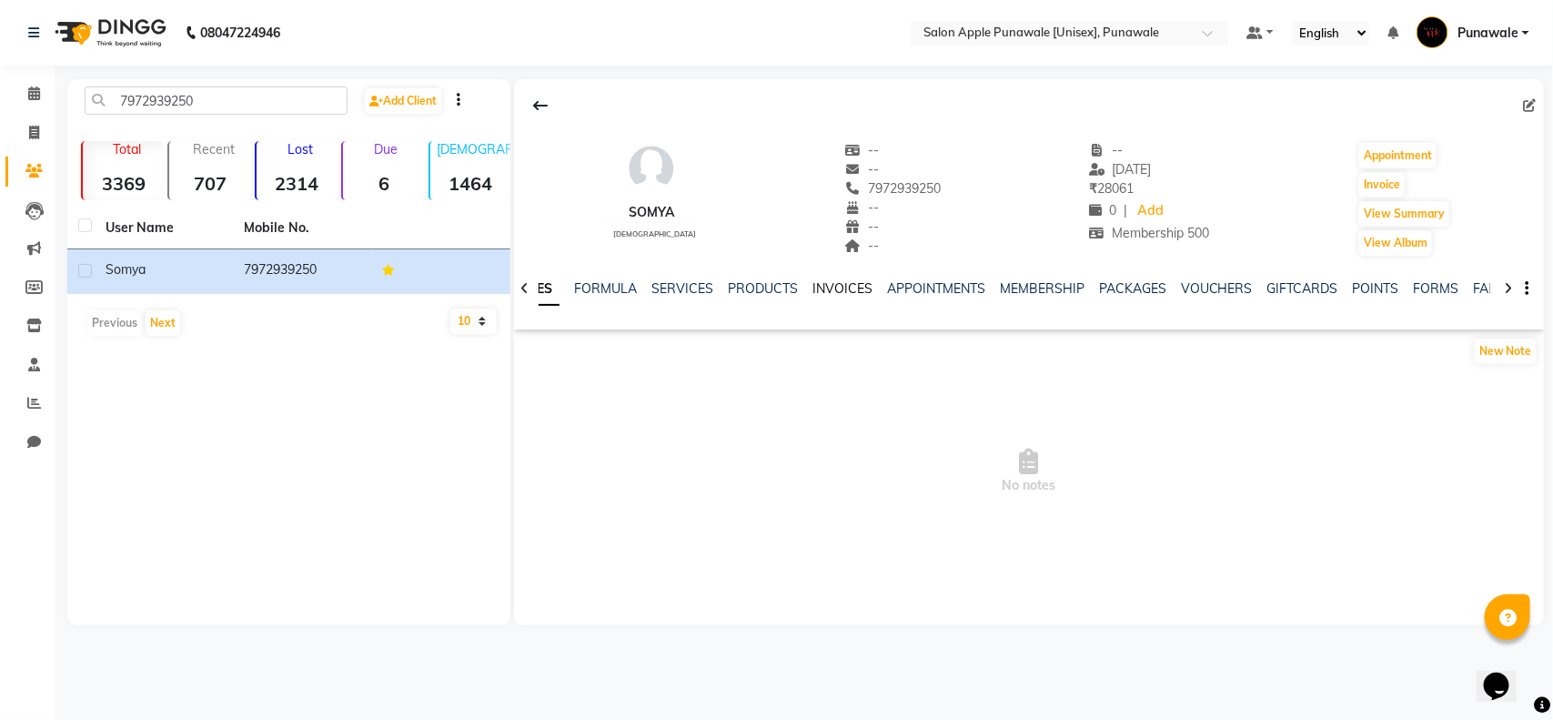
click at [846, 288] on link "INVOICES" at bounding box center [842, 288] width 60 height 16
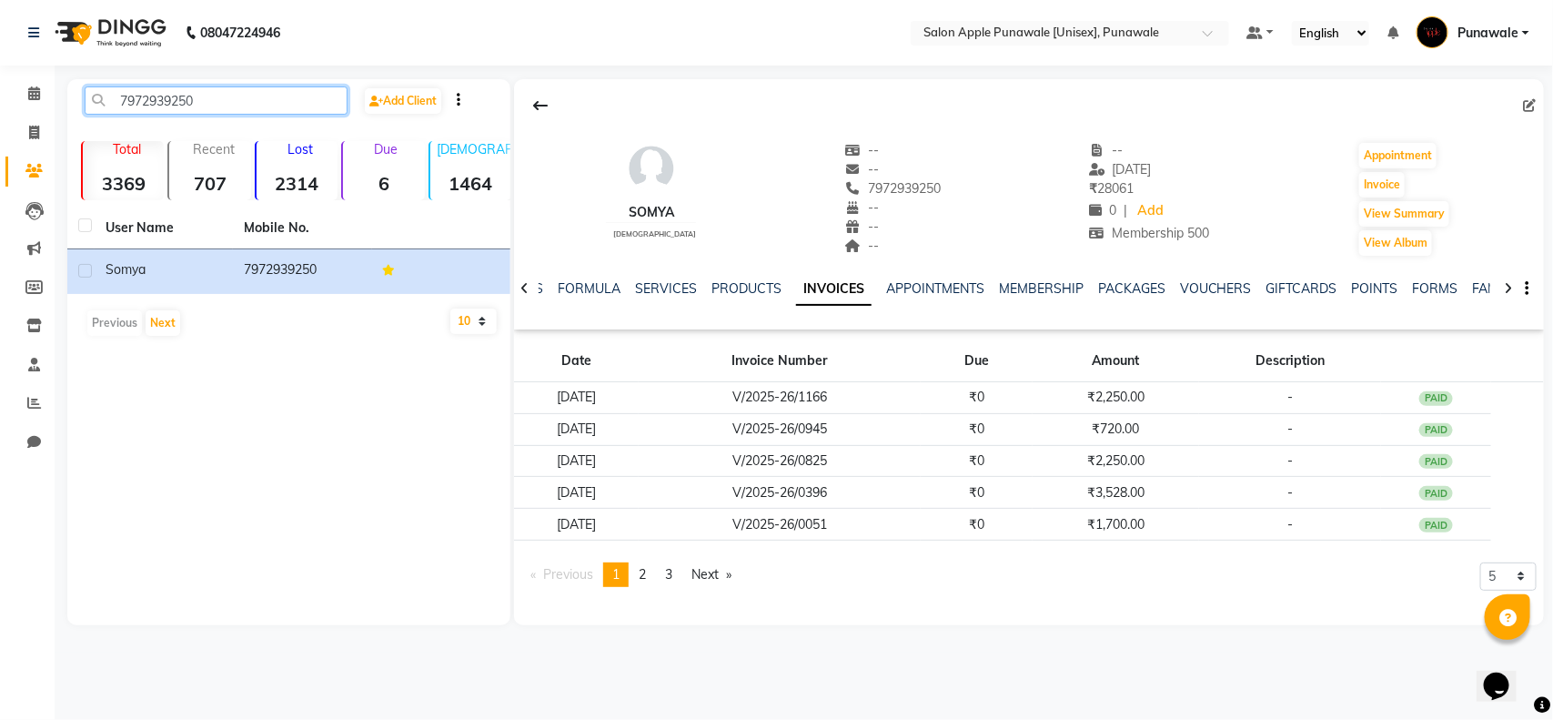
click at [142, 101] on input "7972939250" at bounding box center [216, 100] width 263 height 28
paste input "81808822"
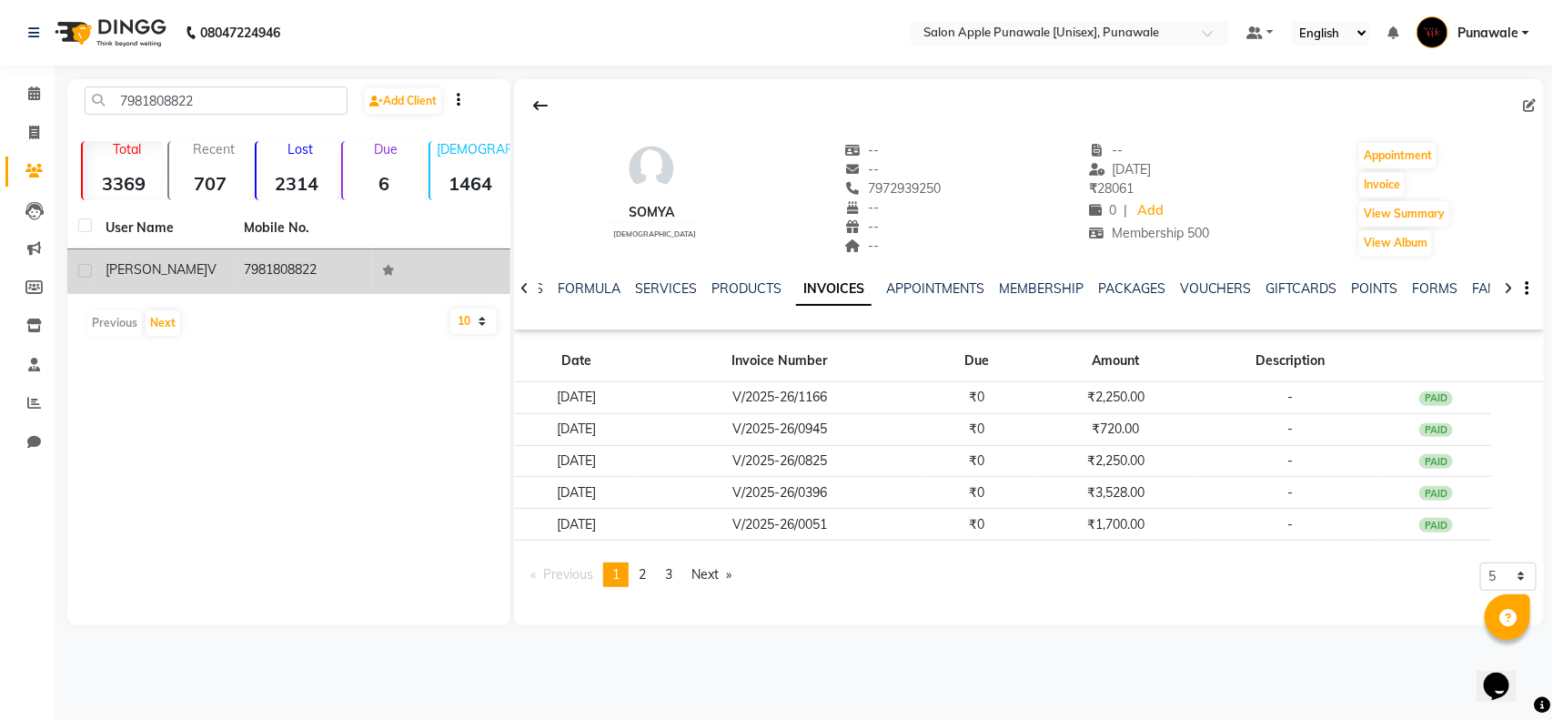
click at [188, 274] on div "Teja V" at bounding box center [164, 269] width 116 height 19
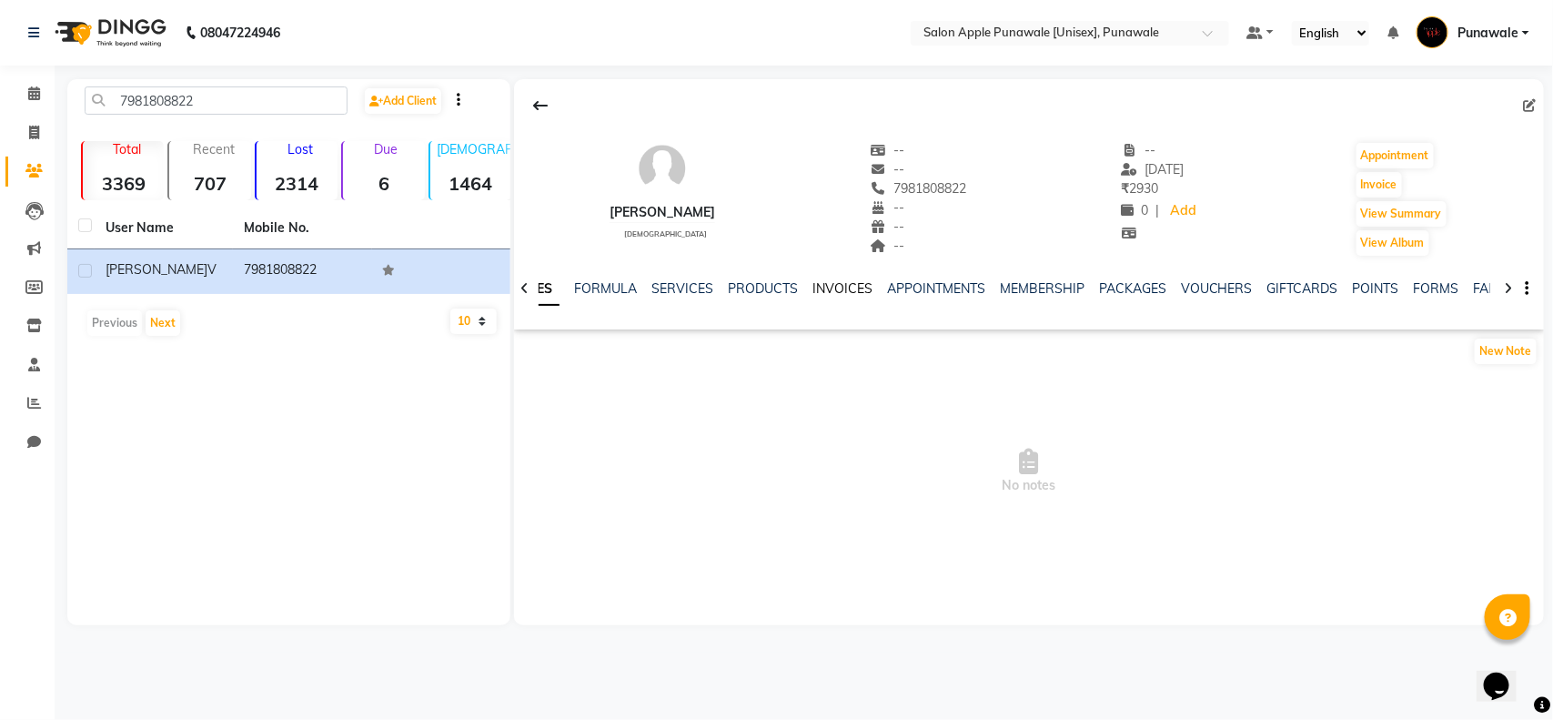
click at [842, 289] on link "INVOICES" at bounding box center [842, 288] width 60 height 16
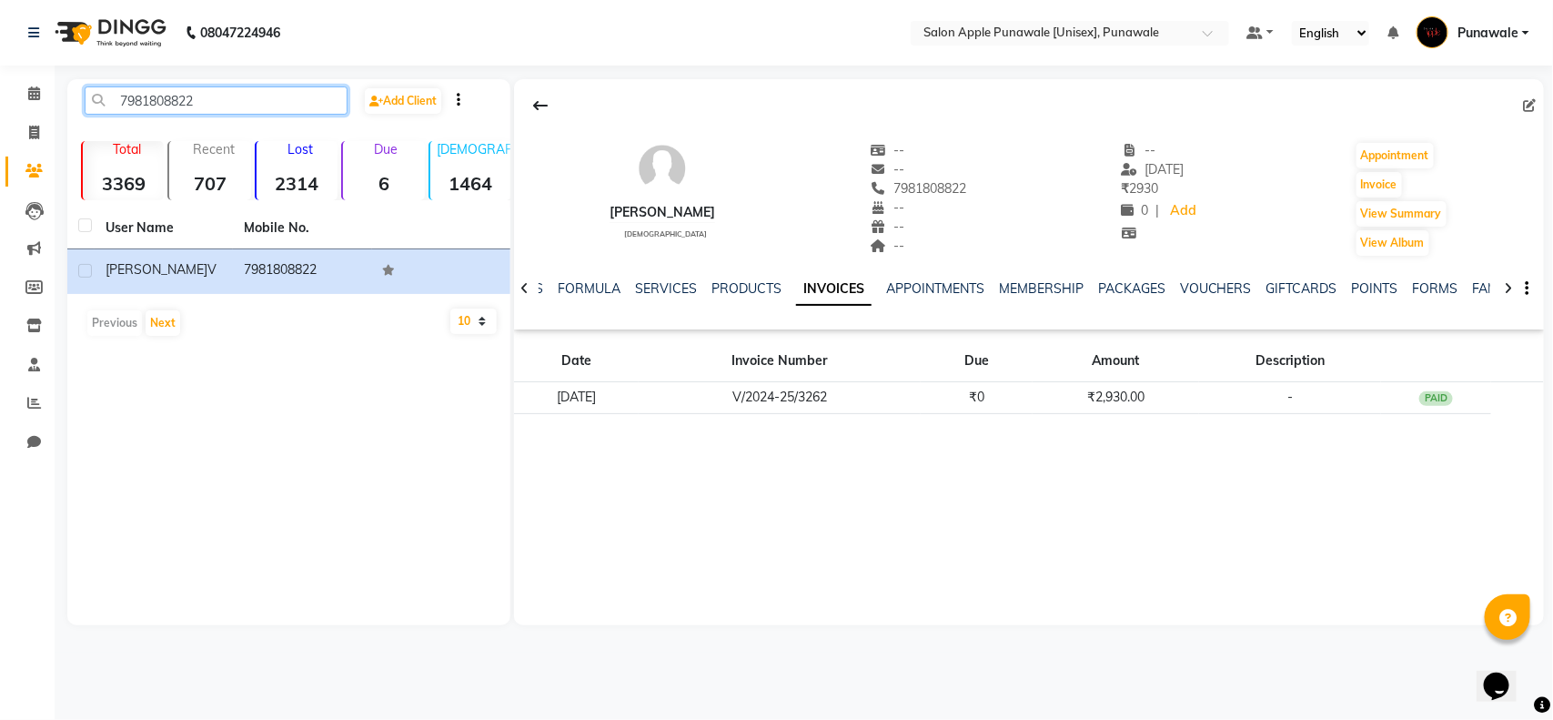
click at [165, 86] on input "7981808822" at bounding box center [216, 100] width 263 height 28
paste input "74279843"
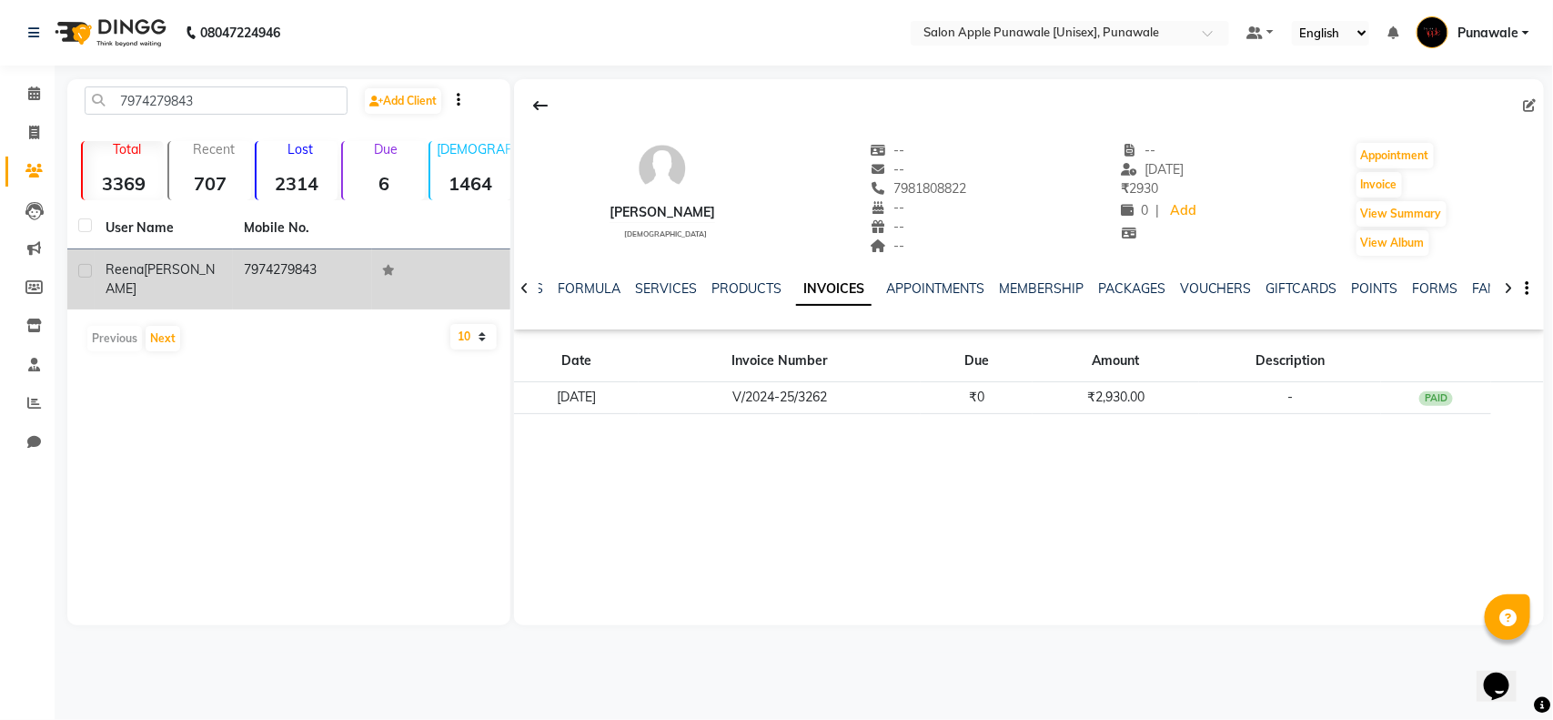
click at [203, 266] on div "reena gajbhiye" at bounding box center [164, 279] width 116 height 38
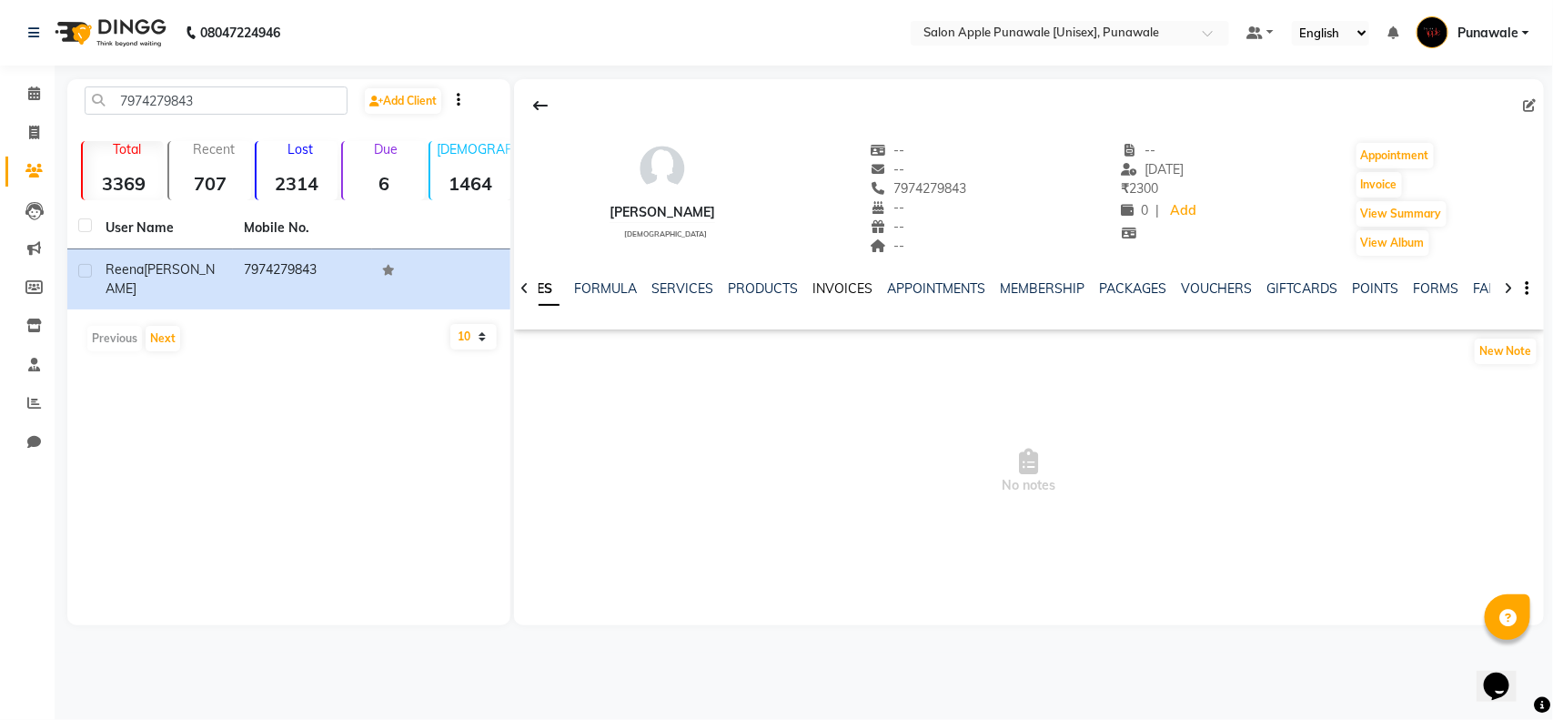
click at [826, 289] on link "INVOICES" at bounding box center [842, 288] width 60 height 16
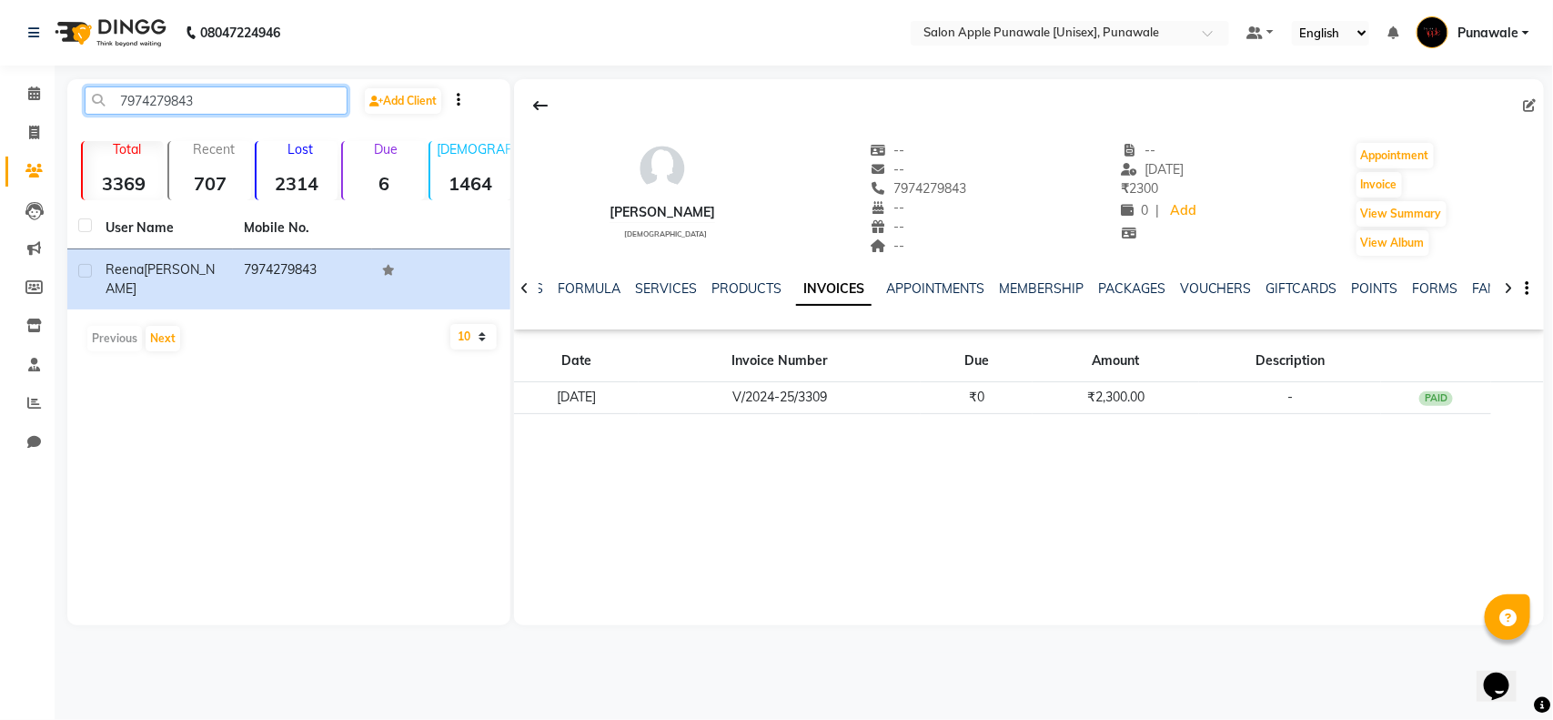
click at [171, 111] on input "7974279843" at bounding box center [216, 100] width 263 height 28
paste input "8208616225"
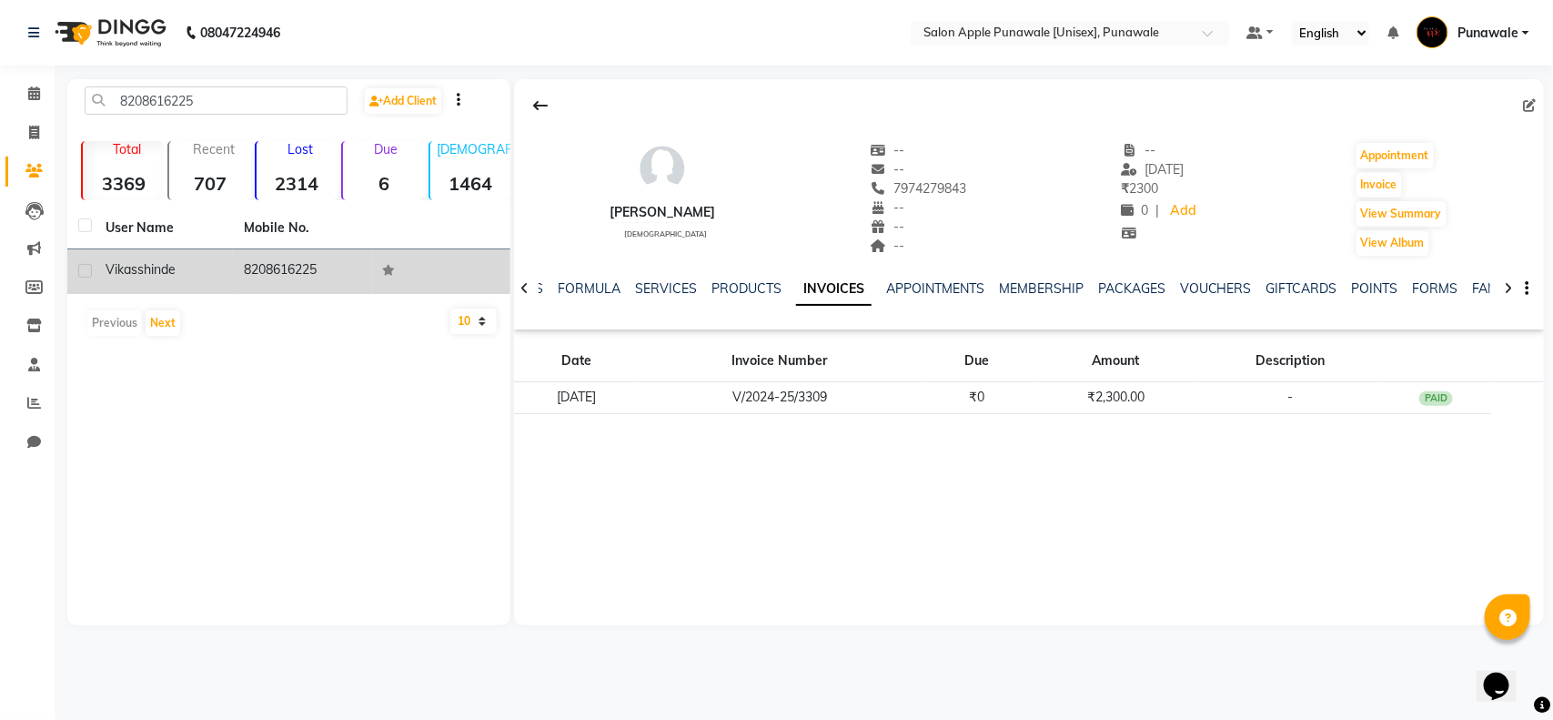
click at [226, 260] on td "vikas shinde" at bounding box center [164, 271] width 138 height 45
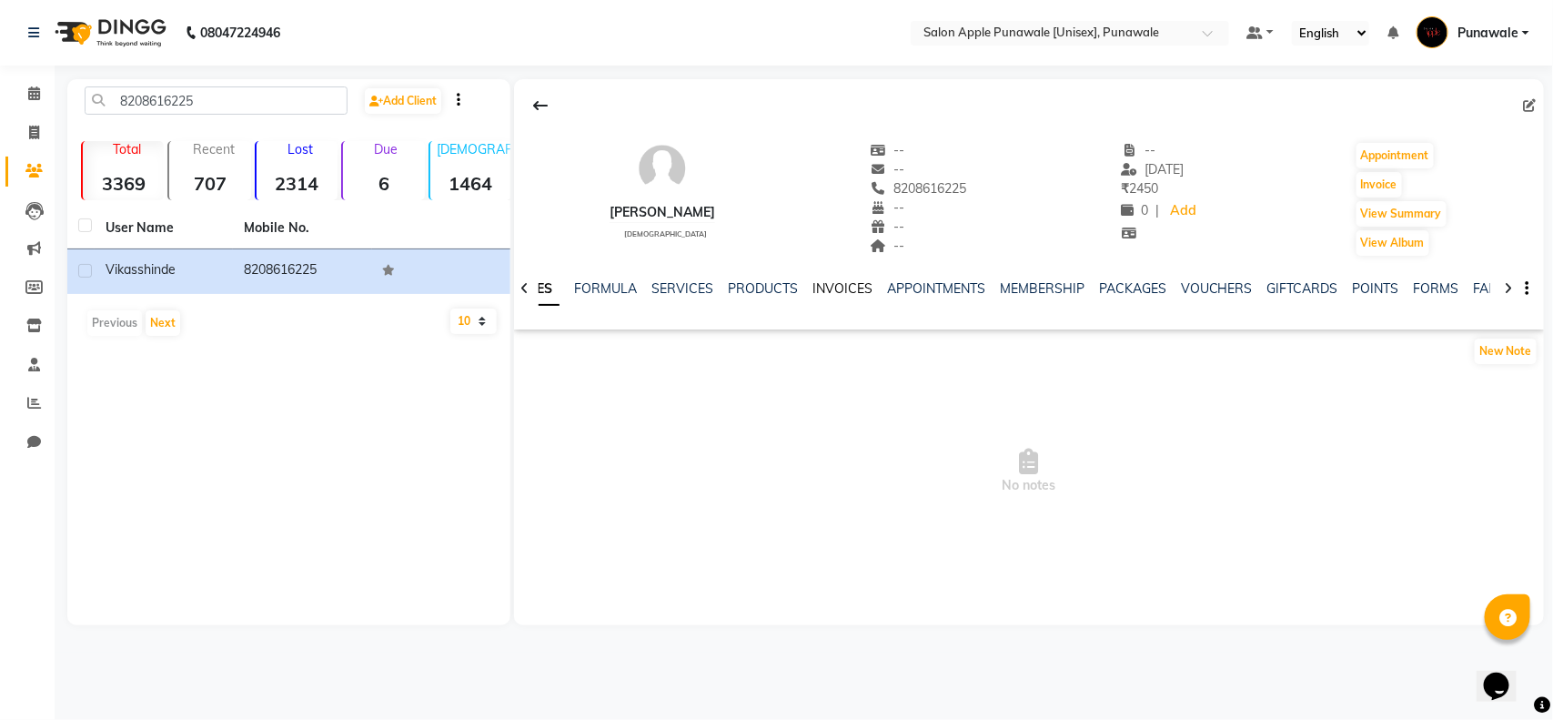
click at [852, 292] on link "INVOICES" at bounding box center [842, 288] width 60 height 16
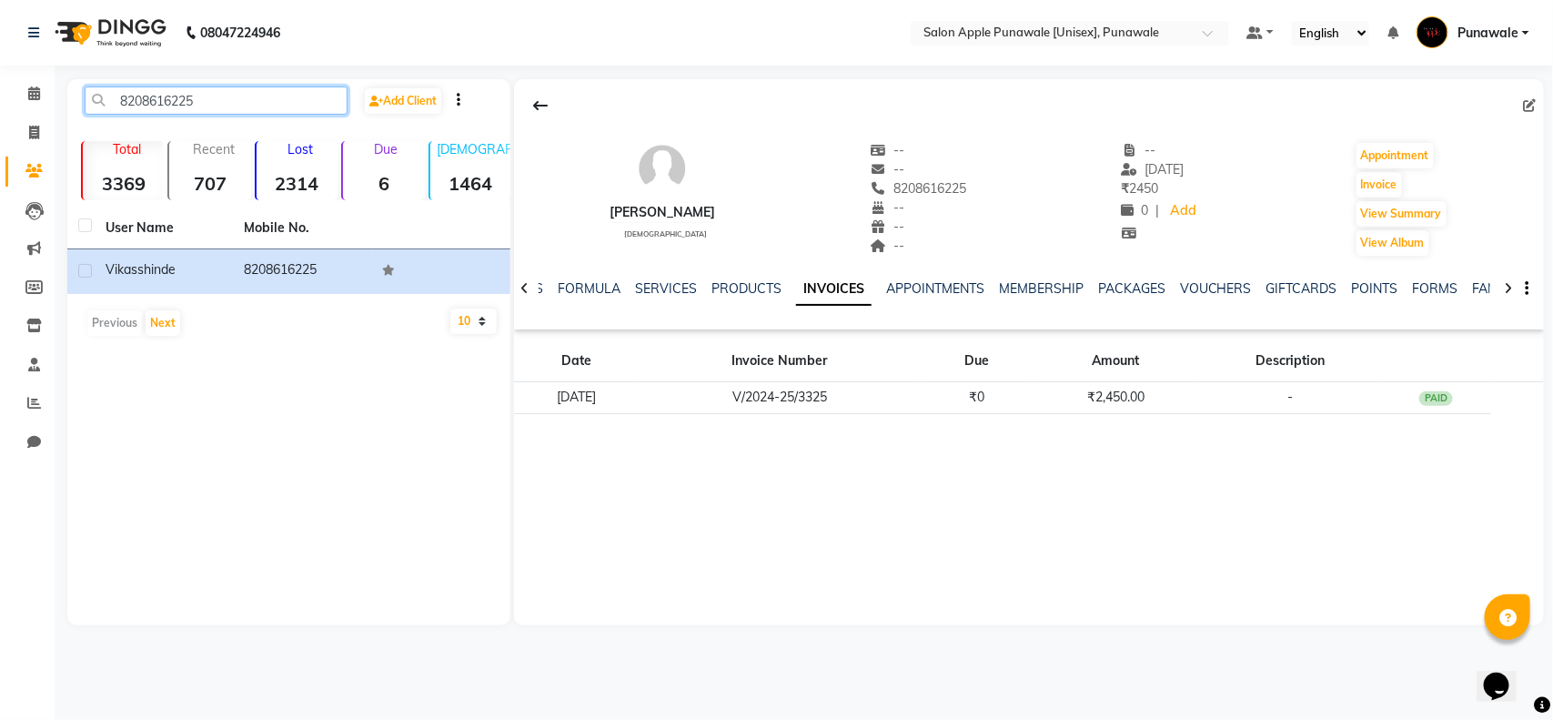
click at [162, 97] on input "8208616225" at bounding box center [216, 100] width 263 height 28
paste input "9518577249"
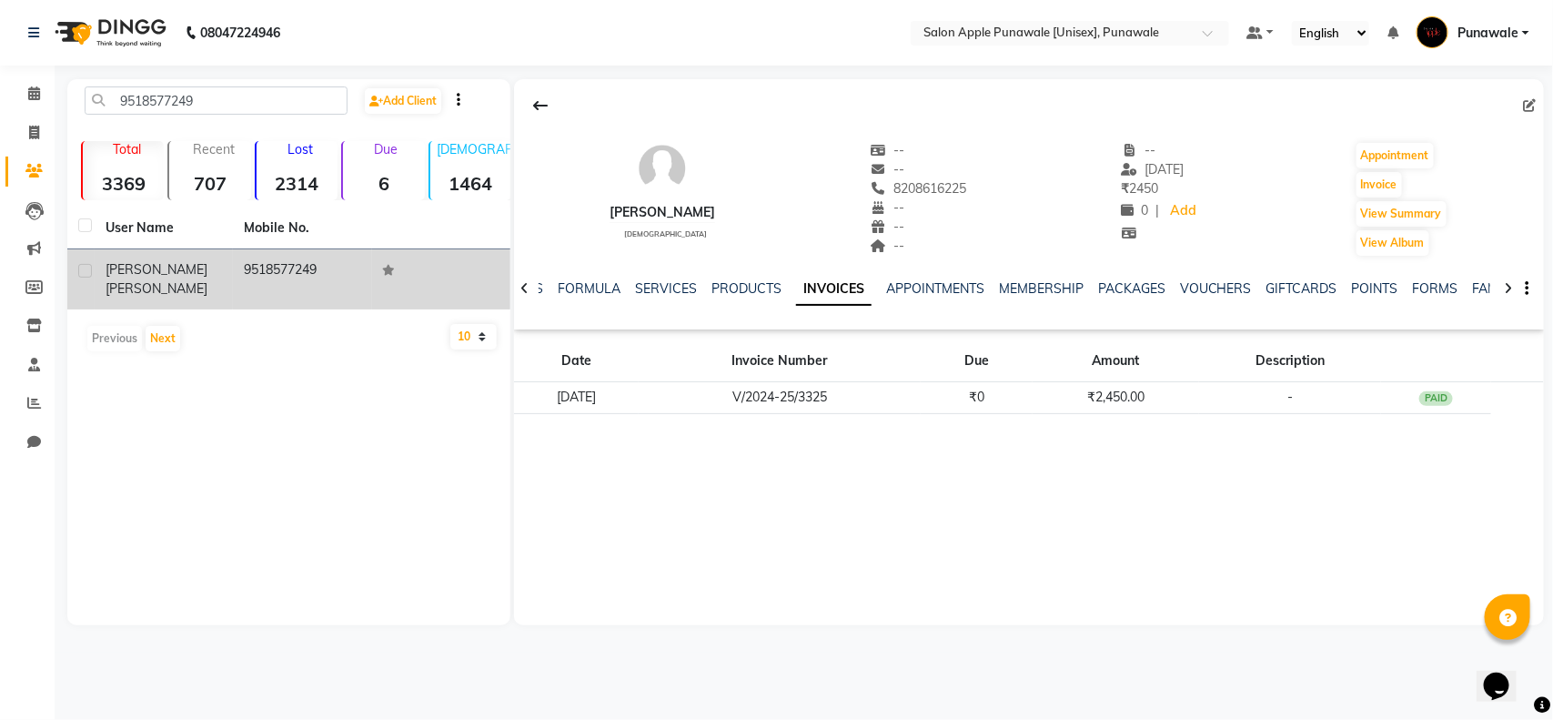
click at [178, 266] on span "bhagyashree" at bounding box center [157, 269] width 102 height 16
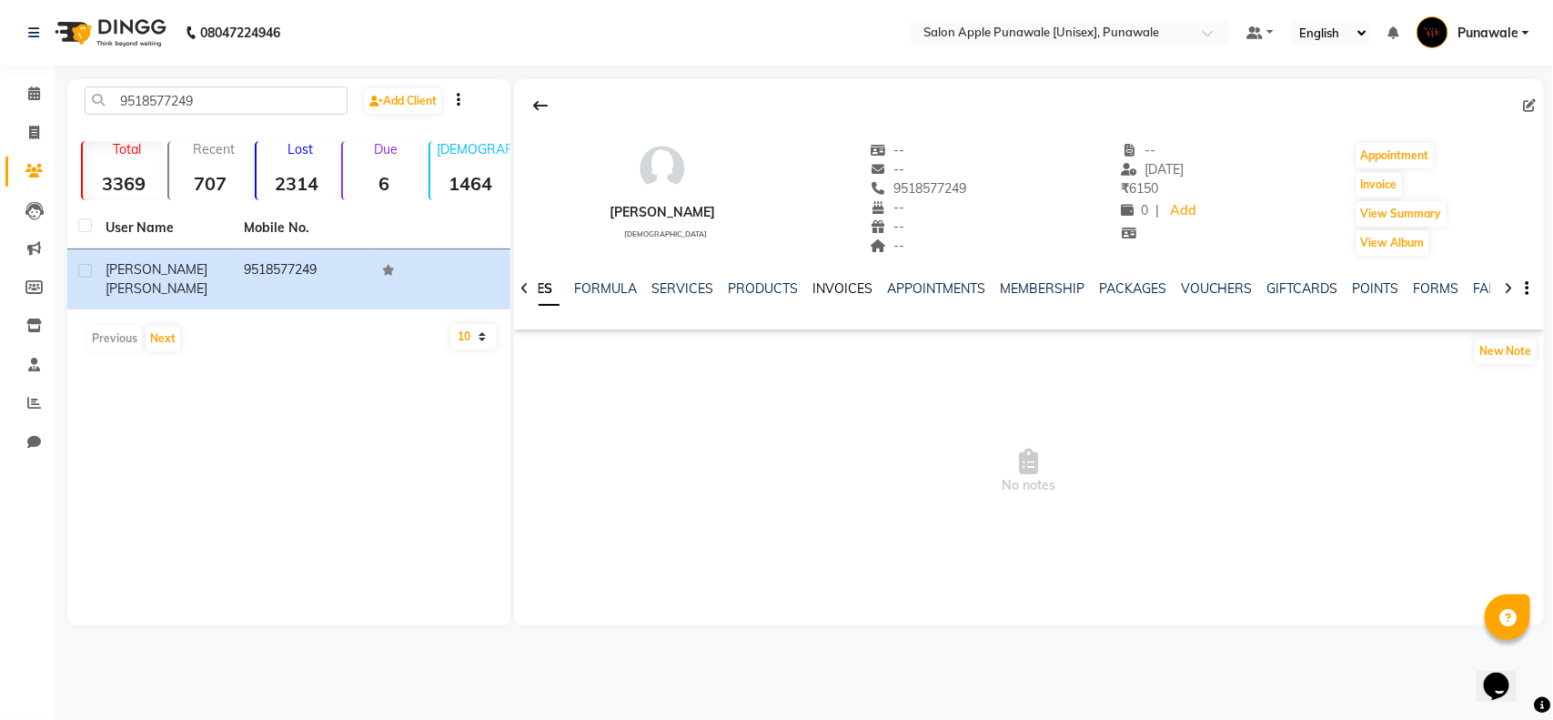
click at [842, 280] on link "INVOICES" at bounding box center [842, 288] width 60 height 16
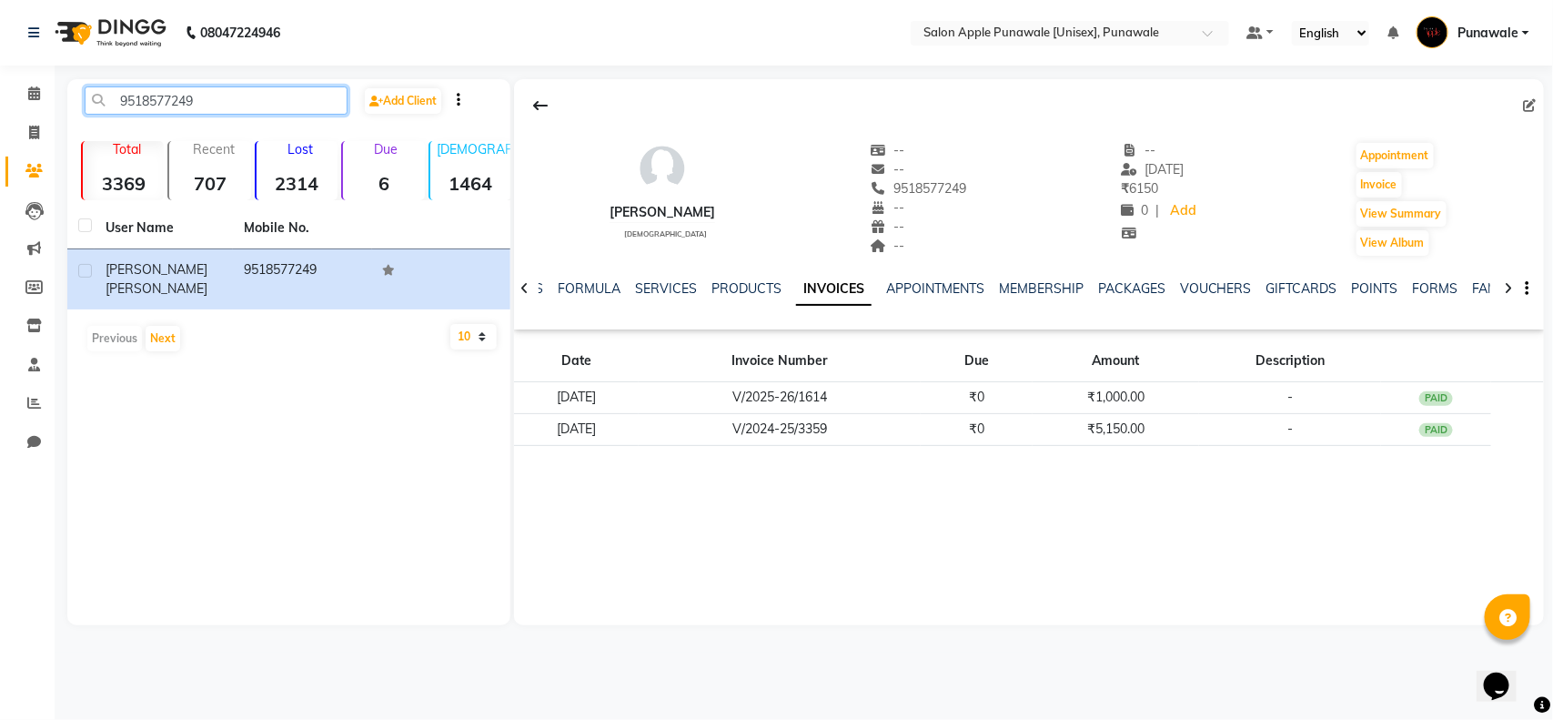
click at [197, 92] on input "9518577249" at bounding box center [216, 100] width 263 height 28
paste input "700673900"
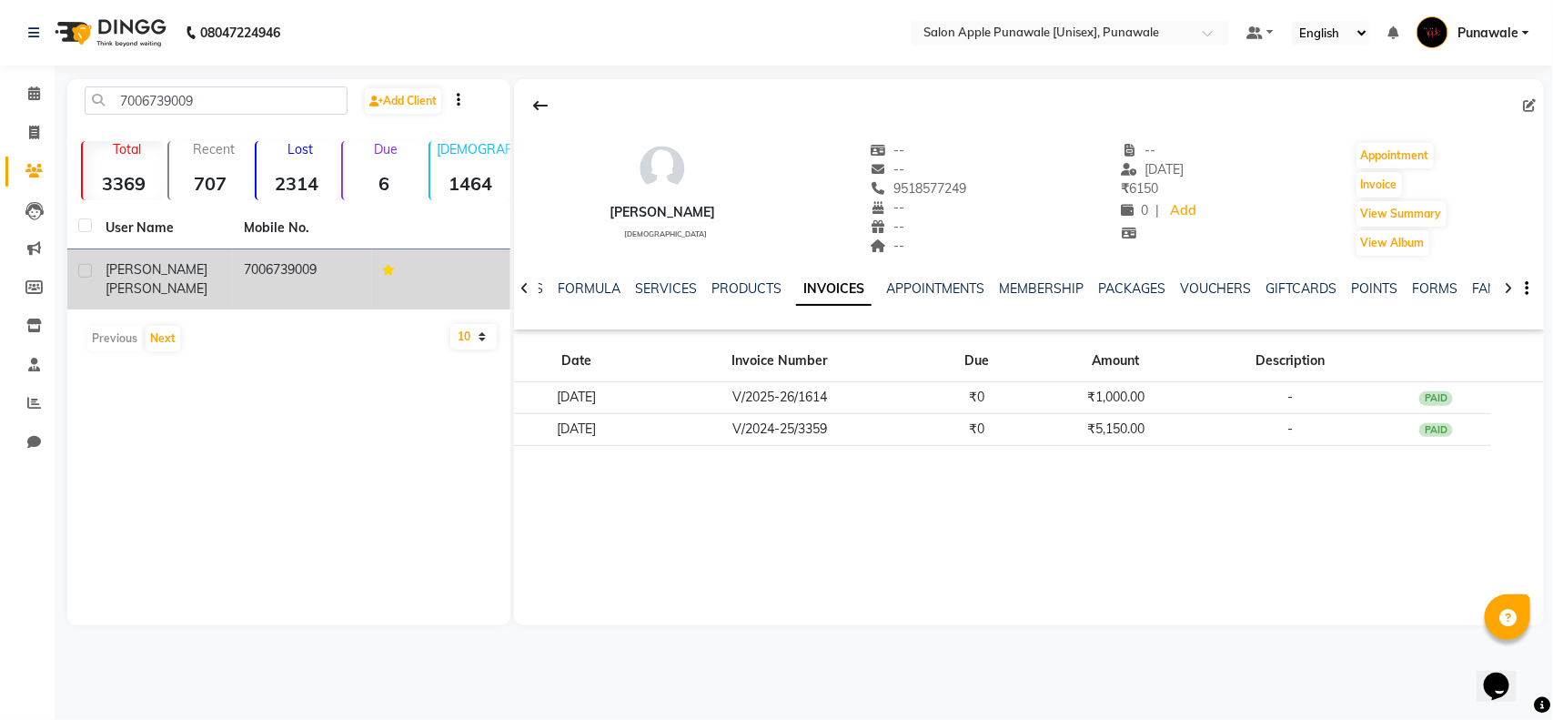
click at [178, 280] on span "pandita" at bounding box center [157, 288] width 102 height 16
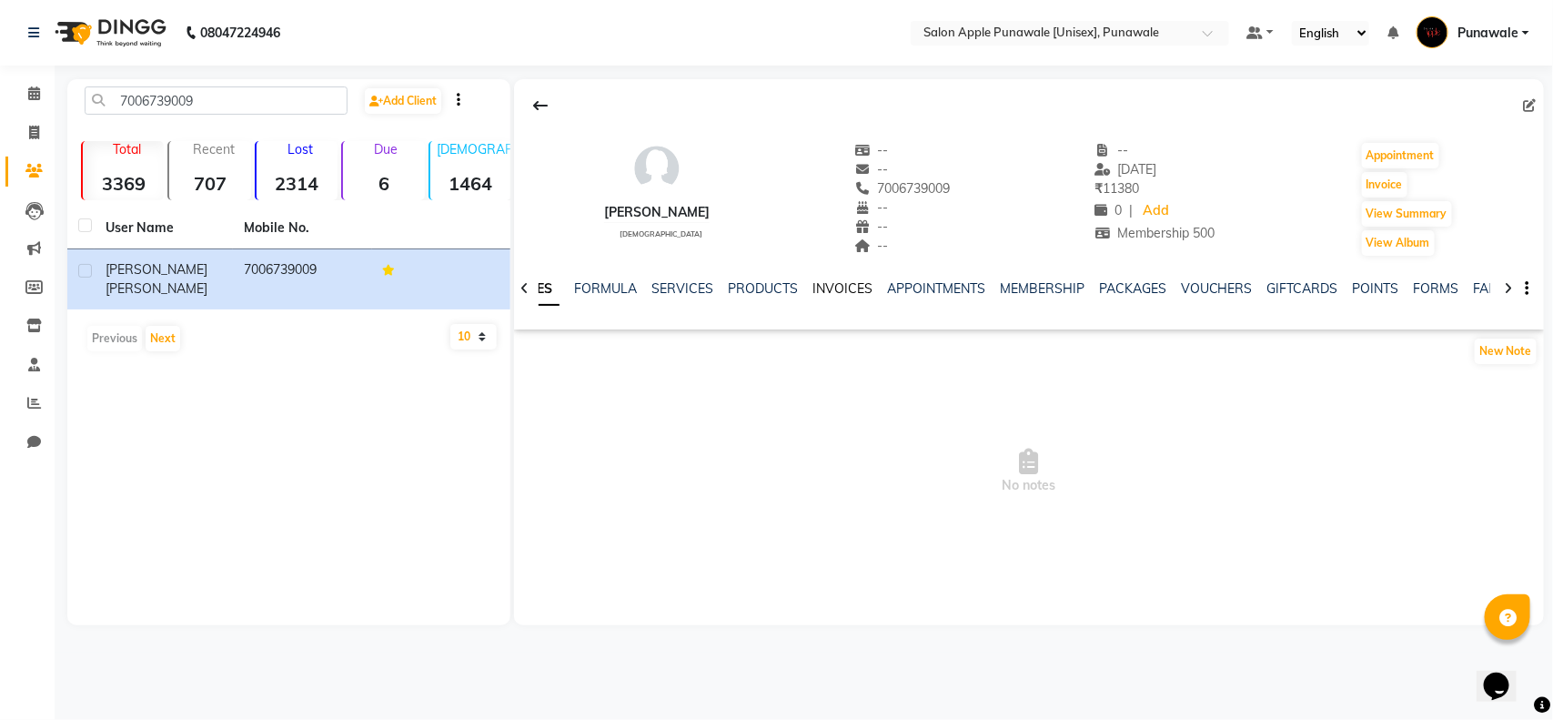
click at [851, 282] on link "INVOICES" at bounding box center [842, 288] width 60 height 16
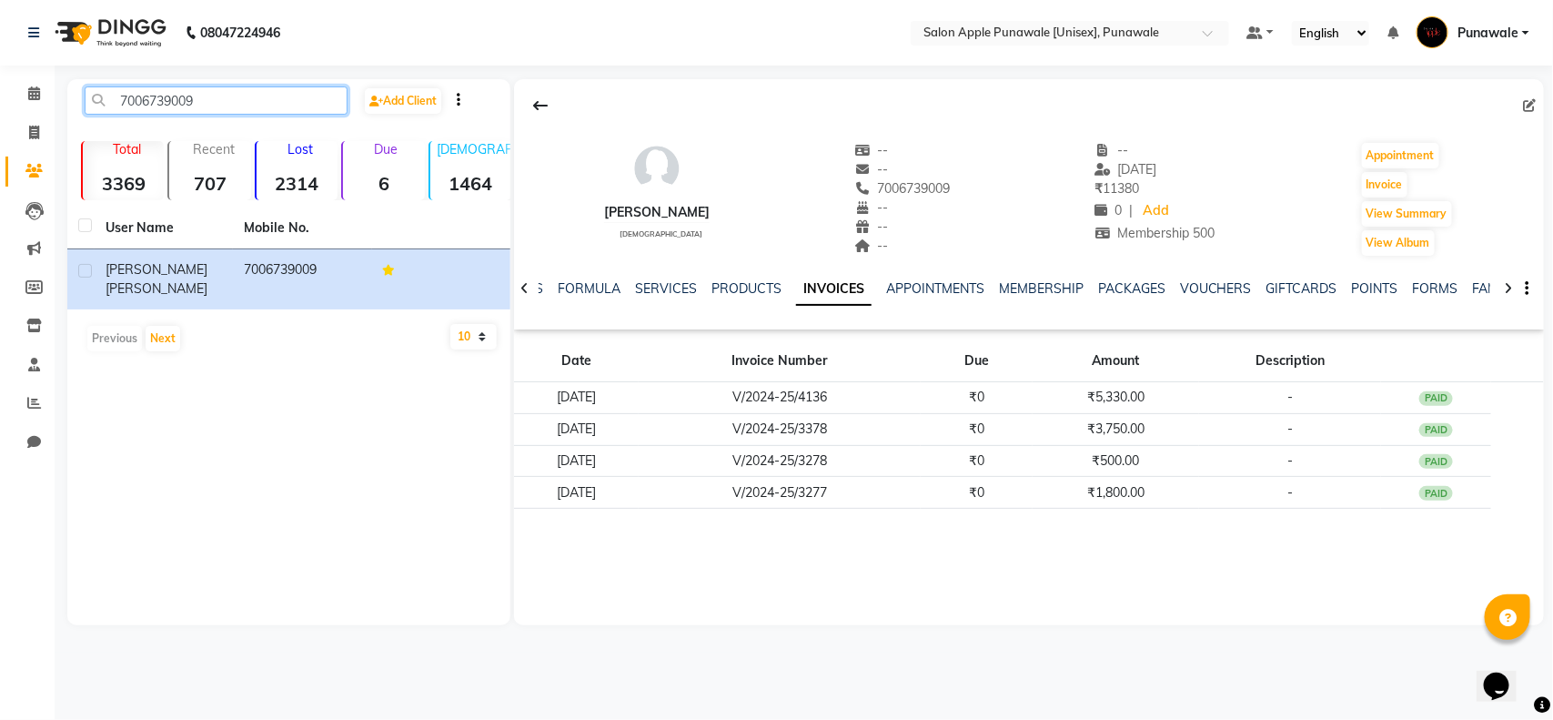
click at [217, 88] on input "7006739009" at bounding box center [216, 100] width 263 height 28
paste input "9834818878"
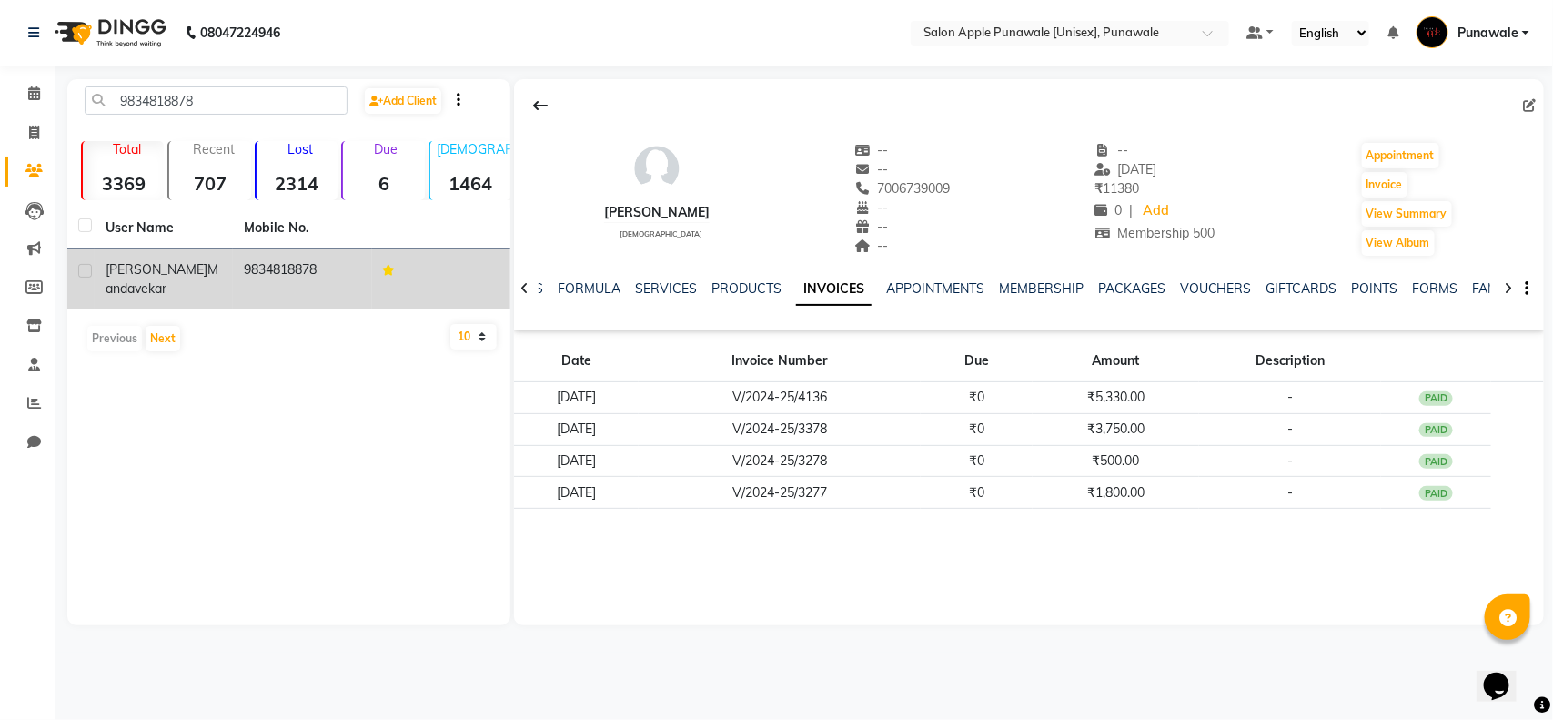
click at [203, 273] on div "Dnyaneshwar Mandavekar" at bounding box center [164, 279] width 116 height 38
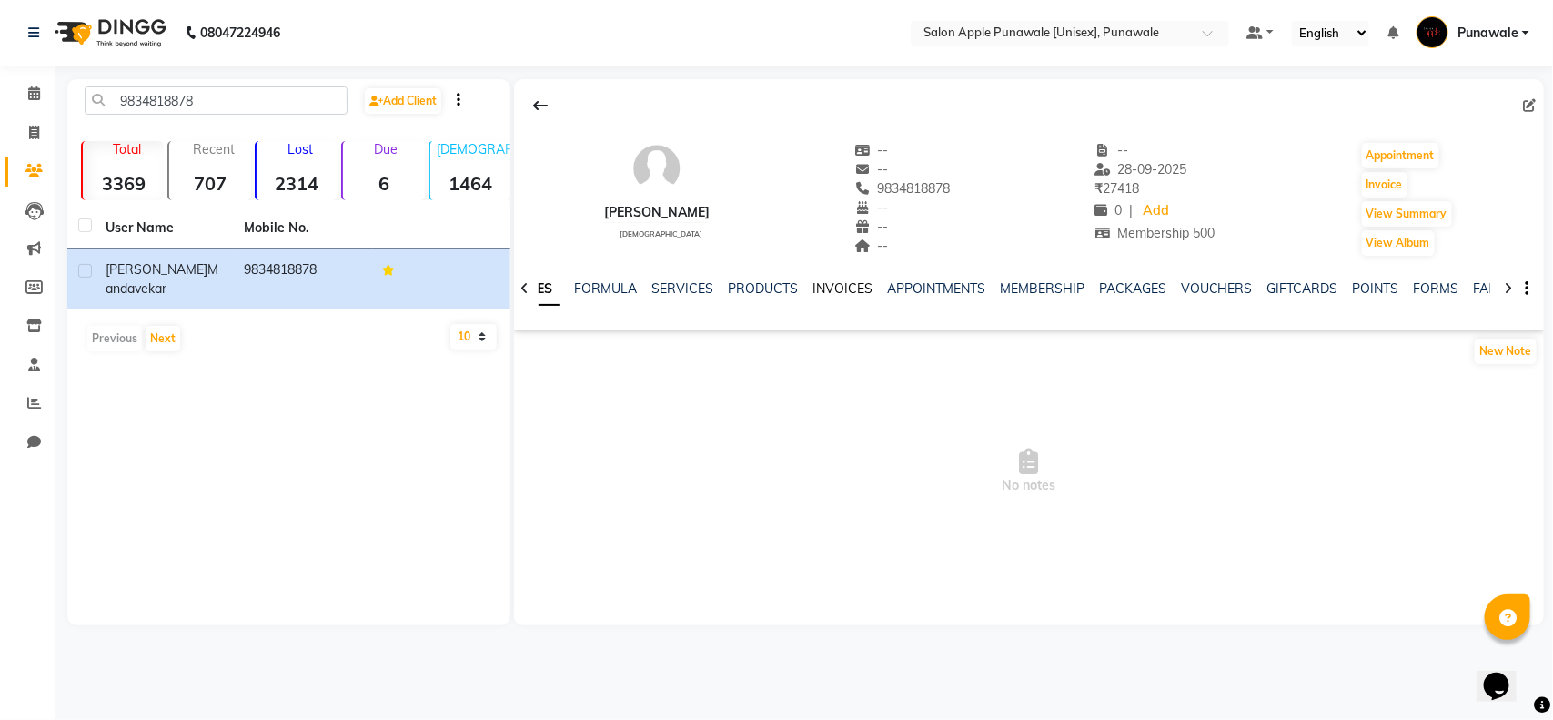
click at [852, 287] on link "INVOICES" at bounding box center [842, 288] width 60 height 16
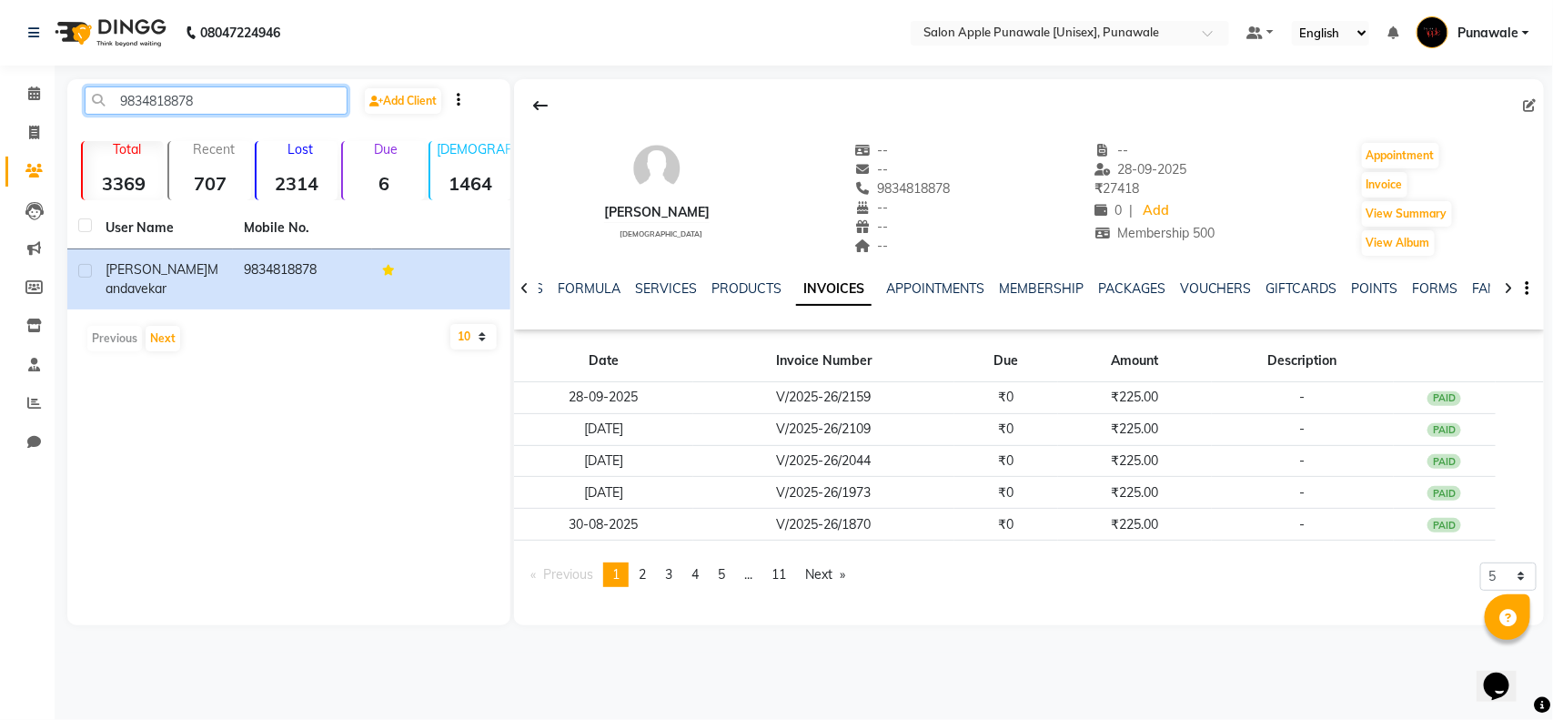
click at [220, 105] on input "9834818878" at bounding box center [216, 100] width 263 height 28
paste input "975659451"
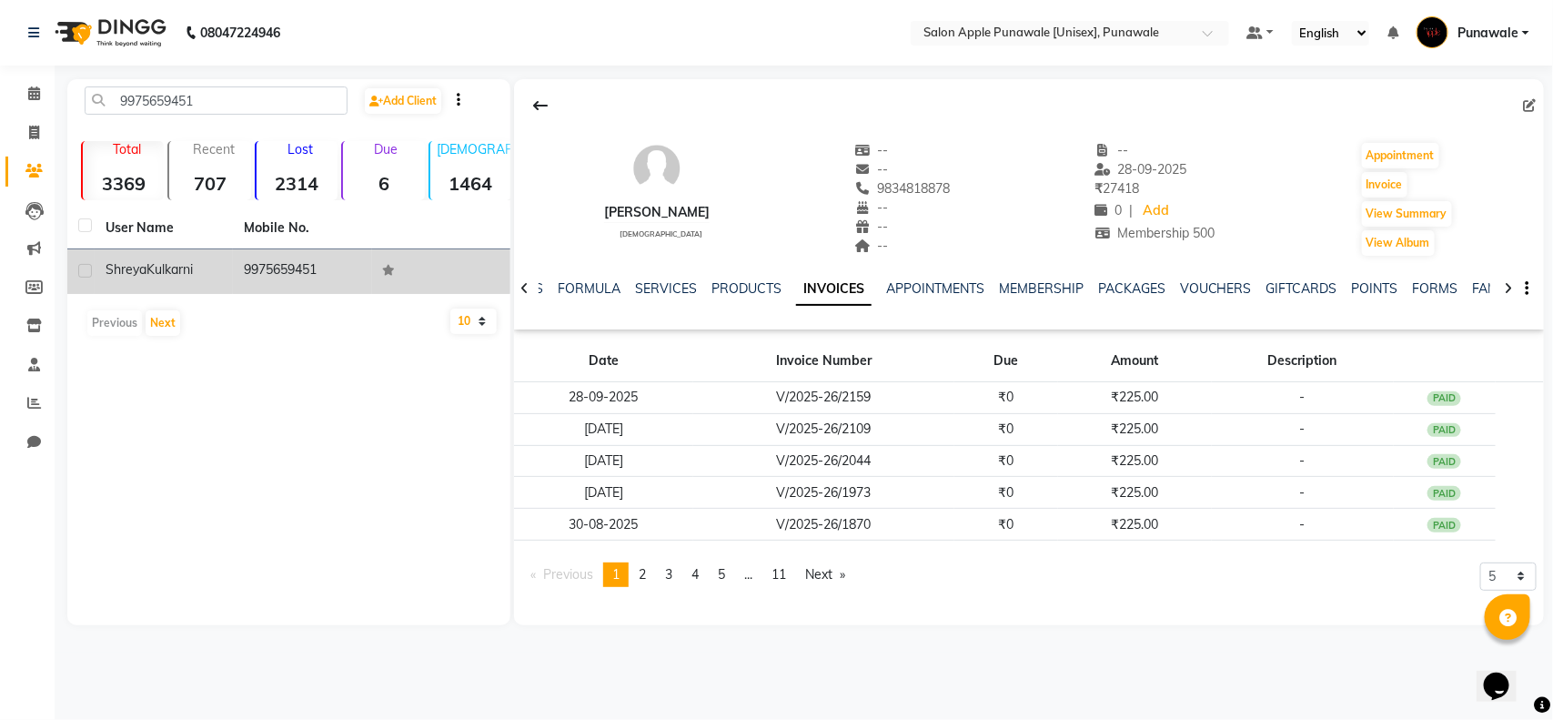
click at [201, 270] on div "Shreya Kulkarni" at bounding box center [164, 269] width 116 height 19
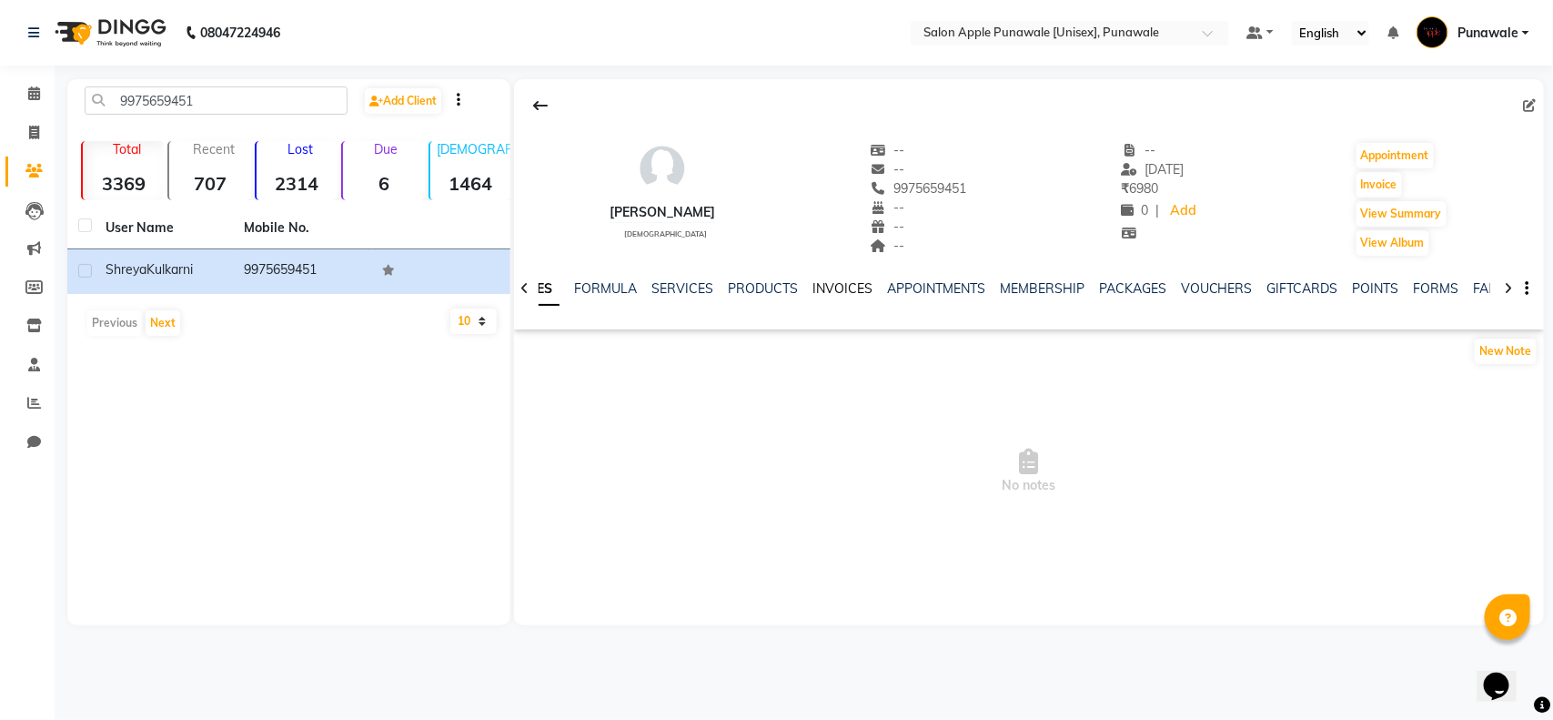
click at [821, 280] on link "INVOICES" at bounding box center [842, 288] width 60 height 16
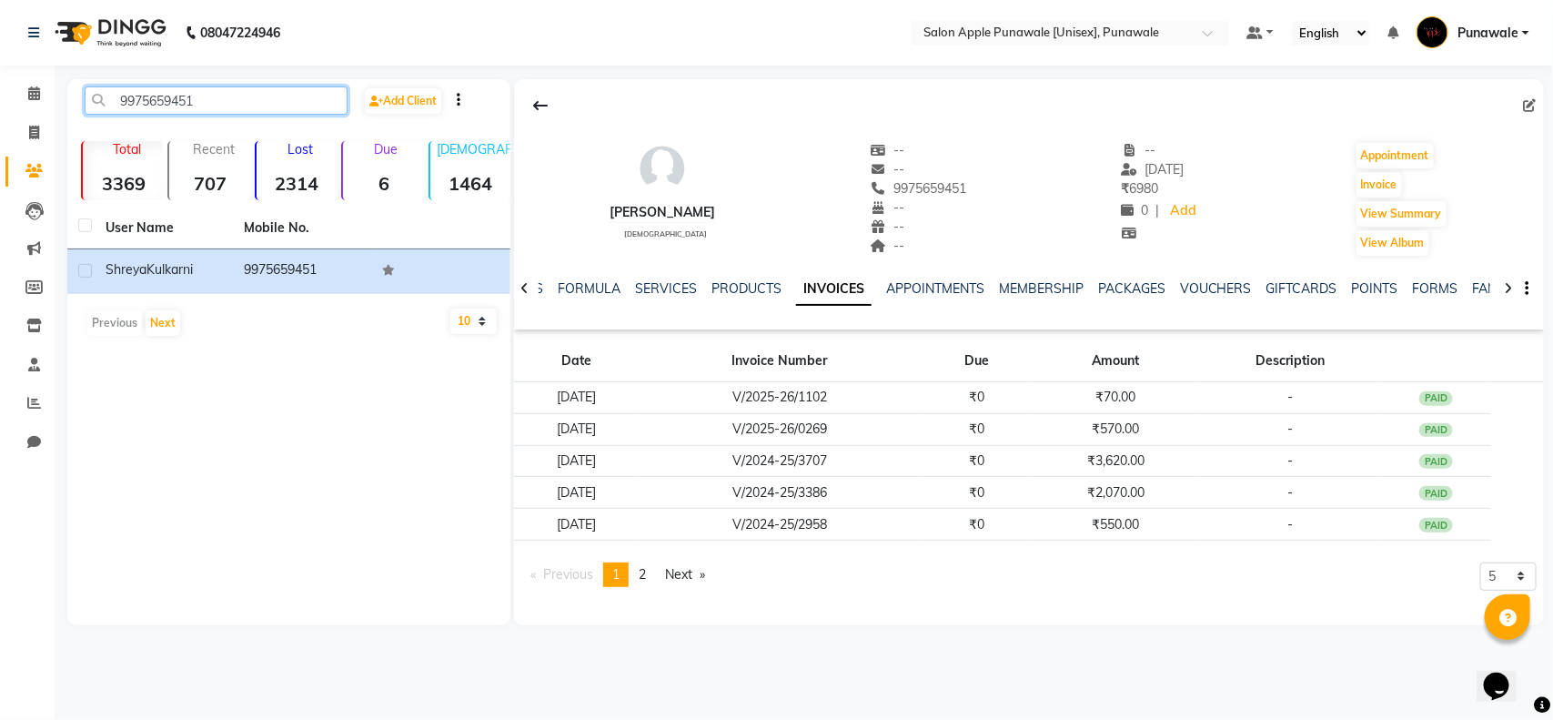
click at [193, 91] on input "9975659451" at bounding box center [216, 100] width 263 height 28
paste input "8928949969"
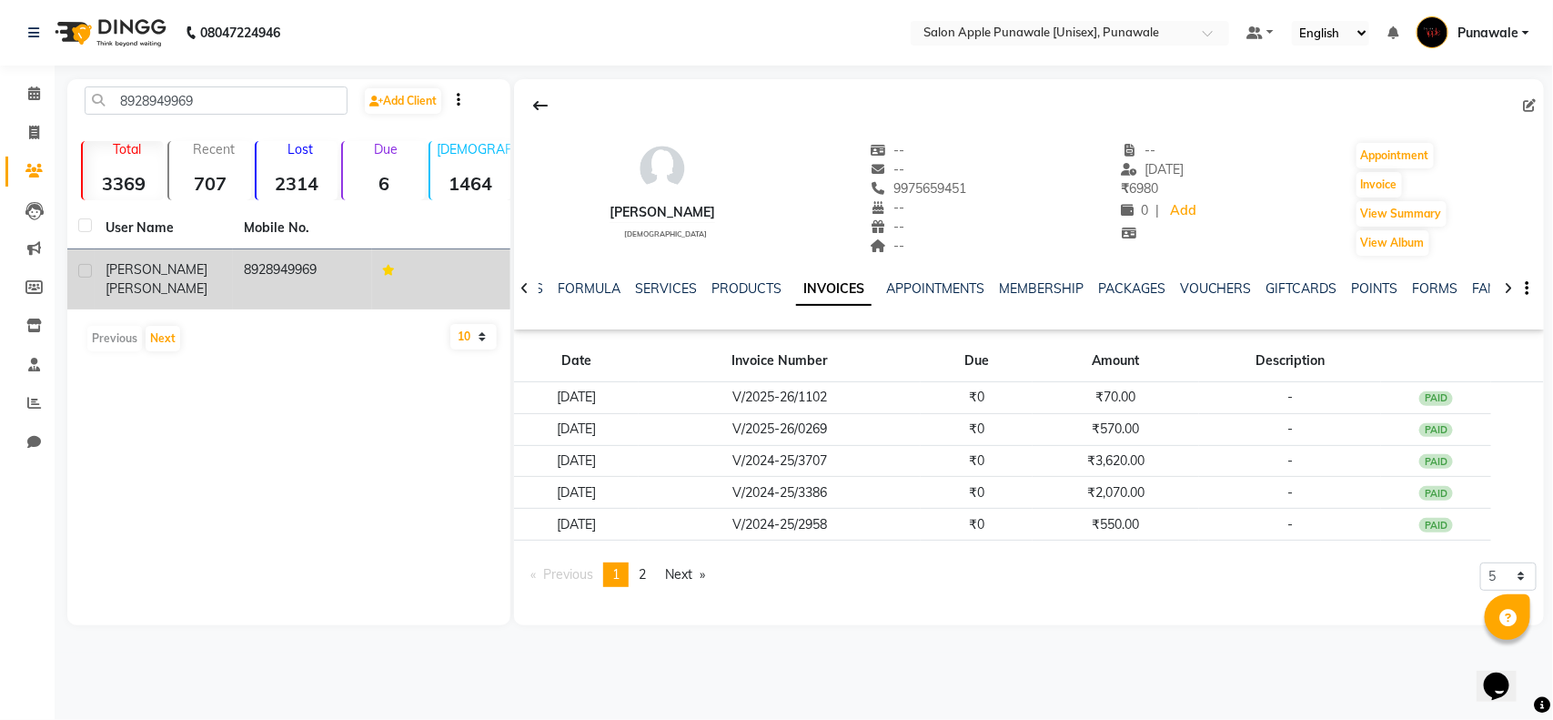
click at [193, 287] on td "Charmi Mahata" at bounding box center [164, 279] width 138 height 60
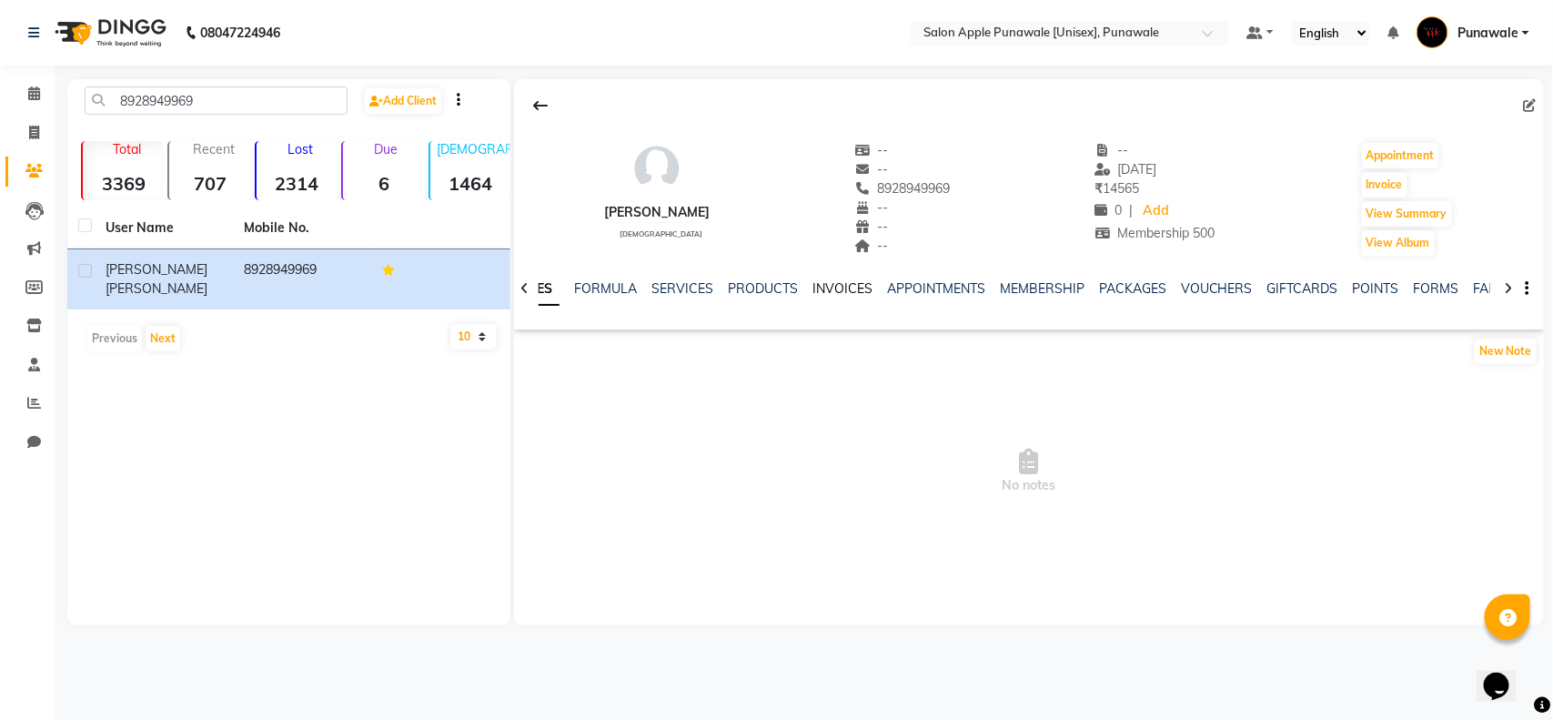
click at [821, 283] on link "INVOICES" at bounding box center [842, 288] width 60 height 16
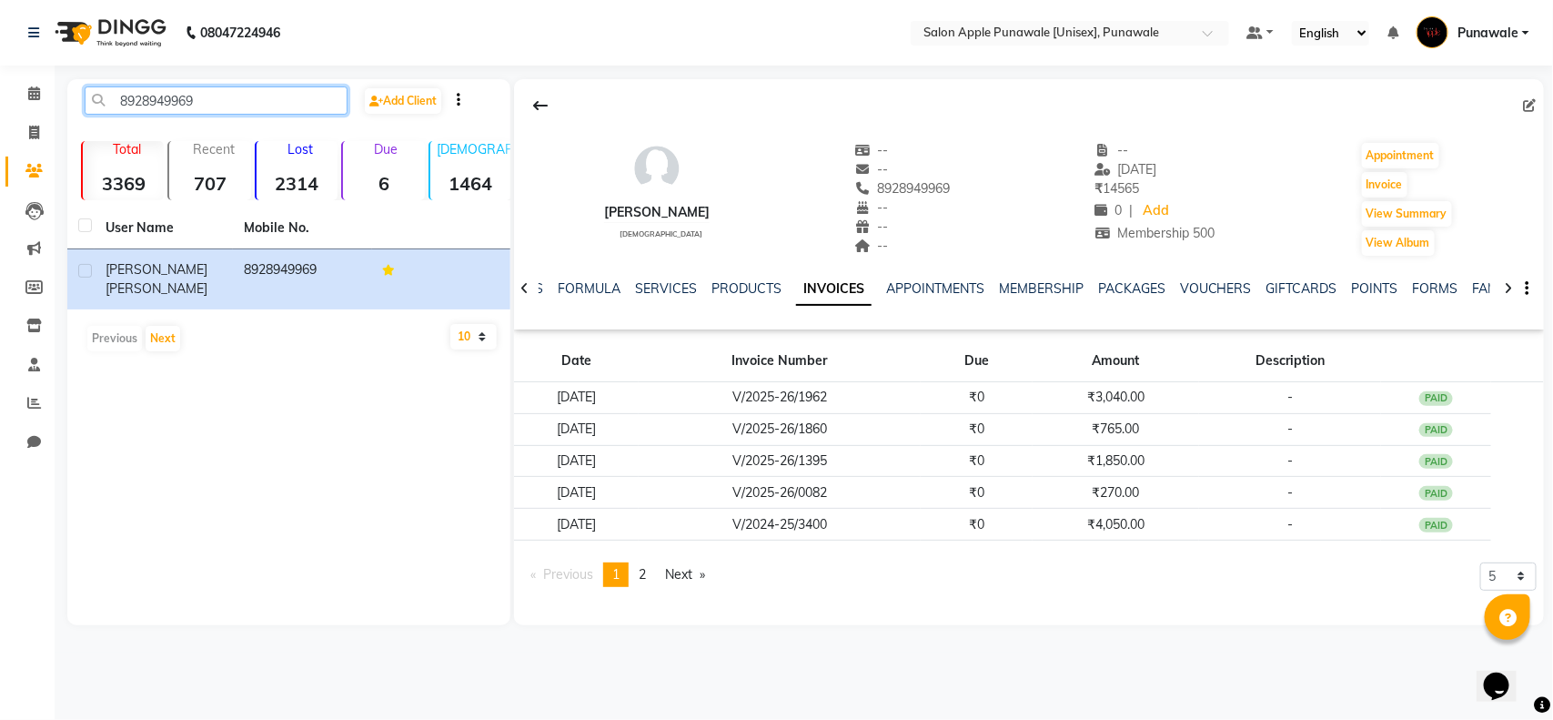
click at [244, 94] on input "8928949969" at bounding box center [216, 100] width 263 height 28
paste input "827392124"
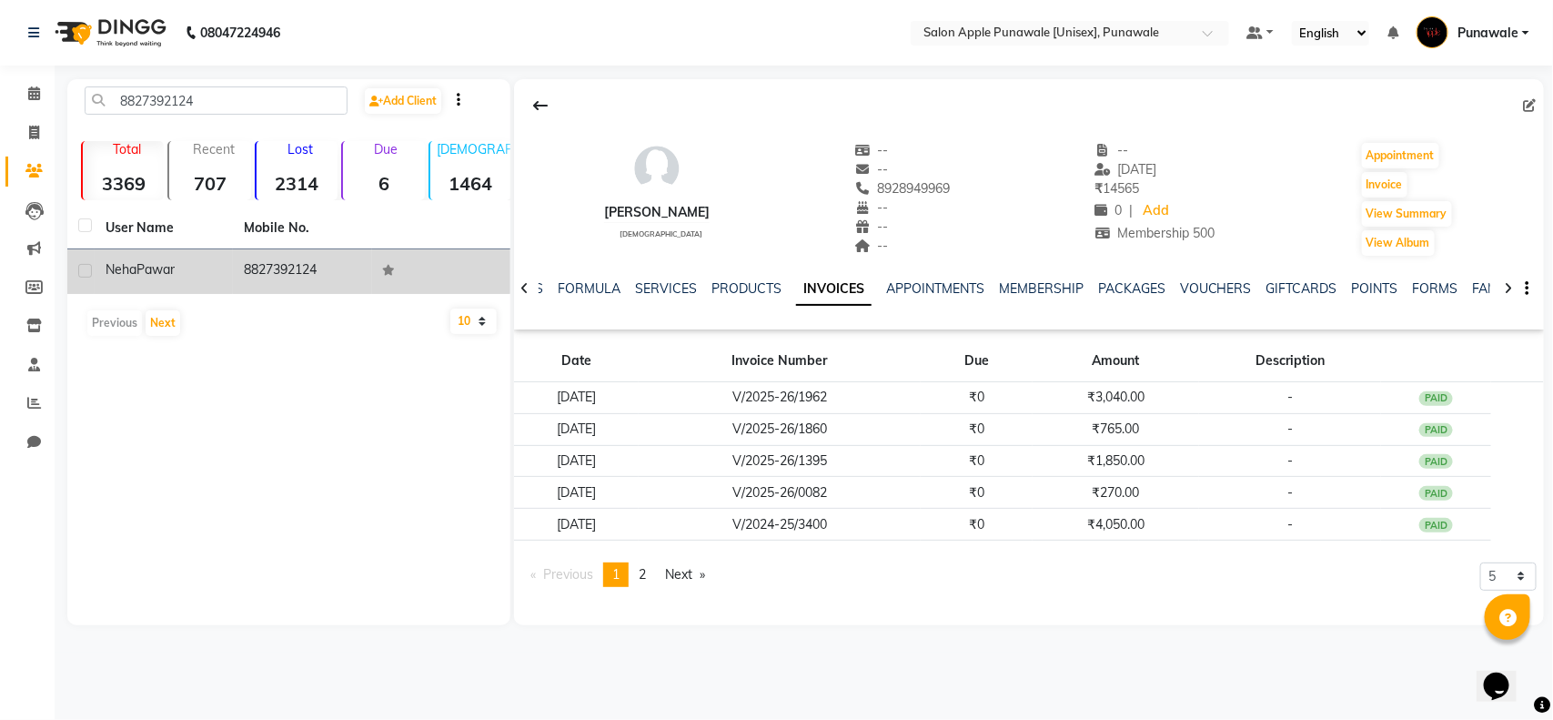
click at [220, 265] on div "Neha Pawar" at bounding box center [164, 269] width 116 height 19
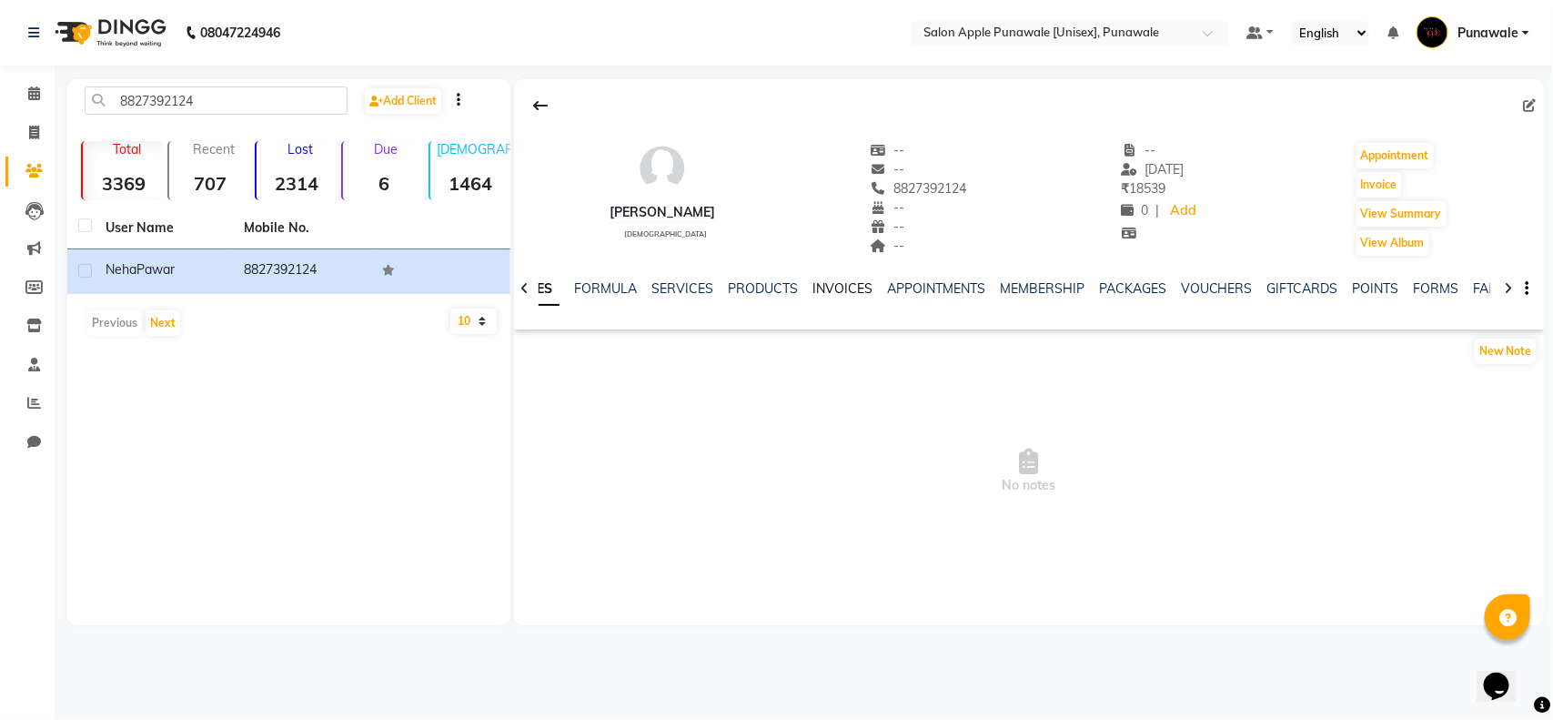
click at [840, 283] on link "INVOICES" at bounding box center [842, 288] width 60 height 16
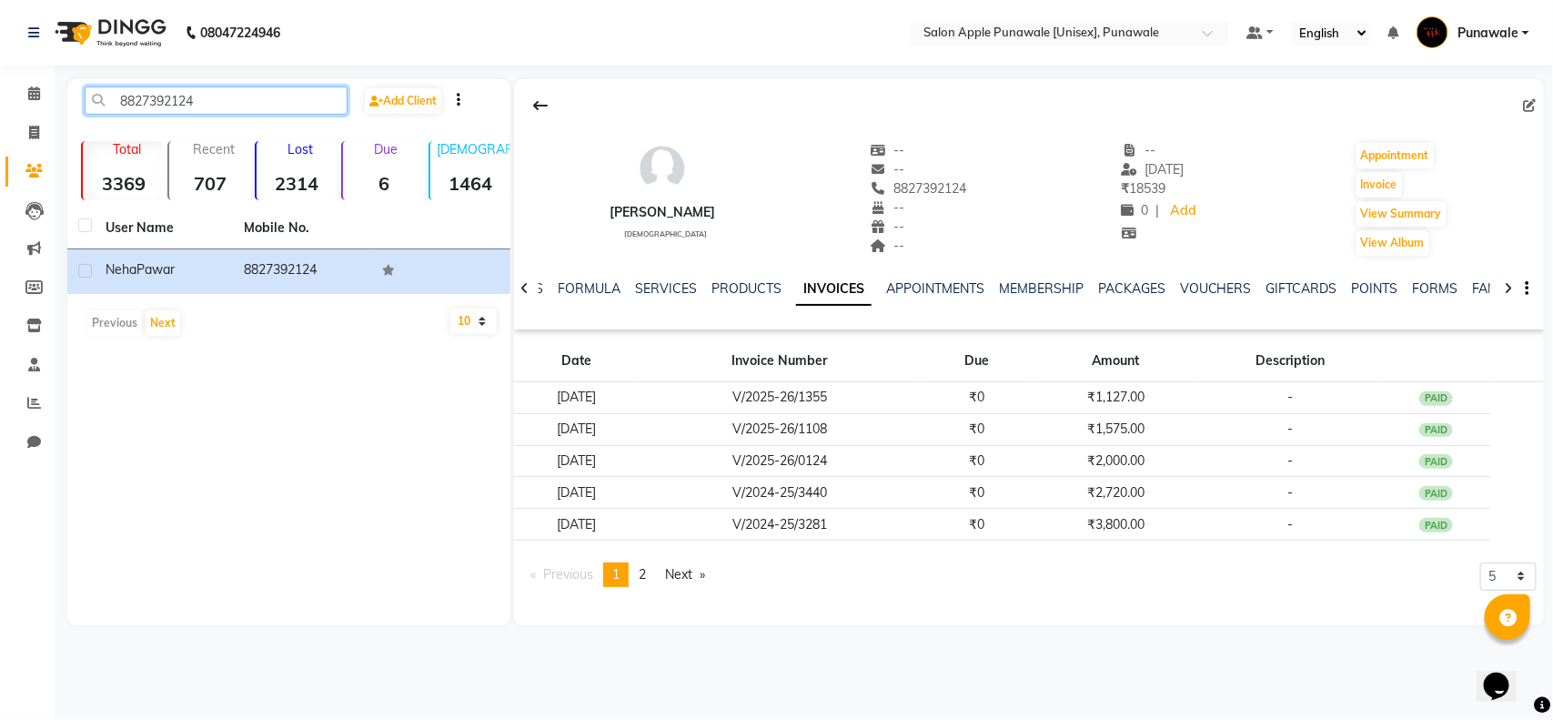
click at [123, 103] on input "8827392124" at bounding box center [216, 100] width 263 height 28
paste input "6265832922"
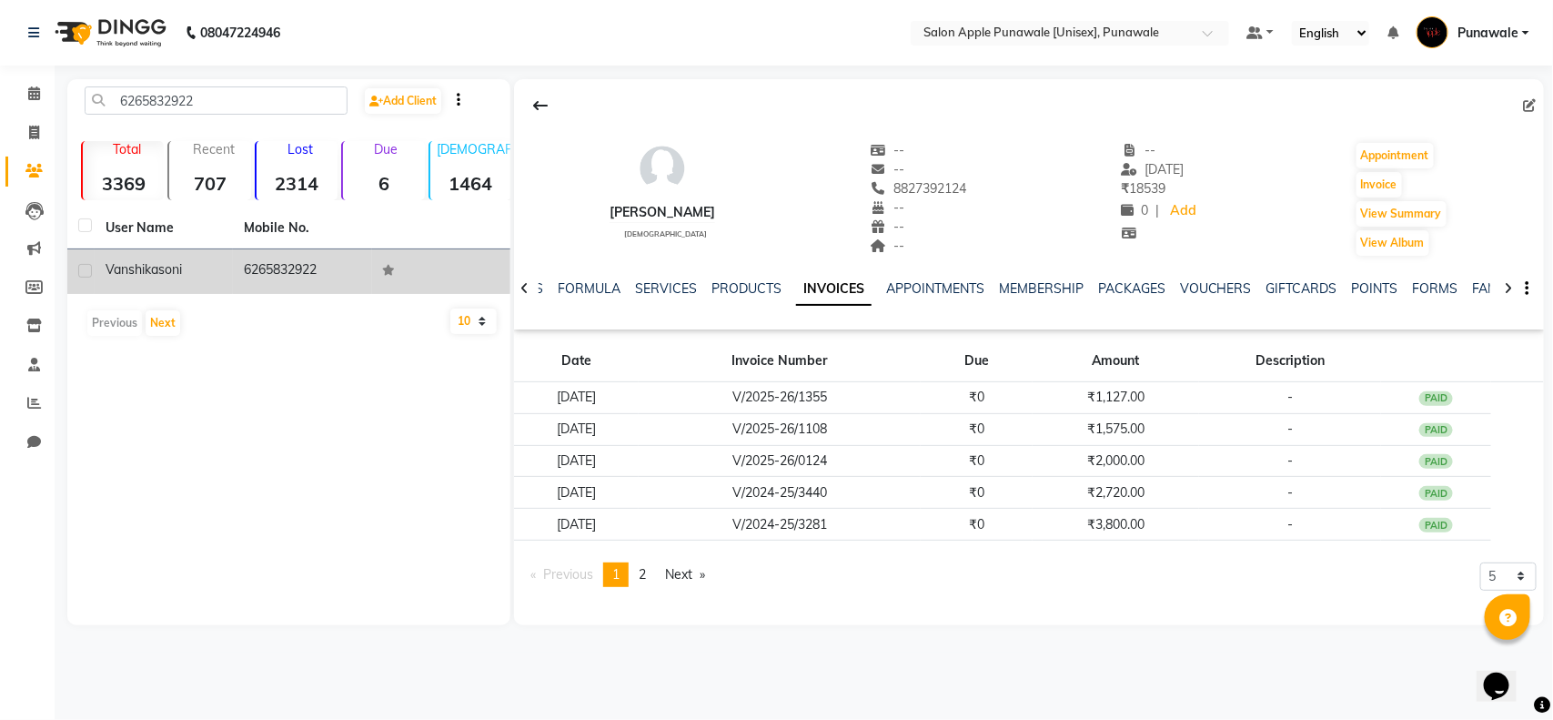
click at [194, 284] on td "vanshika soni" at bounding box center [164, 271] width 138 height 45
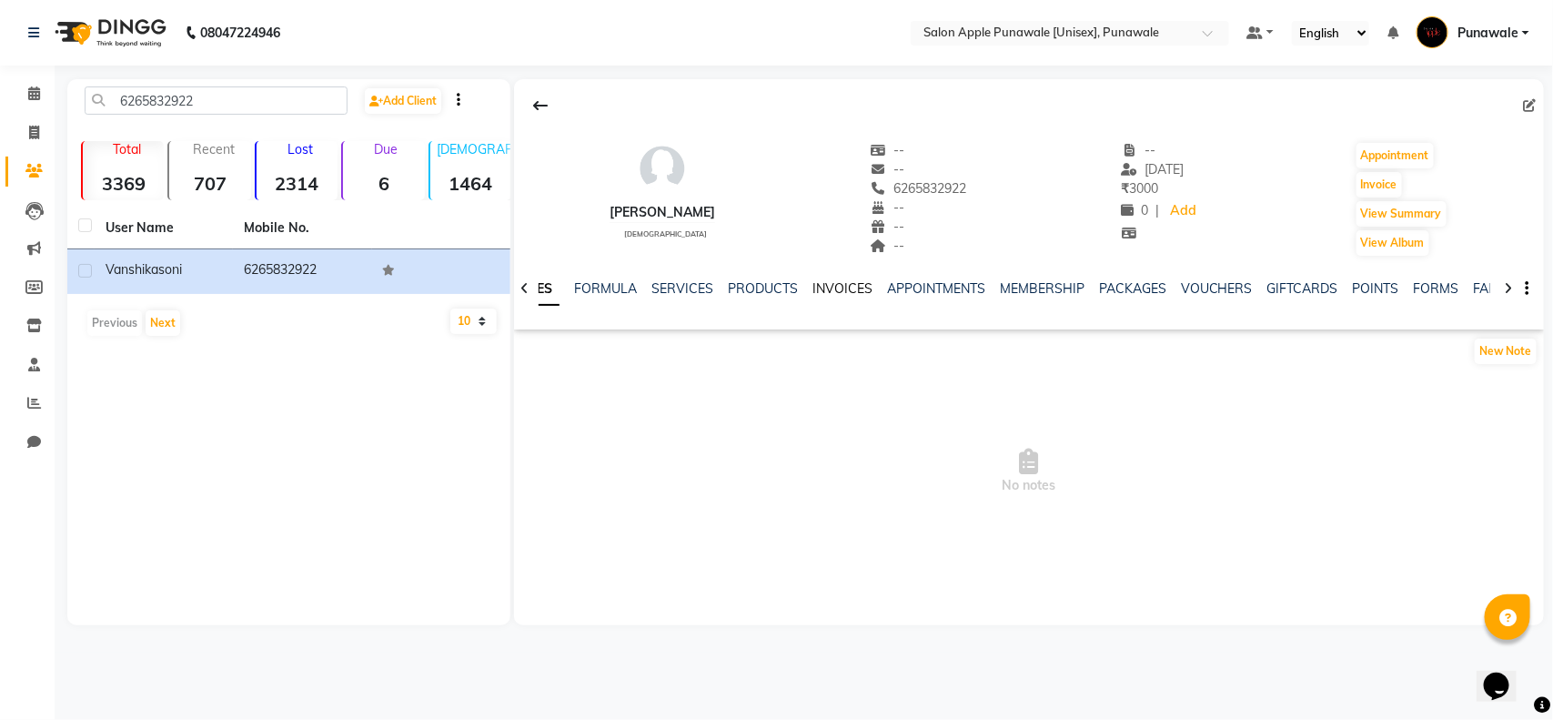
click at [848, 282] on link "INVOICES" at bounding box center [842, 288] width 60 height 16
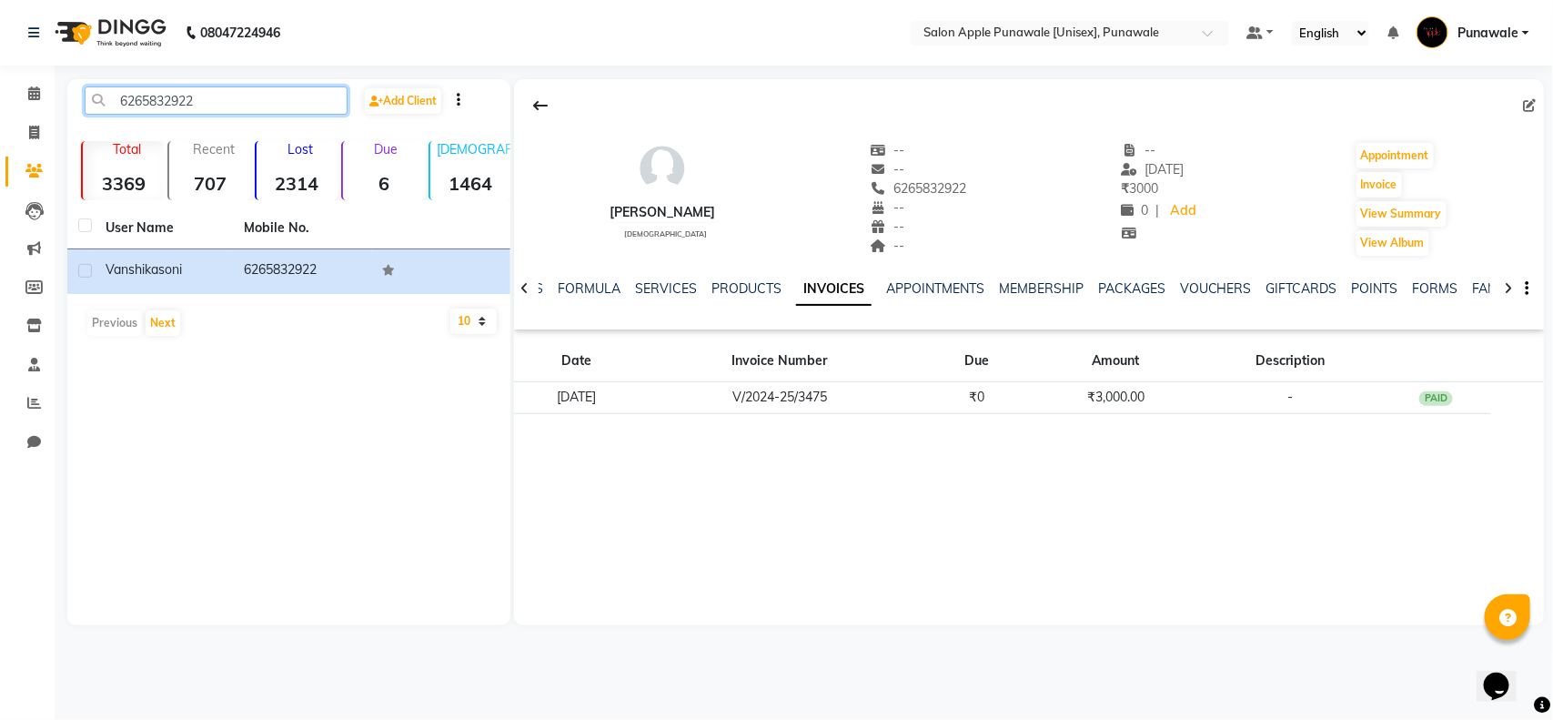
click at [197, 98] on input "6265832922" at bounding box center [216, 100] width 263 height 28
paste input "9370930966"
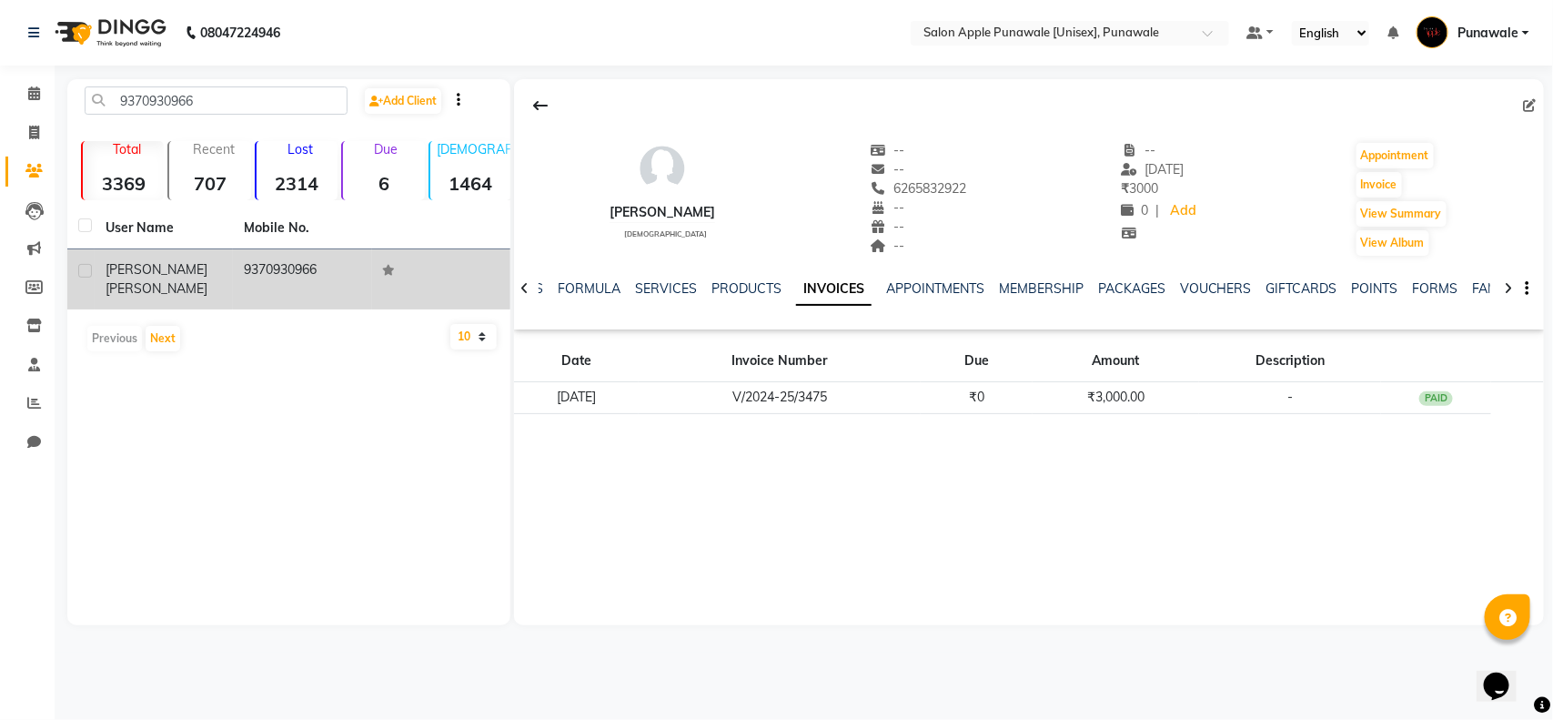
click at [237, 275] on td "9370930966" at bounding box center [302, 279] width 138 height 60
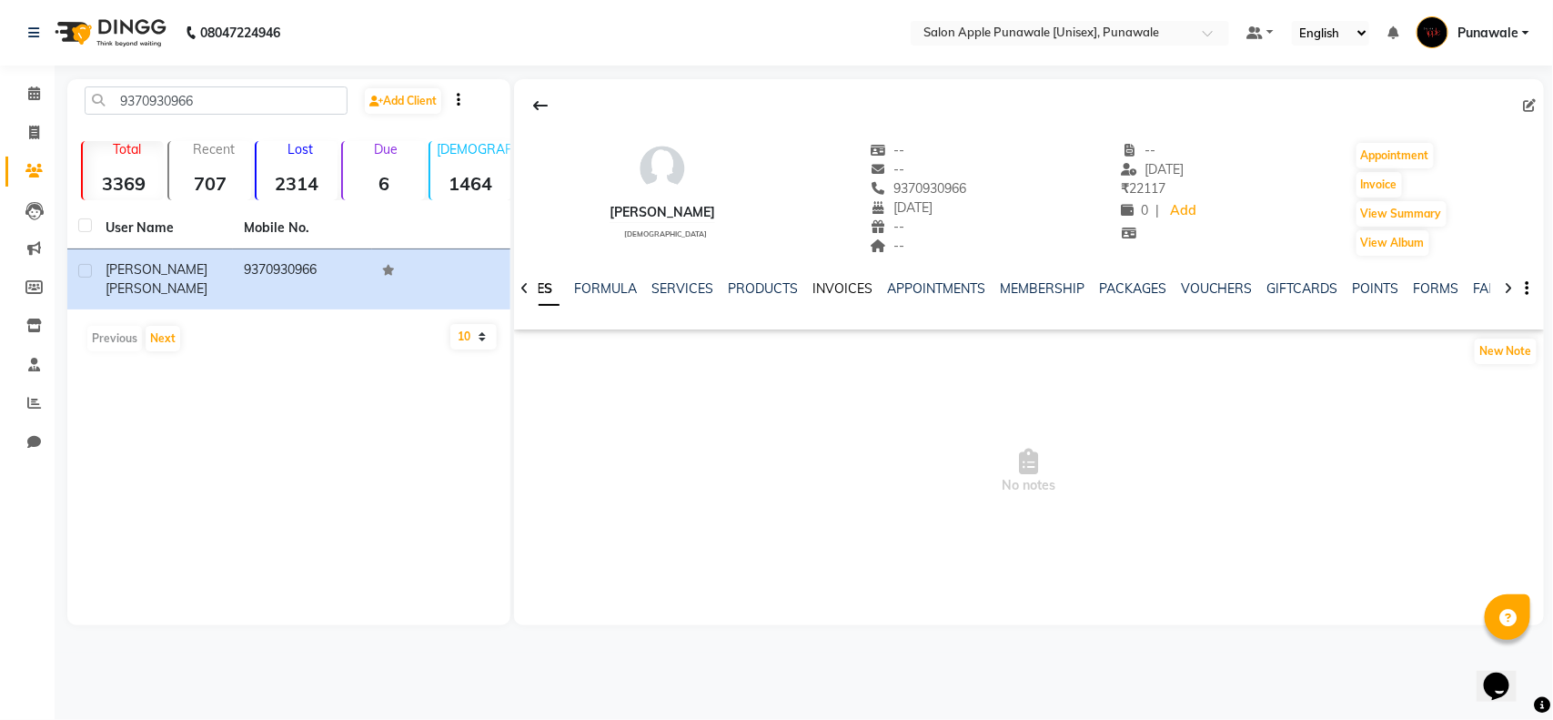
click at [828, 287] on link "INVOICES" at bounding box center [842, 288] width 60 height 16
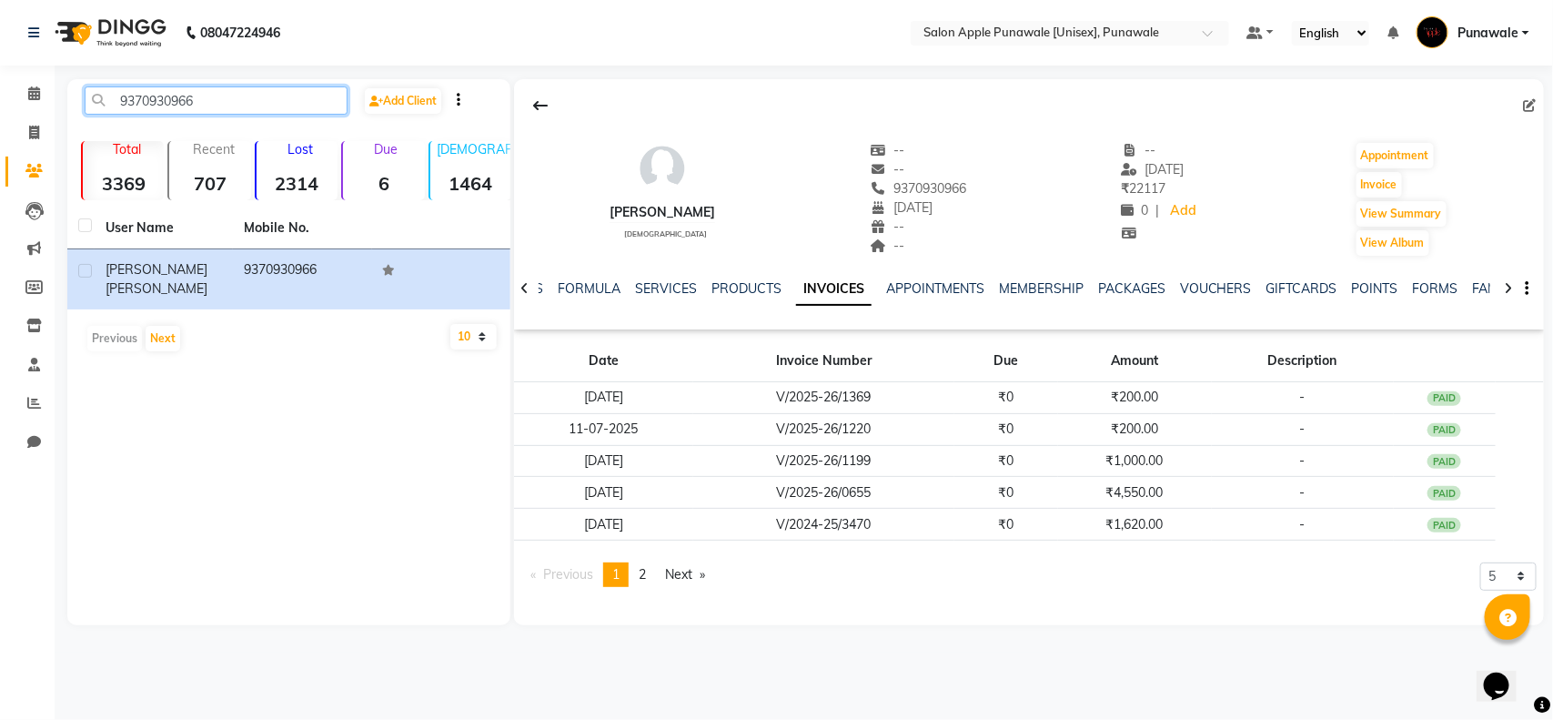
click at [287, 86] on input "9370930966" at bounding box center [216, 100] width 263 height 28
paste input "405632101"
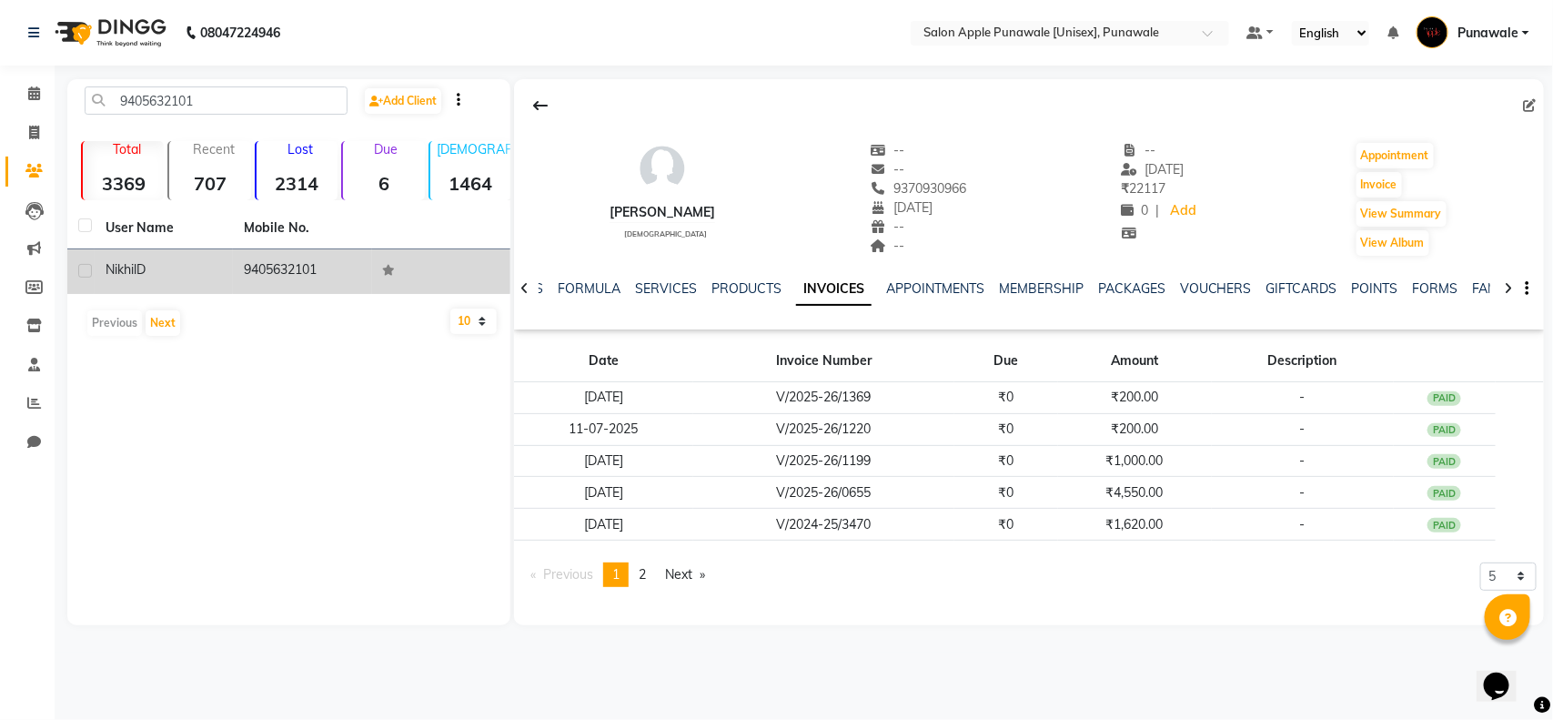
click at [346, 270] on td "9405632101" at bounding box center [302, 271] width 138 height 45
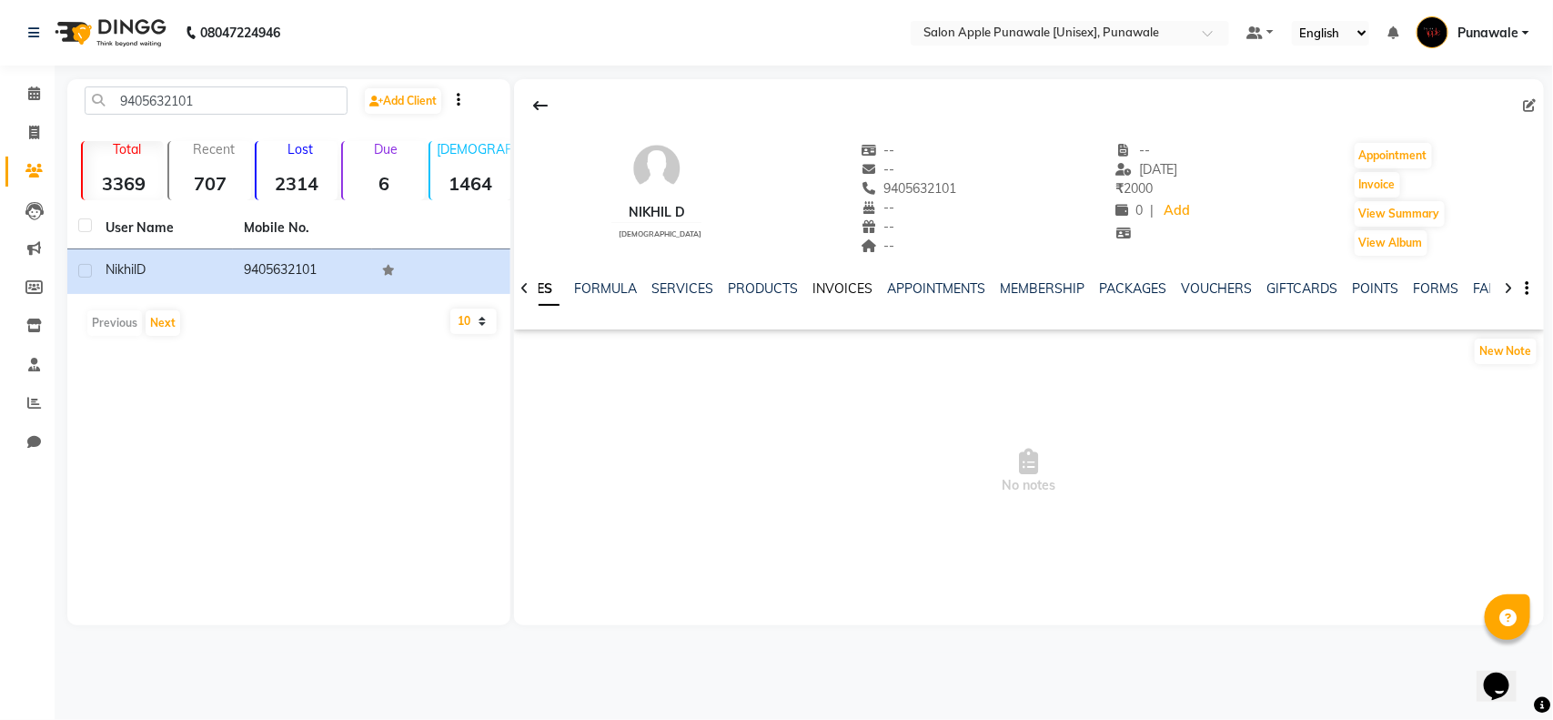
click at [826, 289] on link "INVOICES" at bounding box center [842, 288] width 60 height 16
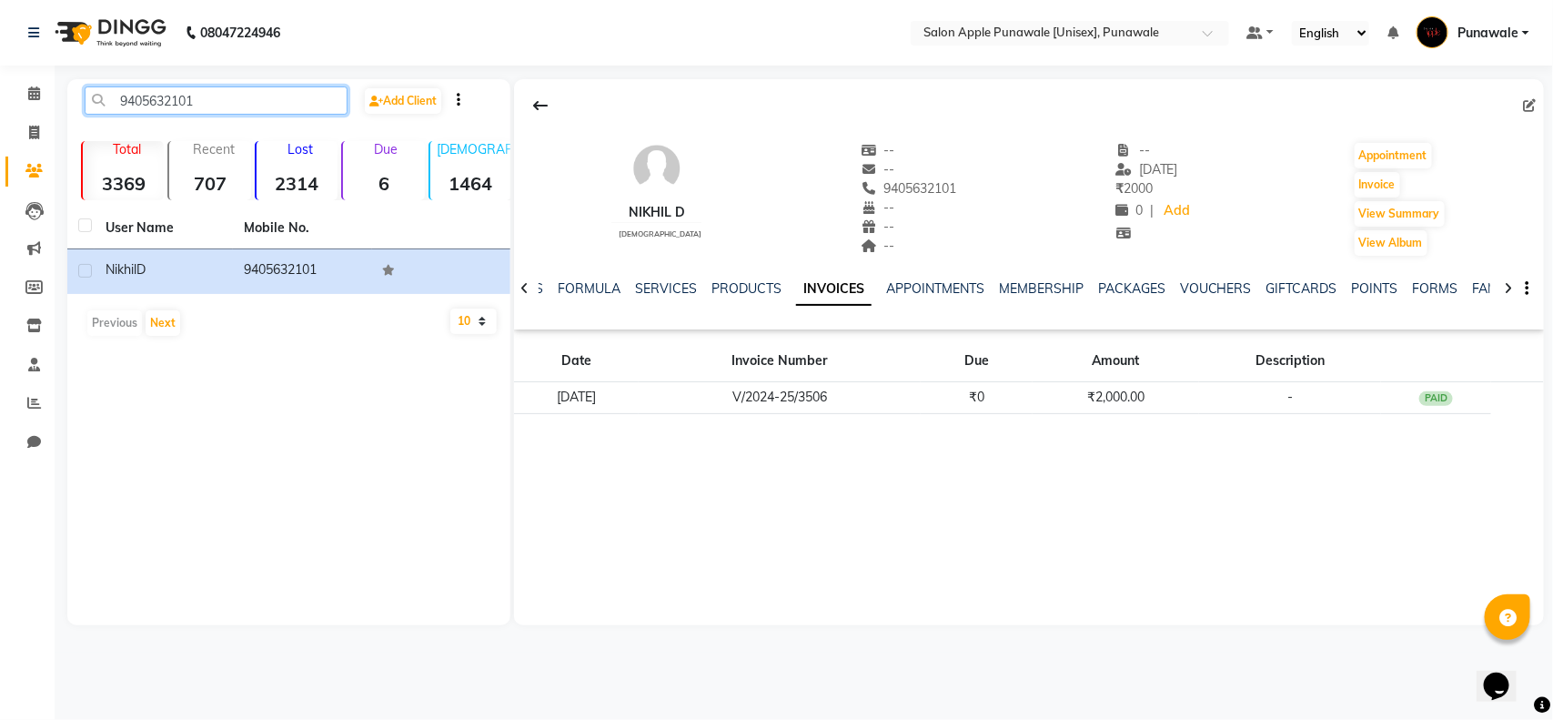
click at [203, 111] on input "9405632101" at bounding box center [216, 100] width 263 height 28
paste input "8208155269"
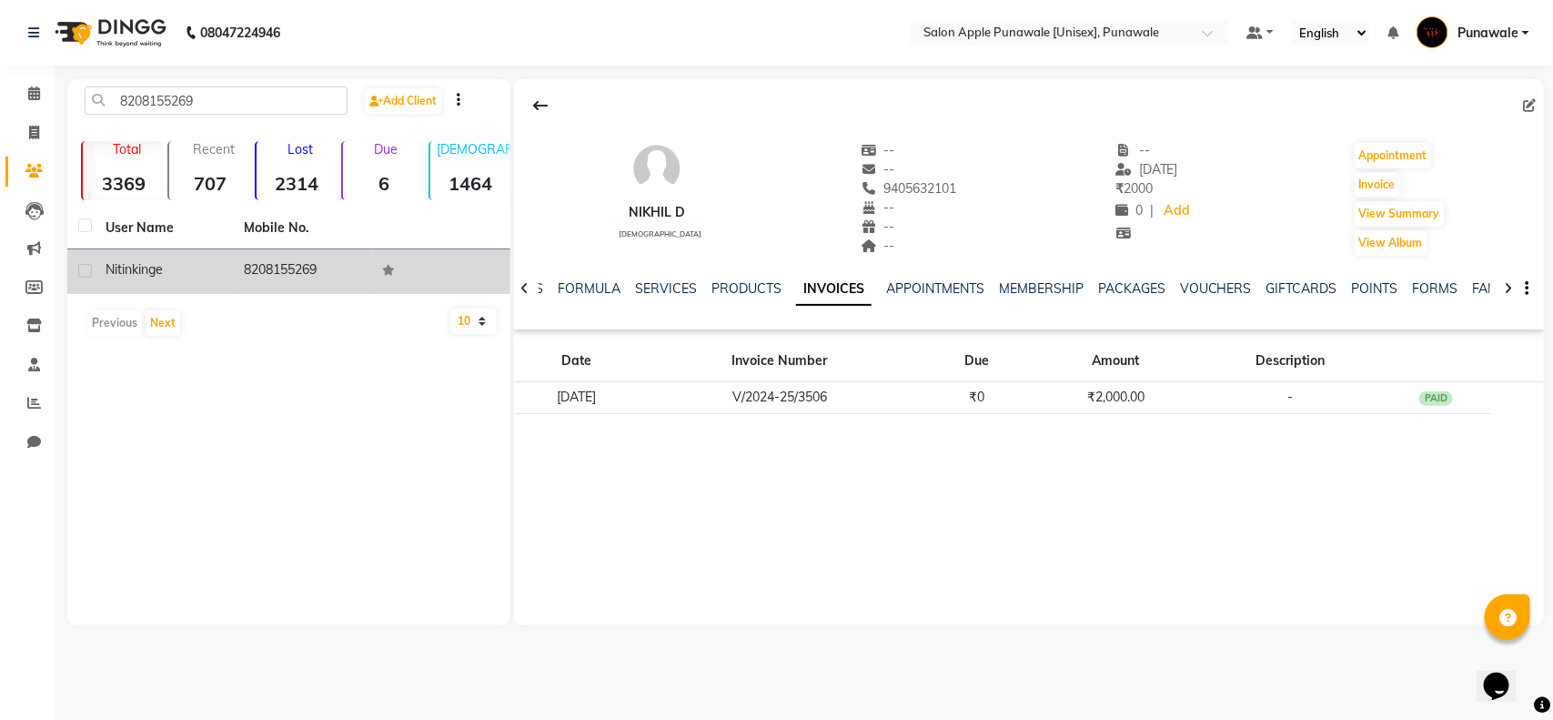
click at [163, 270] on span "kinge" at bounding box center [147, 269] width 31 height 16
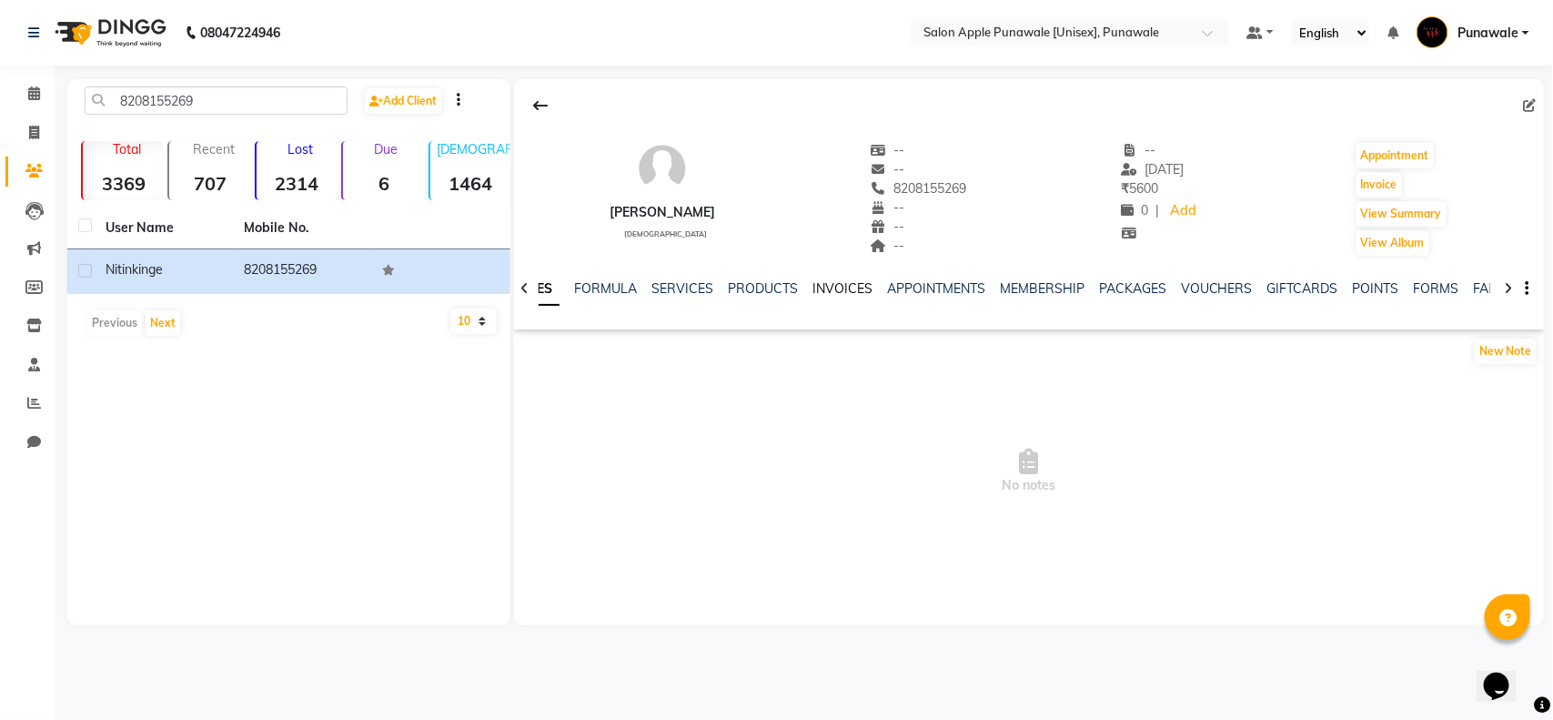
click at [822, 289] on link "INVOICES" at bounding box center [842, 288] width 60 height 16
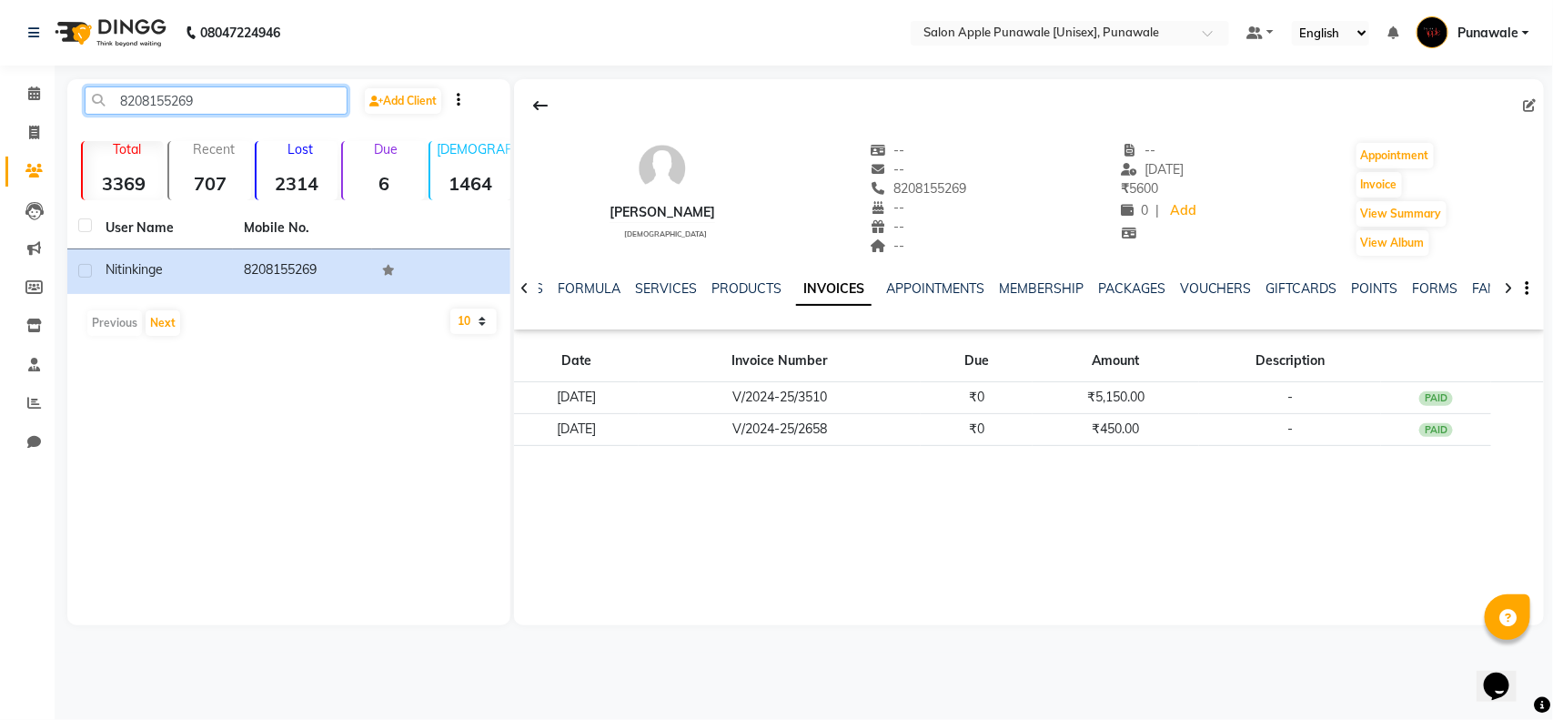
click at [198, 89] on input "8208155269" at bounding box center [216, 100] width 263 height 28
paste input "9990030812"
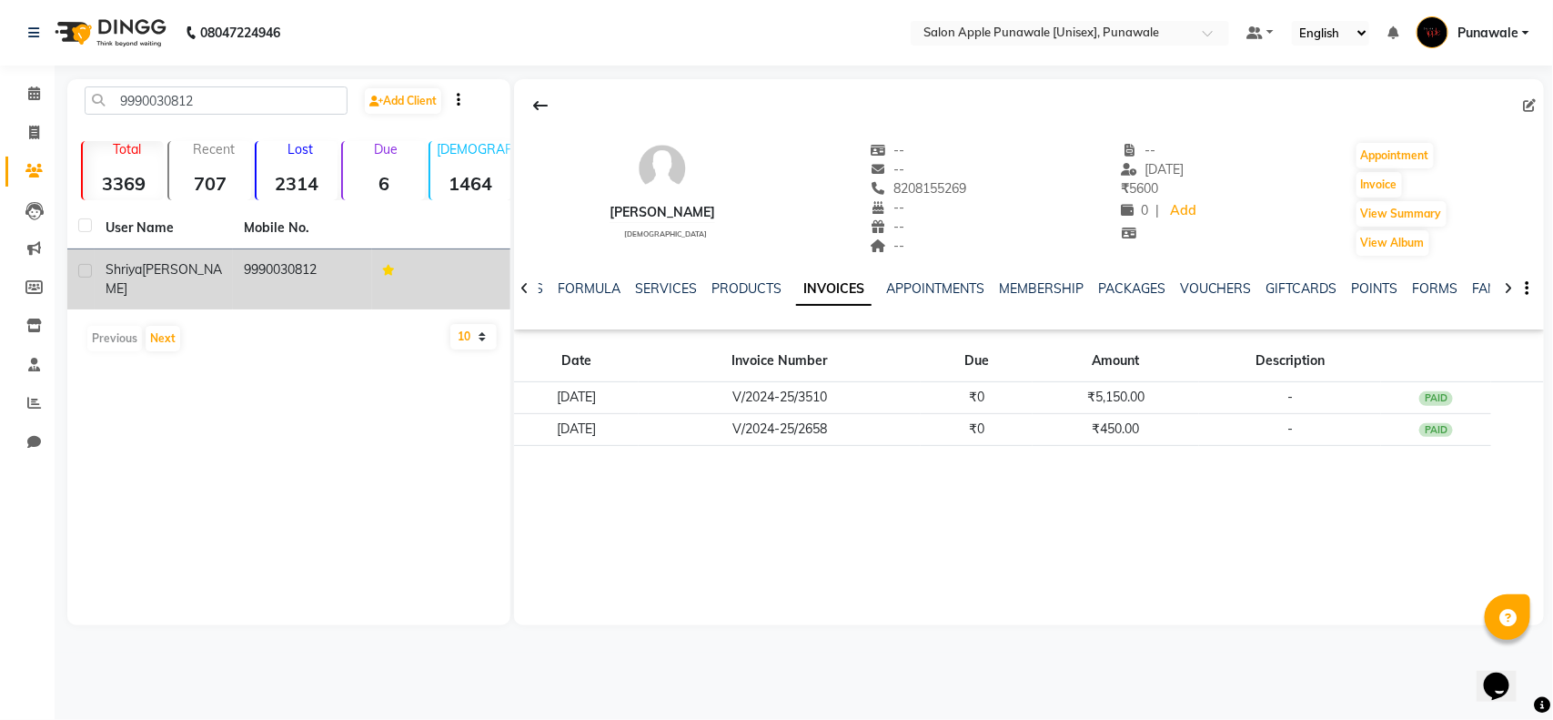
click at [176, 252] on td "Shriya Bhan" at bounding box center [164, 279] width 138 height 60
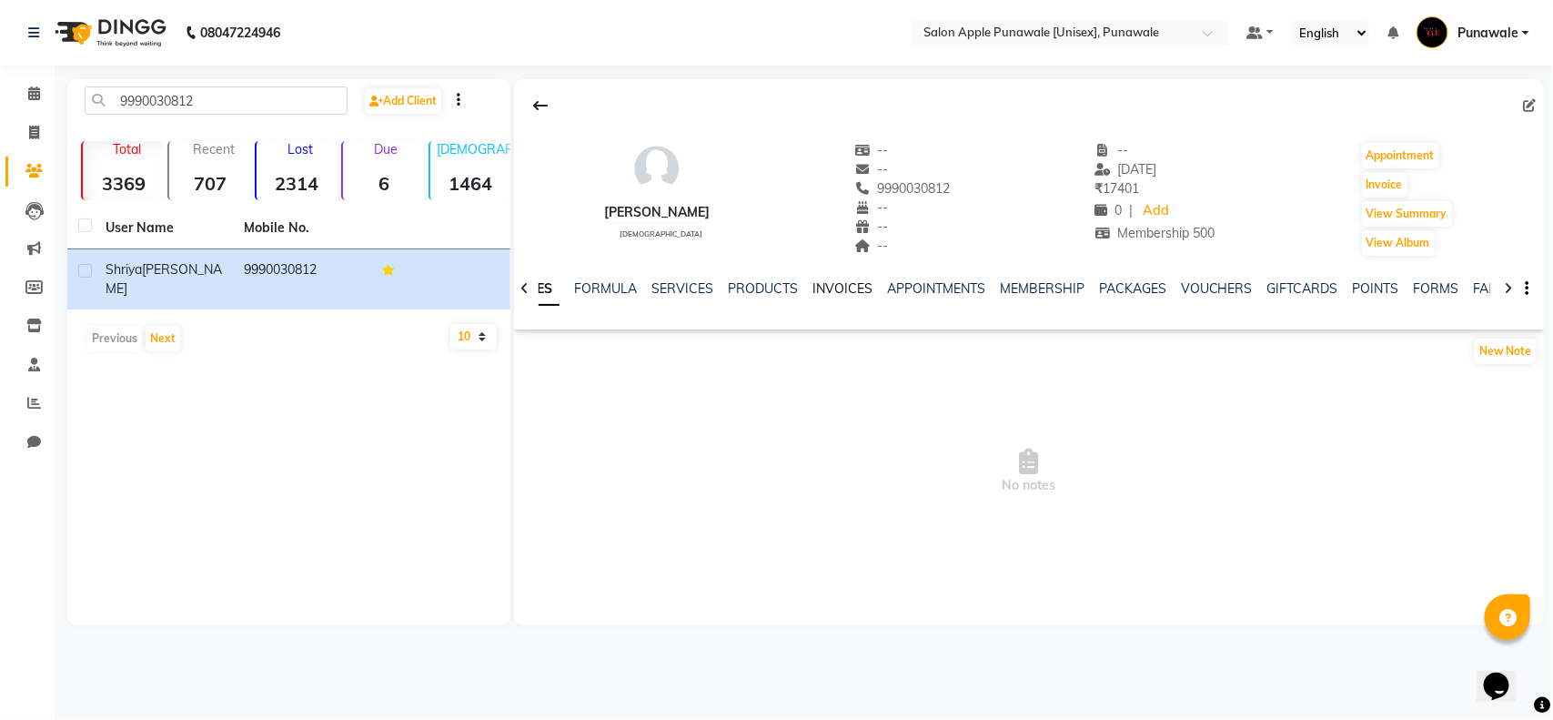
click at [853, 282] on link "INVOICES" at bounding box center [842, 288] width 60 height 16
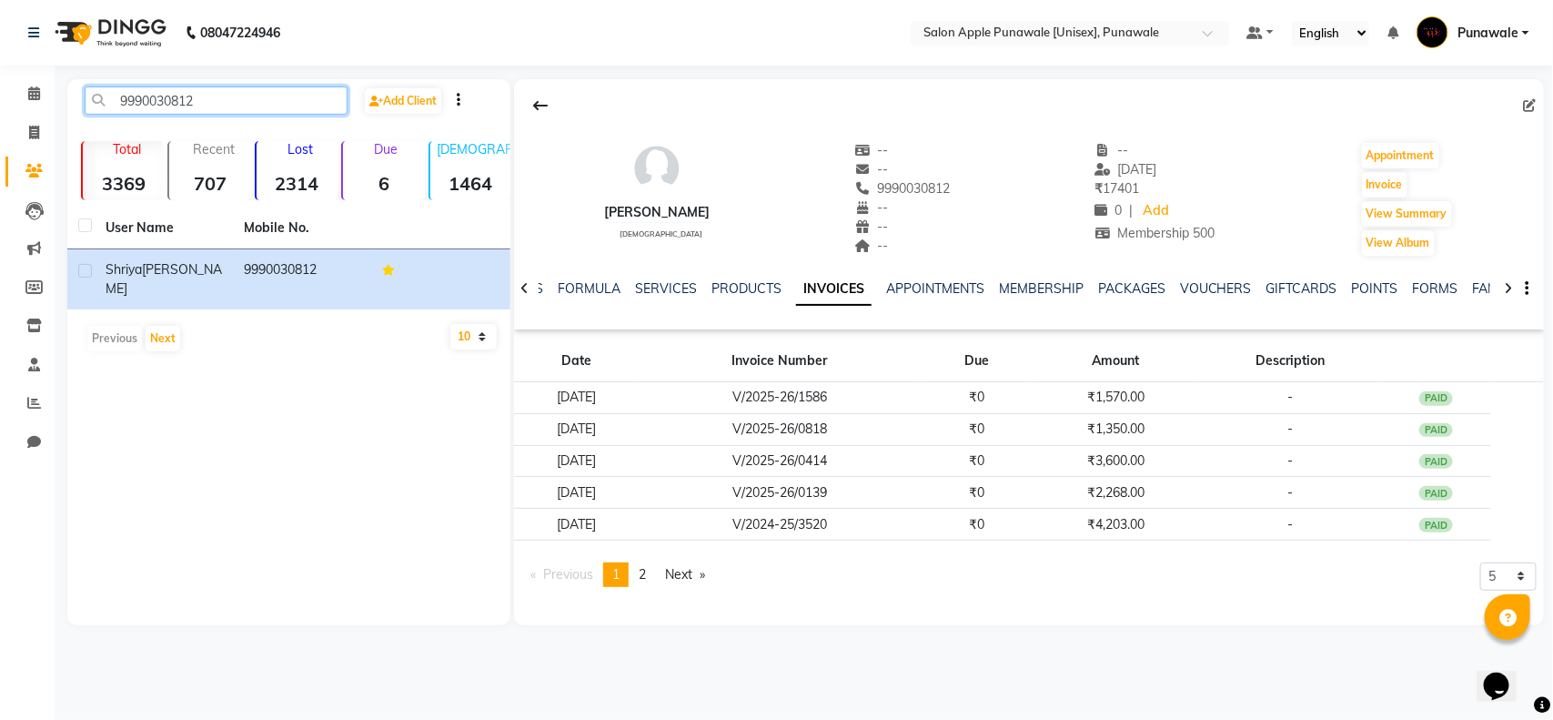
click at [206, 106] on input "9990030812" at bounding box center [216, 100] width 263 height 28
paste input "8600180544"
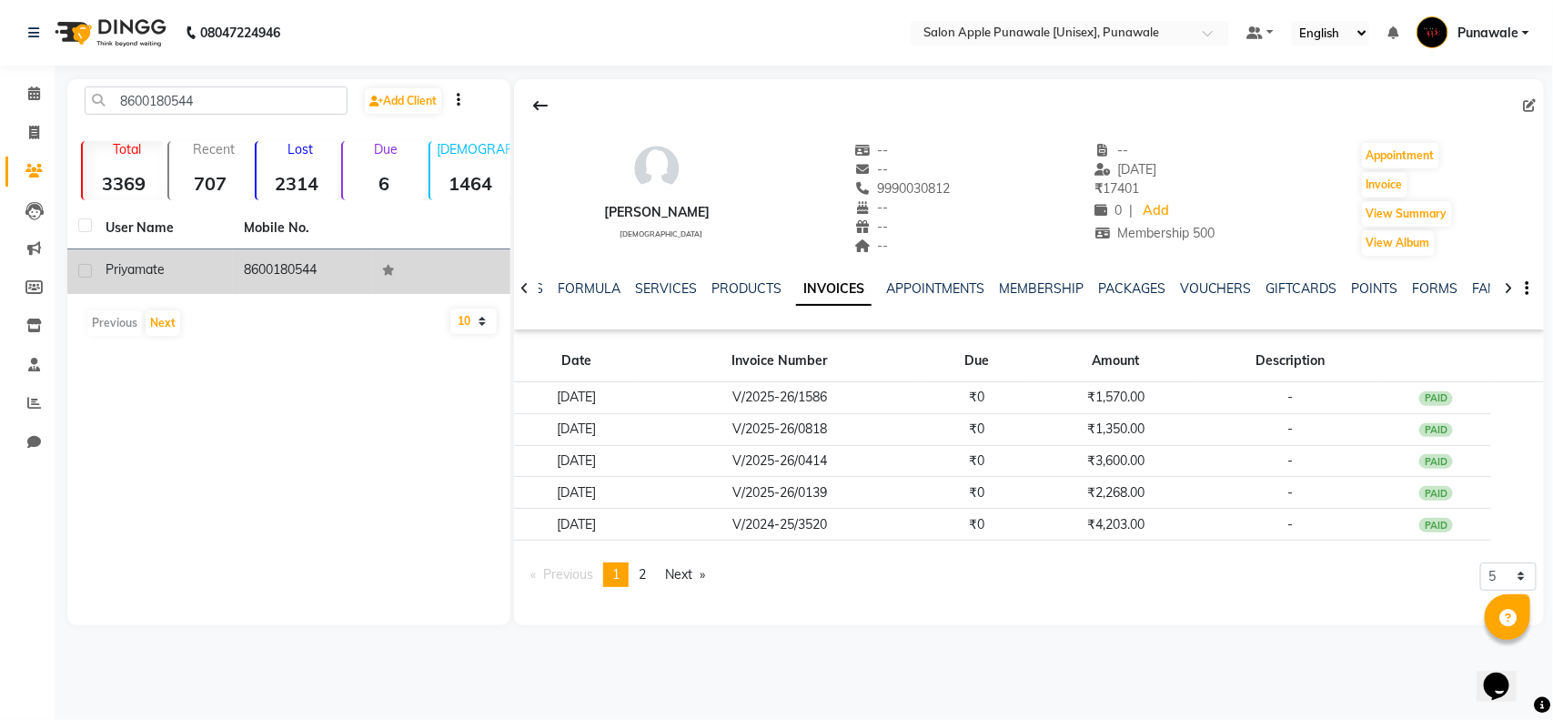
click at [228, 267] on td "priya mate" at bounding box center [164, 271] width 138 height 45
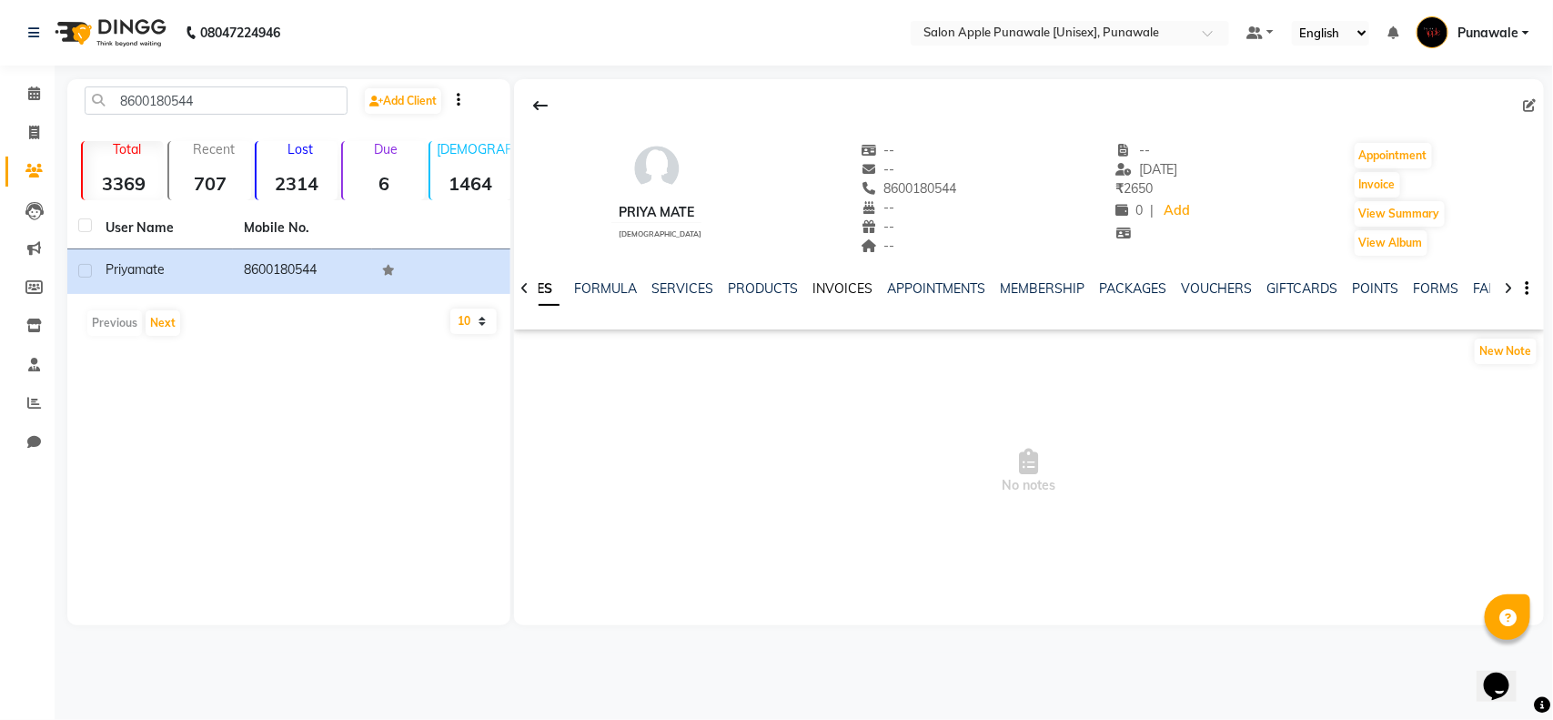
click at [821, 287] on link "INVOICES" at bounding box center [842, 288] width 60 height 16
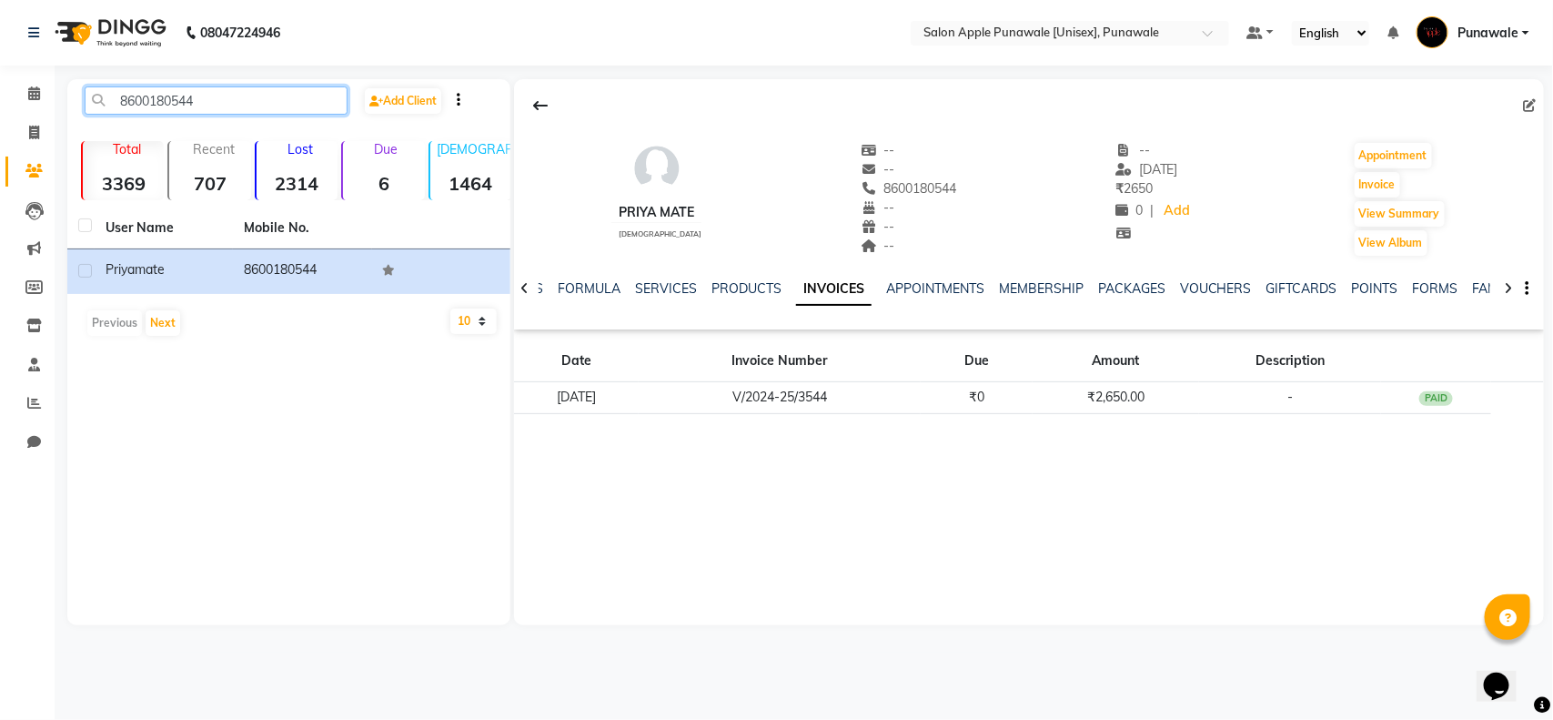
click at [211, 102] on input "8600180544" at bounding box center [216, 100] width 263 height 28
paste input "9049155129"
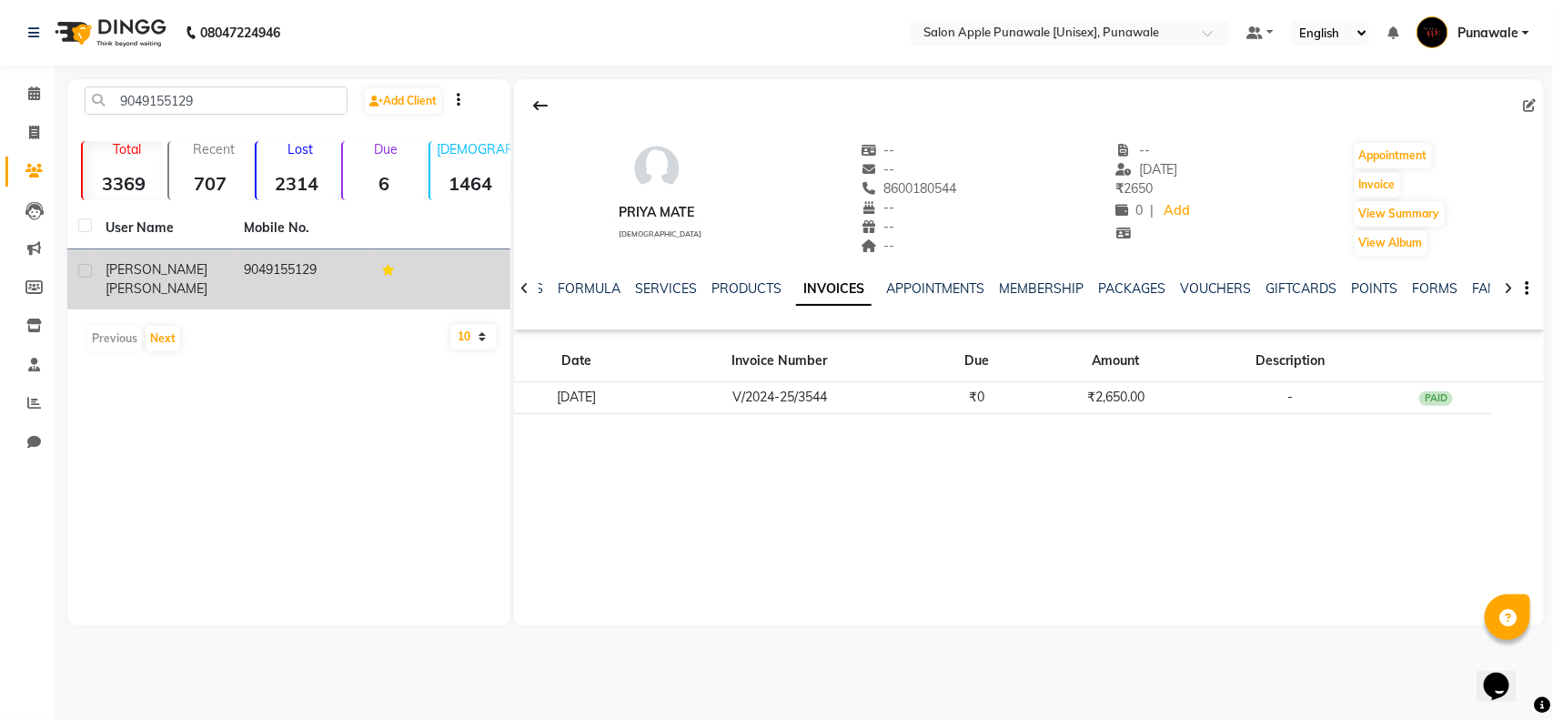
click at [191, 277] on div "Geetika Desai" at bounding box center [164, 279] width 116 height 38
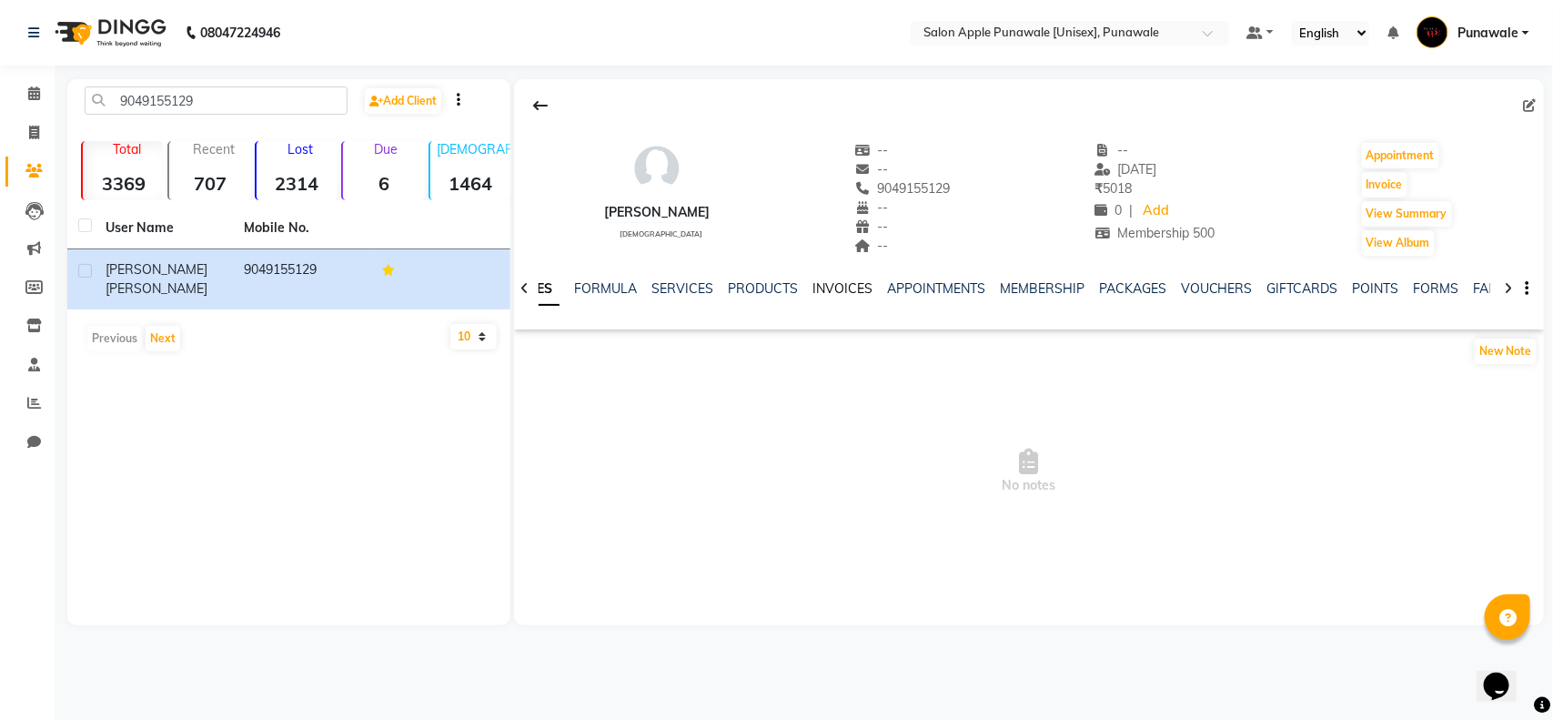
click at [828, 284] on link "INVOICES" at bounding box center [842, 288] width 60 height 16
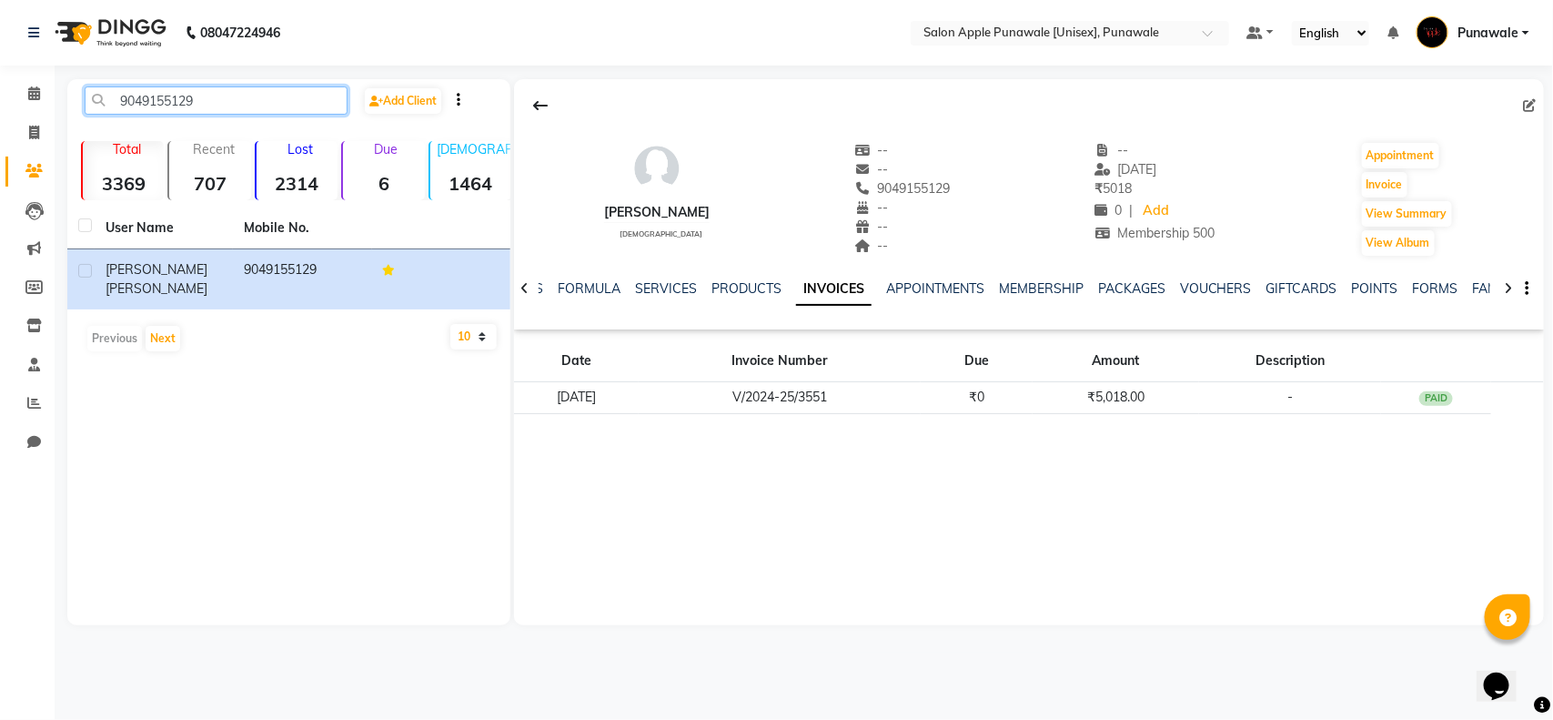
click at [184, 100] on input "9049155129" at bounding box center [216, 100] width 263 height 28
paste input "04589448"
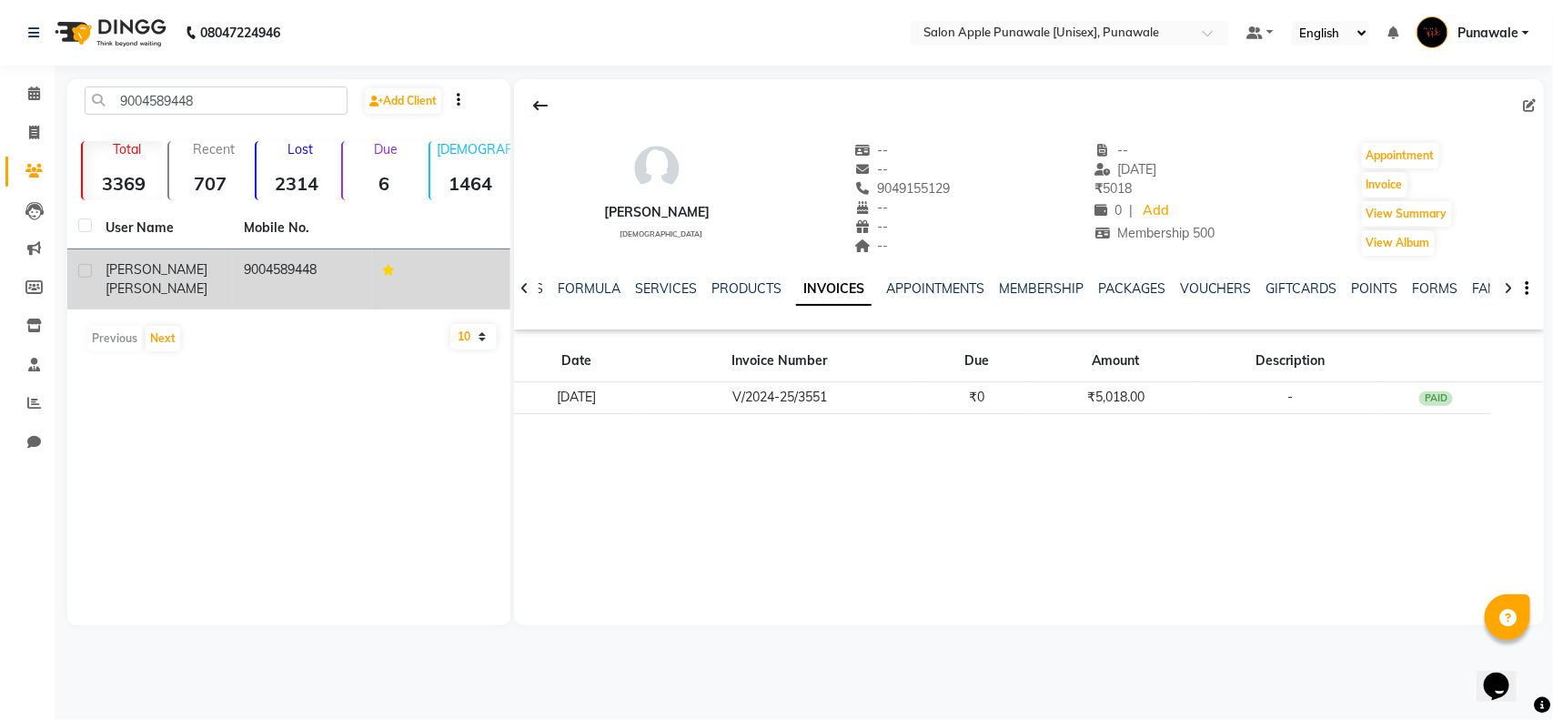
click at [247, 283] on td "9004589448" at bounding box center [302, 279] width 138 height 60
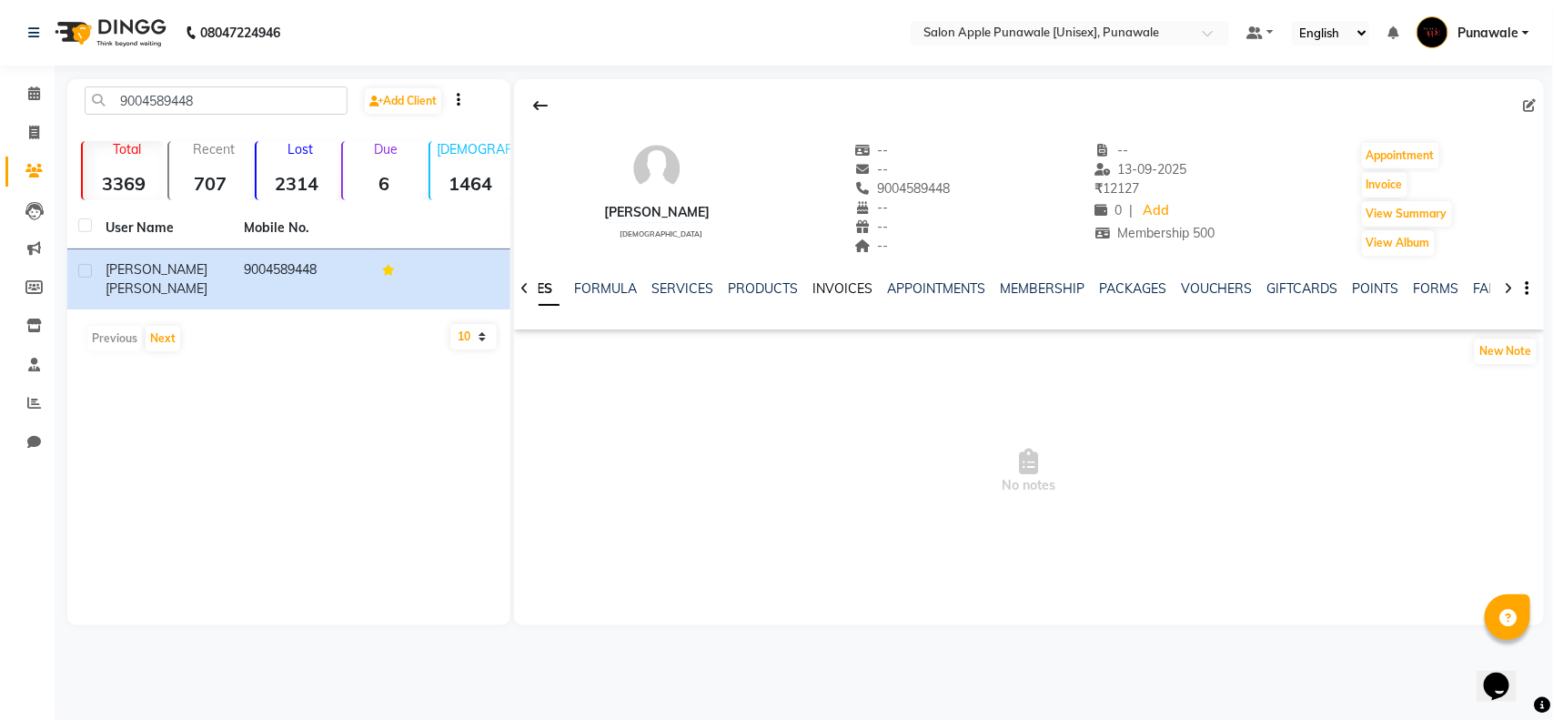
click at [826, 287] on link "INVOICES" at bounding box center [842, 288] width 60 height 16
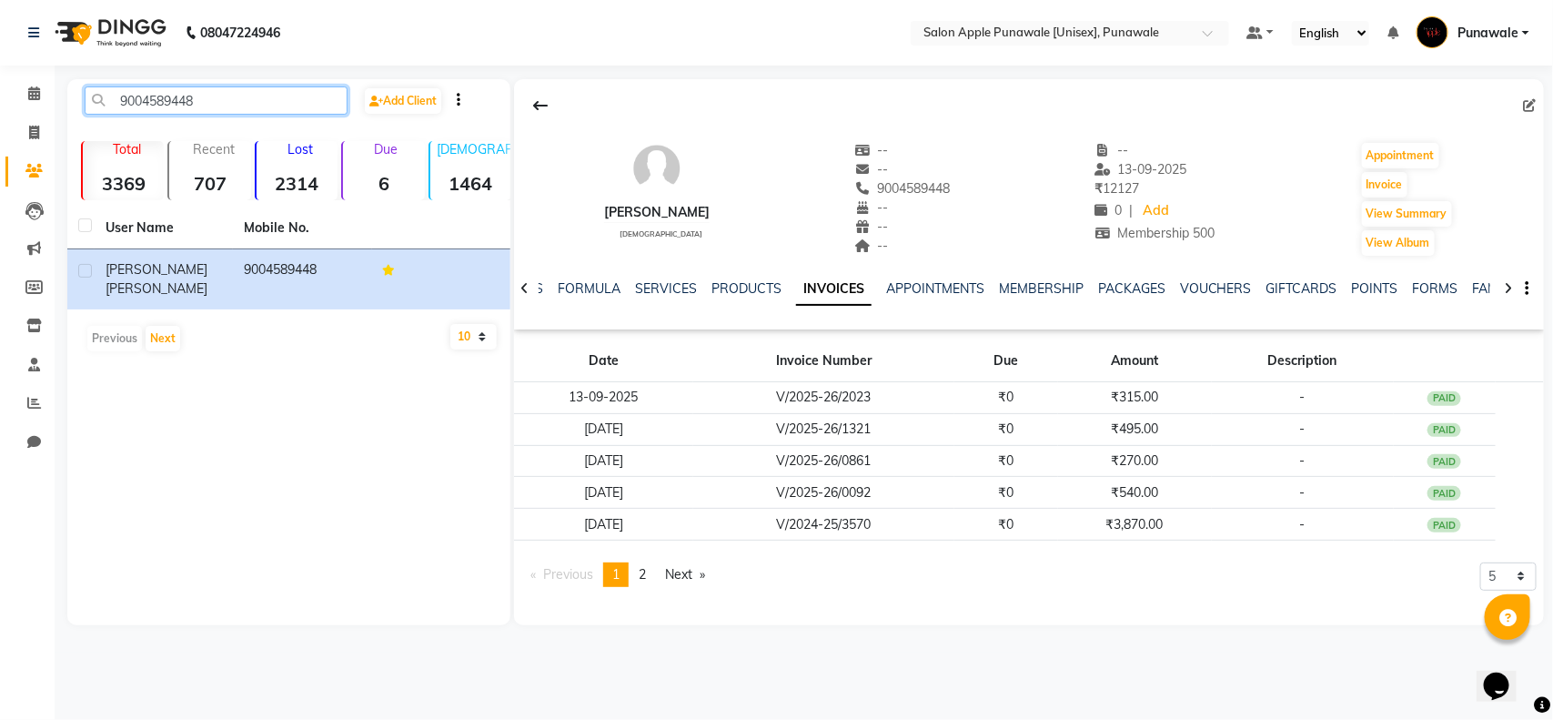
click at [183, 94] on input "9004589448" at bounding box center [216, 100] width 263 height 28
paste input "8007878737"
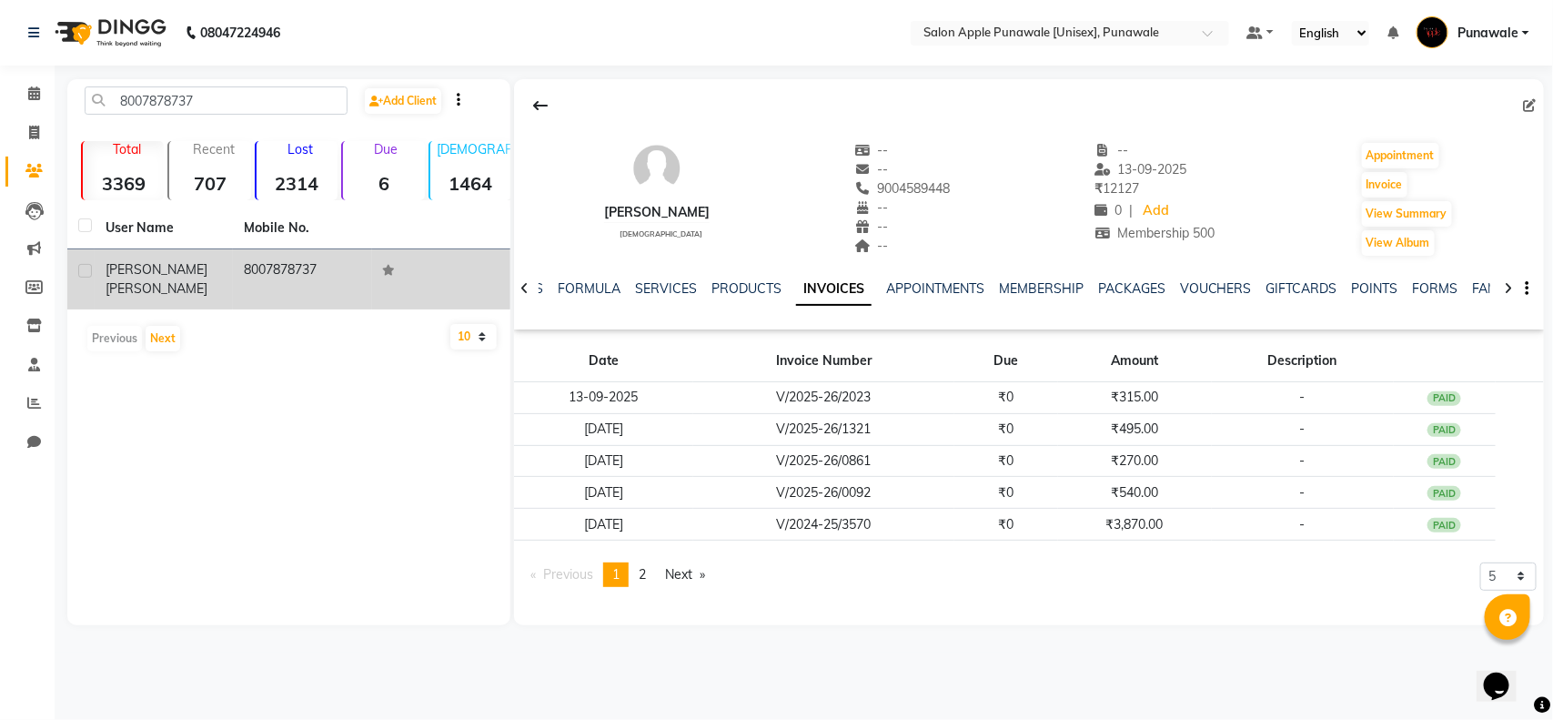
click at [220, 262] on div "Bhupendra Chavhan" at bounding box center [164, 279] width 116 height 38
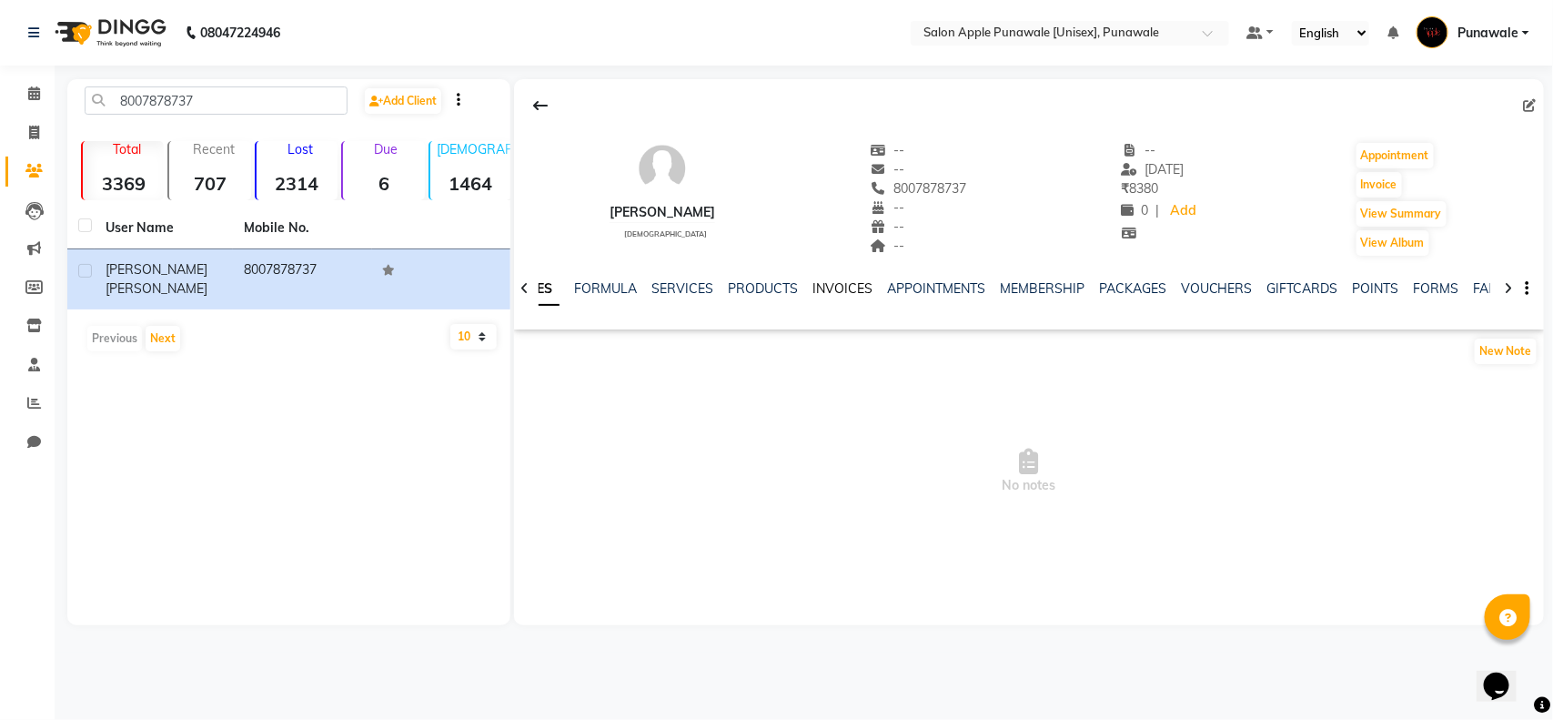
click at [840, 284] on link "INVOICES" at bounding box center [842, 288] width 60 height 16
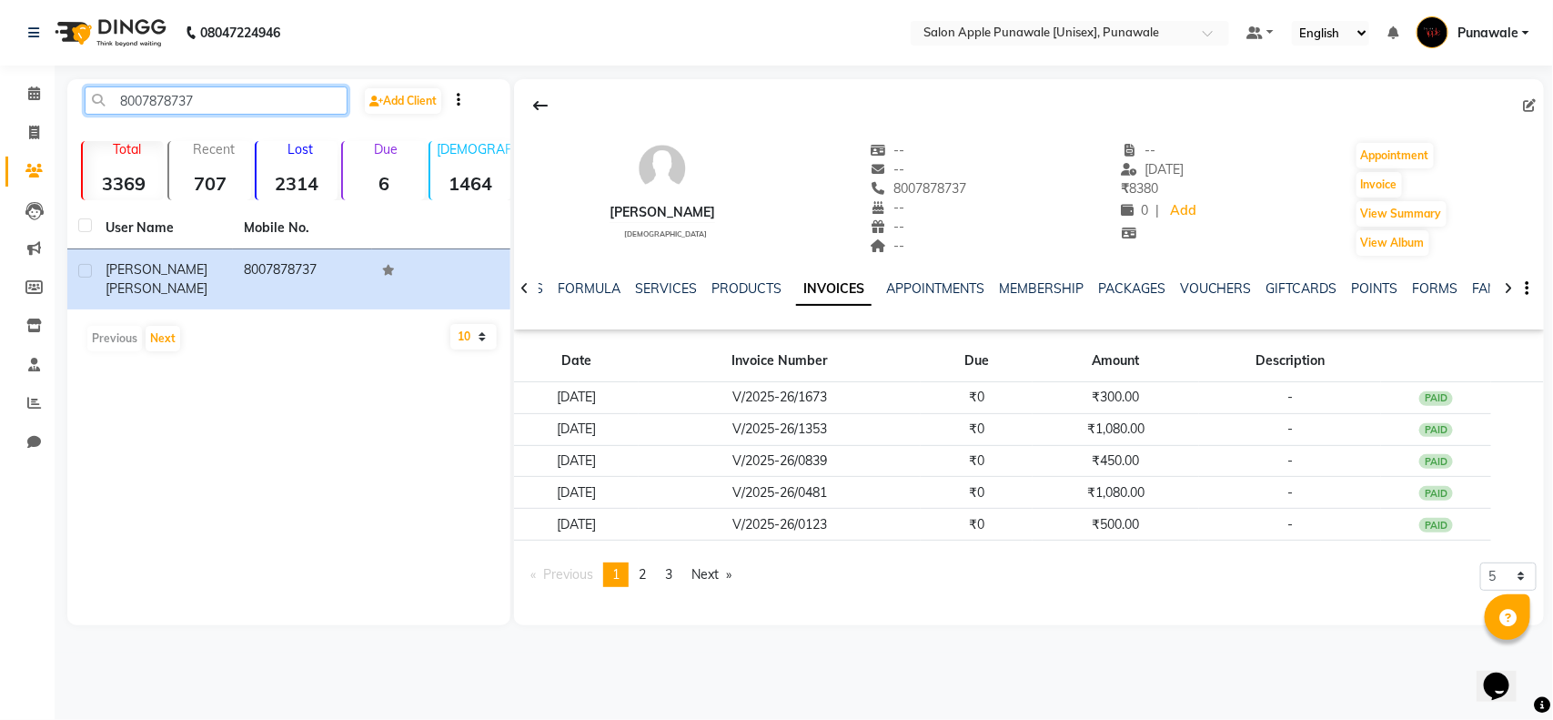
click at [175, 94] on input "8007878737" at bounding box center [216, 100] width 263 height 28
paste input "975046262"
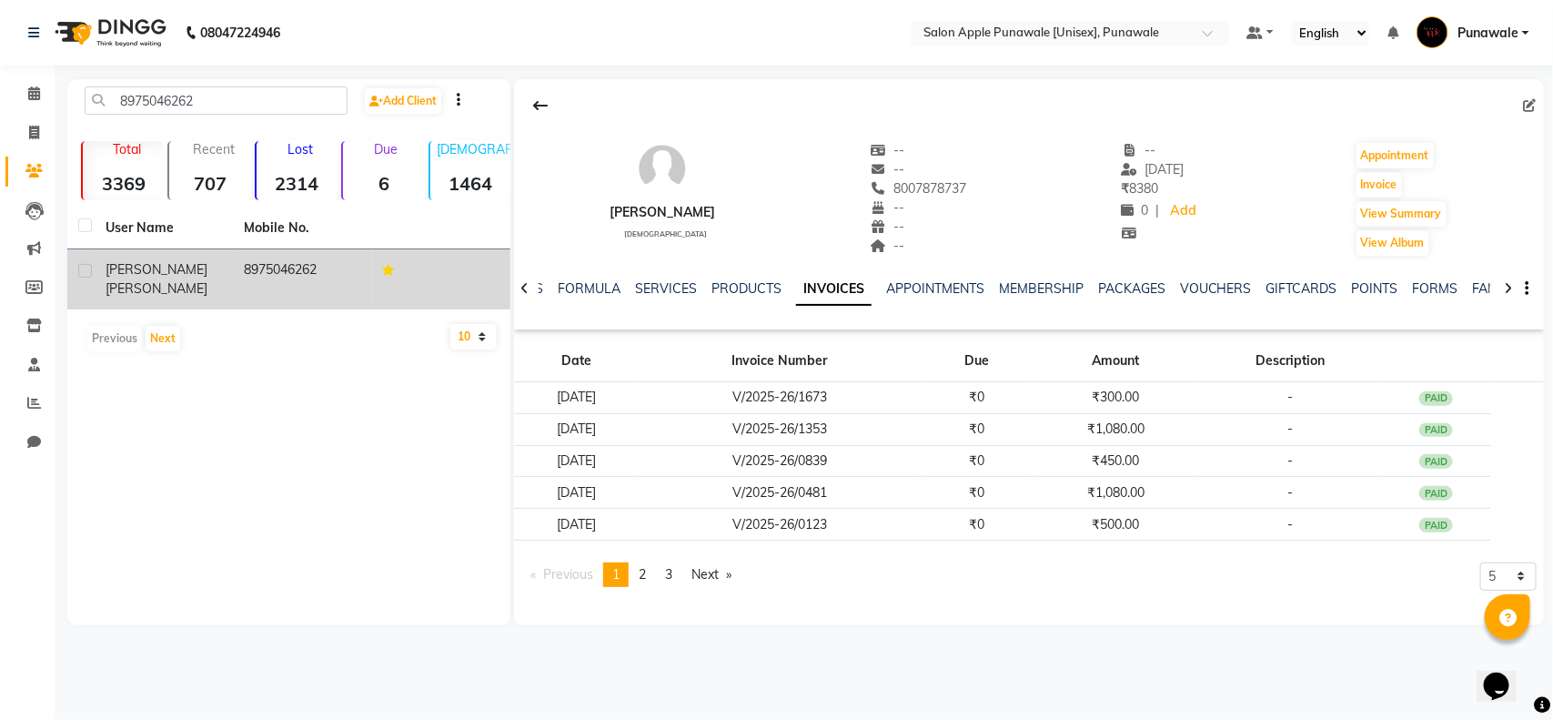
click at [234, 284] on td "8975046262" at bounding box center [302, 279] width 138 height 60
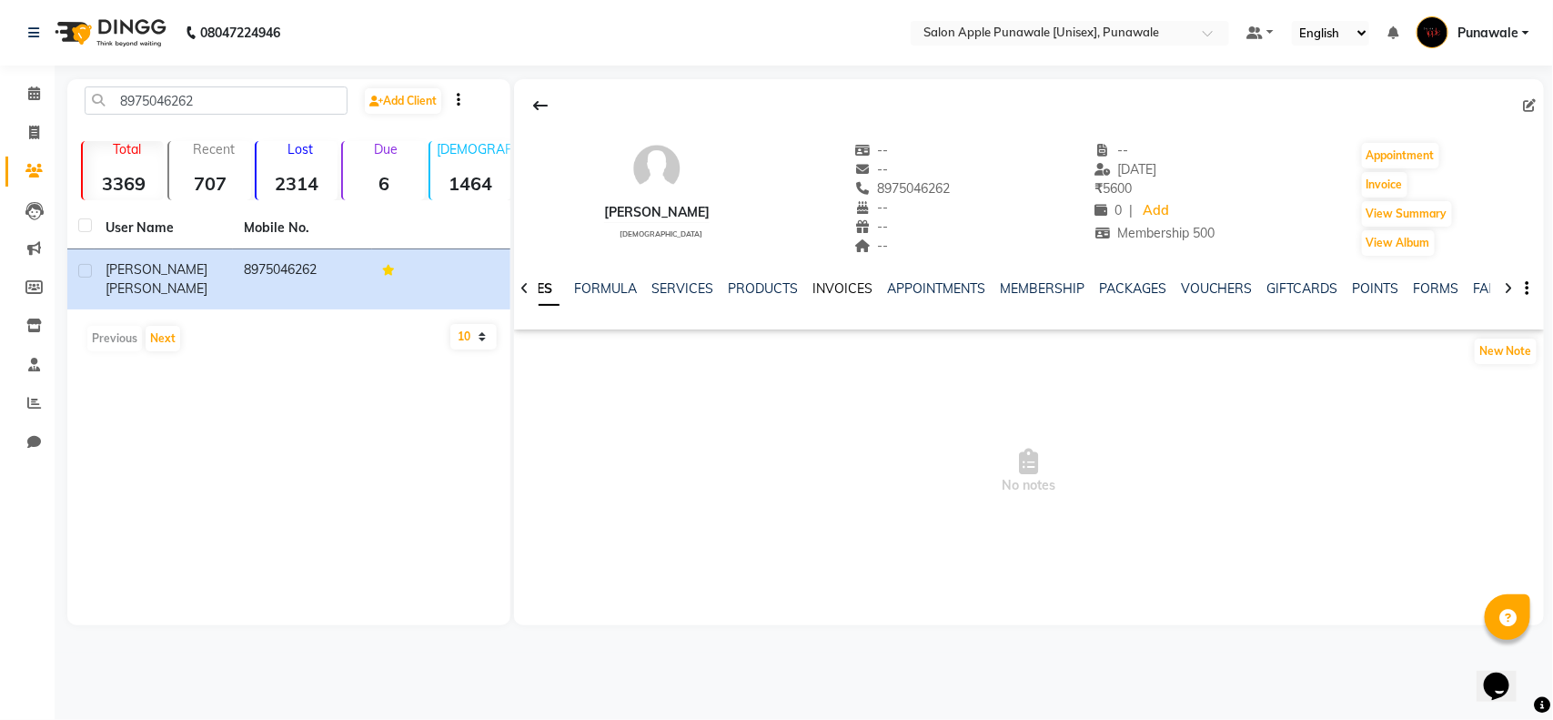
click at [832, 289] on link "INVOICES" at bounding box center [842, 288] width 60 height 16
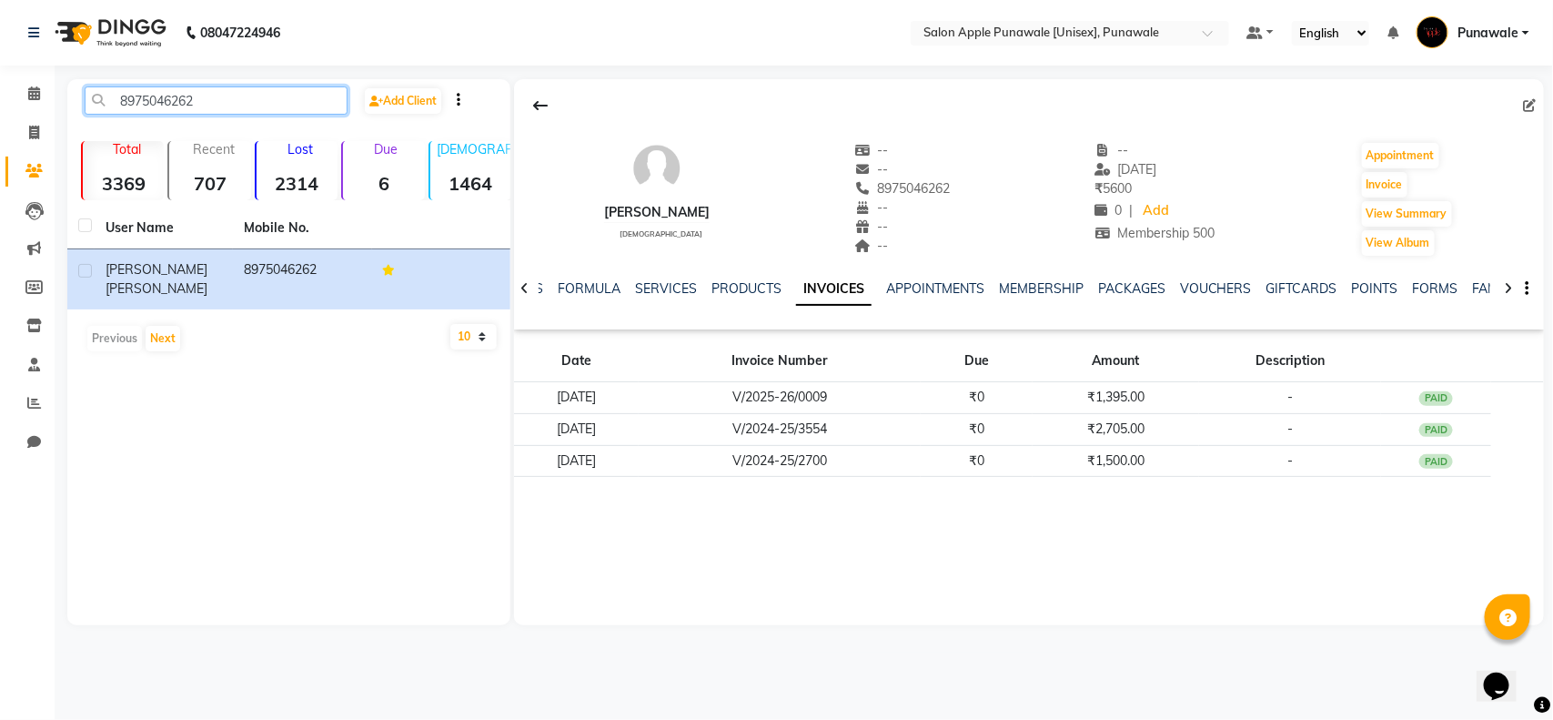
click at [215, 92] on input "8975046262" at bounding box center [216, 100] width 263 height 28
paste input "776888370"
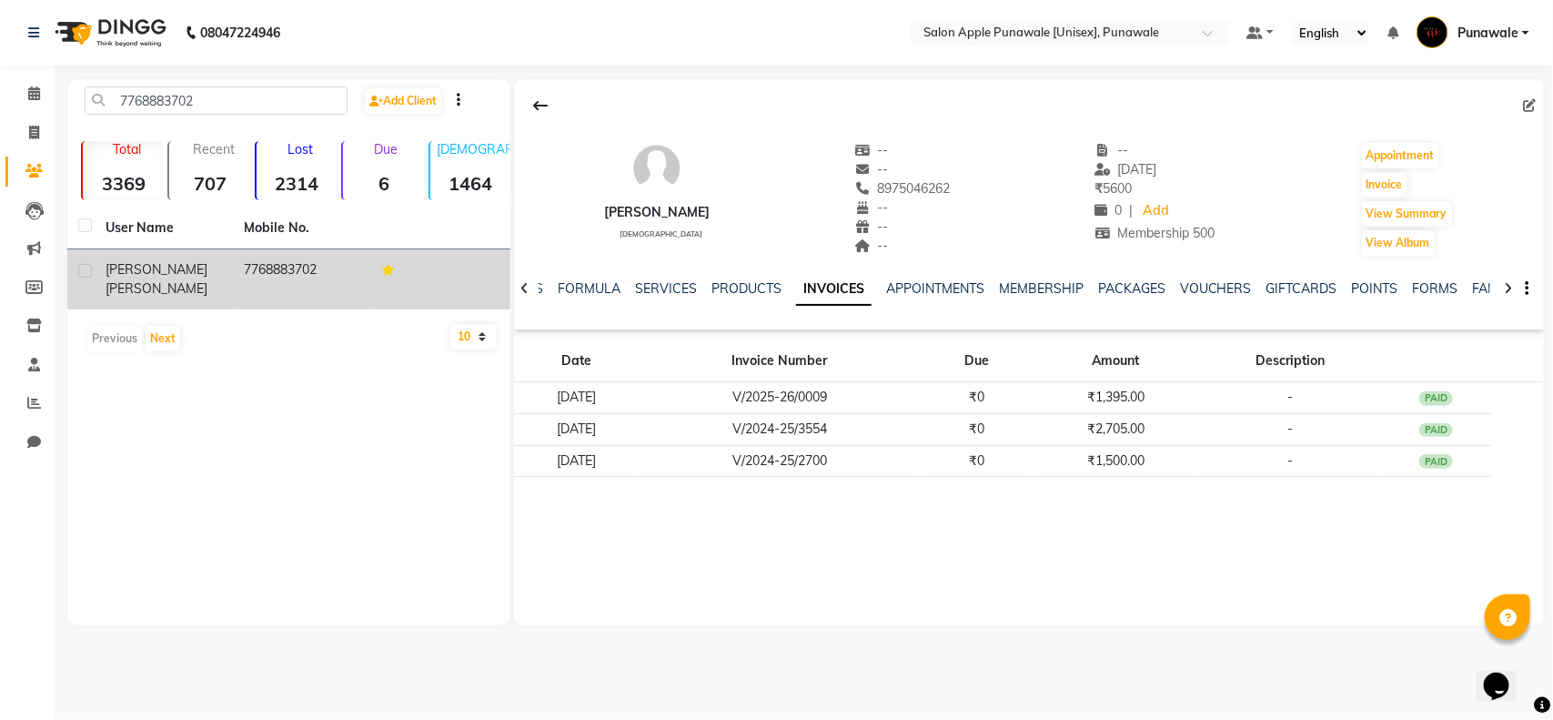
click at [241, 266] on td "7768883702" at bounding box center [302, 279] width 138 height 60
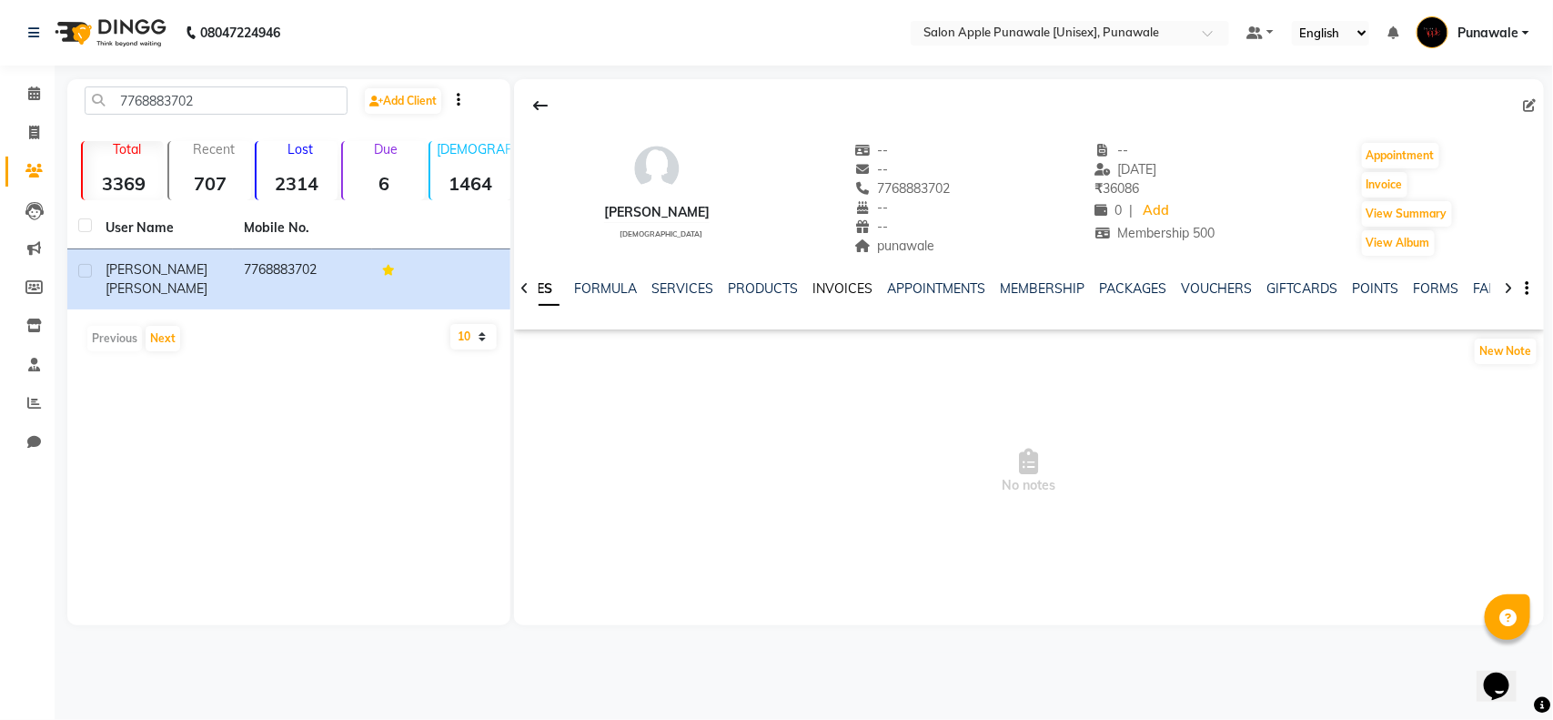
click at [825, 287] on link "INVOICES" at bounding box center [842, 288] width 60 height 16
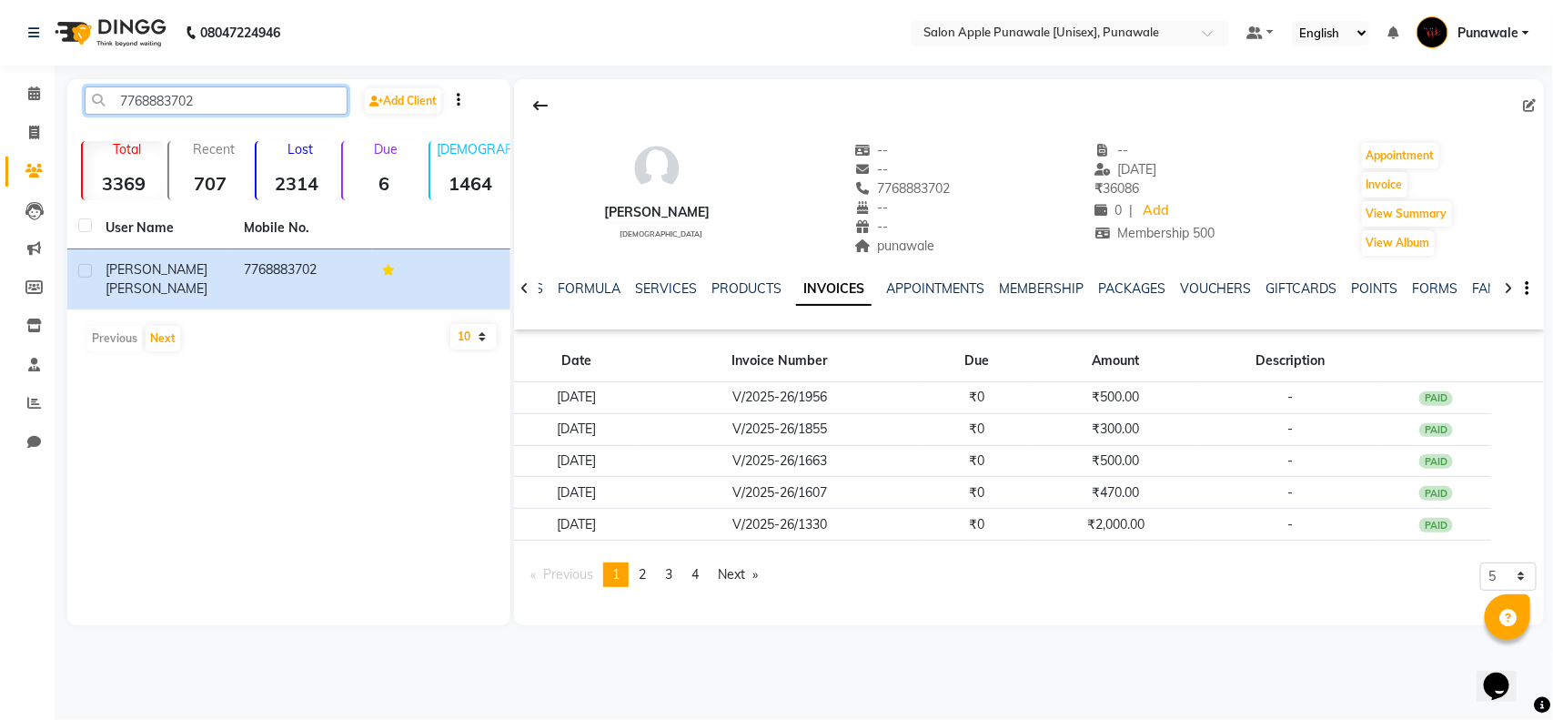
click at [247, 87] on input "7768883702" at bounding box center [216, 100] width 263 height 28
paste input "8796450903"
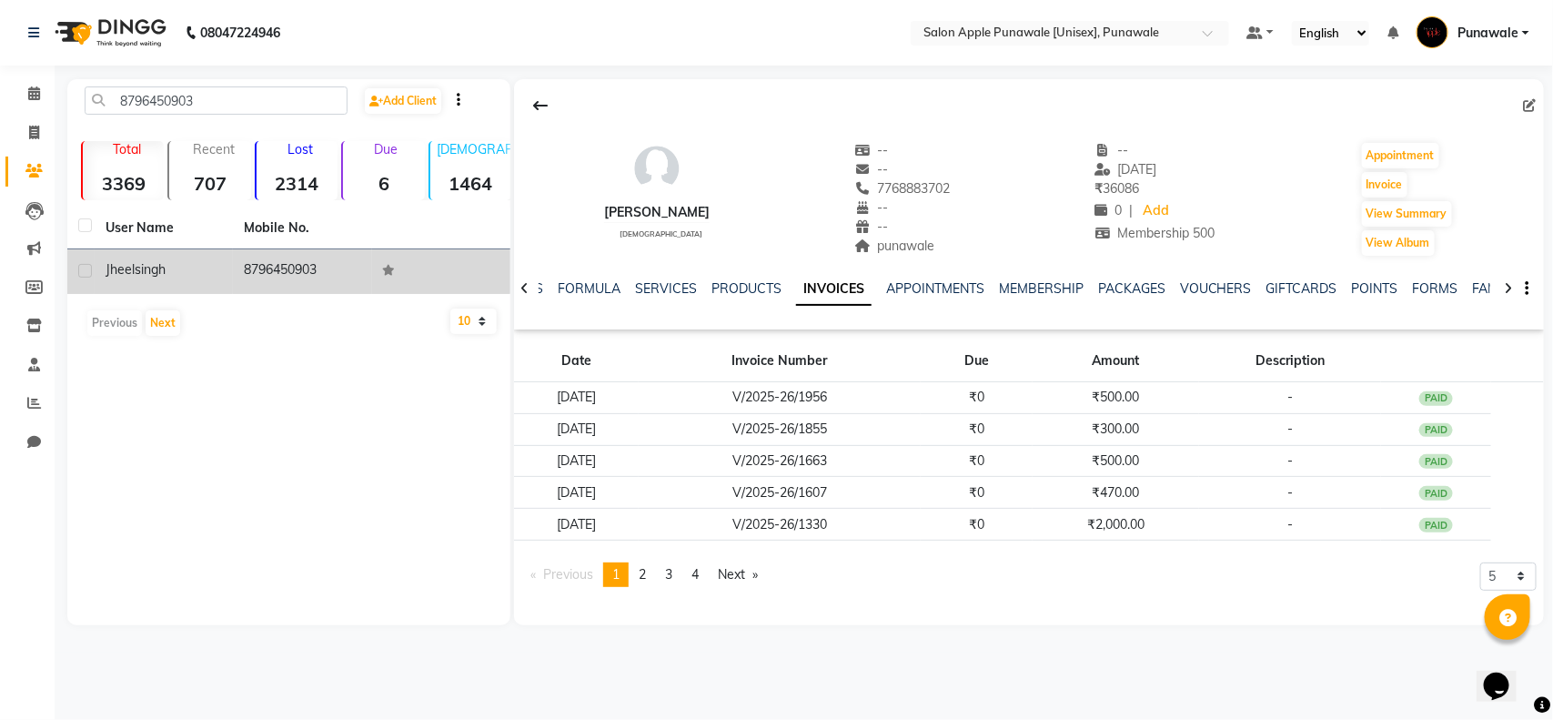
click at [224, 273] on td "Jheel singh" at bounding box center [164, 271] width 138 height 45
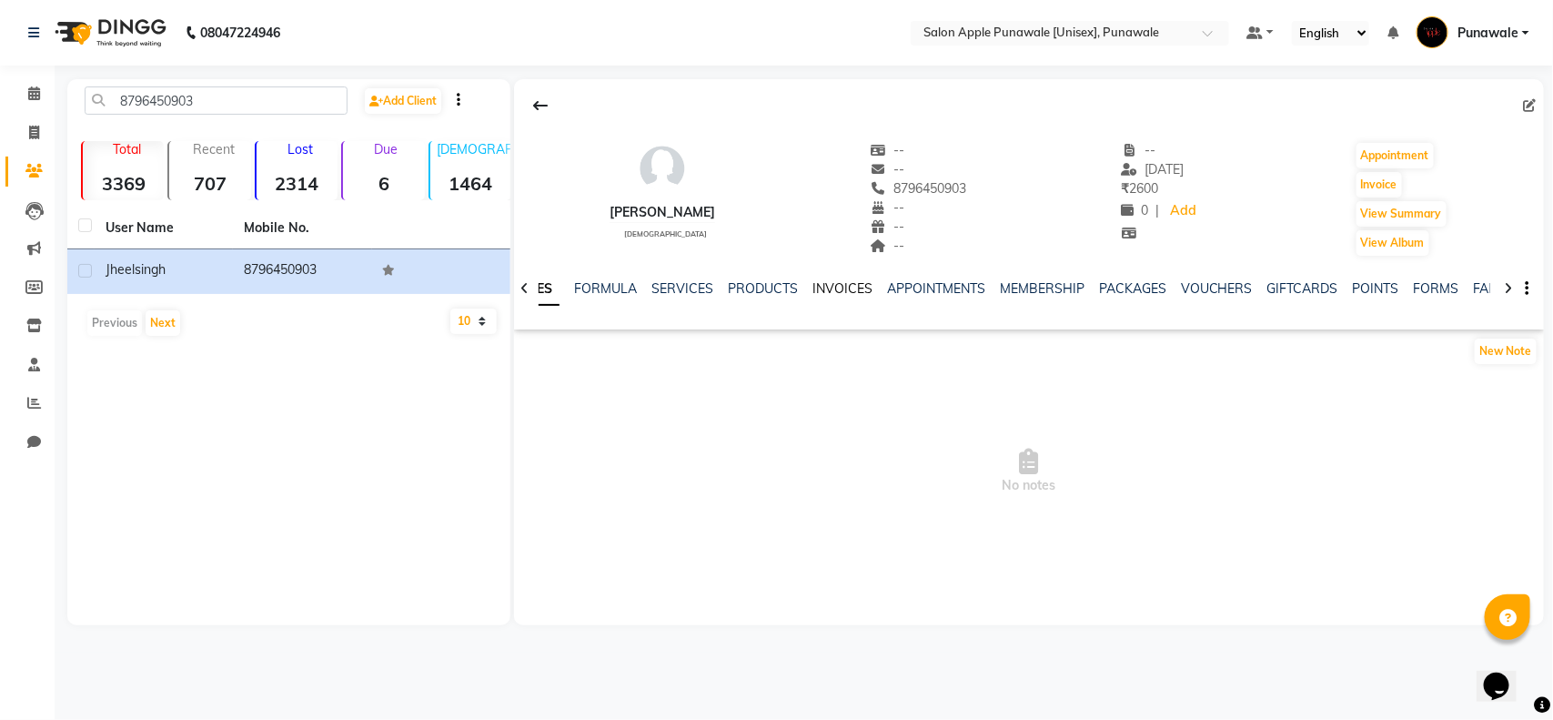
click at [839, 284] on link "INVOICES" at bounding box center [842, 288] width 60 height 16
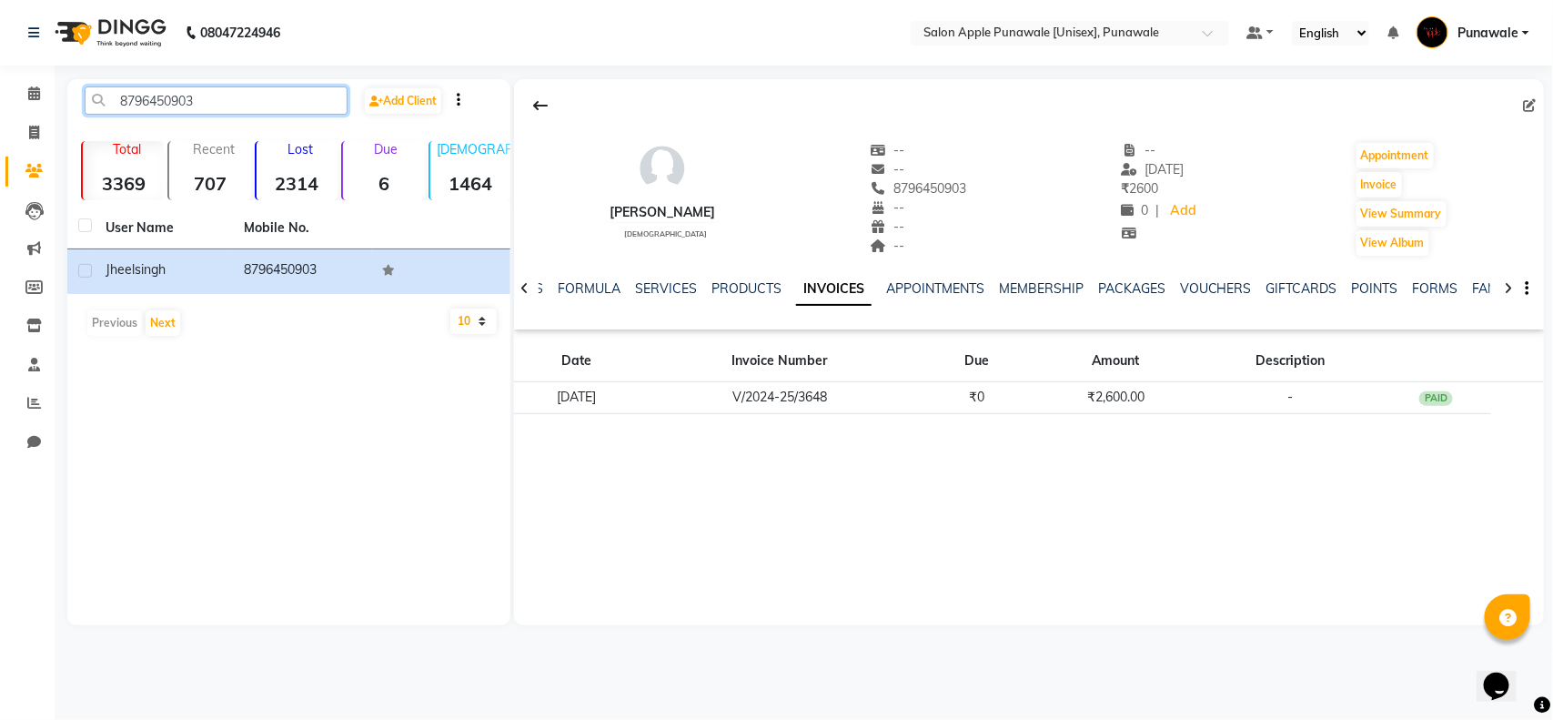
click at [183, 98] on input "8796450903" at bounding box center [216, 100] width 263 height 28
paste input "9595952931"
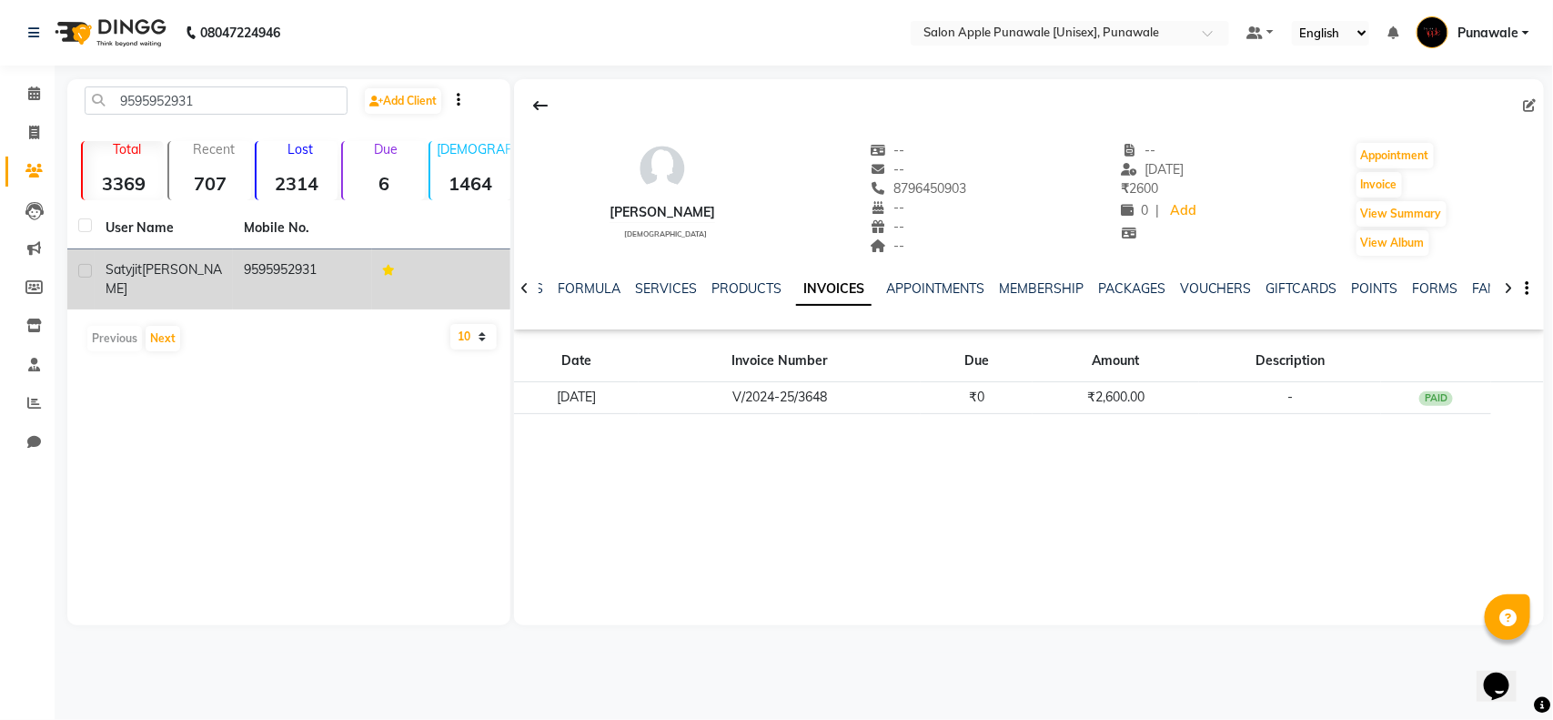
click at [137, 276] on span "satyjit" at bounding box center [124, 269] width 36 height 16
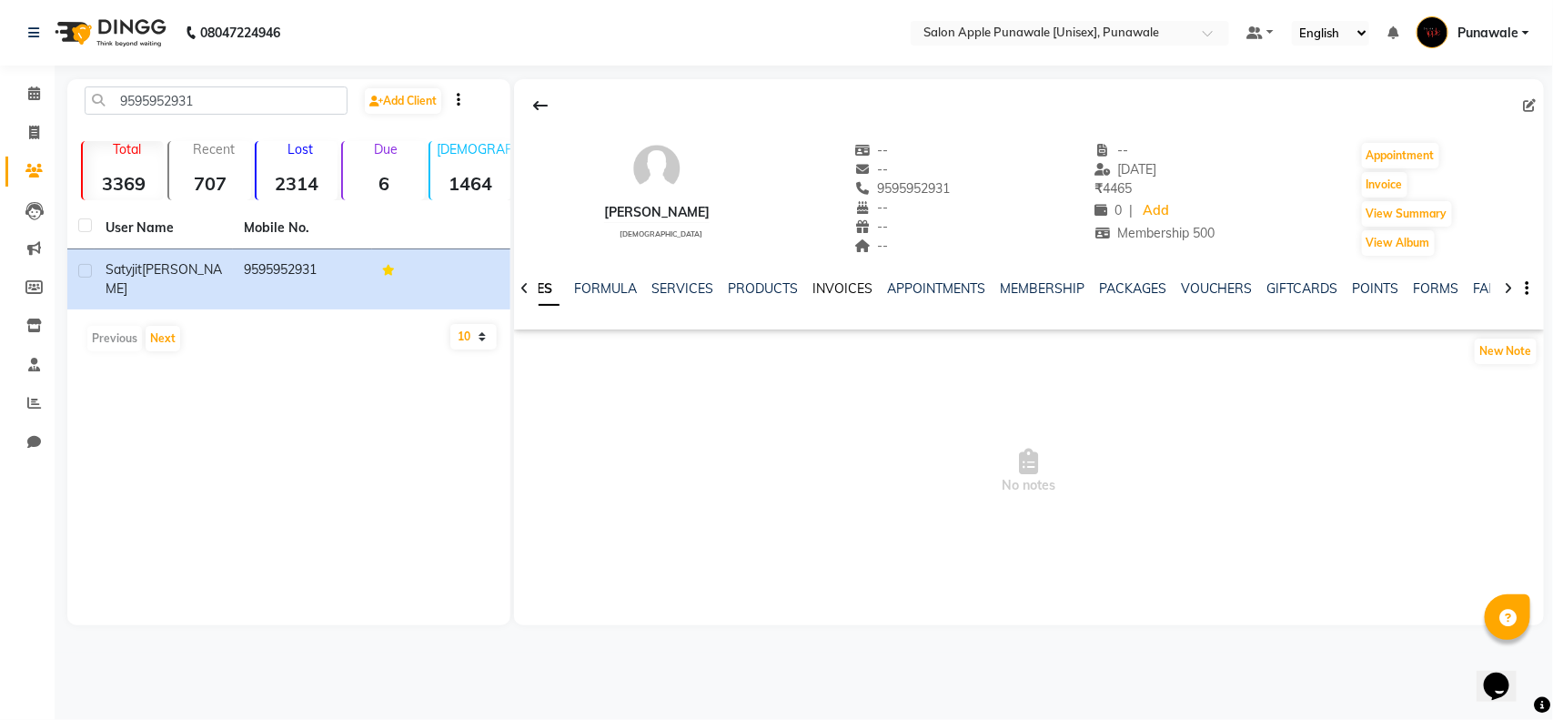
click at [837, 285] on link "INVOICES" at bounding box center [842, 288] width 60 height 16
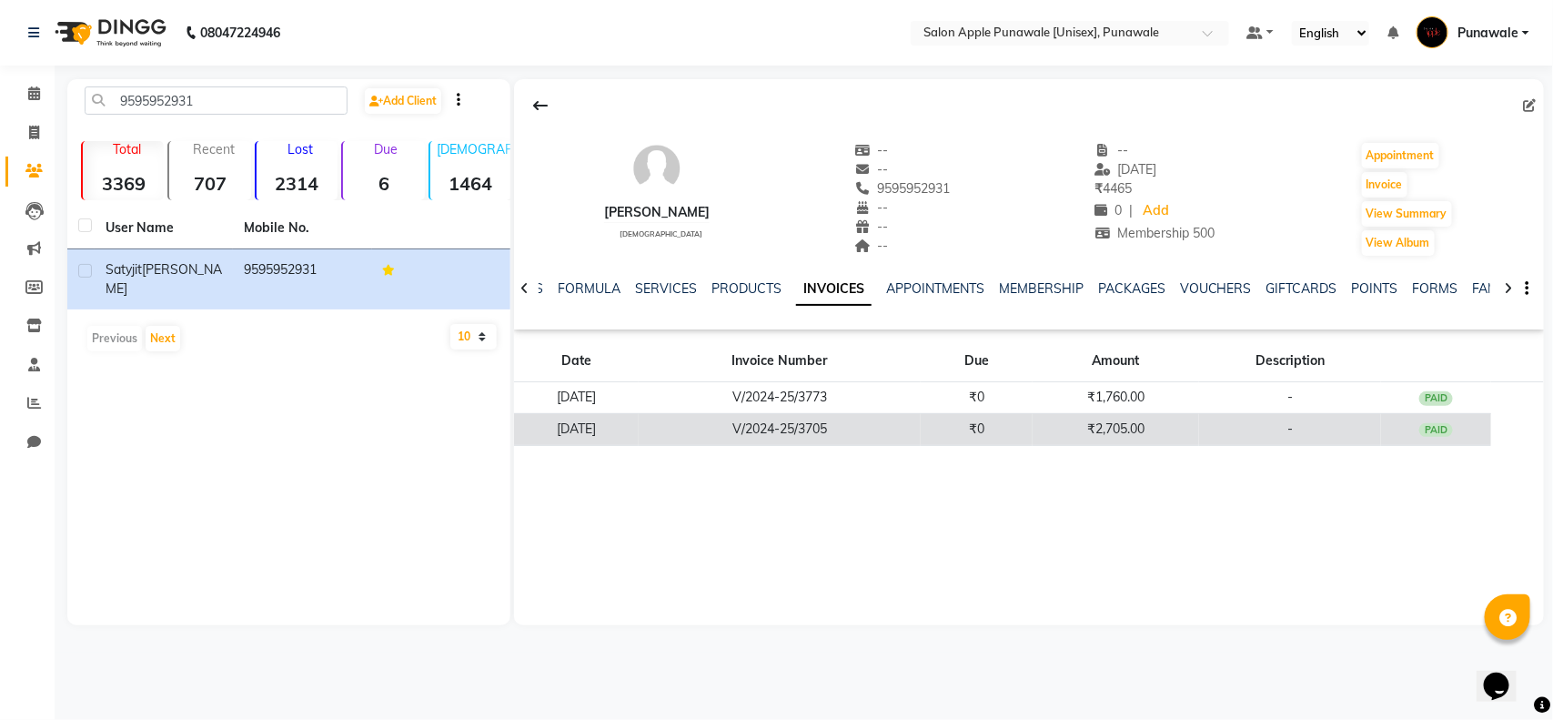
click at [921, 430] on td "V/2024-25/3705" at bounding box center [780, 429] width 282 height 32
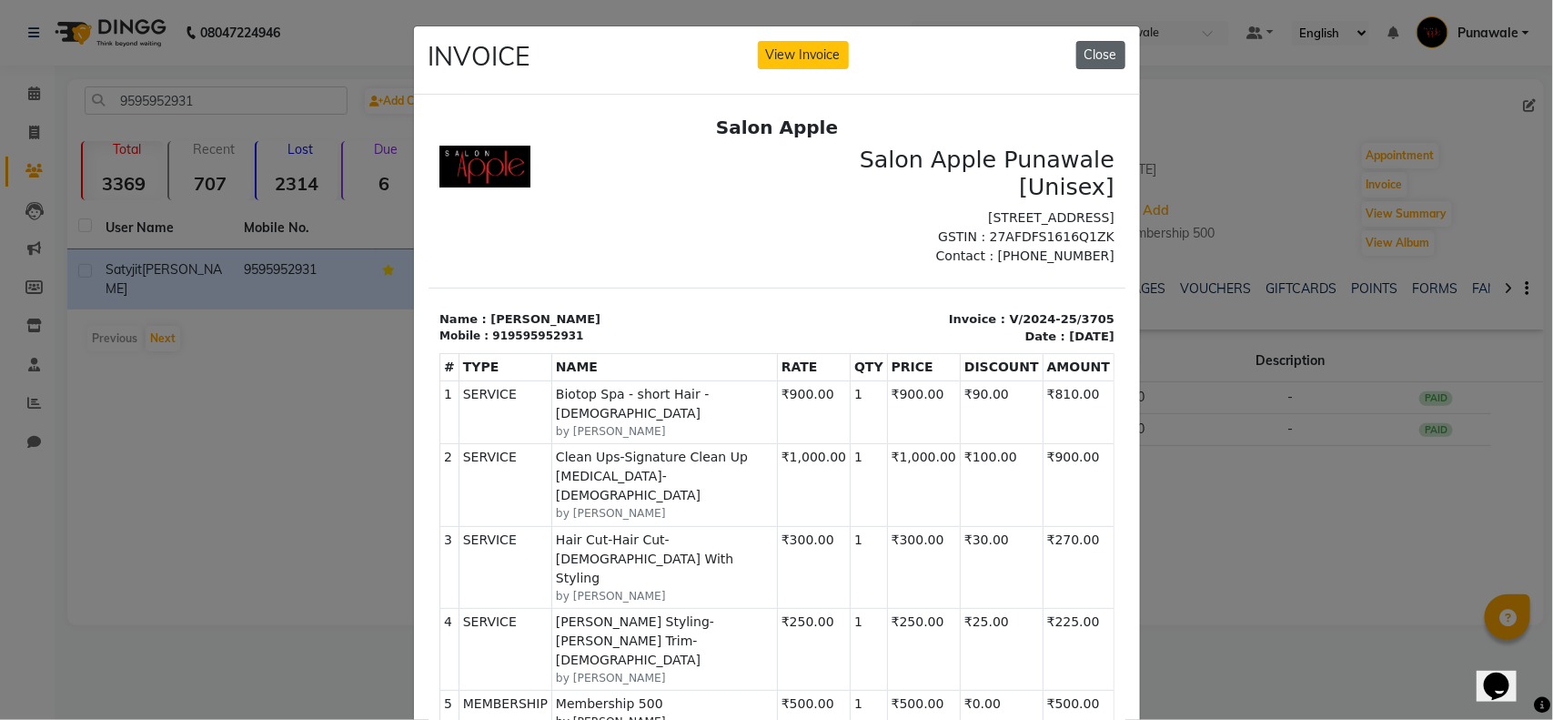
click at [1076, 52] on button "Close" at bounding box center [1100, 55] width 49 height 28
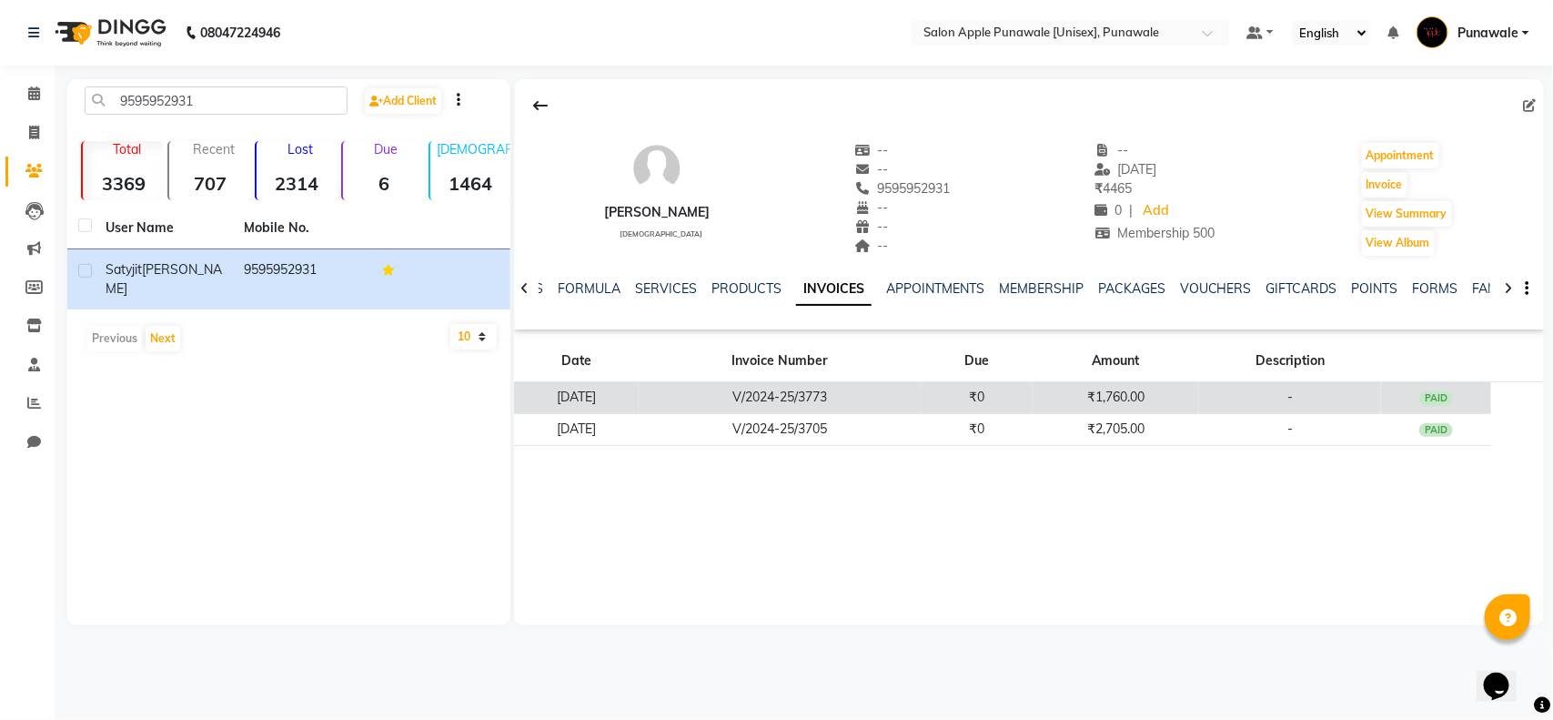
click at [970, 398] on td "₹0" at bounding box center [977, 398] width 112 height 32
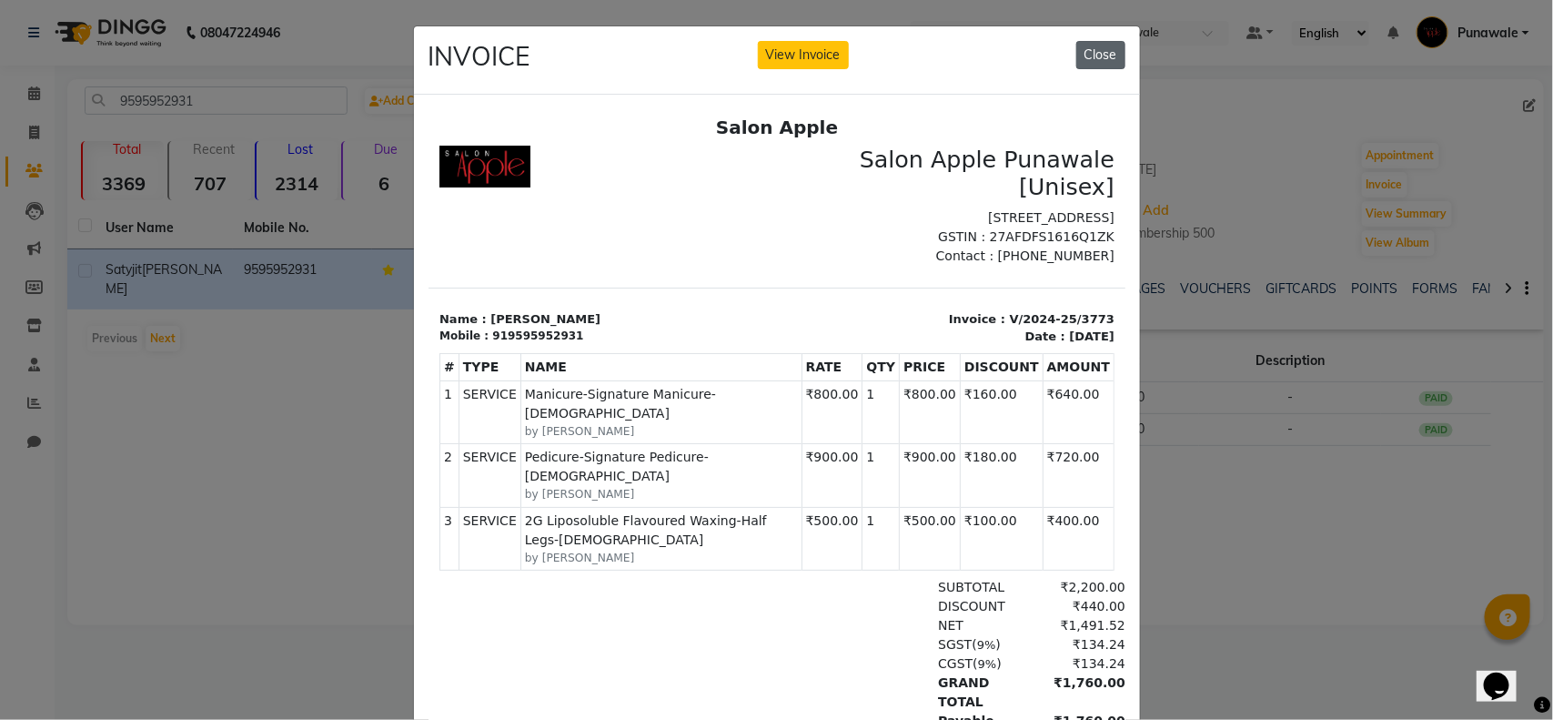
click at [1088, 48] on button "Close" at bounding box center [1100, 55] width 49 height 28
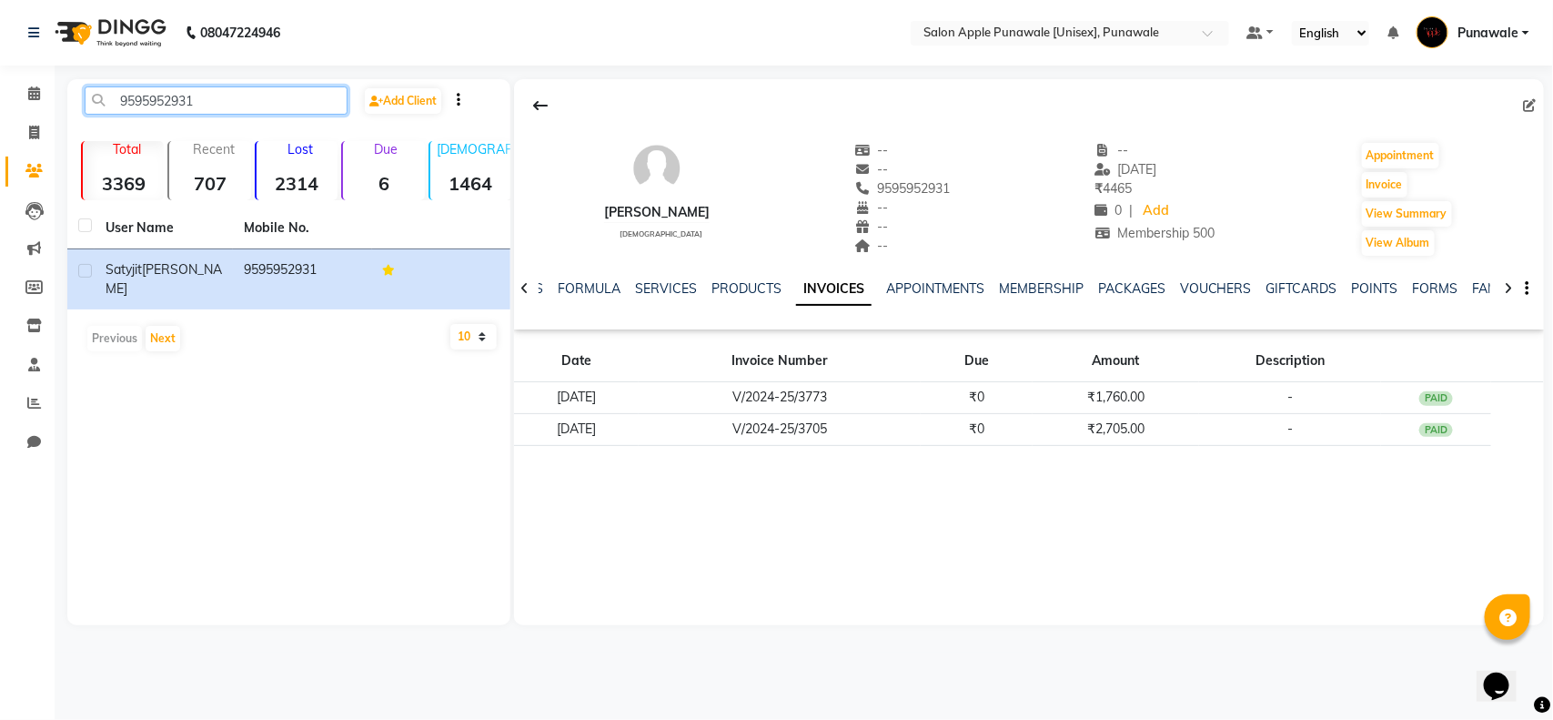
click at [179, 106] on input "9595952931" at bounding box center [216, 100] width 263 height 28
paste input "8087810045"
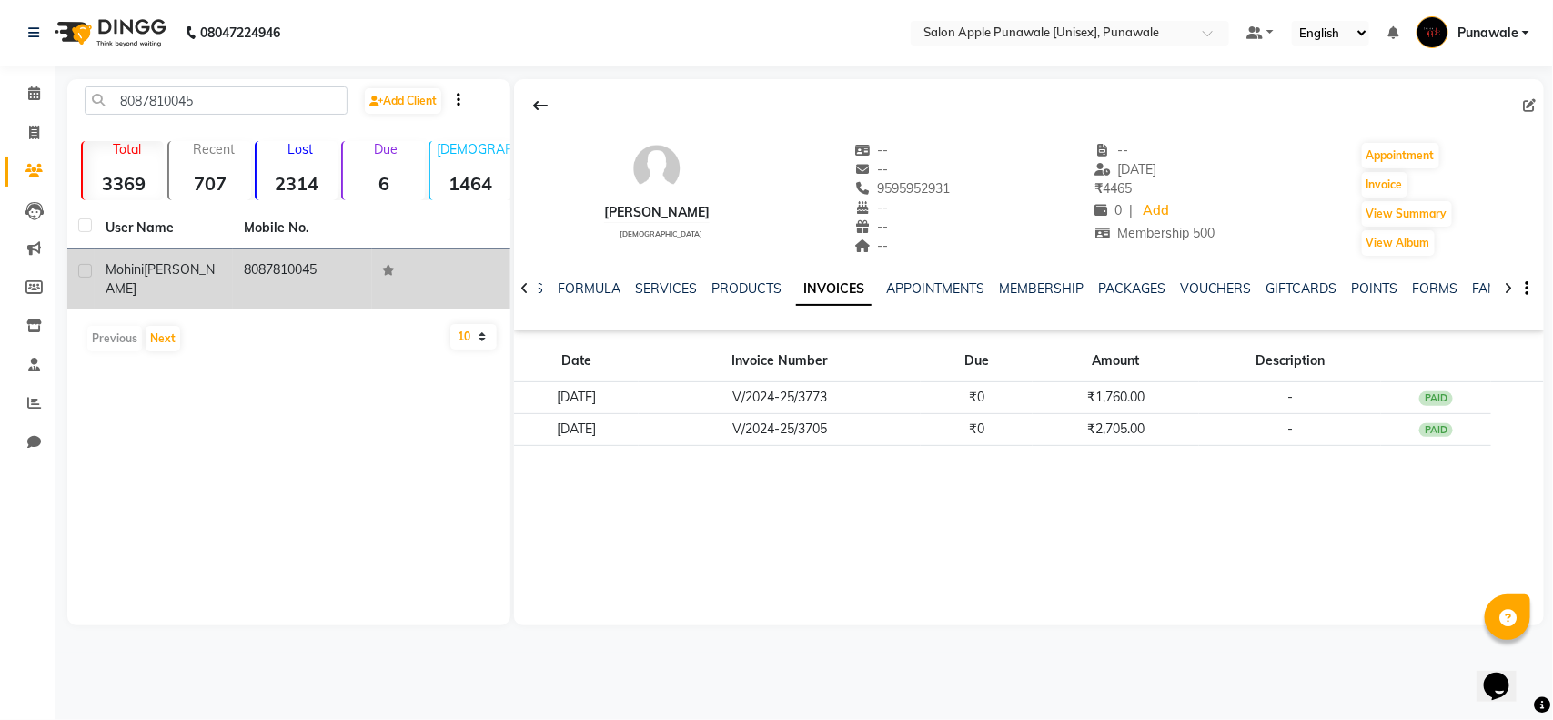
click at [216, 276] on div "Mohini Jade" at bounding box center [164, 279] width 116 height 38
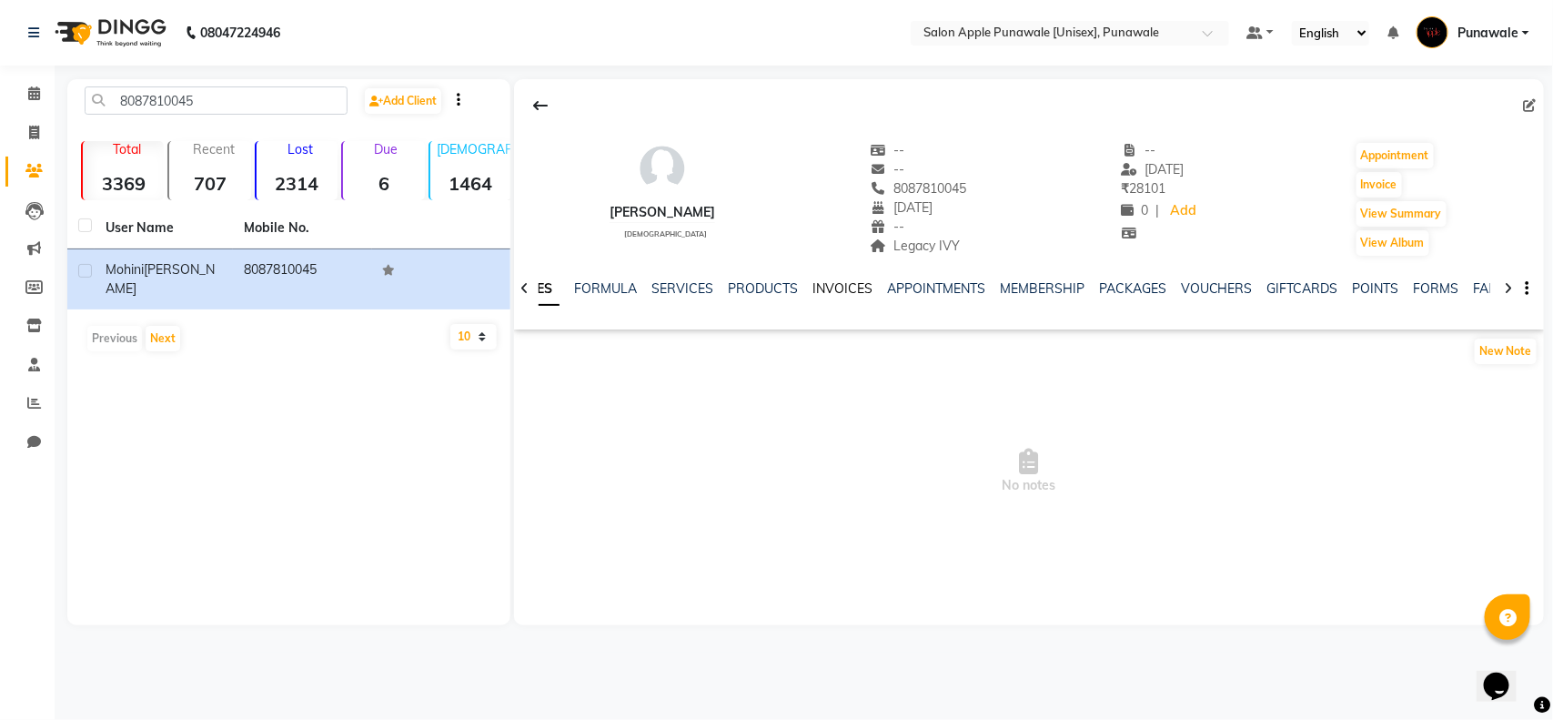
click at [834, 280] on link "INVOICES" at bounding box center [842, 288] width 60 height 16
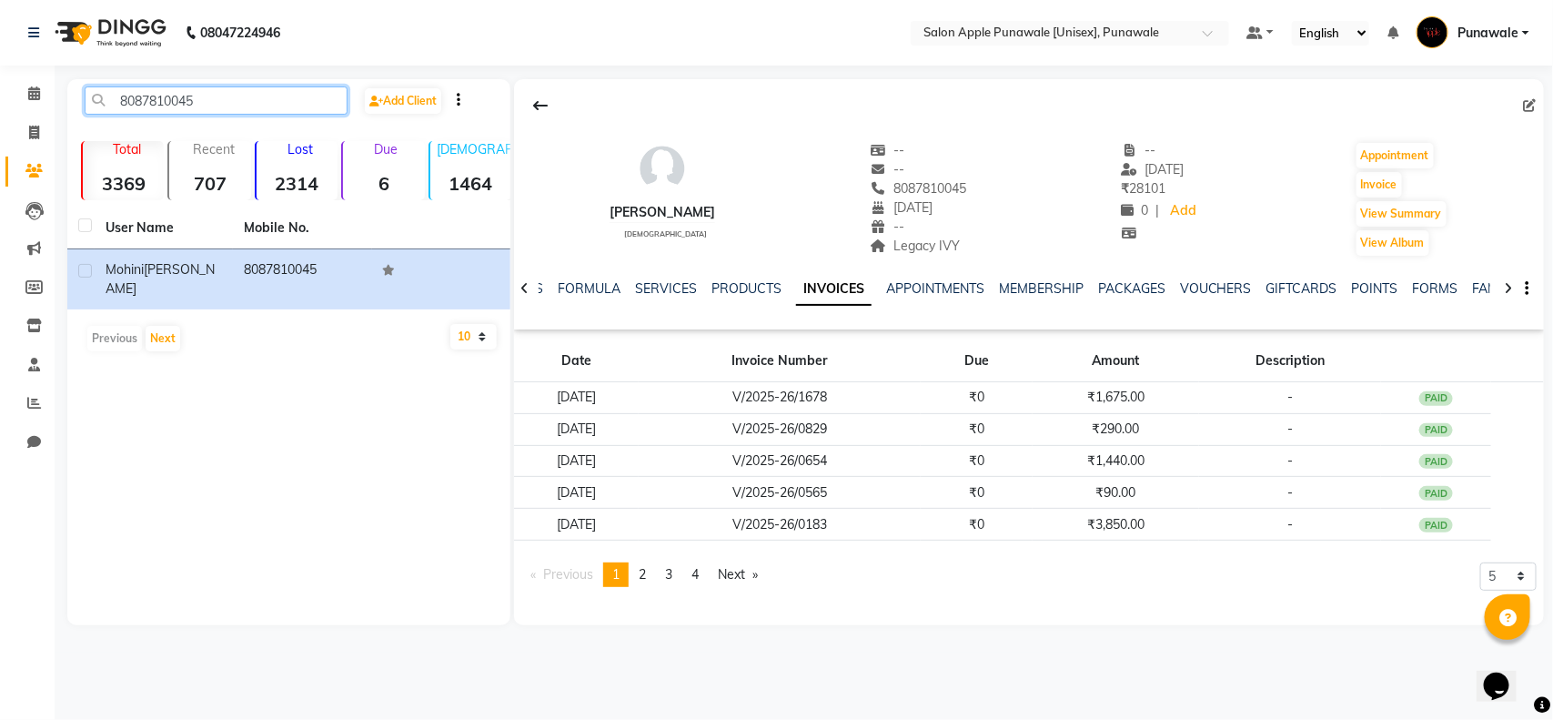
click at [187, 102] on input "8087810045" at bounding box center [216, 100] width 263 height 28
paste input "9673990930"
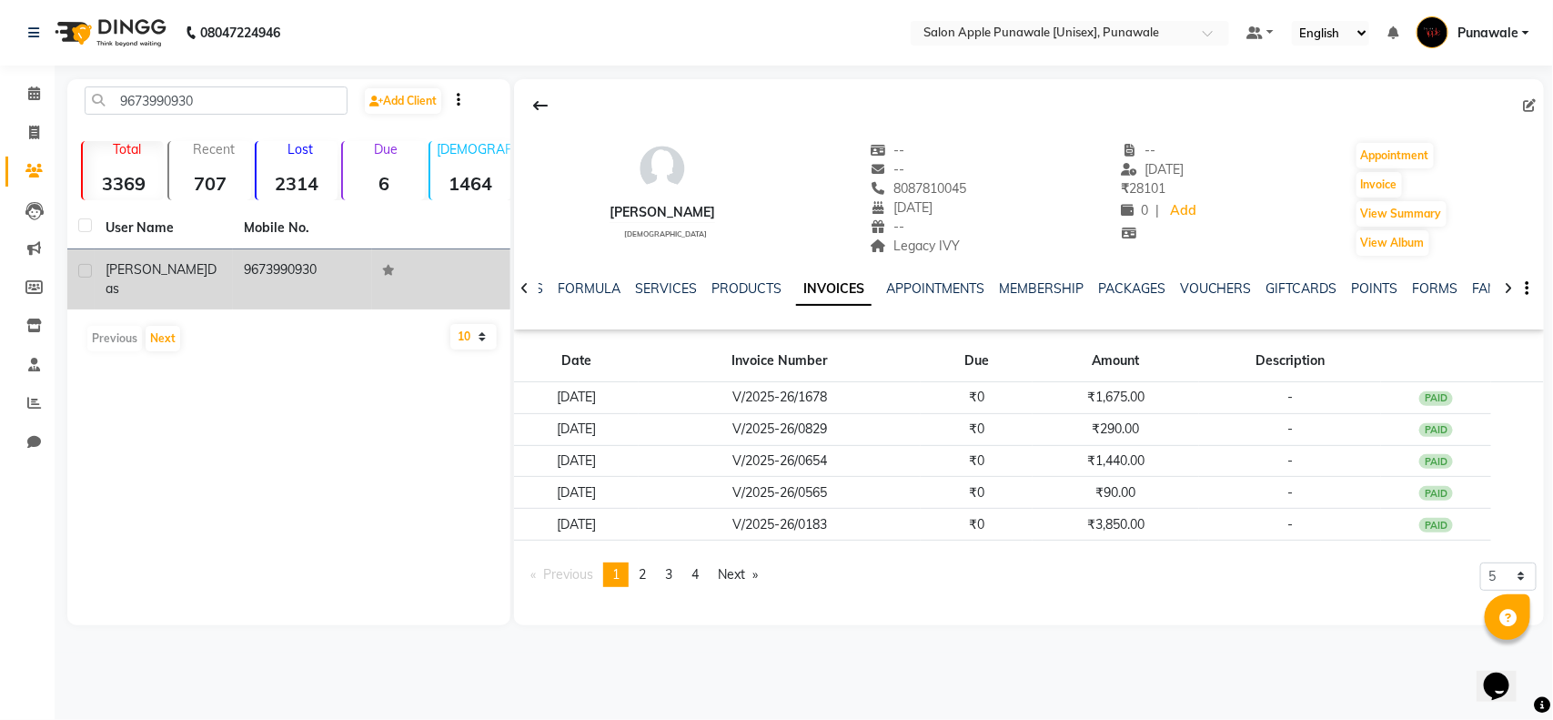
click at [184, 274] on div "munmun das" at bounding box center [164, 279] width 116 height 38
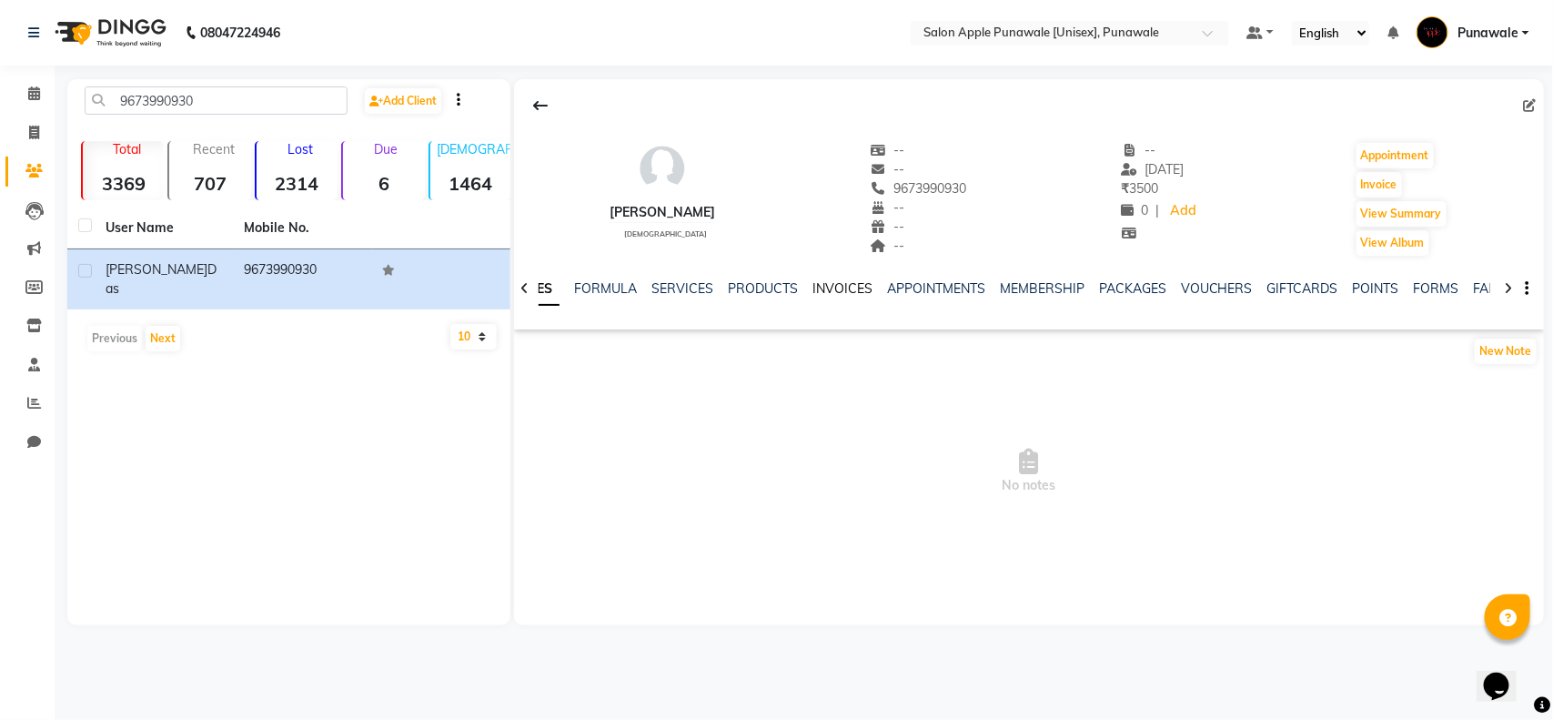
click at [825, 287] on link "INVOICES" at bounding box center [842, 288] width 60 height 16
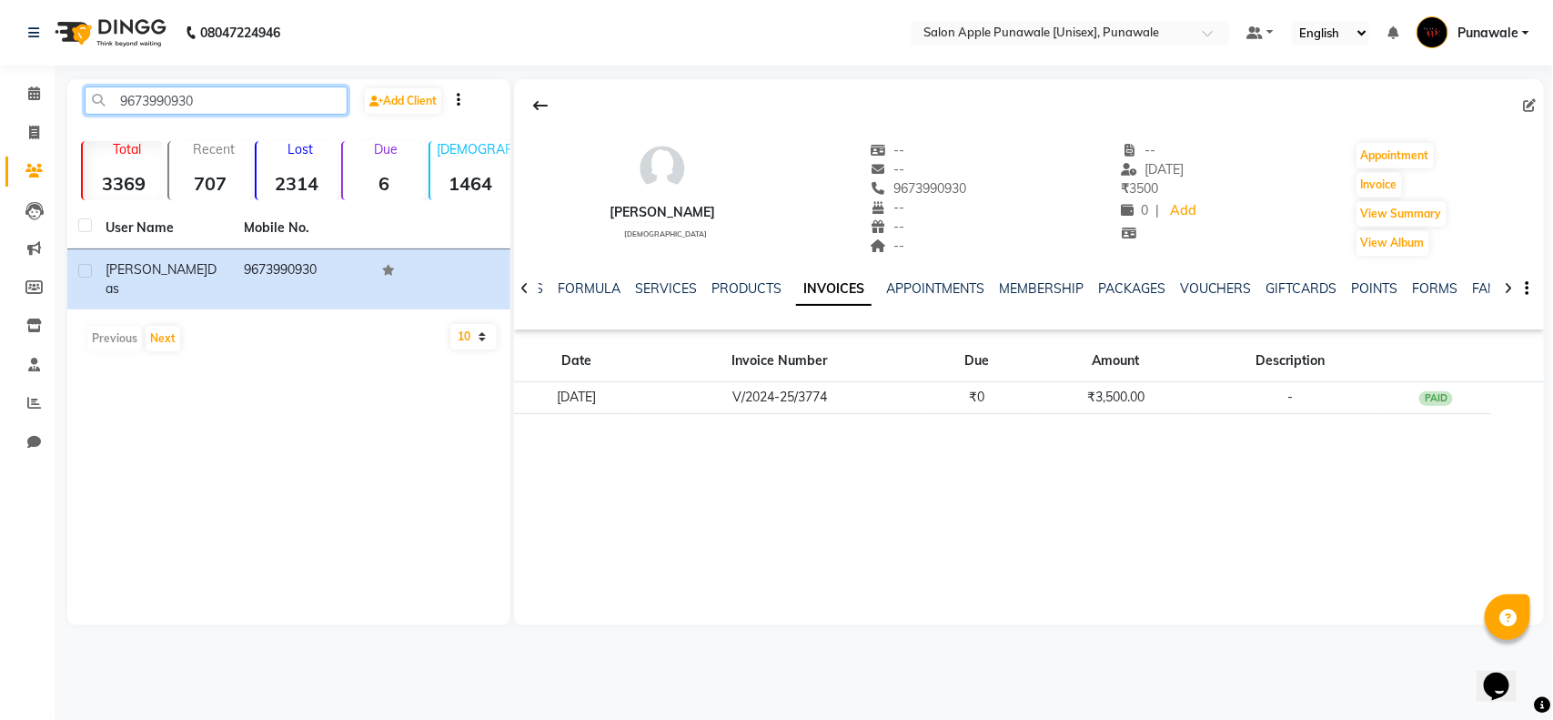
click at [175, 103] on input "9673990930" at bounding box center [216, 100] width 263 height 28
paste input "7718806346"
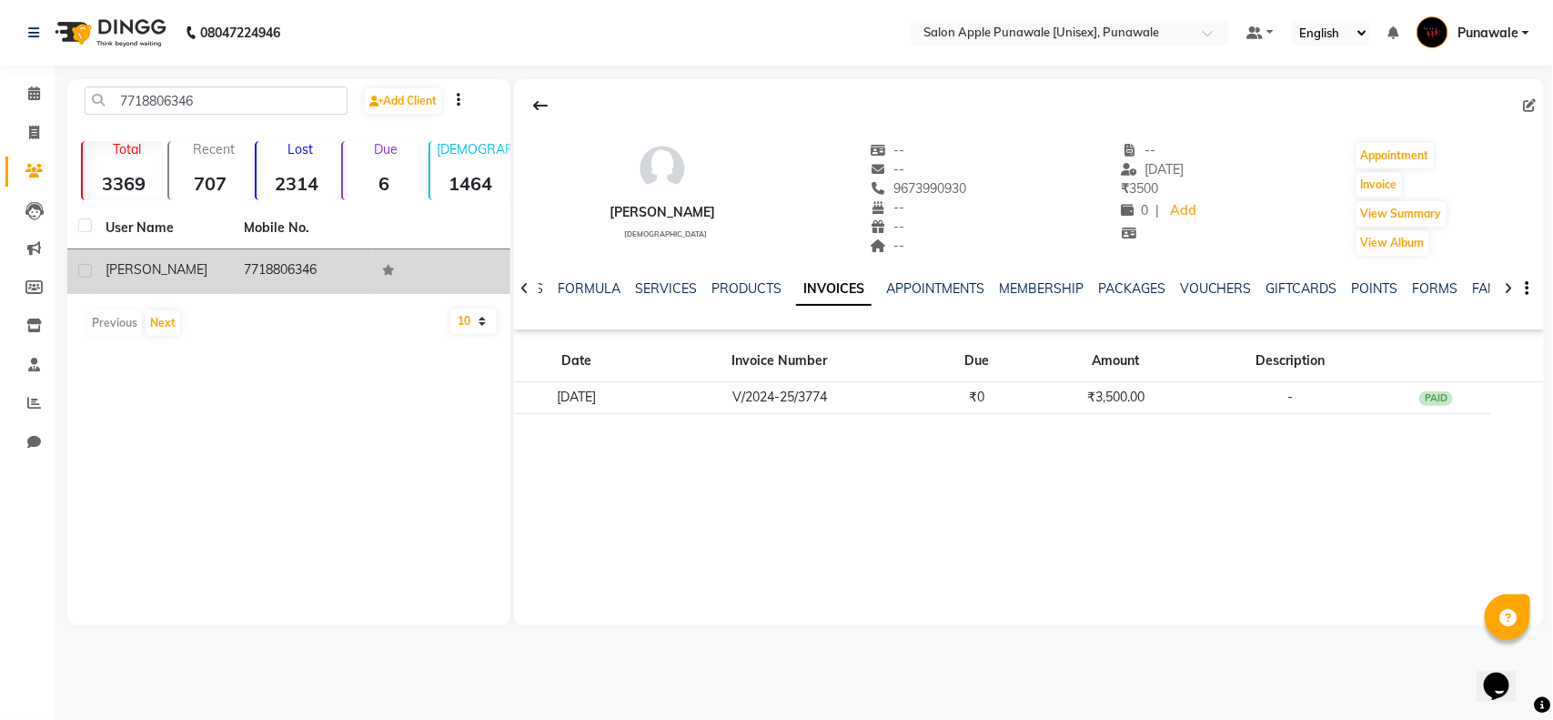
click at [223, 271] on td "Namrata" at bounding box center [164, 271] width 138 height 45
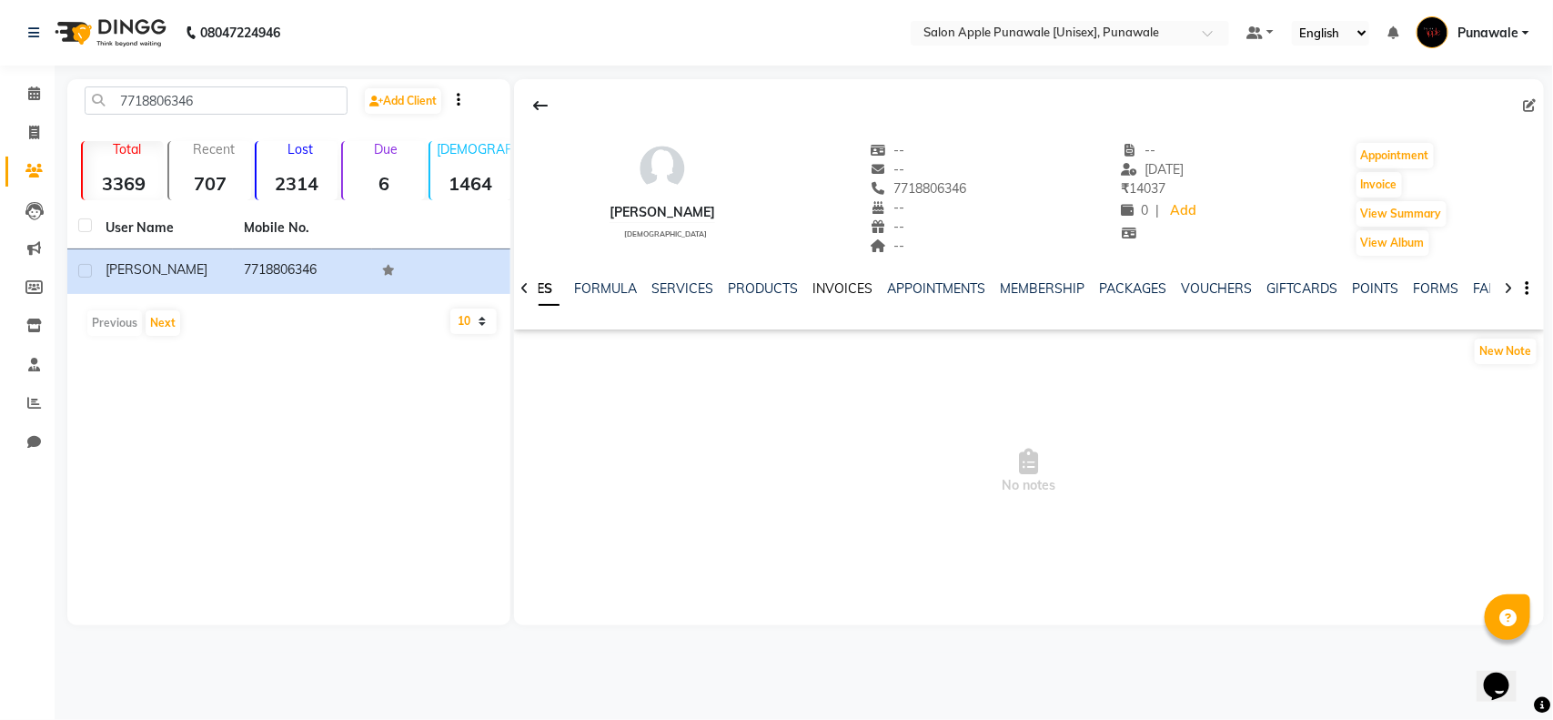
click at [837, 287] on link "INVOICES" at bounding box center [842, 288] width 60 height 16
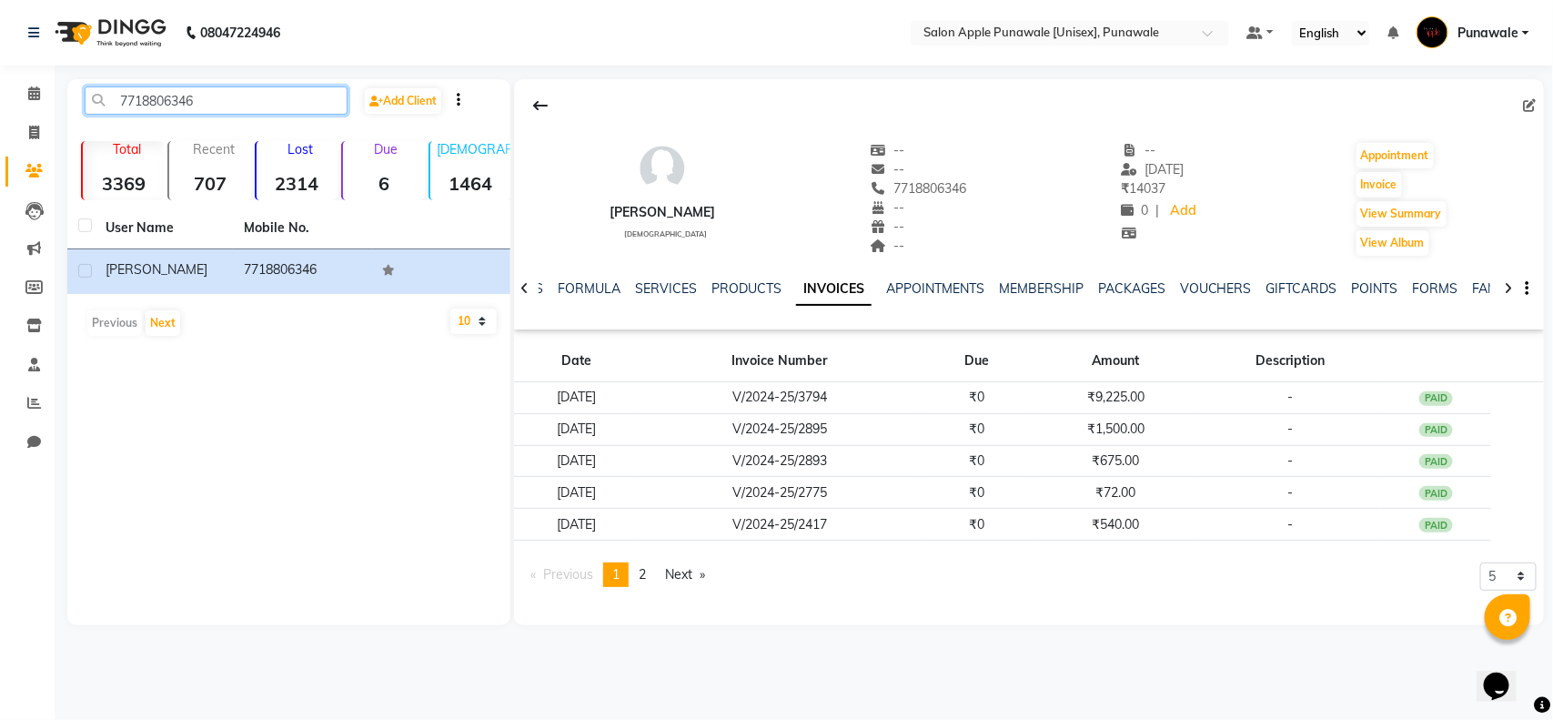
click at [165, 106] on input "7718806346" at bounding box center [216, 100] width 263 height 28
paste input "8806647499"
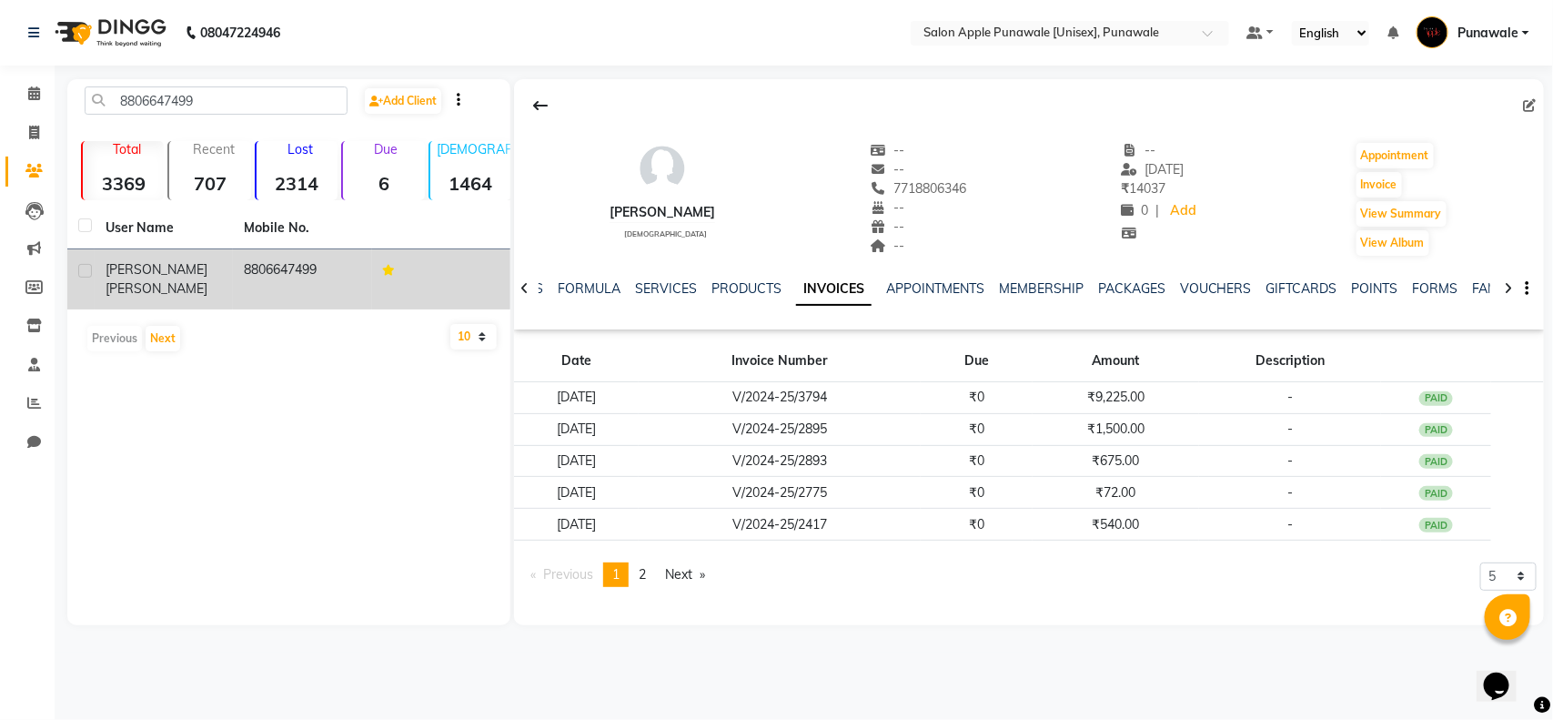
click at [196, 265] on div "Prasanna Mhamane" at bounding box center [164, 279] width 116 height 38
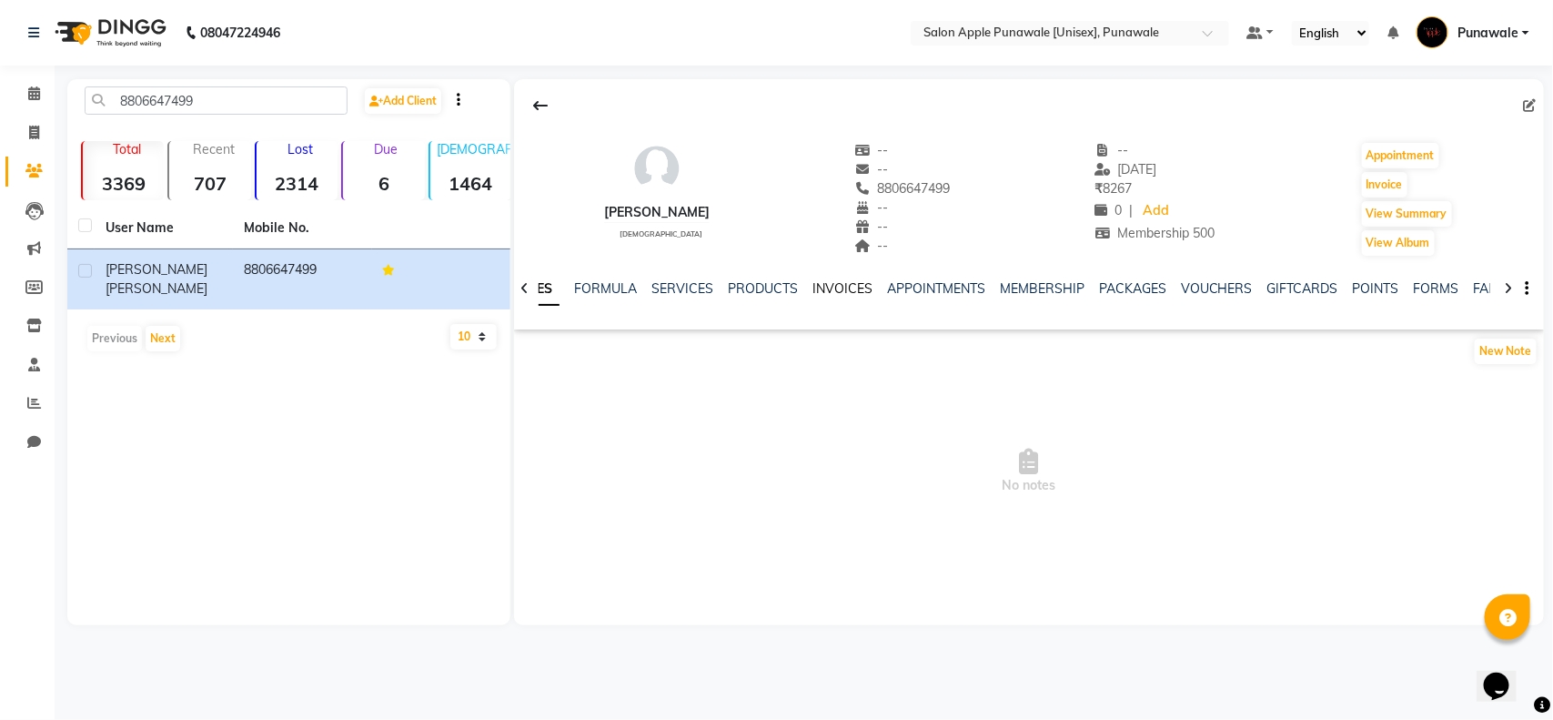
click at [834, 289] on link "INVOICES" at bounding box center [842, 288] width 60 height 16
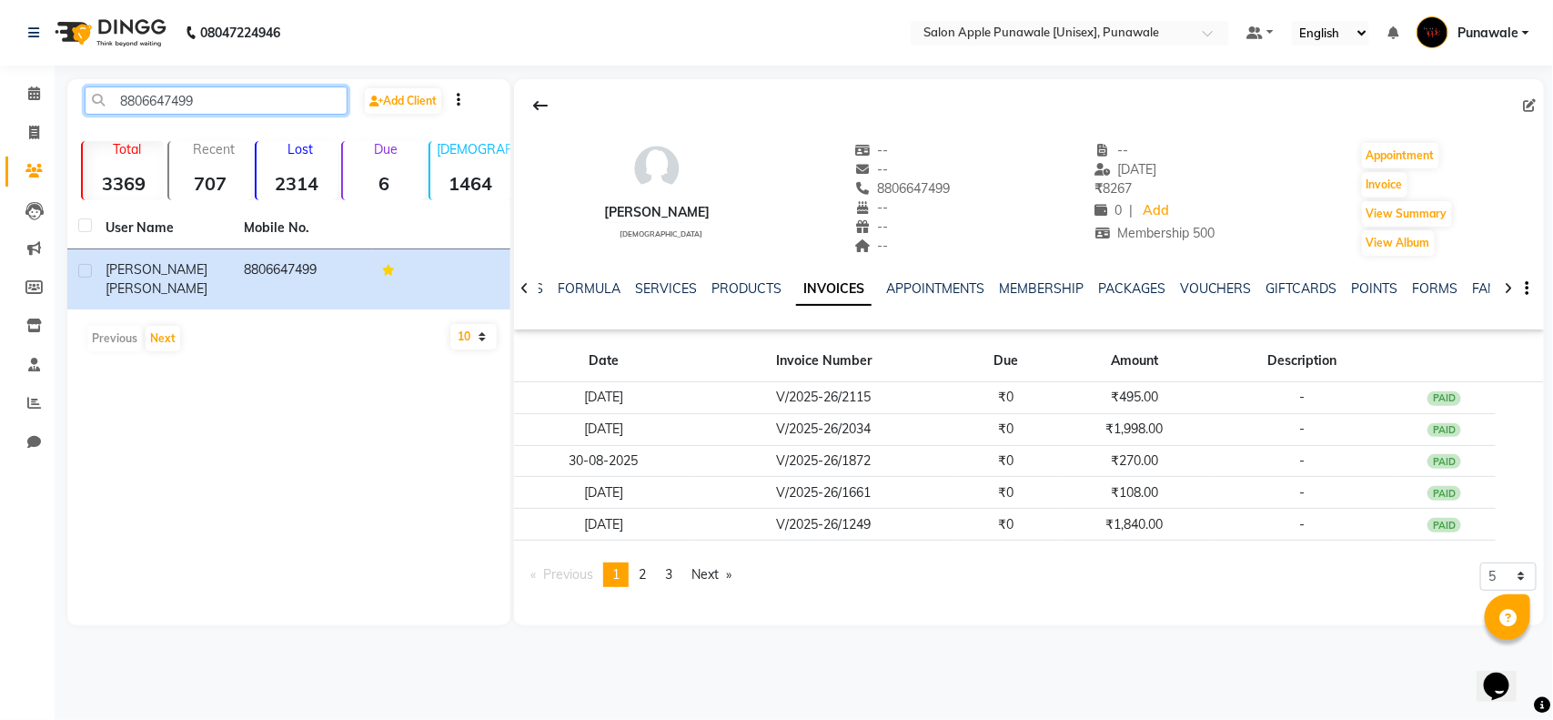
click at [241, 91] on input "8806647499" at bounding box center [216, 100] width 263 height 28
paste input "9657409143"
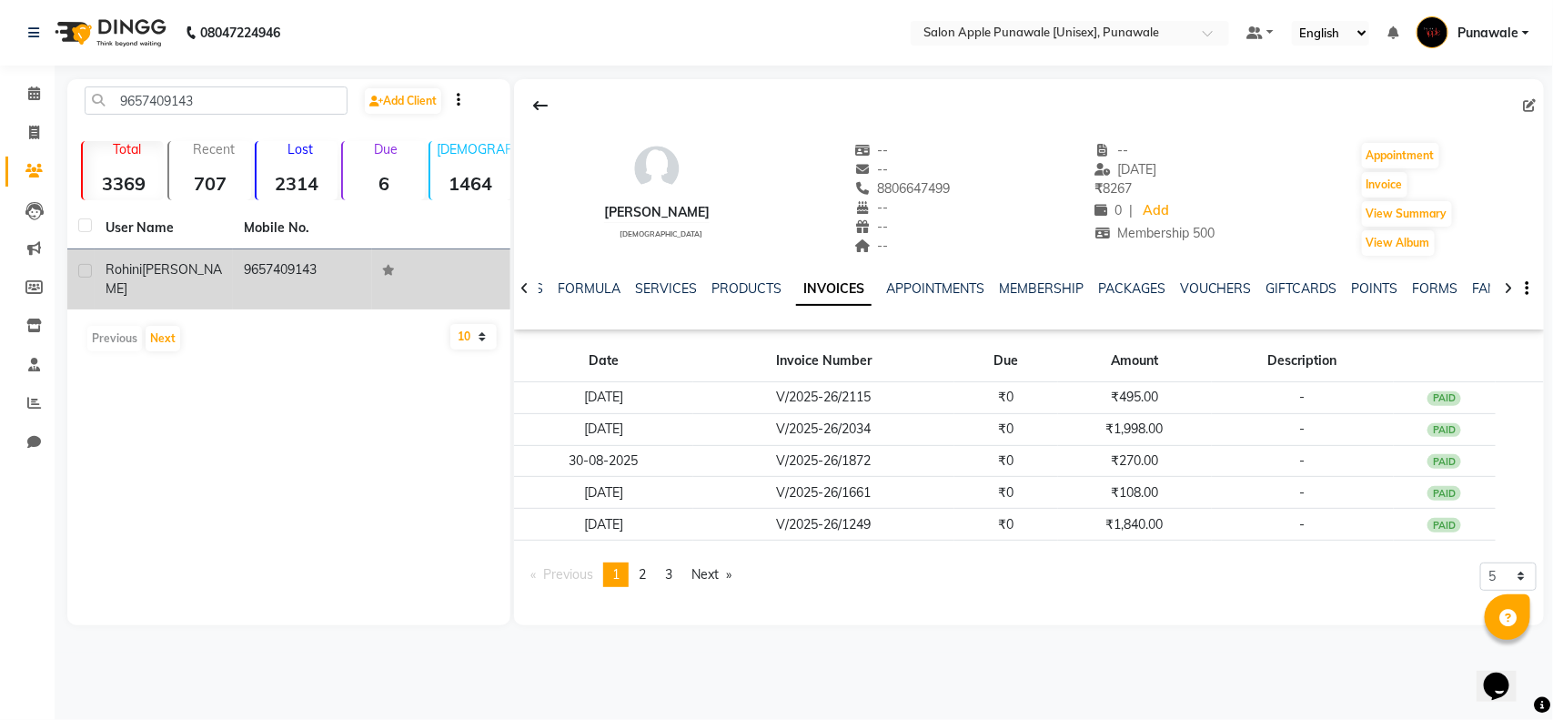
click at [207, 274] on div "Rohini surude" at bounding box center [164, 279] width 116 height 38
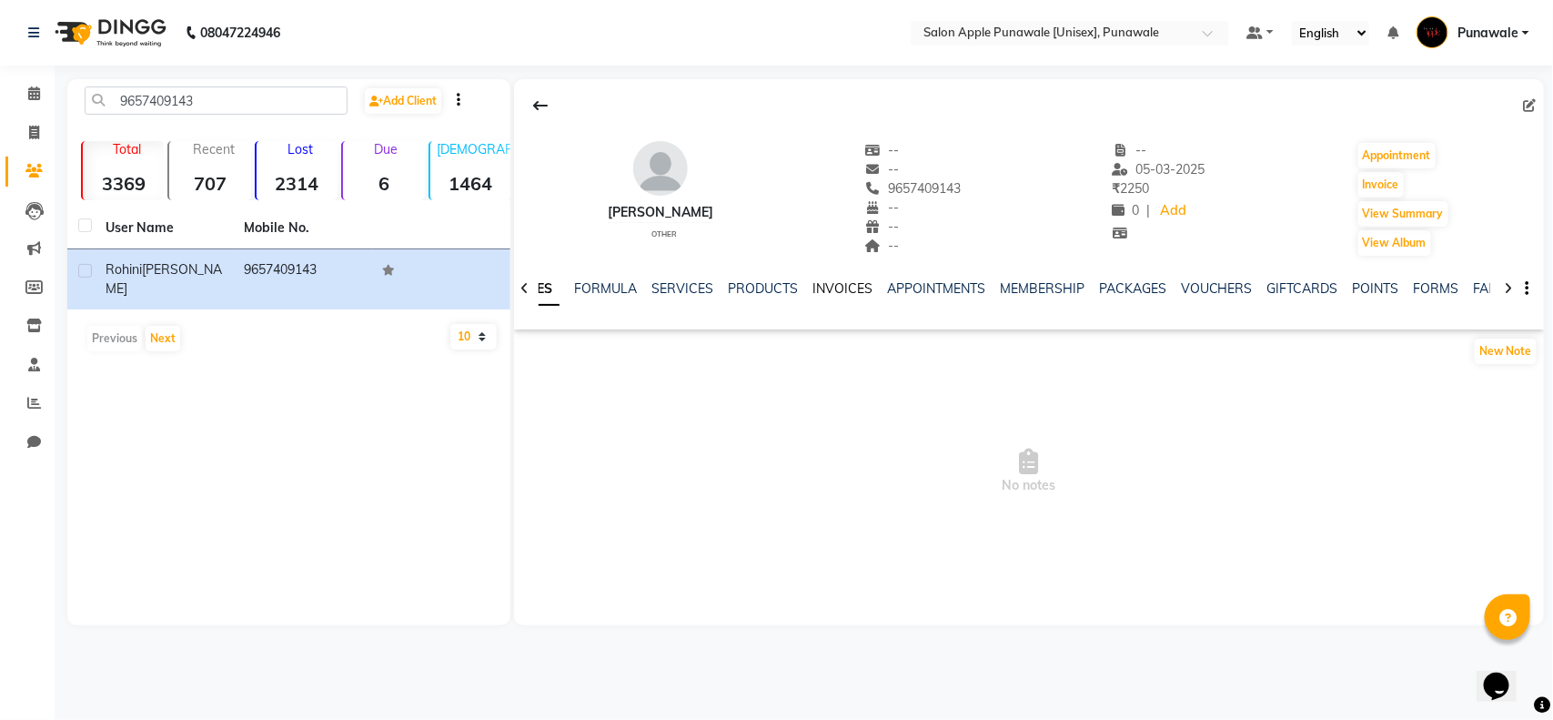
click at [812, 287] on link "INVOICES" at bounding box center [842, 288] width 60 height 16
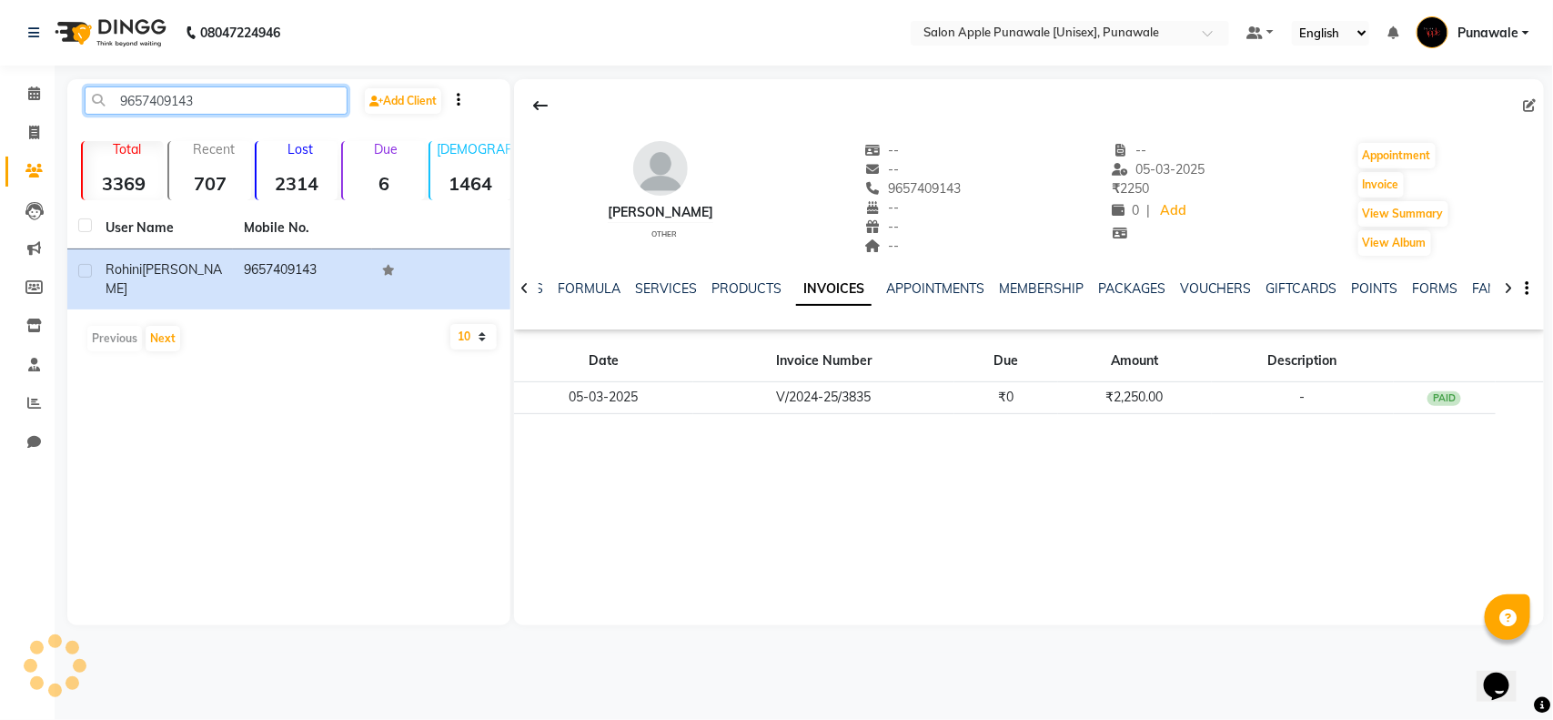
click at [146, 100] on input "9657409143" at bounding box center [216, 100] width 263 height 28
paste input "8087022021"
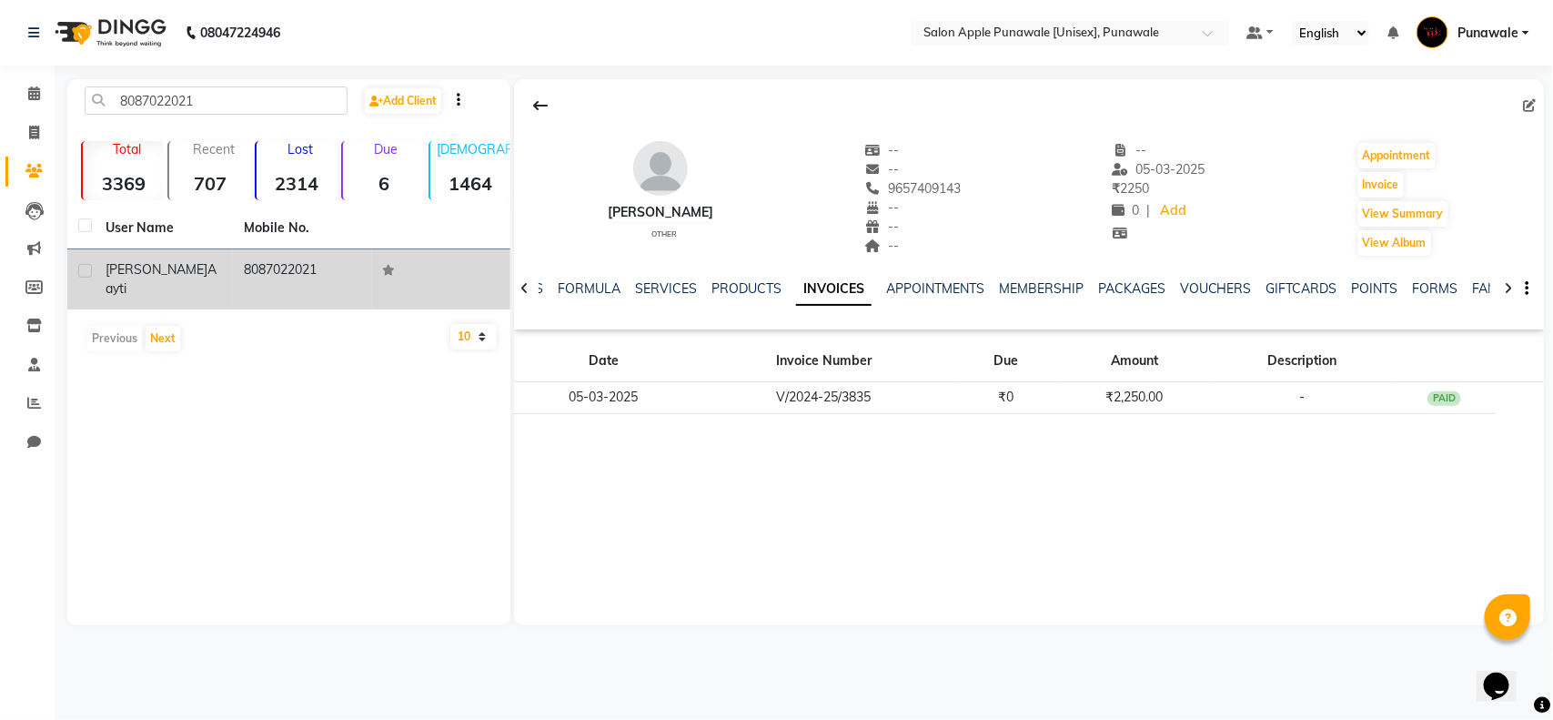
click at [193, 282] on td "Sonali Aayti" at bounding box center [164, 279] width 138 height 60
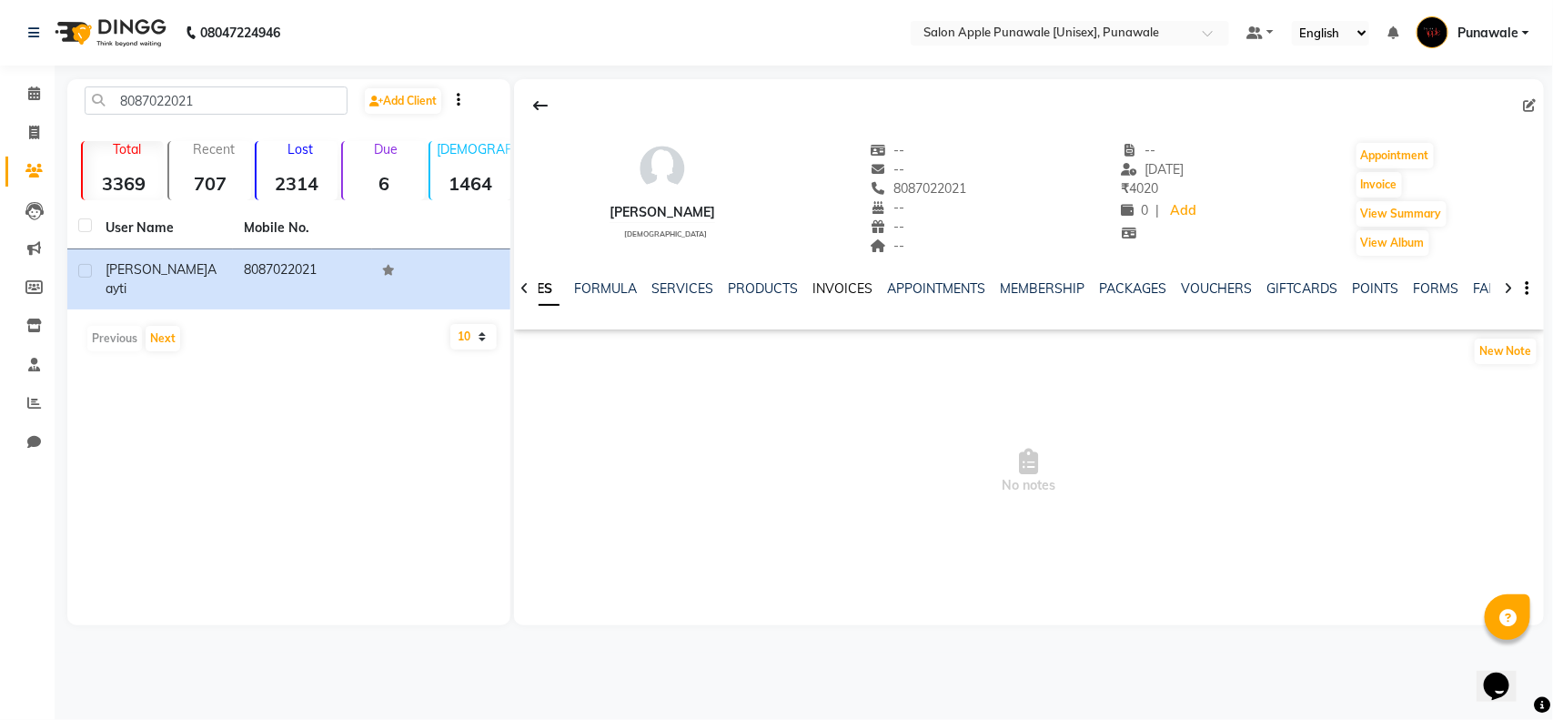
click at [831, 287] on link "INVOICES" at bounding box center [842, 288] width 60 height 16
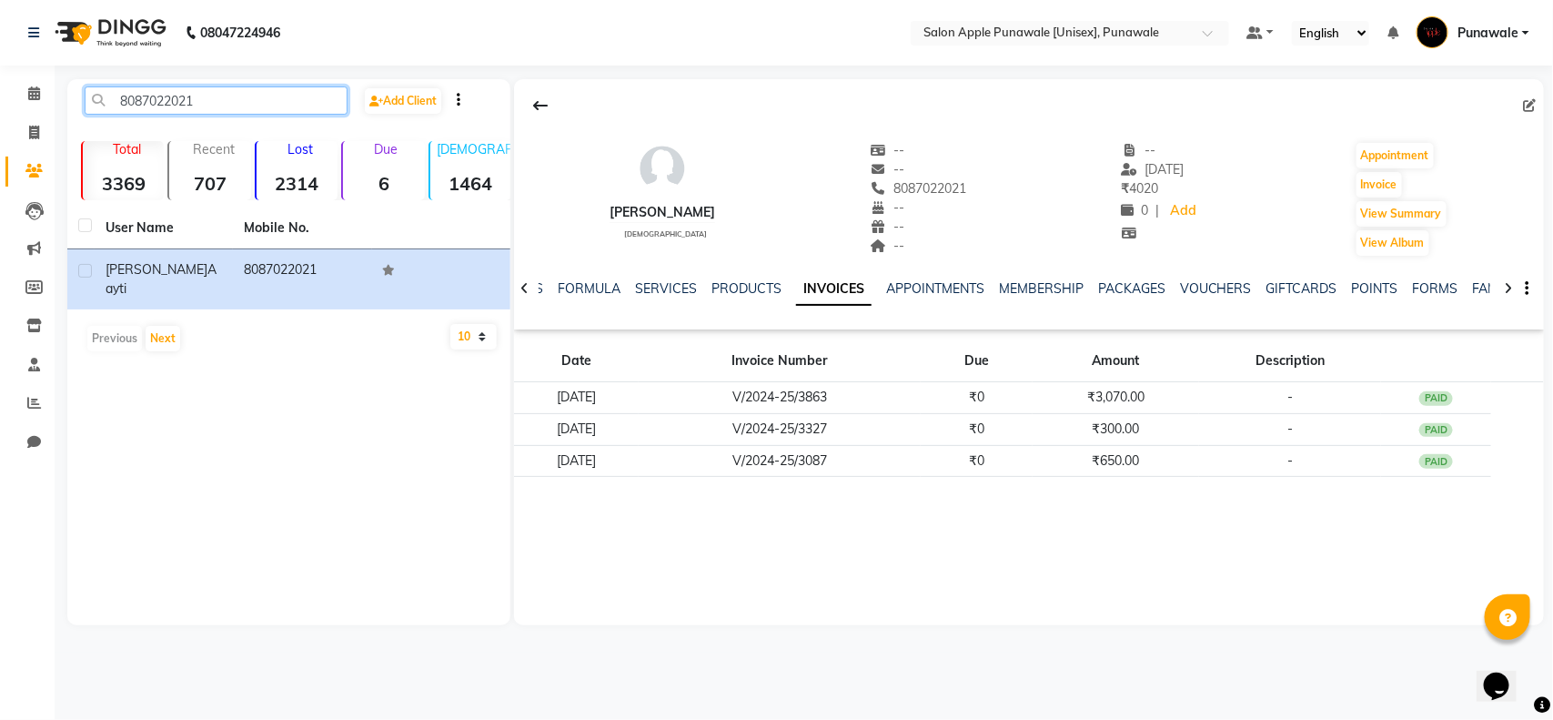
click at [197, 102] on input "8087022021" at bounding box center [216, 100] width 263 height 28
paste input "7204499800"
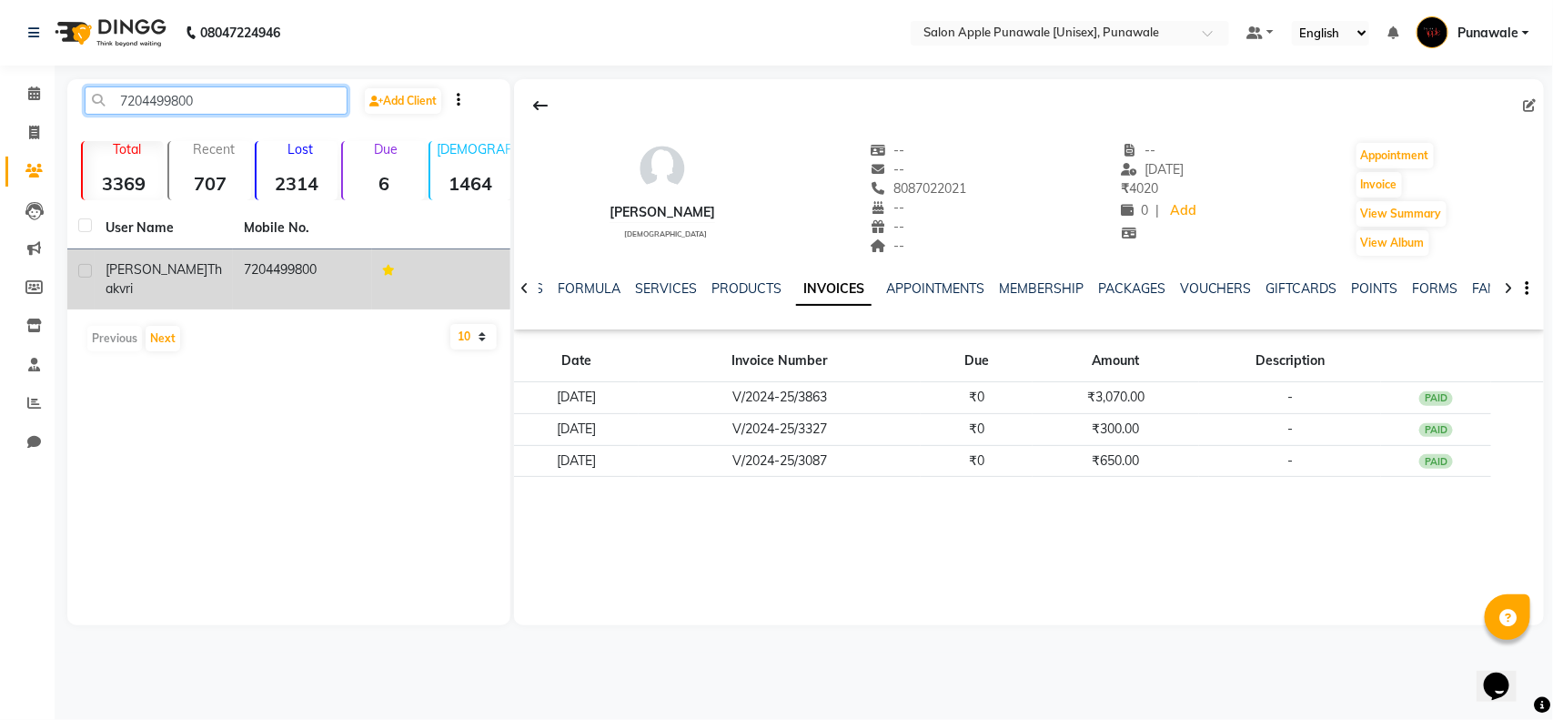
type input "7204499800"
click at [193, 274] on span "Thakvri" at bounding box center [164, 278] width 116 height 35
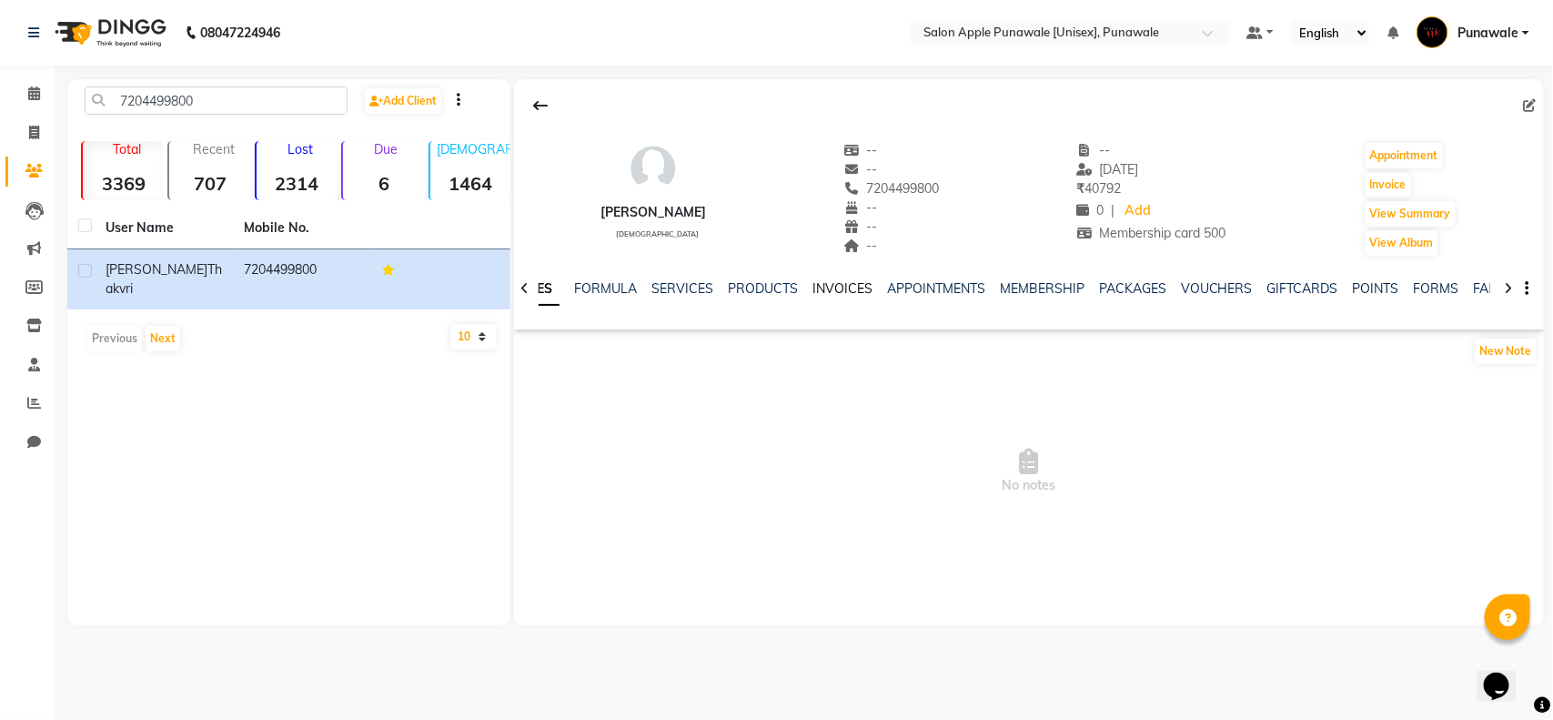
click at [835, 288] on link "INVOICES" at bounding box center [842, 288] width 60 height 16
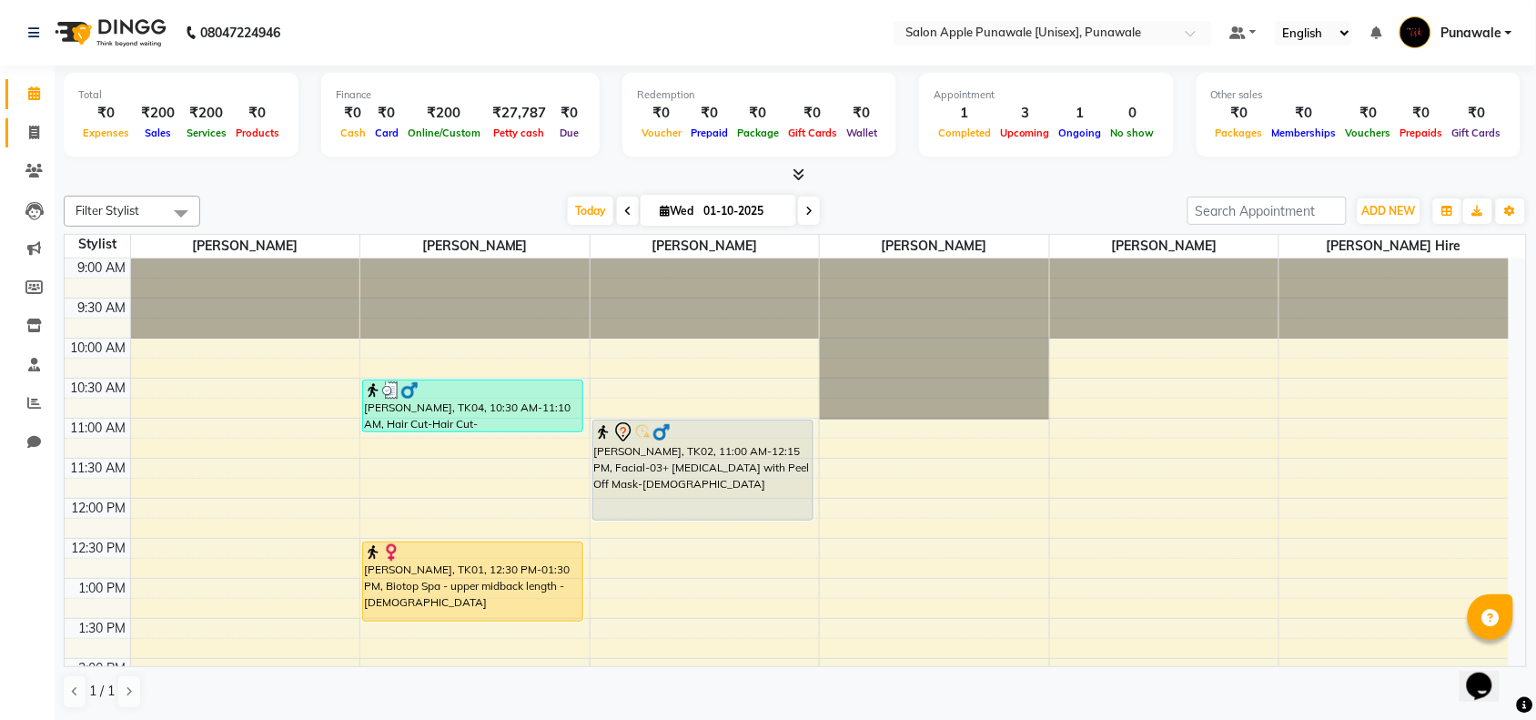
scroll to position [157, 0]
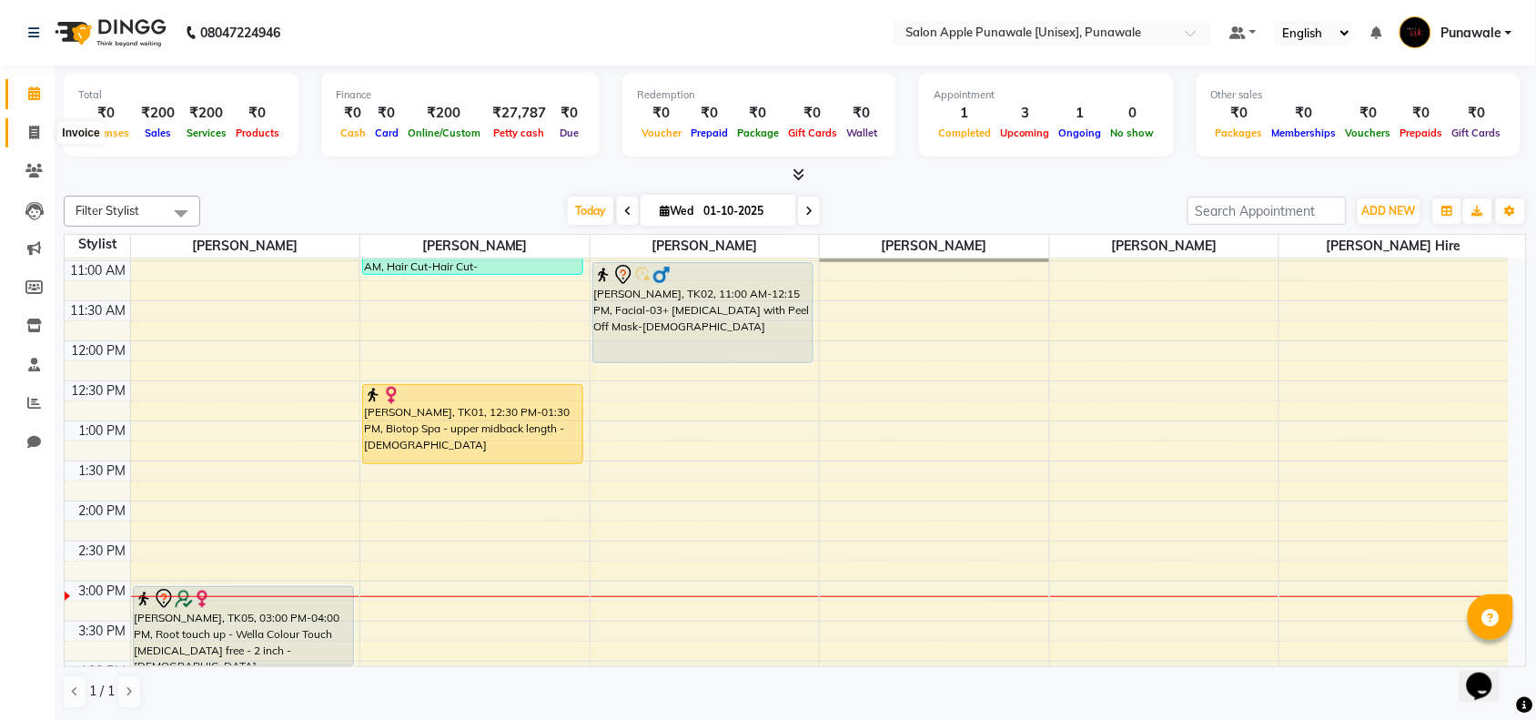
click at [35, 139] on span at bounding box center [34, 133] width 32 height 21
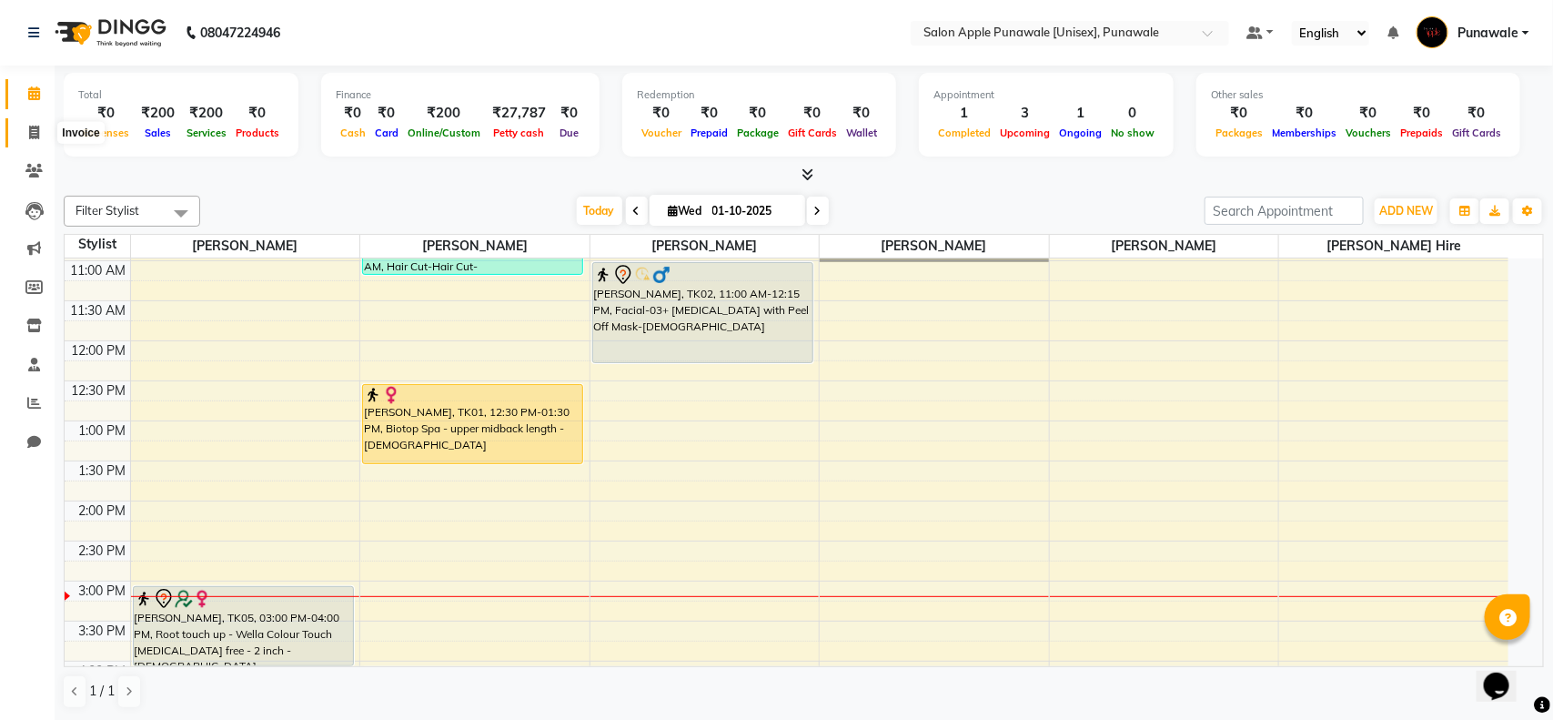
select select "5421"
select select "service"
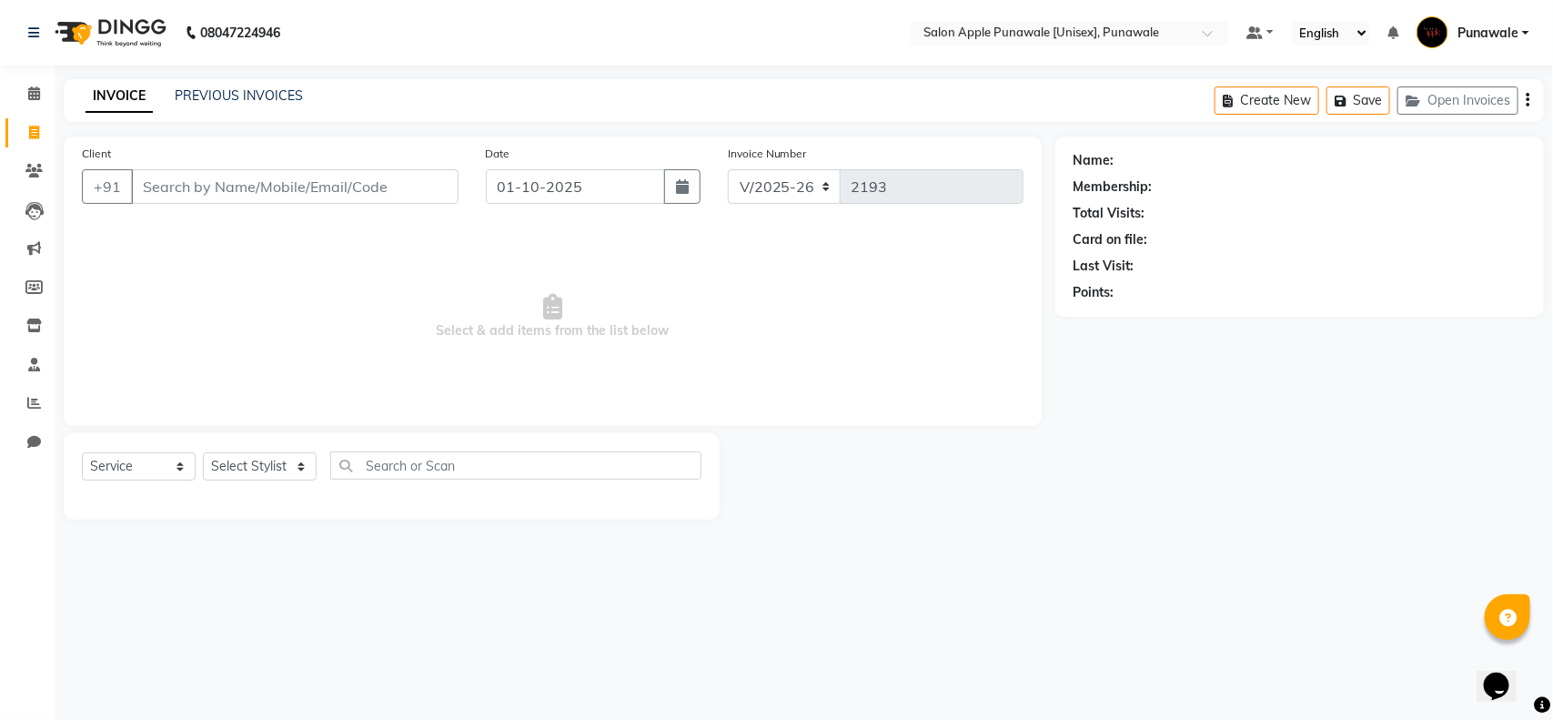
click at [251, 189] on input "Client" at bounding box center [295, 186] width 328 height 35
click at [329, 283] on div "Client +91 Date [DATE] Invoice Number V/2025 V/[PHONE_NUMBER] Select & add item…" at bounding box center [553, 280] width 978 height 289
type input "8975788832"
drag, startPoint x: 384, startPoint y: 255, endPoint x: 1552, endPoint y: 132, distance: 1174.6
click at [1084, 196] on div "Client [PHONE_NUMBER] Add Client Date [DATE] Invoice Number V/2025 V/[PHONE_NUM…" at bounding box center [804, 327] width 1508 height 383
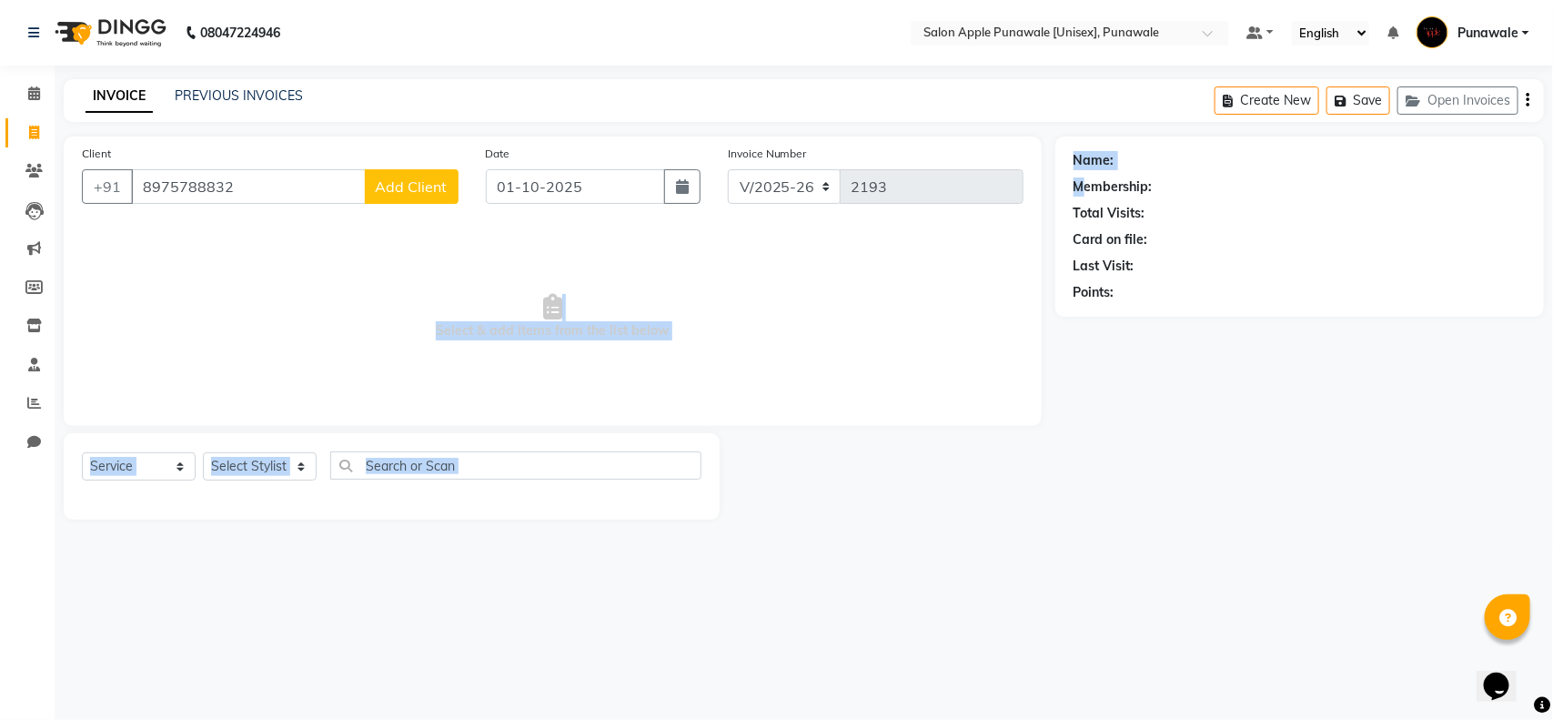
click at [424, 187] on span "Add Client" at bounding box center [412, 186] width 72 height 18
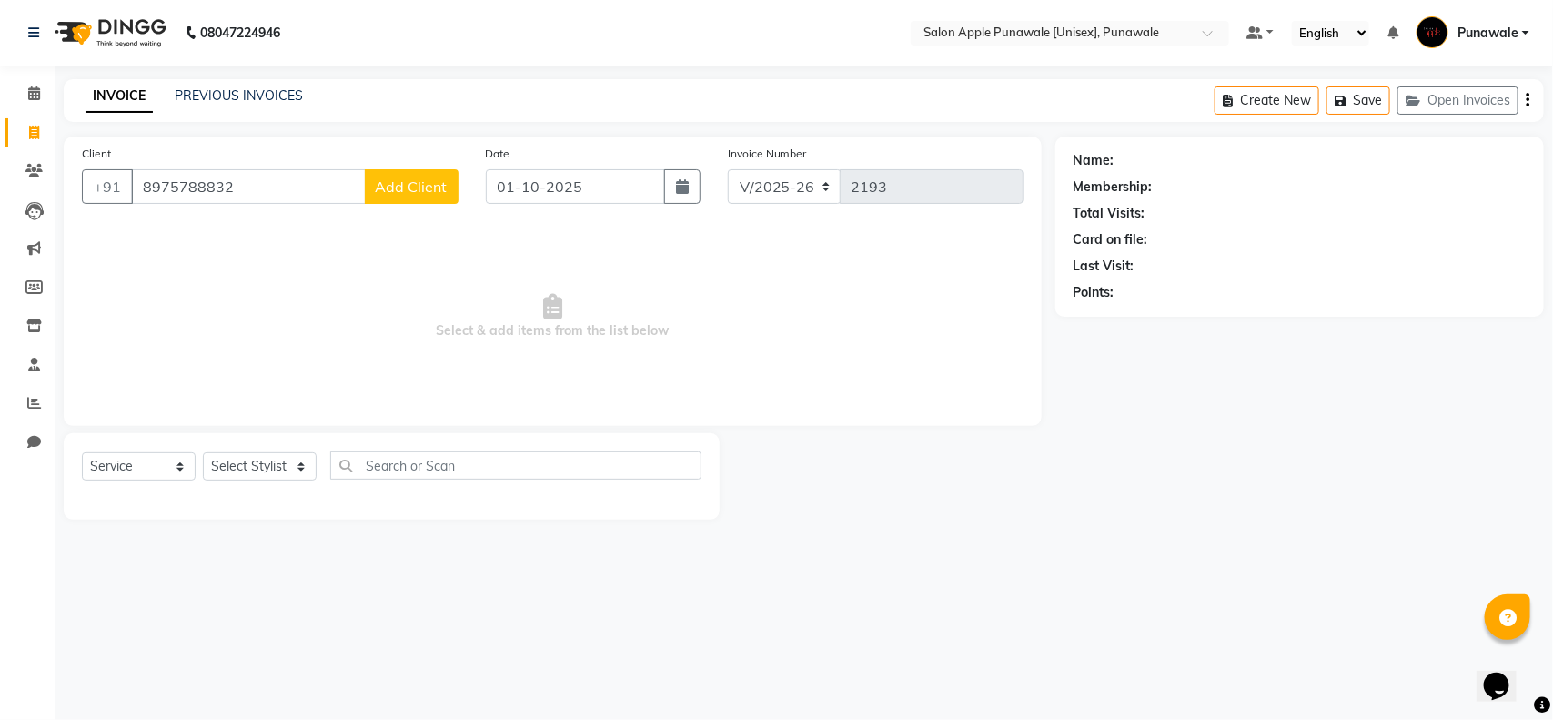
select select "22"
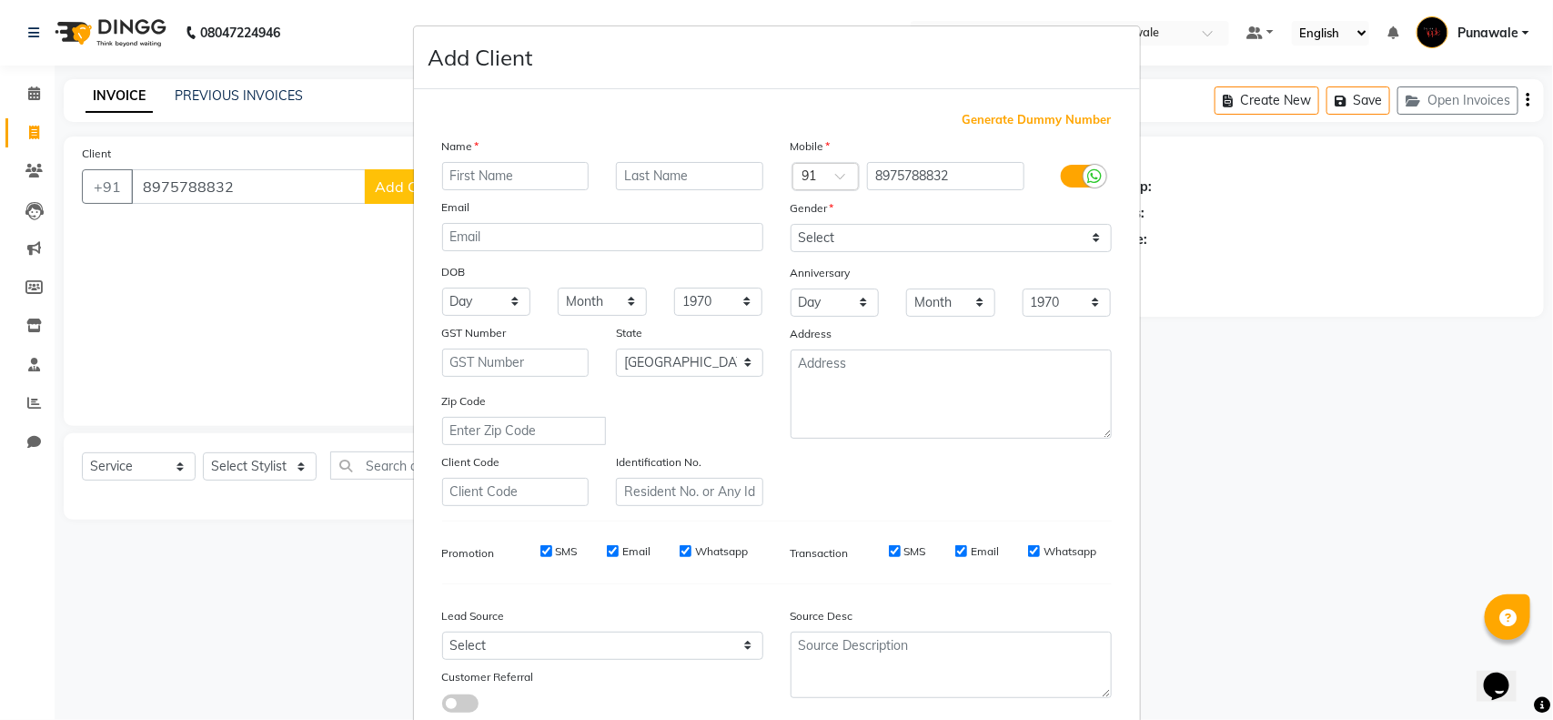
click at [509, 178] on input "text" at bounding box center [515, 176] width 147 height 28
type input "[PERSON_NAME]"
click at [953, 230] on select "Select [DEMOGRAPHIC_DATA] [DEMOGRAPHIC_DATA] Other Prefer Not To Say" at bounding box center [951, 238] width 321 height 28
select select "[DEMOGRAPHIC_DATA]"
click at [791, 224] on select "Select [DEMOGRAPHIC_DATA] [DEMOGRAPHIC_DATA] Other Prefer Not To Say" at bounding box center [951, 238] width 321 height 28
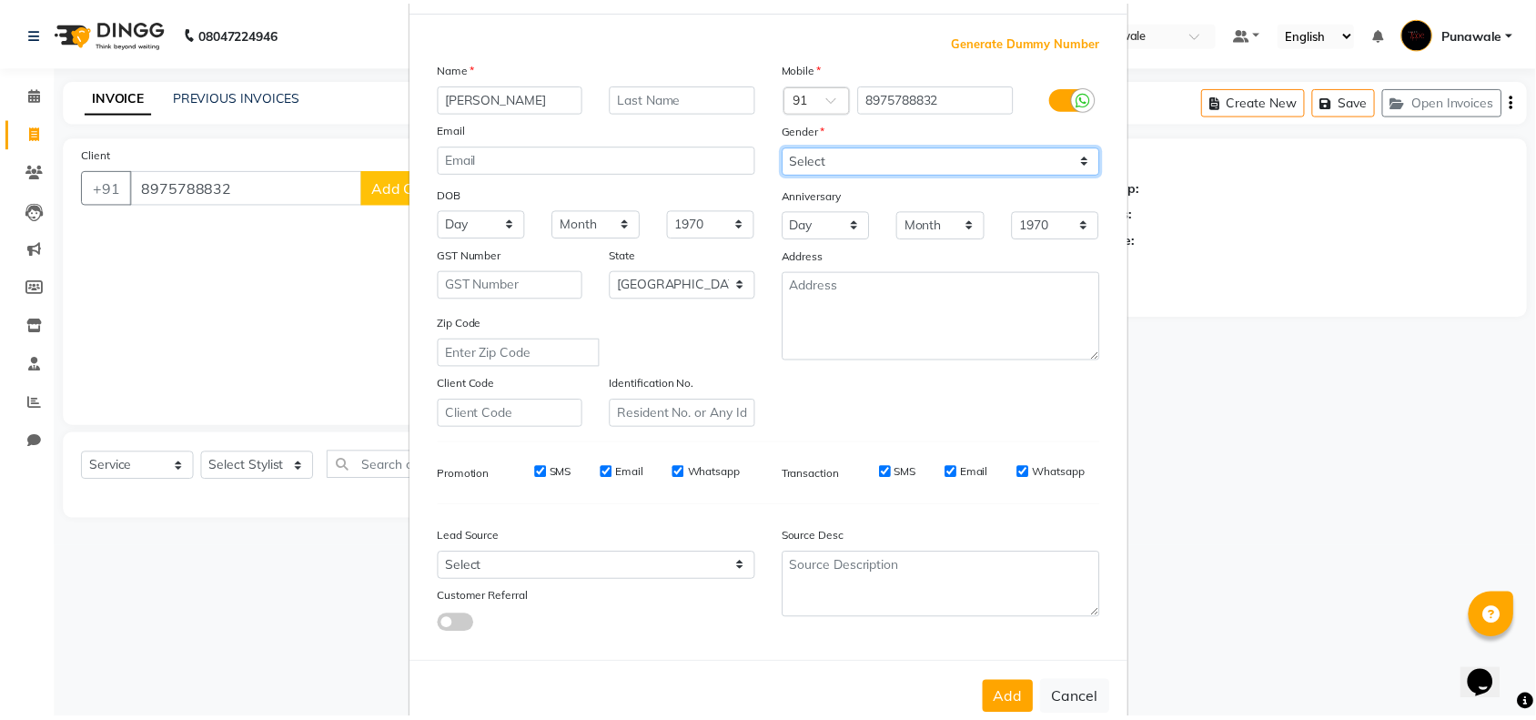
scroll to position [114, 0]
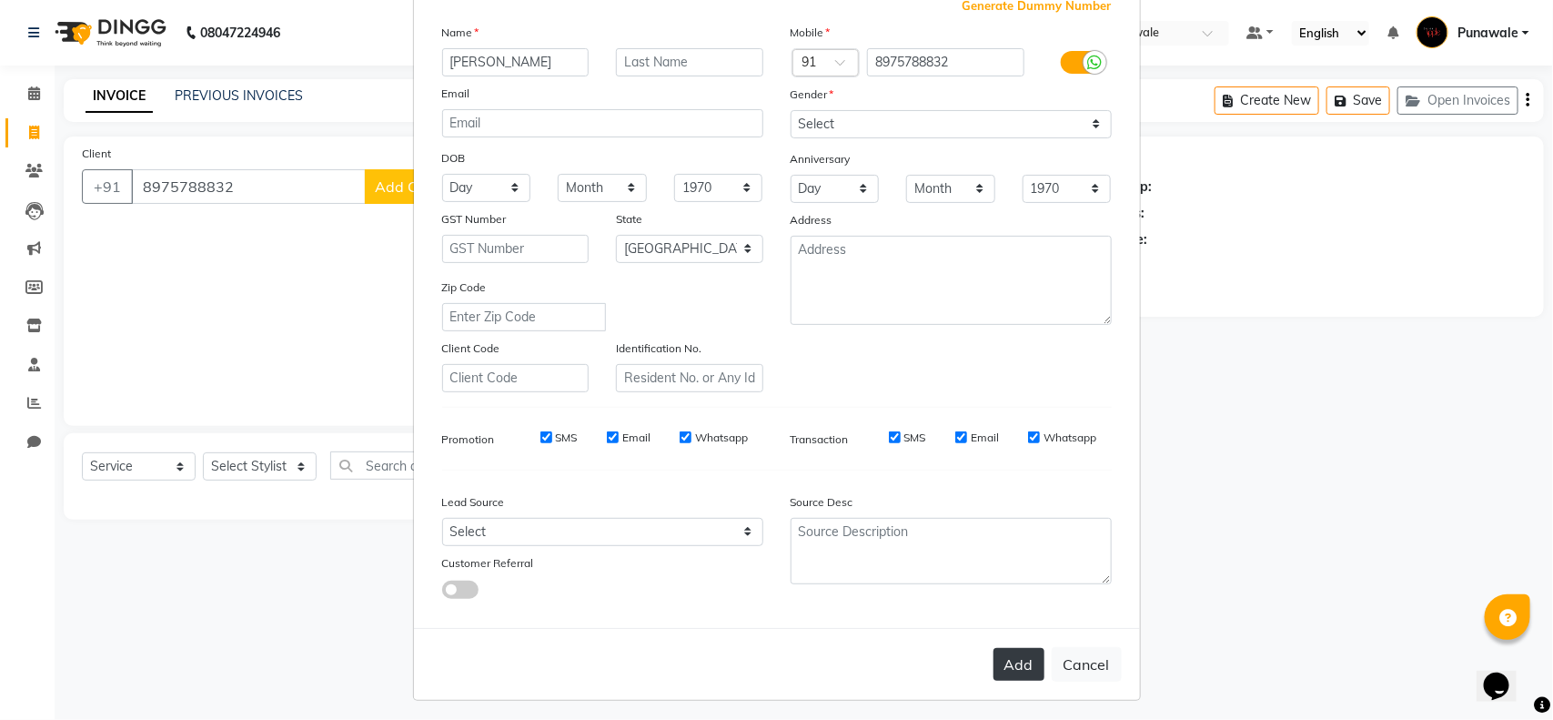
click at [1014, 664] on button "Add" at bounding box center [1019, 664] width 51 height 33
select select
select select "null"
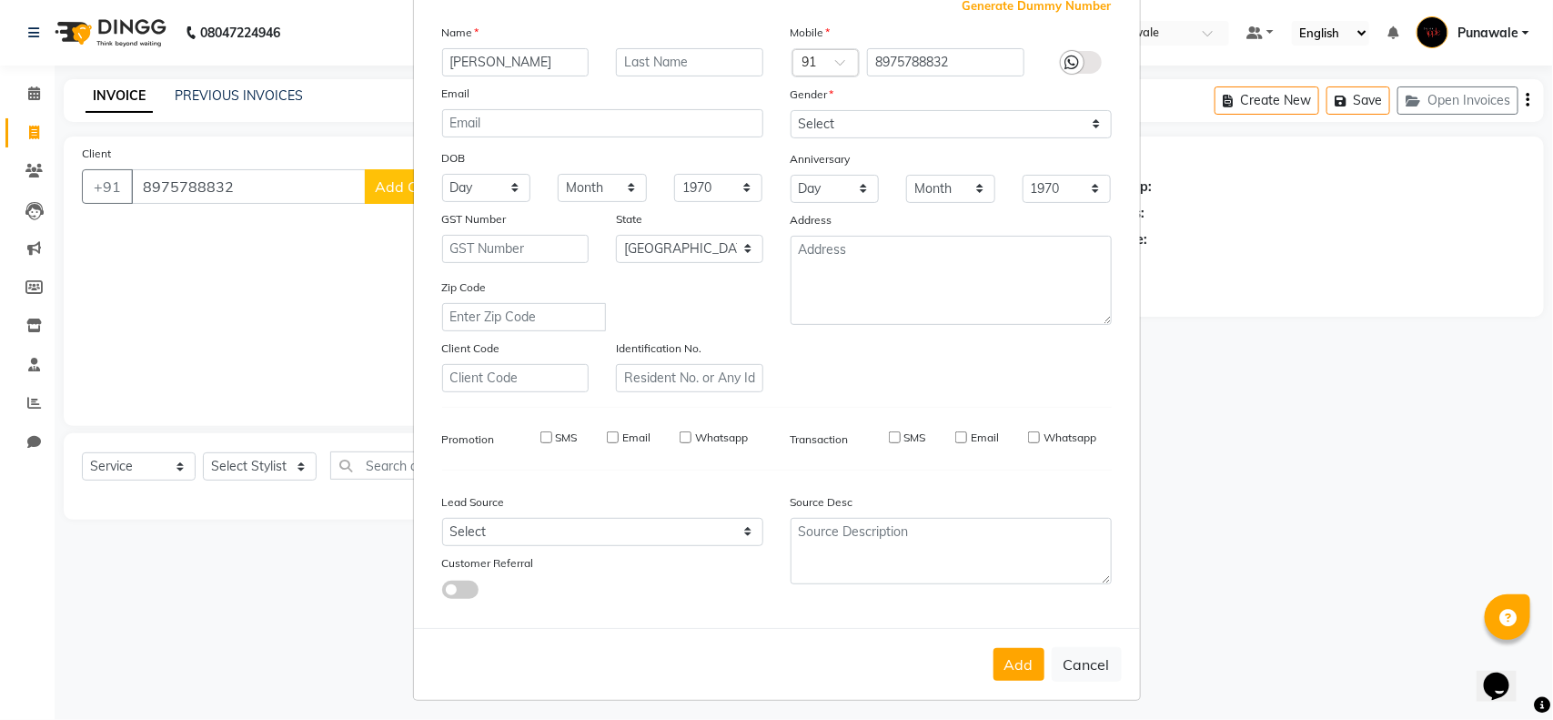
select select
checkbox input "false"
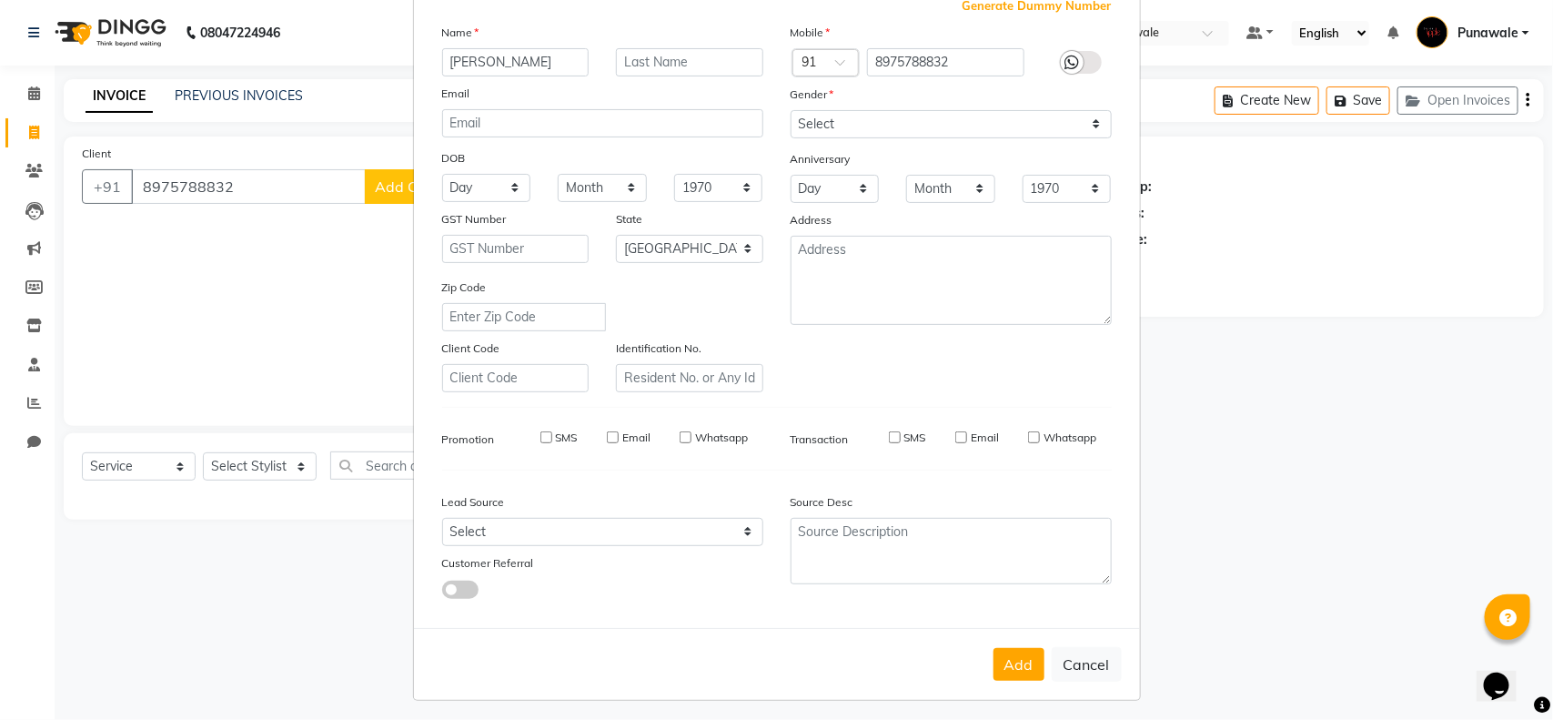
checkbox input "false"
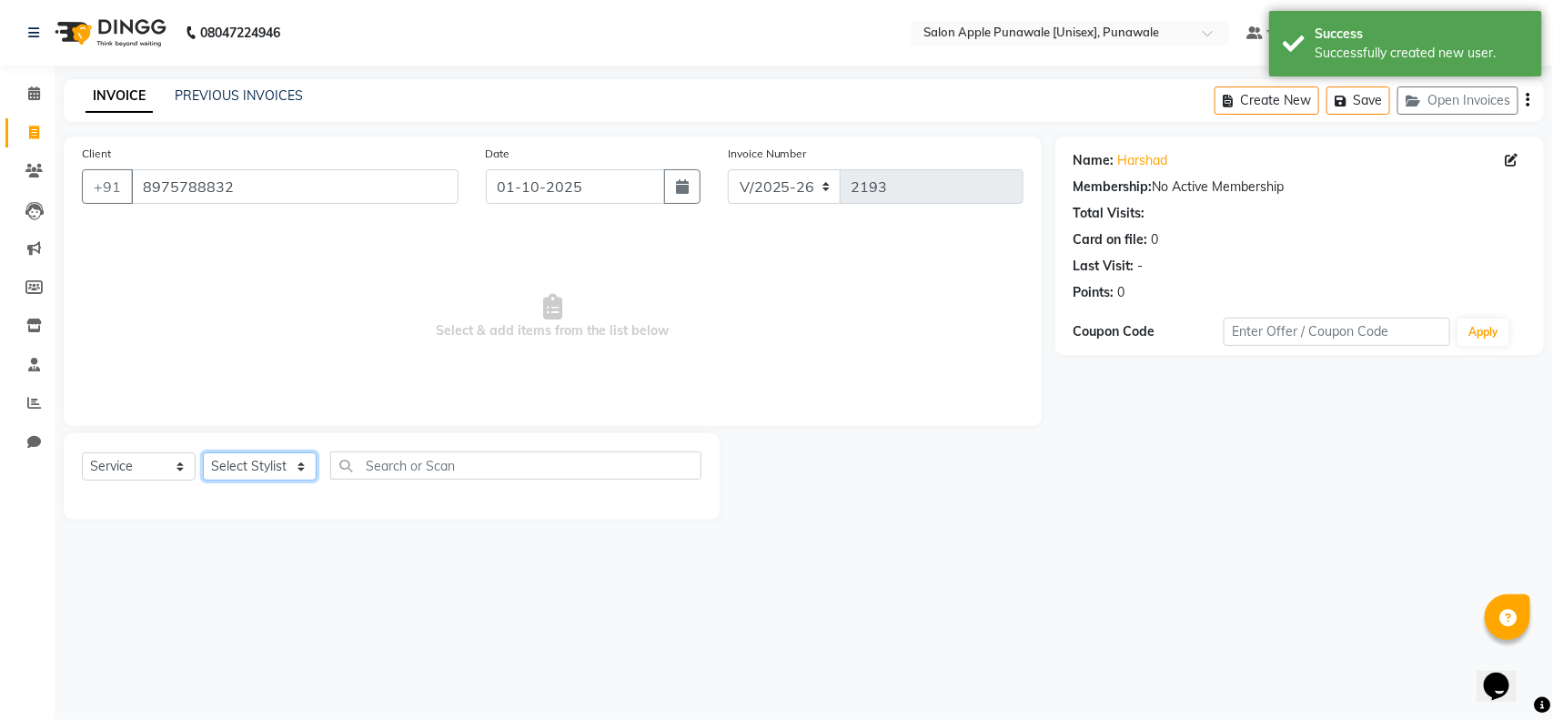
click at [217, 470] on select "Select Stylist [PERSON_NAME] Avi [PERSON_NAME] 1 [PERSON_NAME] [PERSON_NAME] [P…" at bounding box center [260, 466] width 114 height 28
select select "54408"
click at [203, 452] on select "Select Stylist [PERSON_NAME] Avi [PERSON_NAME] 1 [PERSON_NAME] [PERSON_NAME] [P…" at bounding box center [260, 466] width 114 height 28
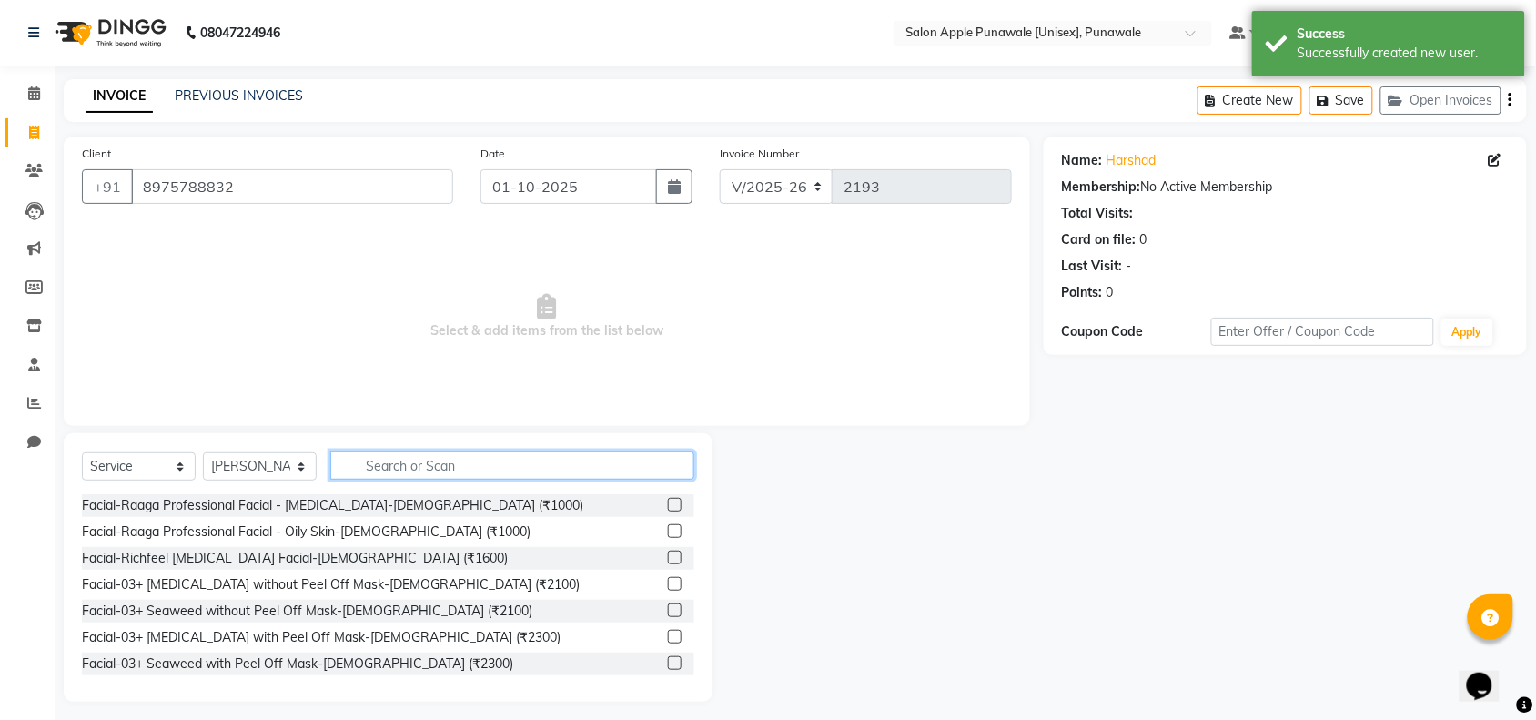
click at [439, 474] on input "text" at bounding box center [512, 465] width 364 height 28
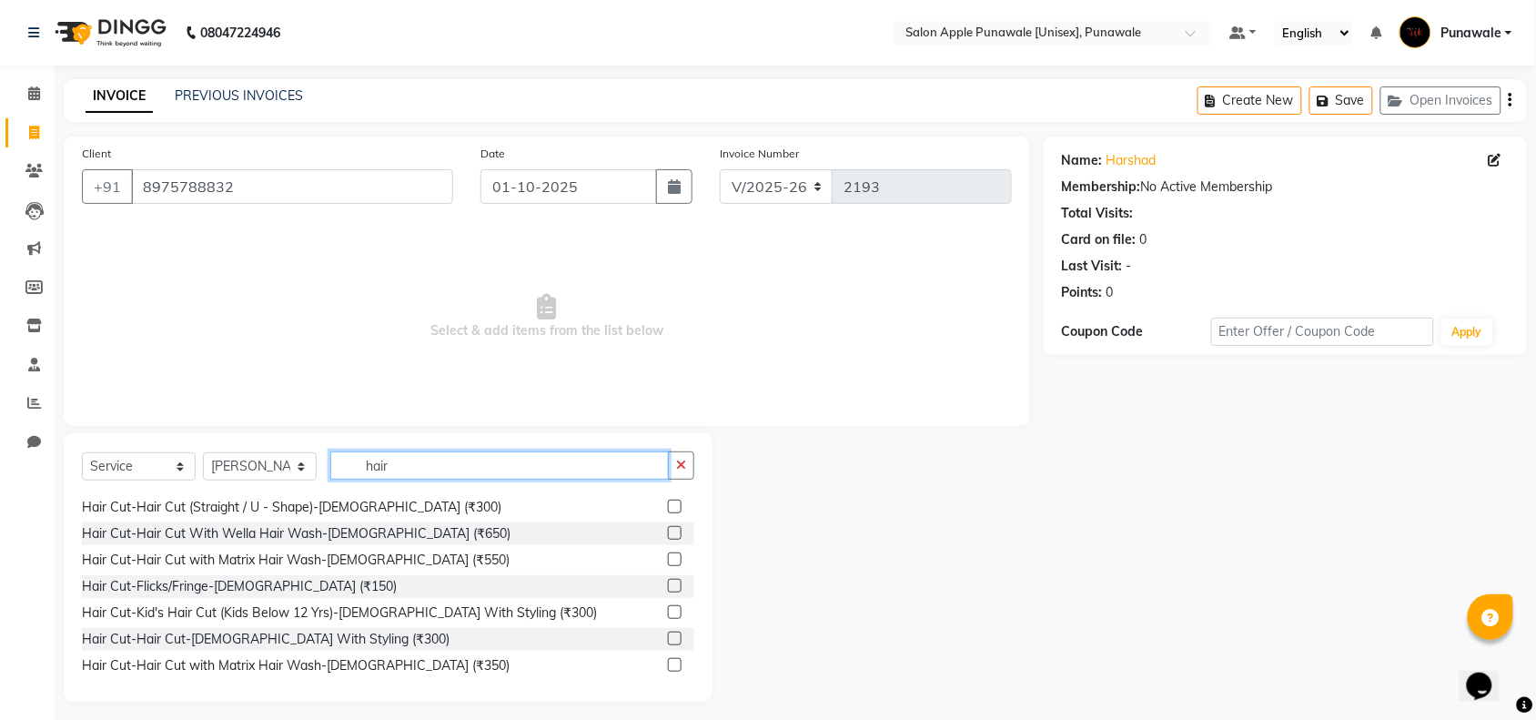
scroll to position [341, 0]
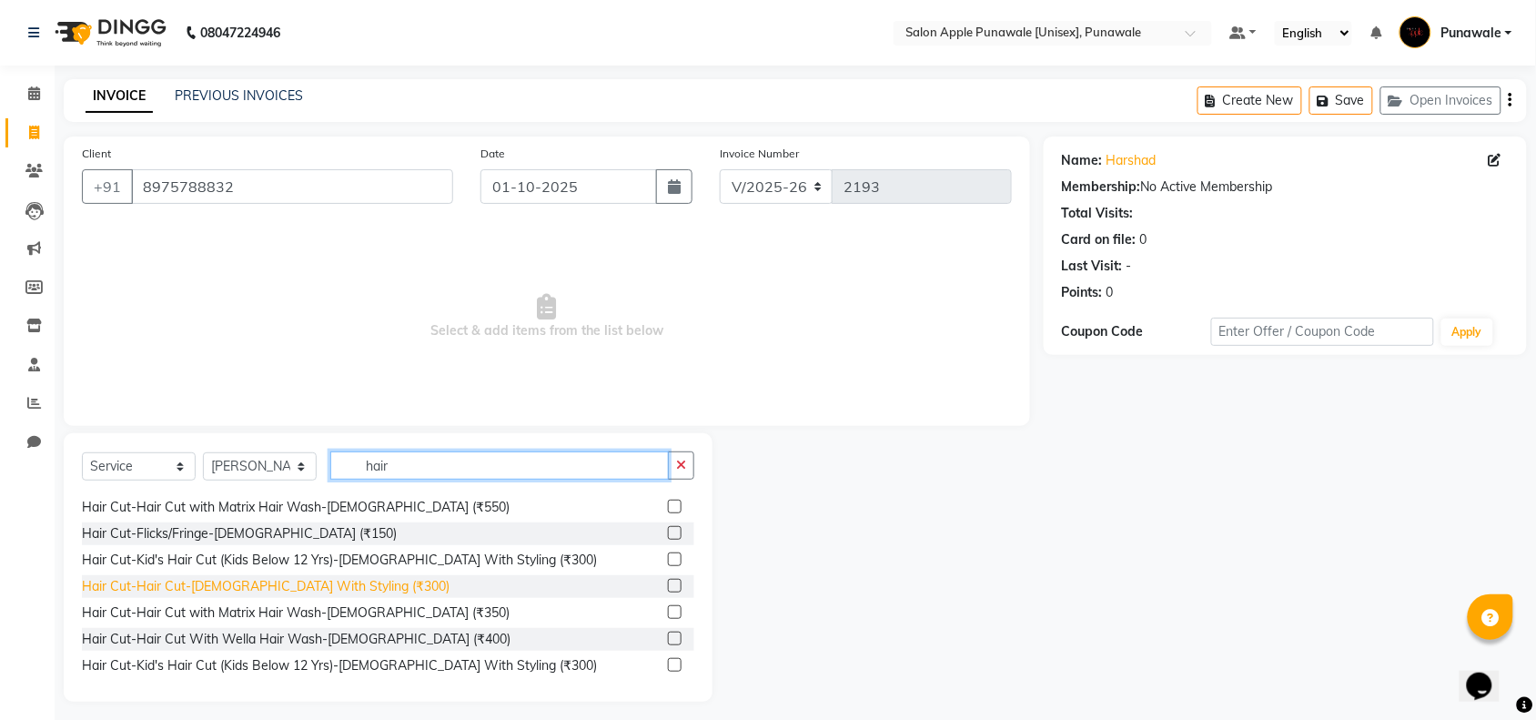
type input "hair"
click at [275, 591] on div "Hair Cut-Hair Cut-[DEMOGRAPHIC_DATA] With Styling (₹300)" at bounding box center [266, 586] width 368 height 19
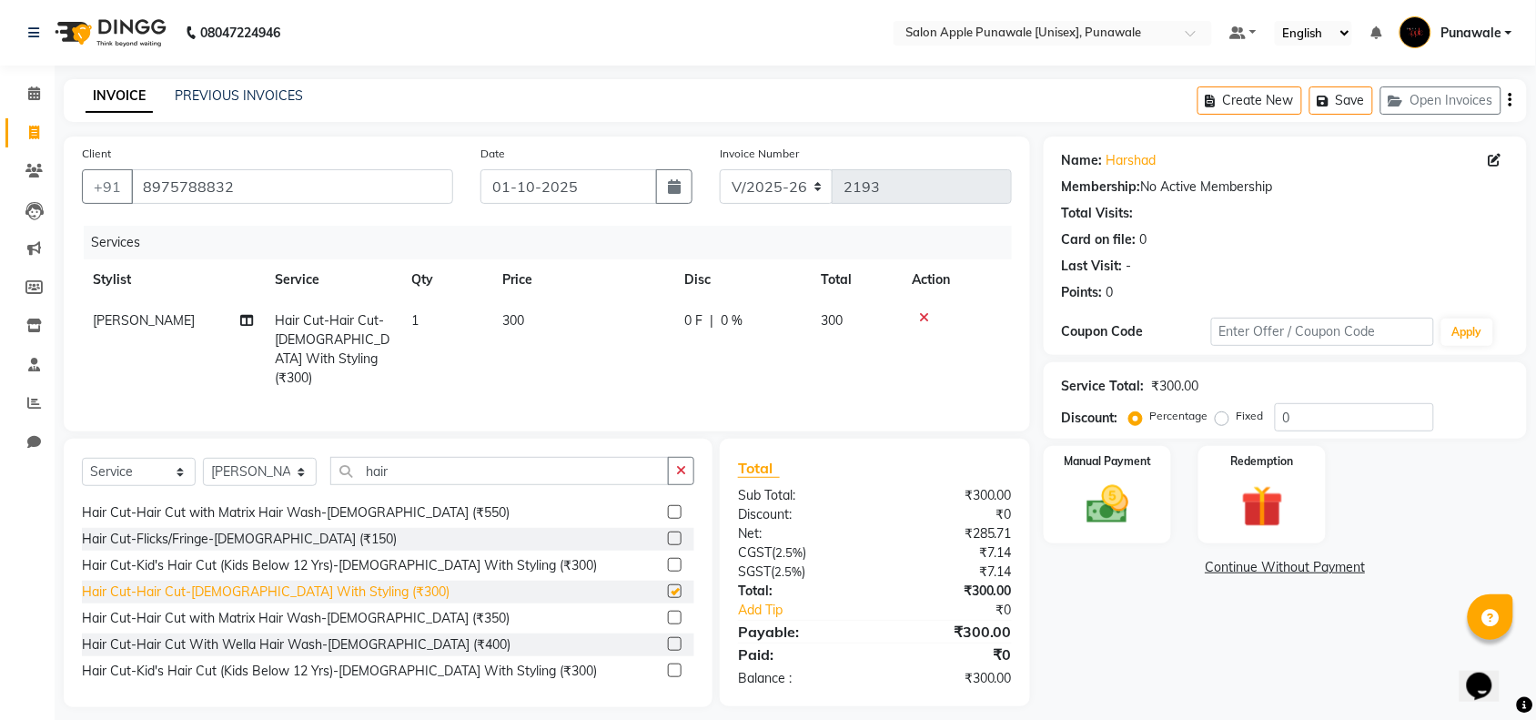
checkbox input "false"
click at [1093, 489] on img at bounding box center [1107, 504] width 71 height 50
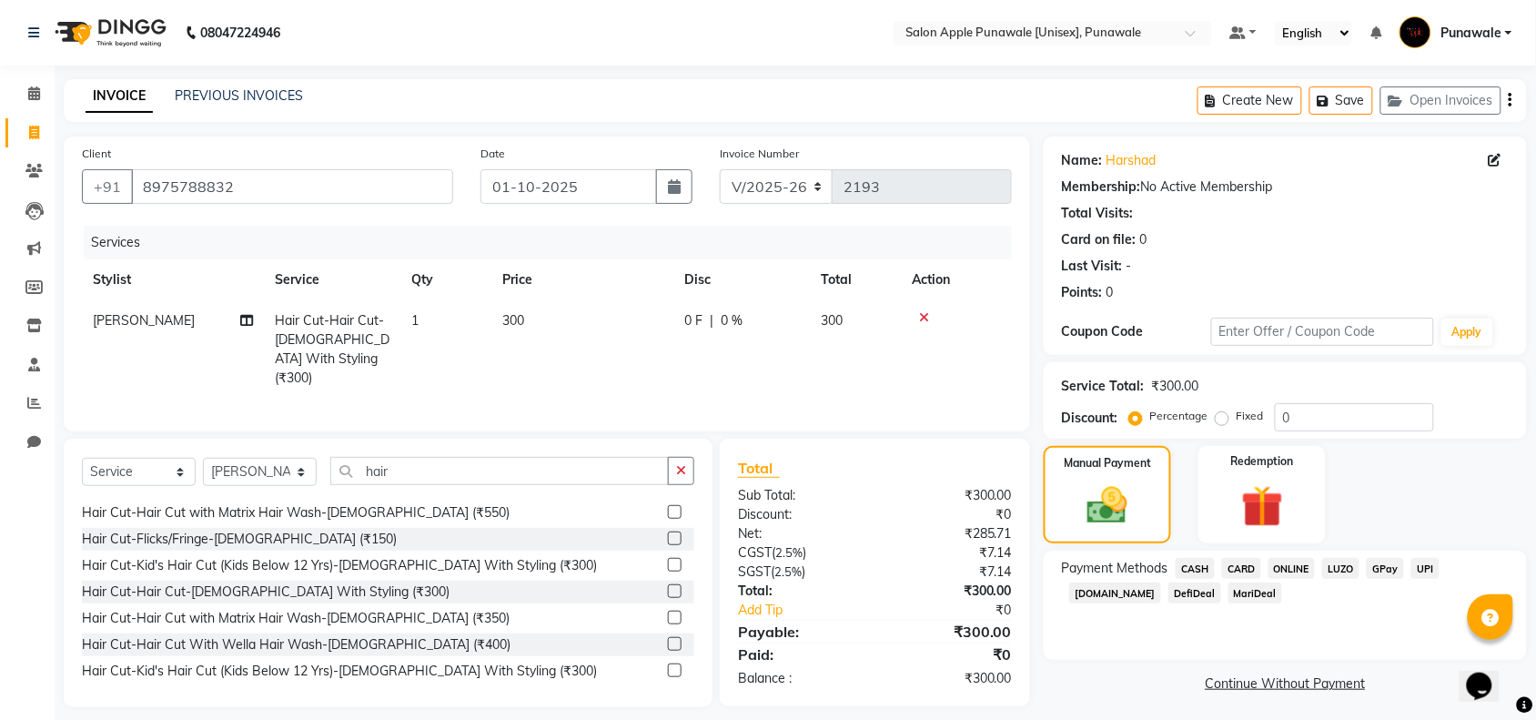
click at [1183, 570] on span "CASH" at bounding box center [1194, 568] width 39 height 21
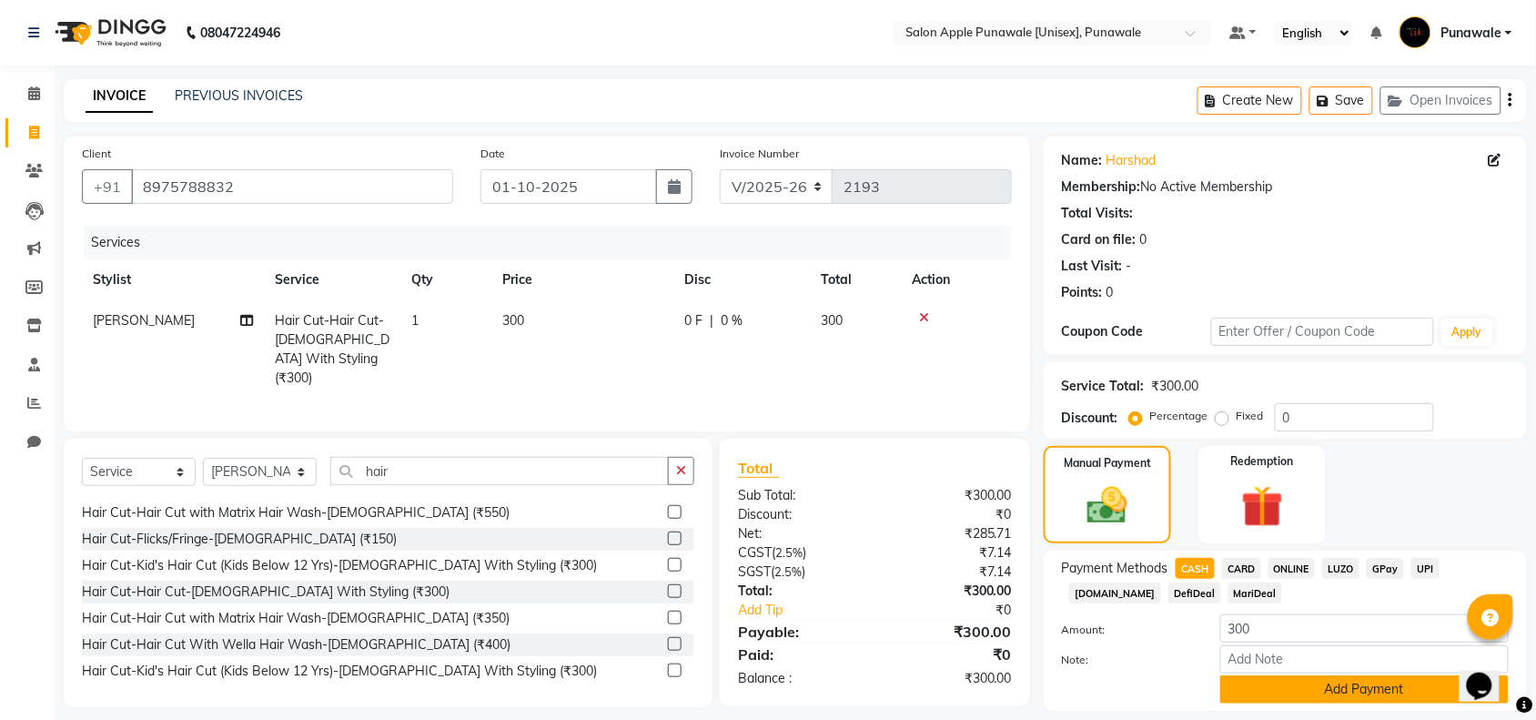
click at [1296, 691] on button "Add Payment" at bounding box center [1364, 689] width 288 height 28
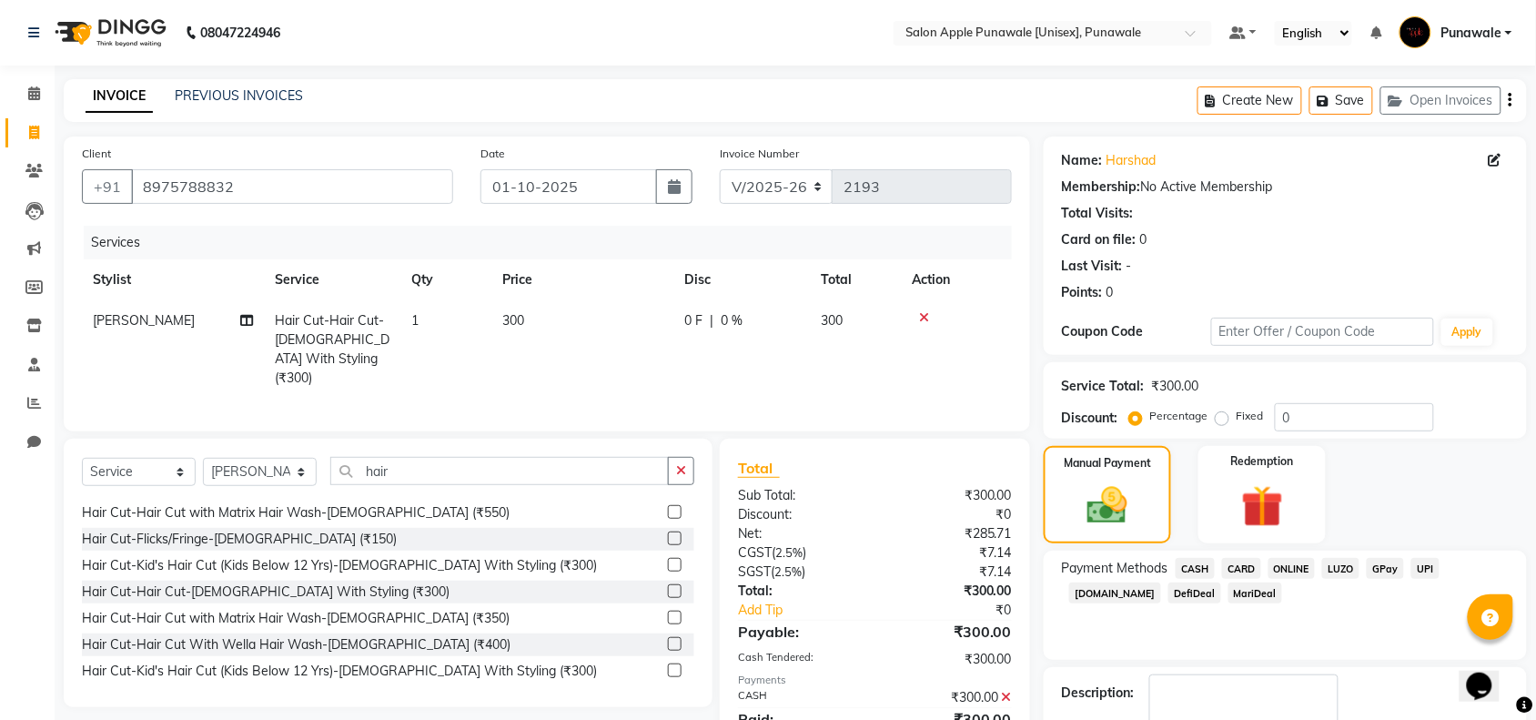
scroll to position [107, 0]
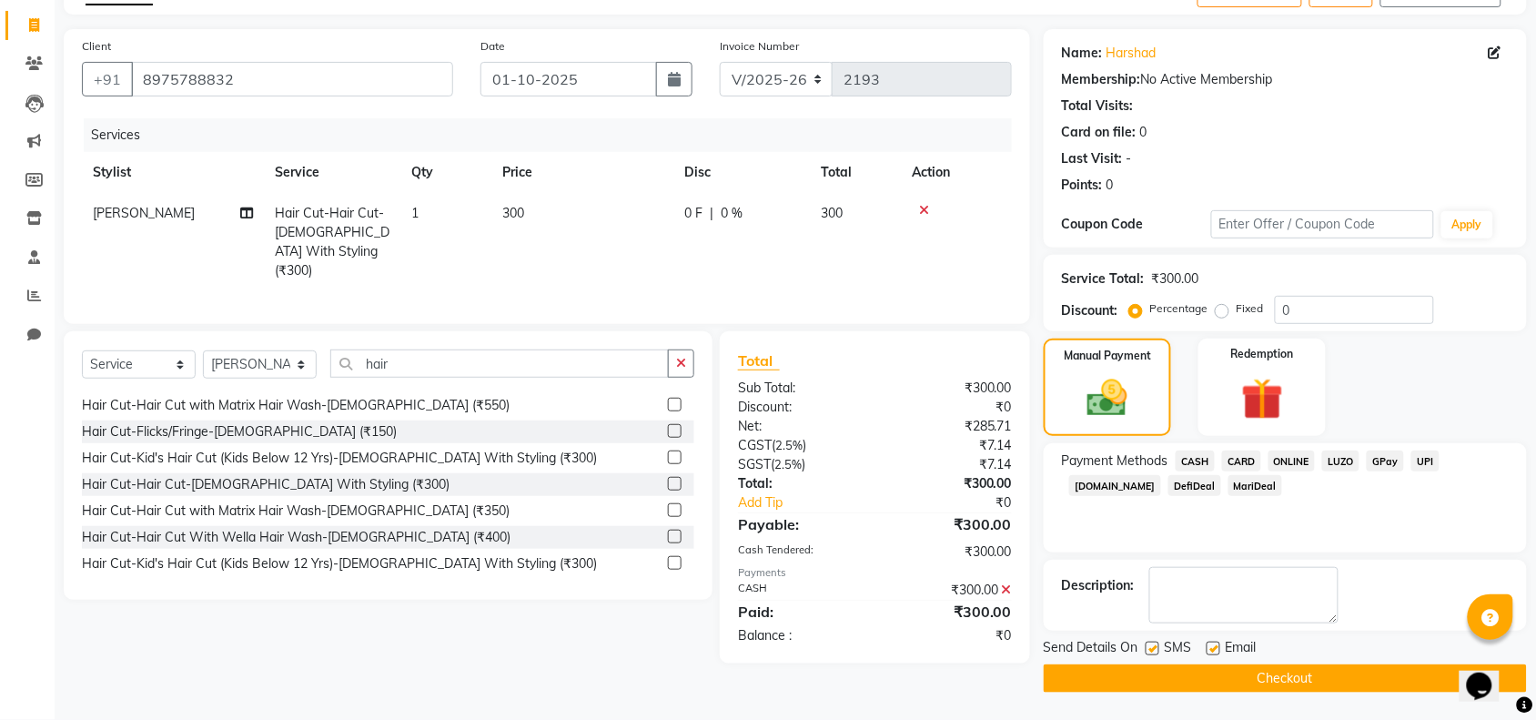
click at [1301, 685] on button "Checkout" at bounding box center [1285, 678] width 483 height 28
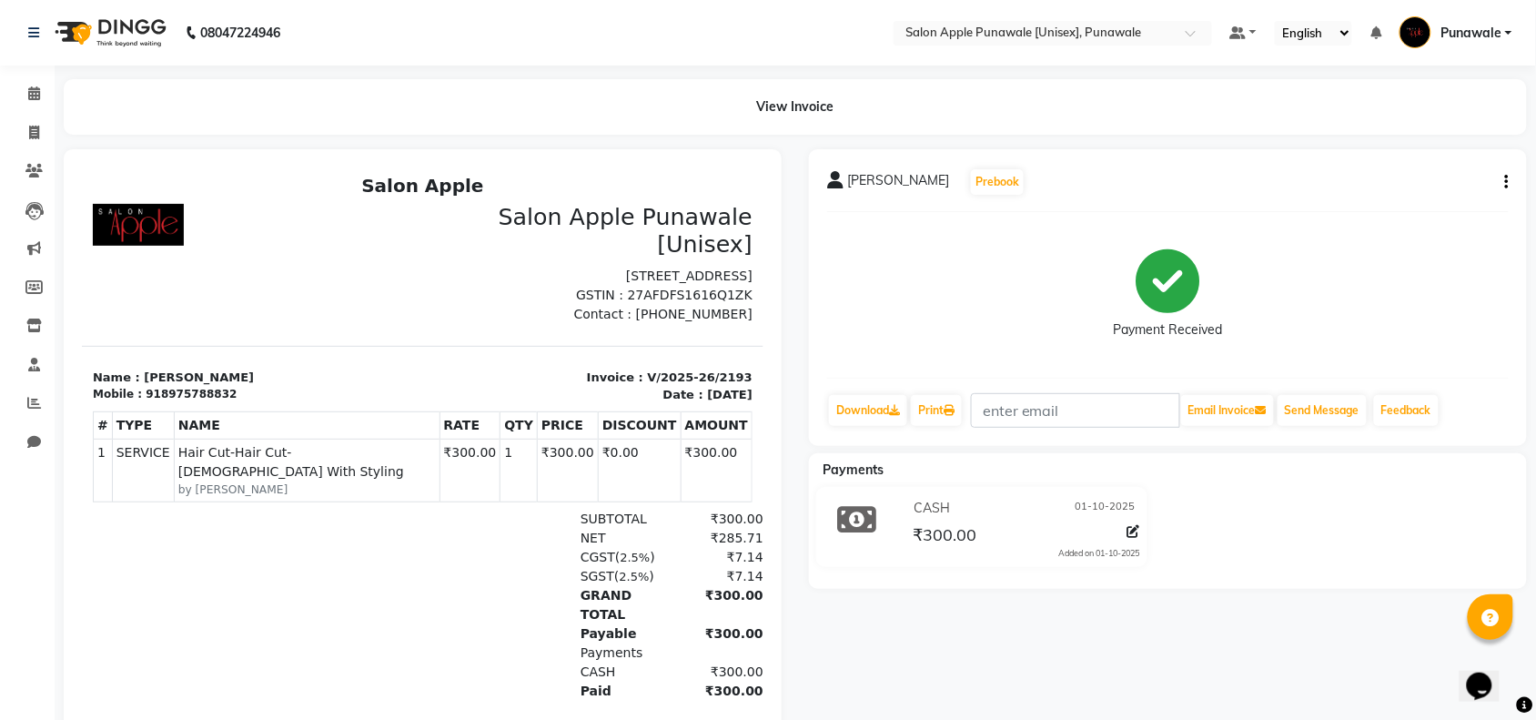
scroll to position [15, 0]
drag, startPoint x: 860, startPoint y: 326, endPoint x: 1345, endPoint y: 235, distance: 493.4
click at [1345, 235] on div "Payment Received" at bounding box center [1167, 295] width 681 height 136
click at [28, 96] on icon at bounding box center [34, 93] width 12 height 14
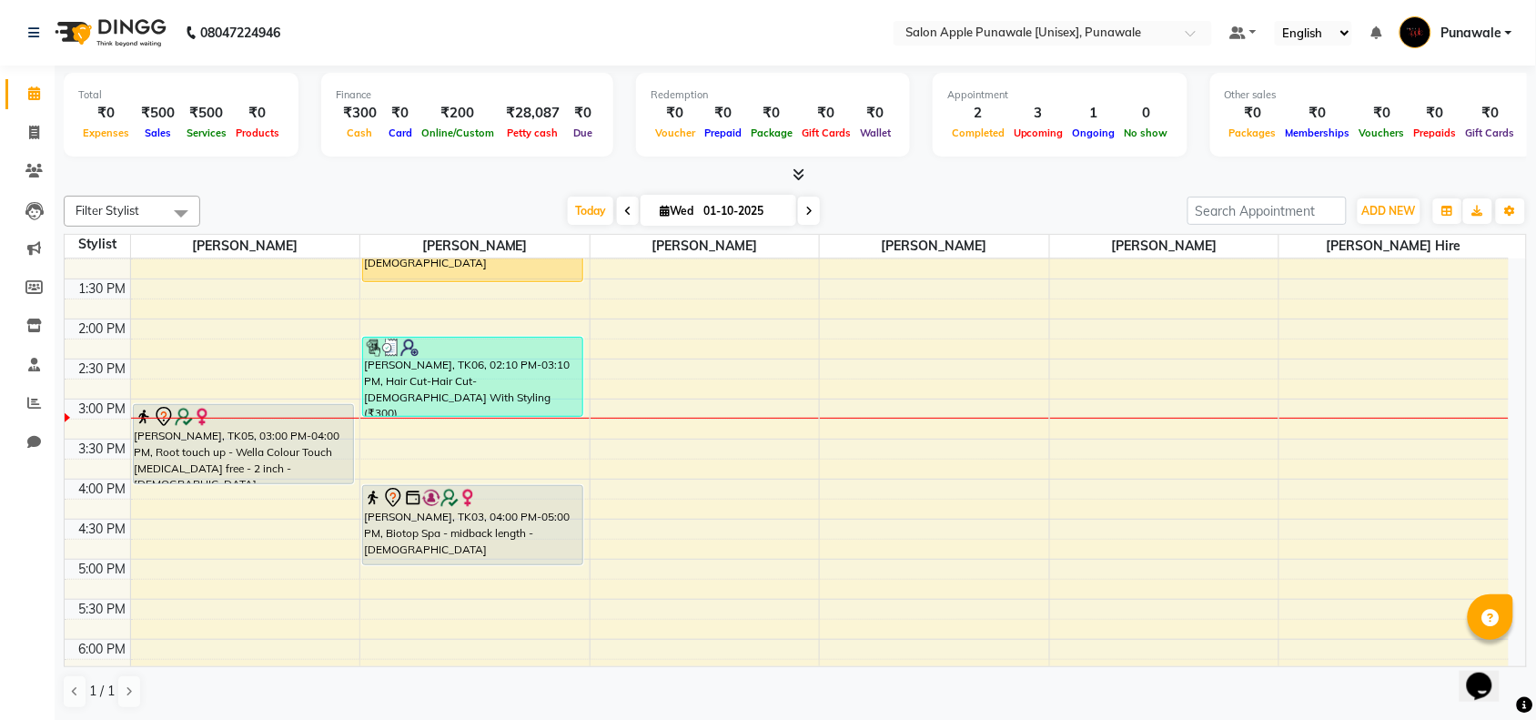
scroll to position [341, 0]
click at [1089, 510] on div "9:00 AM 9:30 AM 10:00 AM 10:30 AM 11:00 AM 11:30 AM 12:00 PM 12:30 PM 1:00 PM 1…" at bounding box center [787, 477] width 1444 height 1120
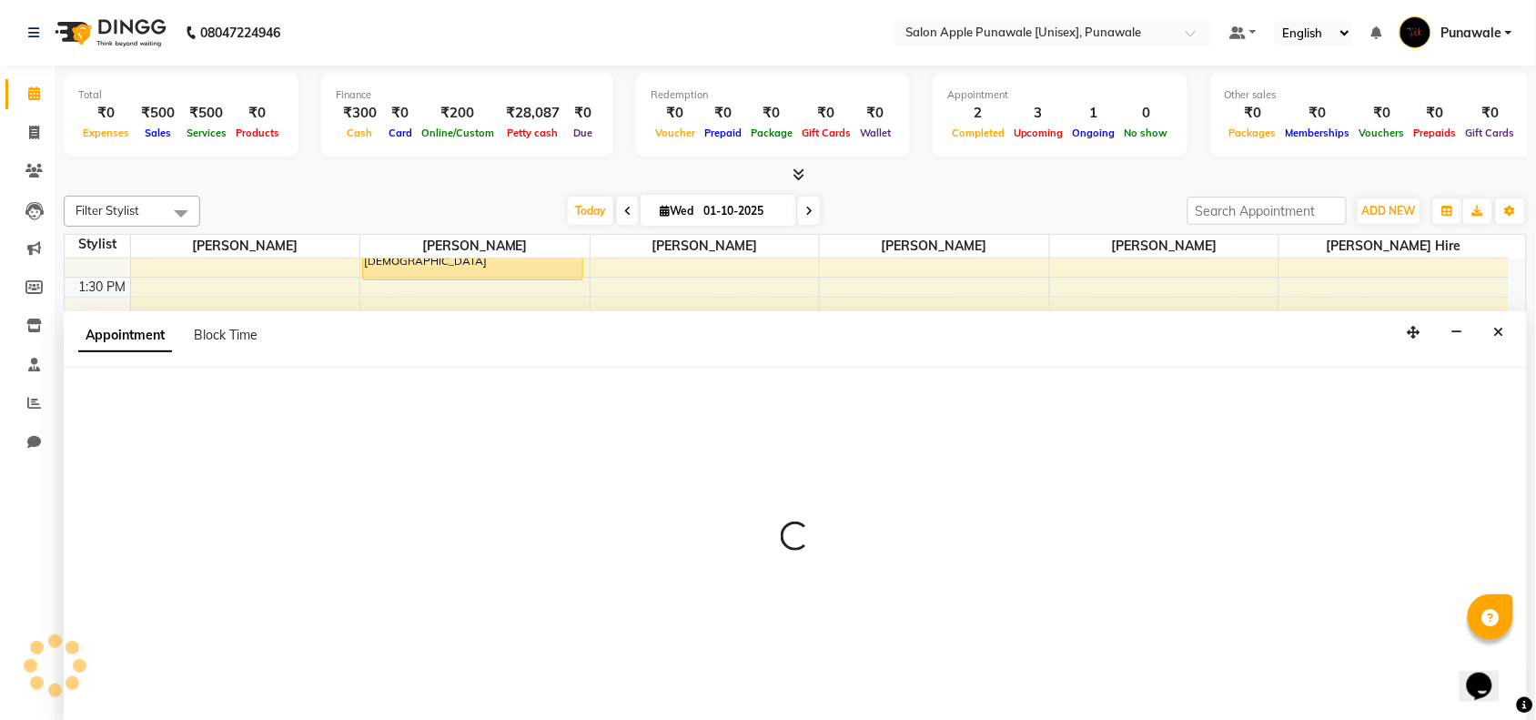
scroll to position [1, 0]
select select "85508"
select select "tentative"
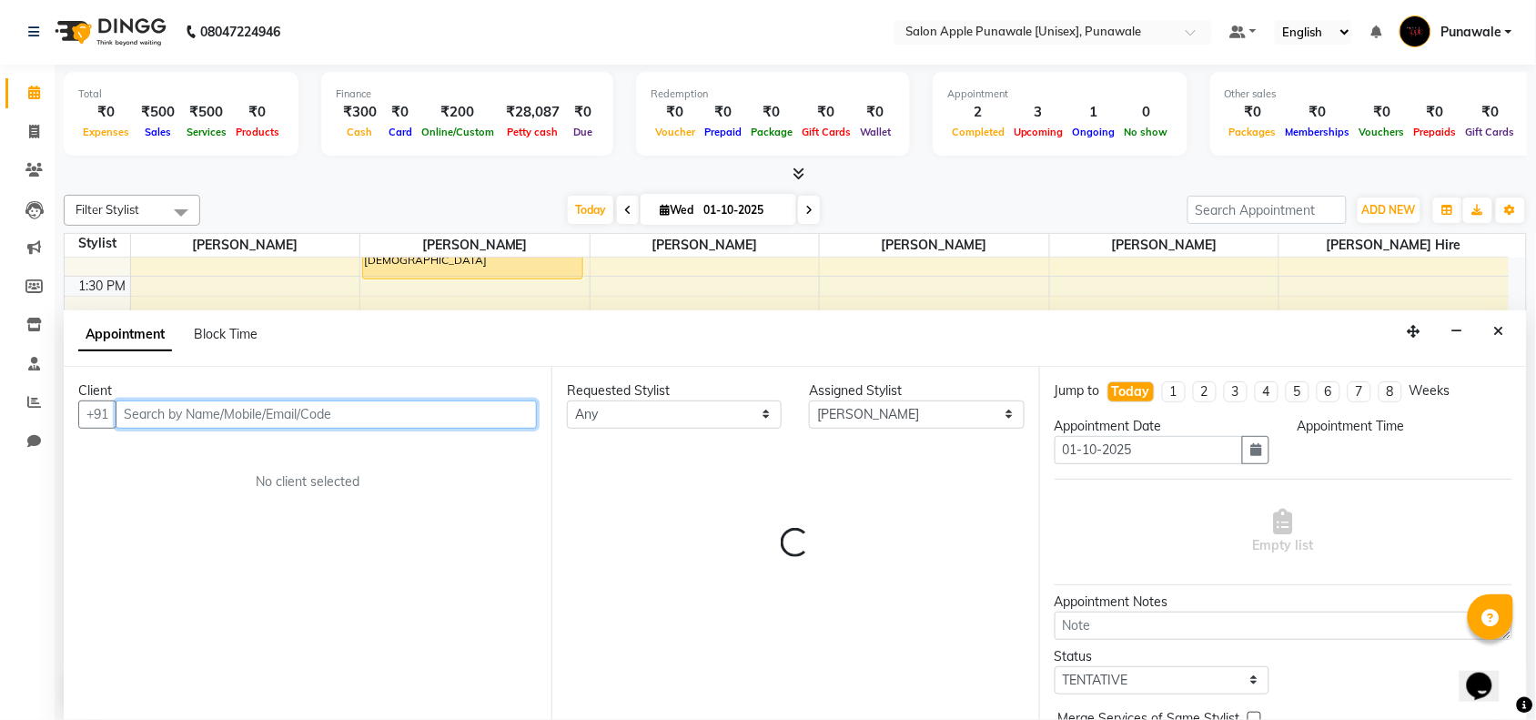
select select "975"
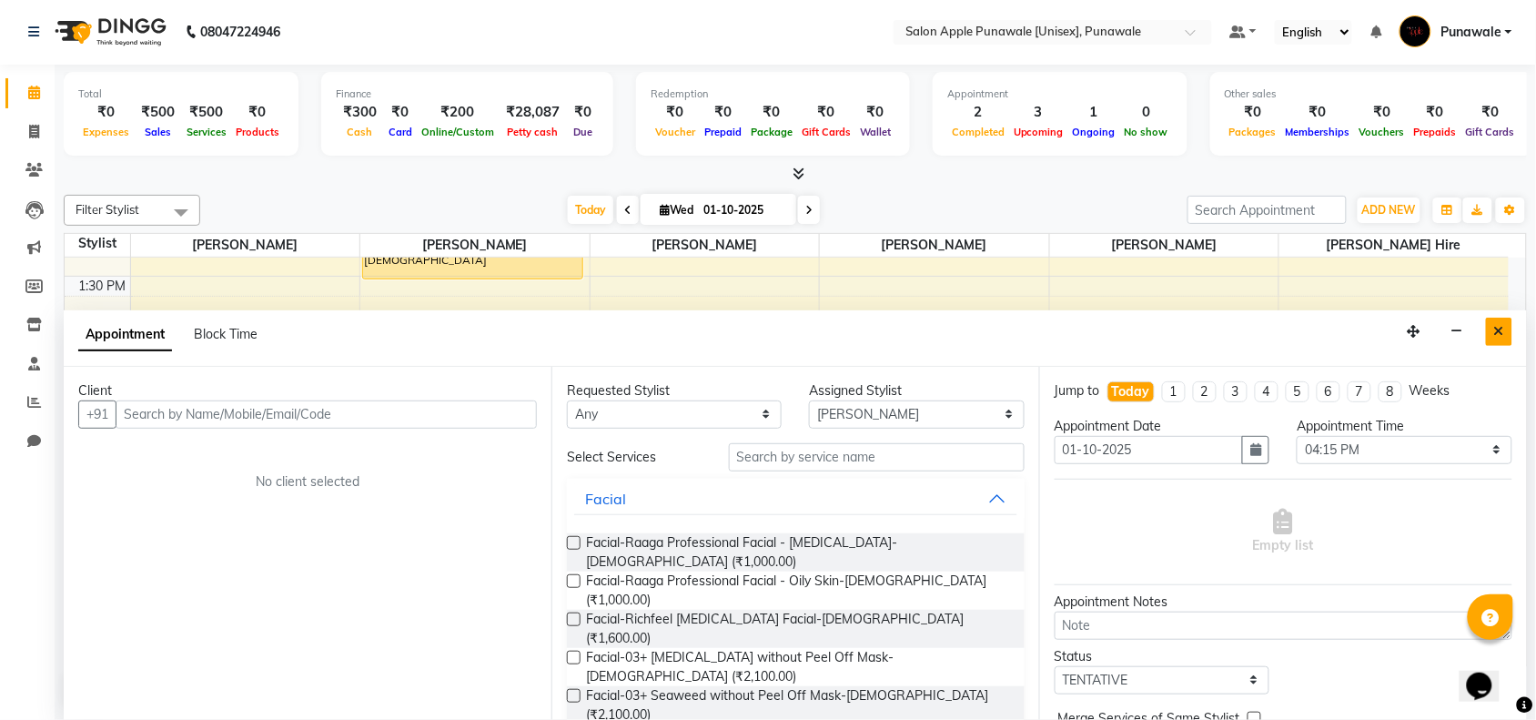
click at [1498, 337] on icon "Close" at bounding box center [1499, 331] width 10 height 13
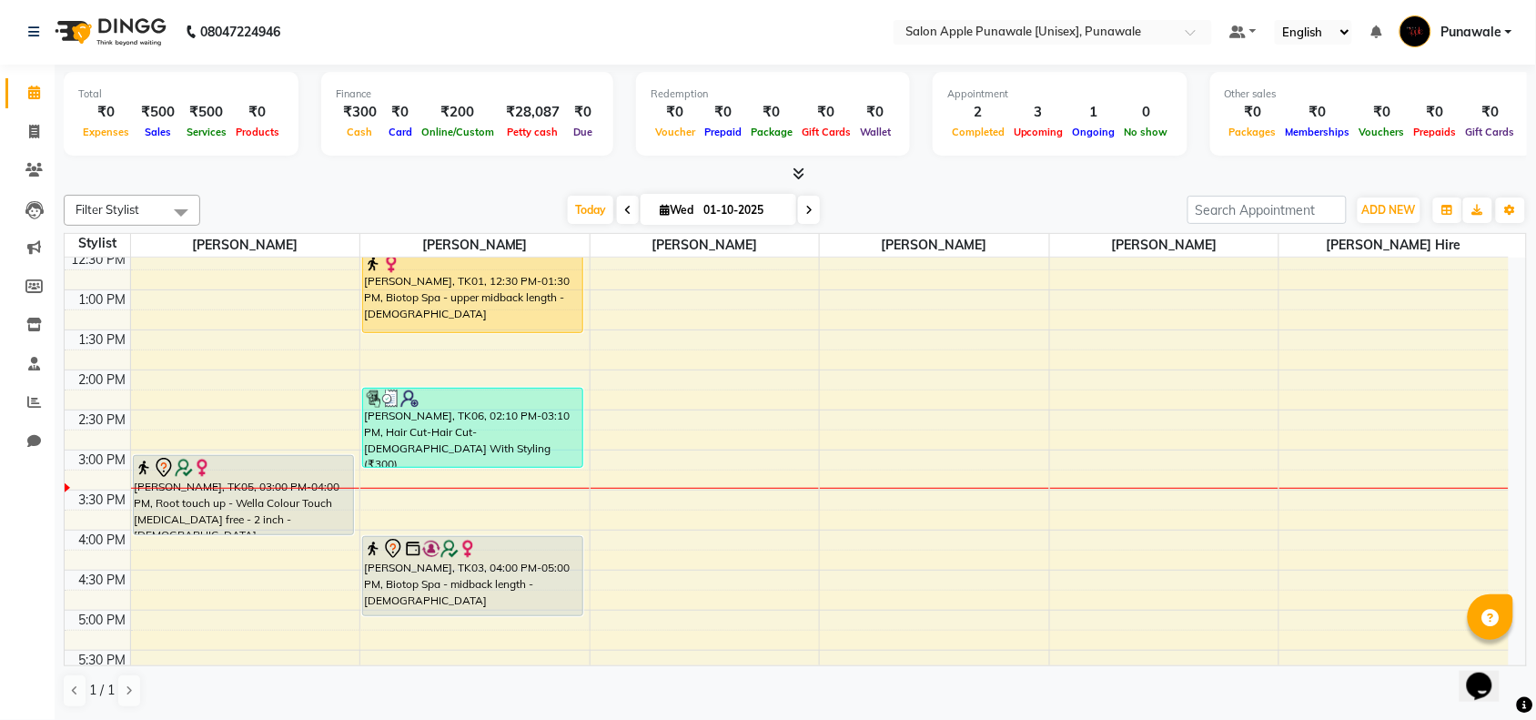
scroll to position [341, 0]
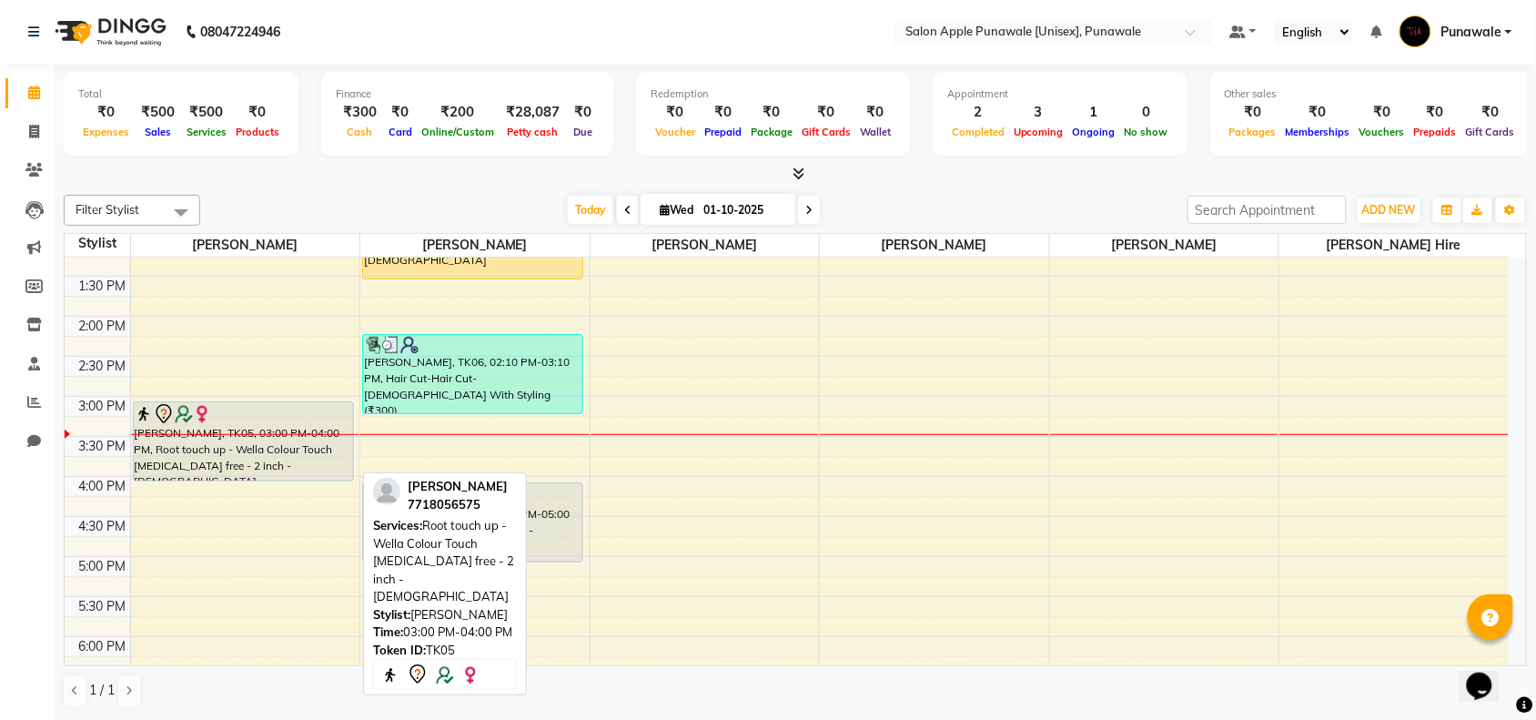
click at [239, 457] on div "[PERSON_NAME], TK05, 03:00 PM-04:00 PM, Root touch up - Wella Colour Touch [MED…" at bounding box center [243, 441] width 219 height 78
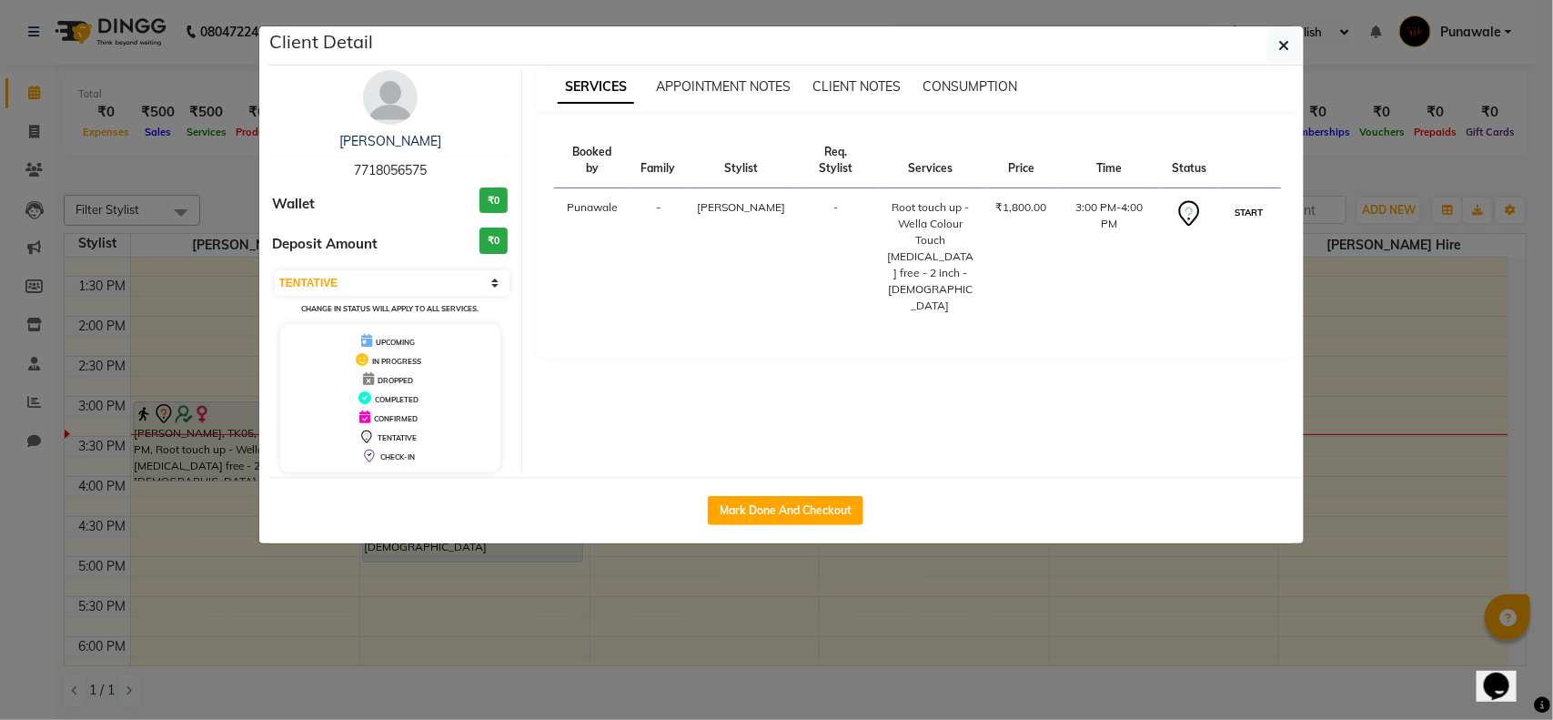
click at [1256, 207] on button "START" at bounding box center [1248, 212] width 37 height 23
select select "1"
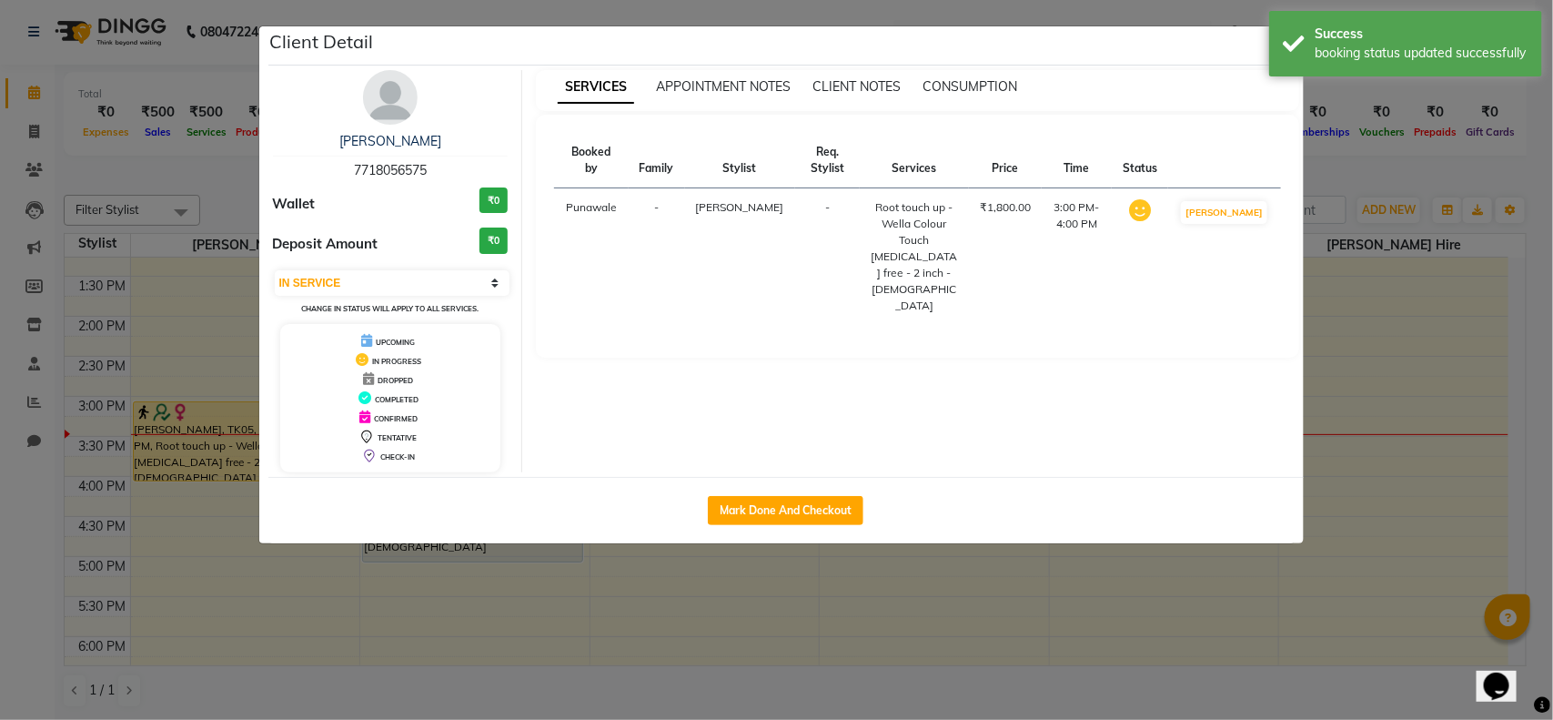
click at [1351, 373] on ngb-modal-window "Client Detail [PERSON_NAME] 7718056575 Wallet ₹0 Deposit Amount ₹0 Select IN SE…" at bounding box center [776, 360] width 1553 height 720
